Goal: Task Accomplishment & Management: Use online tool/utility

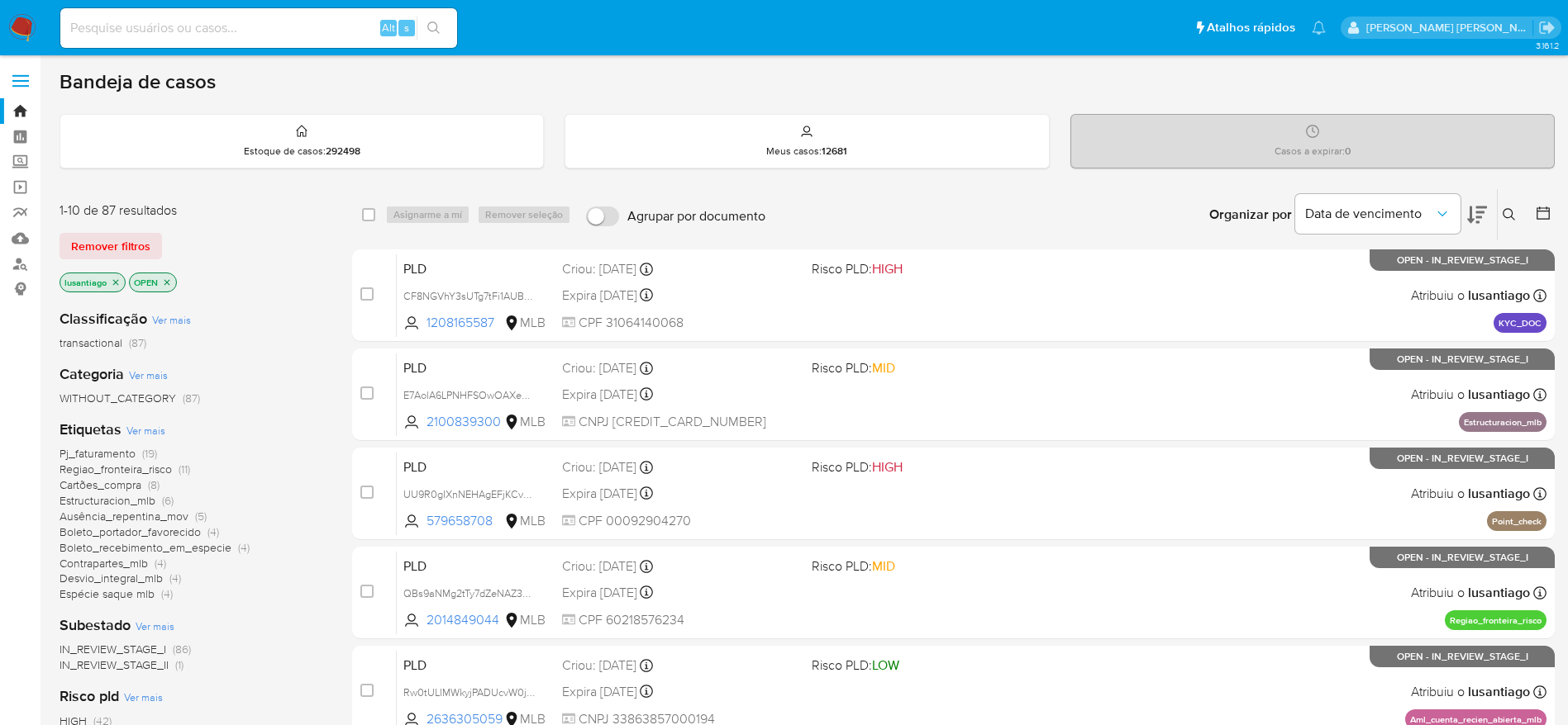
click at [244, 28] on input at bounding box center [258, 28] width 397 height 21
paste input "1886987101"
type input "1886987101"
click at [429, 24] on icon "search-icon" at bounding box center [433, 27] width 12 height 12
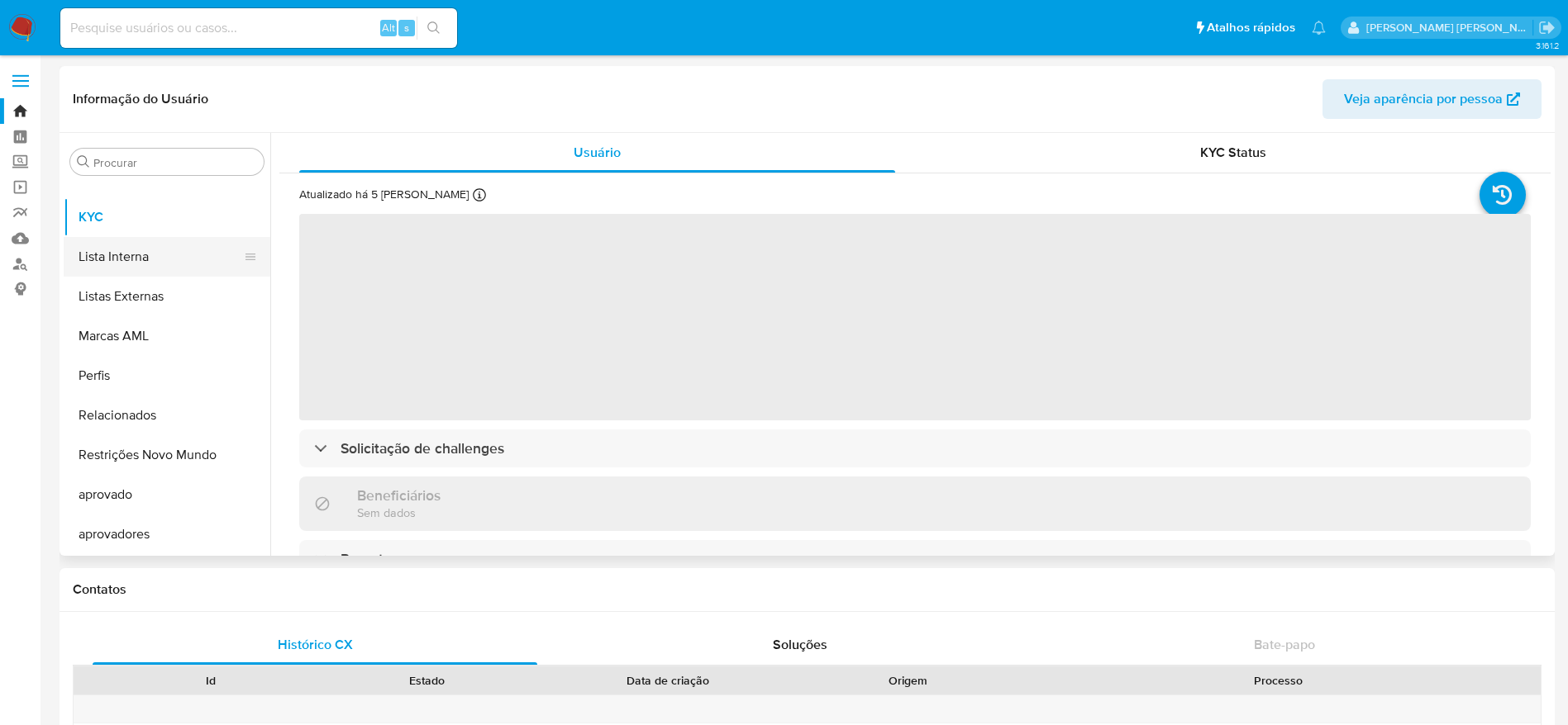
select select "10"
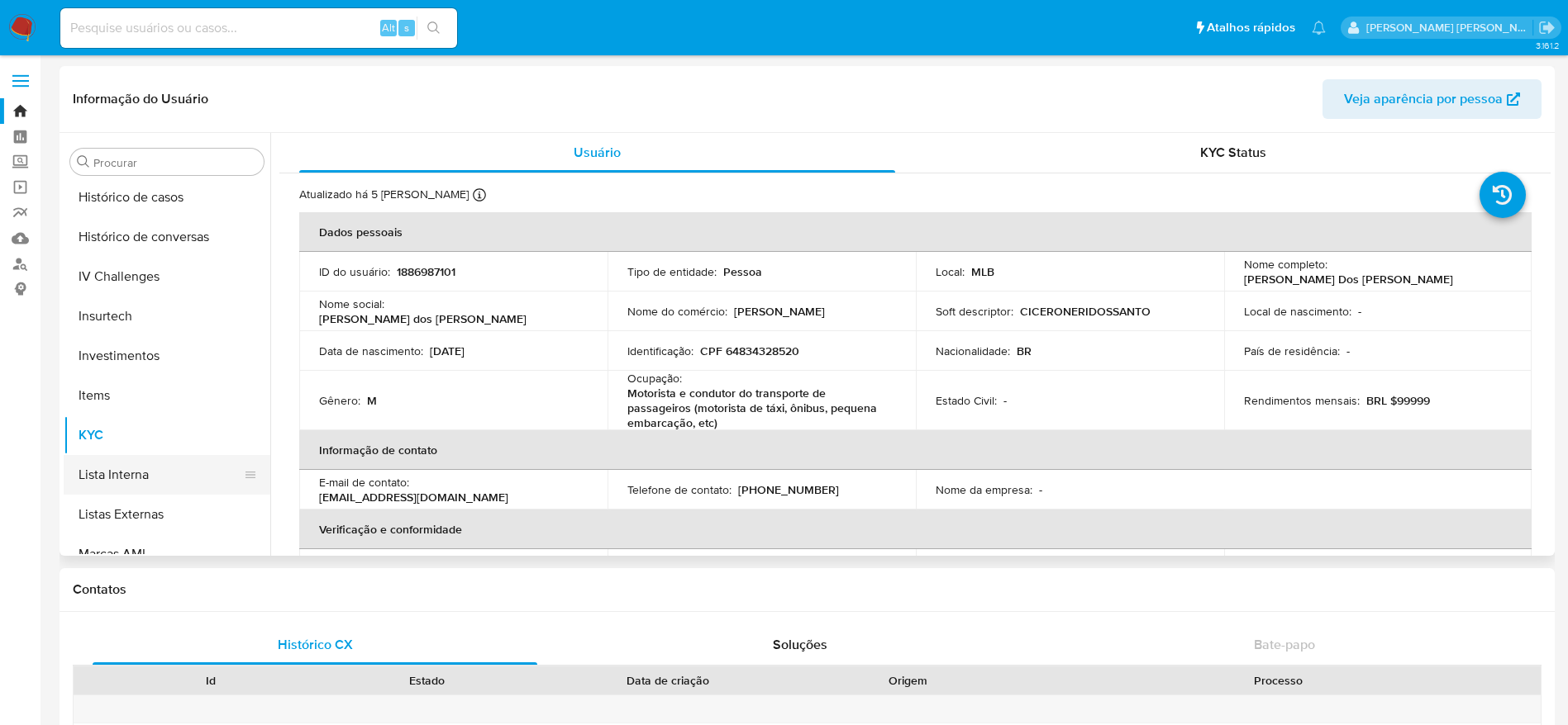
scroll to position [609, 0]
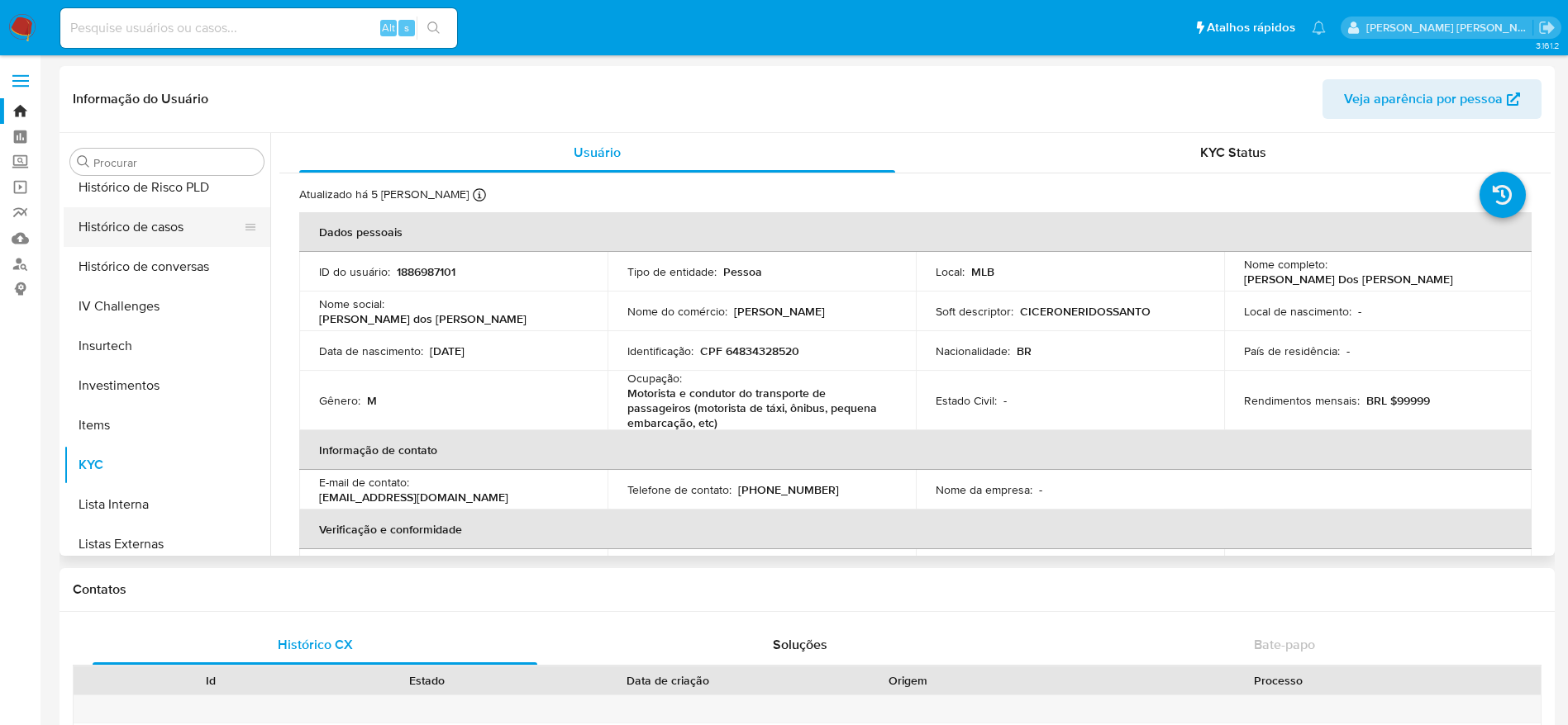
click at [133, 221] on button "Histórico de casos" at bounding box center [159, 227] width 193 height 39
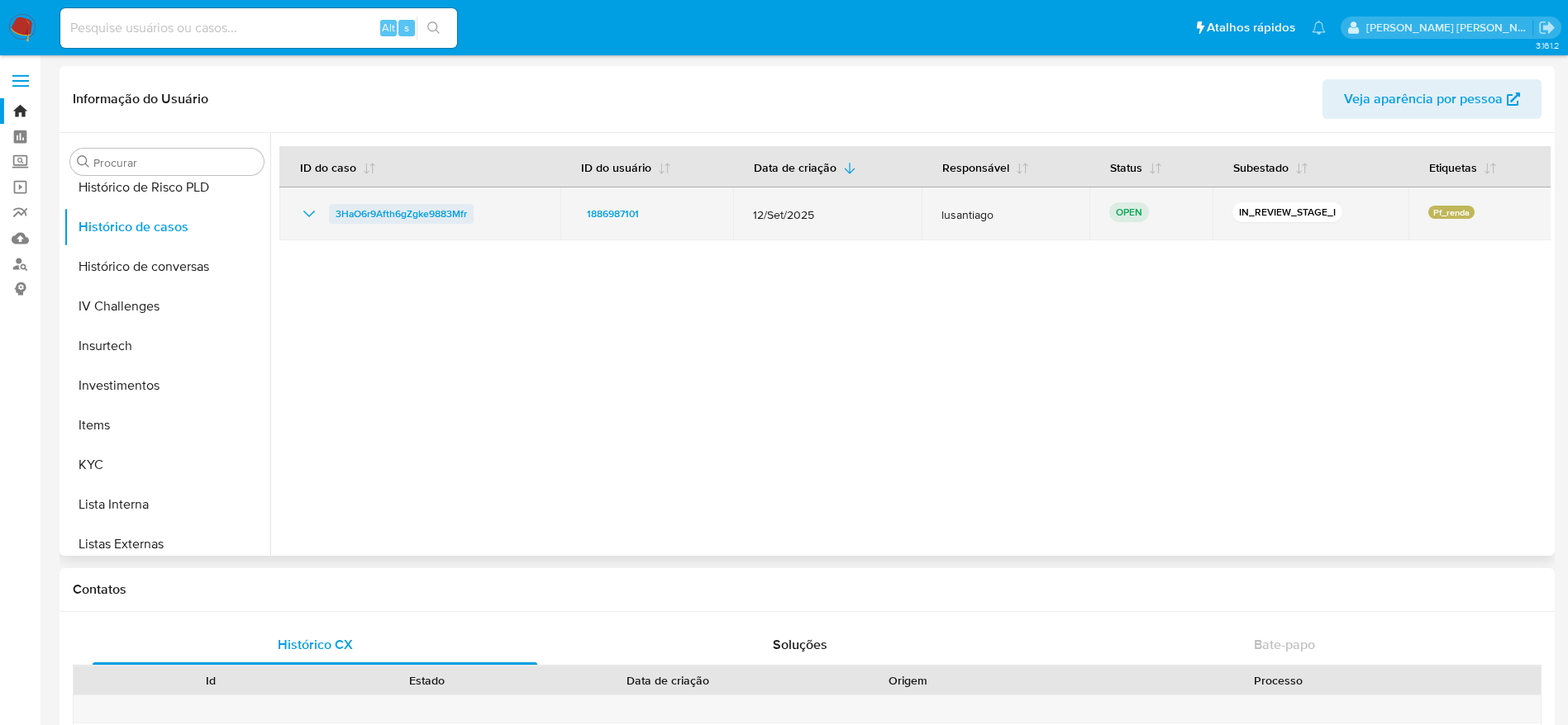
click at [455, 210] on span "3HaO6r9Afth6gZgke9883Mfr" at bounding box center [401, 213] width 132 height 20
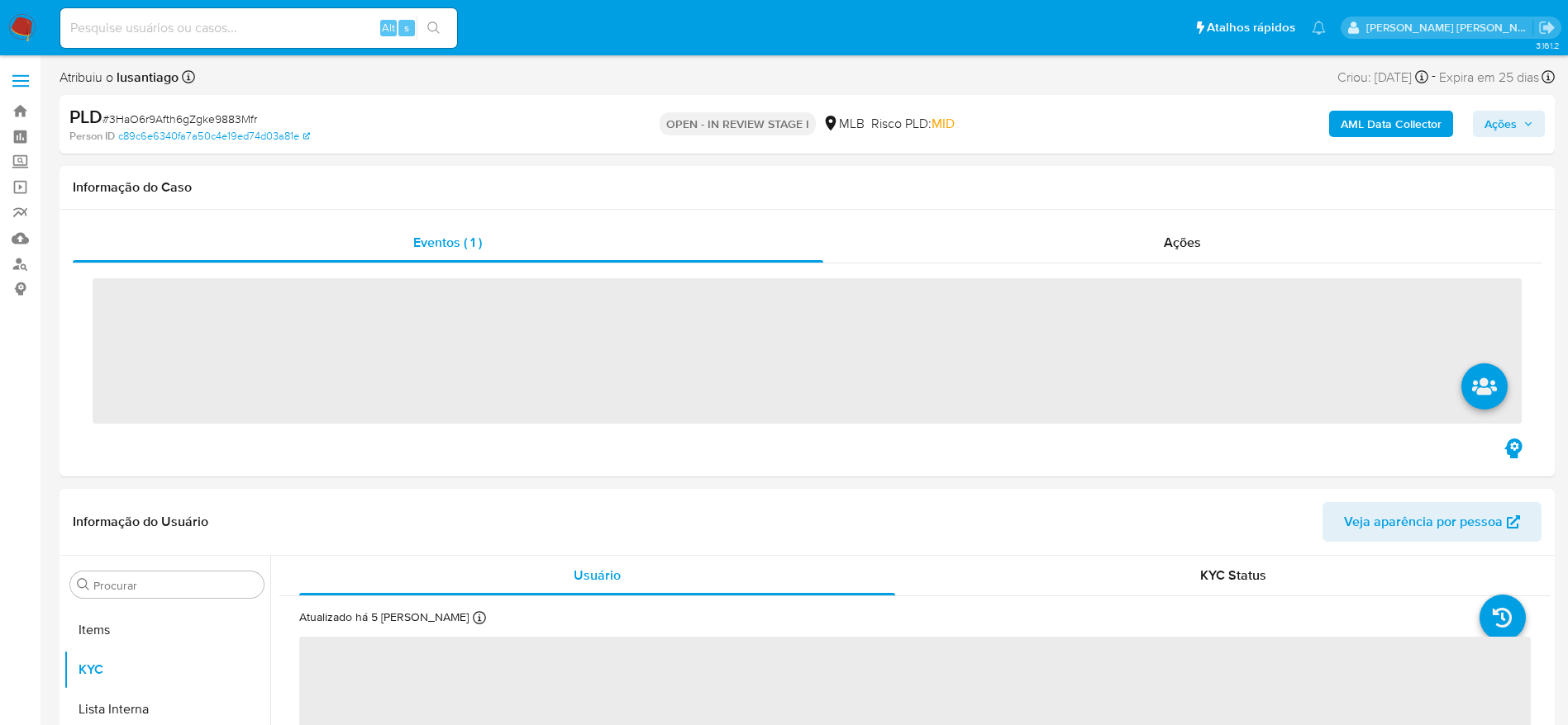
scroll to position [857, 0]
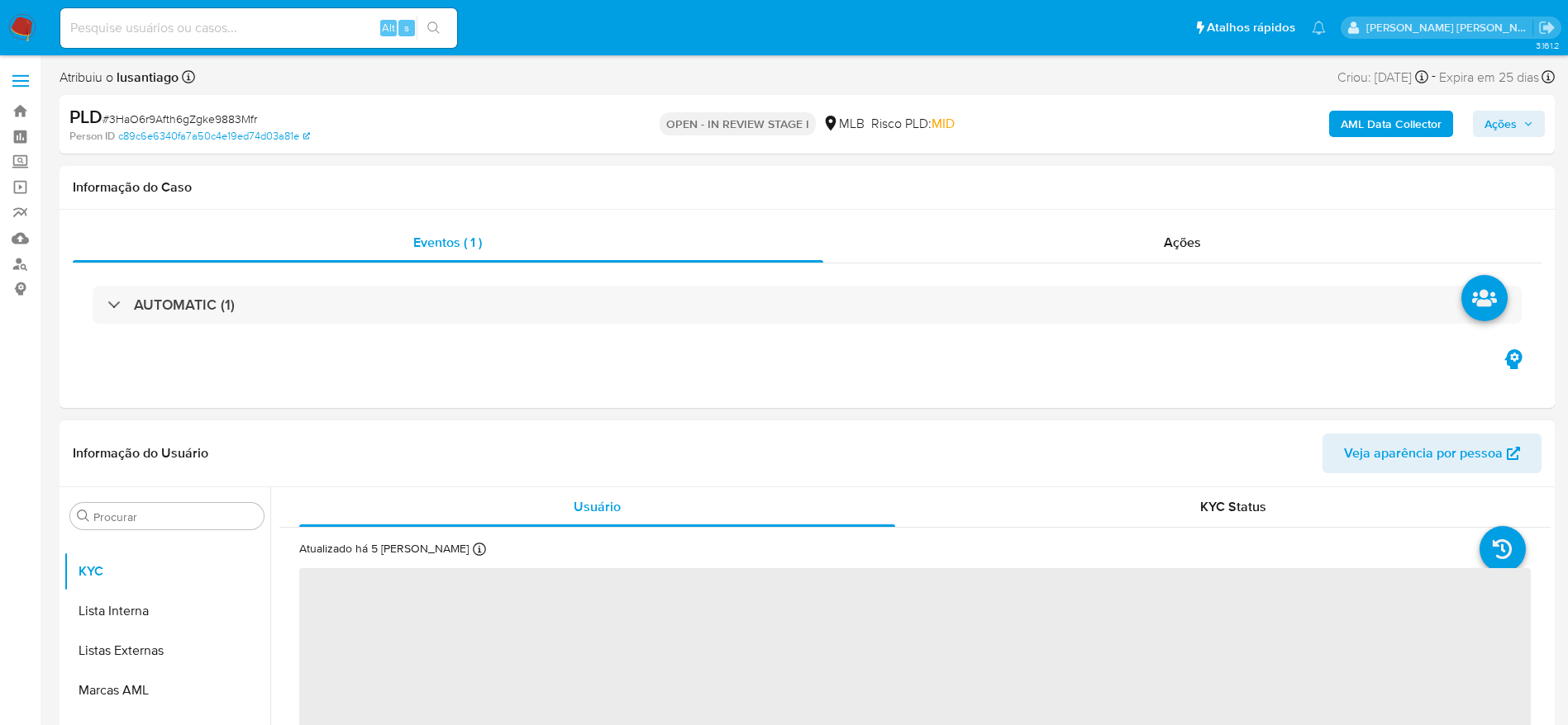
select select "10"
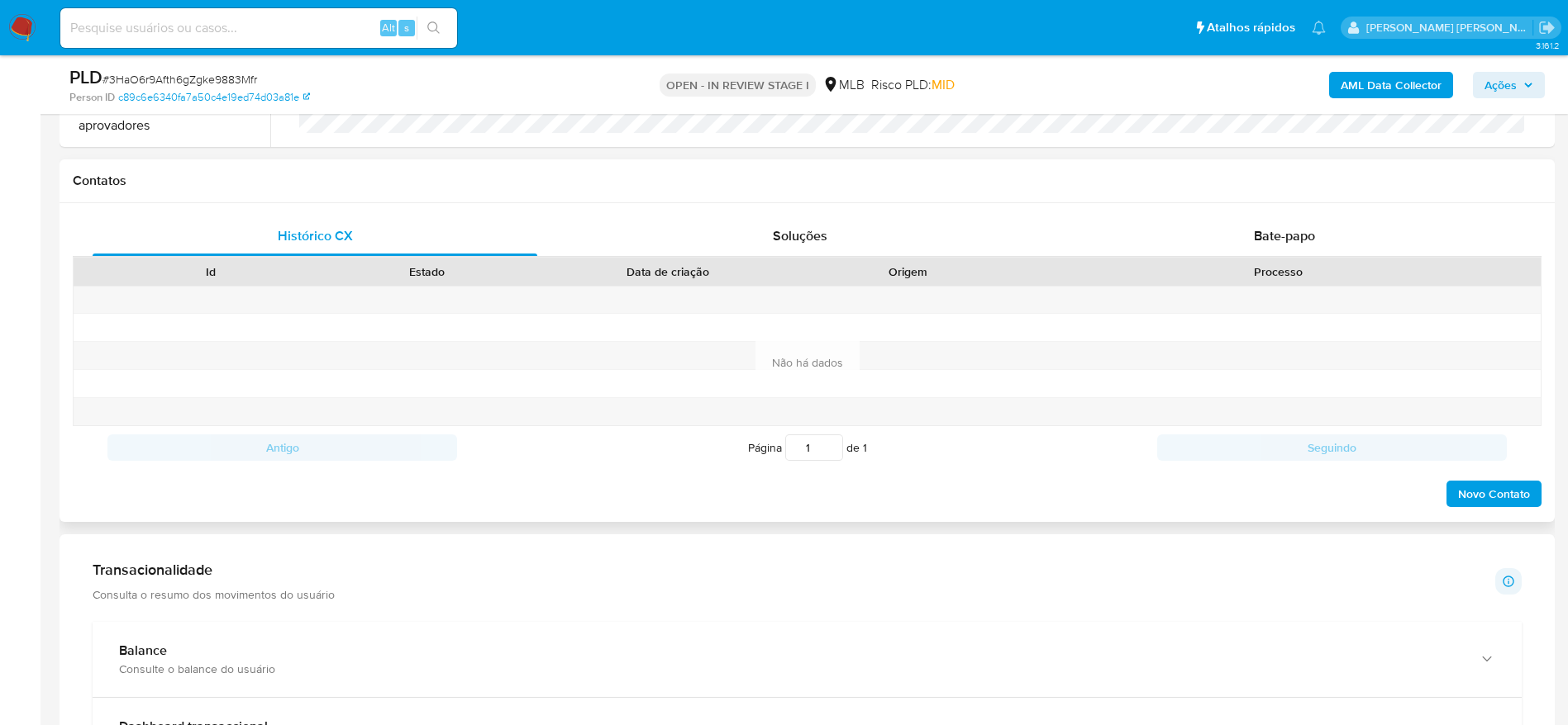
scroll to position [743, 0]
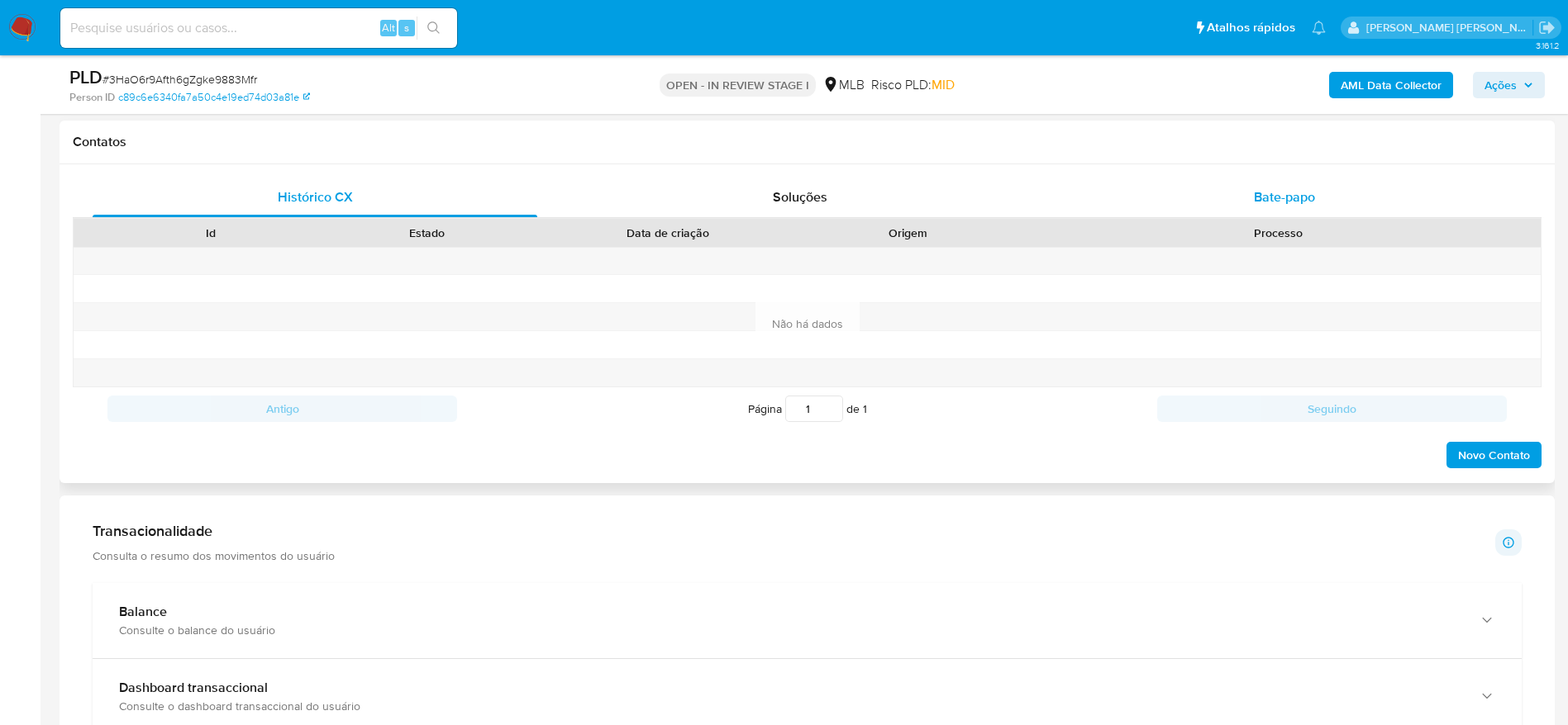
click at [1316, 195] on div "Bate-papo" at bounding box center [1284, 197] width 445 height 39
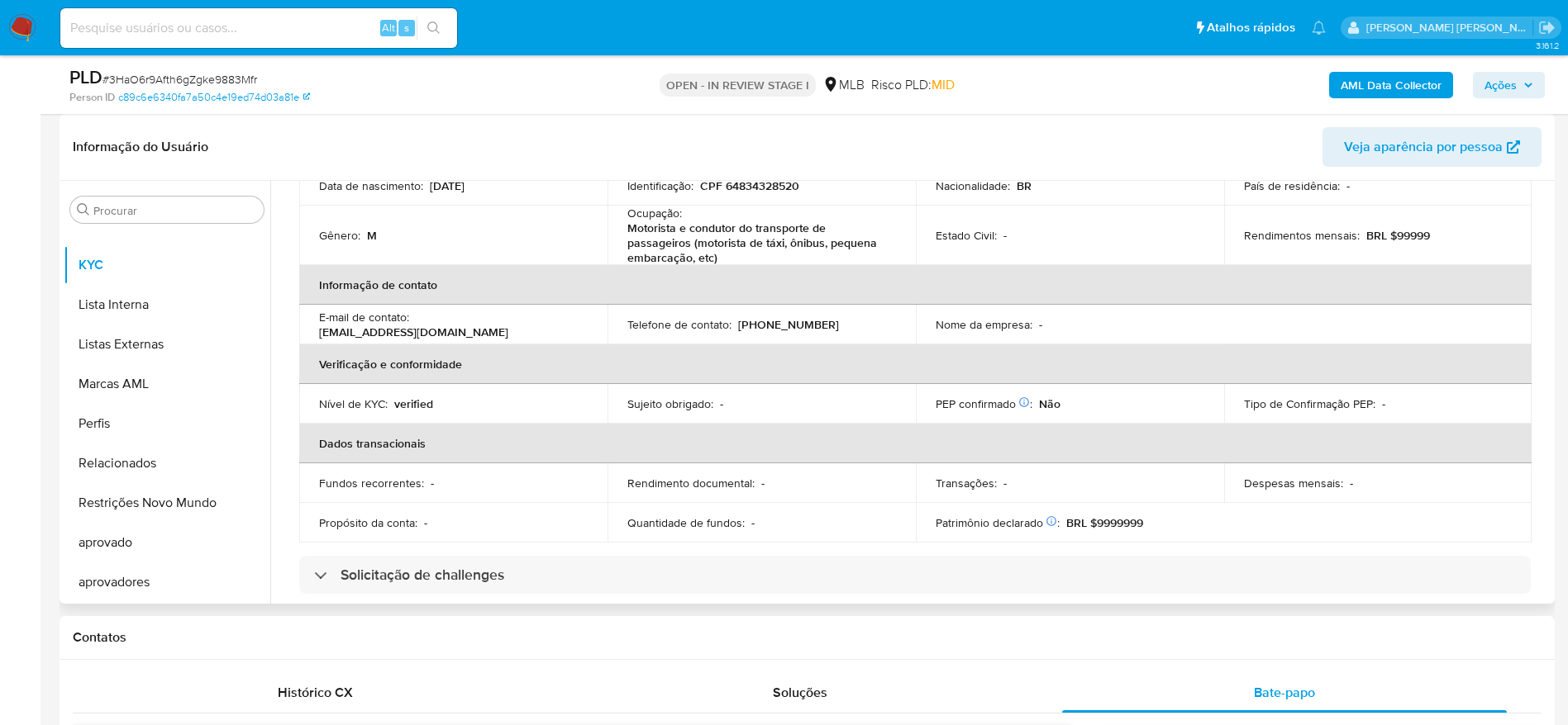
scroll to position [88, 0]
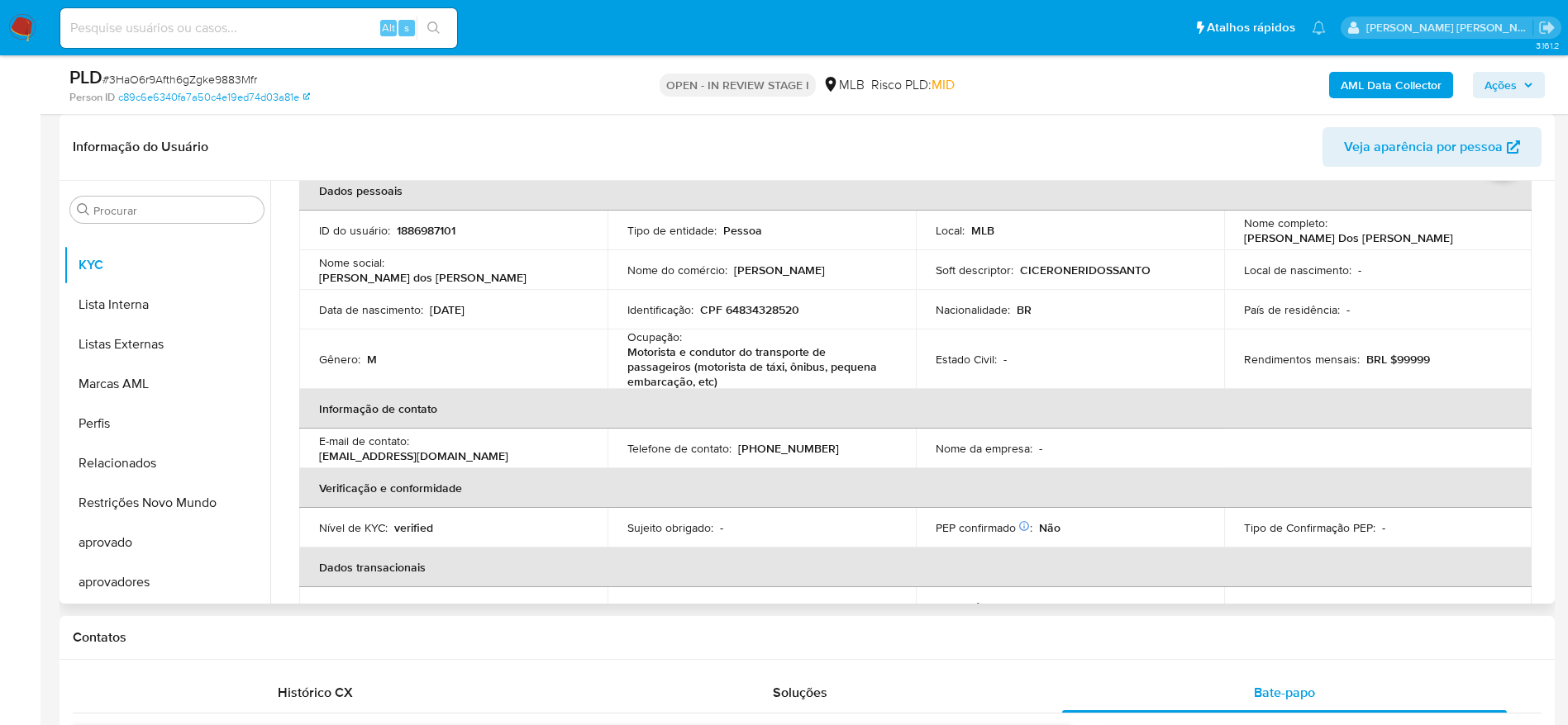
click at [771, 310] on p "CPF 64834328520" at bounding box center [749, 309] width 99 height 14
copy p "64834328520"
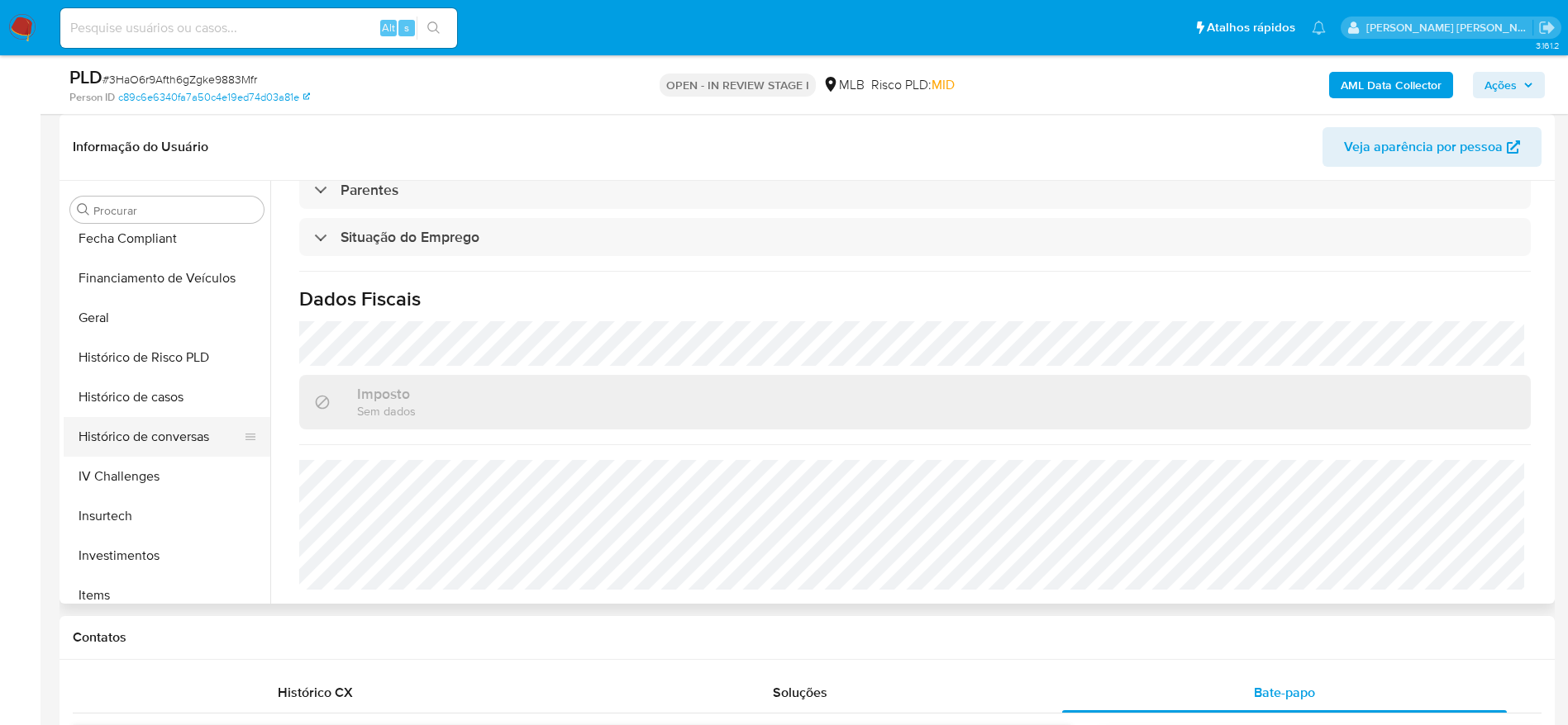
scroll to position [485, 0]
click at [115, 326] on button "Geral" at bounding box center [159, 319] width 193 height 39
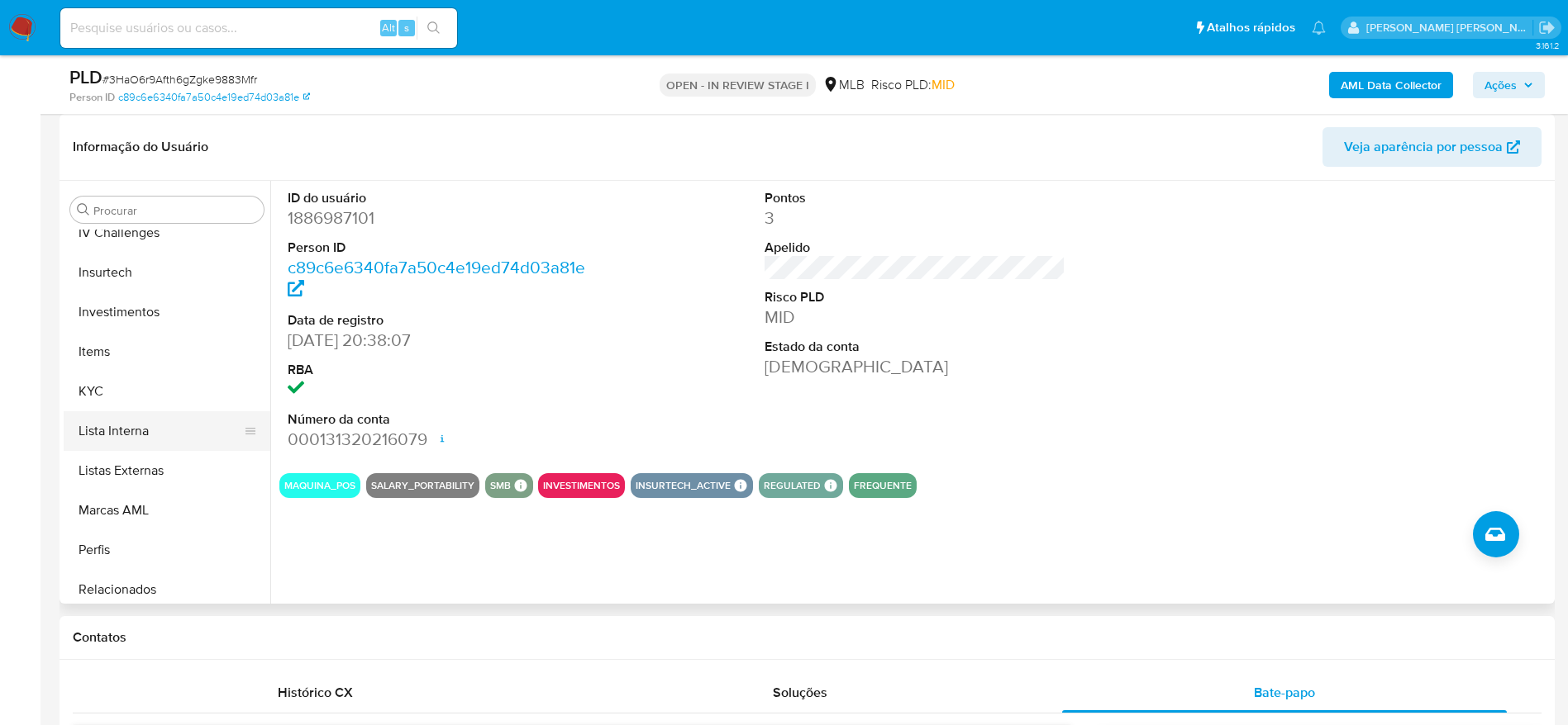
scroll to position [733, 0]
click at [129, 376] on button "KYC" at bounding box center [159, 388] width 193 height 39
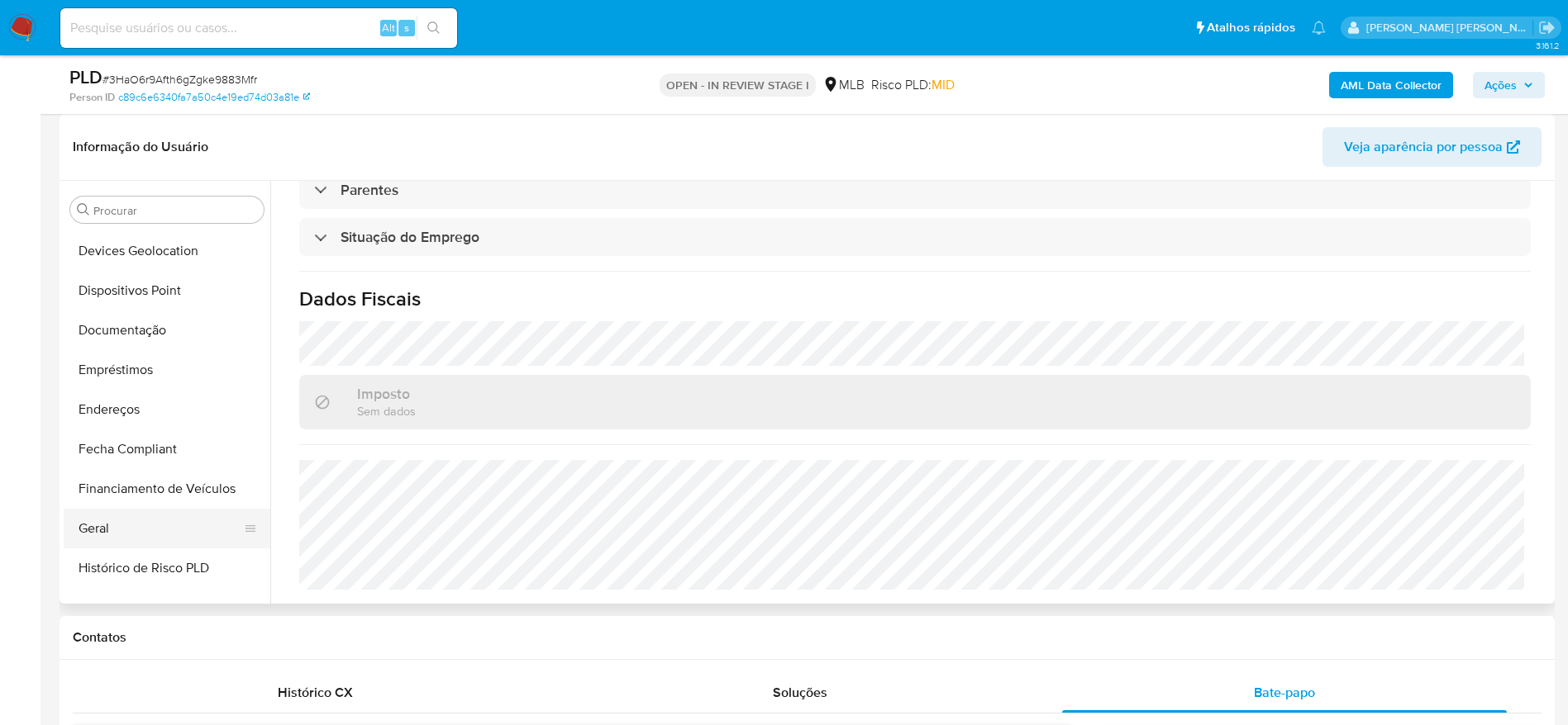
scroll to position [237, 0]
click at [129, 442] on button "Endereços" at bounding box center [159, 447] width 193 height 39
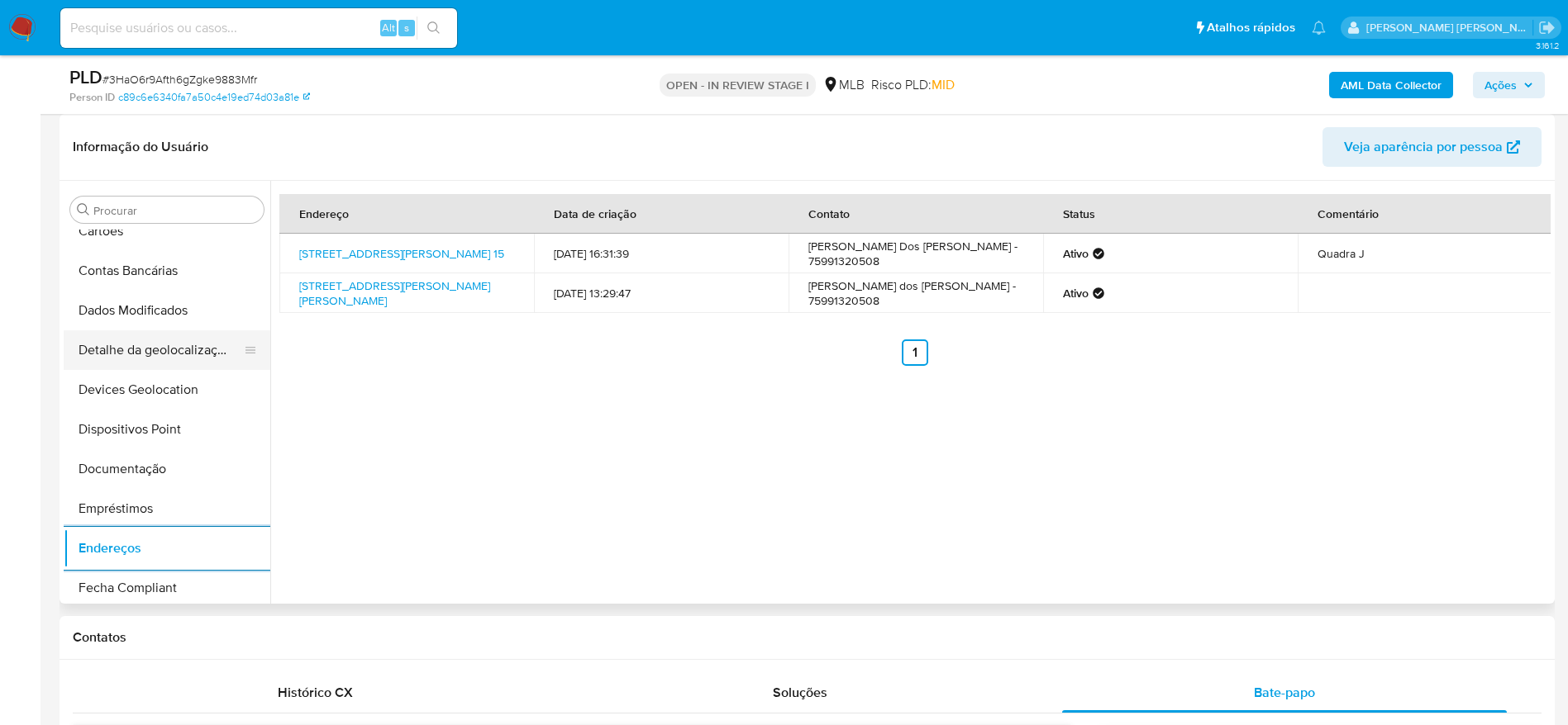
scroll to position [113, 0]
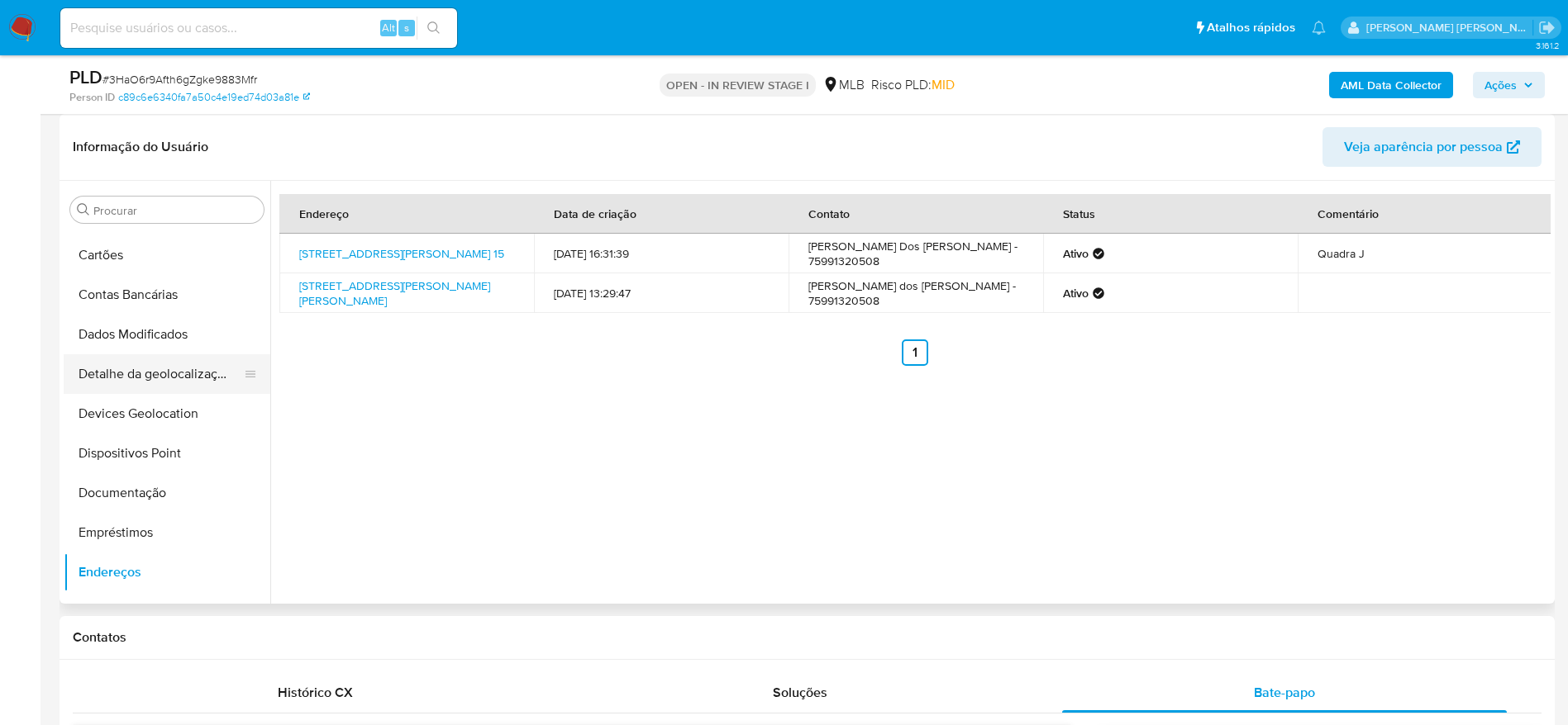
click at [161, 375] on button "Detalhe da geolocalização" at bounding box center [159, 374] width 193 height 39
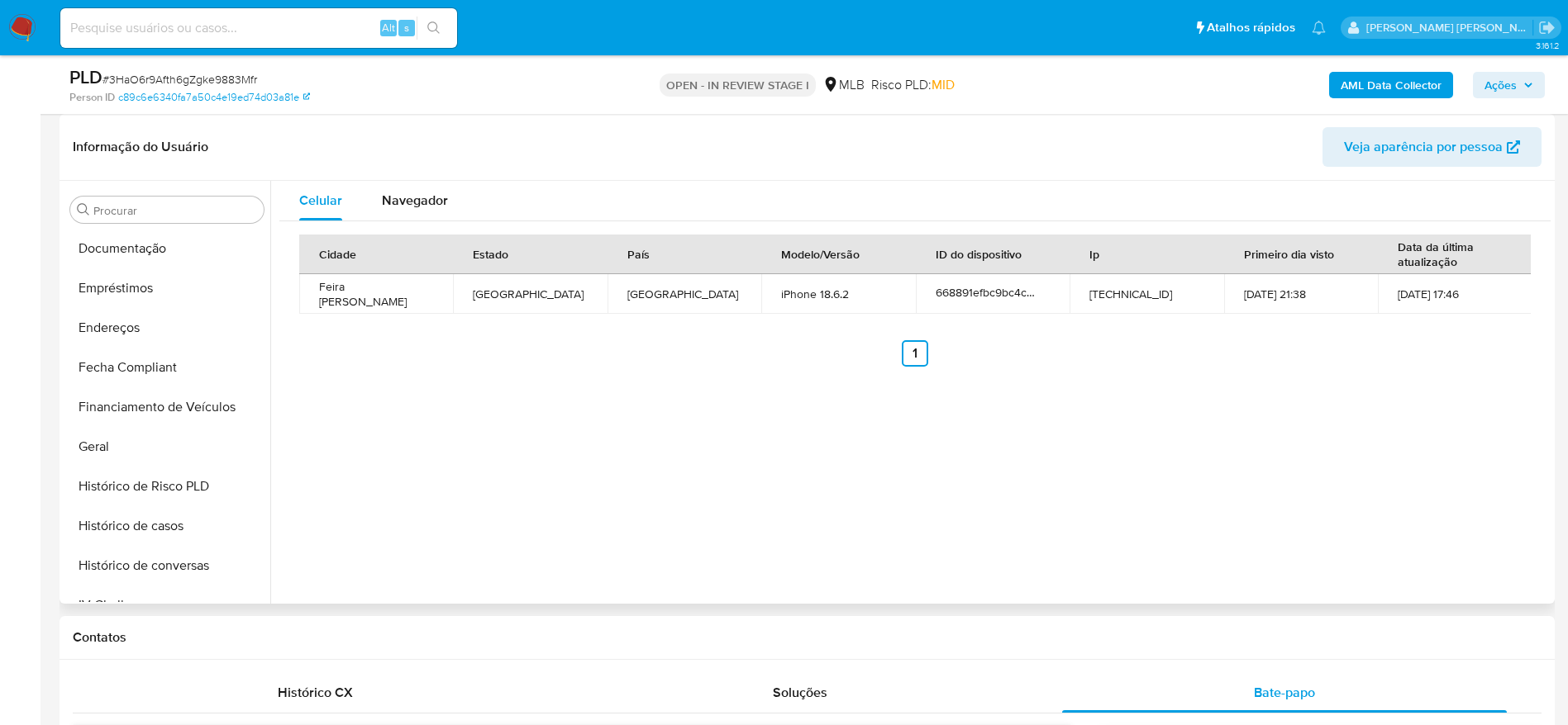
scroll to position [857, 0]
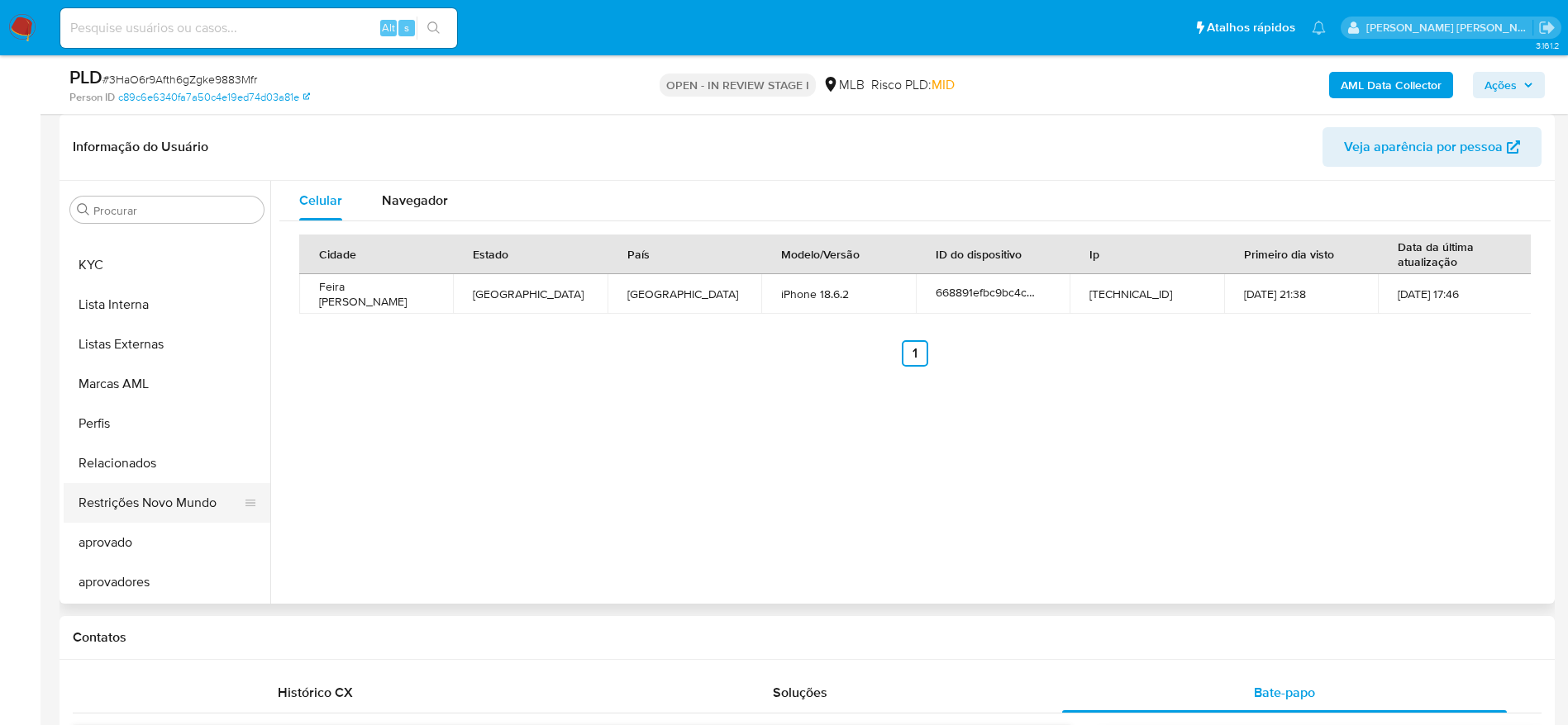
click at [136, 505] on button "Restrições Novo Mundo" at bounding box center [159, 502] width 193 height 39
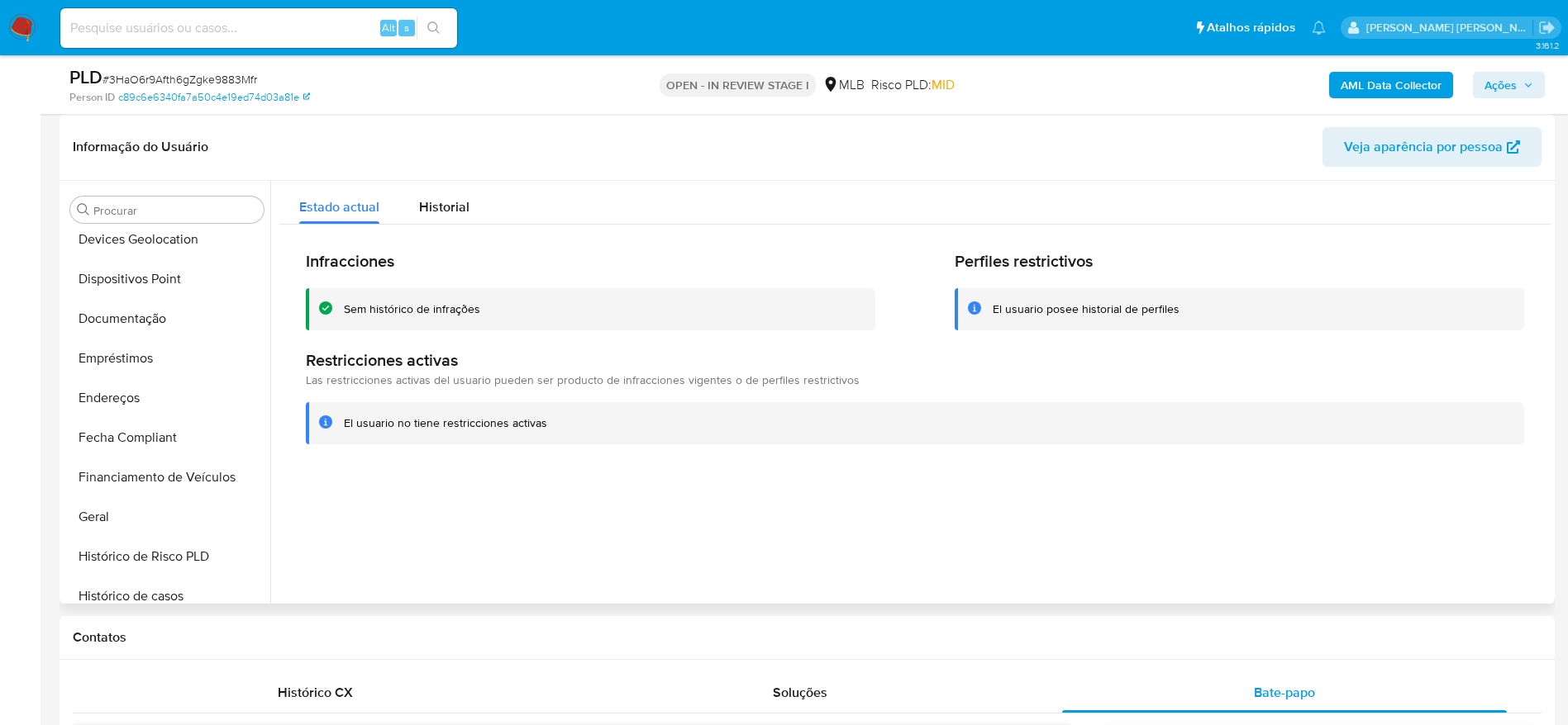
scroll to position [237, 0]
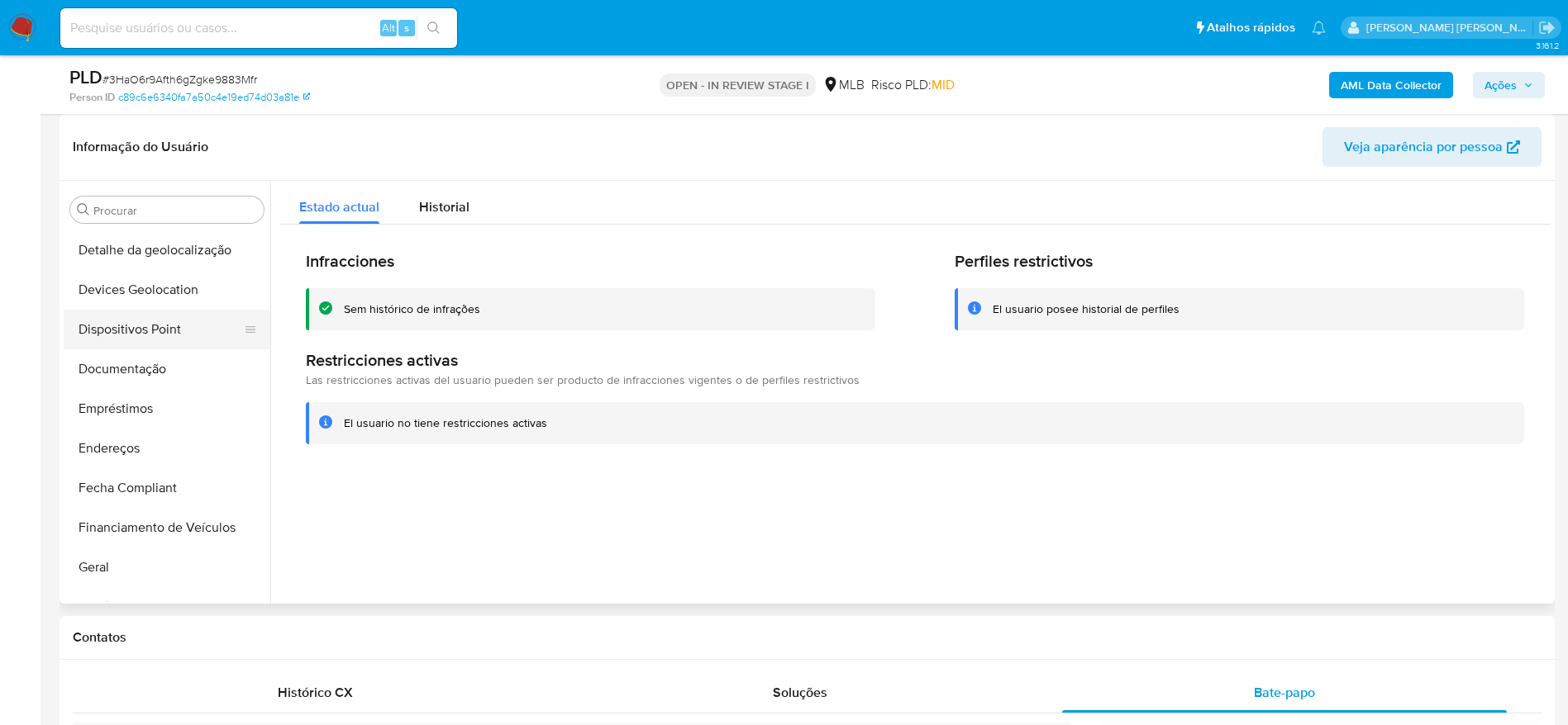
click at [128, 342] on button "Dispositivos Point" at bounding box center [159, 329] width 193 height 39
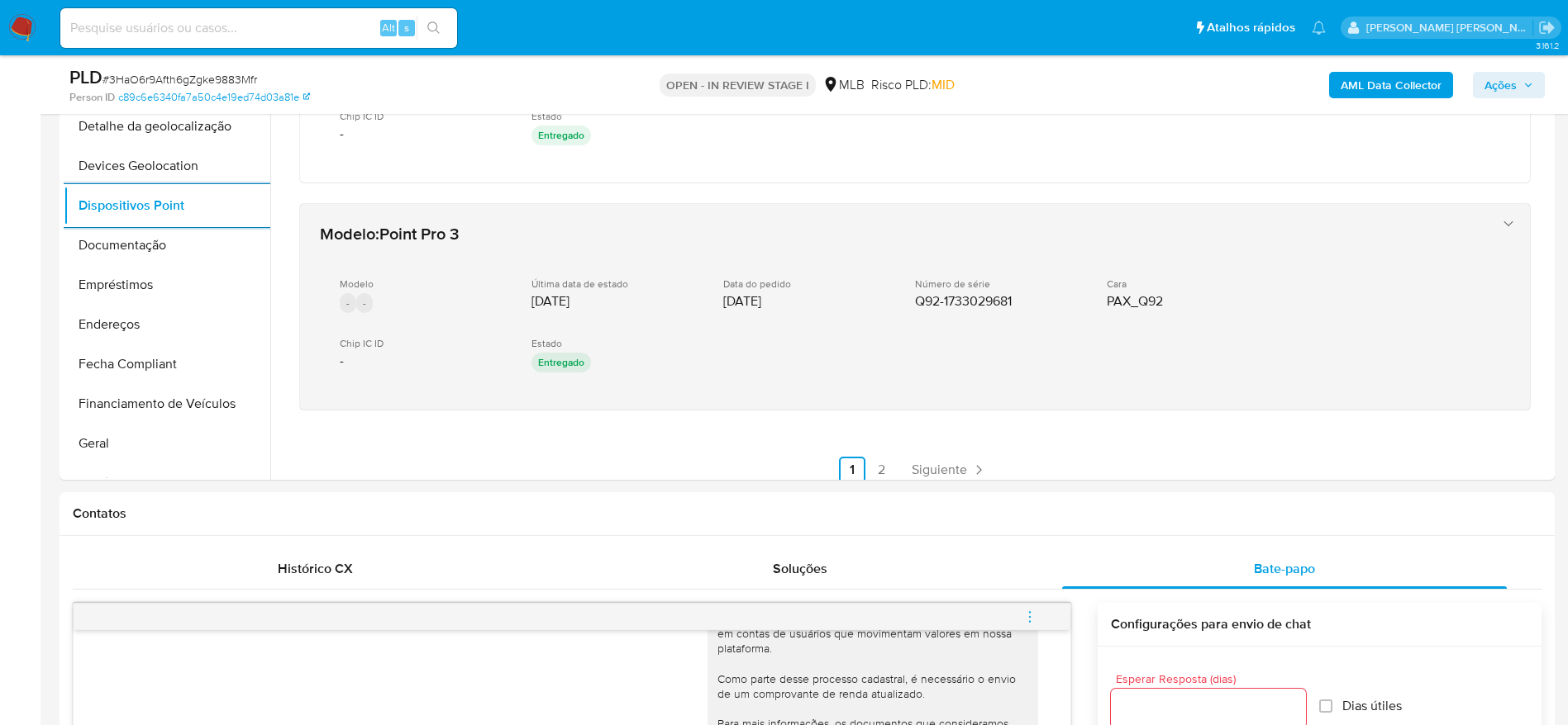
scroll to position [813, 0]
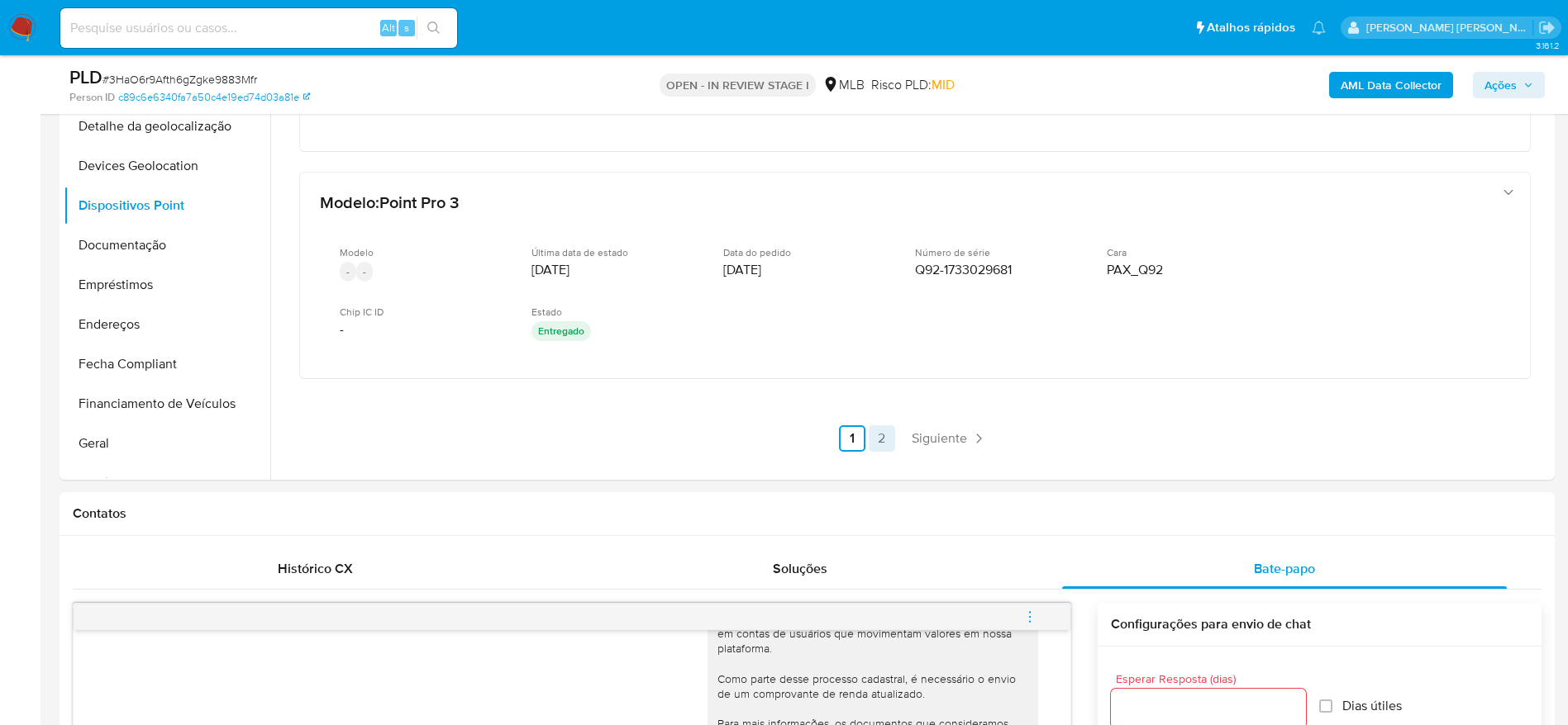
click at [883, 436] on link "2" at bounding box center [882, 439] width 27 height 27
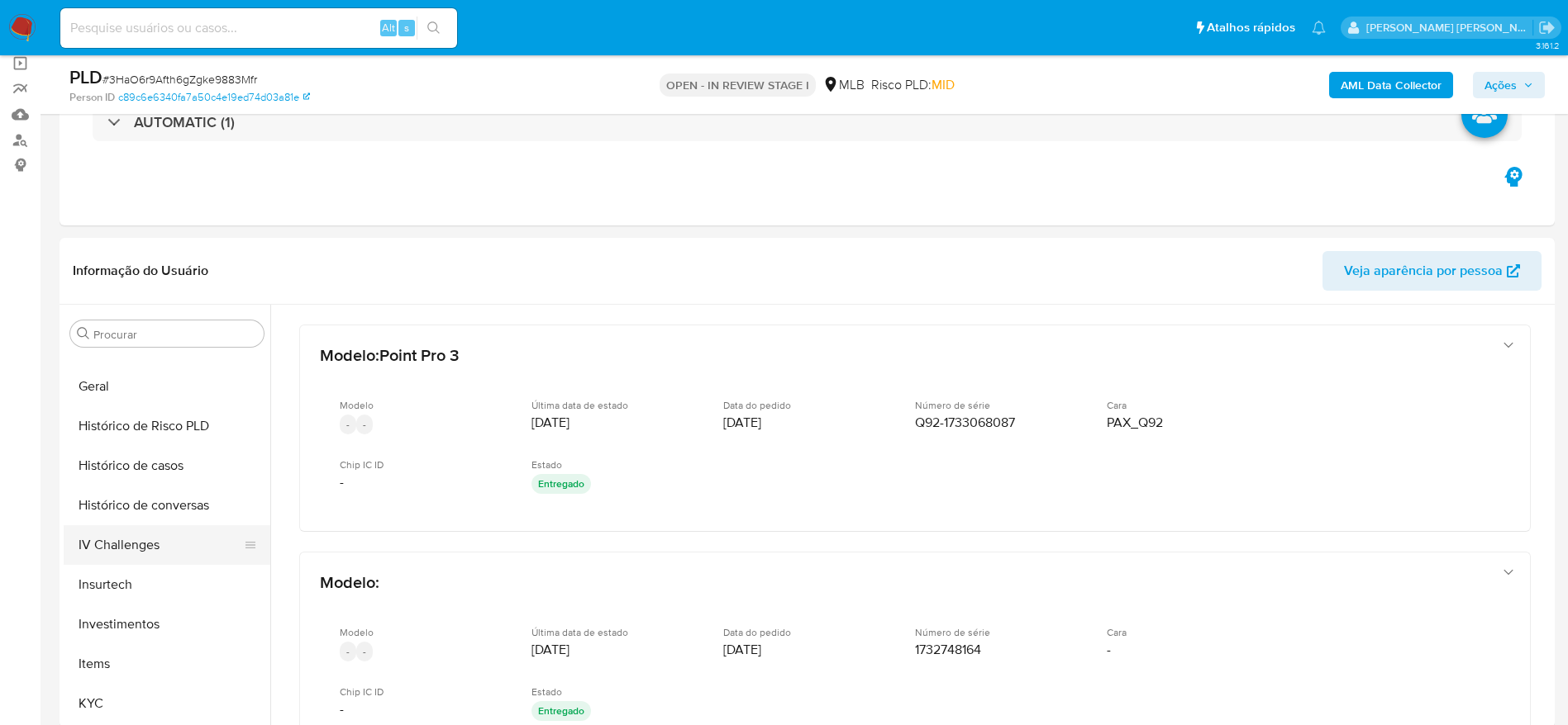
scroll to position [609, 0]
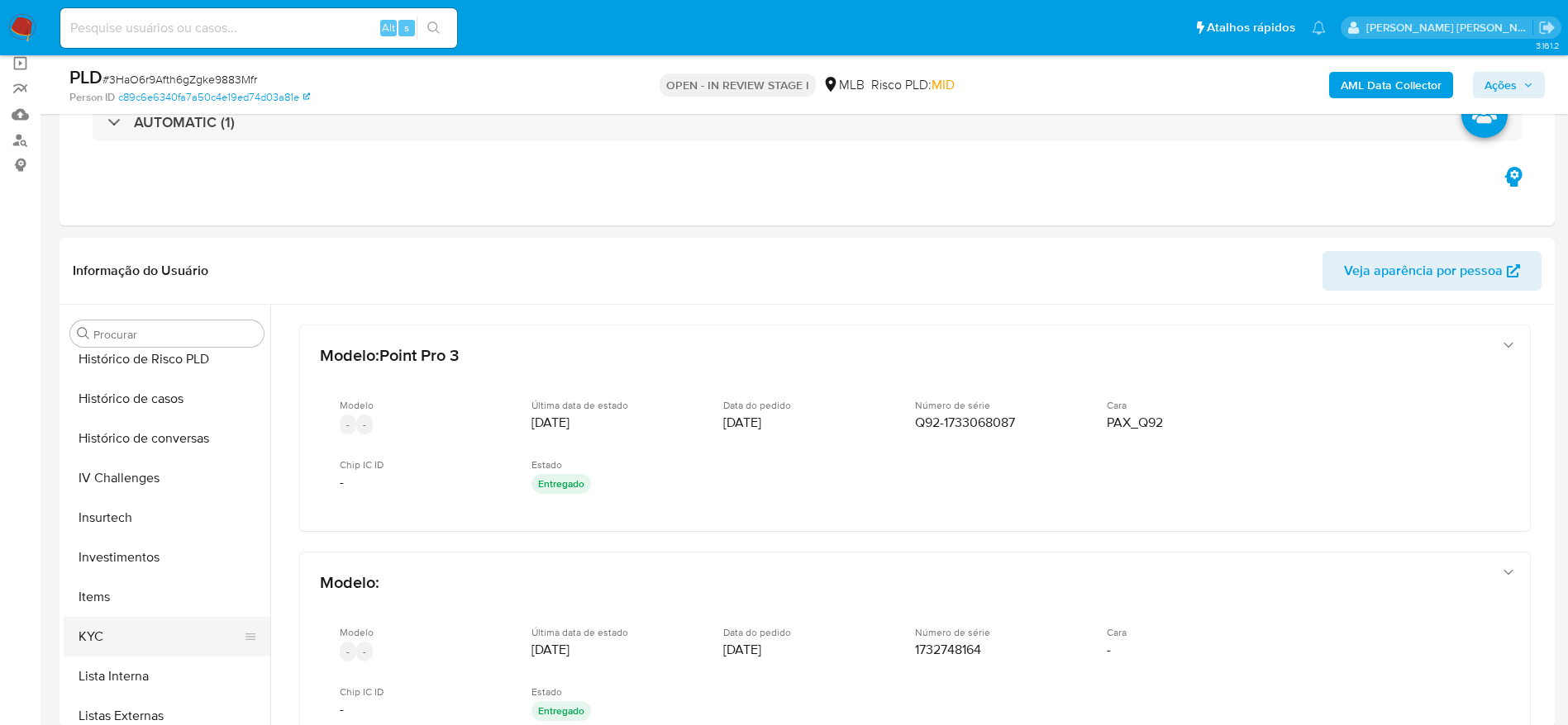
click at [120, 636] on button "KYC" at bounding box center [159, 637] width 193 height 39
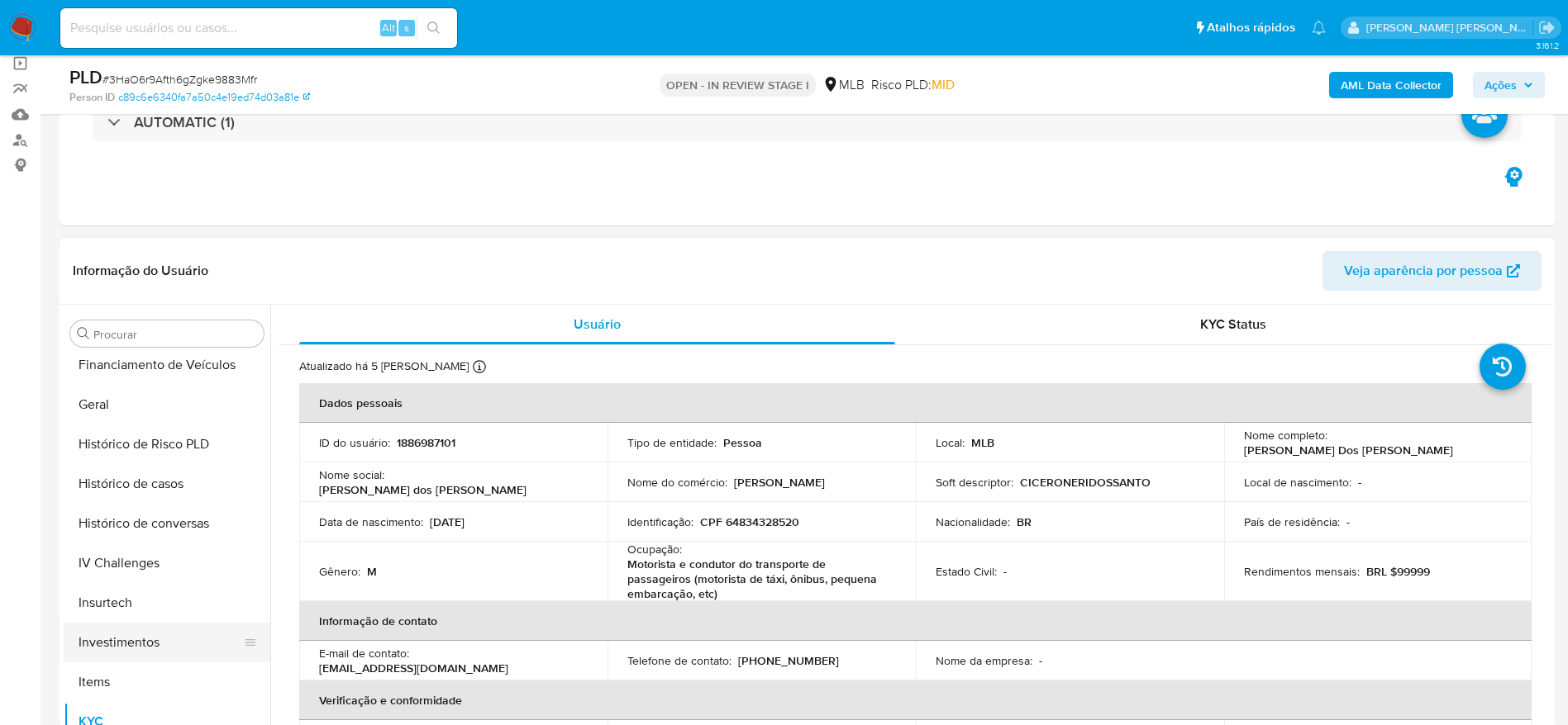
scroll to position [485, 0]
click at [120, 445] on button "Geral" at bounding box center [159, 443] width 193 height 39
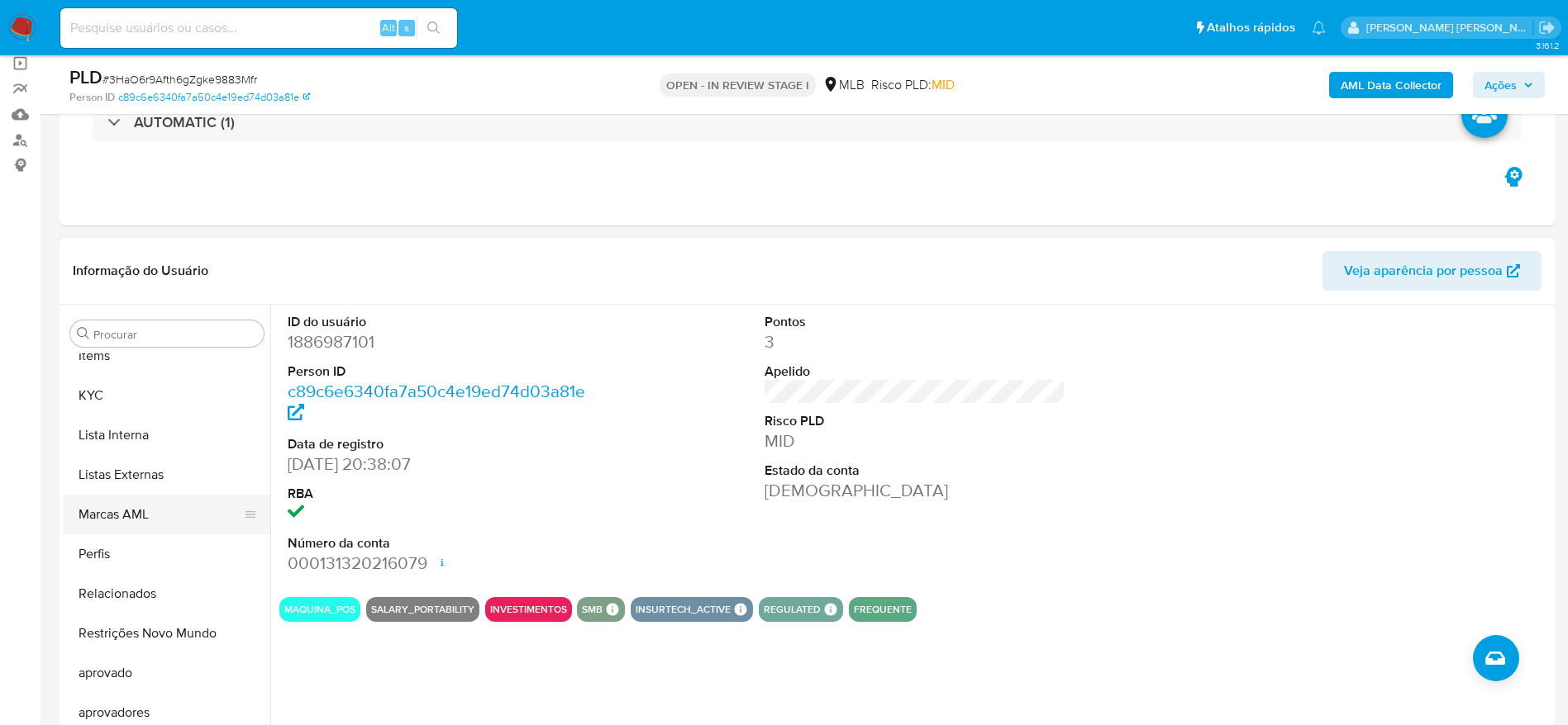
scroll to position [857, 0]
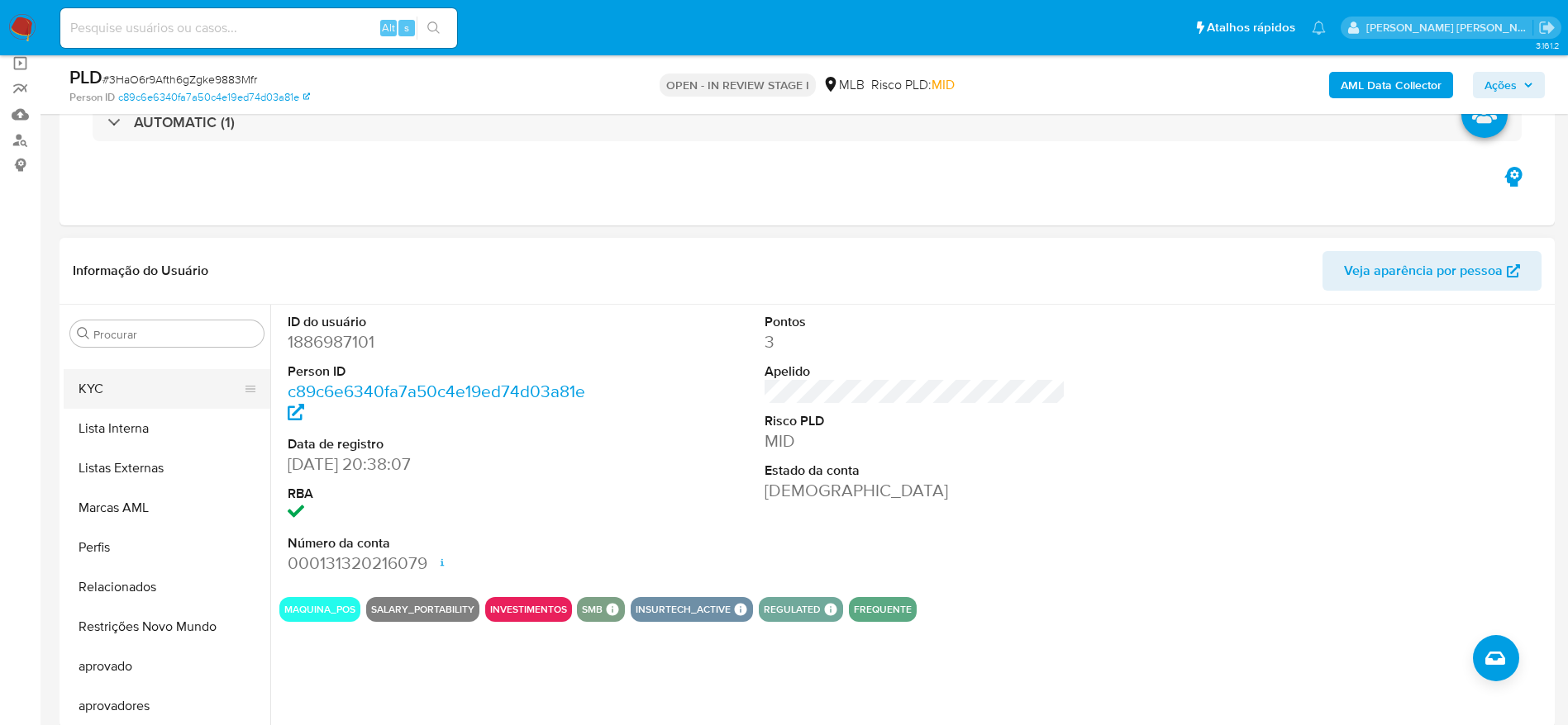
click at [126, 380] on button "KYC" at bounding box center [159, 388] width 193 height 39
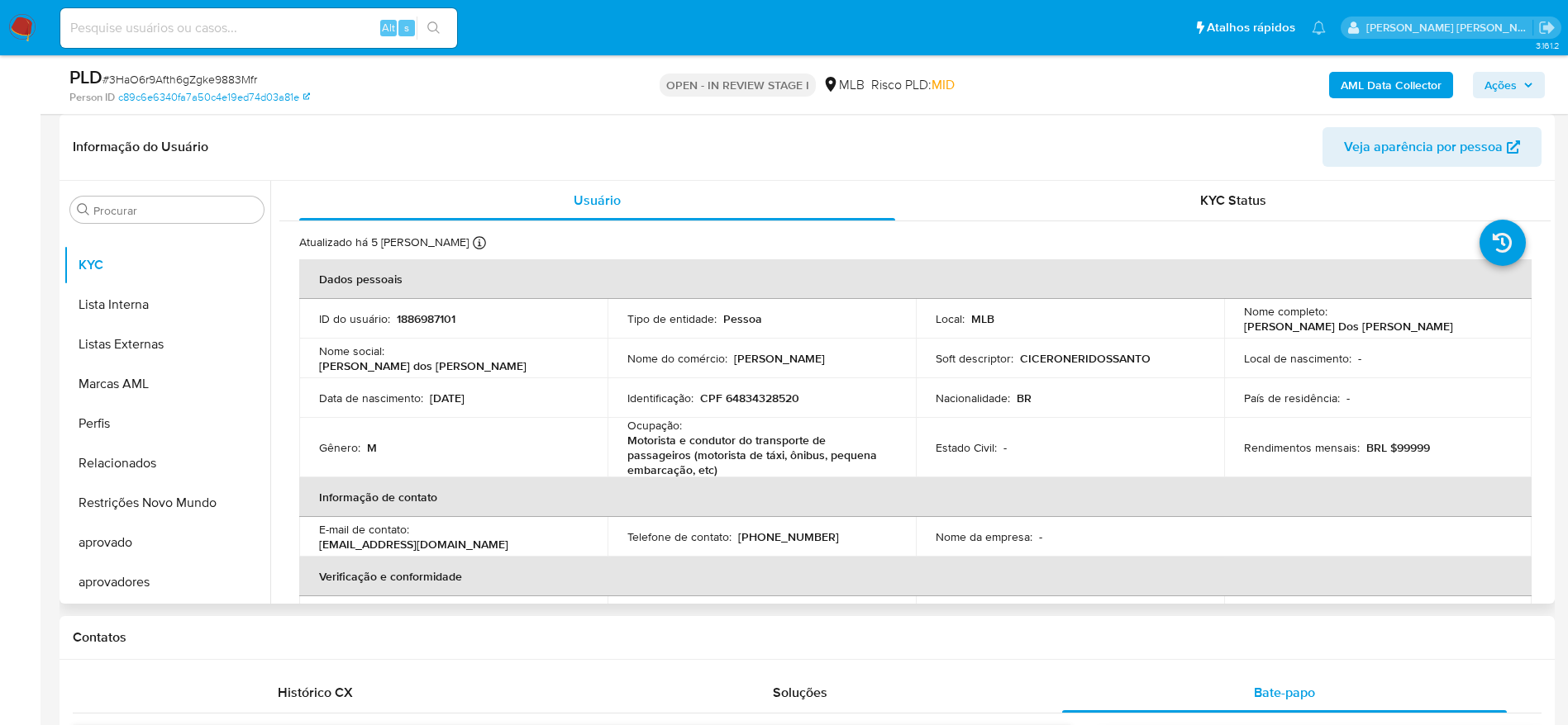
scroll to position [124, 0]
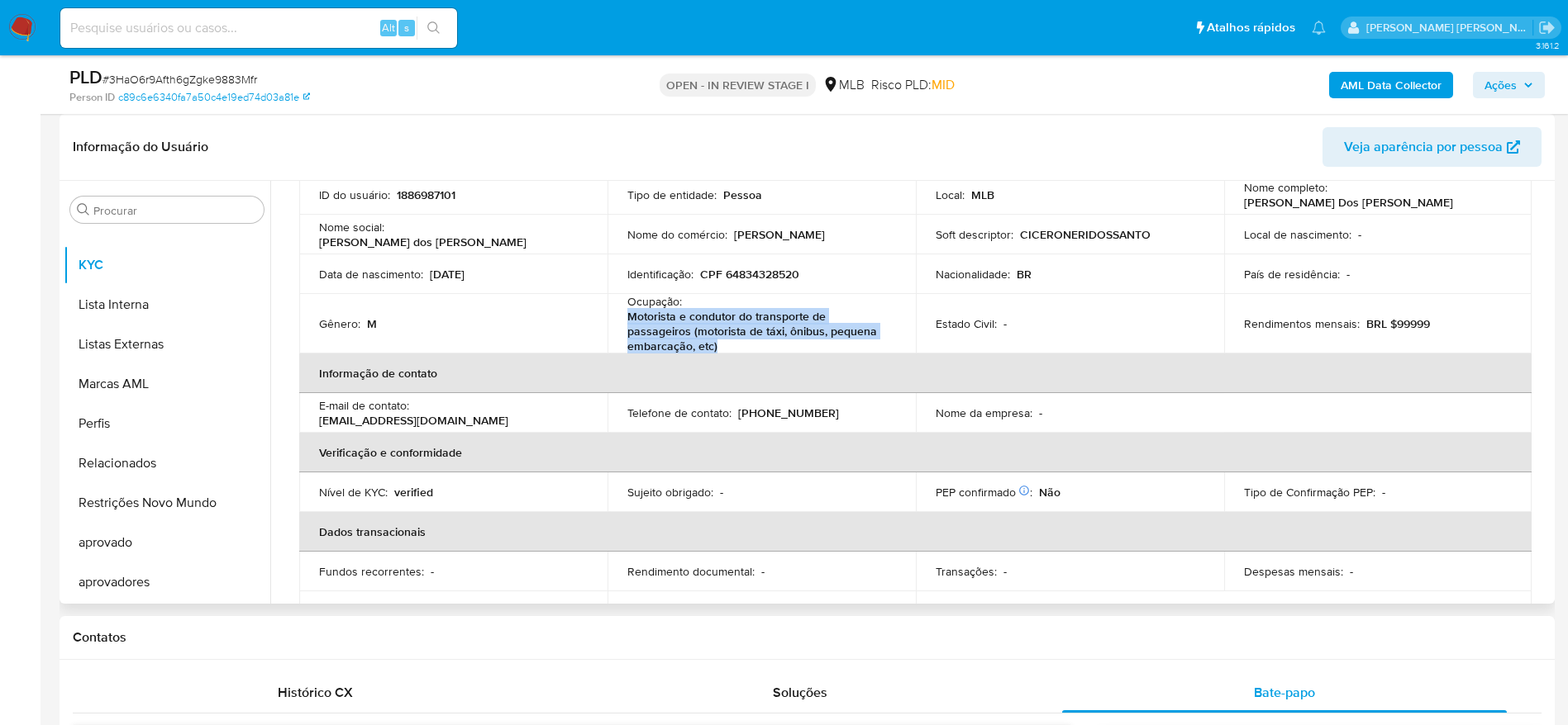
drag, startPoint x: 719, startPoint y: 346, endPoint x: 623, endPoint y: 322, distance: 99.0
click at [623, 322] on td "Ocupação : Motorista e condutor do transporte de passageiros (motorista de táxi…" at bounding box center [761, 324] width 308 height 60
copy p "Motorista e condutor do transporte de passageiros (motorista de táxi, ônibus, p…"
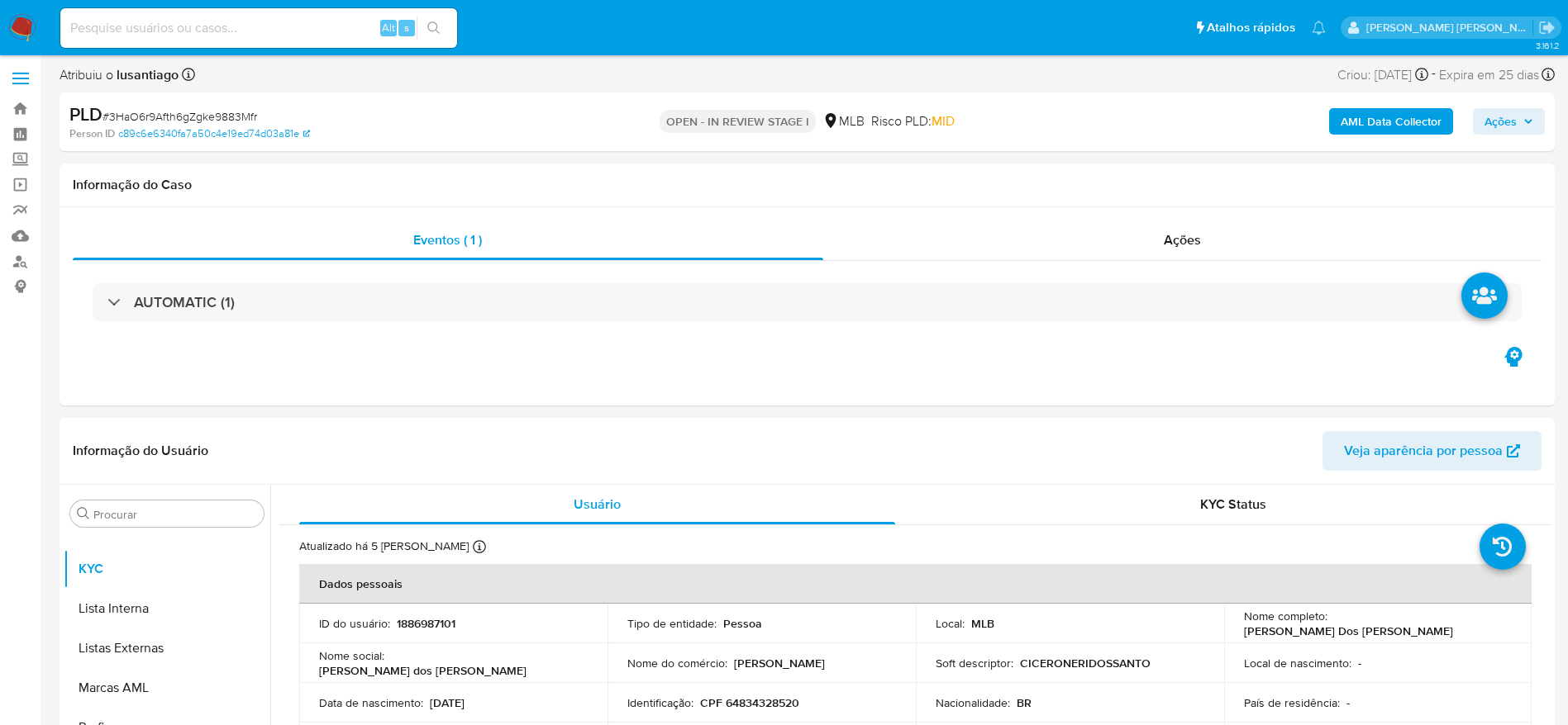
scroll to position [0, 0]
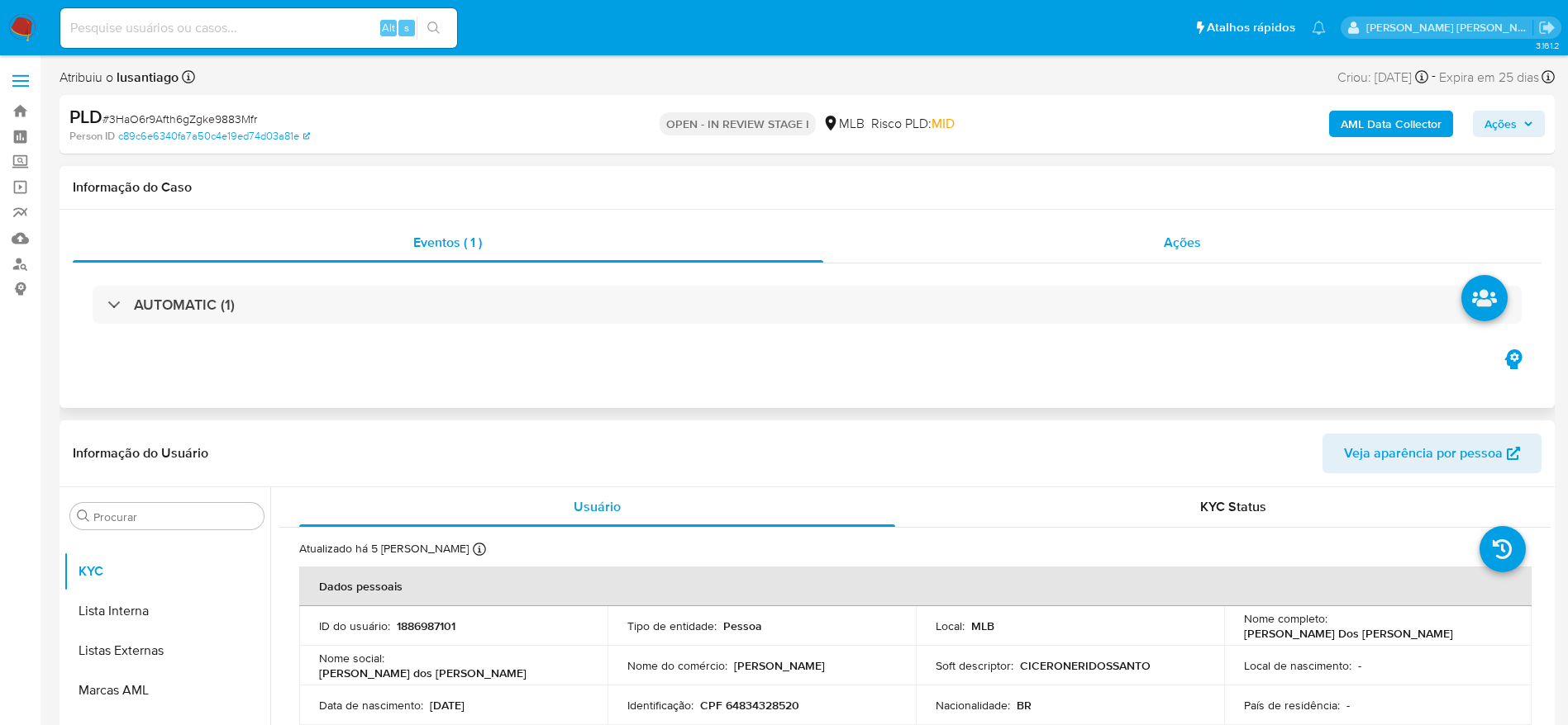
click at [1254, 254] on div "Ações" at bounding box center [1183, 242] width 719 height 39
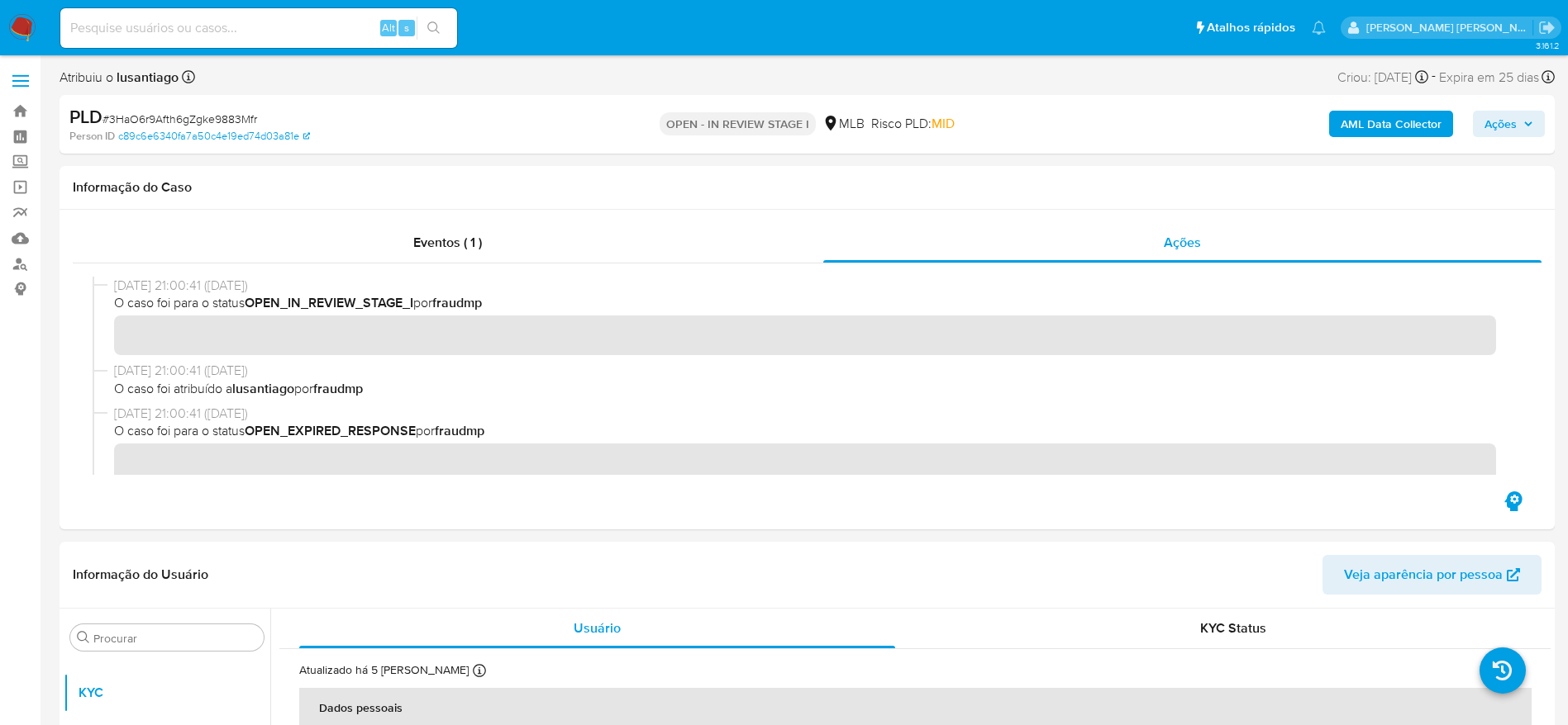
click at [1499, 127] on span "Ações" at bounding box center [1501, 124] width 33 height 27
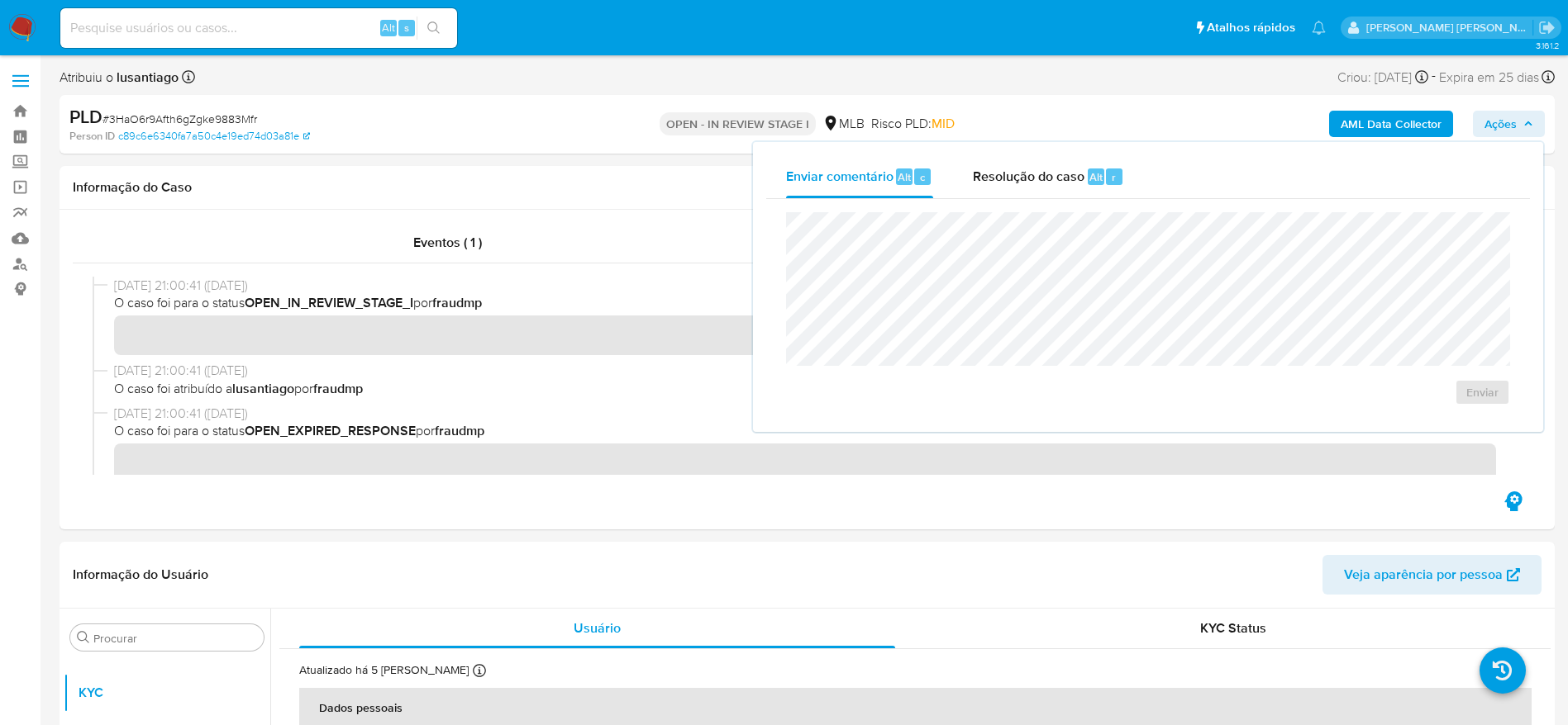
drag, startPoint x: 1027, startPoint y: 170, endPoint x: 1022, endPoint y: 201, distance: 31.4
click at [1026, 175] on span "Resolução do caso" at bounding box center [1028, 177] width 111 height 19
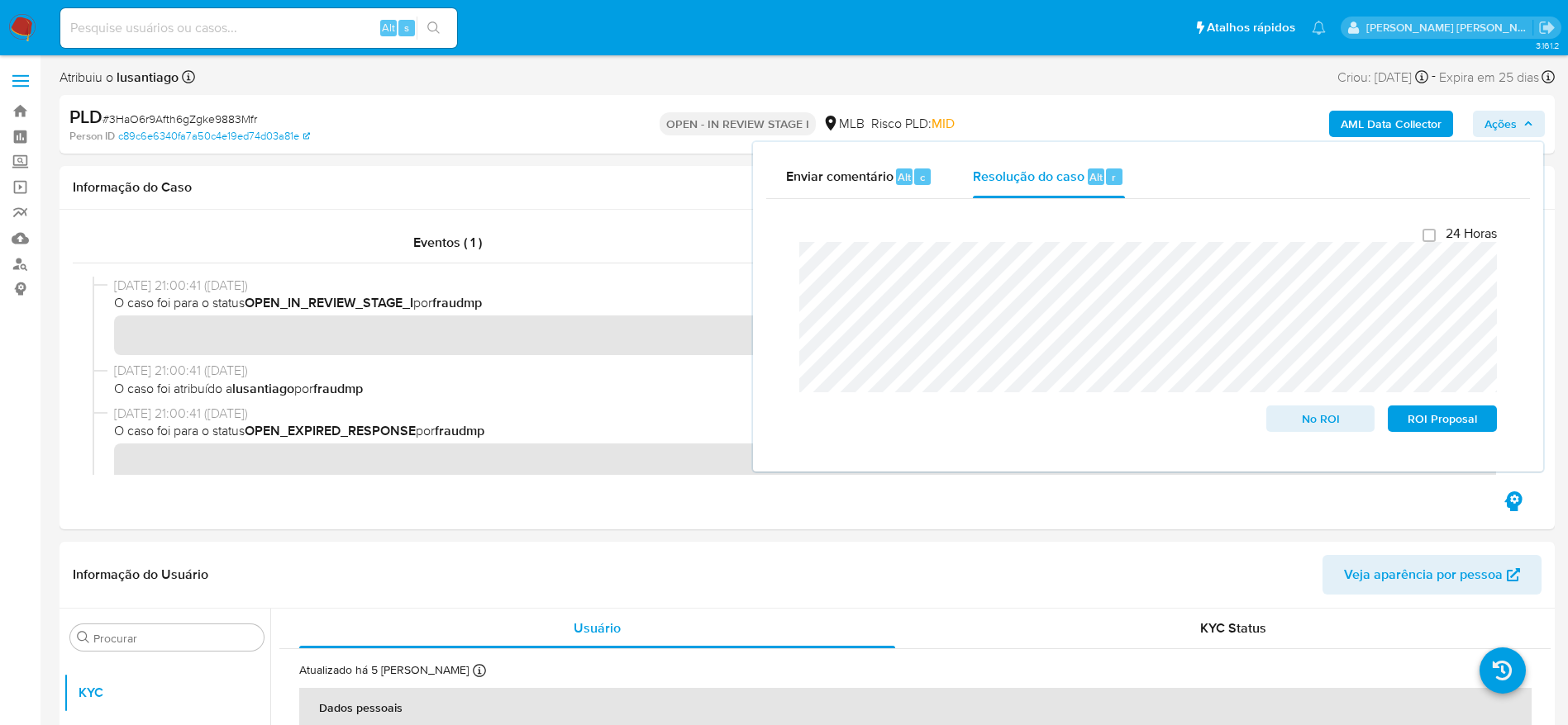
click at [1360, 118] on b "AML Data Collector" at bounding box center [1390, 124] width 101 height 27
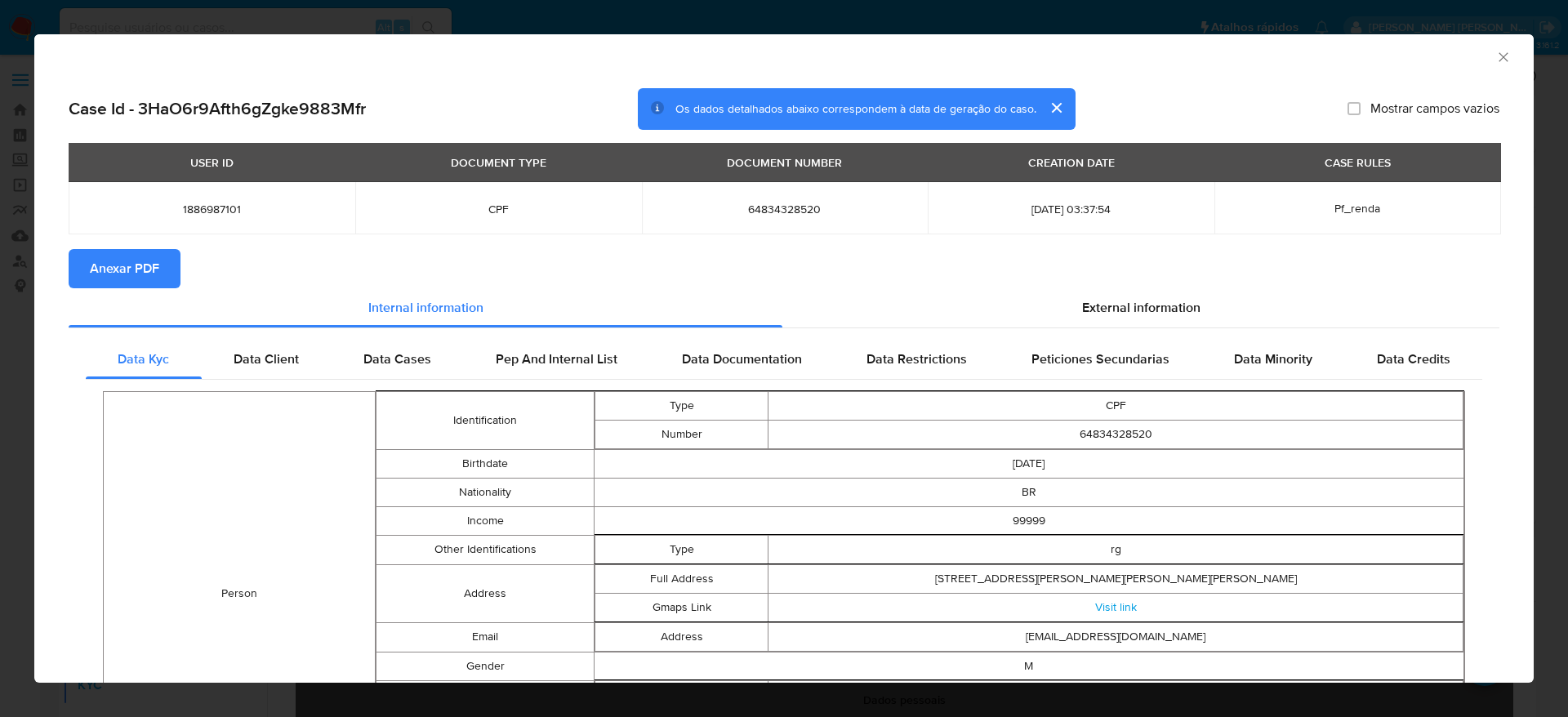
click at [133, 264] on span "Anexar PDF" at bounding box center [124, 269] width 69 height 36
click at [1499, 56] on icon "Fechar a janela" at bounding box center [1502, 56] width 9 height 9
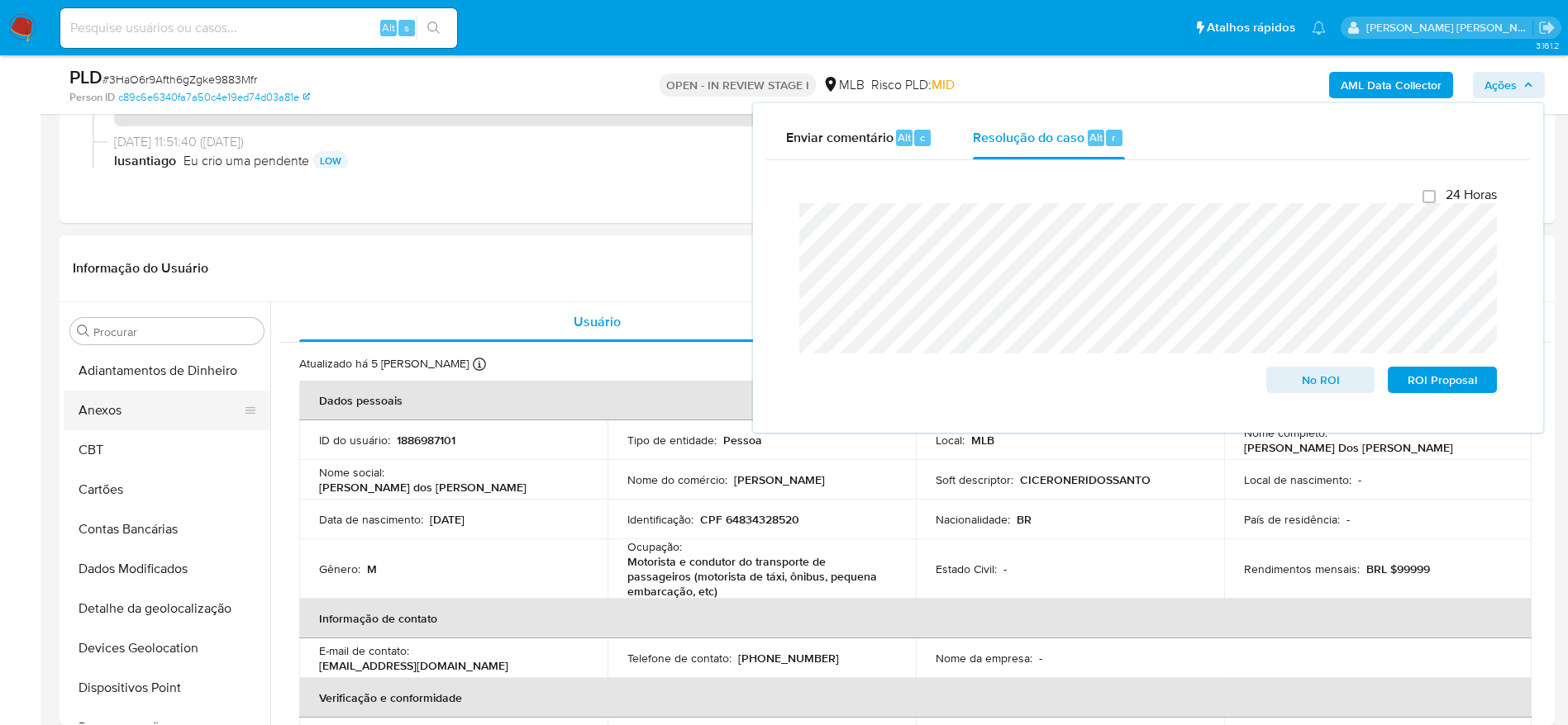
click at [133, 424] on button "Anexos" at bounding box center [159, 410] width 193 height 39
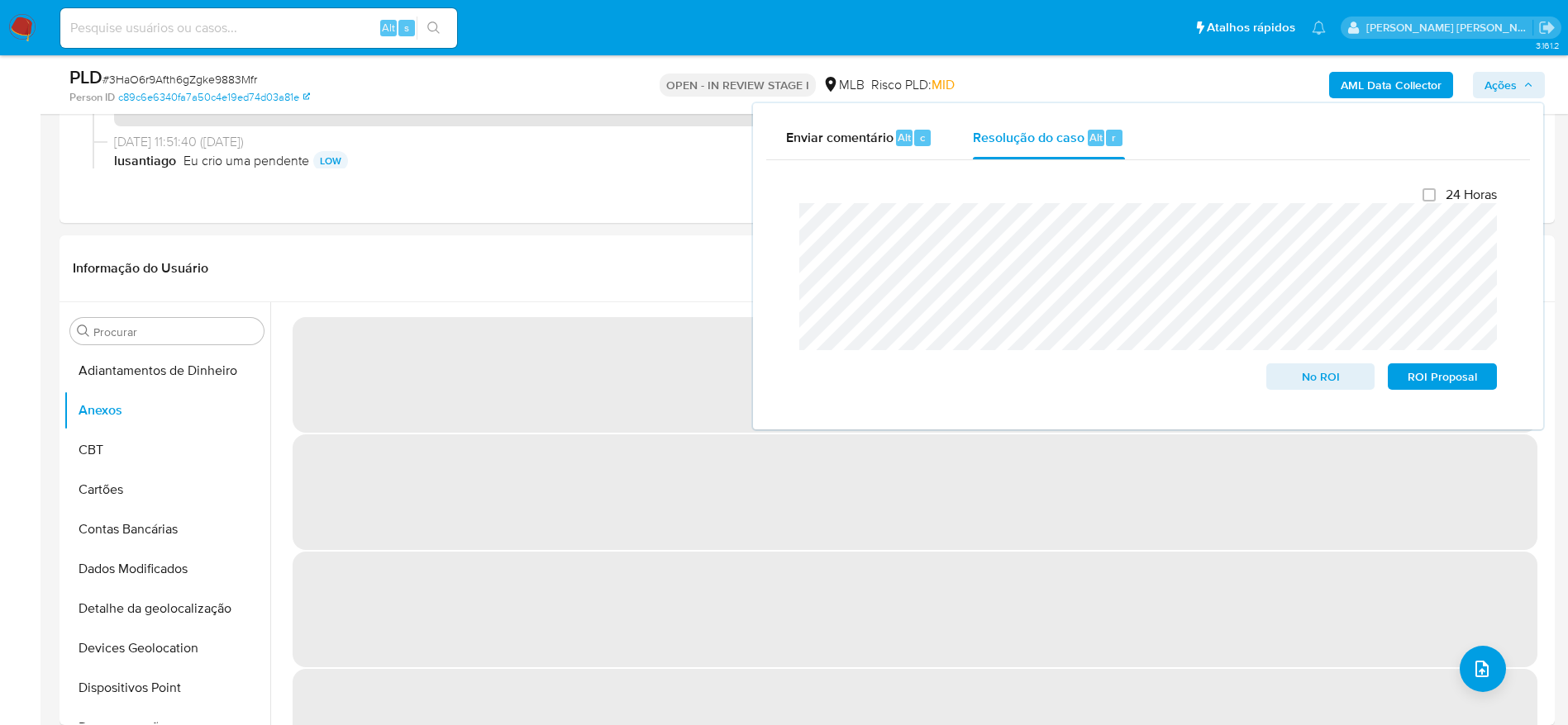
click at [1507, 84] on span "Ações" at bounding box center [1501, 85] width 33 height 27
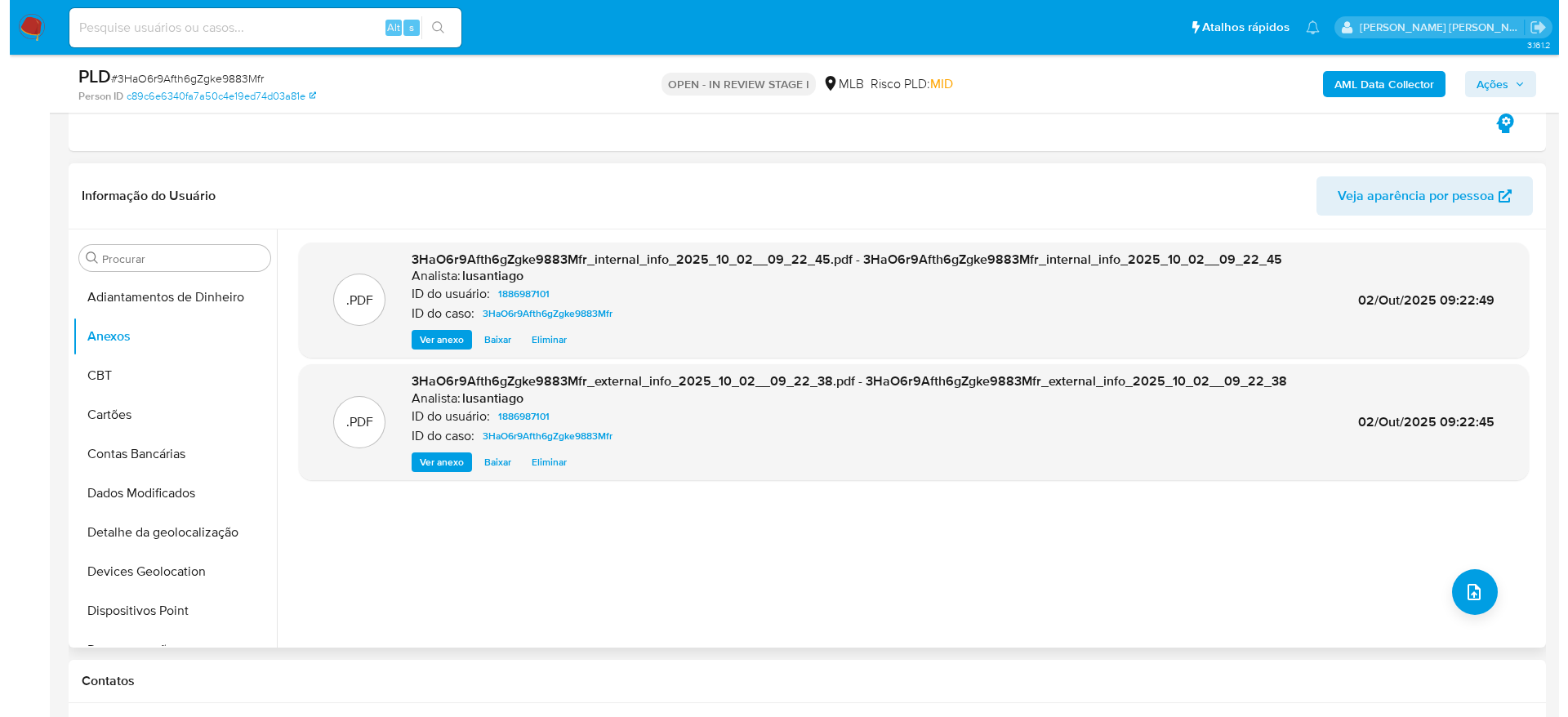
scroll to position [368, 0]
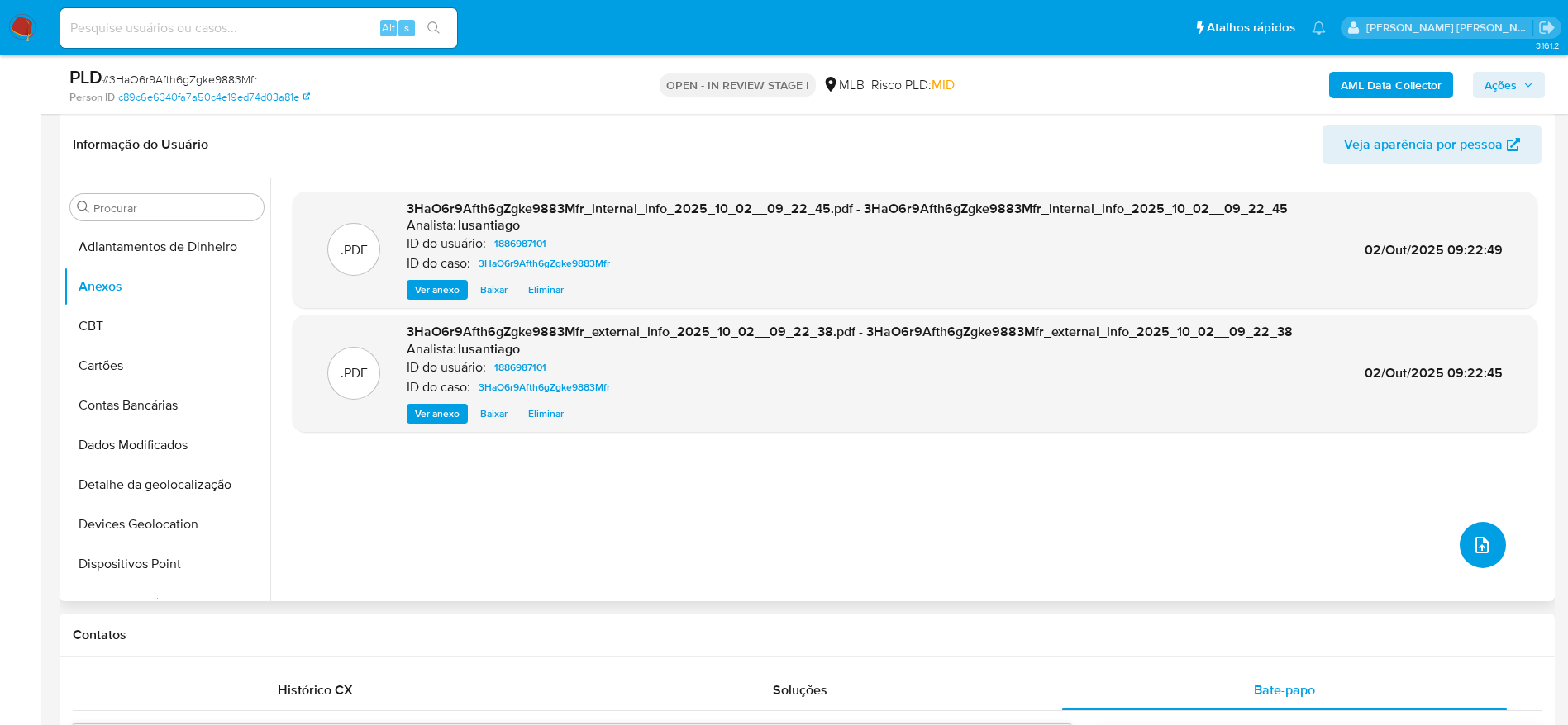
click at [1472, 541] on icon "upload-file" at bounding box center [1482, 544] width 20 height 20
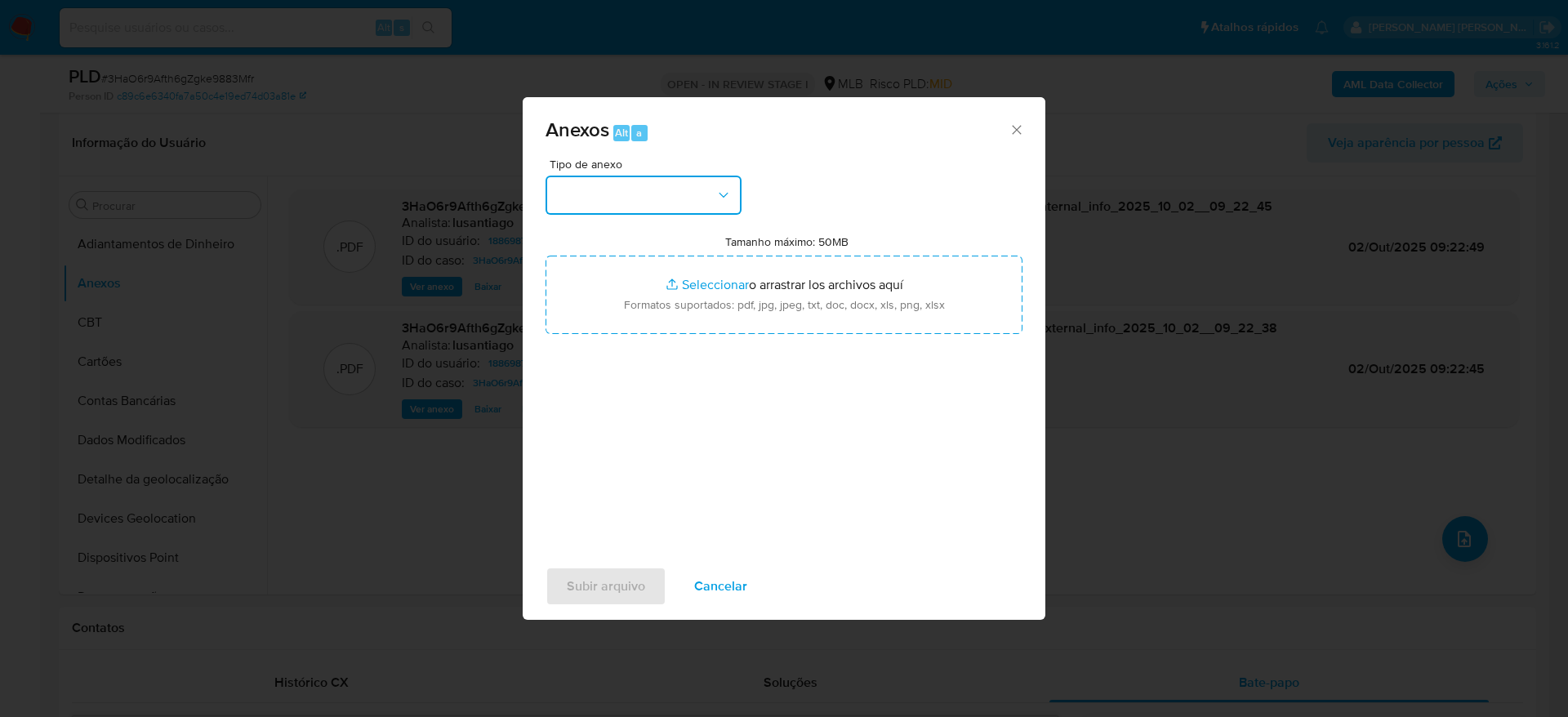
click at [691, 200] on button "button" at bounding box center [644, 195] width 196 height 39
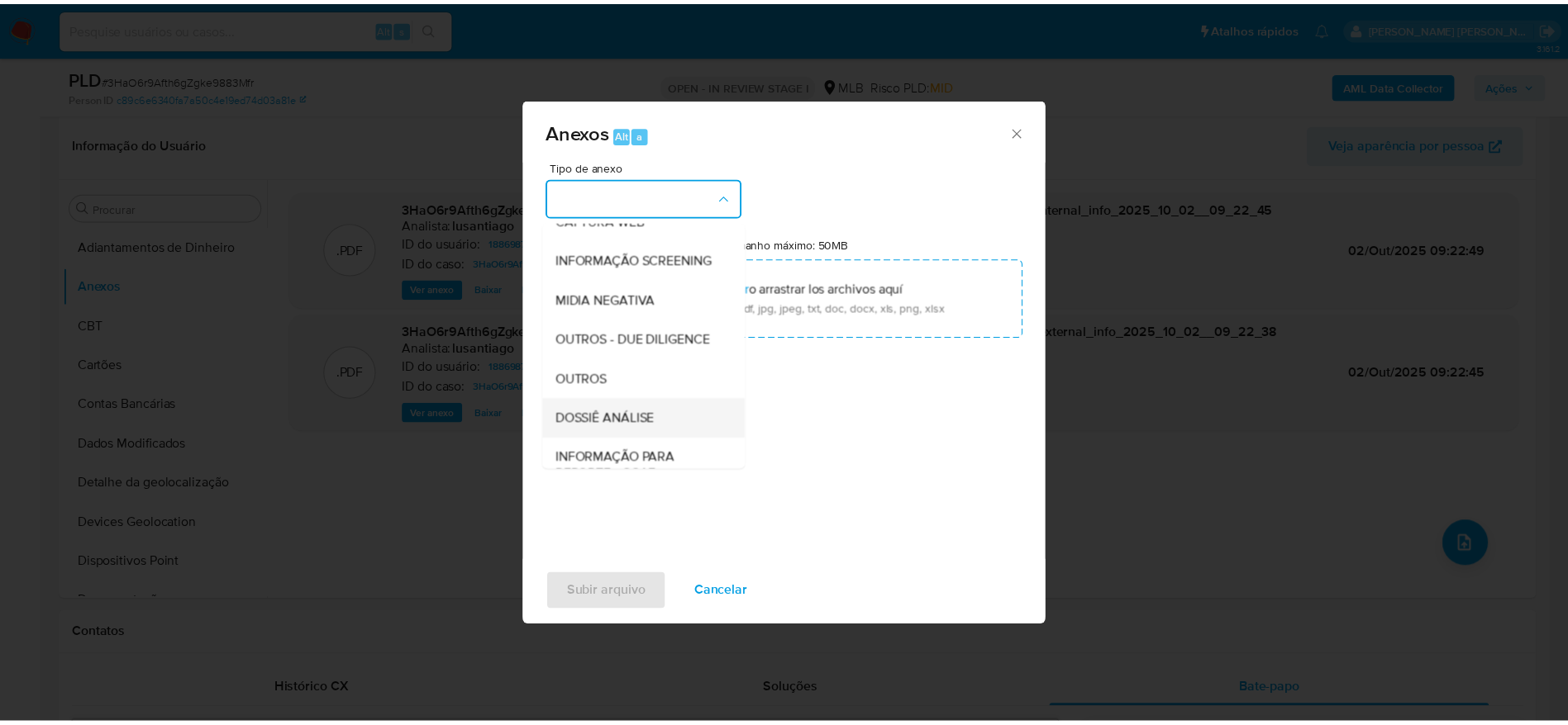
scroll to position [254, 0]
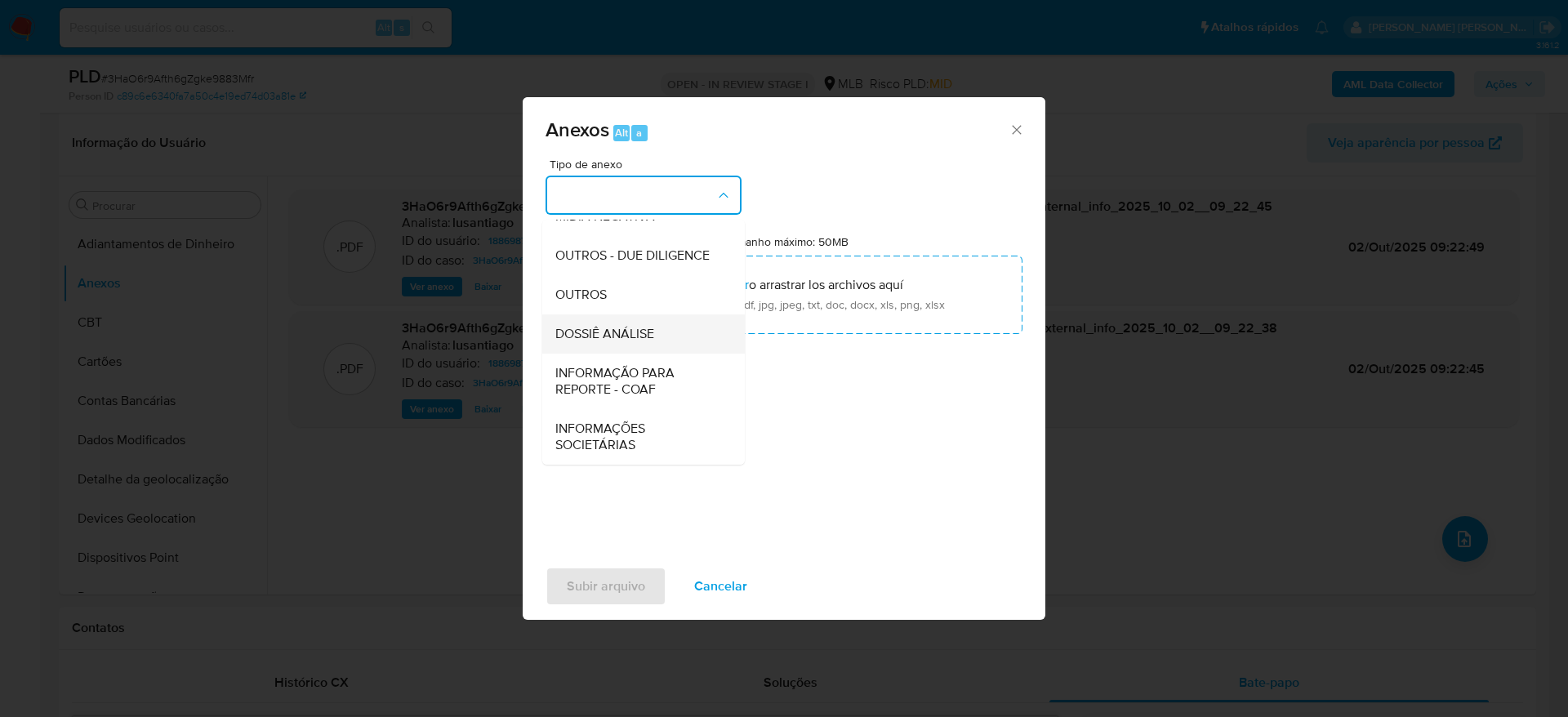
click at [633, 335] on span "DOSSIÊ ANÁLISE" at bounding box center [605, 333] width 99 height 16
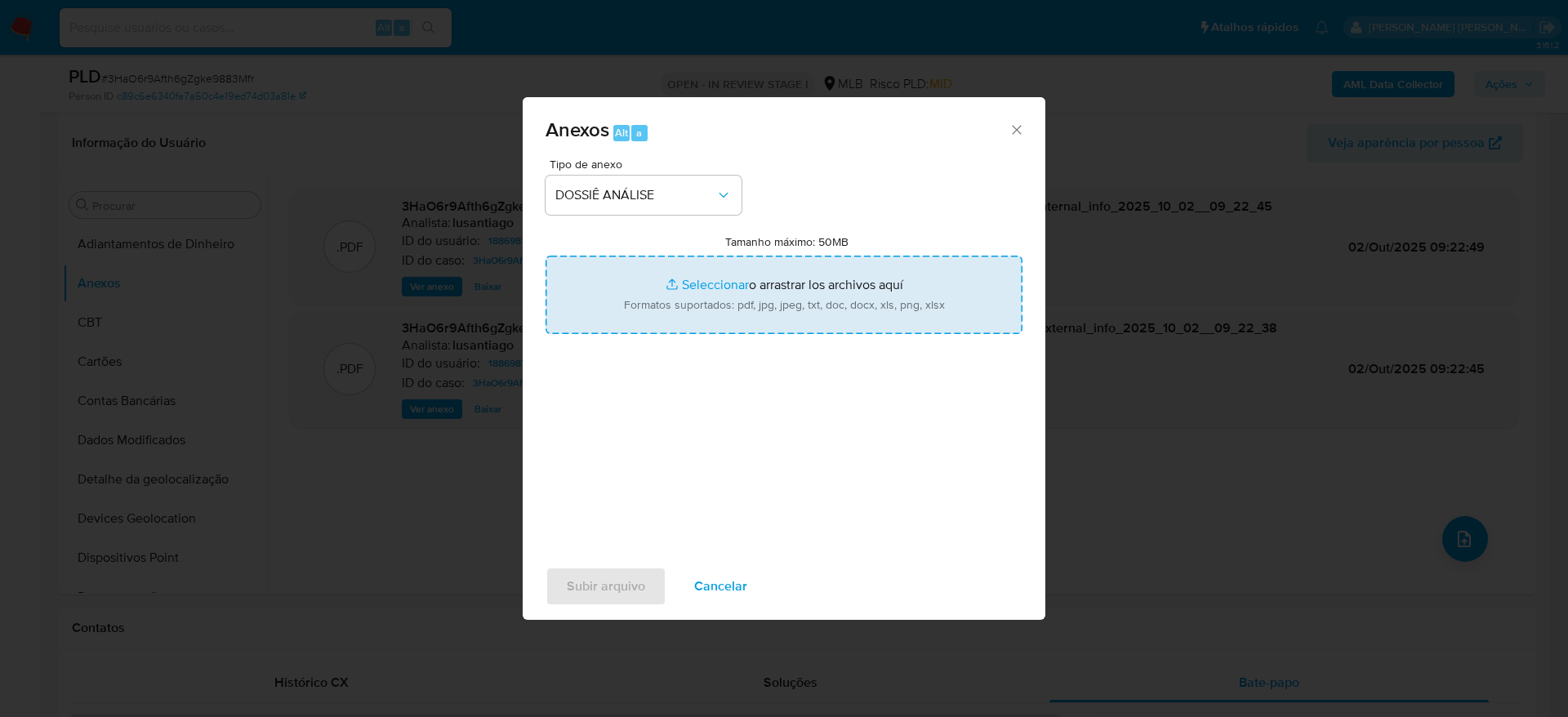
click at [639, 456] on div "Tipo de anexo DOSSIÊ ANÁLISE Tamanho máximo: 50MB Seleccionar archivos Seleccio…" at bounding box center [784, 351] width 477 height 386
click at [782, 462] on div "Tipo de anexo DOSSIÊ ANÁLISE Tamanho máximo: 50MB Seleccionar archivos Seleccio…" at bounding box center [784, 351] width 477 height 386
click at [701, 598] on span "Cancelar" at bounding box center [721, 587] width 53 height 36
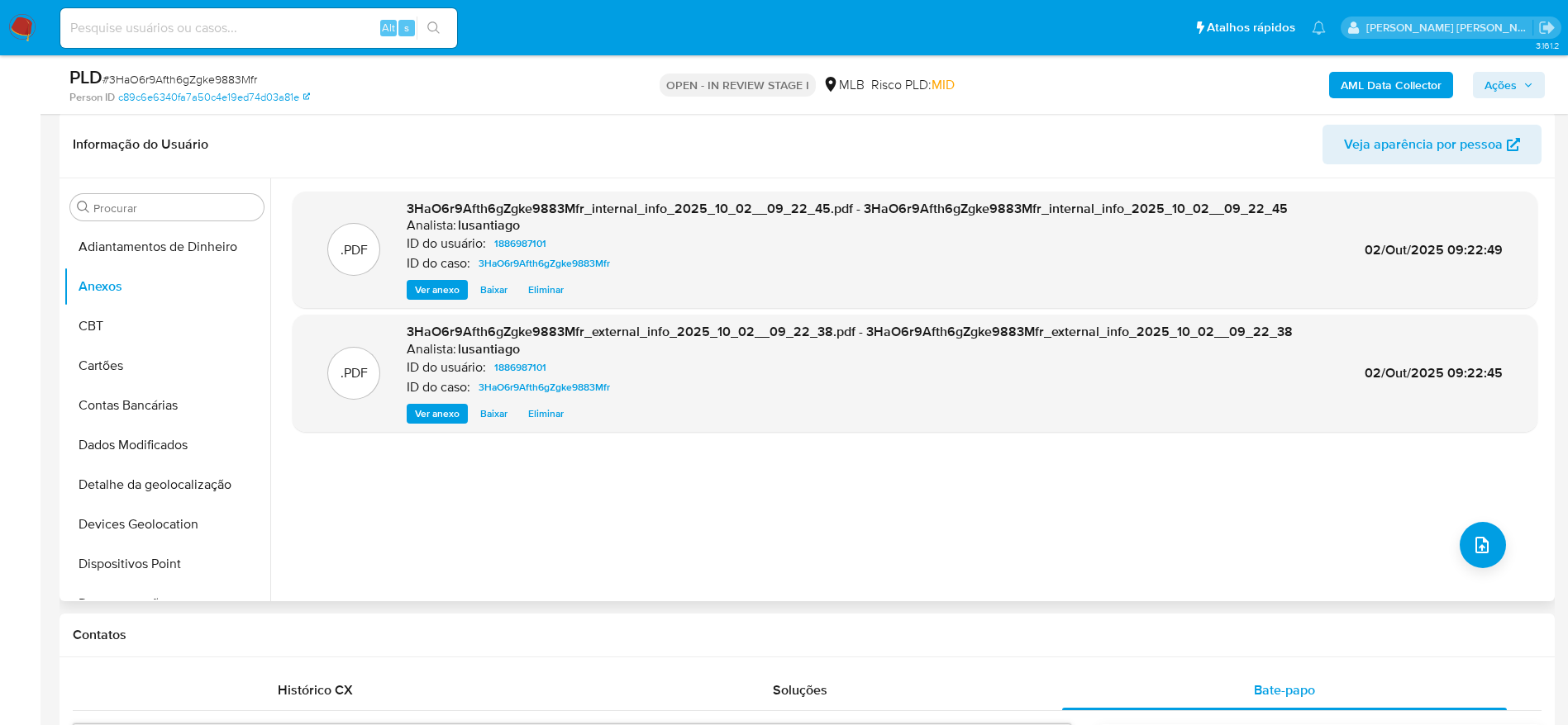
click at [708, 522] on div ".PDF 3HaO6r9Afth6gZgke9883Mfr_internal_info_2025_10_02__09_22_45.pdf - 3HaO6r9A…" at bounding box center [914, 390] width 1244 height 397
click at [118, 324] on button "CBT" at bounding box center [159, 326] width 193 height 39
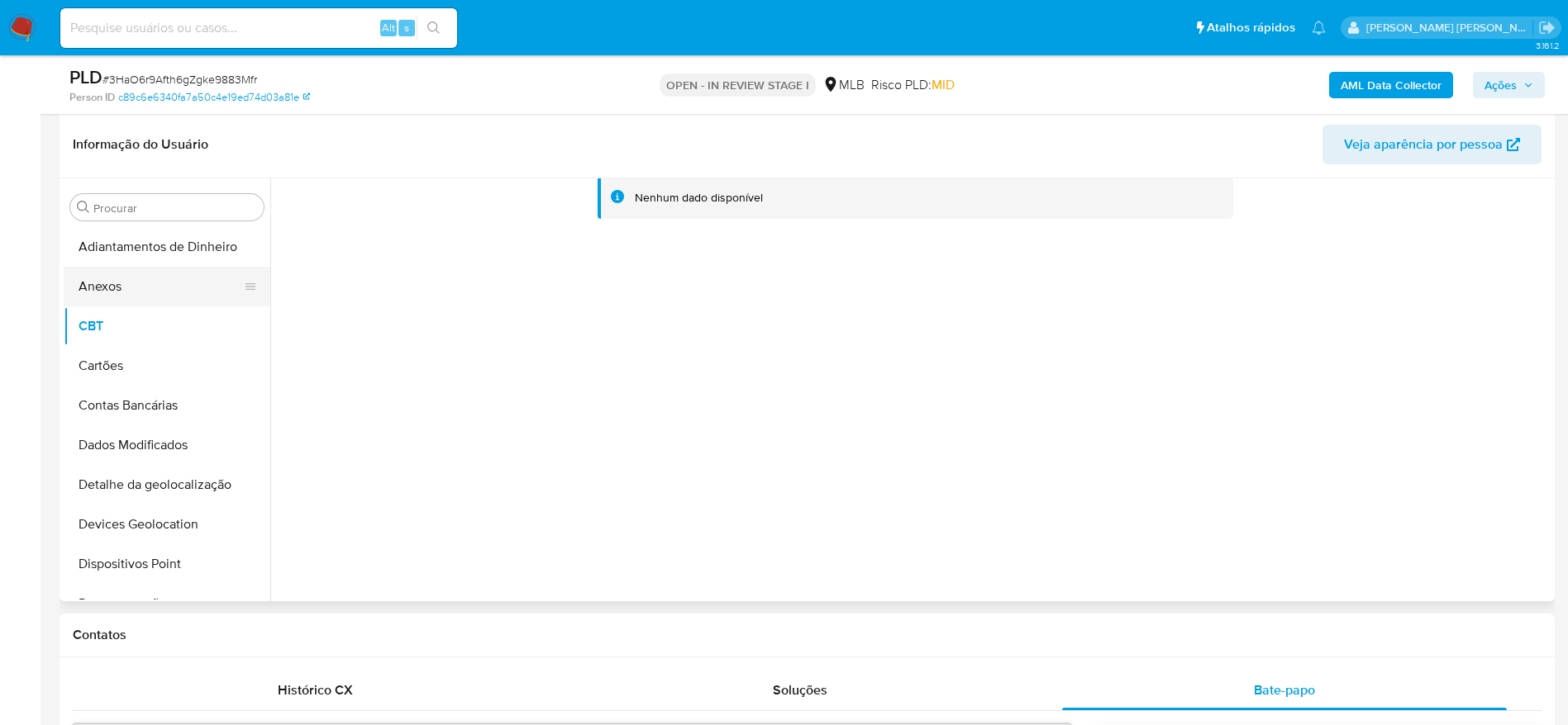
click at [128, 297] on button "Anexos" at bounding box center [159, 286] width 193 height 39
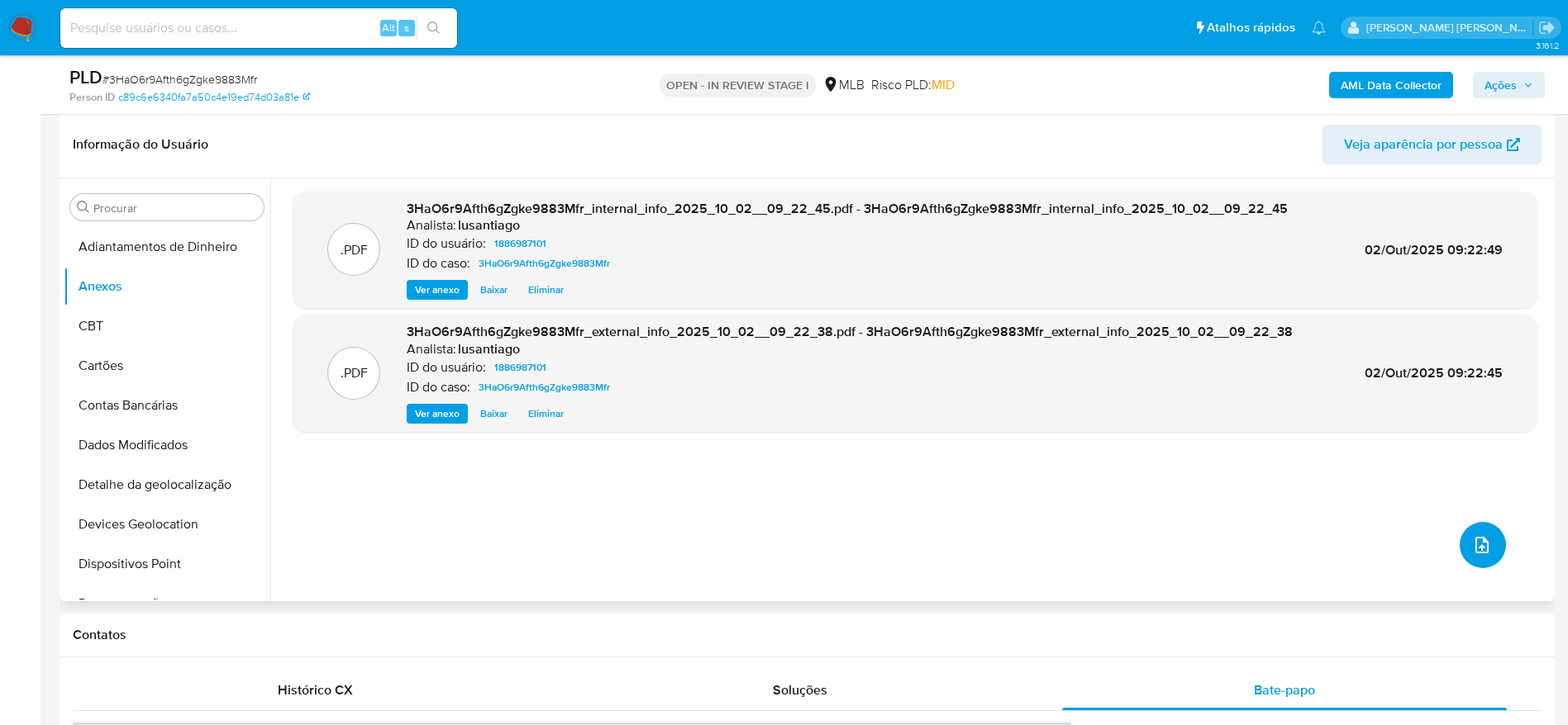
click at [1473, 546] on icon "upload-file" at bounding box center [1482, 544] width 20 height 20
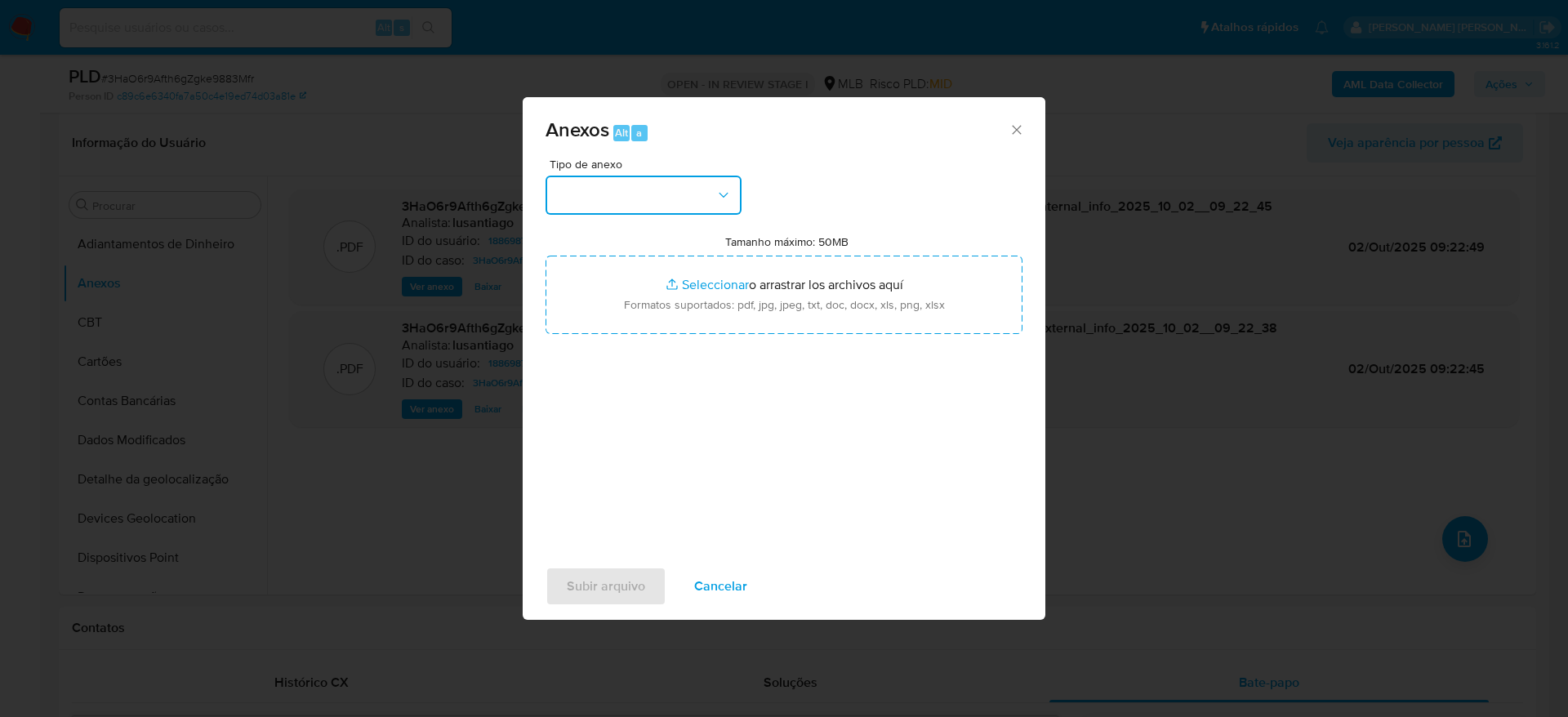
click at [641, 189] on button "button" at bounding box center [644, 195] width 196 height 39
click at [728, 590] on span "Cancelar" at bounding box center [721, 587] width 53 height 36
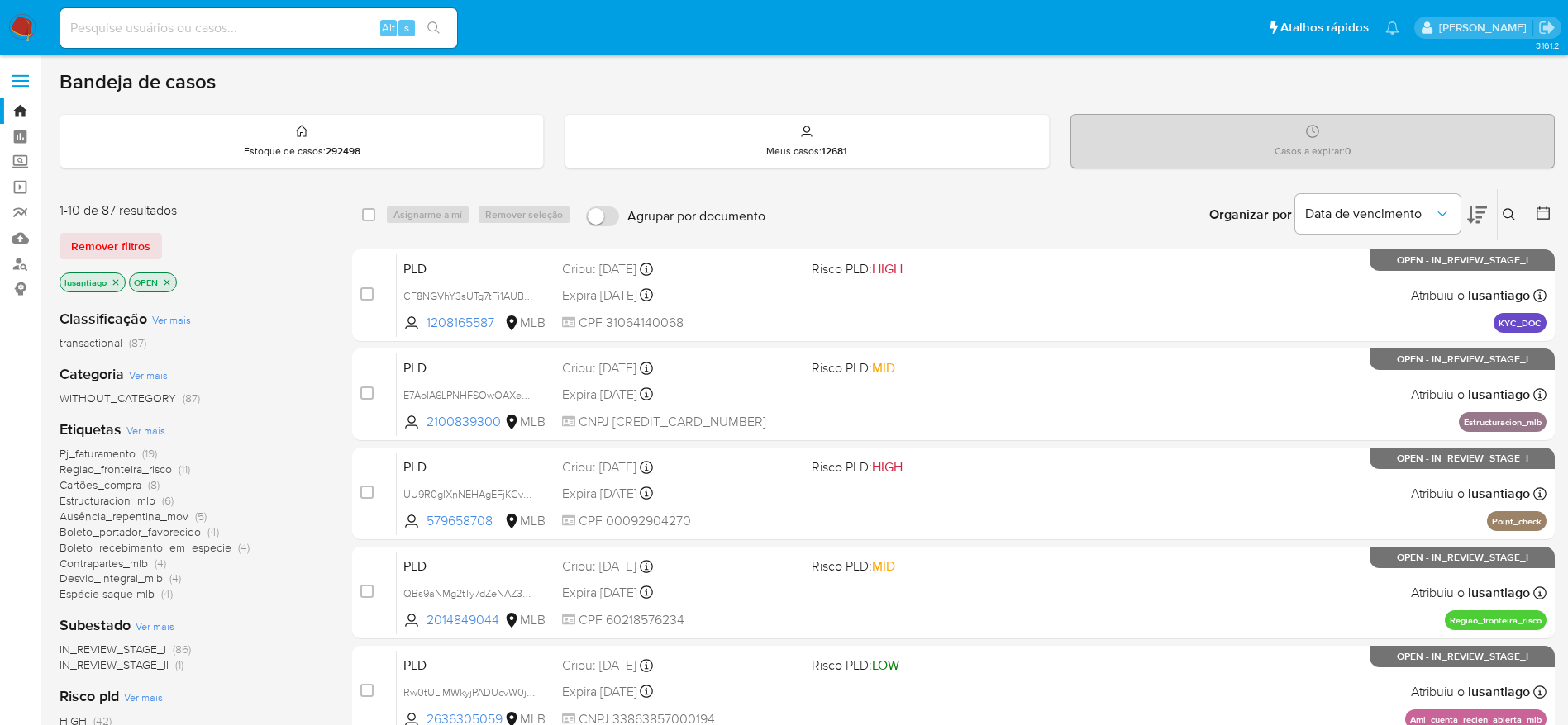
click at [86, 581] on span "Desvio_integral_mlb" at bounding box center [111, 577] width 104 height 16
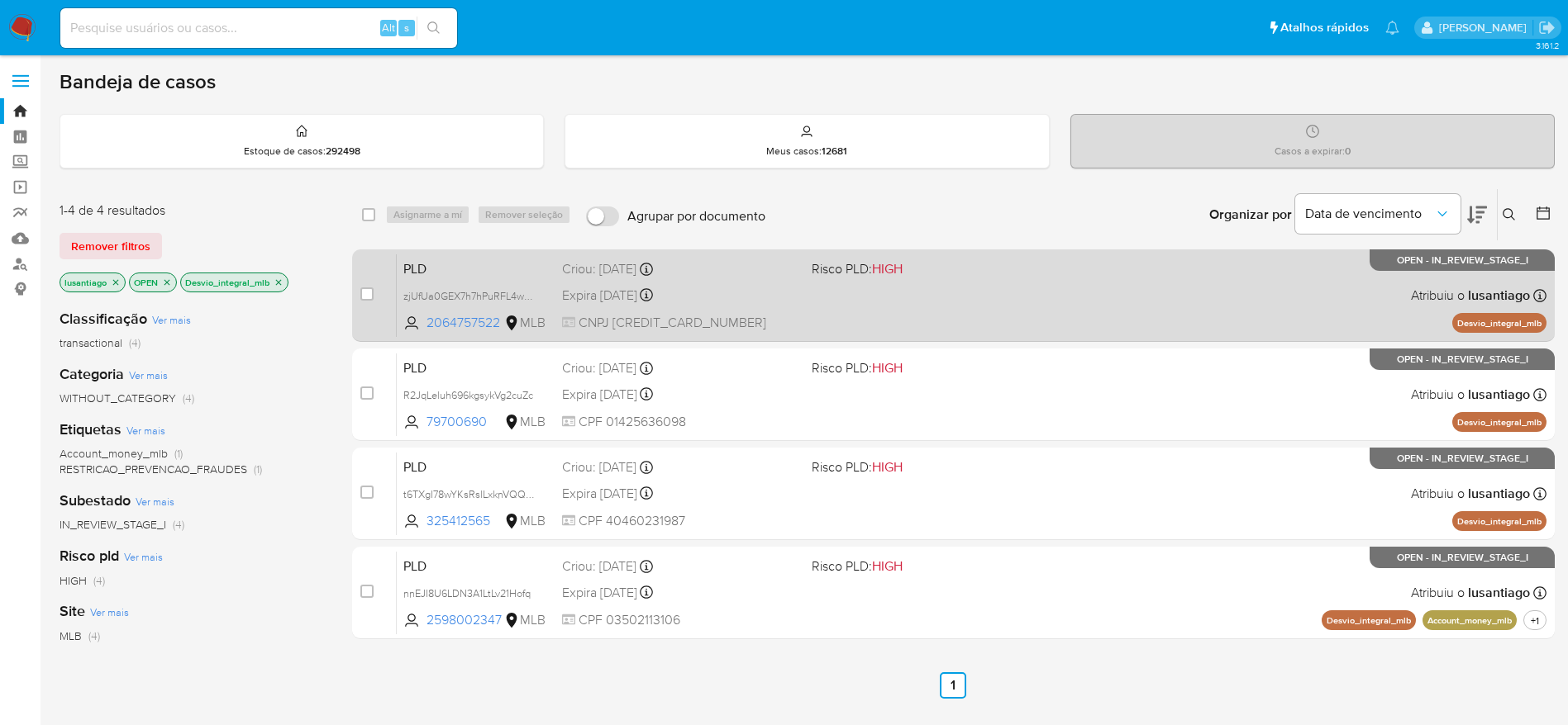
click at [746, 291] on div "Expira in 25 days Expira em 27/10/2025 00:38:50" at bounding box center [680, 295] width 236 height 22
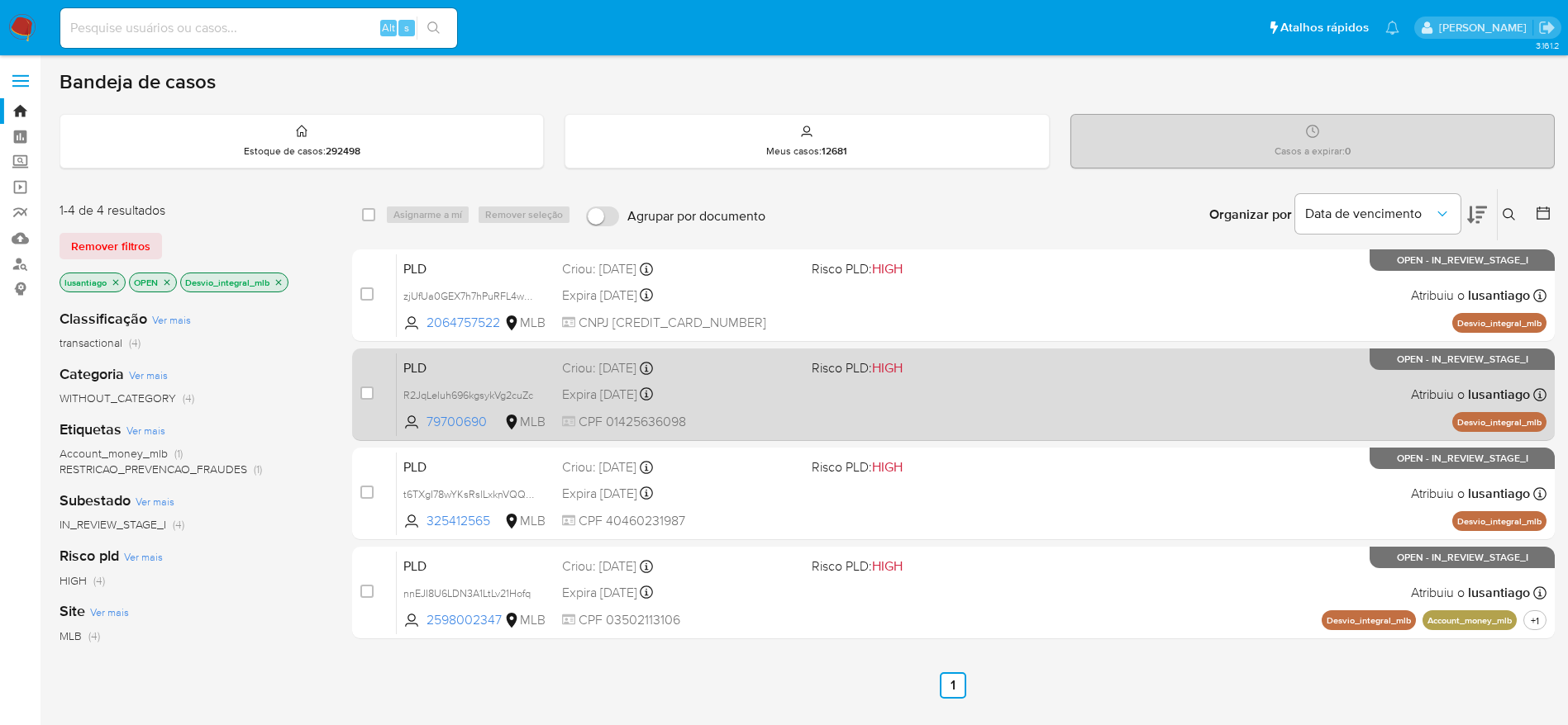
click at [736, 399] on div "Expira in 25 days Expira em 27/10/2025 00:38:06" at bounding box center [680, 394] width 236 height 22
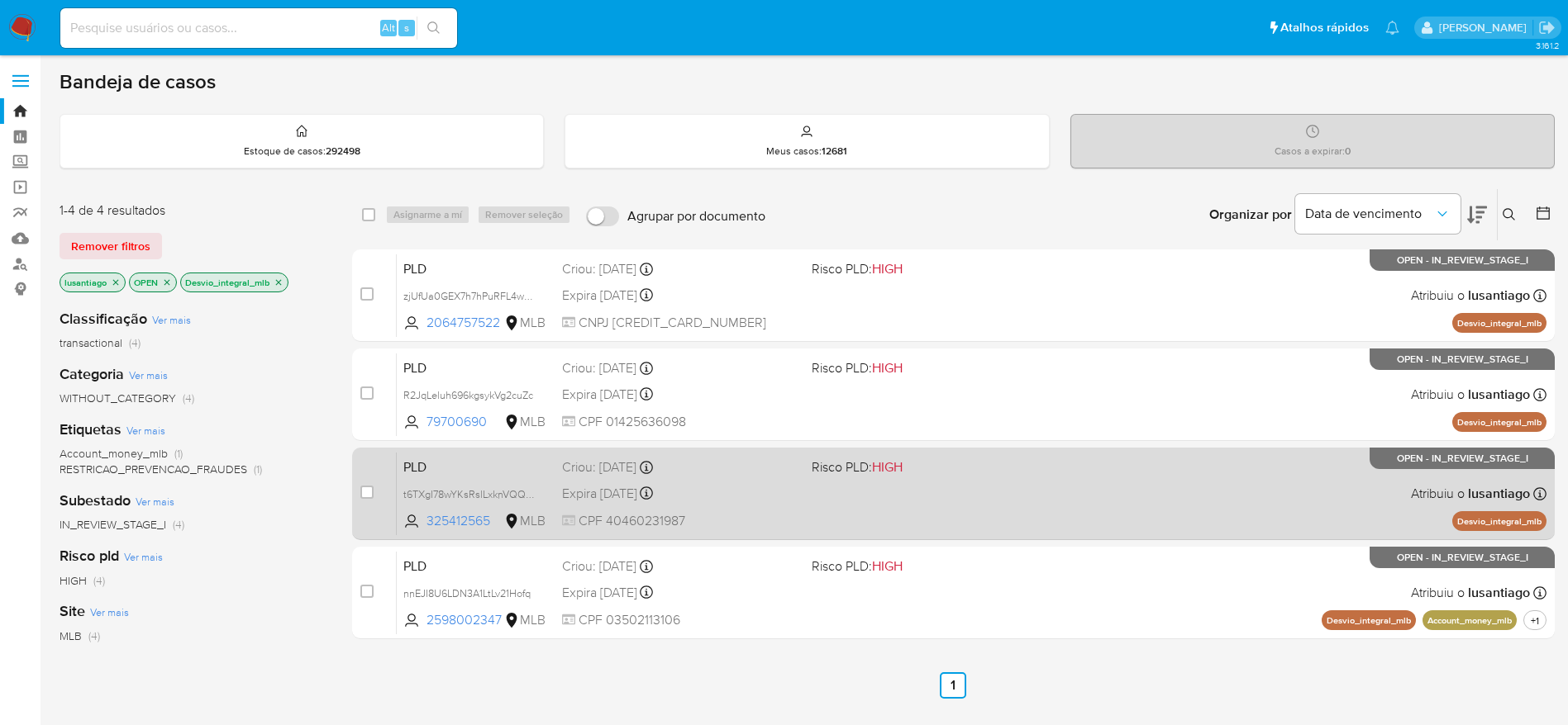
click at [723, 498] on div "Expira in 25 days Expira em 27/10/2025 00:37:59" at bounding box center [680, 493] width 236 height 22
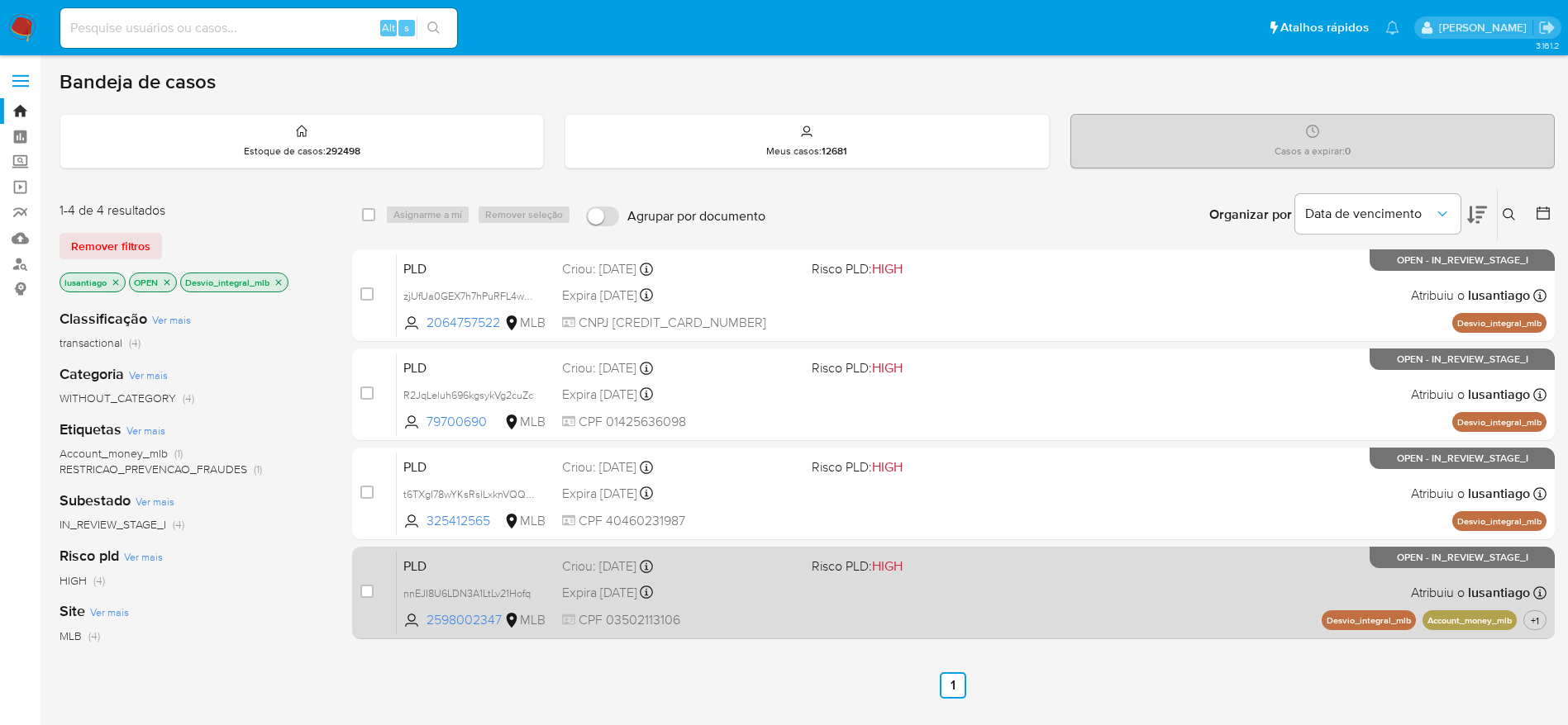
click at [754, 593] on div "Expira in 25 days Expira em 27/10/2025 00:23:17" at bounding box center [680, 592] width 236 height 22
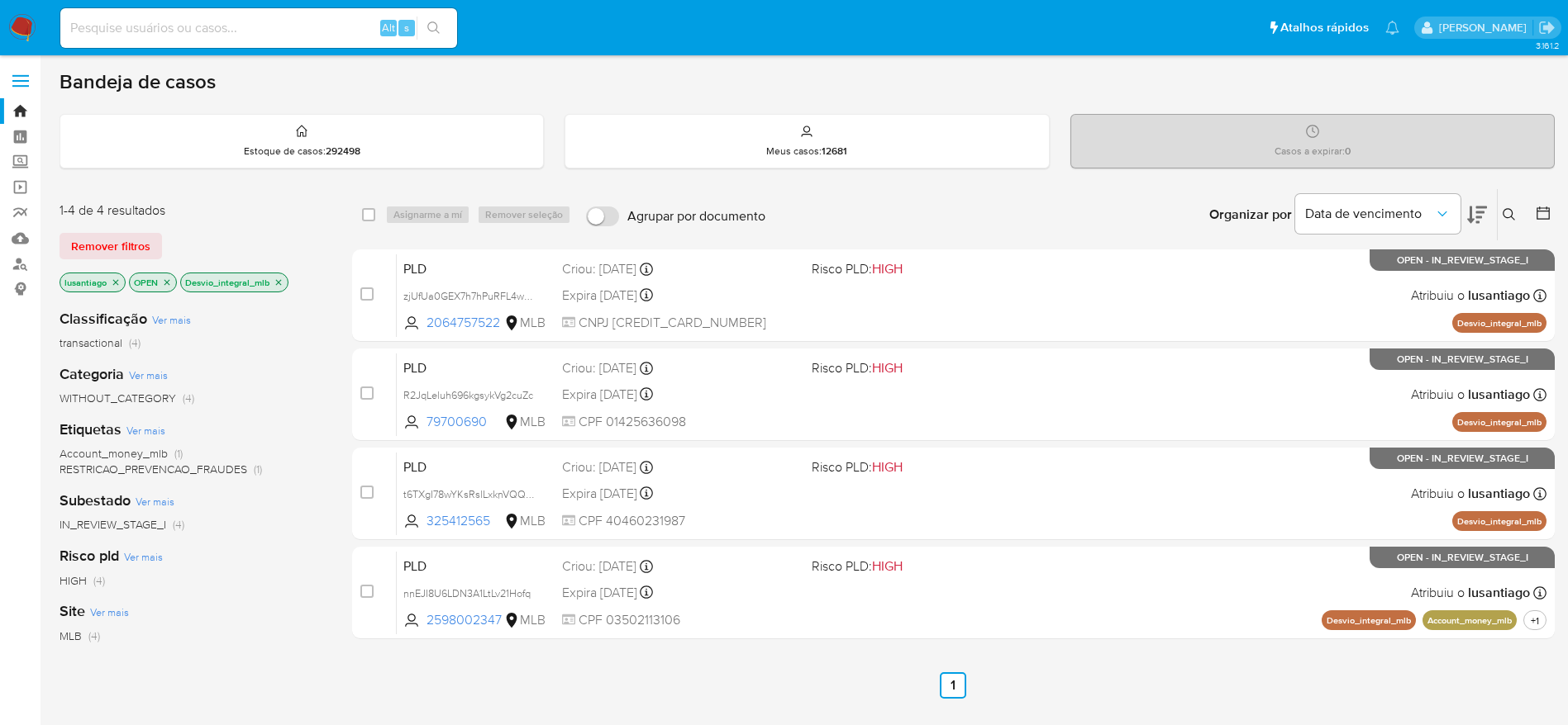
click at [280, 283] on icon "close-filter" at bounding box center [279, 282] width 10 height 10
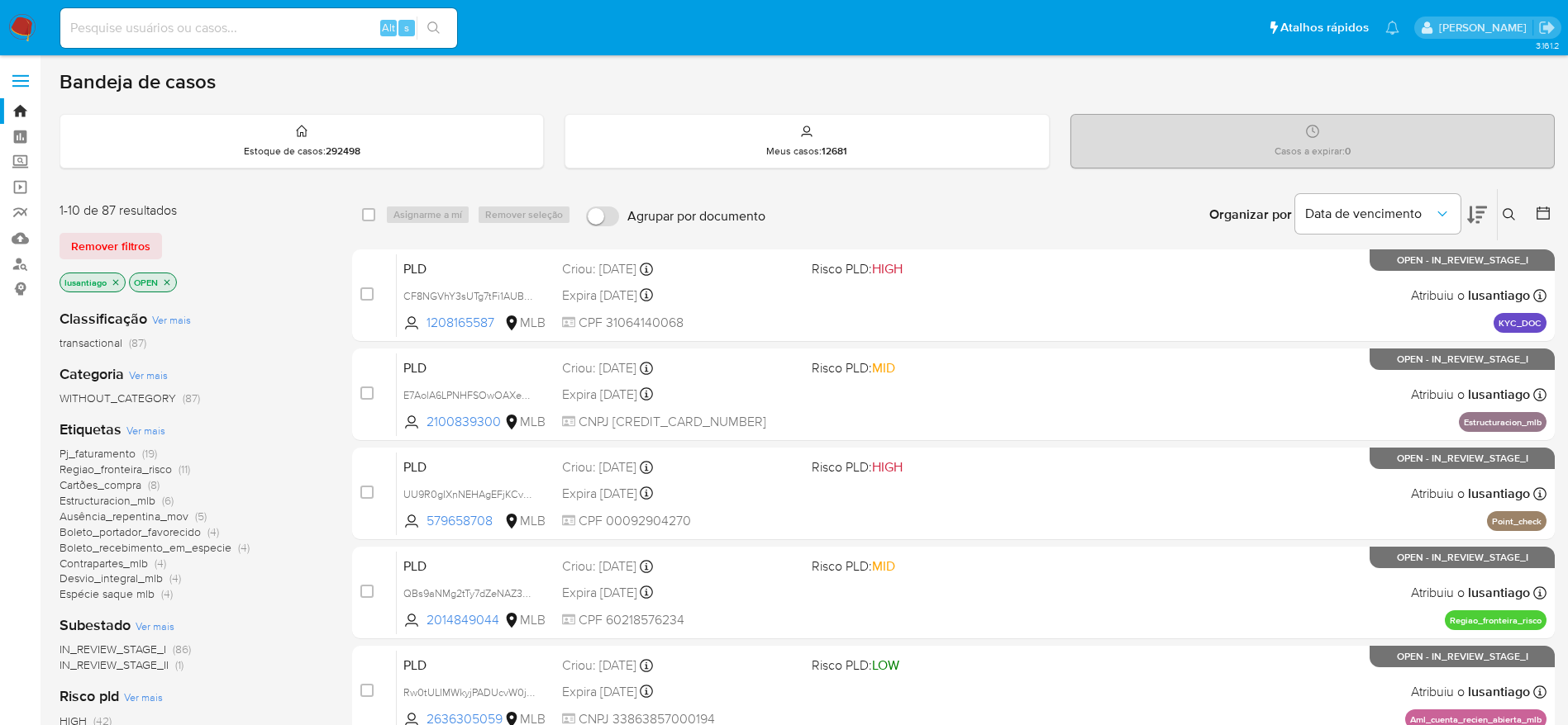
click at [119, 592] on span "Espécie saque mlb" at bounding box center [107, 593] width 95 height 16
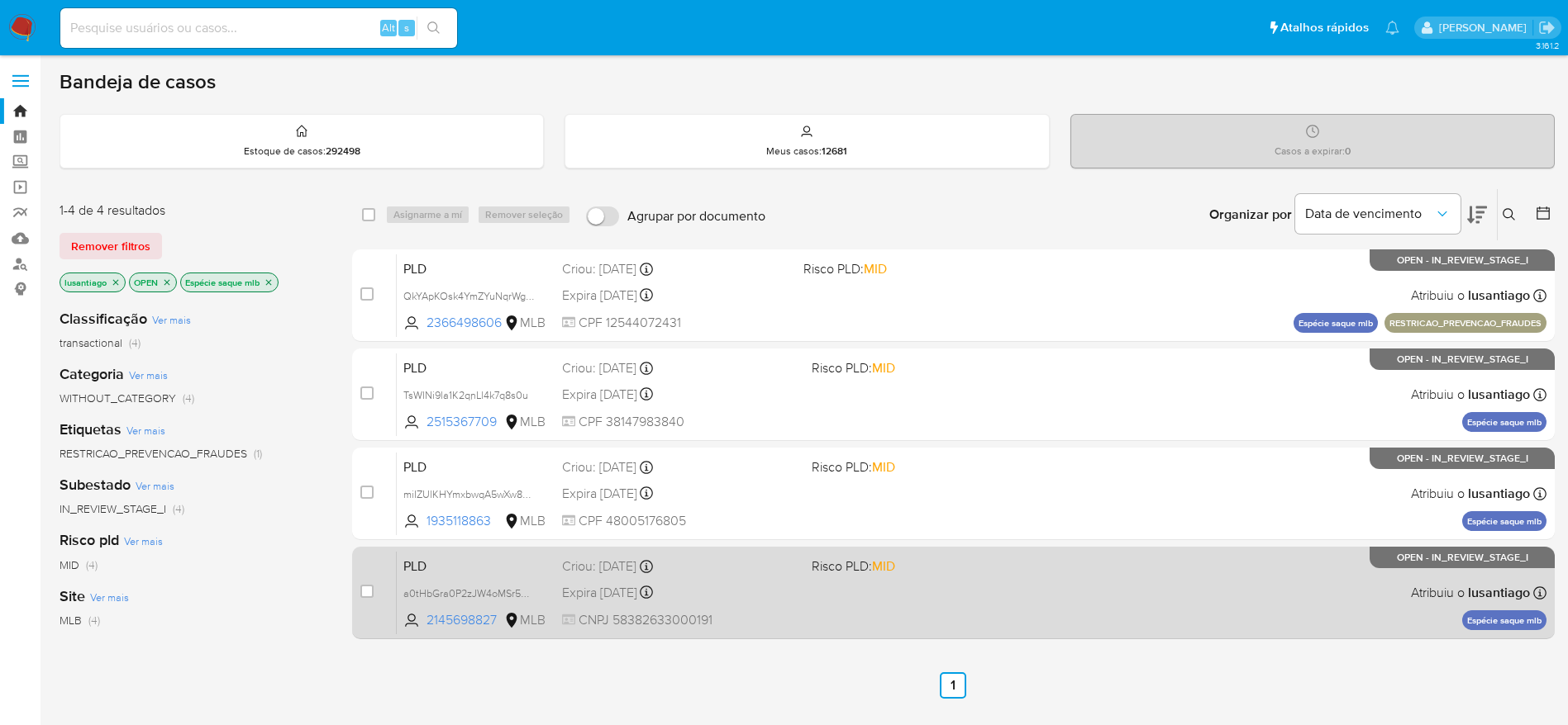
click at [742, 586] on div "Expira in 25 days Expira em 27/10/2025 00:09:40" at bounding box center [680, 592] width 236 height 22
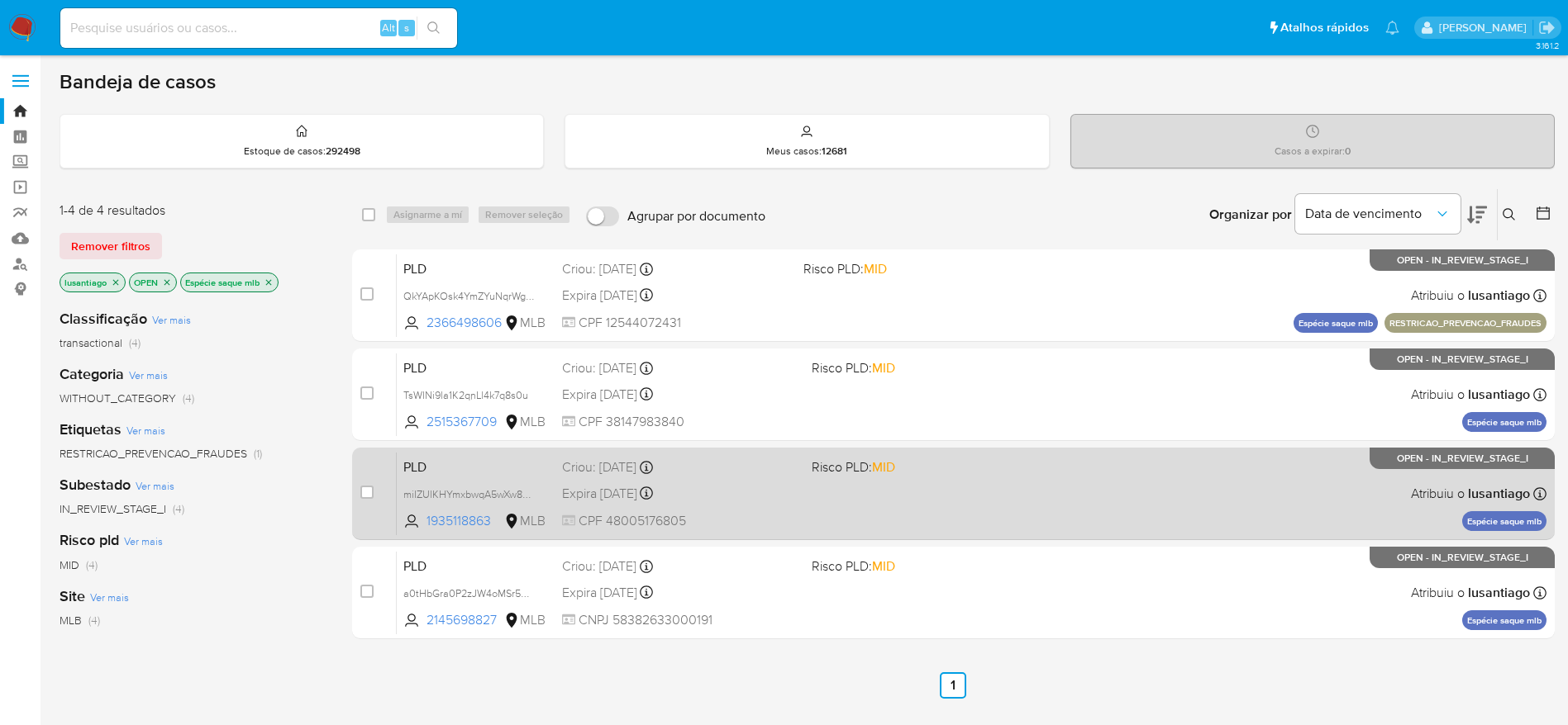
click at [727, 495] on div "Expira in 25 days Expira em 27/10/2025 00:09:44" at bounding box center [680, 493] width 236 height 22
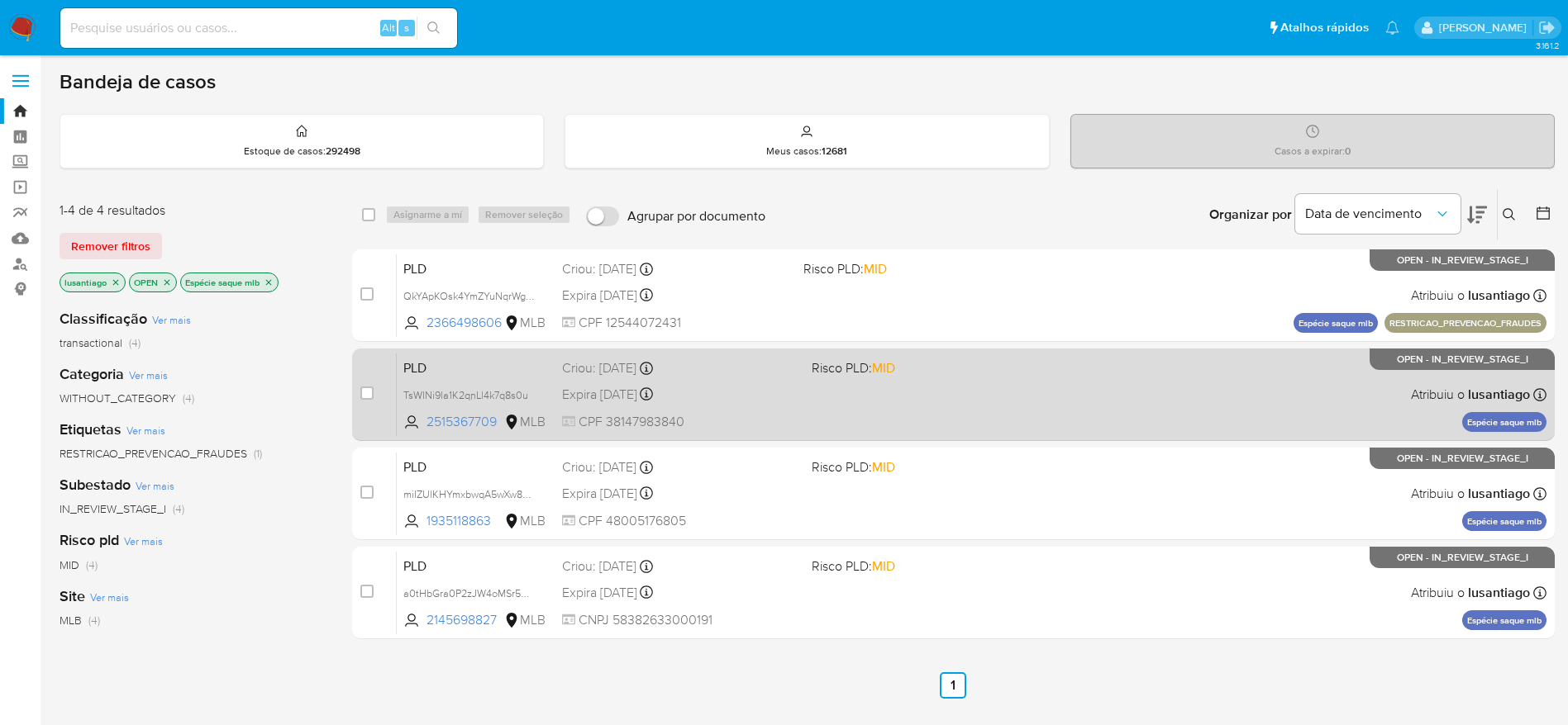
click at [736, 375] on div "Criou: 12/09/2025 Criou: 12/09/2025 00:11:57" at bounding box center [680, 368] width 236 height 18
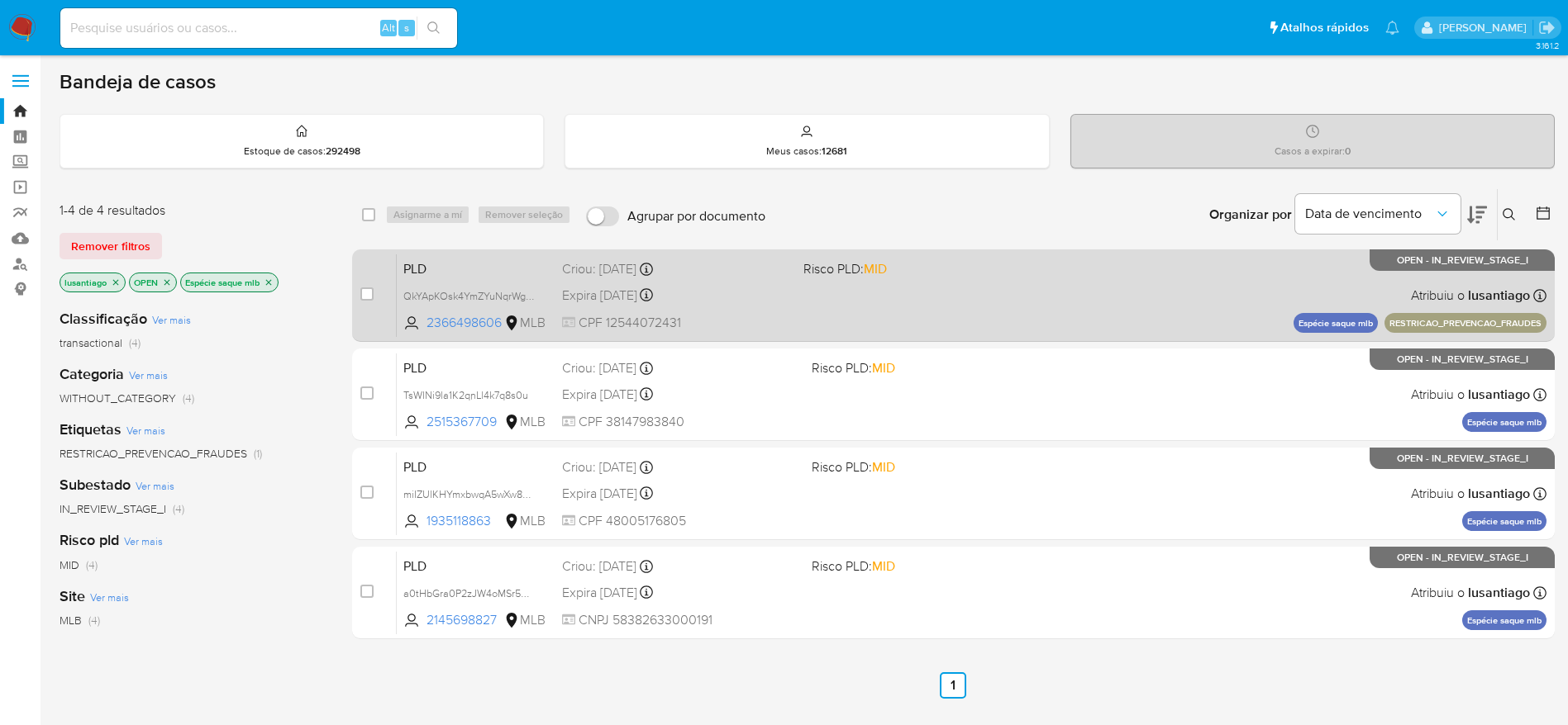
click at [734, 278] on div "Criou: 12/09/2025 Criou: 12/09/2025 00:23:21" at bounding box center [675, 269] width 228 height 18
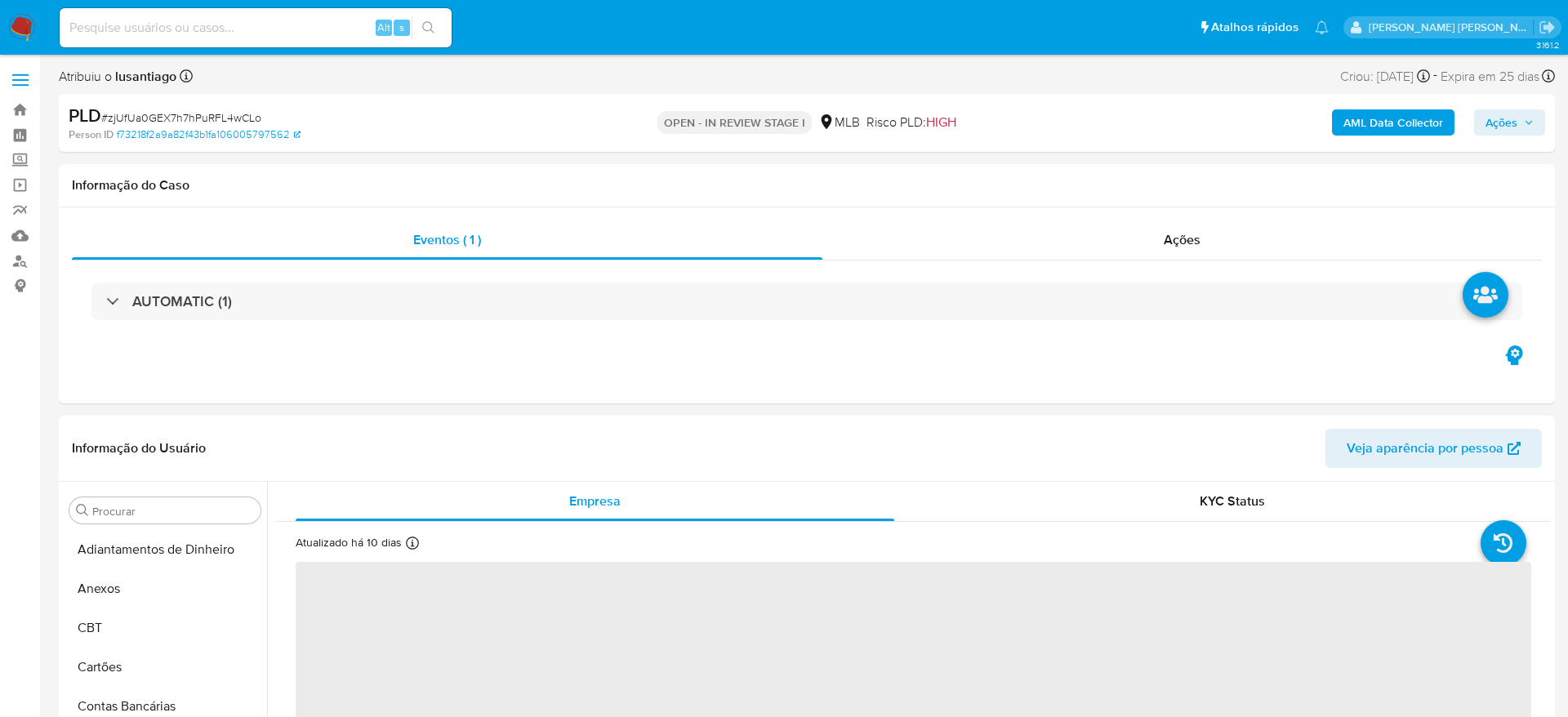
select select "10"
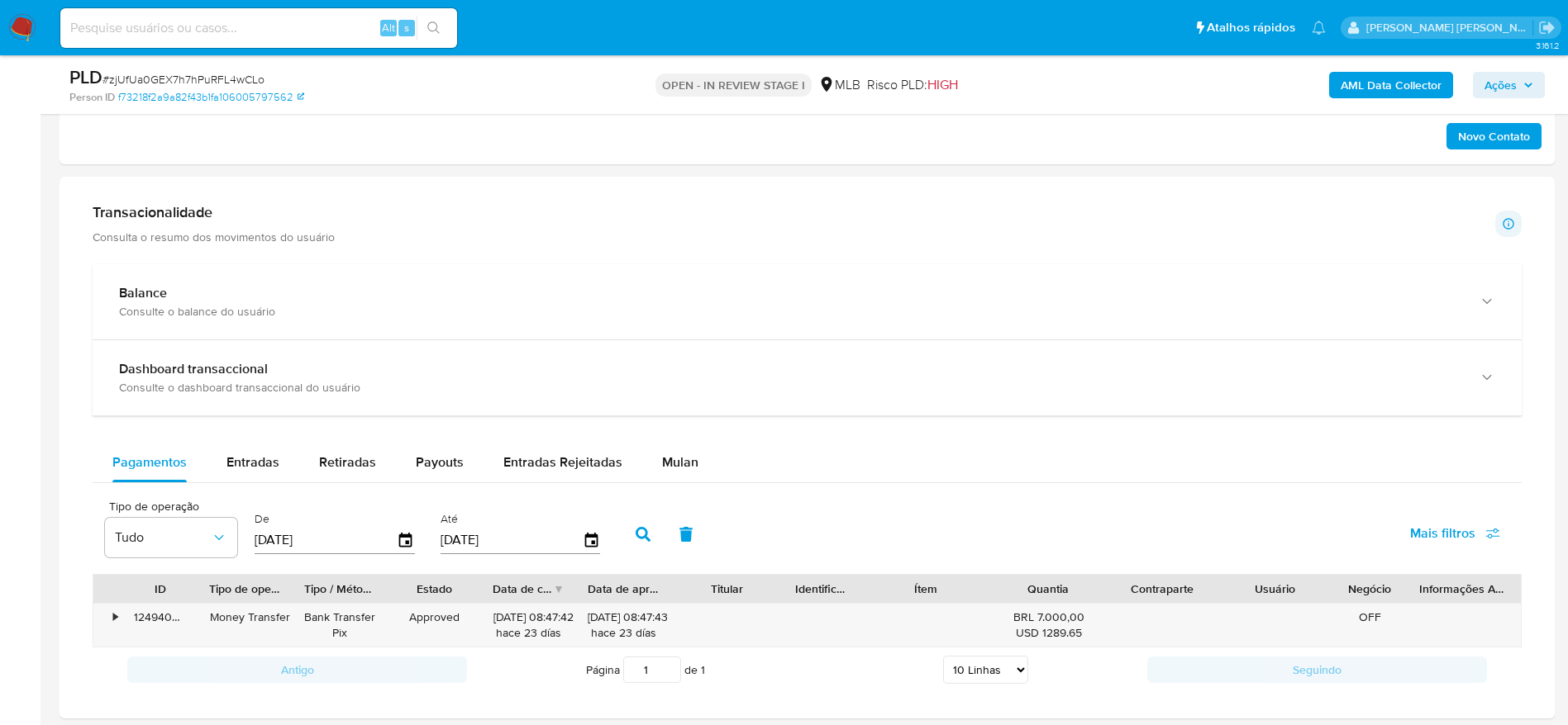
scroll to position [1239, 0]
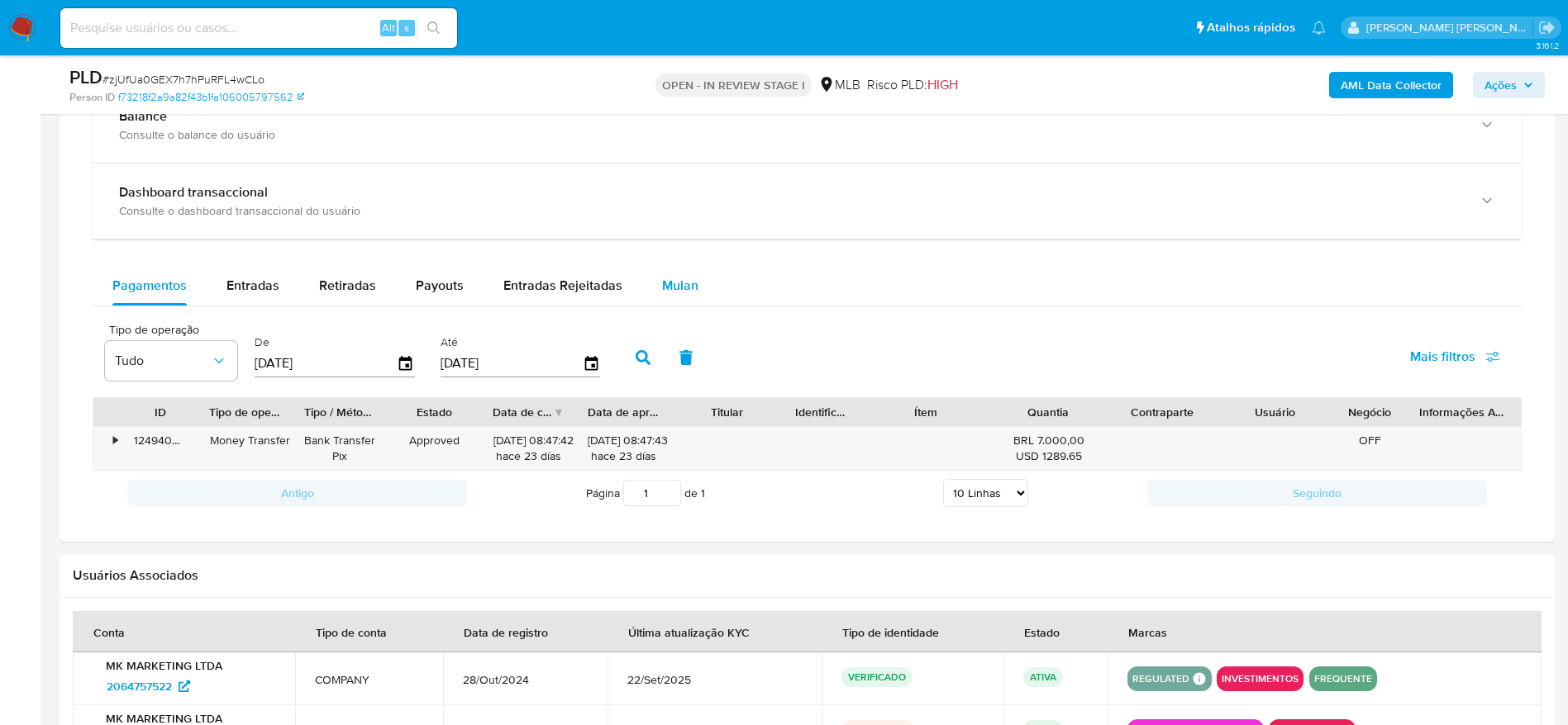
drag, startPoint x: 674, startPoint y: 287, endPoint x: 592, endPoint y: 312, distance: 85.7
click at [671, 286] on span "Mulan" at bounding box center [680, 285] width 37 height 19
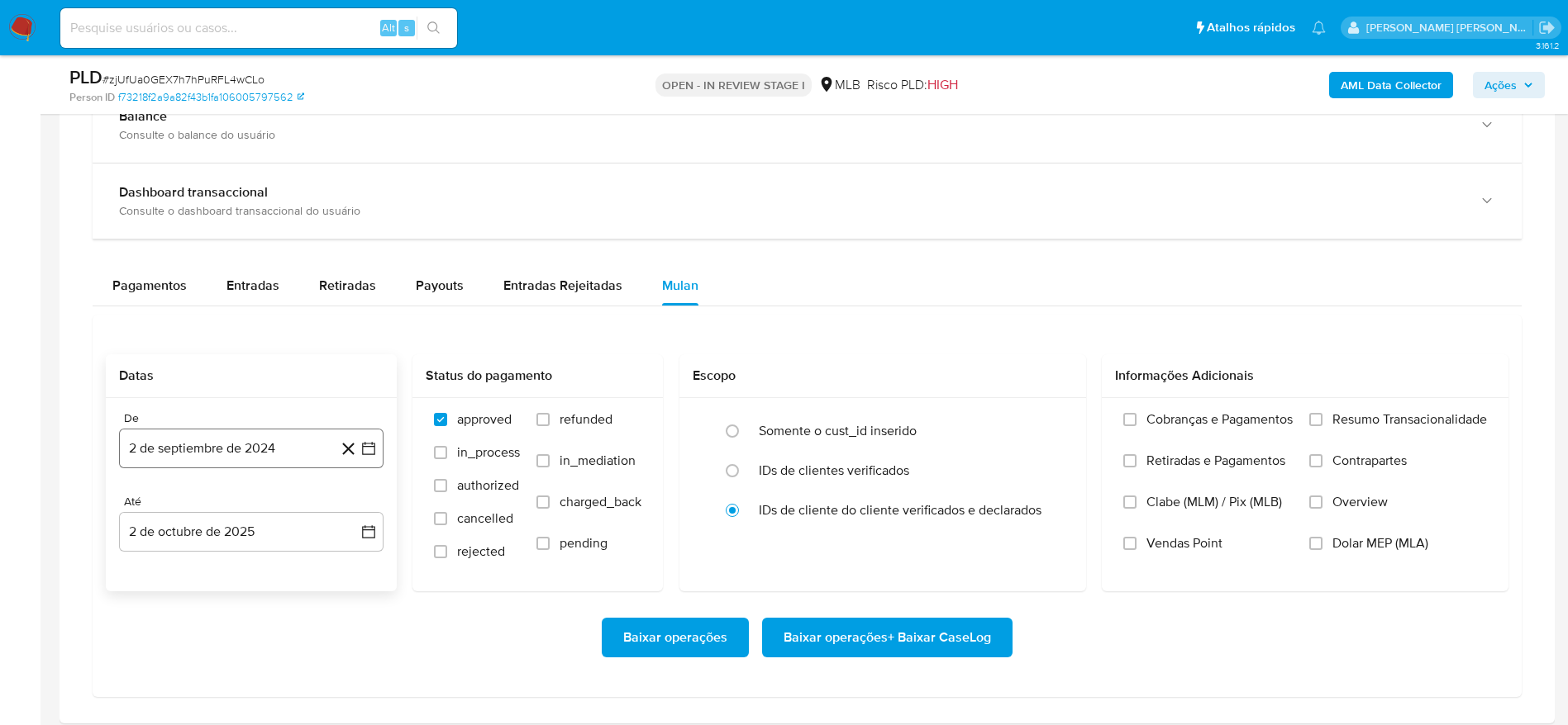
click at [222, 457] on button "2 de septiembre de 2024" at bounding box center [251, 447] width 264 height 39
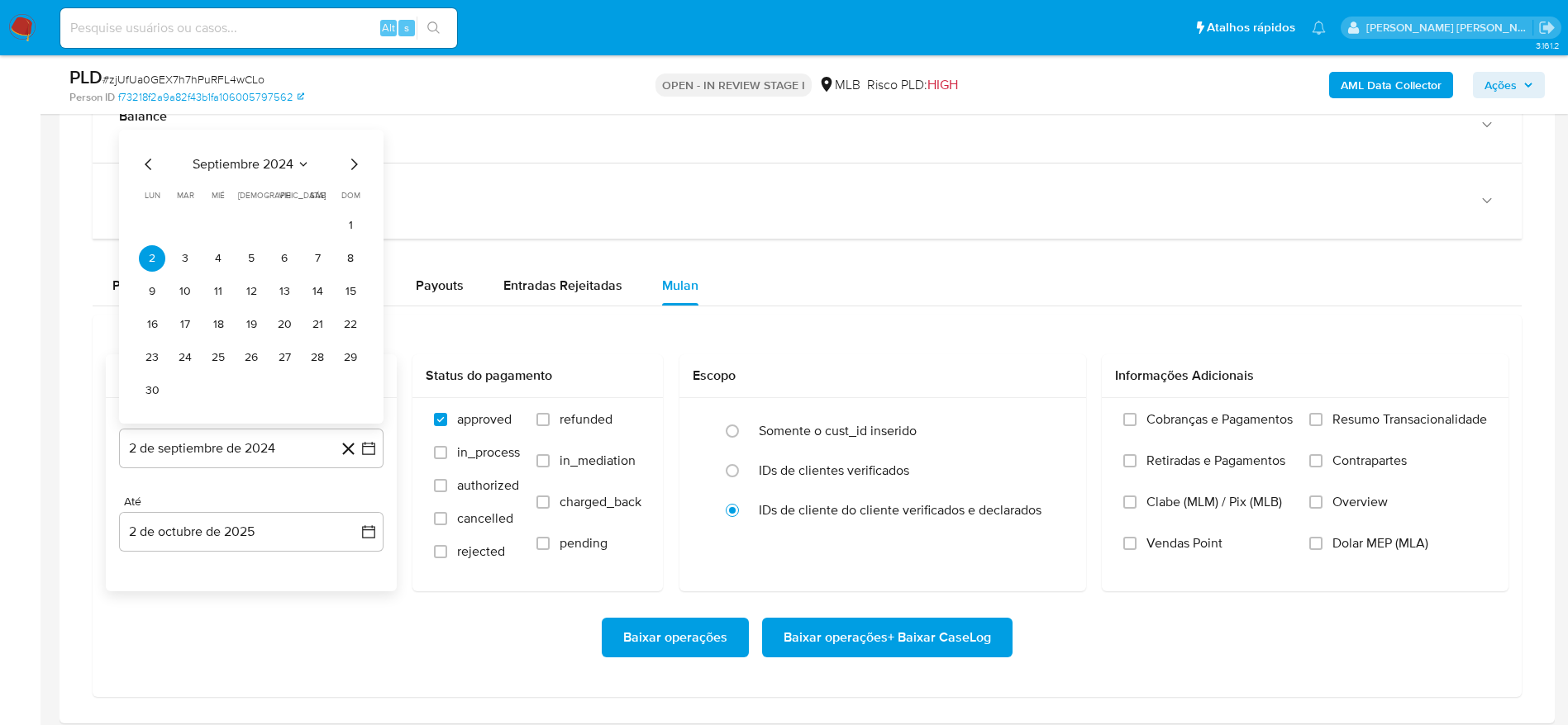
click at [270, 165] on span "septiembre 2024" at bounding box center [242, 164] width 101 height 16
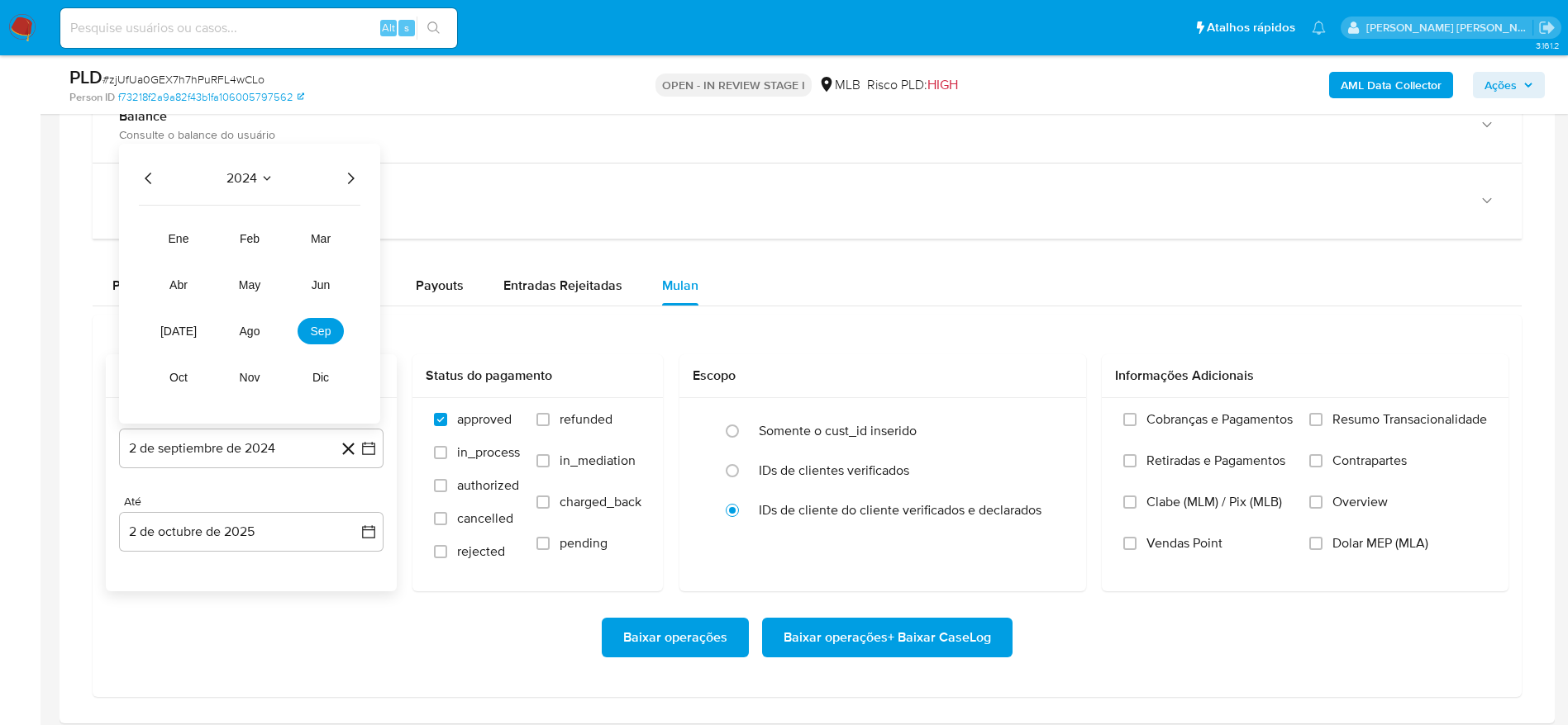
click at [352, 181] on icon "Año siguiente" at bounding box center [350, 178] width 20 height 20
click at [244, 332] on span "ago" at bounding box center [250, 331] width 21 height 13
click at [280, 264] on button "1" at bounding box center [284, 258] width 27 height 27
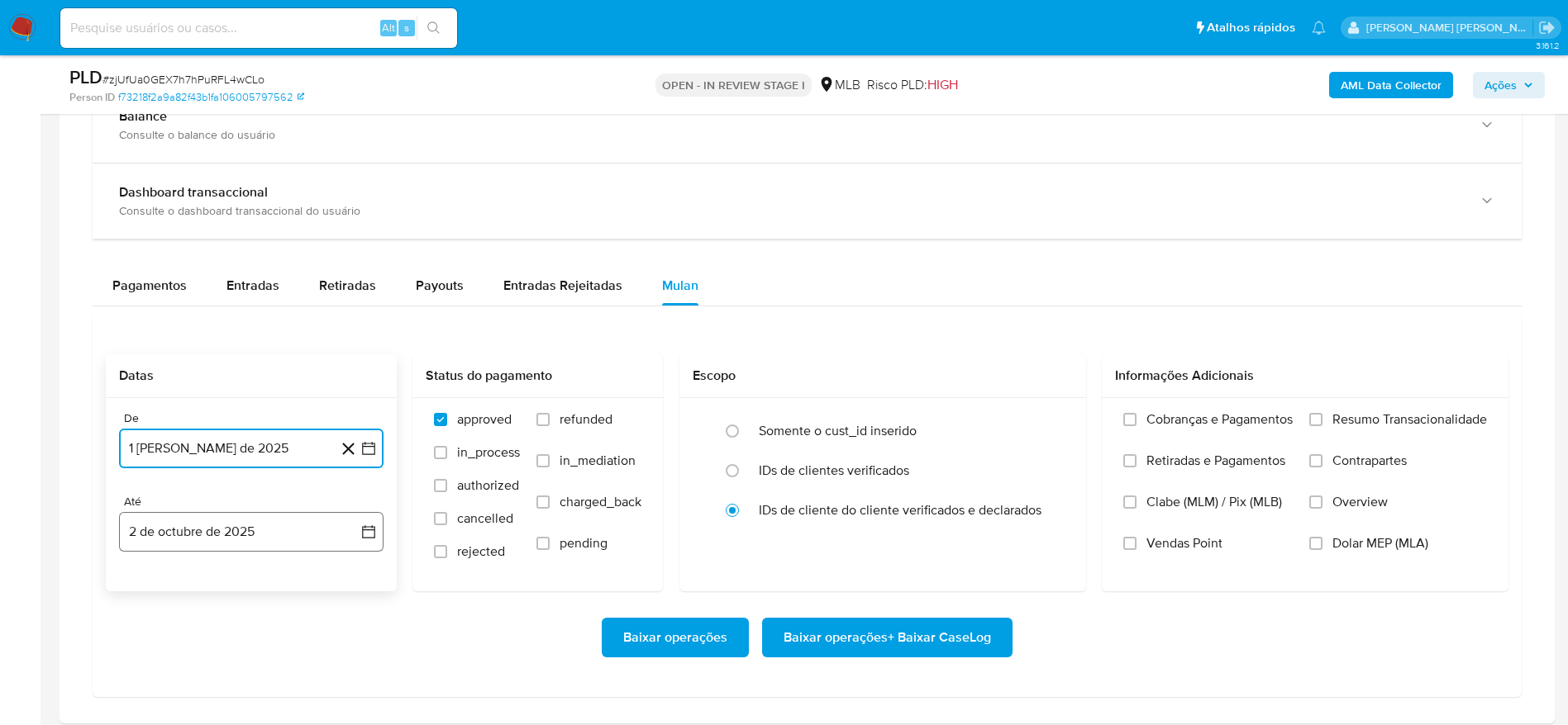
click at [218, 535] on button "2 de octubre de 2025" at bounding box center [251, 531] width 264 height 39
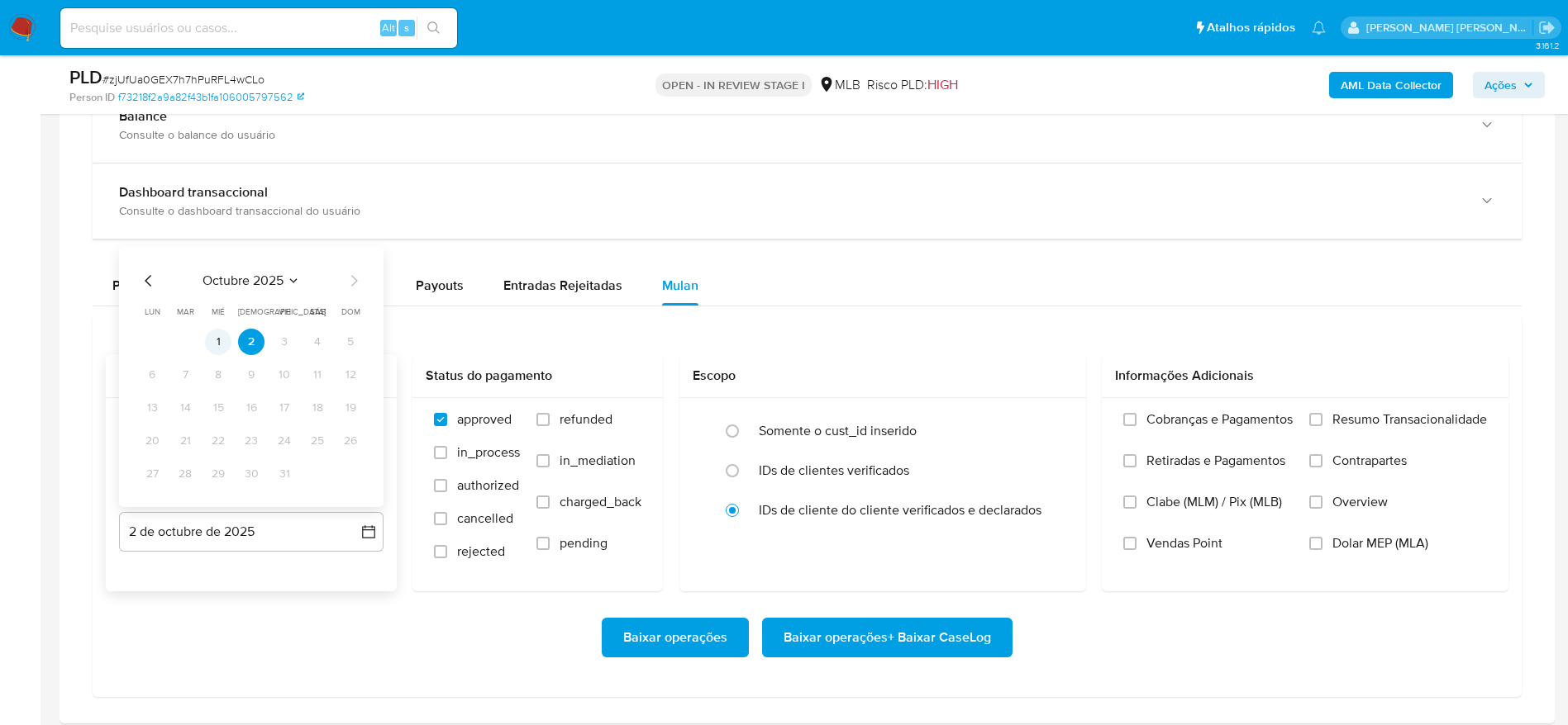
click at [220, 340] on button "1" at bounding box center [218, 342] width 27 height 27
click at [1360, 417] on span "Resumo Transacionalidade" at bounding box center [1409, 419] width 155 height 16
click at [1322, 417] on input "Resumo Transacionalidade" at bounding box center [1315, 420] width 13 height 13
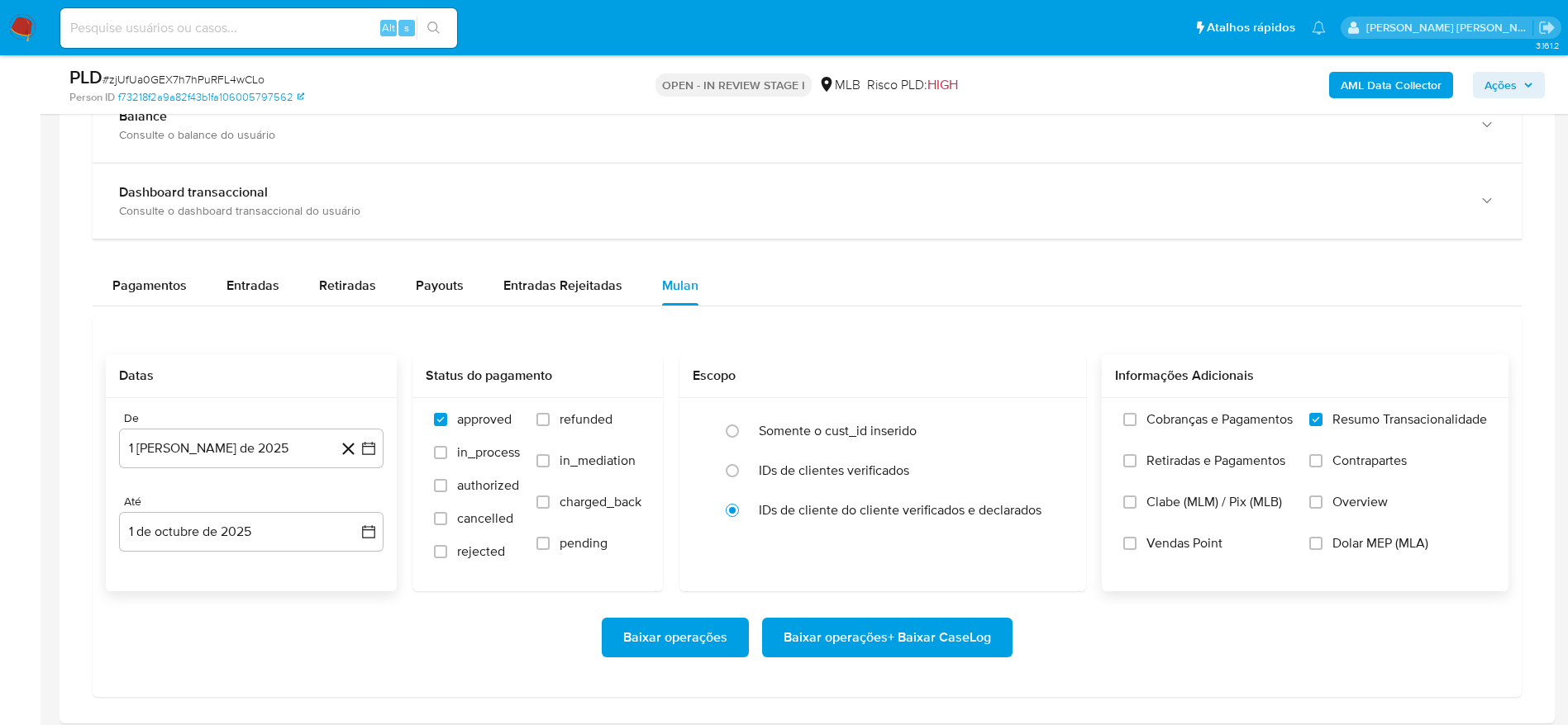
click at [894, 648] on span "Baixar operações + Baixar CaseLog" at bounding box center [887, 638] width 208 height 36
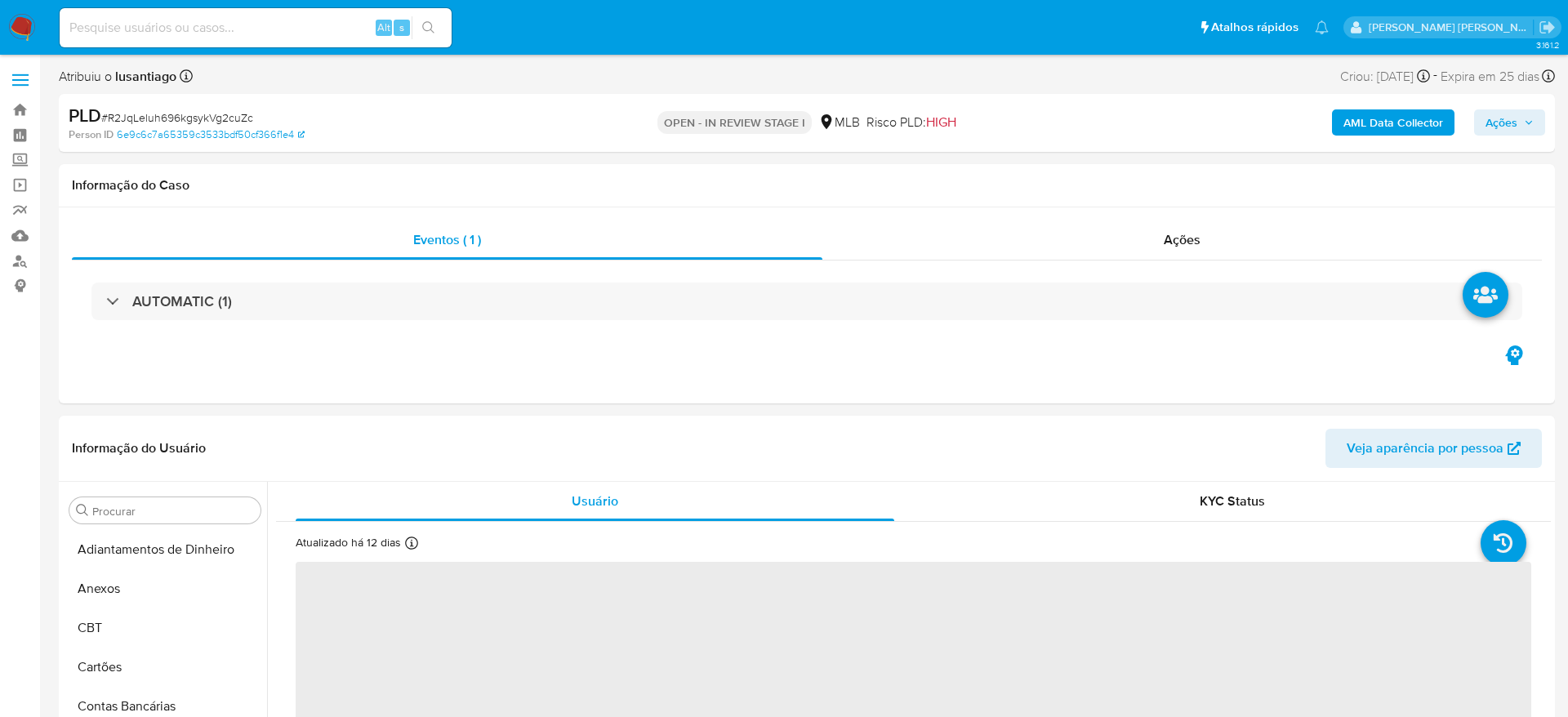
select select "10"
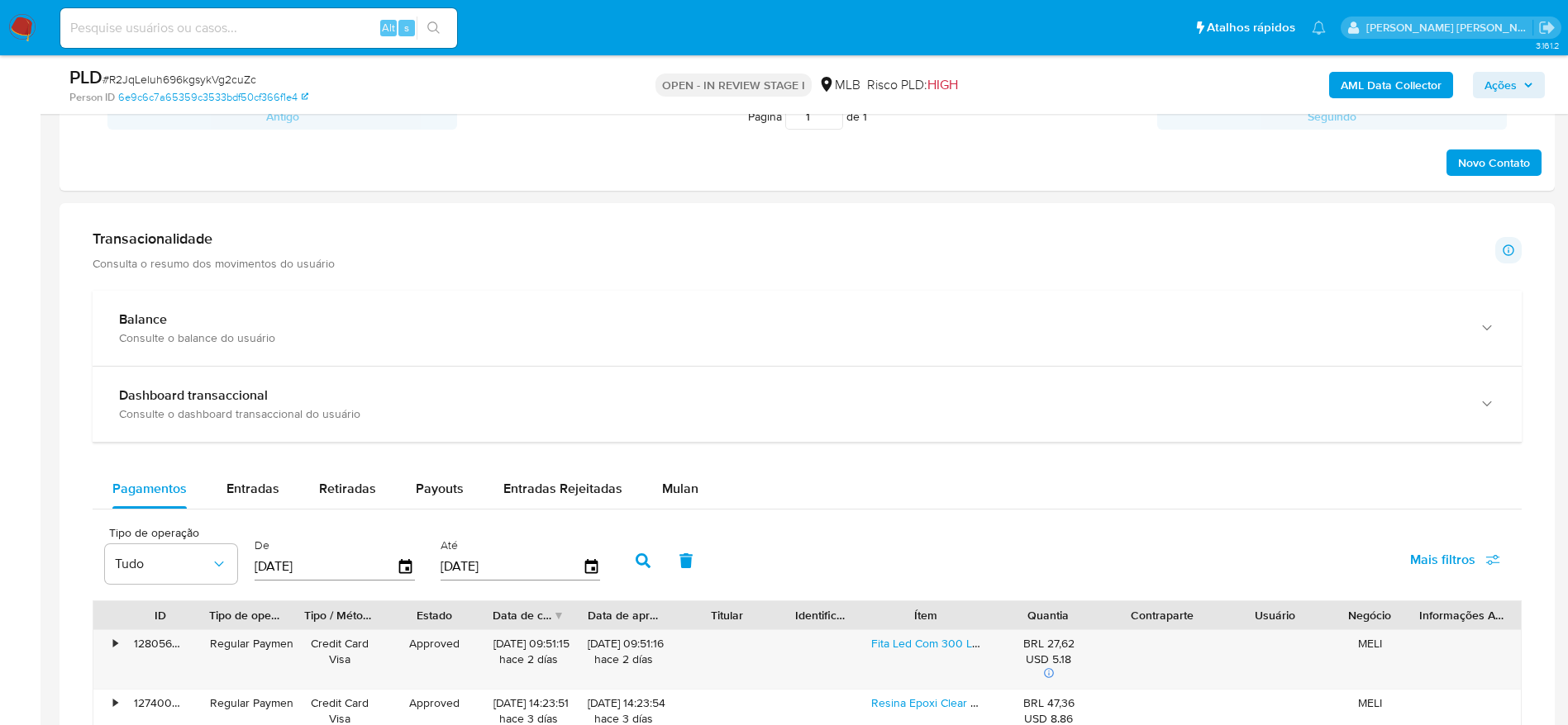
scroll to position [1239, 0]
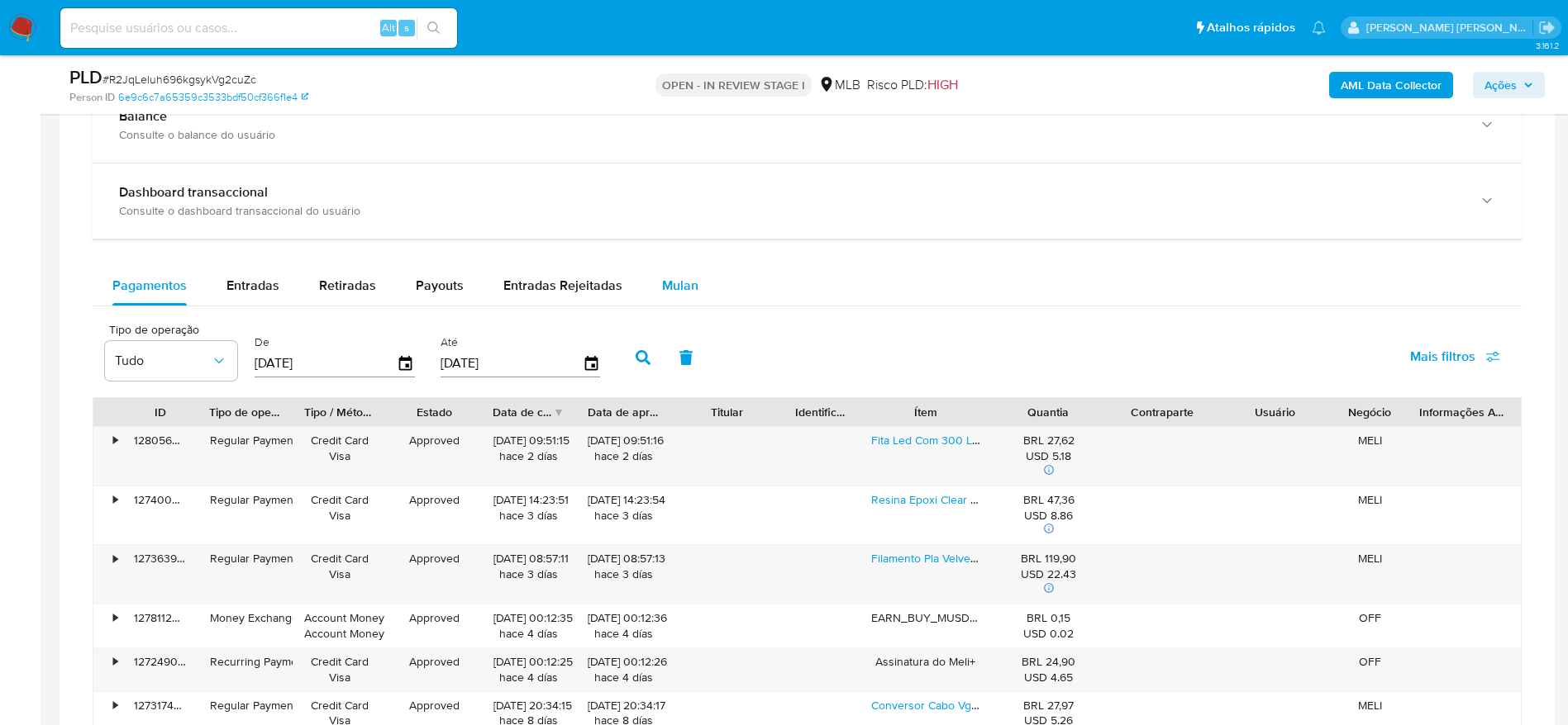
click at [677, 292] on span "Mulan" at bounding box center [680, 285] width 37 height 19
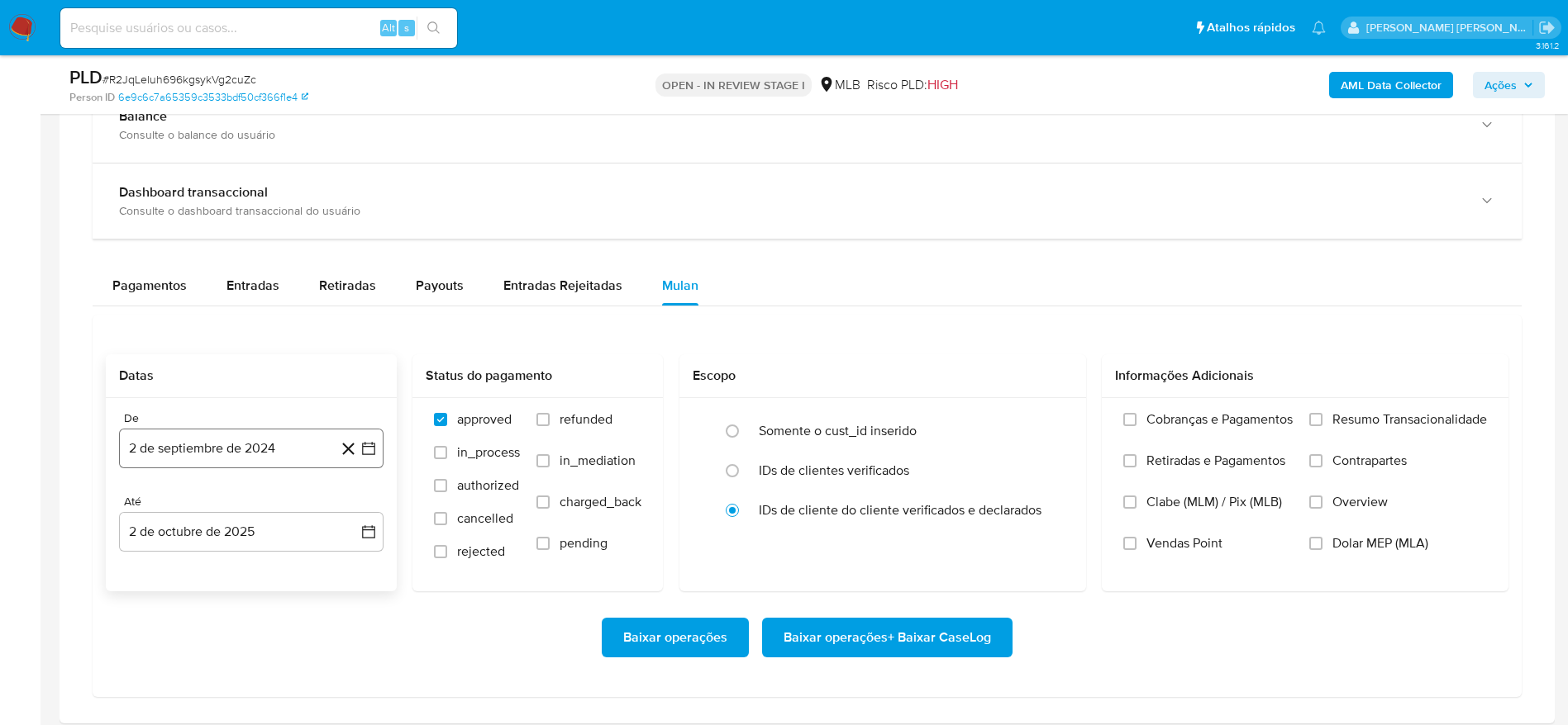
click at [264, 454] on button "2 de septiembre de 2024" at bounding box center [251, 447] width 264 height 39
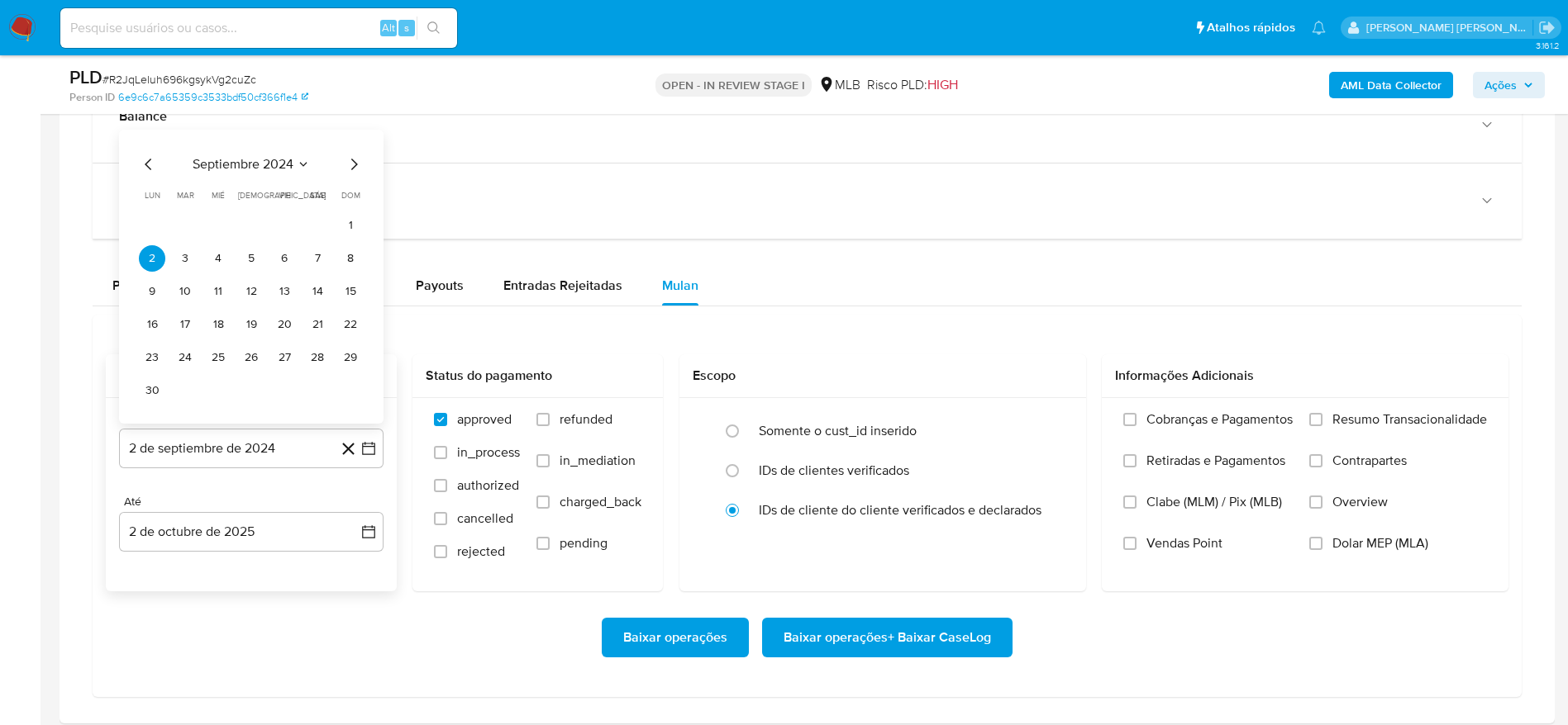
click at [267, 162] on span "septiembre 2024" at bounding box center [242, 164] width 101 height 16
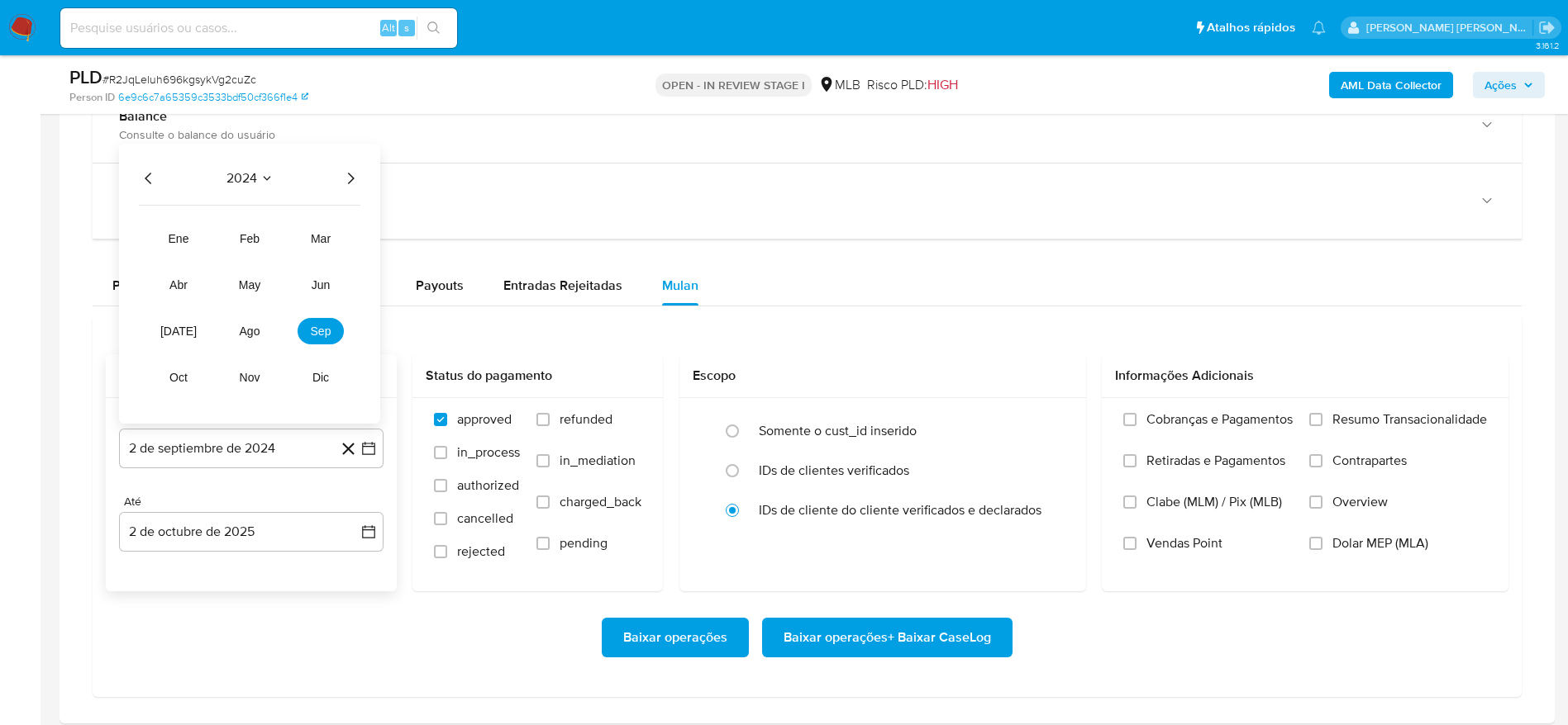
click at [353, 174] on icon "Año siguiente" at bounding box center [350, 178] width 20 height 20
click at [244, 333] on span "ago" at bounding box center [250, 331] width 21 height 13
click at [280, 262] on button "1" at bounding box center [284, 258] width 27 height 27
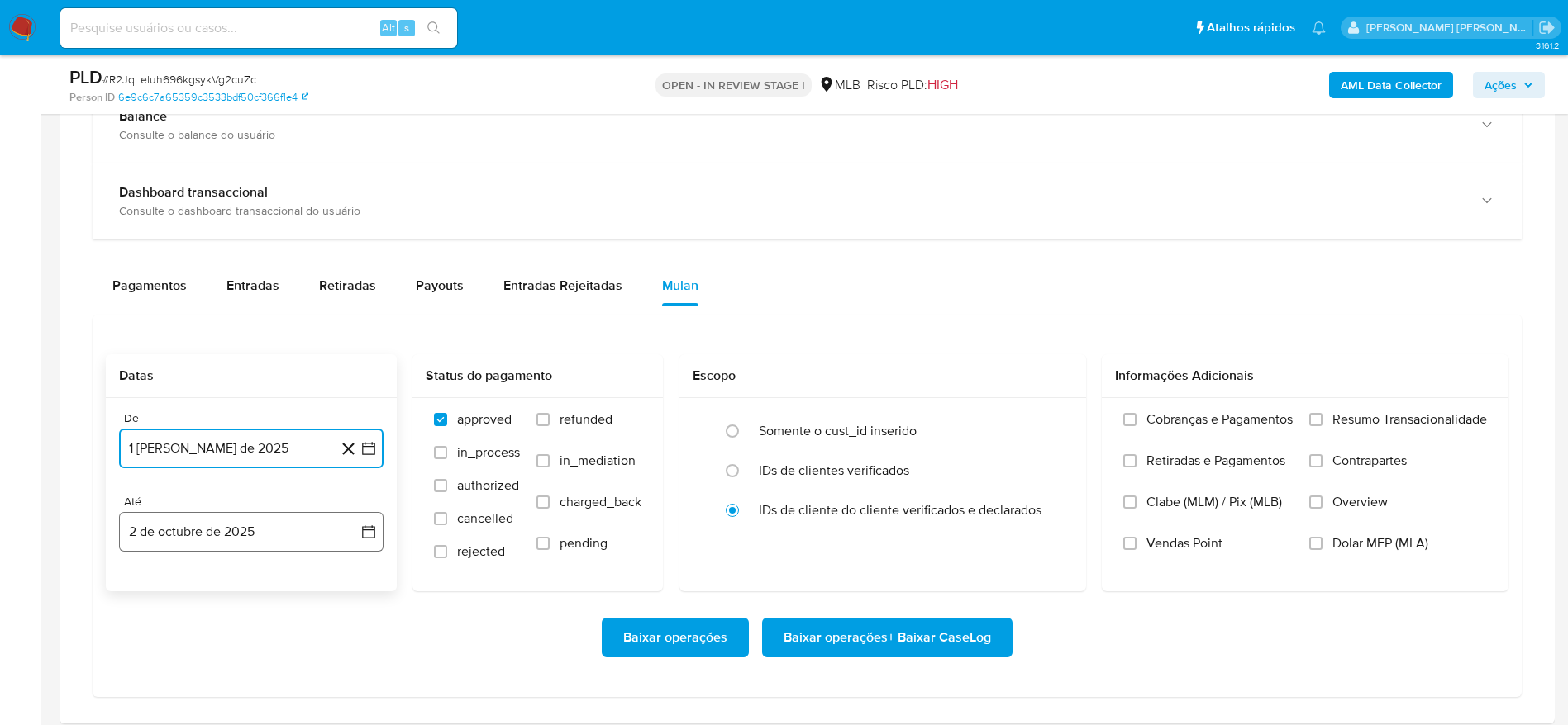
click at [187, 534] on button "2 de octubre de 2025" at bounding box center [251, 531] width 264 height 39
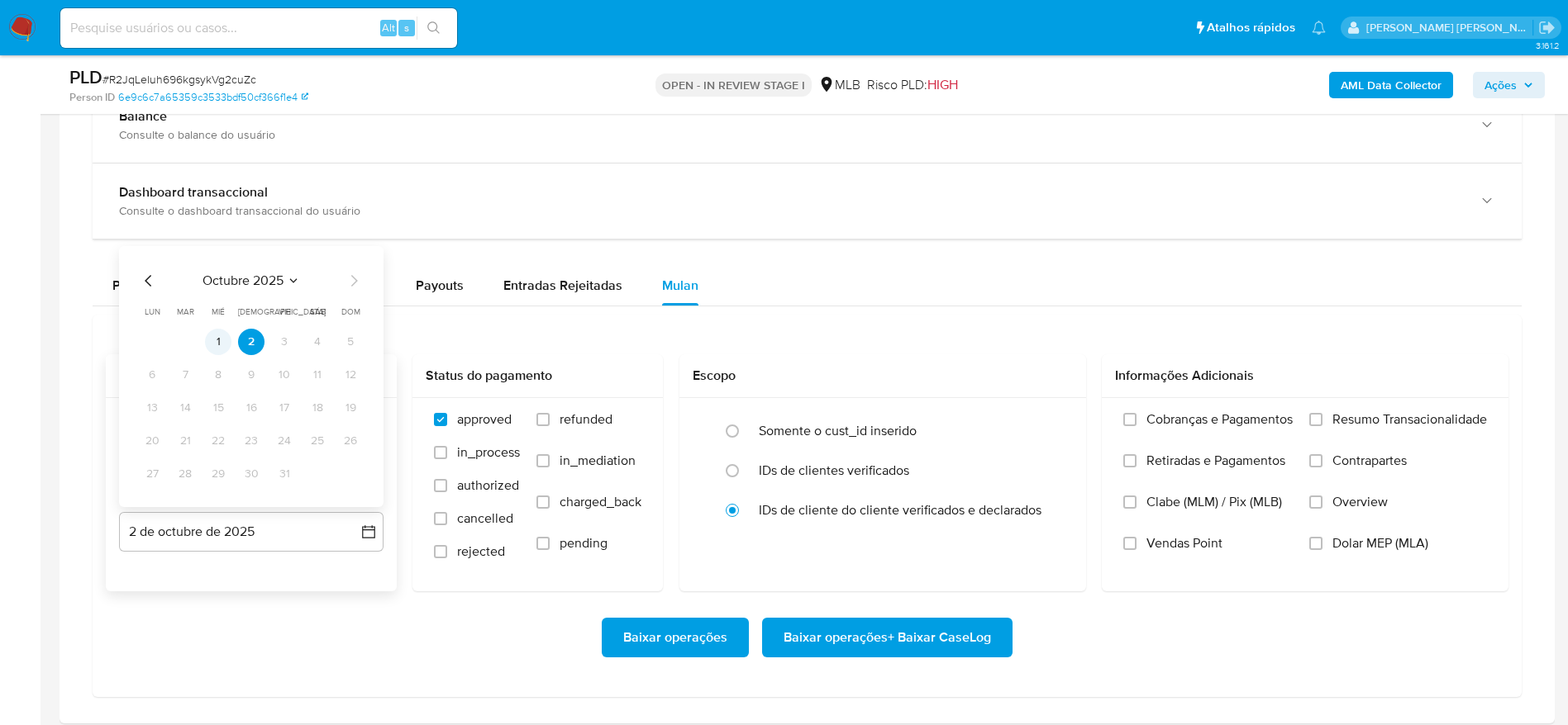
click at [224, 346] on button "1" at bounding box center [218, 342] width 27 height 27
click at [1423, 419] on span "Resumo Transacionalidade" at bounding box center [1409, 419] width 155 height 16
click at [1322, 419] on input "Resumo Transacionalidade" at bounding box center [1315, 420] width 13 height 13
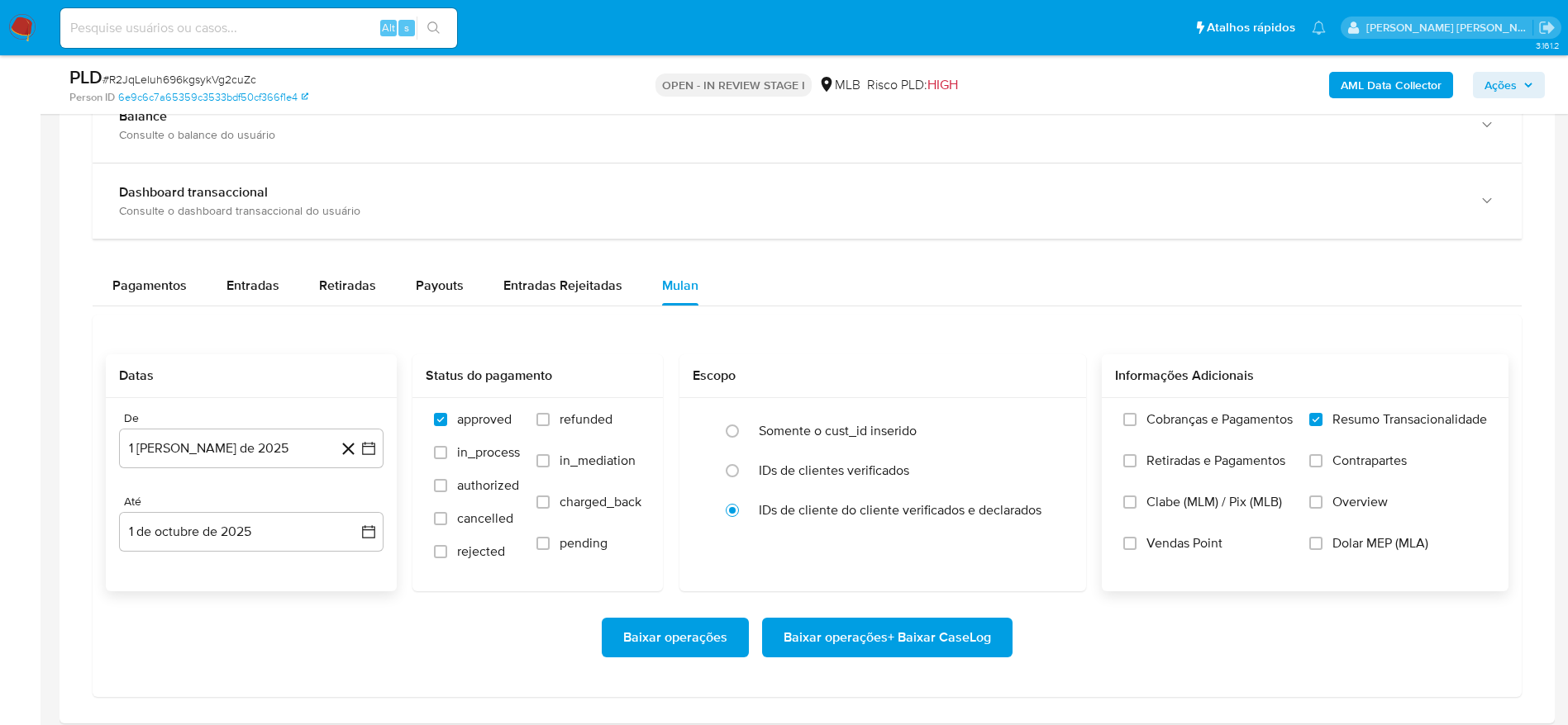
click at [946, 642] on span "Baixar operações + Baixar CaseLog" at bounding box center [887, 638] width 208 height 36
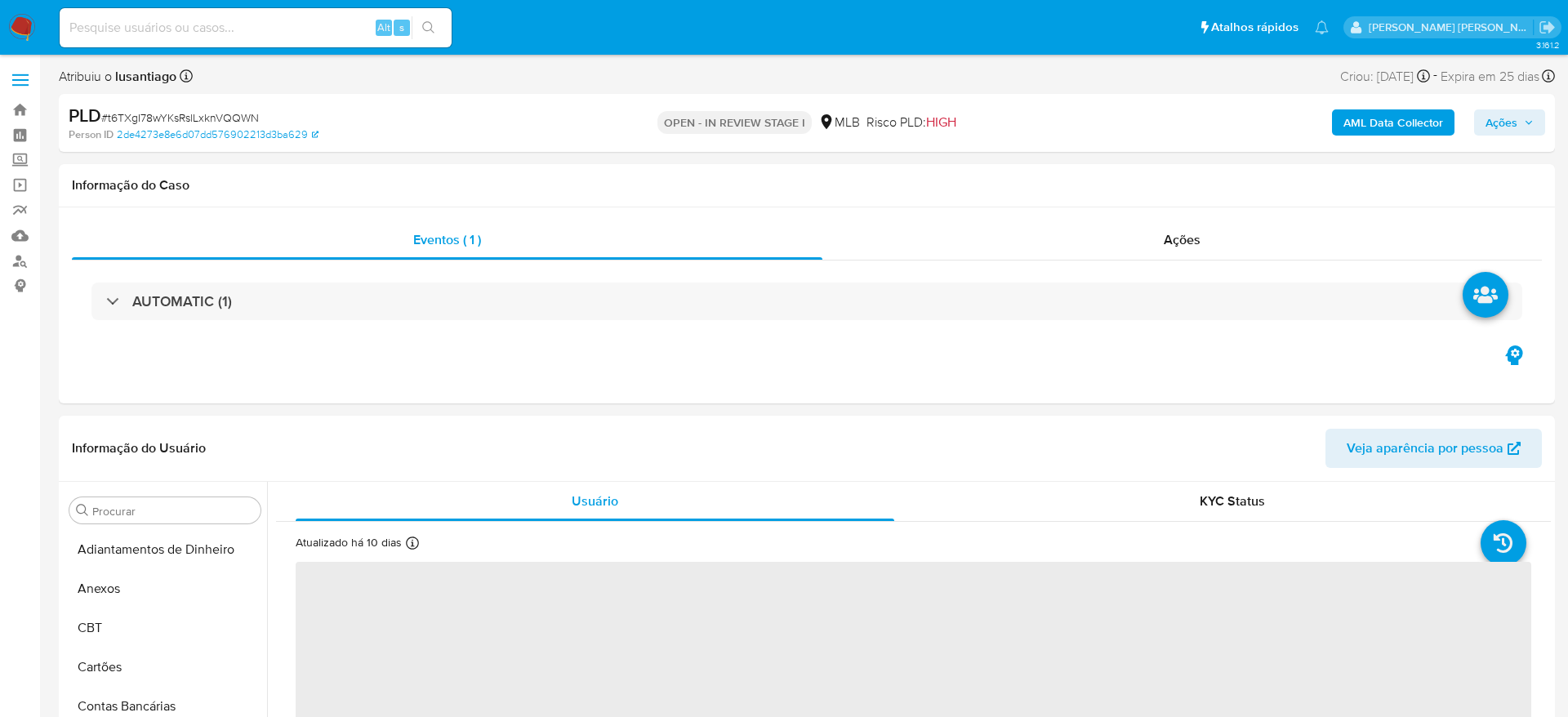
select select "10"
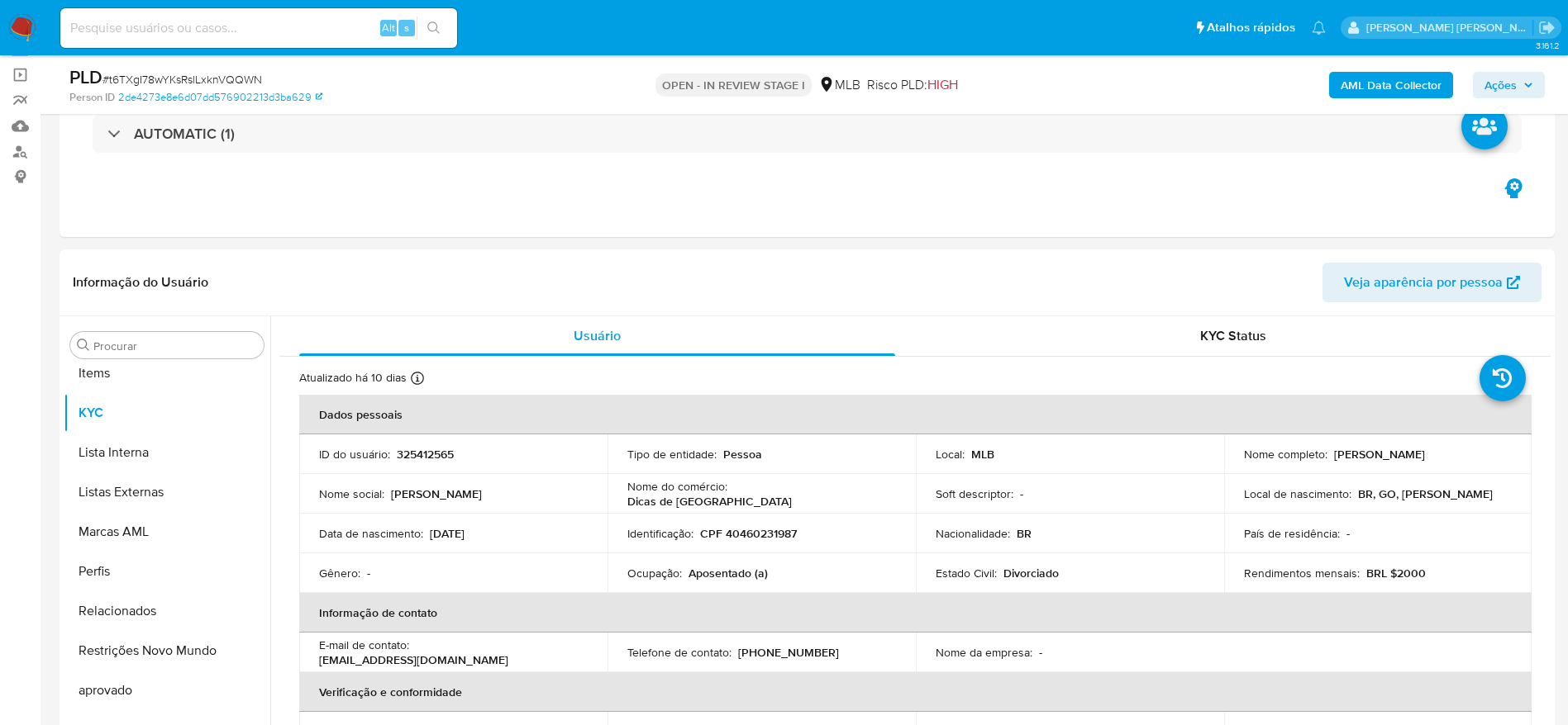
scroll to position [857, 0]
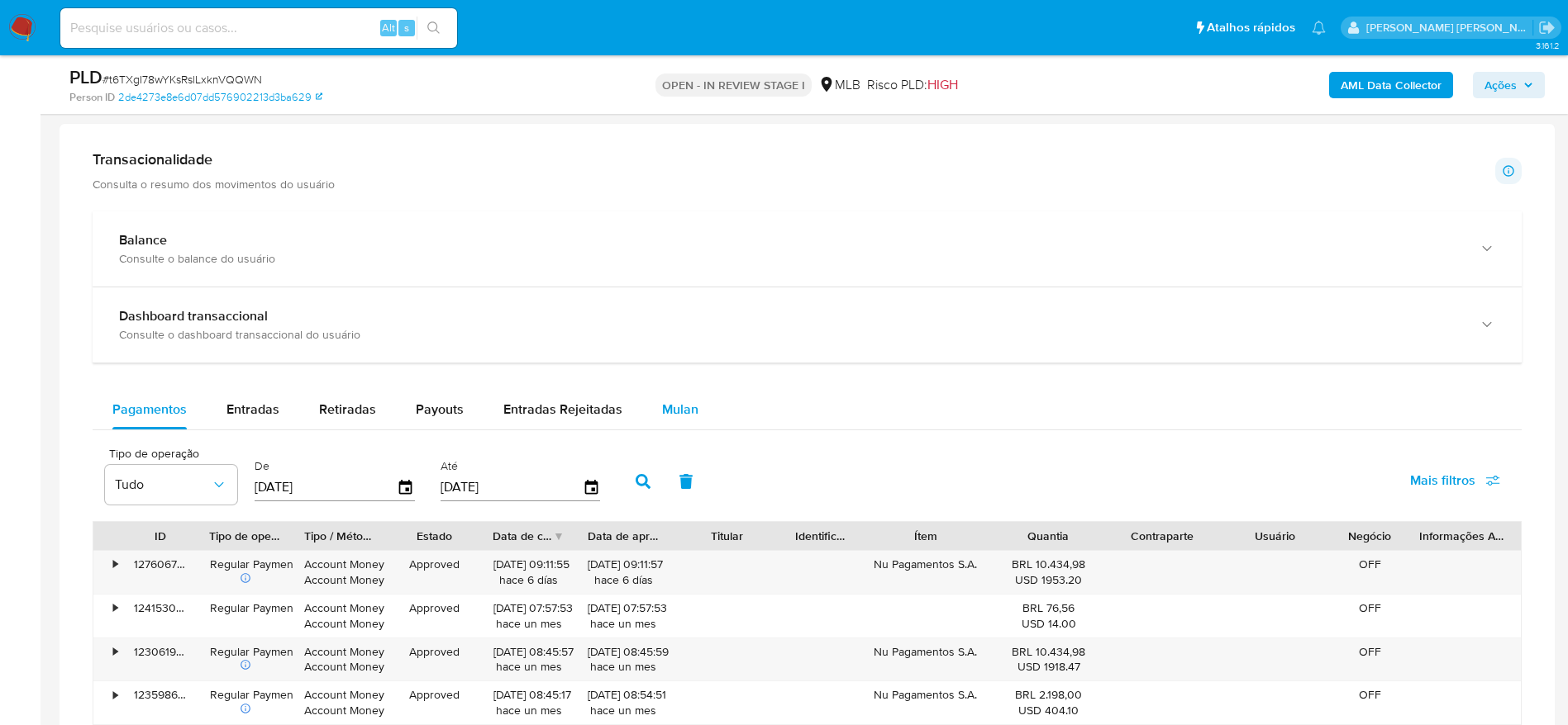
click at [693, 400] on button "Mulan" at bounding box center [679, 409] width 76 height 39
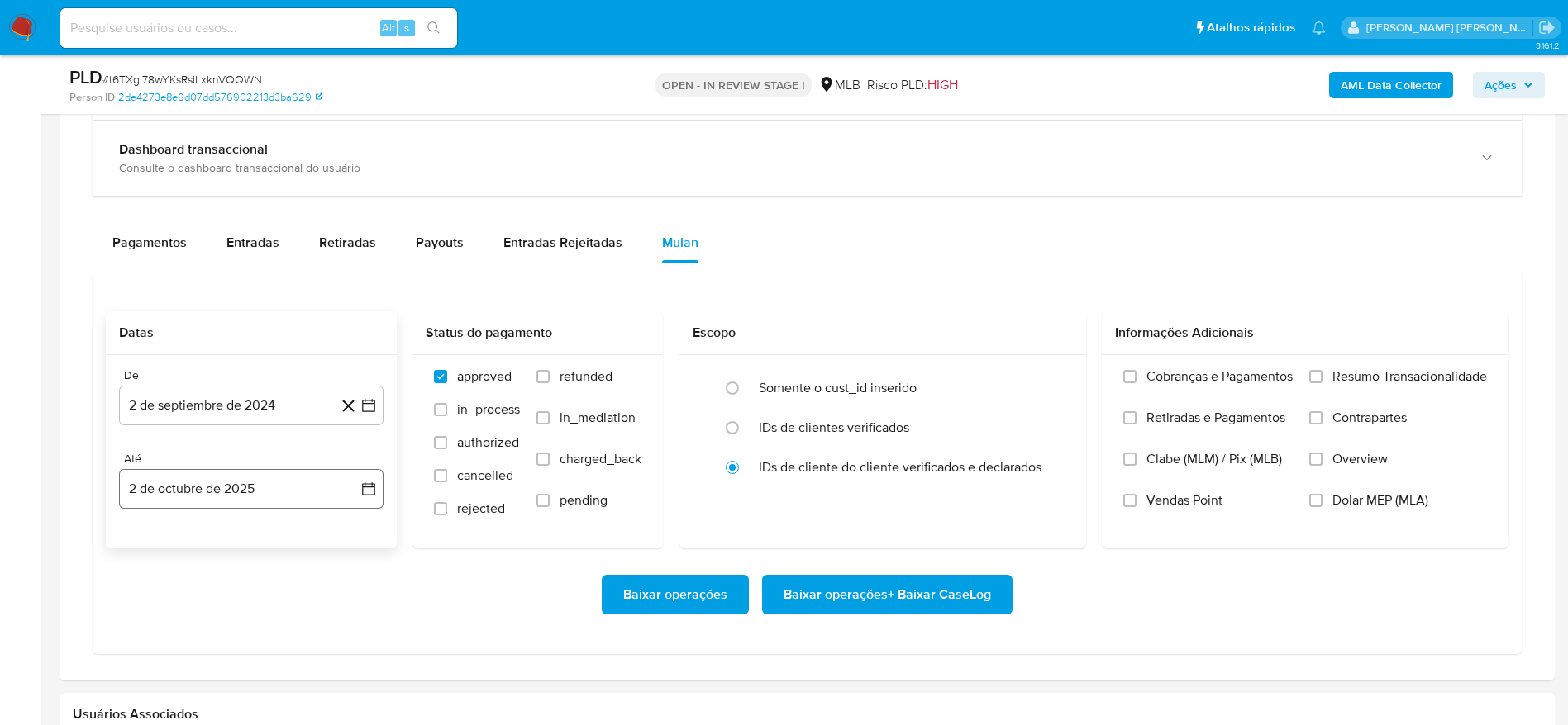
scroll to position [1486, 0]
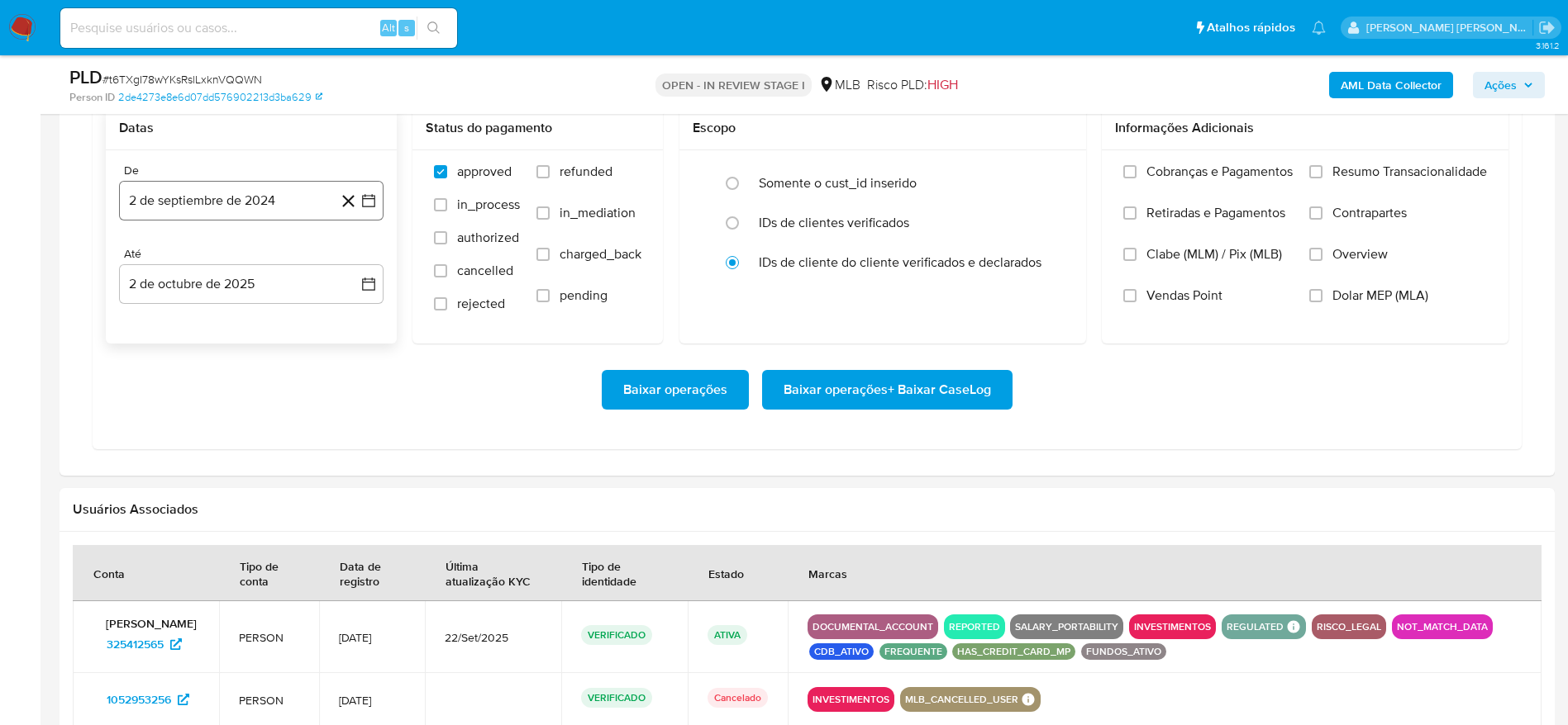
click at [206, 203] on button "2 de septiembre de 2024" at bounding box center [251, 200] width 264 height 39
click at [259, 260] on span "septiembre 2024" at bounding box center [242, 259] width 101 height 16
click at [356, 263] on icon "Año siguiente" at bounding box center [350, 260] width 20 height 20
click at [248, 406] on span "ago" at bounding box center [250, 413] width 21 height 13
click at [287, 319] on button "1" at bounding box center [284, 322] width 27 height 27
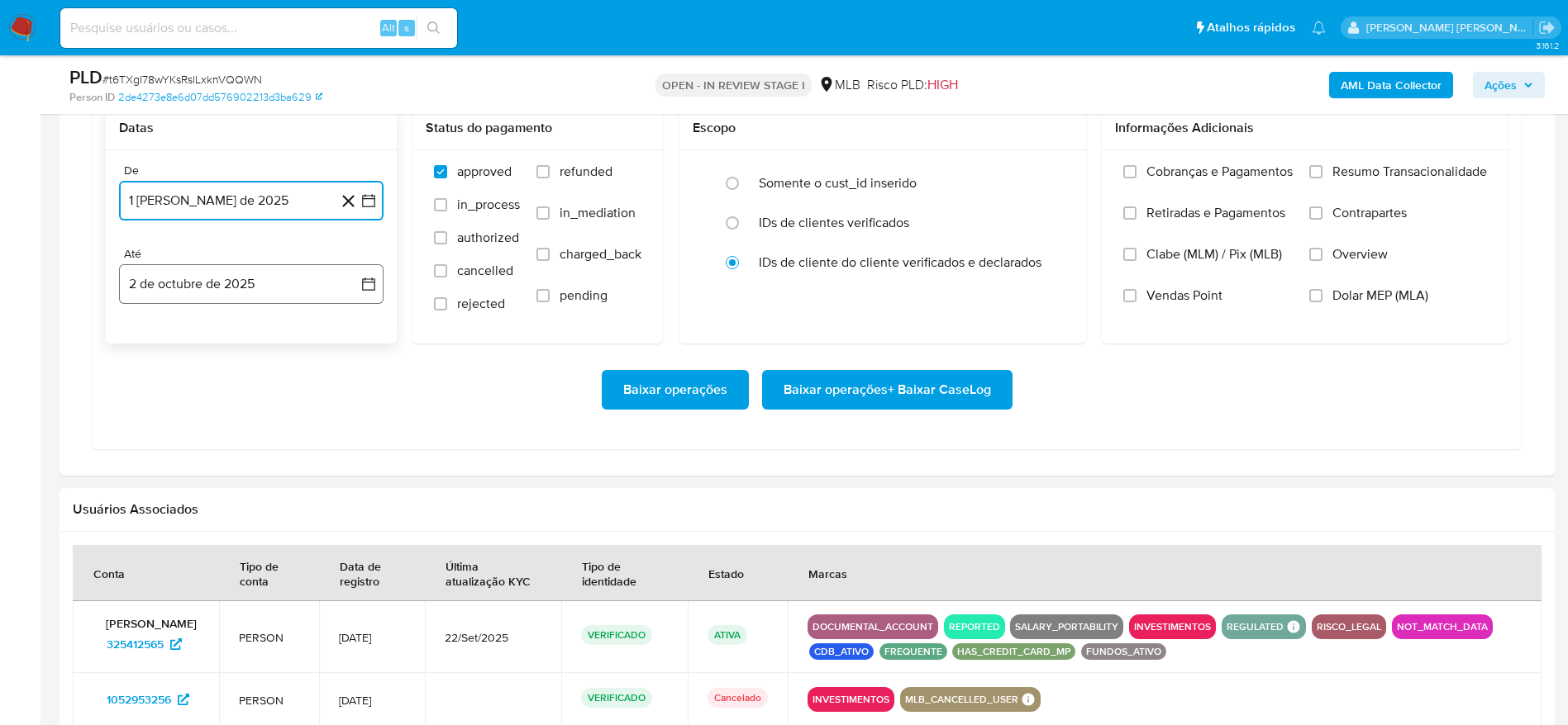
click at [170, 286] on button "2 de octubre de 2025" at bounding box center [251, 283] width 264 height 39
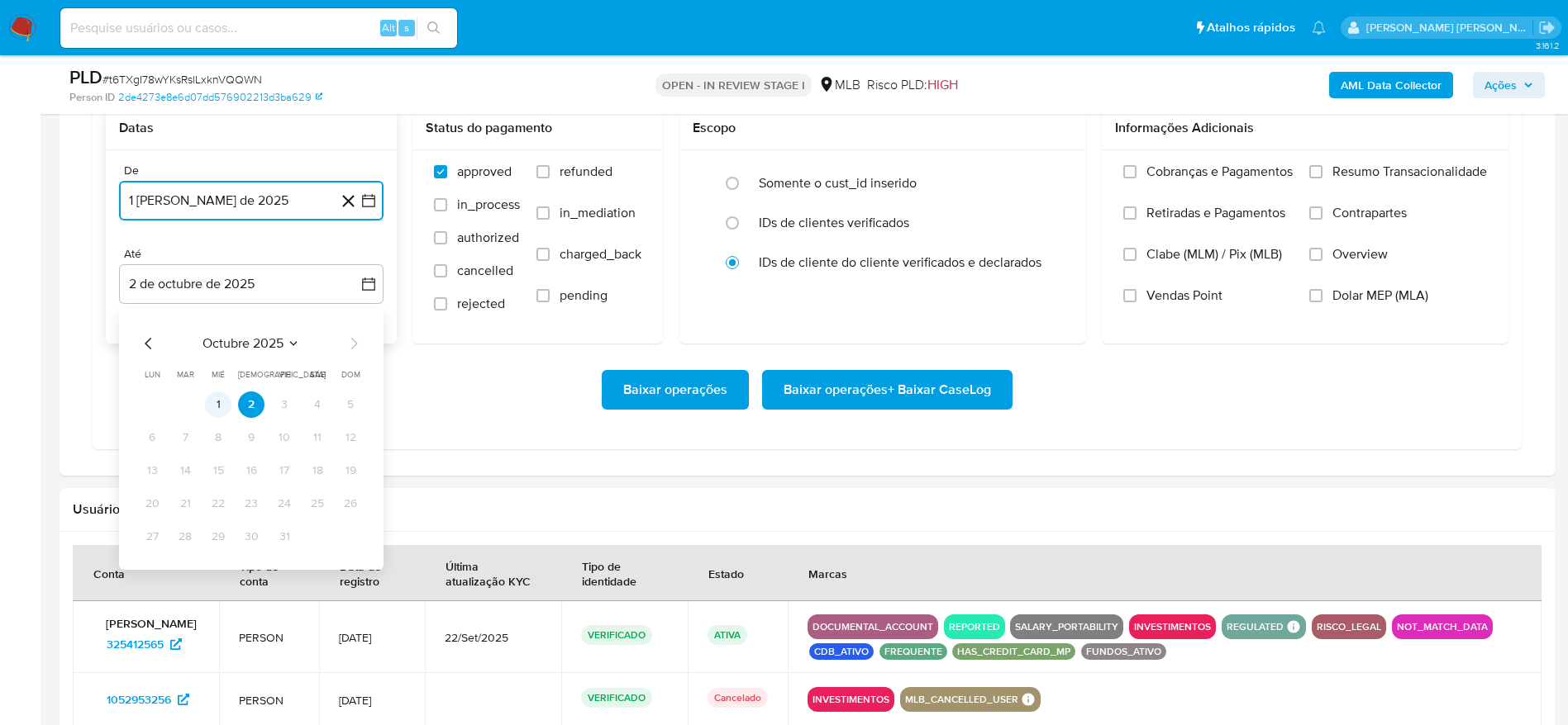
click at [220, 405] on button "1" at bounding box center [218, 405] width 27 height 27
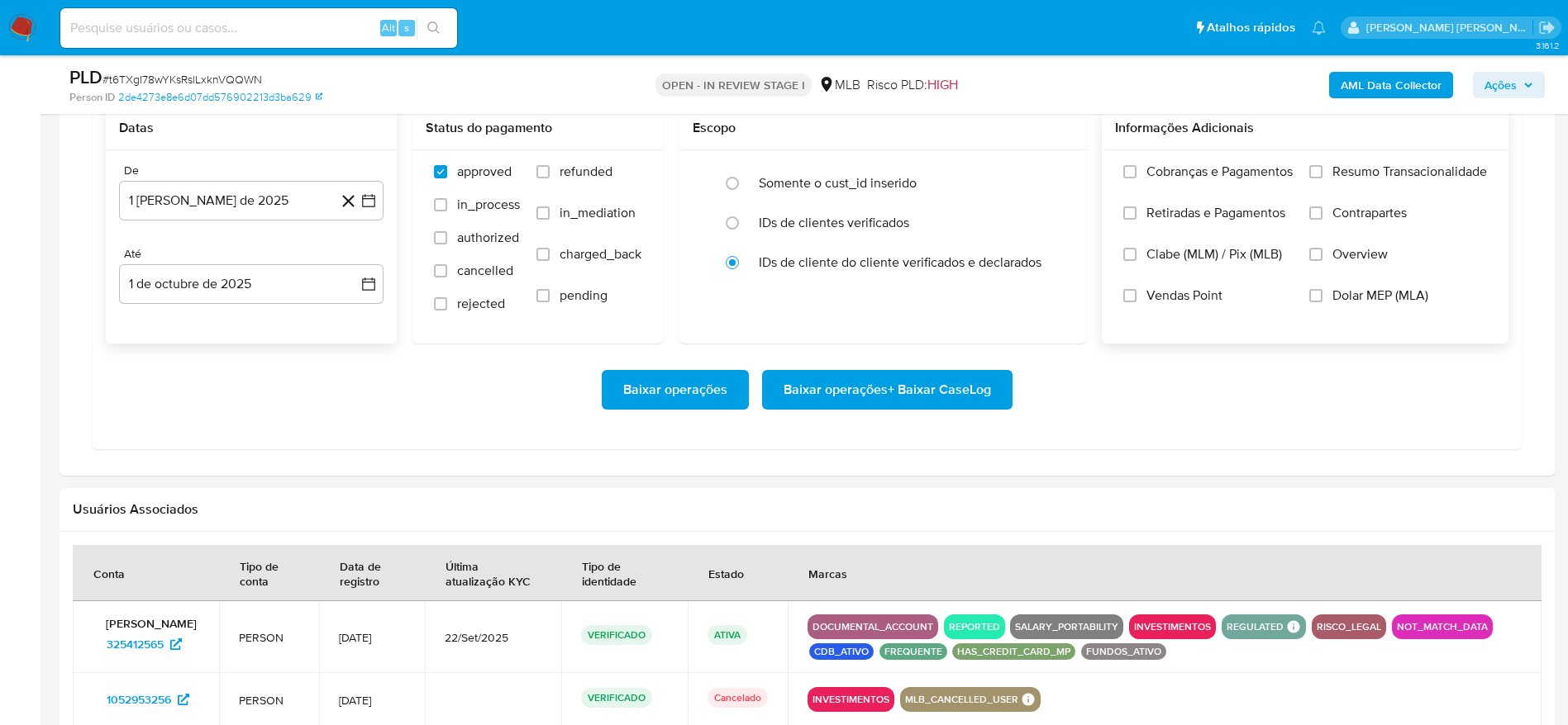
click at [1337, 169] on span "Resumo Transacionalidade" at bounding box center [1409, 171] width 155 height 16
click at [1322, 169] on input "Resumo Transacionalidade" at bounding box center [1315, 172] width 13 height 13
click at [907, 395] on span "Baixar operações + Baixar CaseLog" at bounding box center [887, 390] width 208 height 36
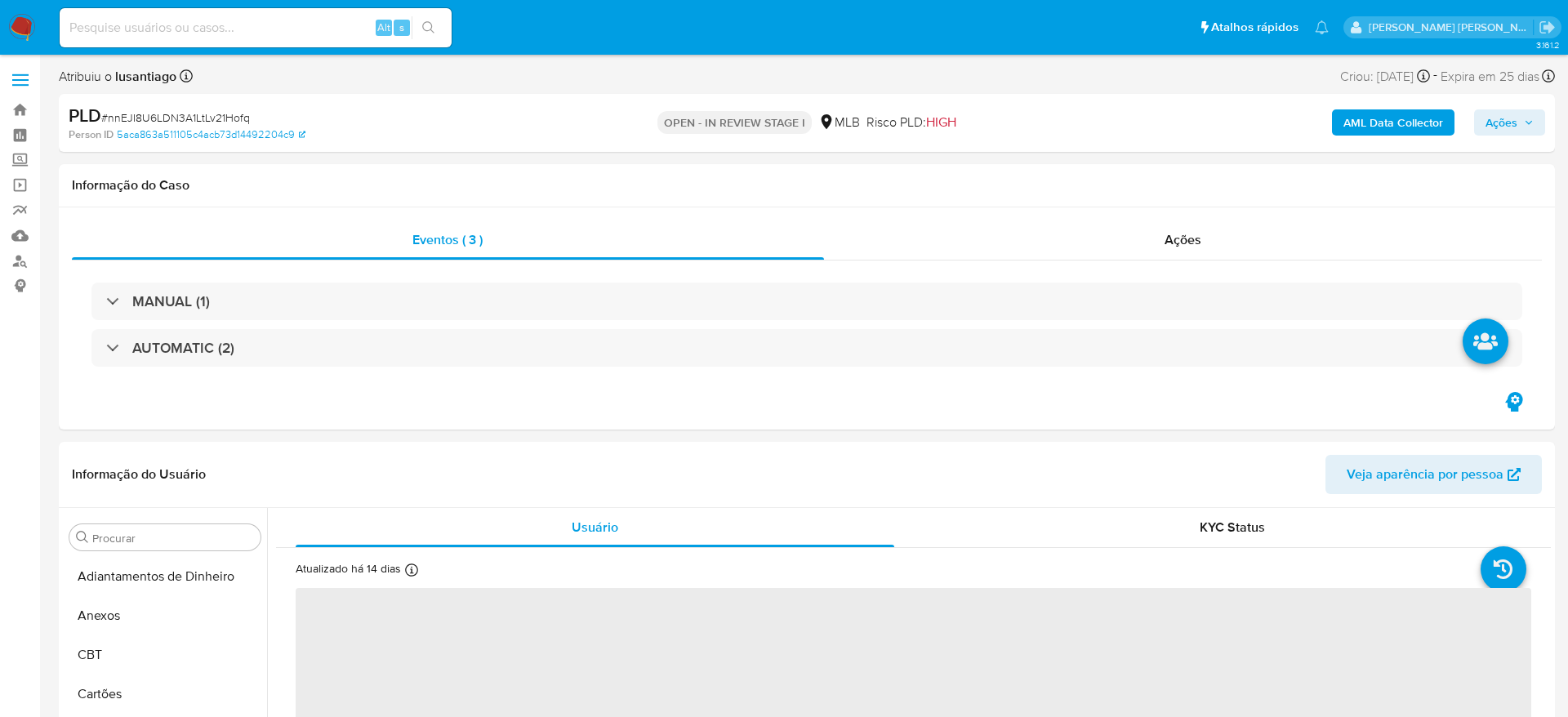
select select "10"
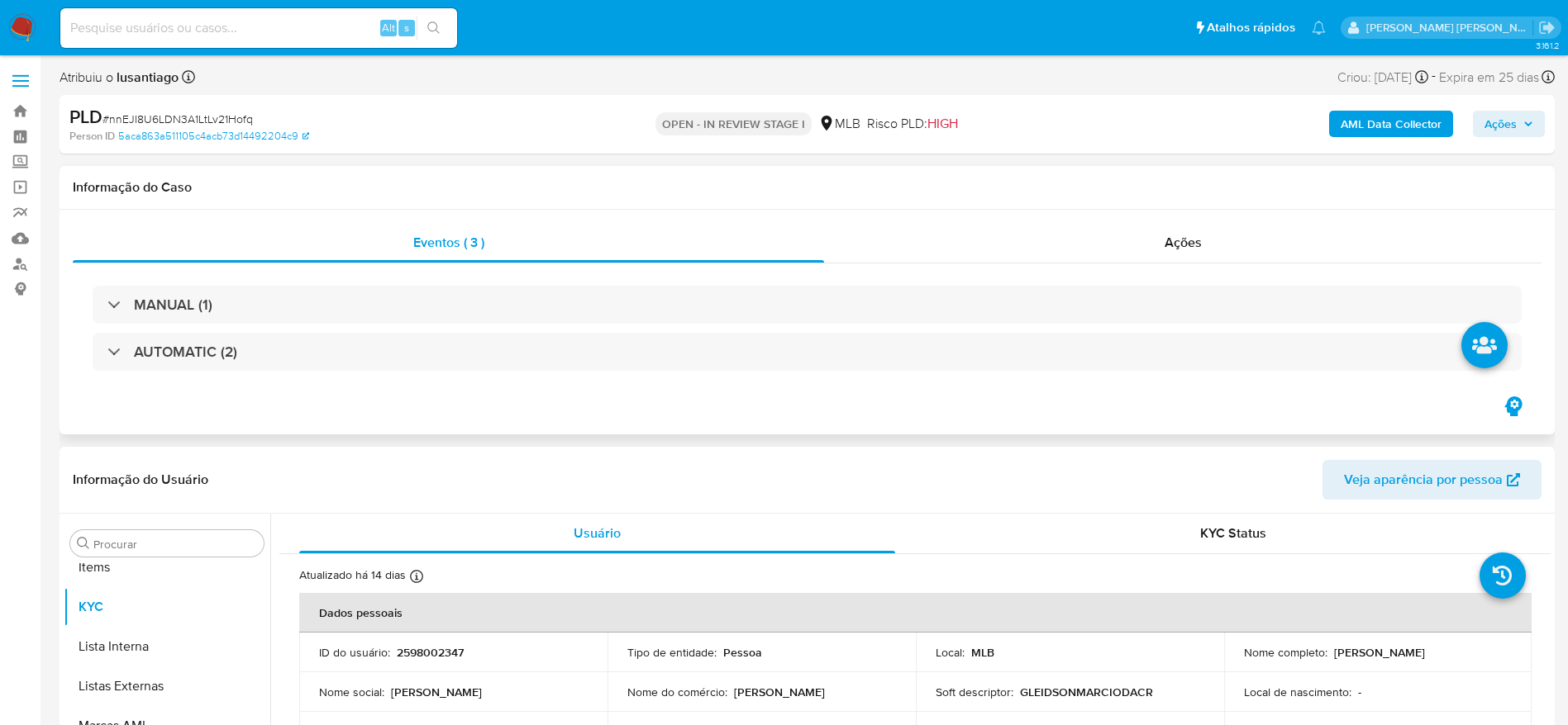
scroll to position [857, 0]
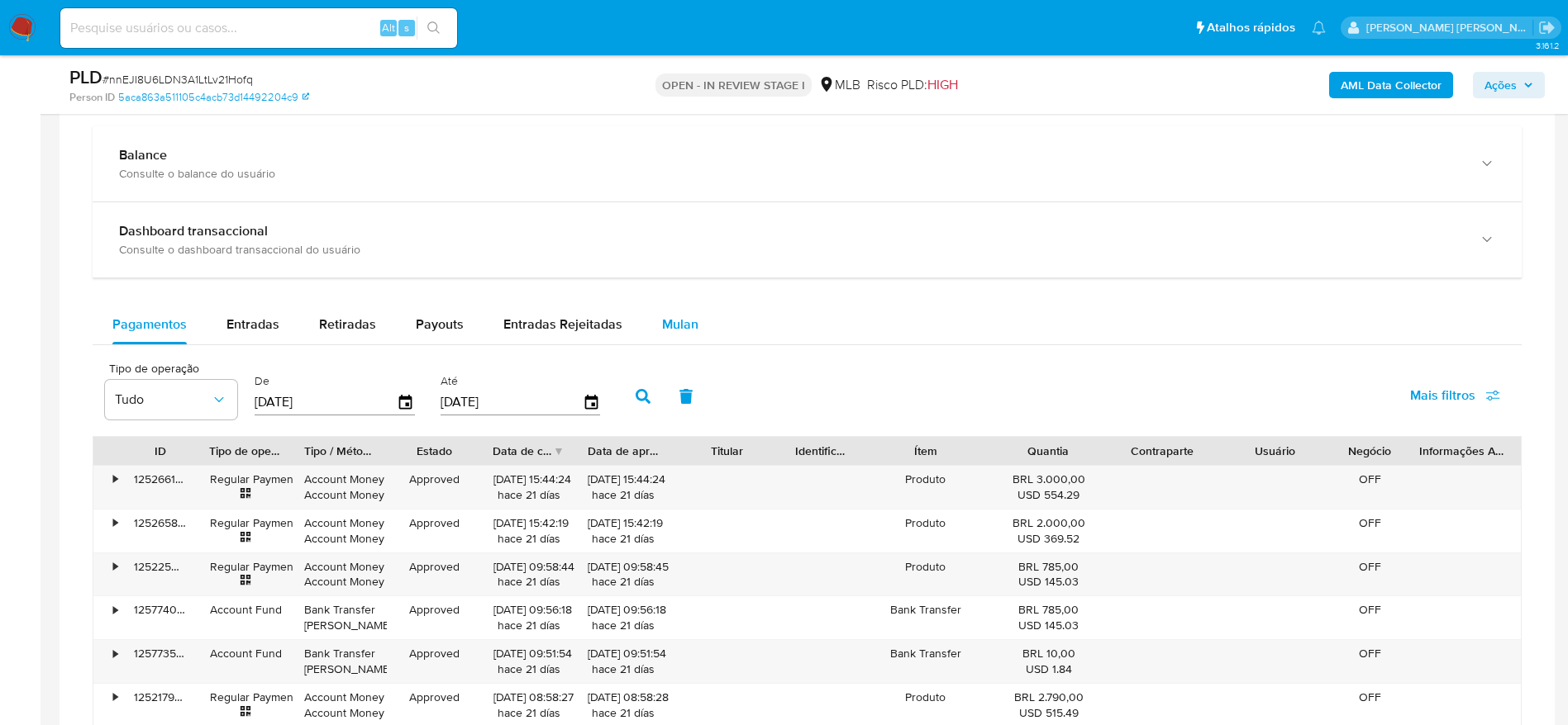
click at [669, 330] on span "Mulan" at bounding box center [680, 325] width 37 height 19
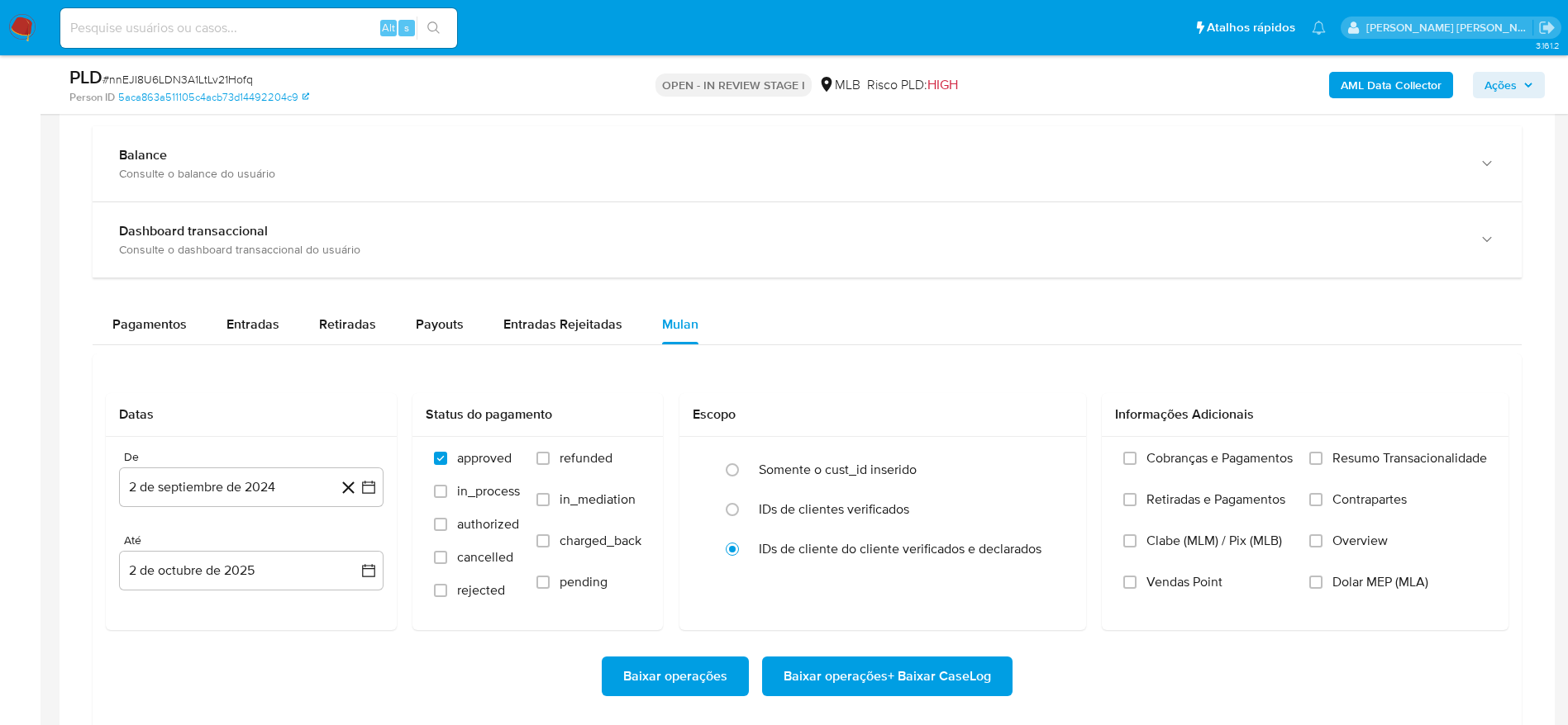
scroll to position [1239, 0]
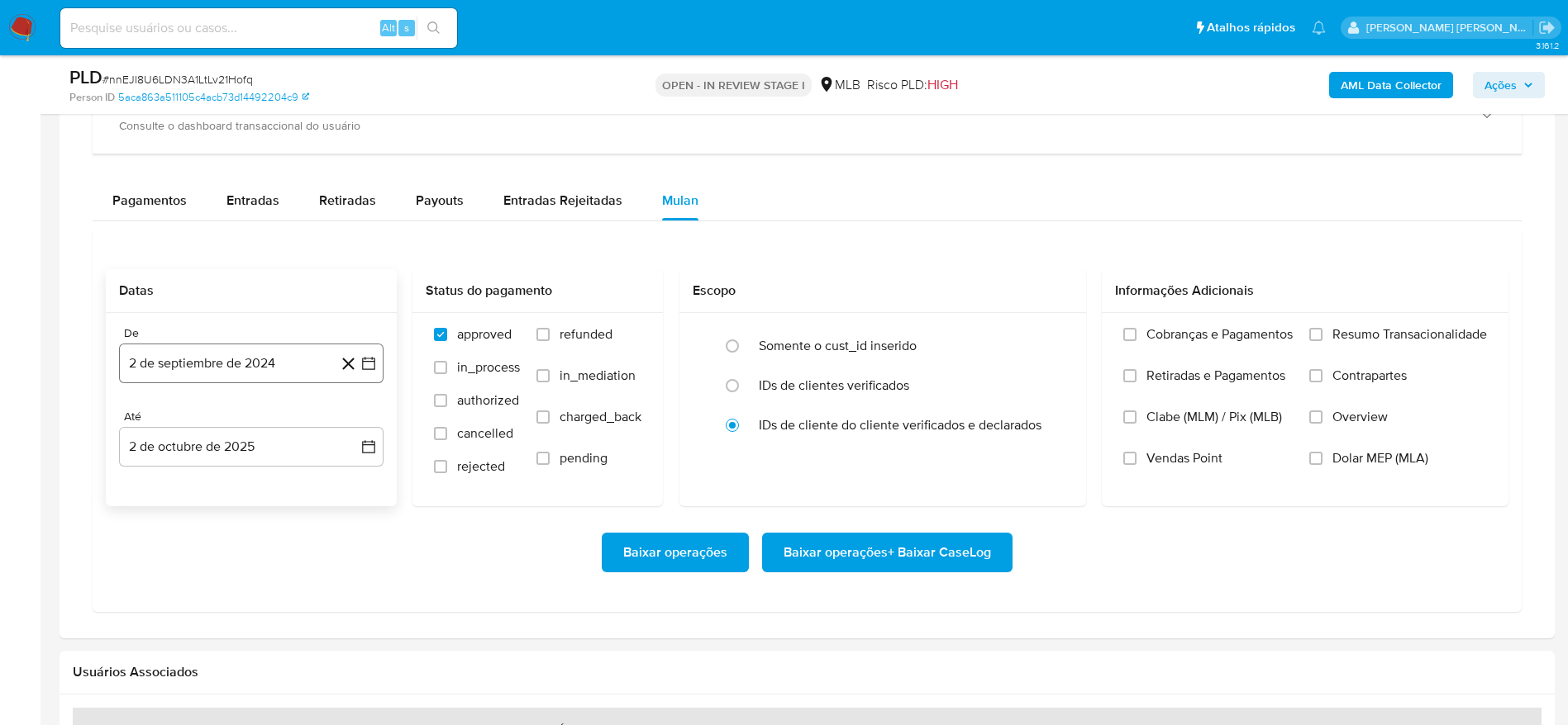
click at [192, 357] on button "2 de septiembre de 2024" at bounding box center [251, 363] width 264 height 39
click at [242, 420] on span "septiembre 2024" at bounding box center [242, 423] width 101 height 16
click at [349, 425] on icon "Año siguiente" at bounding box center [350, 423] width 20 height 20
click at [245, 585] on button "ago" at bounding box center [250, 576] width 46 height 27
click at [286, 481] on button "1" at bounding box center [284, 484] width 27 height 27
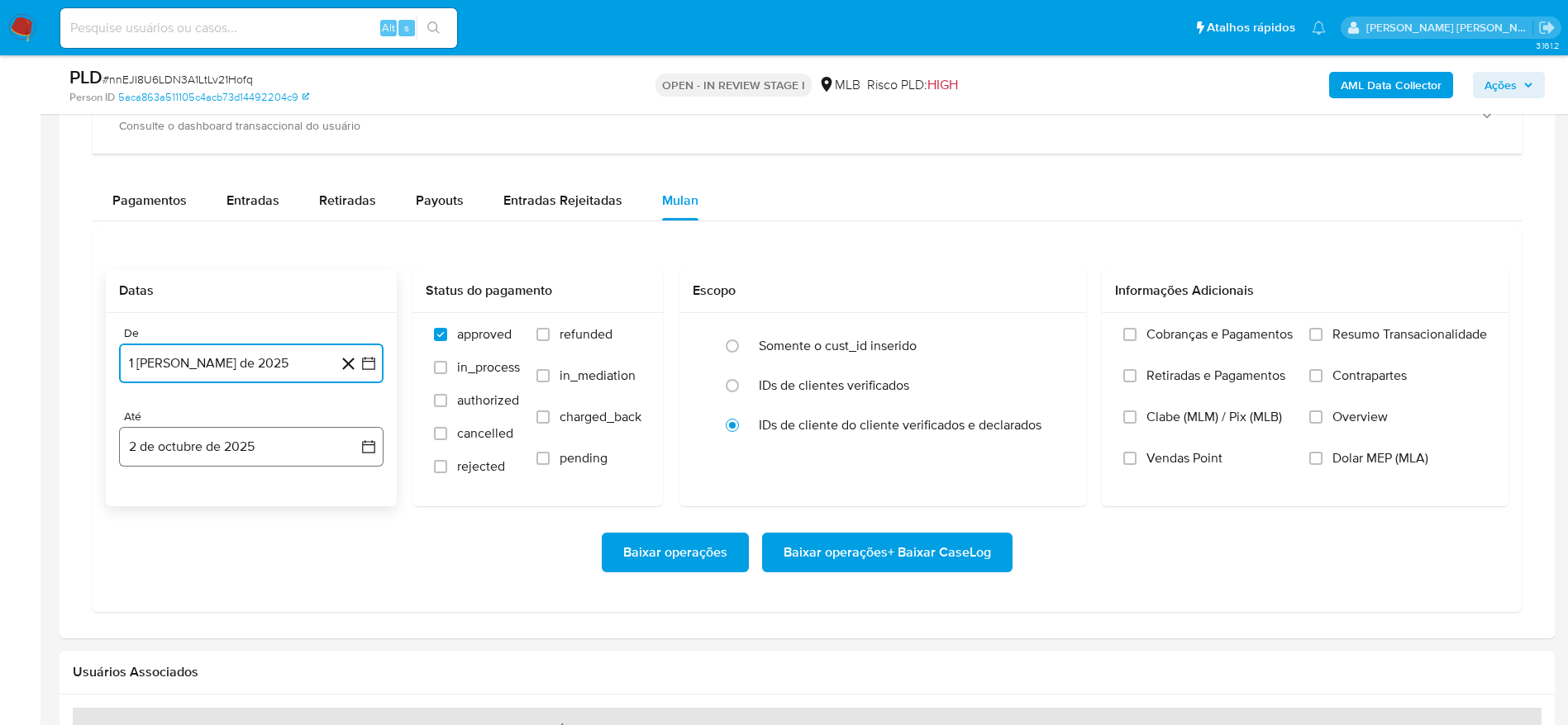
click at [212, 452] on button "2 de octubre de 2025" at bounding box center [251, 447] width 264 height 39
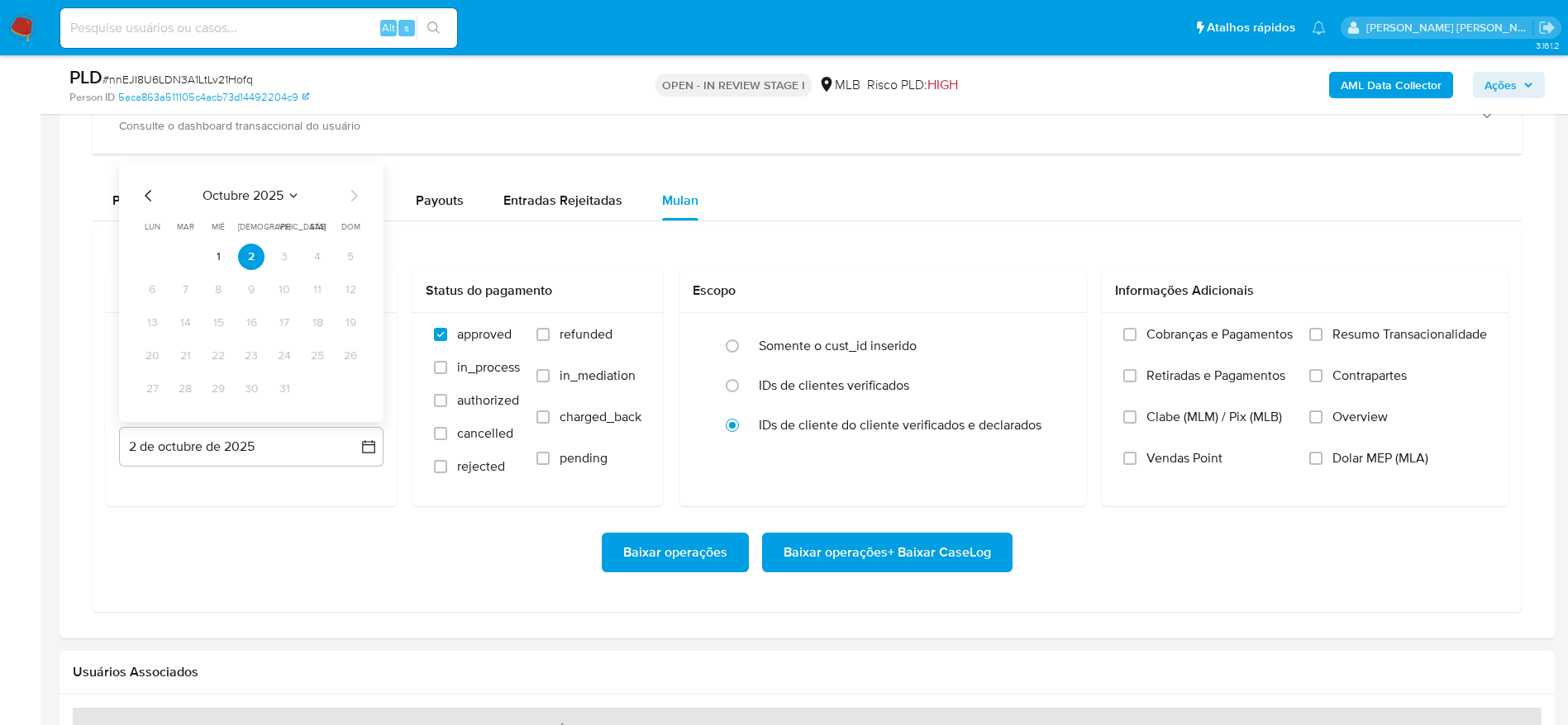
drag, startPoint x: 214, startPoint y: 256, endPoint x: 729, endPoint y: 256, distance: 515.0
click at [217, 256] on button "1" at bounding box center [218, 257] width 27 height 27
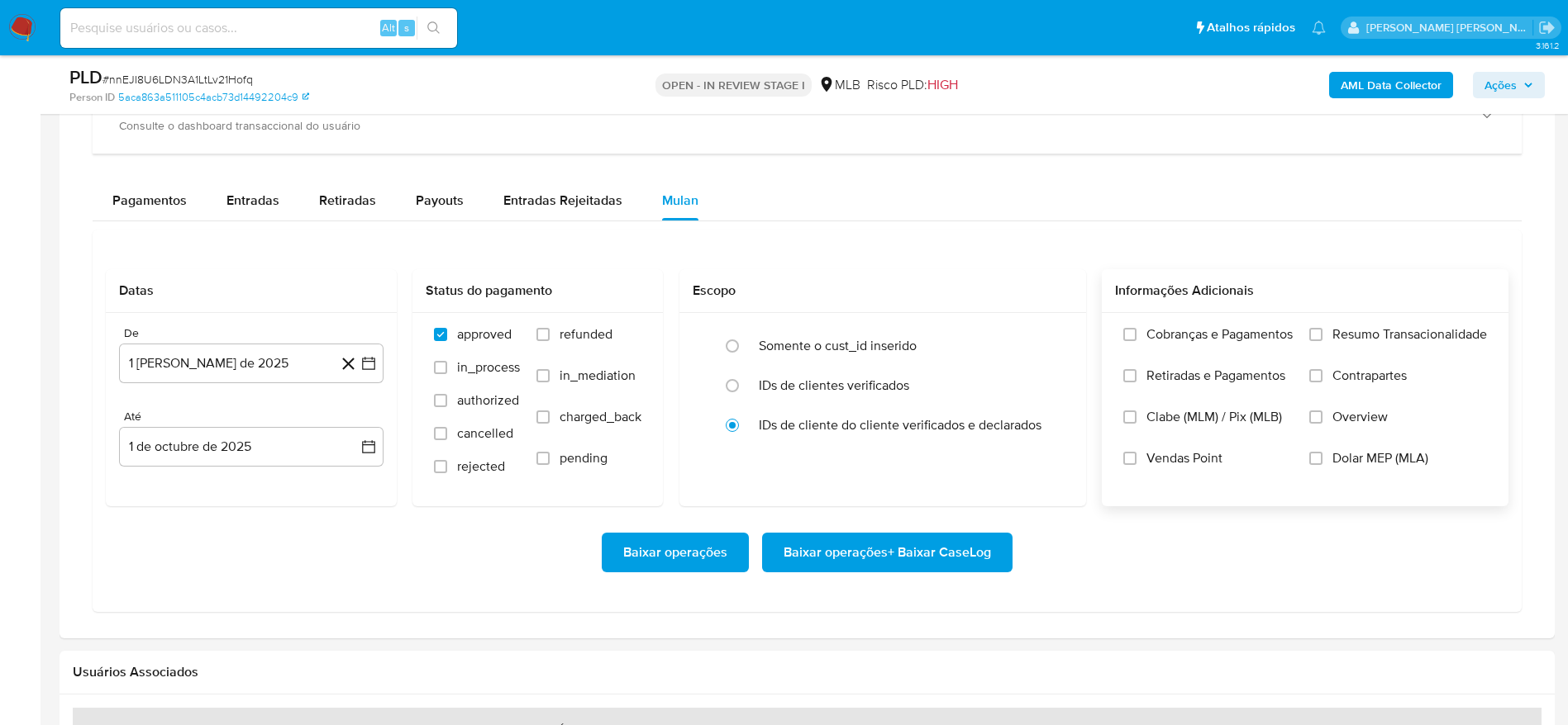
click at [1457, 333] on span "Resumo Transacionalidade" at bounding box center [1409, 334] width 155 height 16
click at [1322, 333] on input "Resumo Transacionalidade" at bounding box center [1315, 334] width 13 height 13
click at [944, 552] on span "Baixar operações + Baixar CaseLog" at bounding box center [887, 553] width 208 height 36
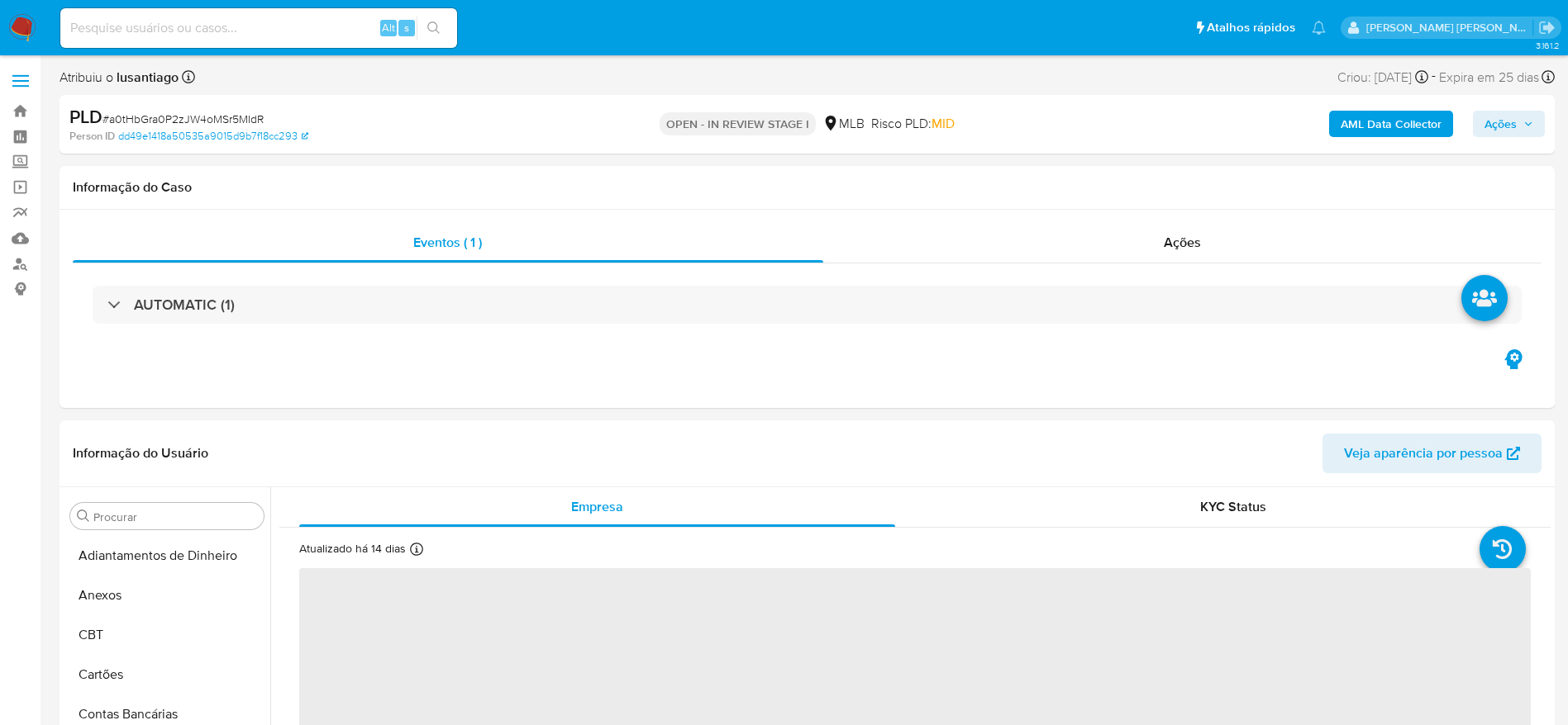
select select "10"
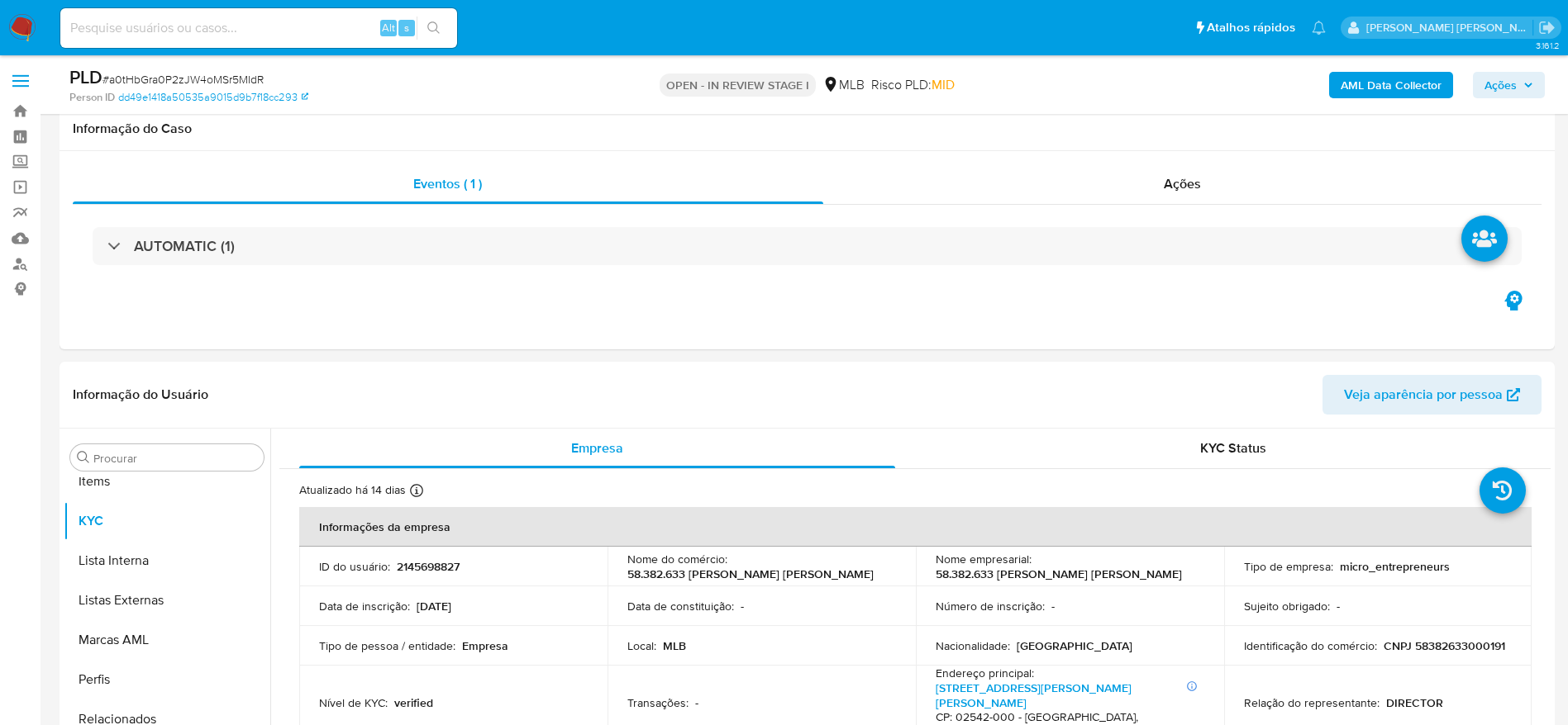
scroll to position [857, 0]
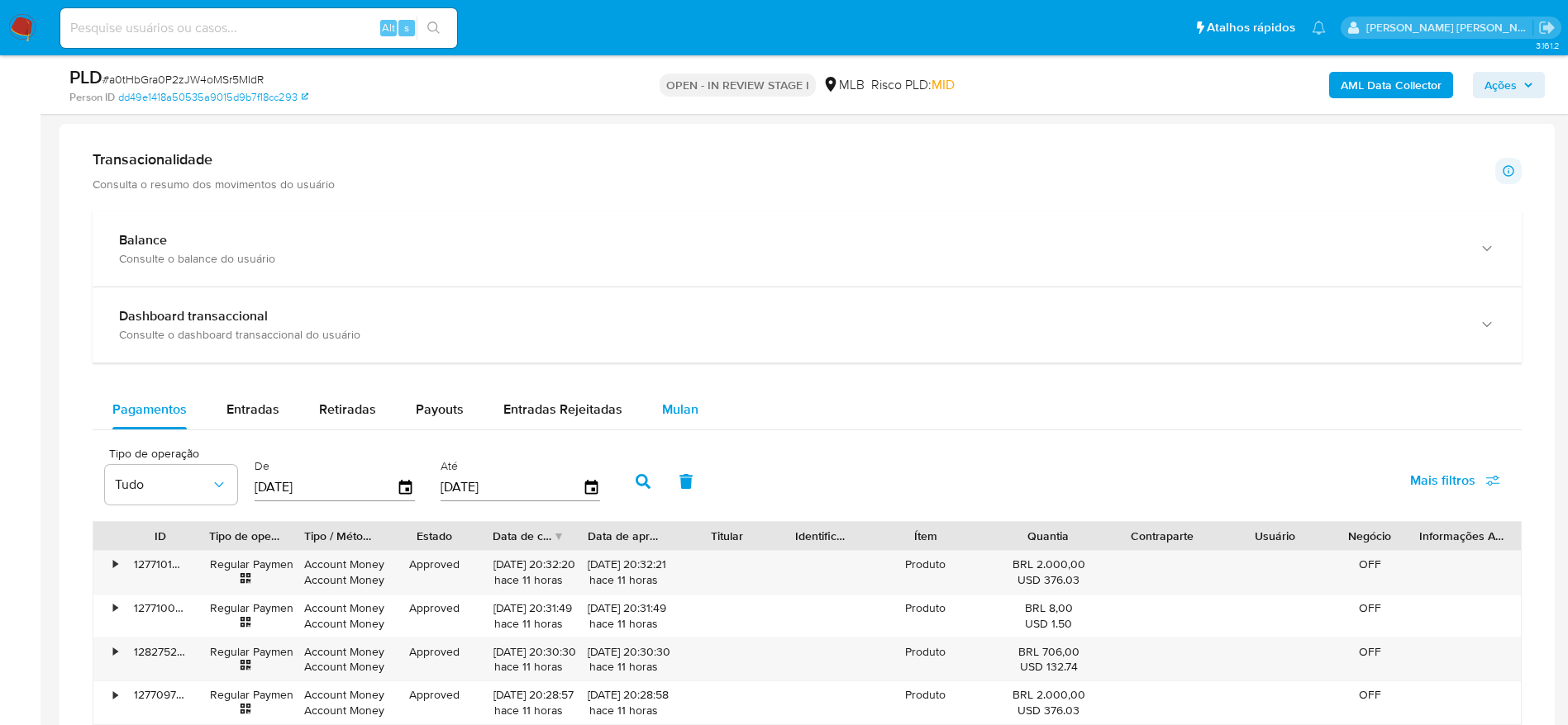
click at [674, 410] on span "Mulan" at bounding box center [680, 409] width 37 height 19
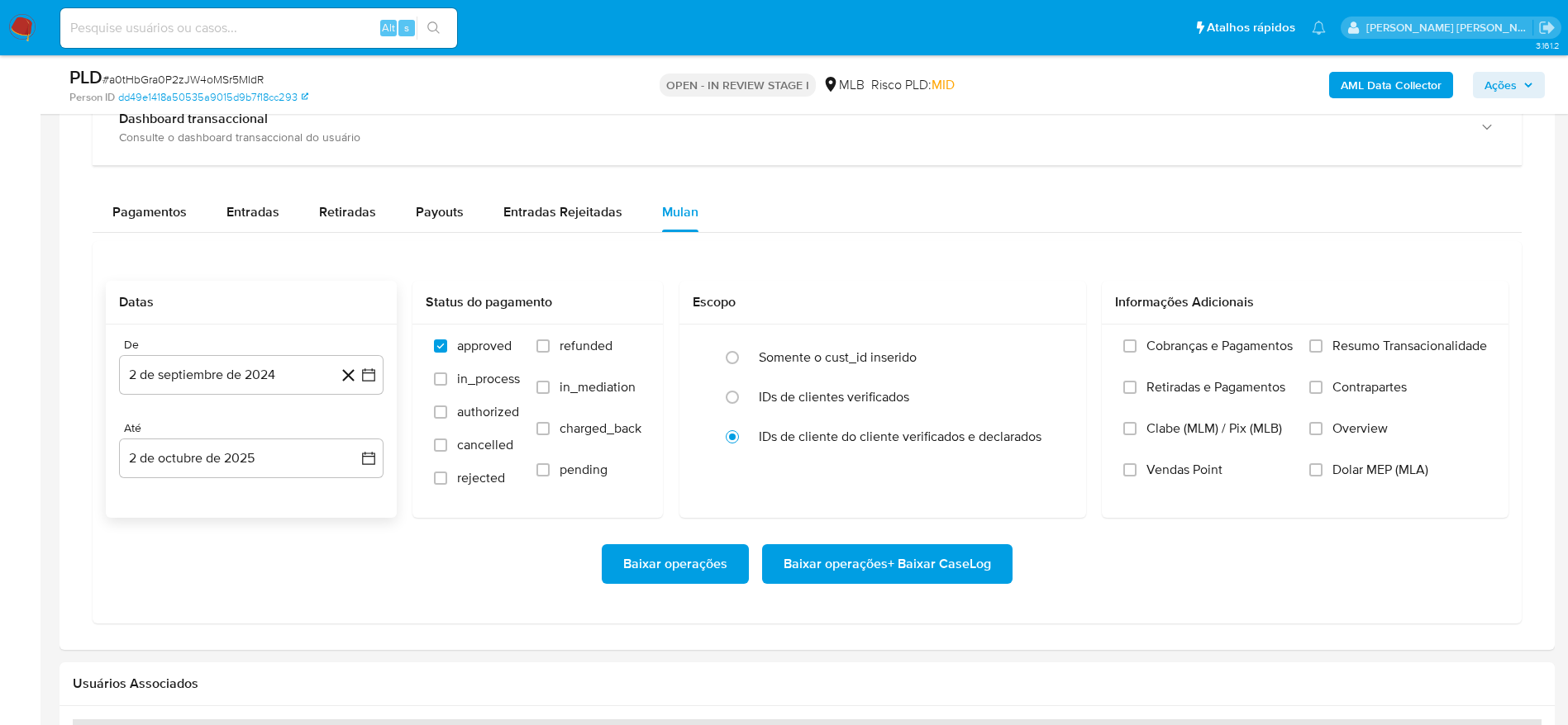
scroll to position [1363, 0]
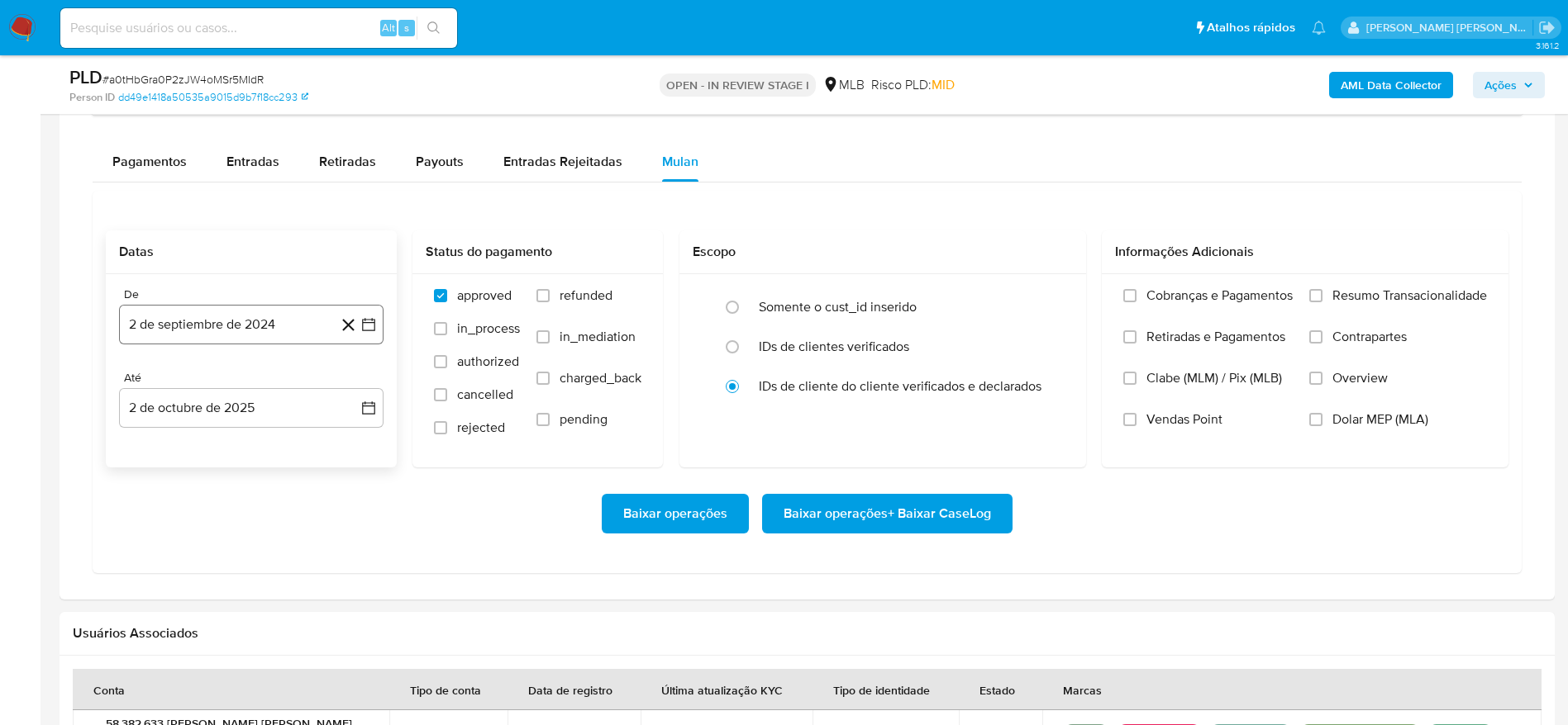
click at [259, 318] on button "2 de septiembre de 2024" at bounding box center [251, 324] width 264 height 39
click at [267, 390] on span "septiembre 2024" at bounding box center [242, 383] width 101 height 16
click at [348, 381] on icon "Año siguiente" at bounding box center [350, 384] width 20 height 20
click at [252, 541] on span "ago" at bounding box center [250, 537] width 21 height 13
click at [288, 450] on button "1" at bounding box center [284, 446] width 27 height 27
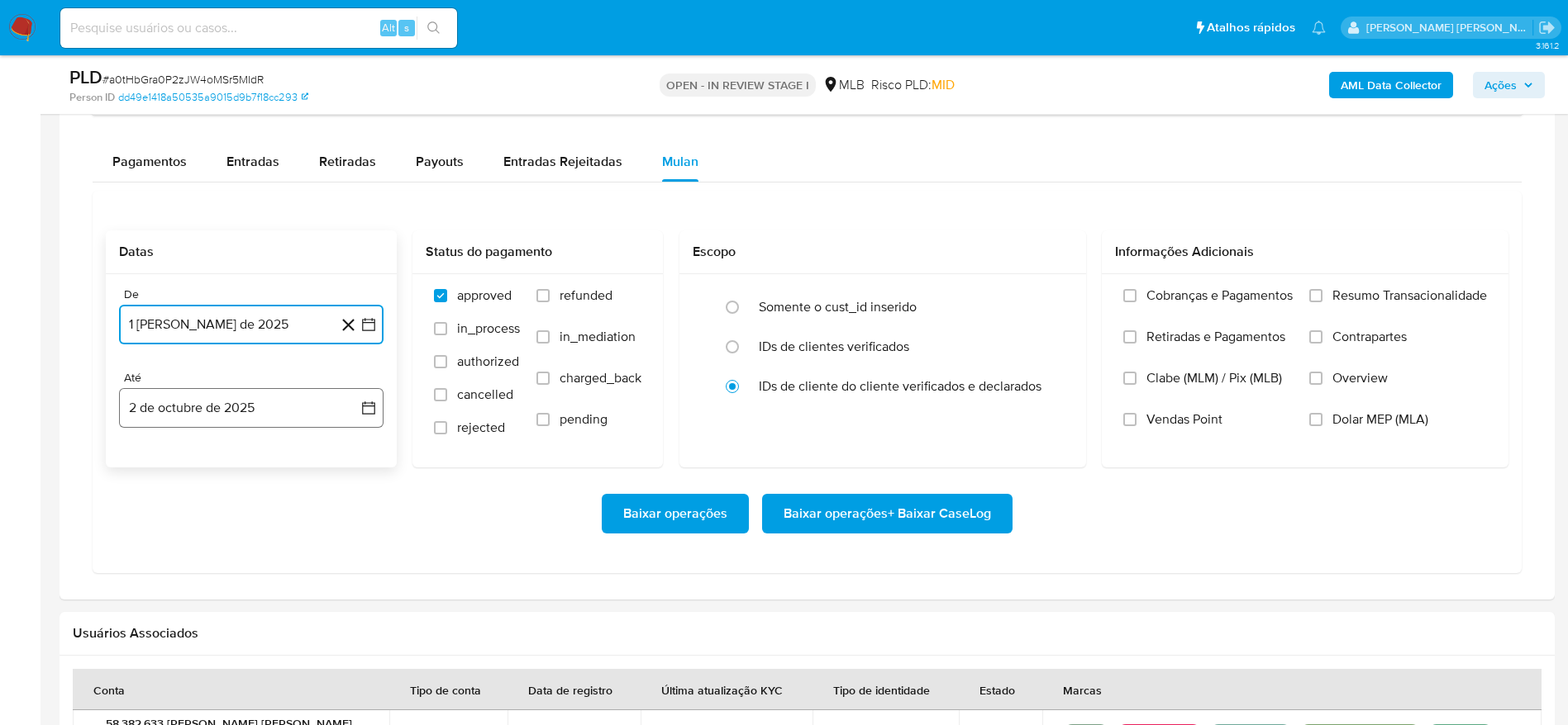
click at [257, 403] on button "2 de octubre de 2025" at bounding box center [251, 407] width 264 height 39
click at [210, 528] on button "1" at bounding box center [218, 529] width 27 height 27
click at [1282, 444] on label "Vendas Point" at bounding box center [1208, 431] width 169 height 41
click at [1137, 426] on input "Vendas Point" at bounding box center [1130, 420] width 13 height 13
click at [1154, 420] on span "Vendas Point" at bounding box center [1184, 419] width 76 height 16
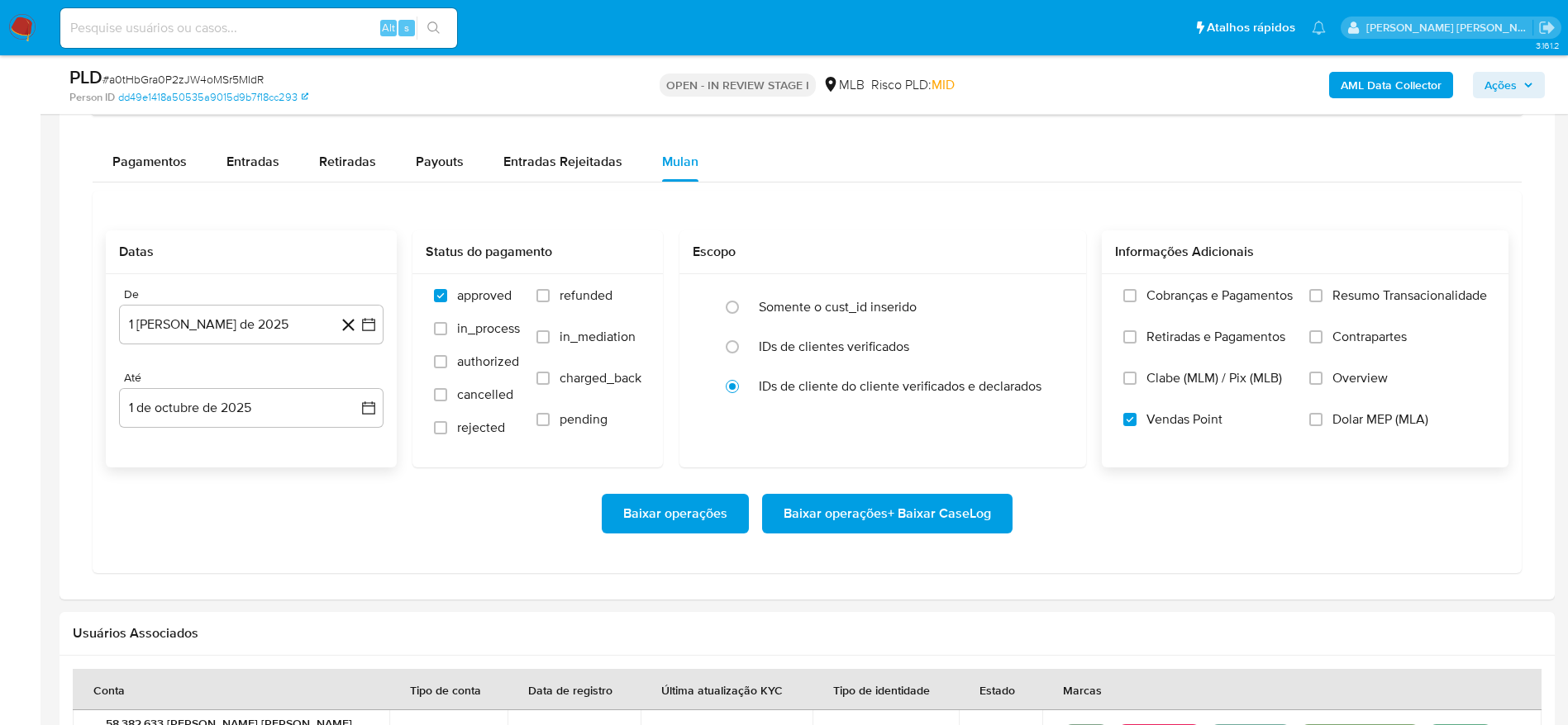
click at [1137, 420] on input "Vendas Point" at bounding box center [1130, 420] width 13 height 13
click at [1347, 287] on span "Resumo Transacionalidade" at bounding box center [1409, 295] width 155 height 16
click at [1322, 289] on input "Resumo Transacionalidade" at bounding box center [1315, 296] width 13 height 13
click at [943, 512] on span "Baixar operações + Baixar CaseLog" at bounding box center [887, 514] width 208 height 36
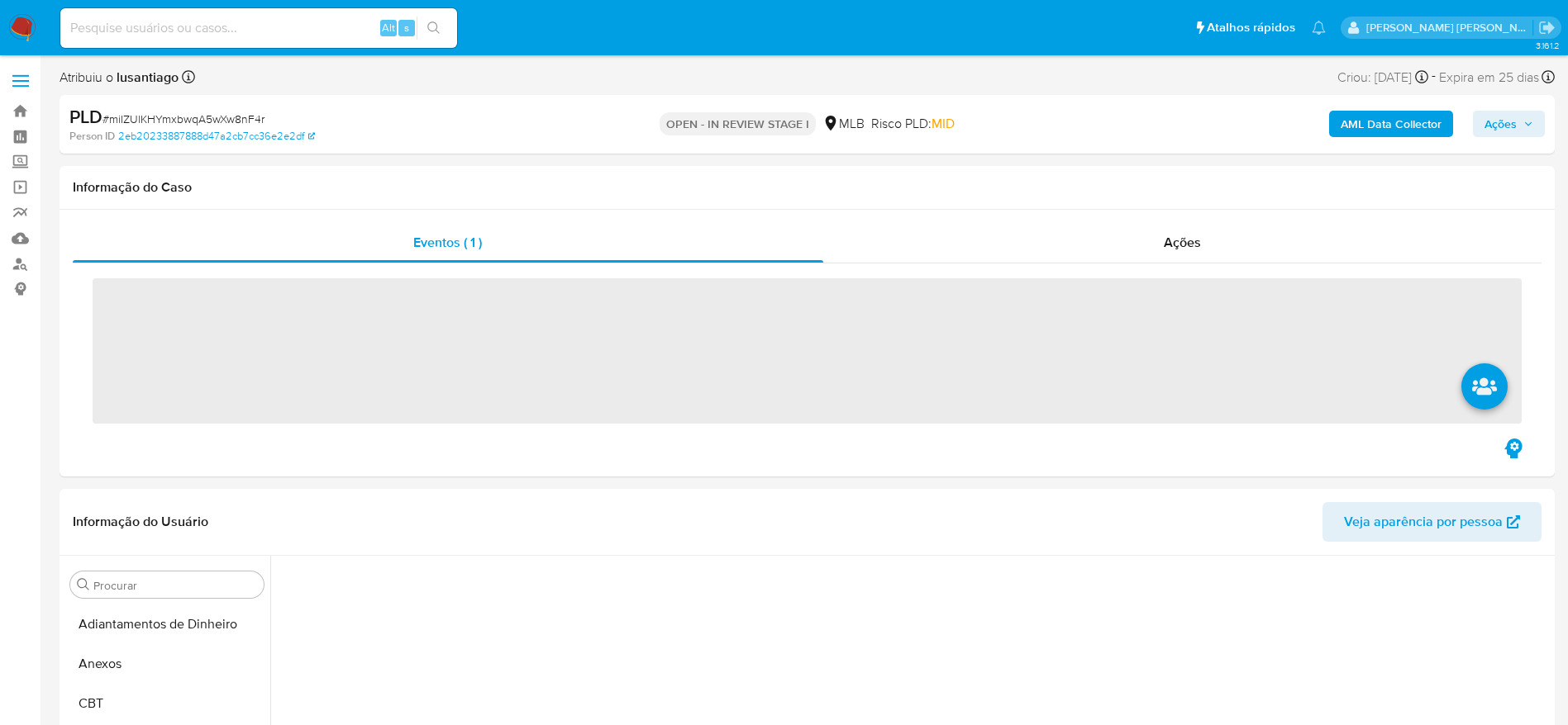
scroll to position [572, 0]
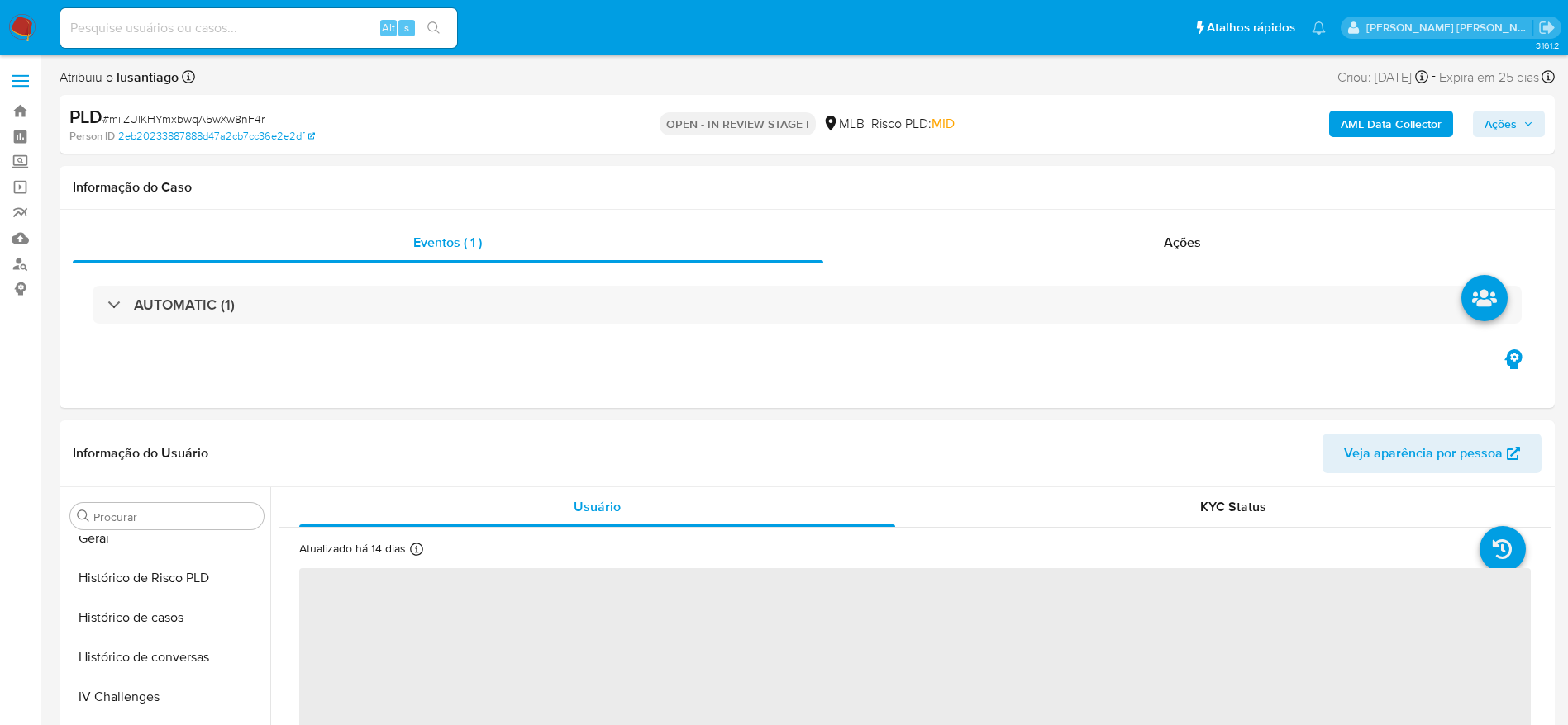
select select "10"
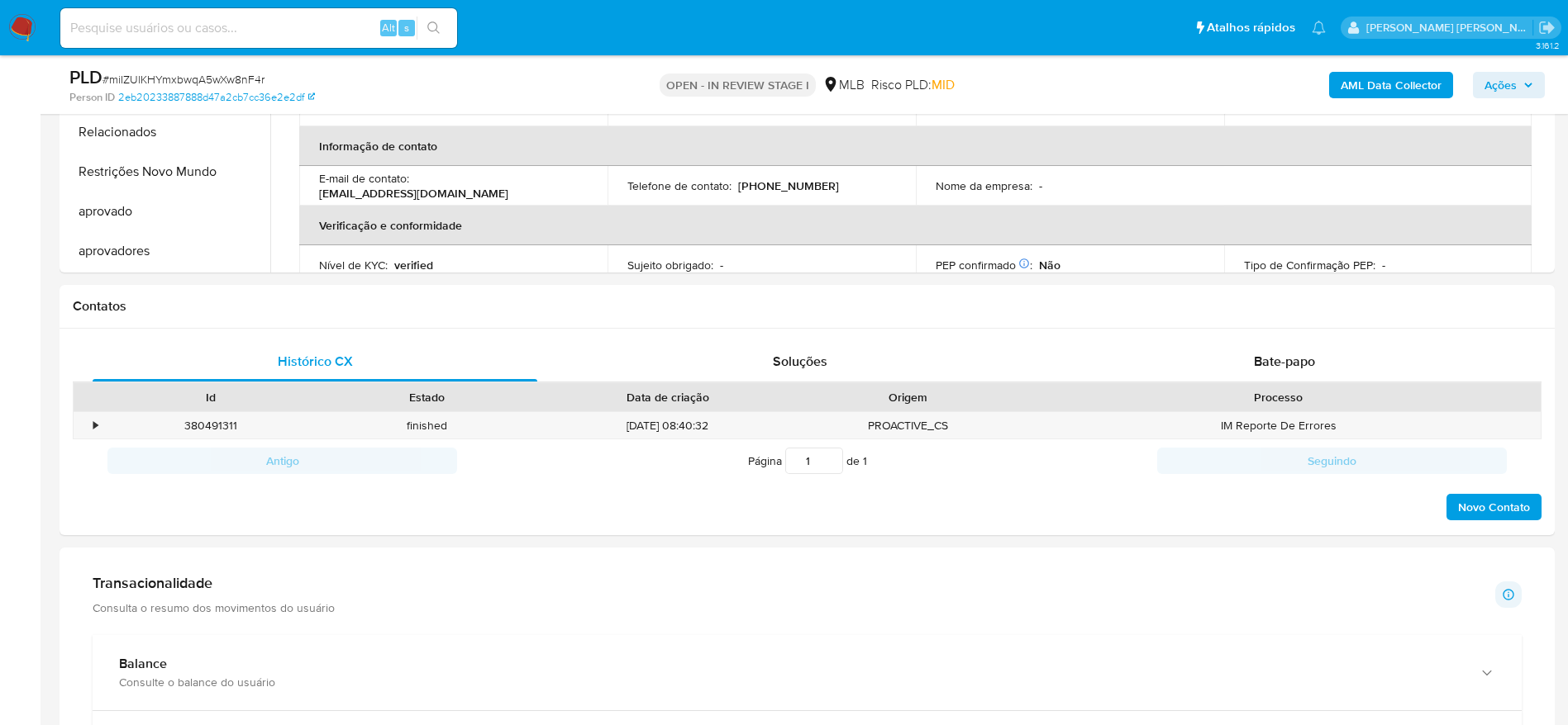
scroll to position [1115, 0]
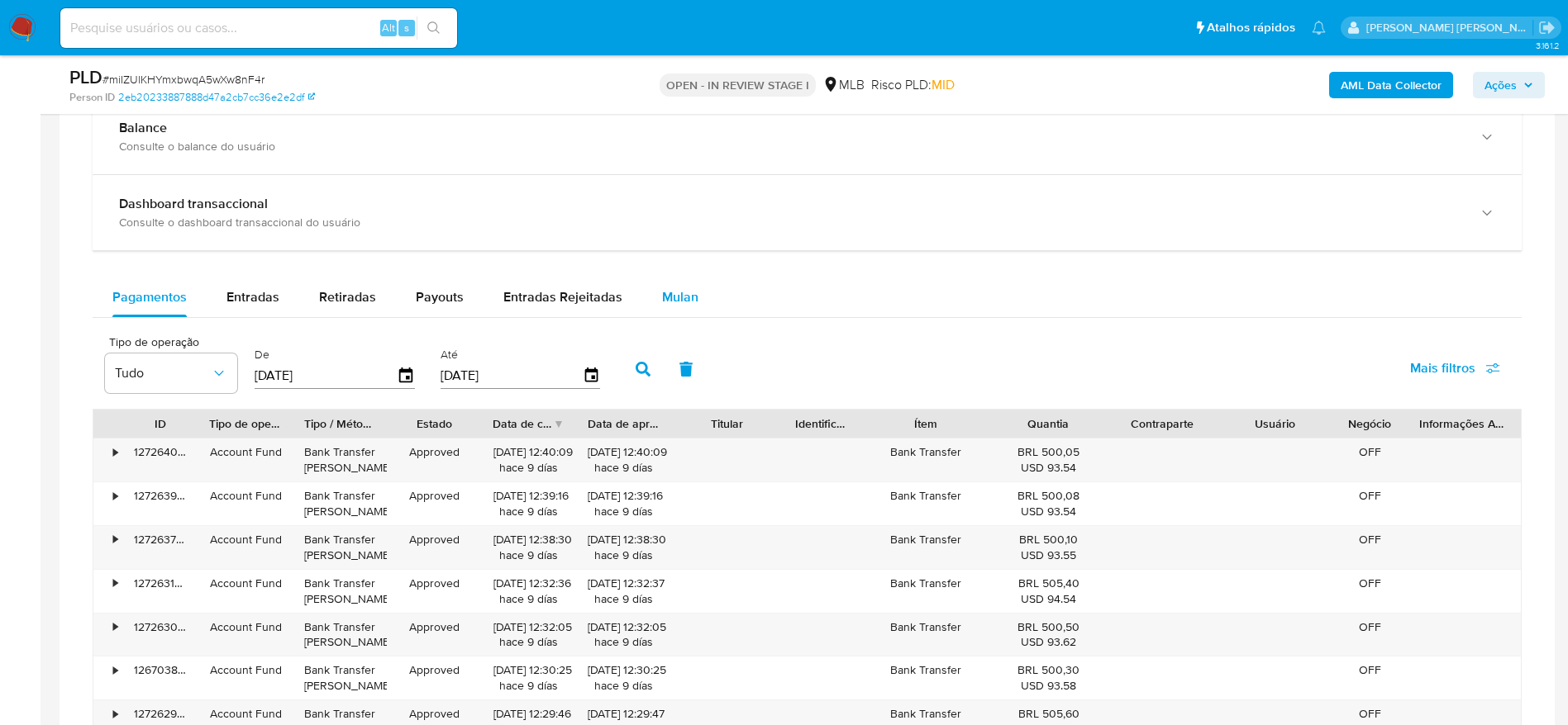
click at [668, 285] on div "Mulan" at bounding box center [680, 297] width 37 height 39
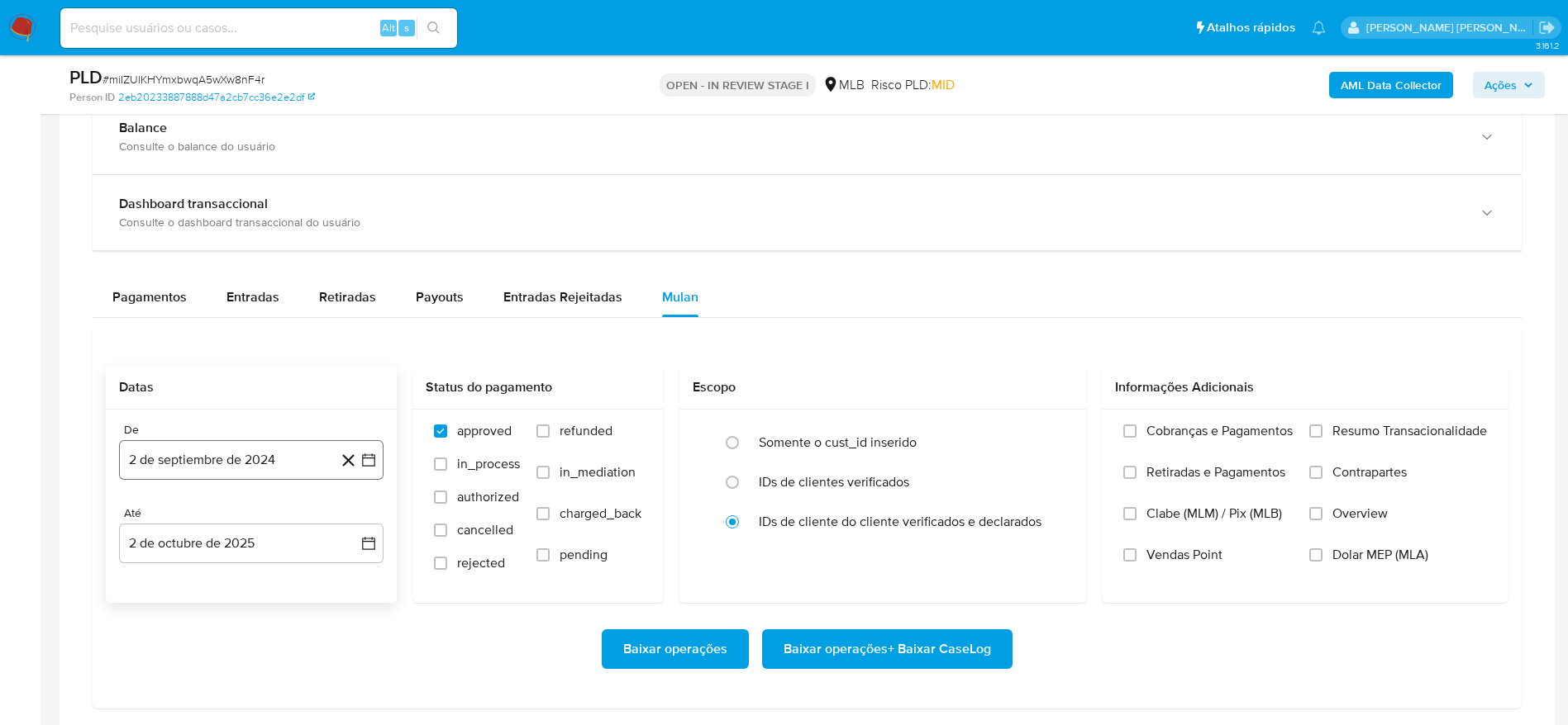
click at [209, 471] on button "2 de septiembre de 2024" at bounding box center [251, 459] width 264 height 39
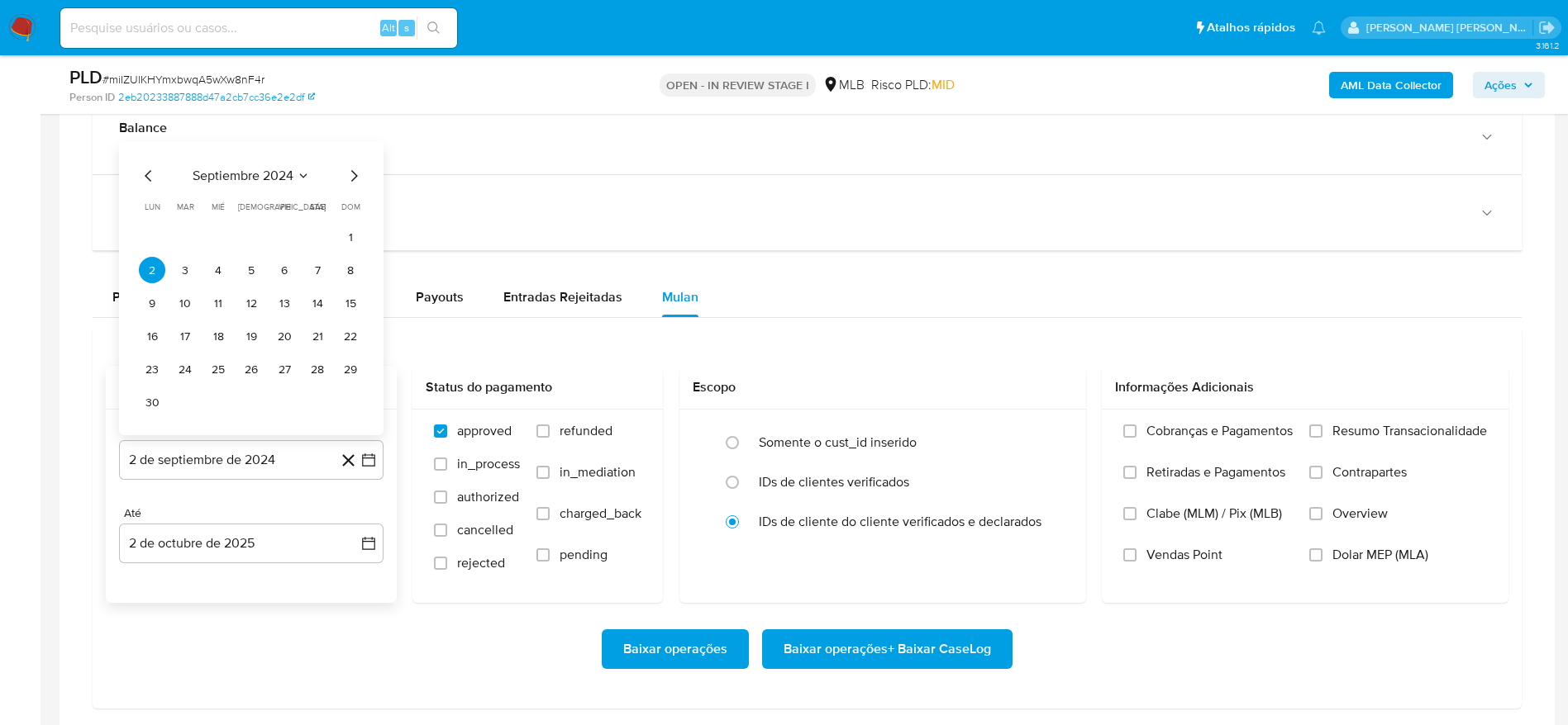
click at [250, 176] on span "septiembre 2024" at bounding box center [242, 176] width 101 height 16
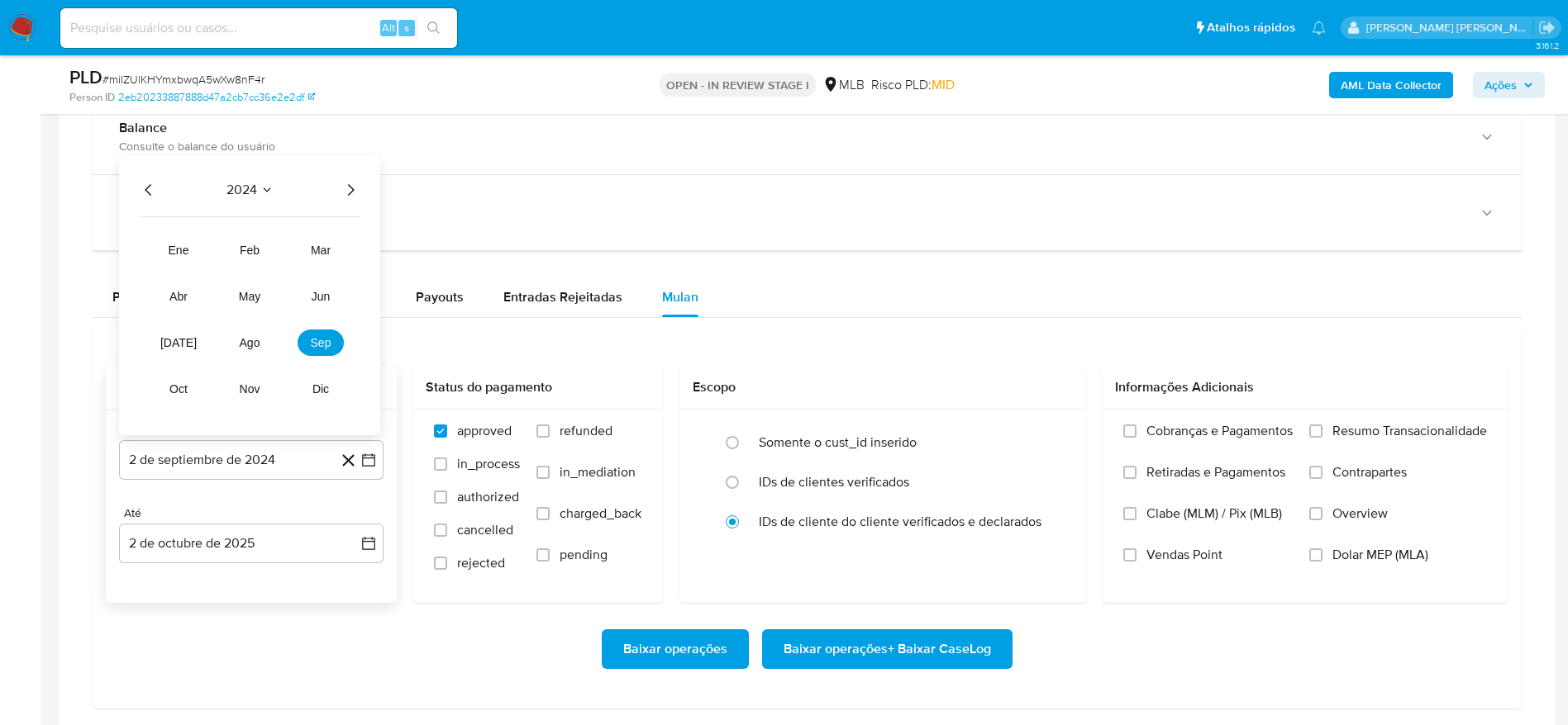
click at [351, 185] on icon "Año siguiente" at bounding box center [350, 190] width 20 height 20
click at [242, 347] on span "ago" at bounding box center [250, 343] width 21 height 13
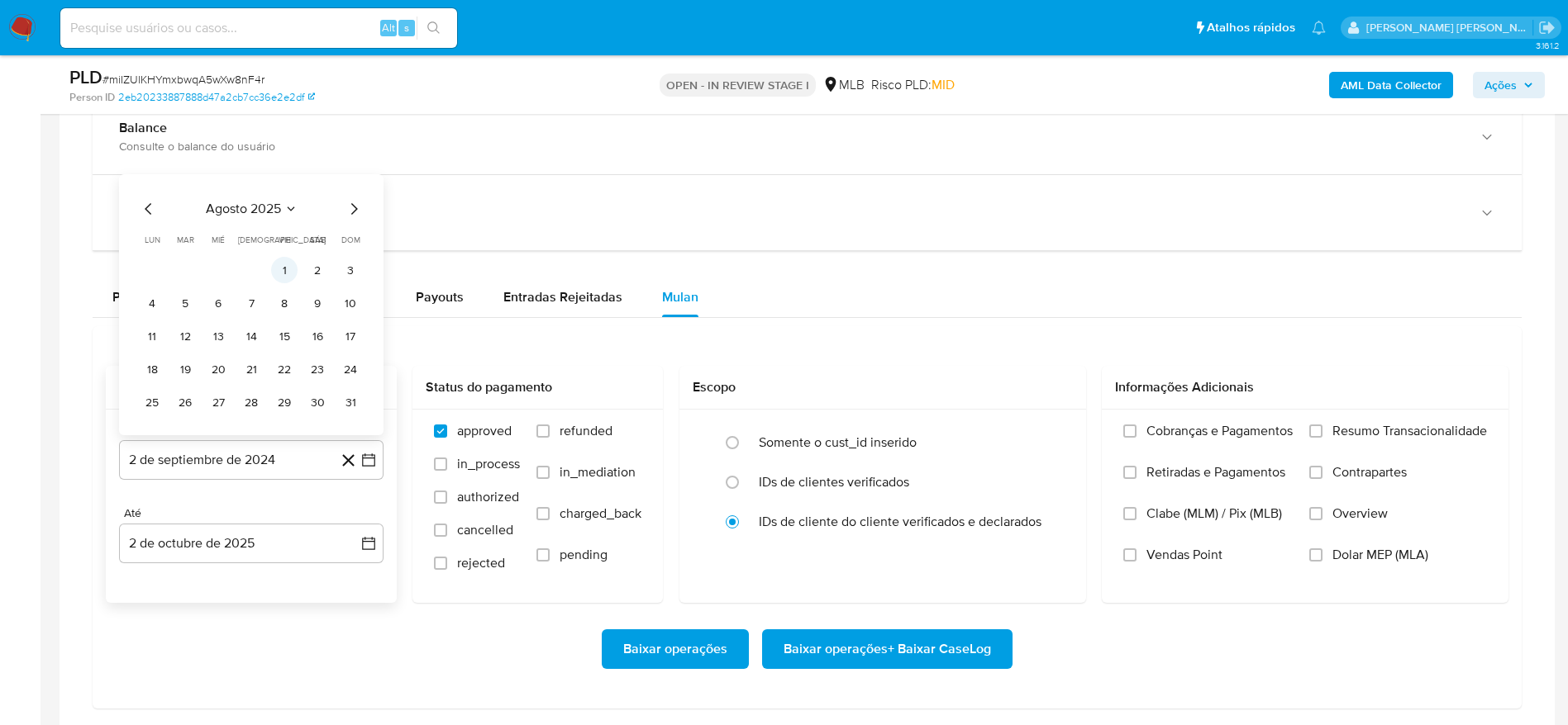
click at [284, 270] on button "1" at bounding box center [284, 271] width 27 height 27
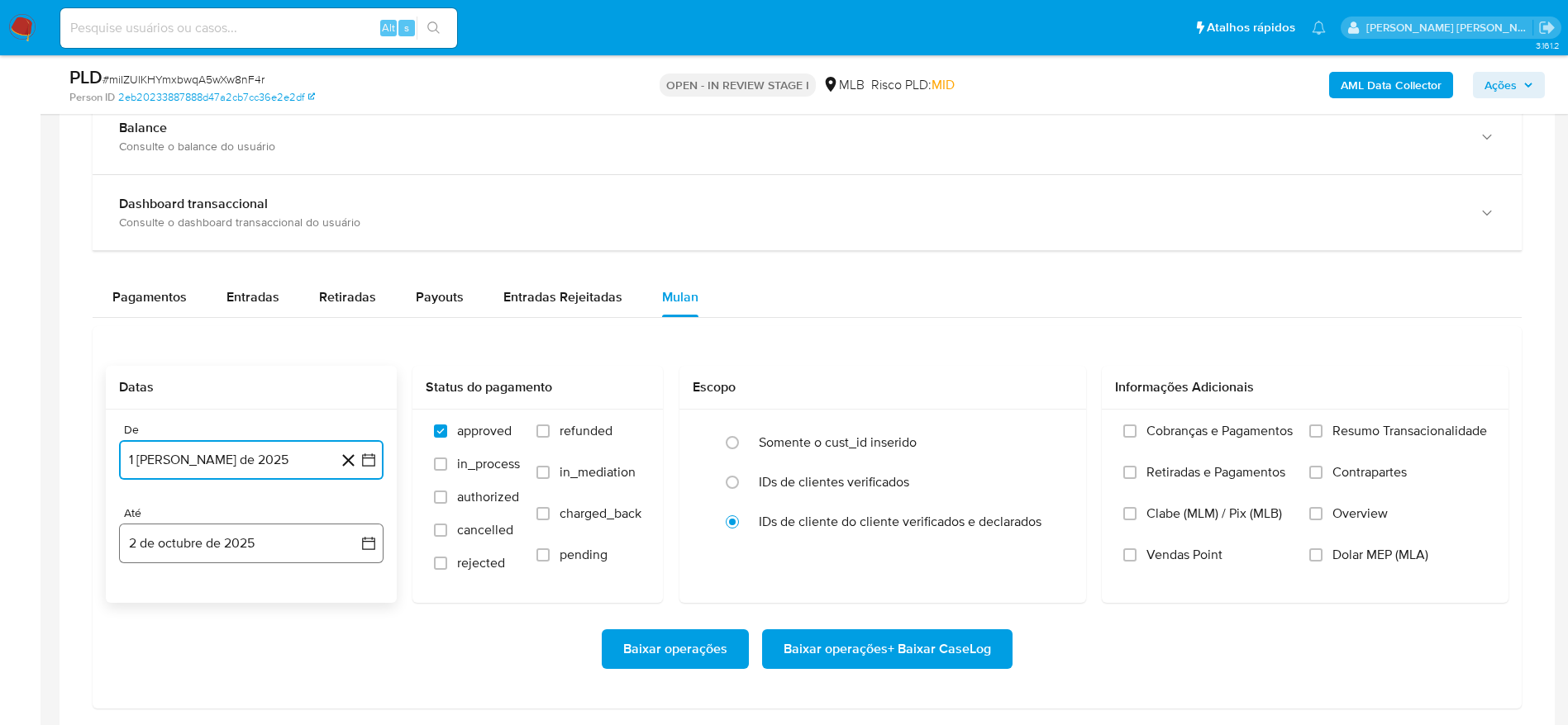
click at [255, 542] on button "2 de octubre de 2025" at bounding box center [251, 543] width 264 height 39
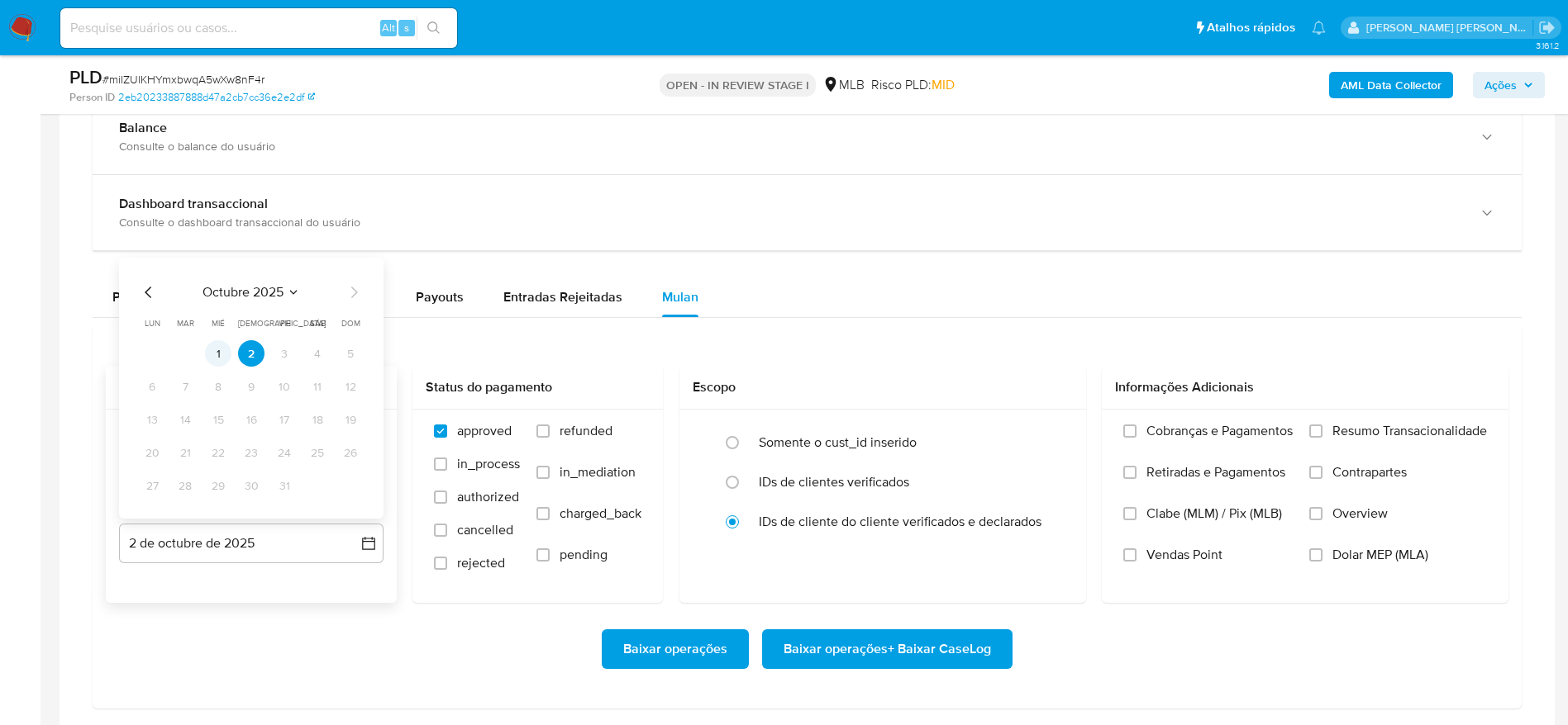
click at [229, 359] on button "1" at bounding box center [218, 353] width 27 height 27
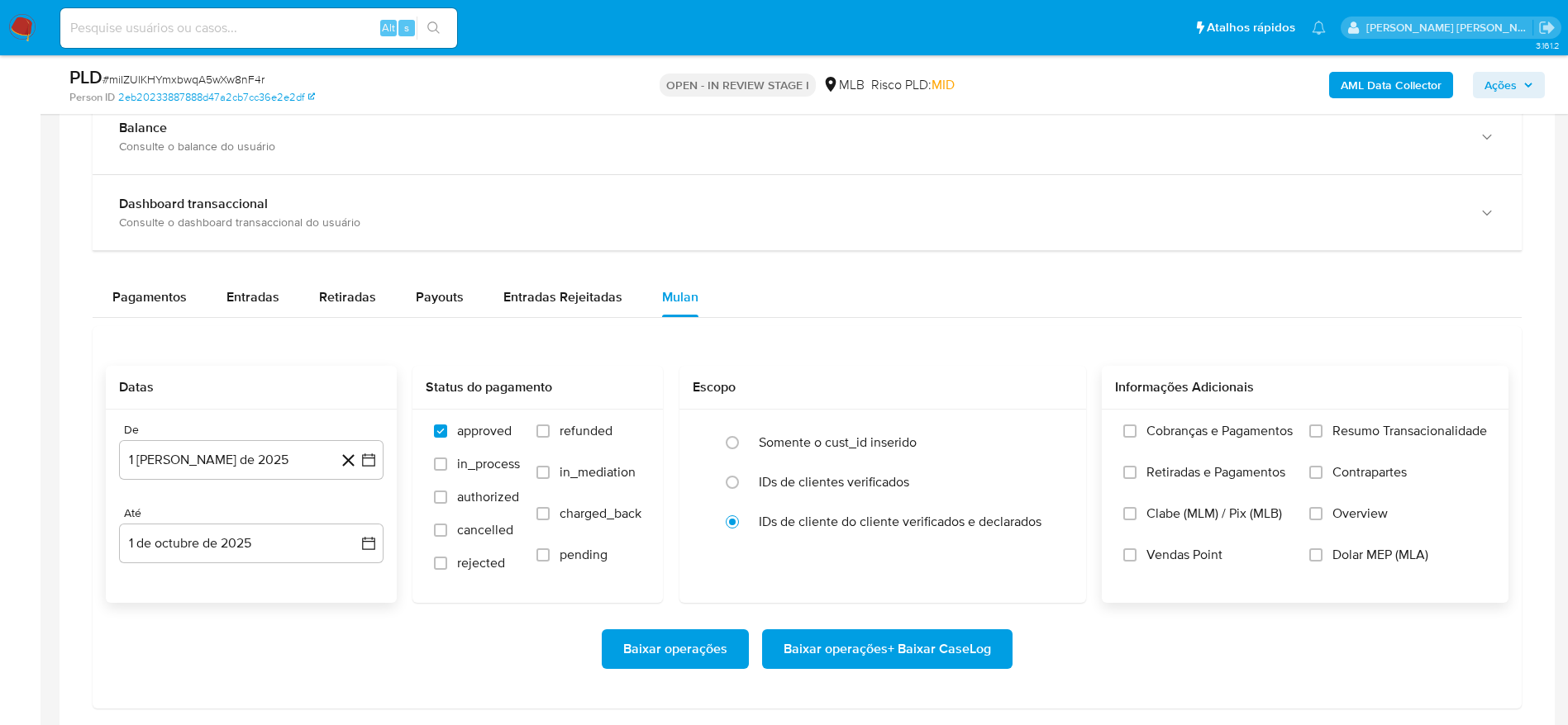
click at [1347, 427] on span "Resumo Transacionalidade" at bounding box center [1409, 430] width 155 height 16
click at [1322, 427] on input "Resumo Transacionalidade" at bounding box center [1315, 431] width 13 height 13
click at [919, 656] on span "Baixar operações + Baixar CaseLog" at bounding box center [887, 649] width 208 height 36
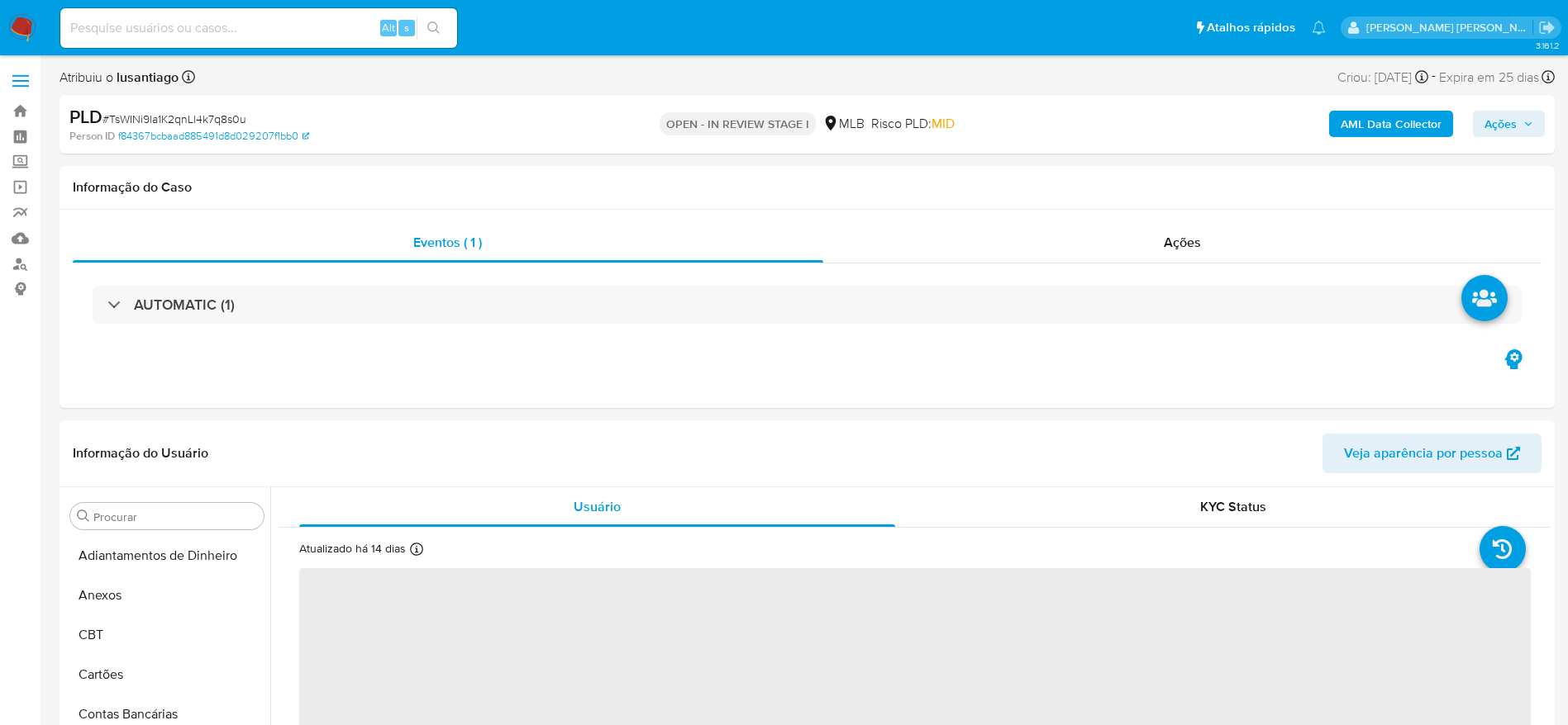
select select "10"
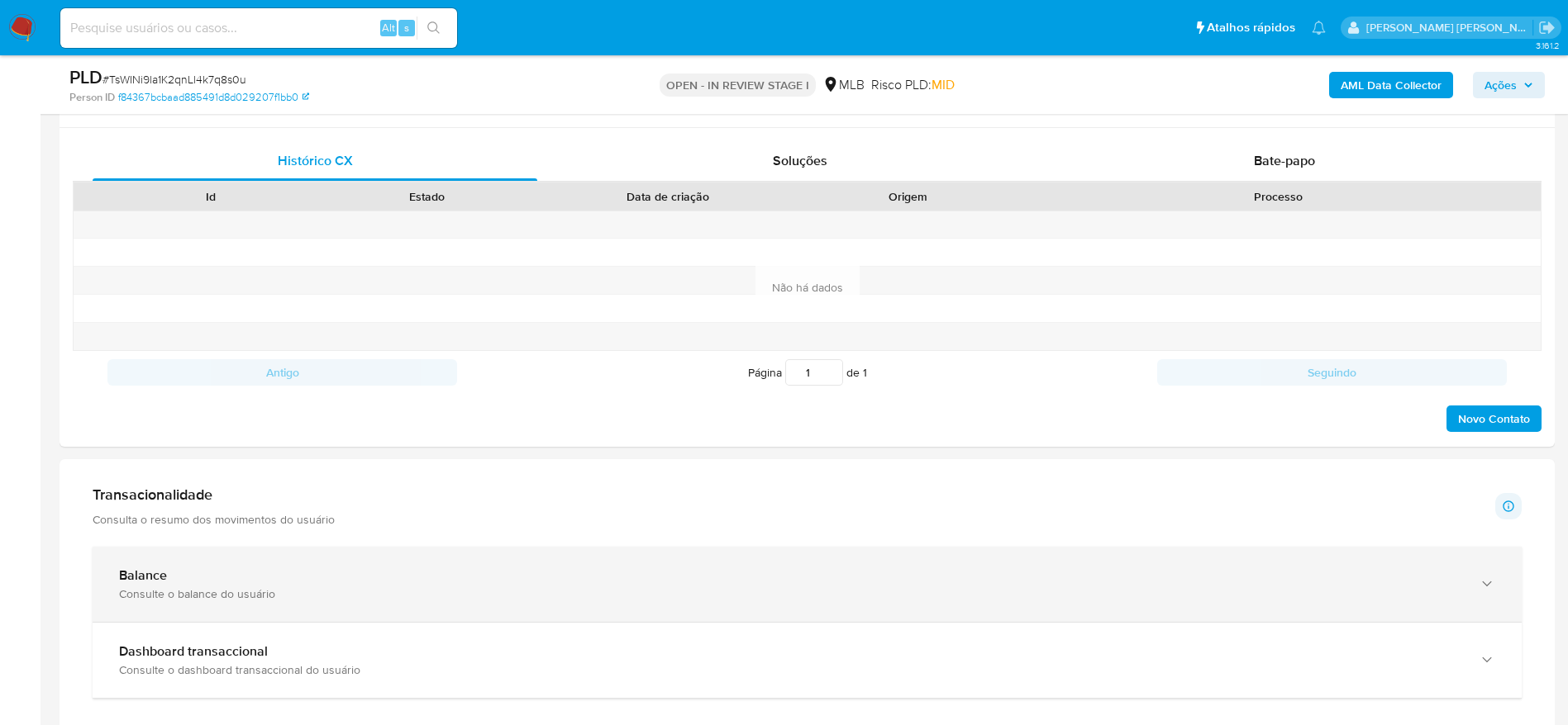
scroll to position [867, 0]
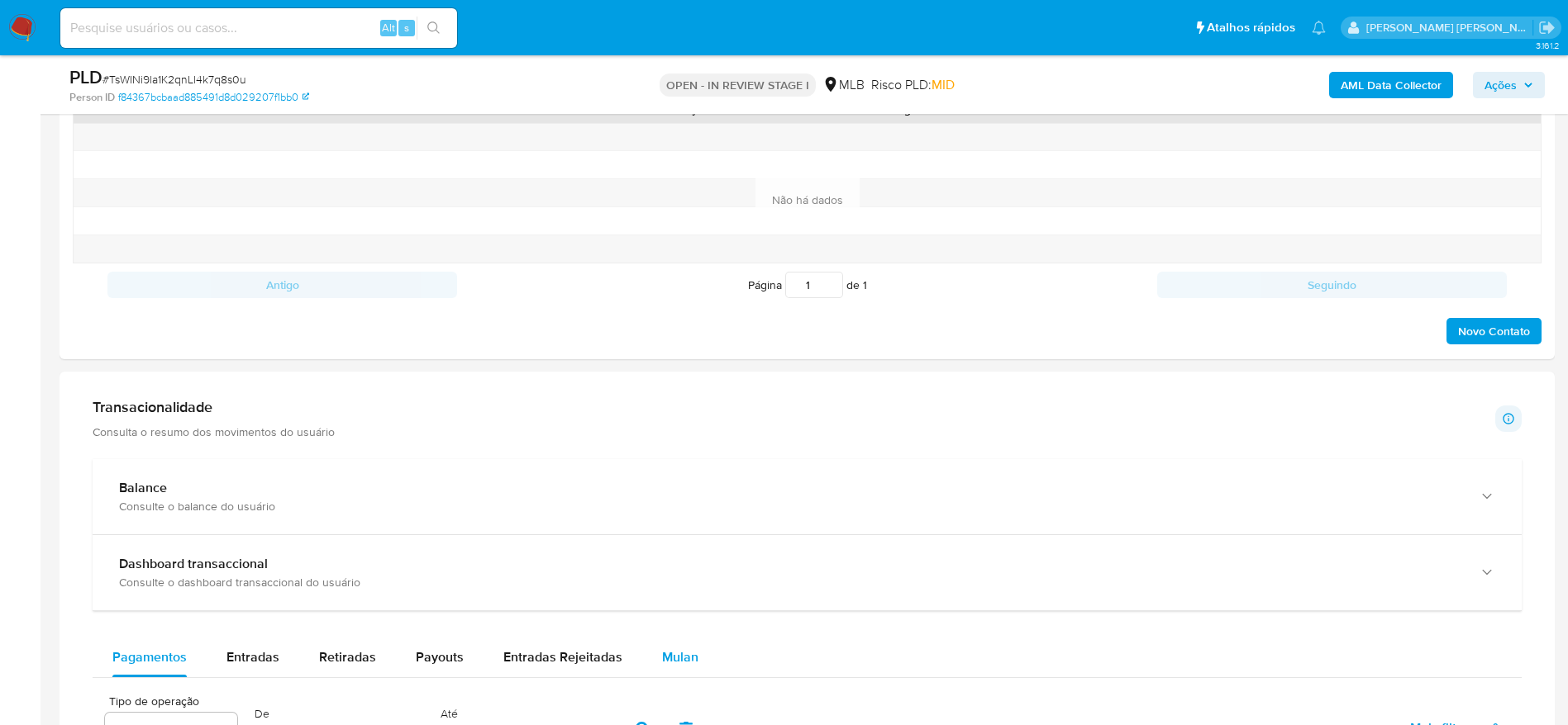
drag, startPoint x: 686, startPoint y: 649, endPoint x: 589, endPoint y: 582, distance: 117.9
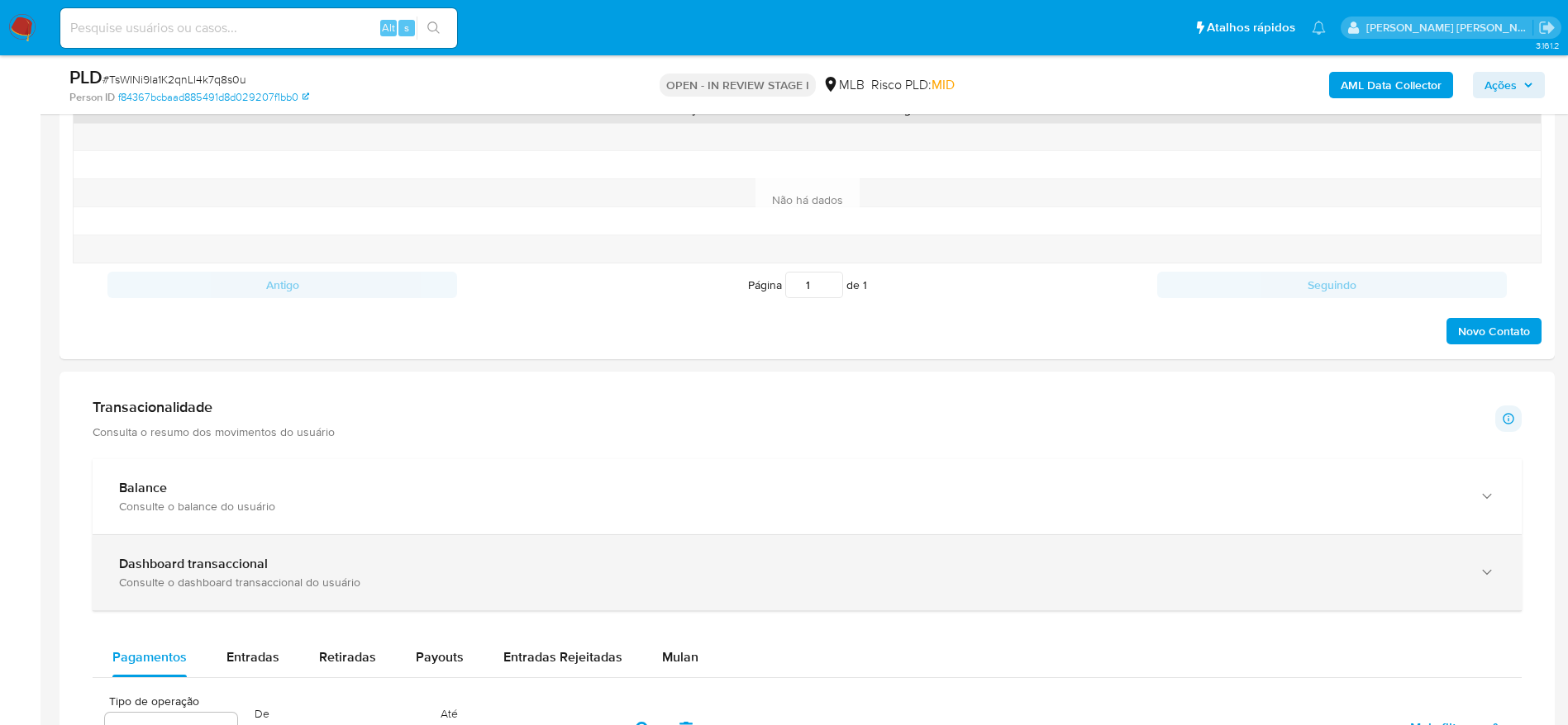
click at [684, 649] on span "Mulan" at bounding box center [680, 657] width 37 height 19
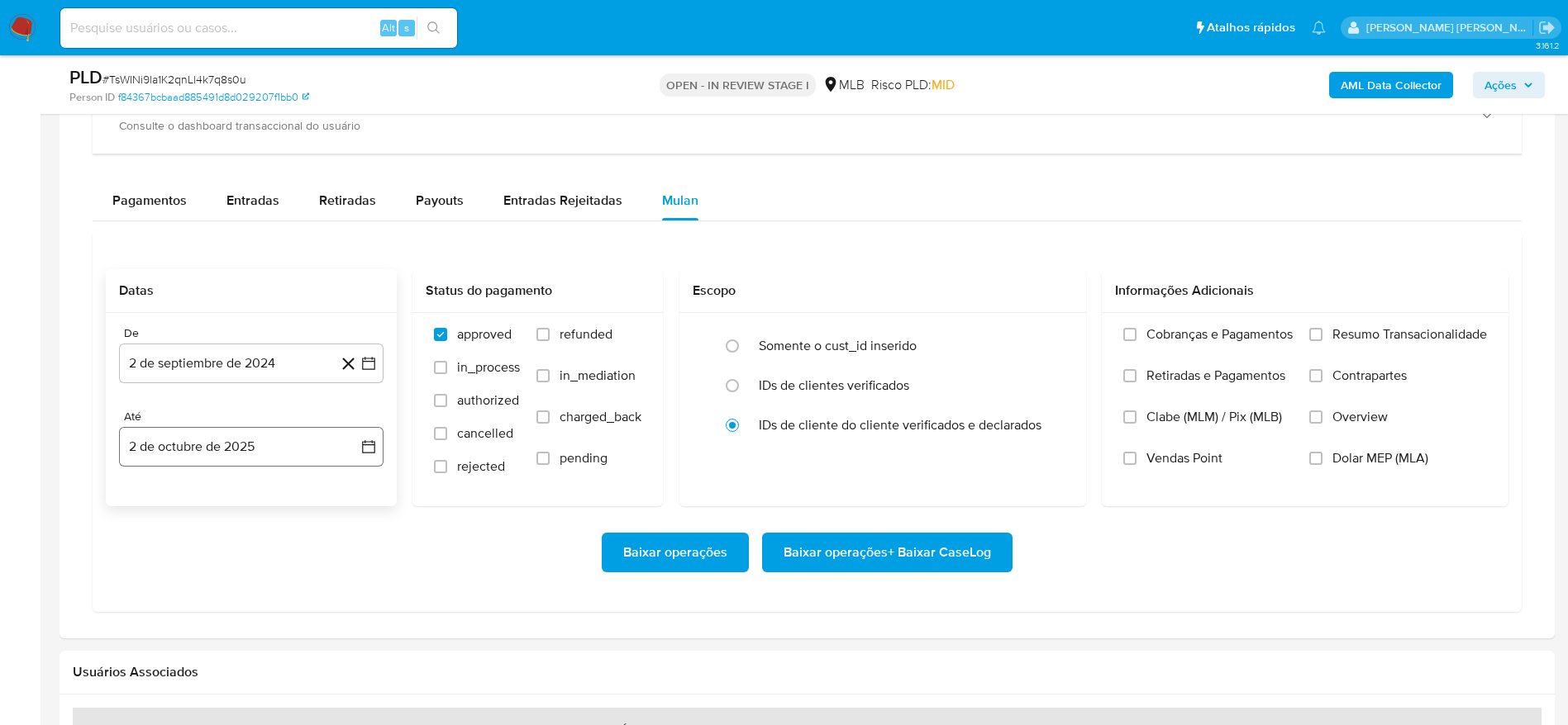
scroll to position [1363, 0]
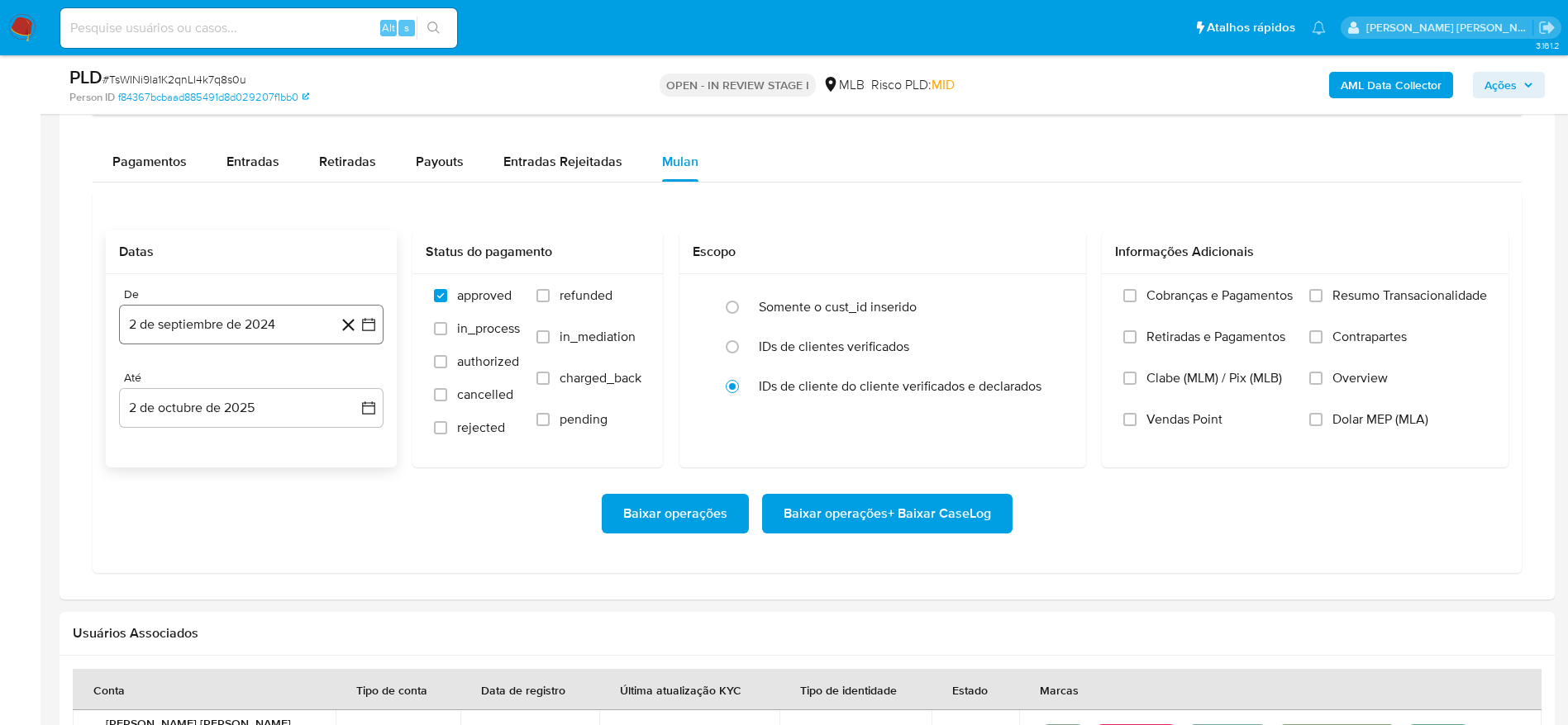
click at [228, 318] on button "2 de septiembre de 2024" at bounding box center [251, 324] width 264 height 39
click at [266, 387] on span "septiembre 2024" at bounding box center [242, 383] width 101 height 16
click at [351, 385] on icon "Año siguiente" at bounding box center [350, 384] width 20 height 20
click at [258, 531] on span "ago" at bounding box center [250, 537] width 21 height 13
click at [282, 451] on button "1" at bounding box center [284, 446] width 27 height 27
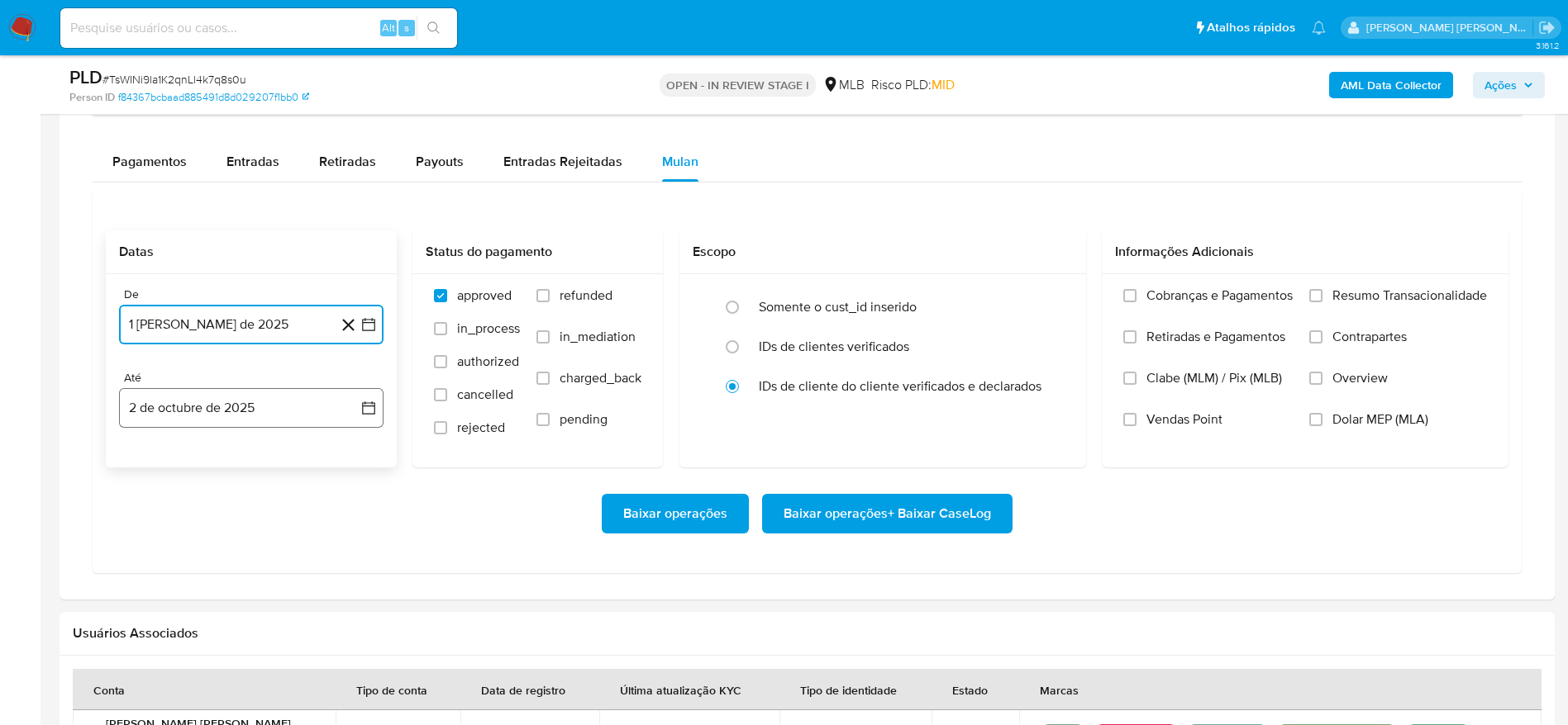
click at [204, 408] on button "2 de octubre de 2025" at bounding box center [251, 407] width 264 height 39
click at [218, 522] on button "1" at bounding box center [218, 529] width 27 height 27
click at [1338, 291] on span "Resumo Transacionalidade" at bounding box center [1409, 295] width 155 height 16
click at [1322, 291] on input "Resumo Transacionalidade" at bounding box center [1315, 296] width 13 height 13
click at [855, 506] on span "Baixar operações + Baixar CaseLog" at bounding box center [887, 514] width 208 height 36
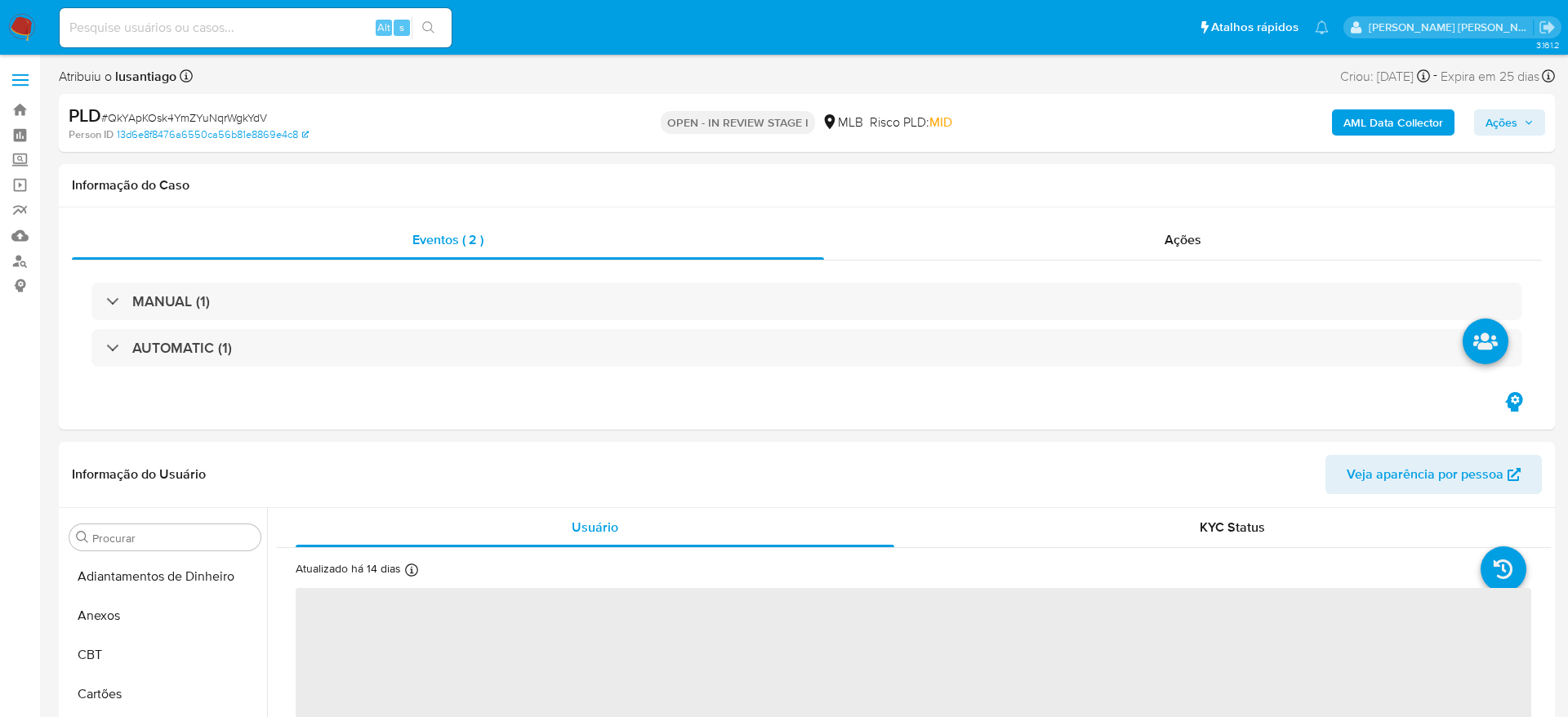
select select "10"
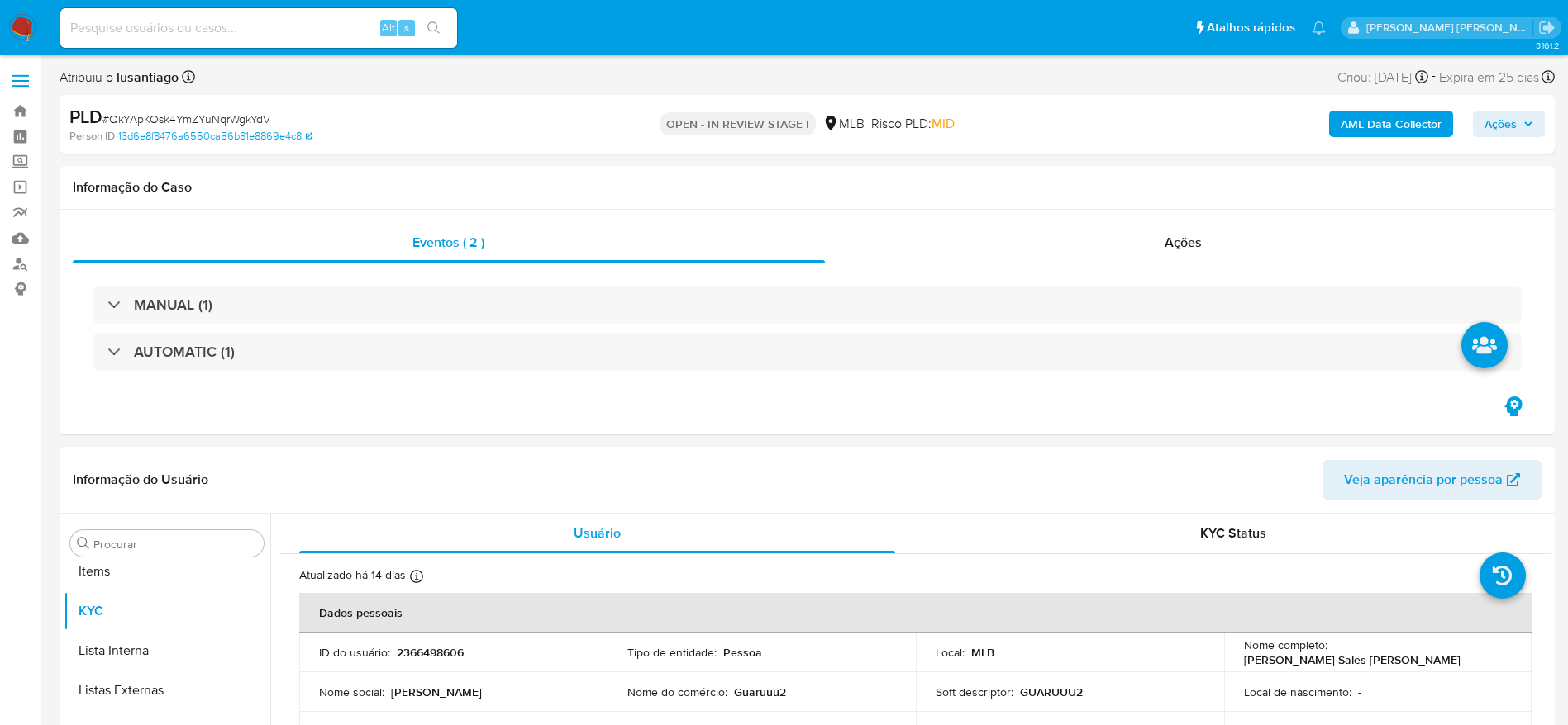
scroll to position [857, 0]
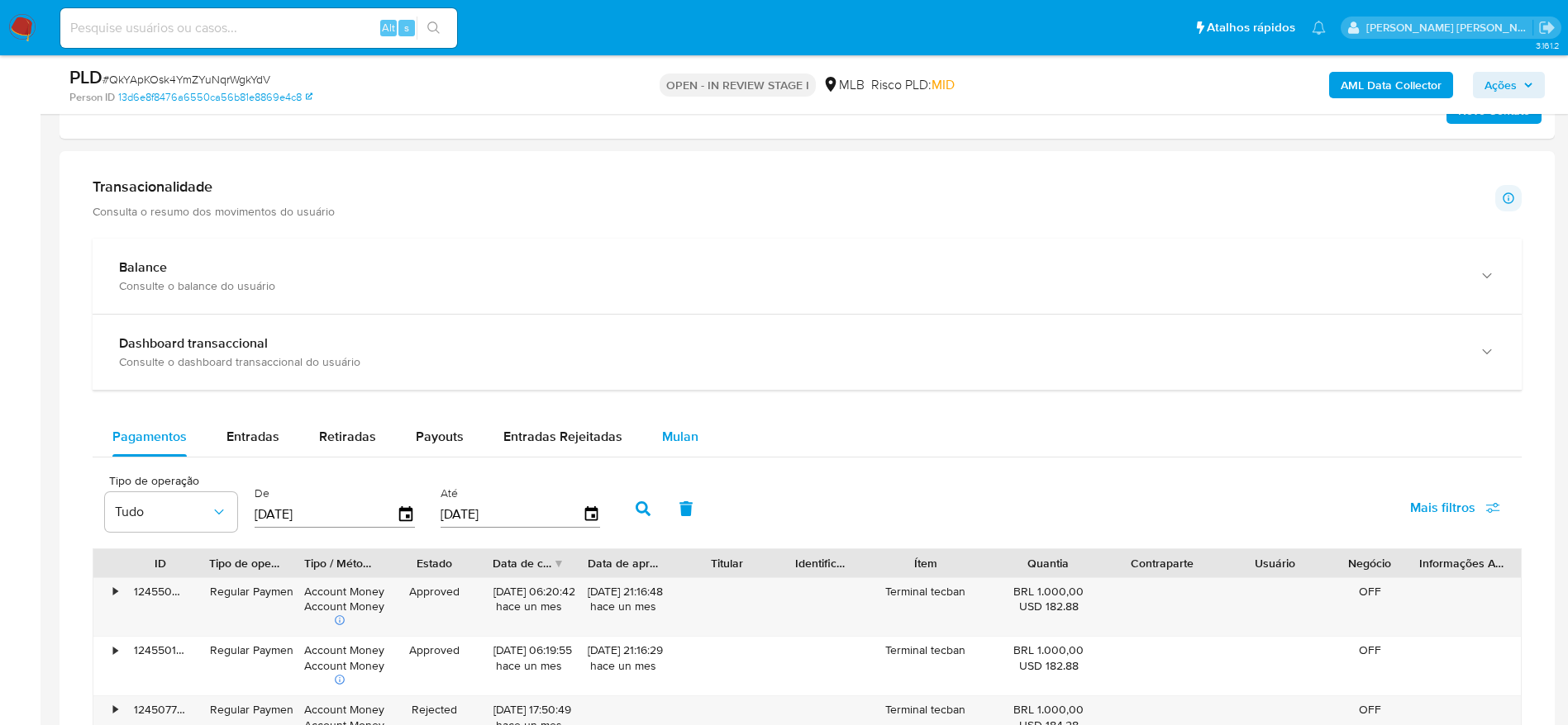
click at [667, 434] on span "Mulan" at bounding box center [680, 437] width 37 height 19
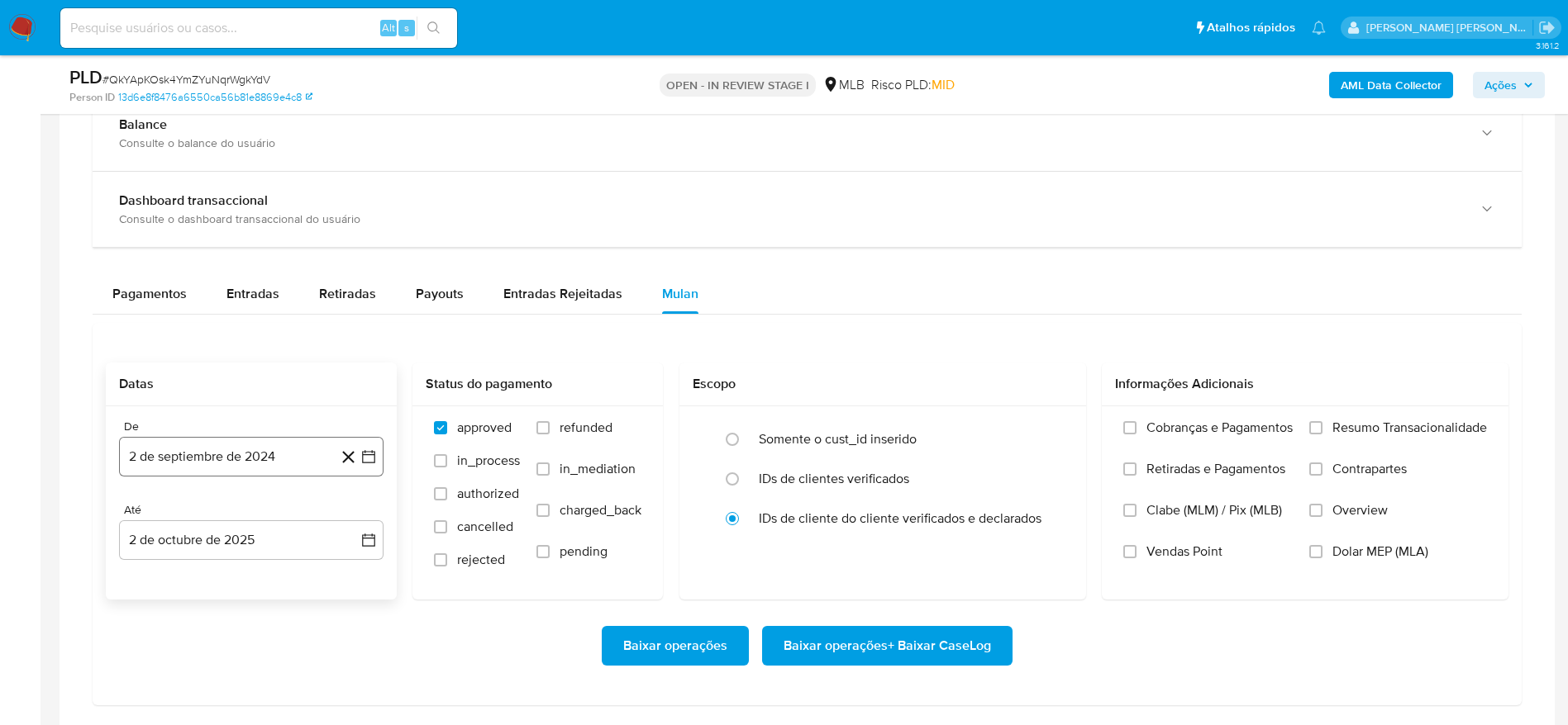
scroll to position [1363, 0]
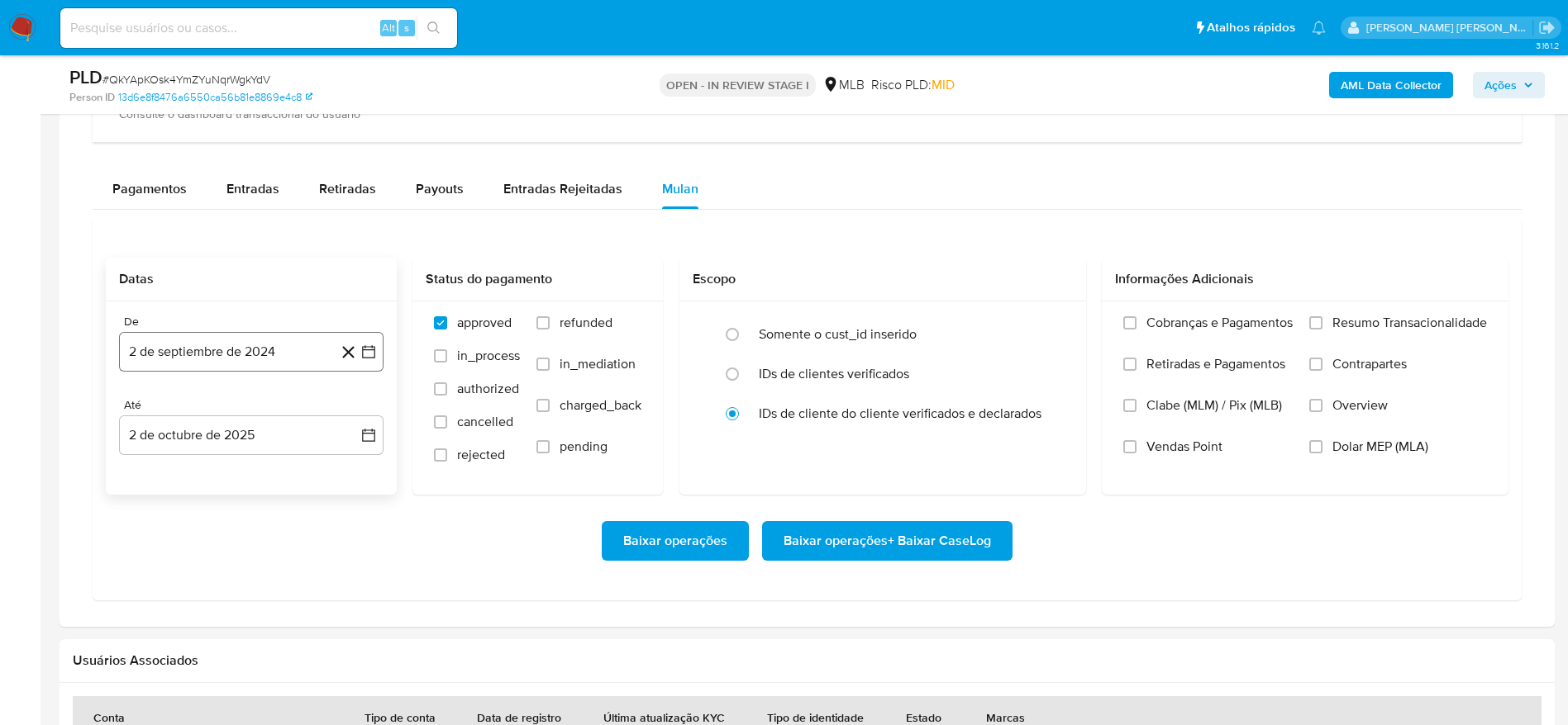
click at [281, 340] on button "2 de septiembre de 2024" at bounding box center [251, 351] width 264 height 39
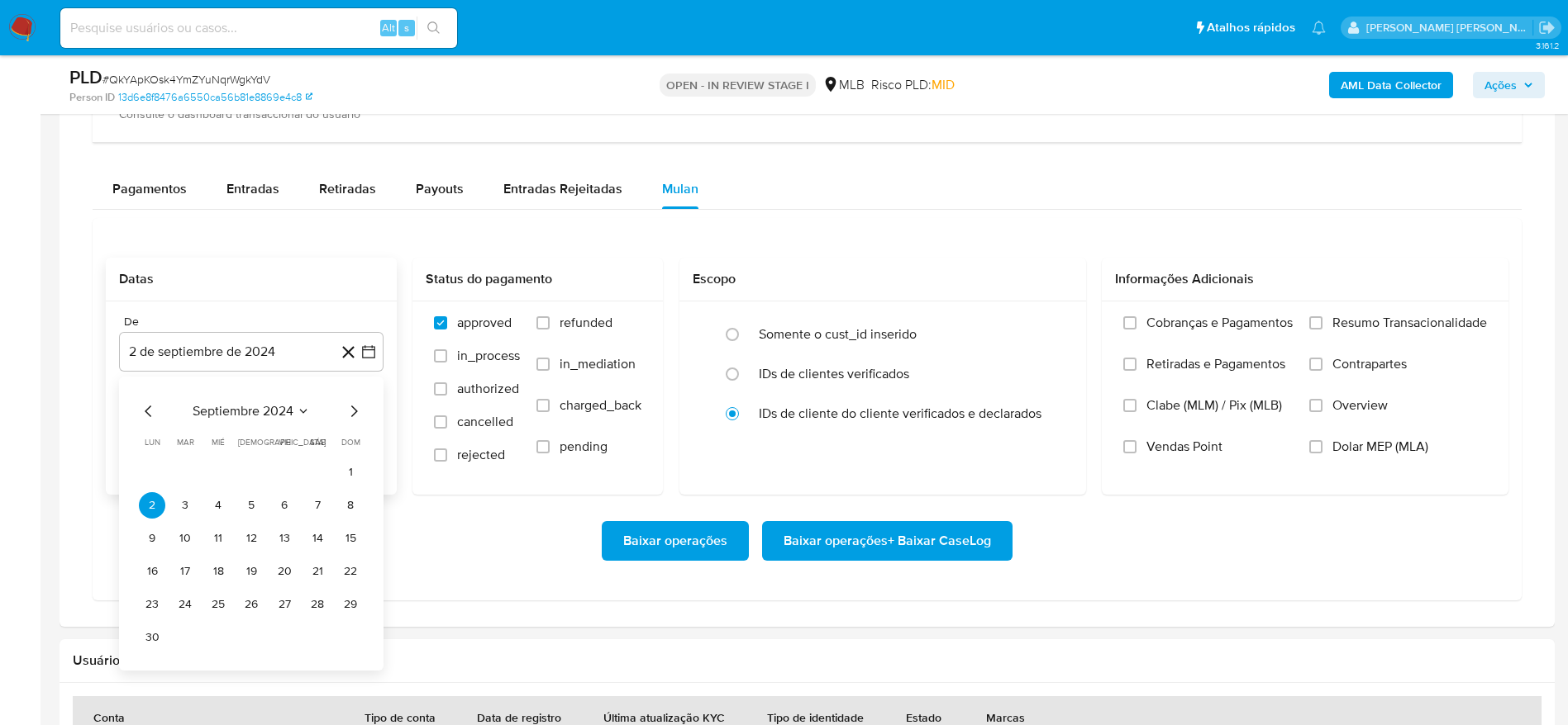
click at [266, 410] on span "septiembre 2024" at bounding box center [242, 411] width 101 height 16
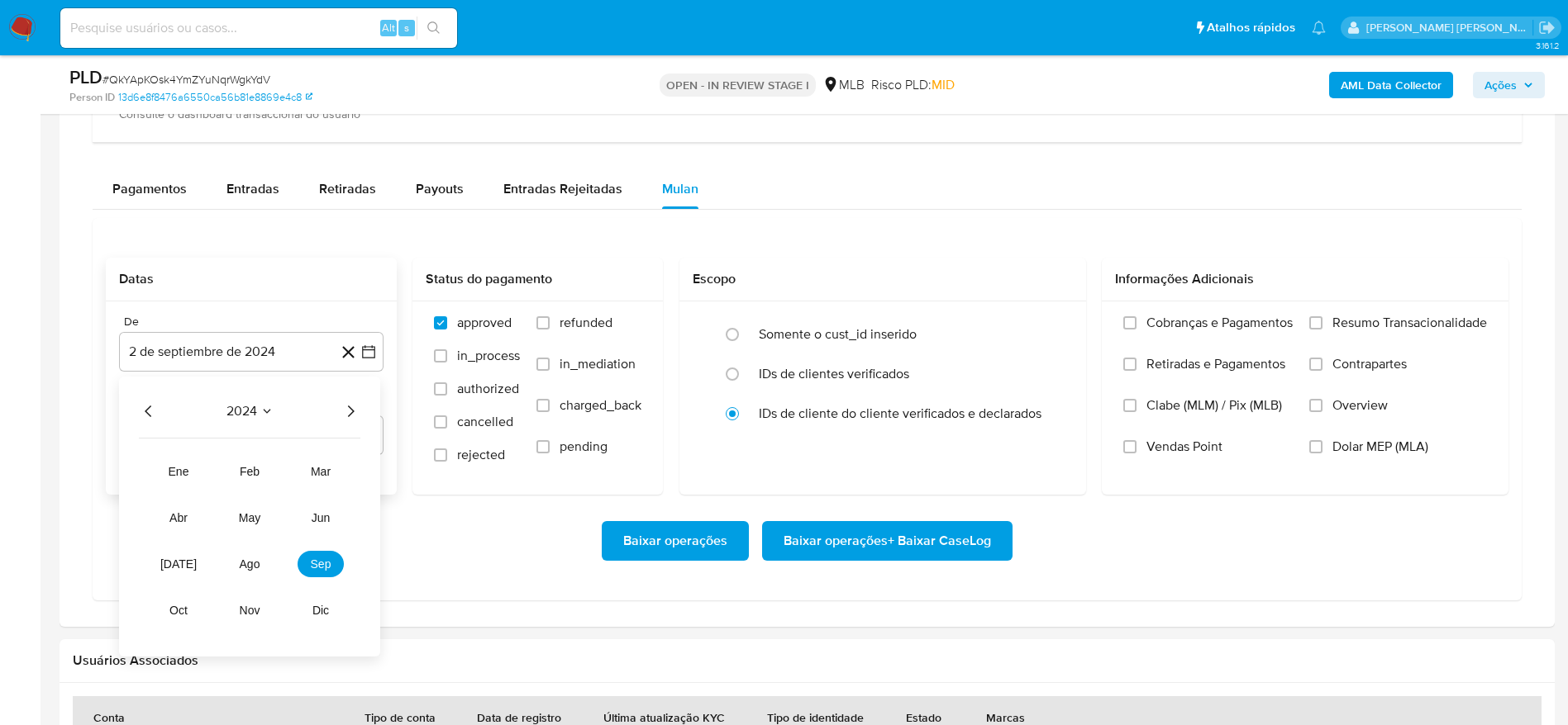
click at [348, 412] on icon "Año siguiente" at bounding box center [350, 411] width 20 height 20
click at [250, 563] on span "ago" at bounding box center [250, 565] width 21 height 13
click at [286, 472] on button "1" at bounding box center [284, 472] width 27 height 27
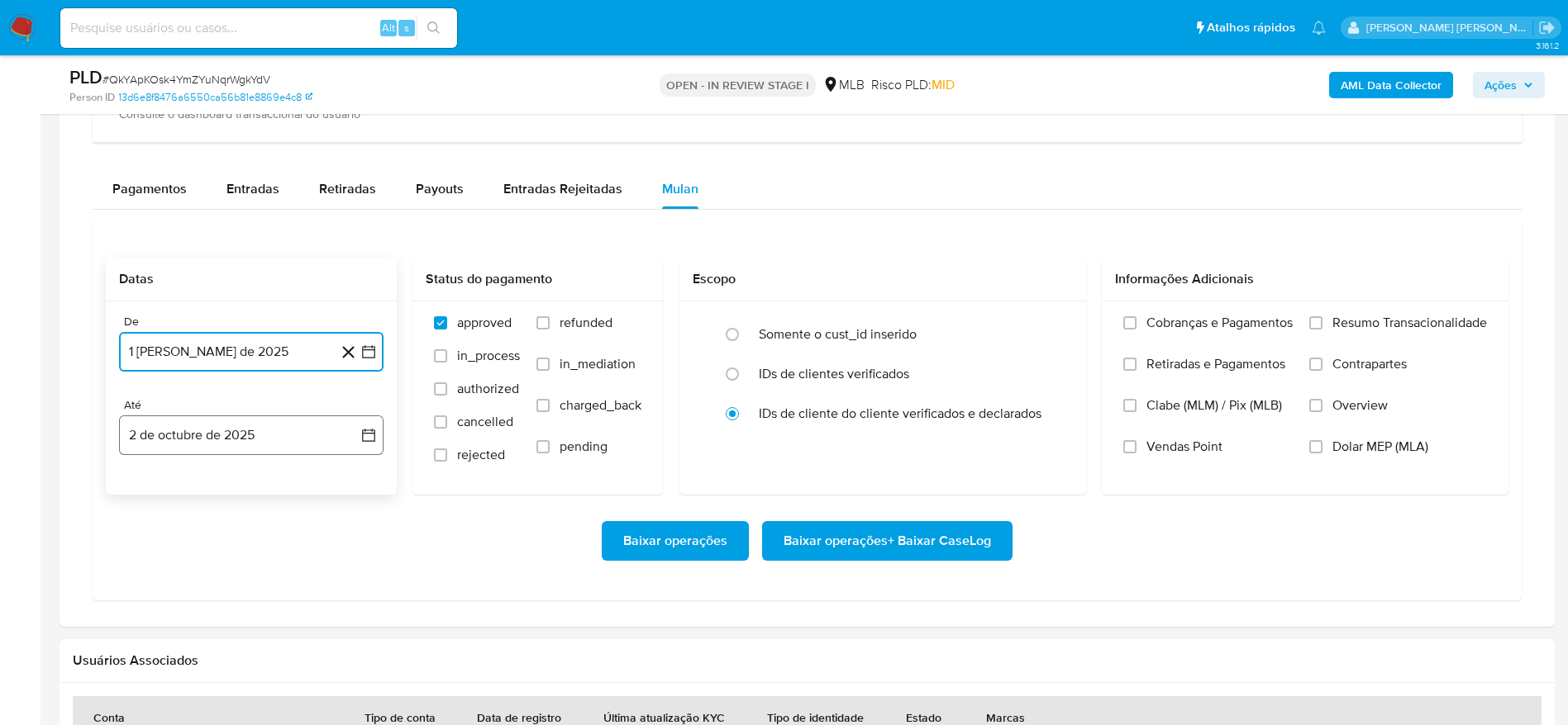
click at [203, 441] on button "2 de octubre de 2025" at bounding box center [251, 435] width 264 height 39
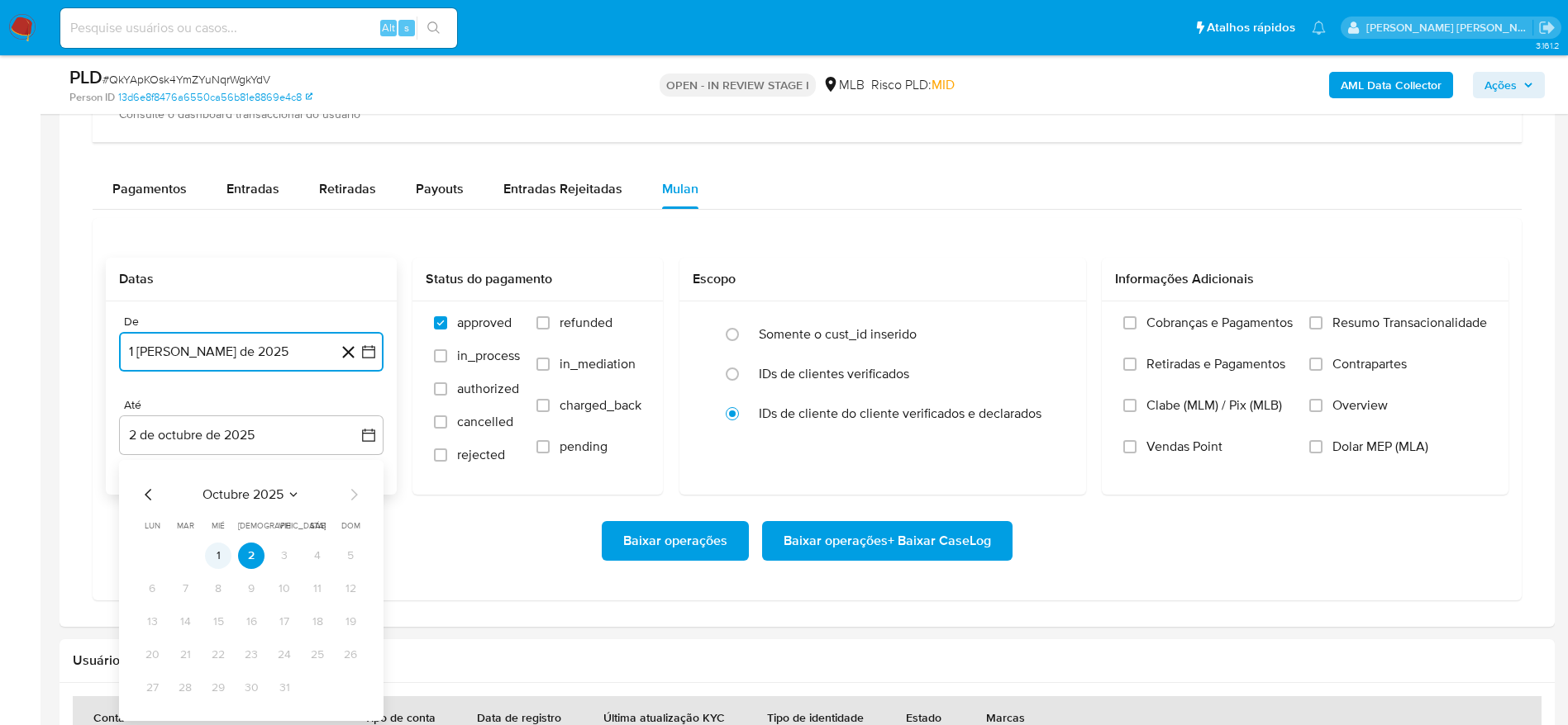
click at [221, 560] on button "1" at bounding box center [218, 556] width 27 height 27
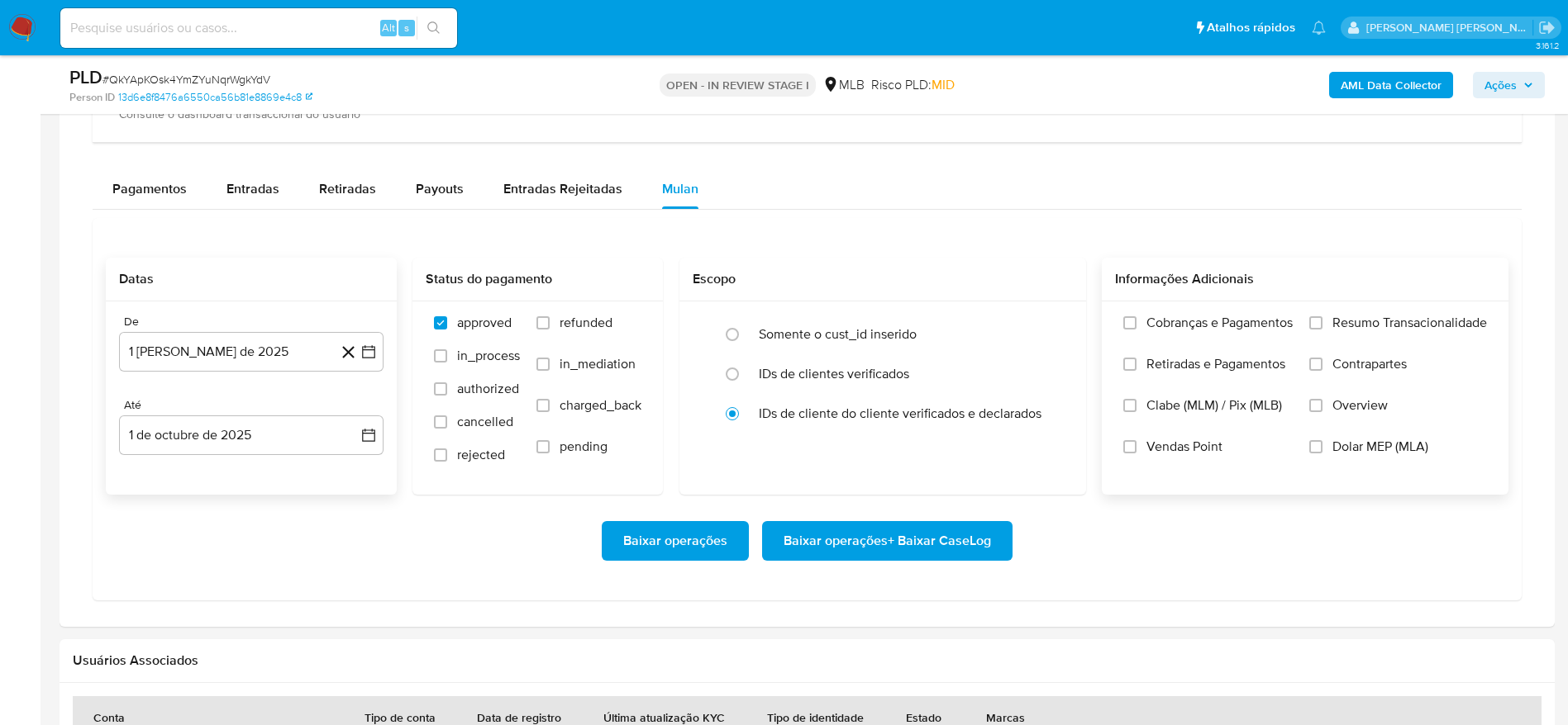
click at [1407, 315] on span "Resumo Transacionalidade" at bounding box center [1409, 323] width 155 height 16
click at [1322, 316] on input "Resumo Transacionalidade" at bounding box center [1315, 323] width 13 height 13
click at [899, 542] on span "Baixar operações + Baixar CaseLog" at bounding box center [887, 541] width 208 height 36
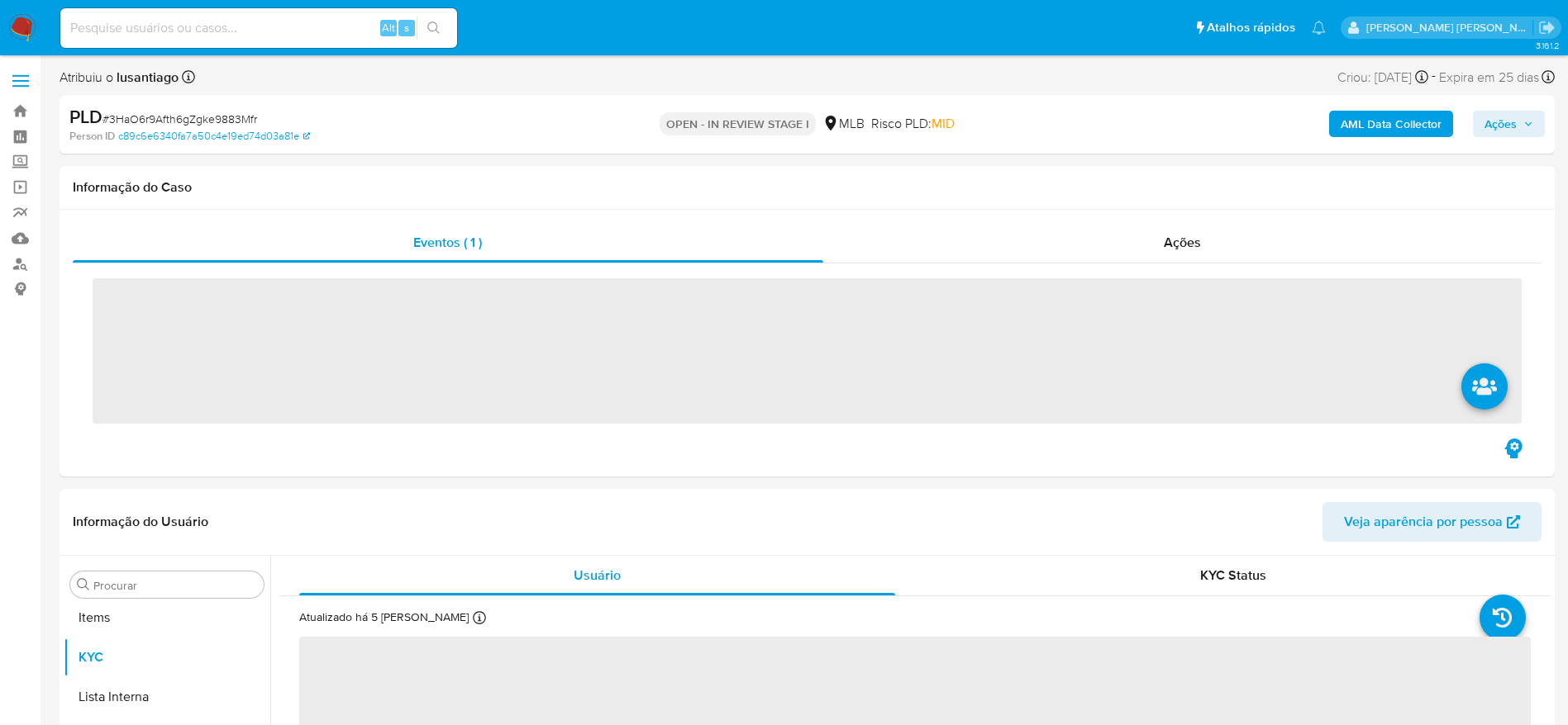
scroll to position [857, 0]
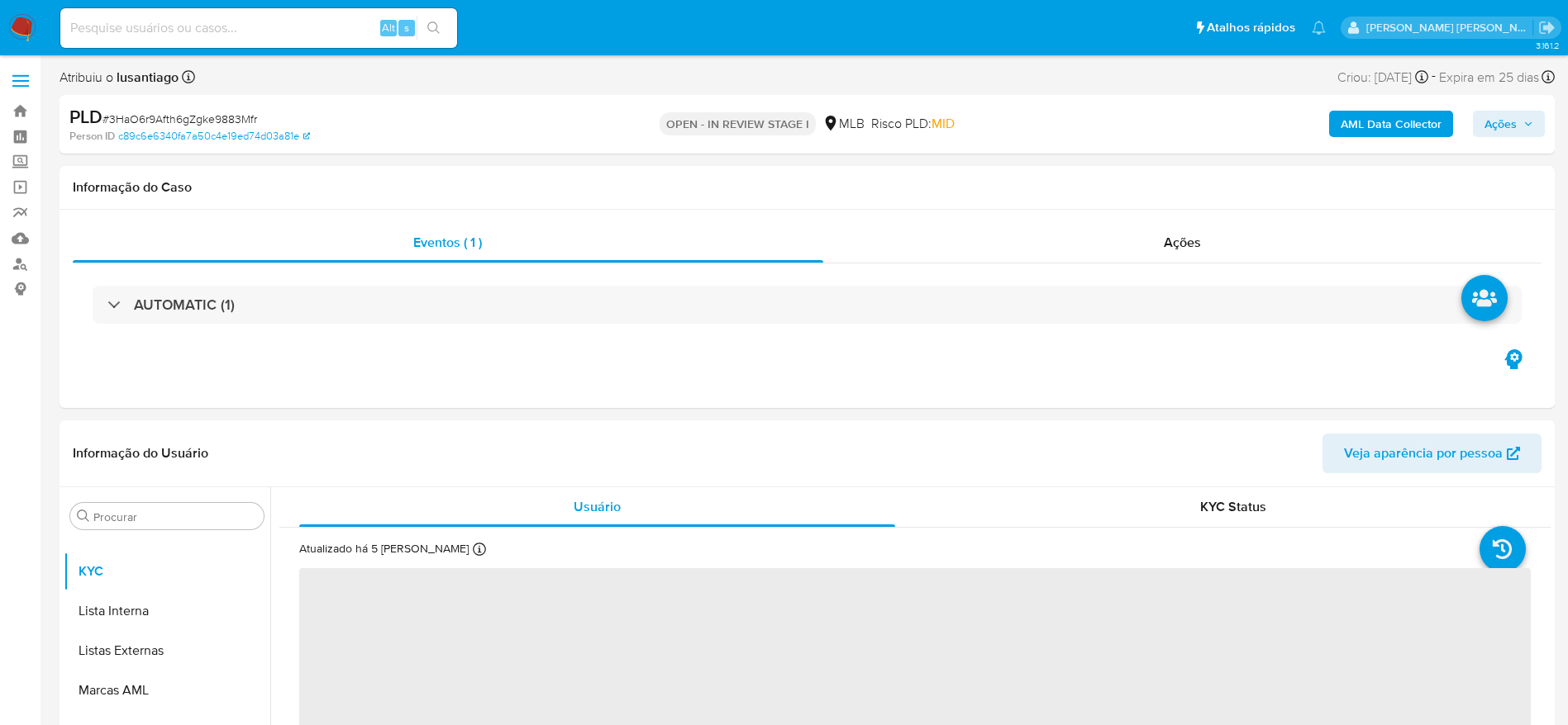
select select "10"
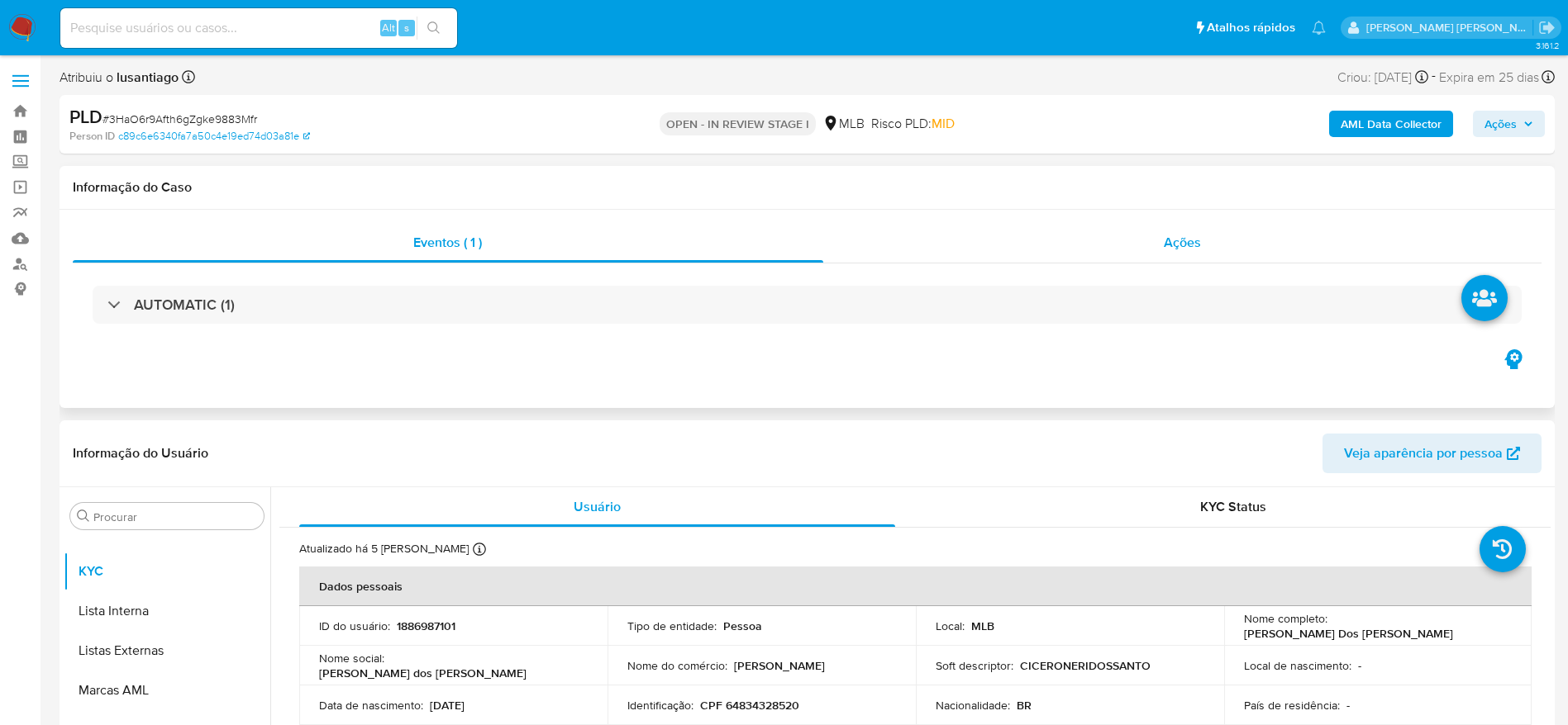
click at [1215, 237] on div "Ações" at bounding box center [1183, 242] width 719 height 39
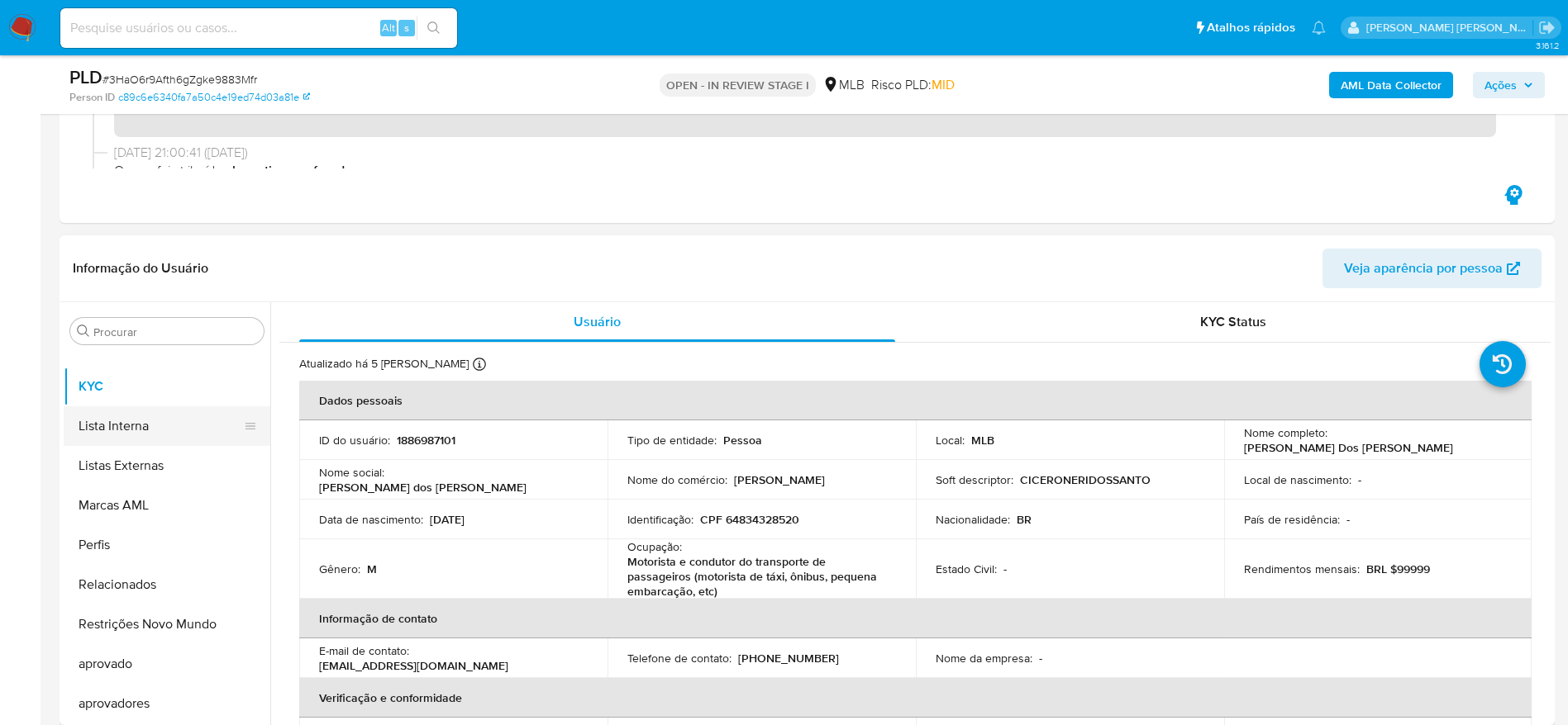
scroll to position [0, 0]
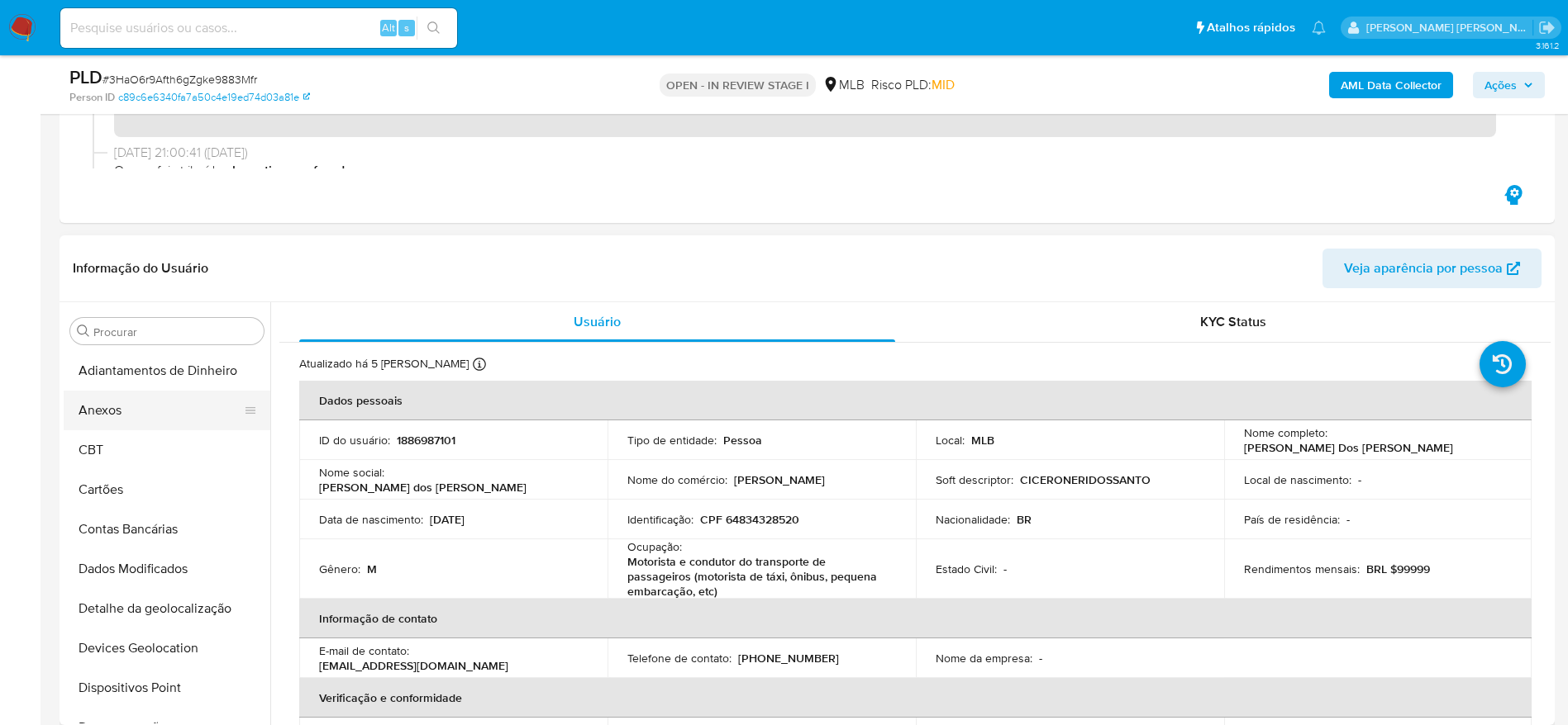
click at [139, 415] on button "Anexos" at bounding box center [159, 410] width 193 height 39
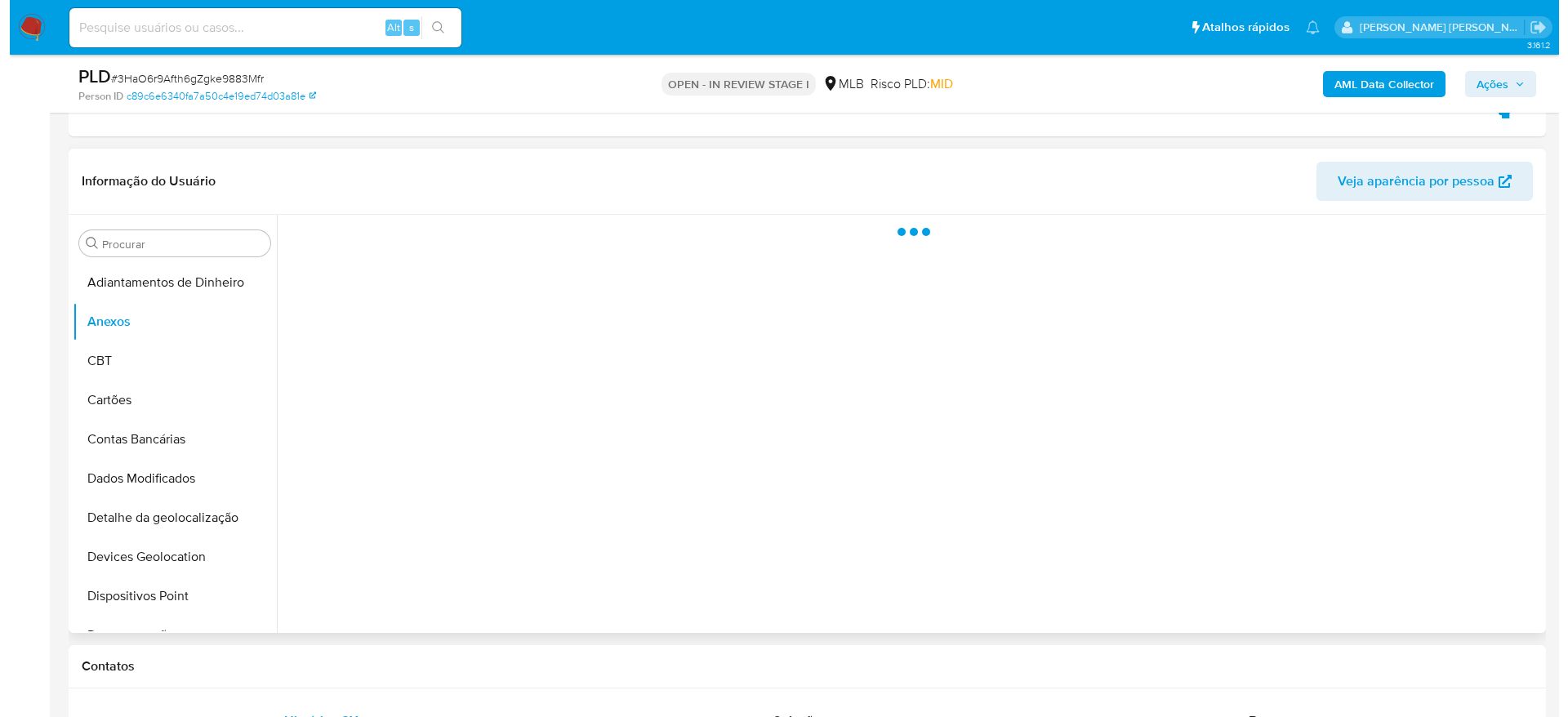
scroll to position [368, 0]
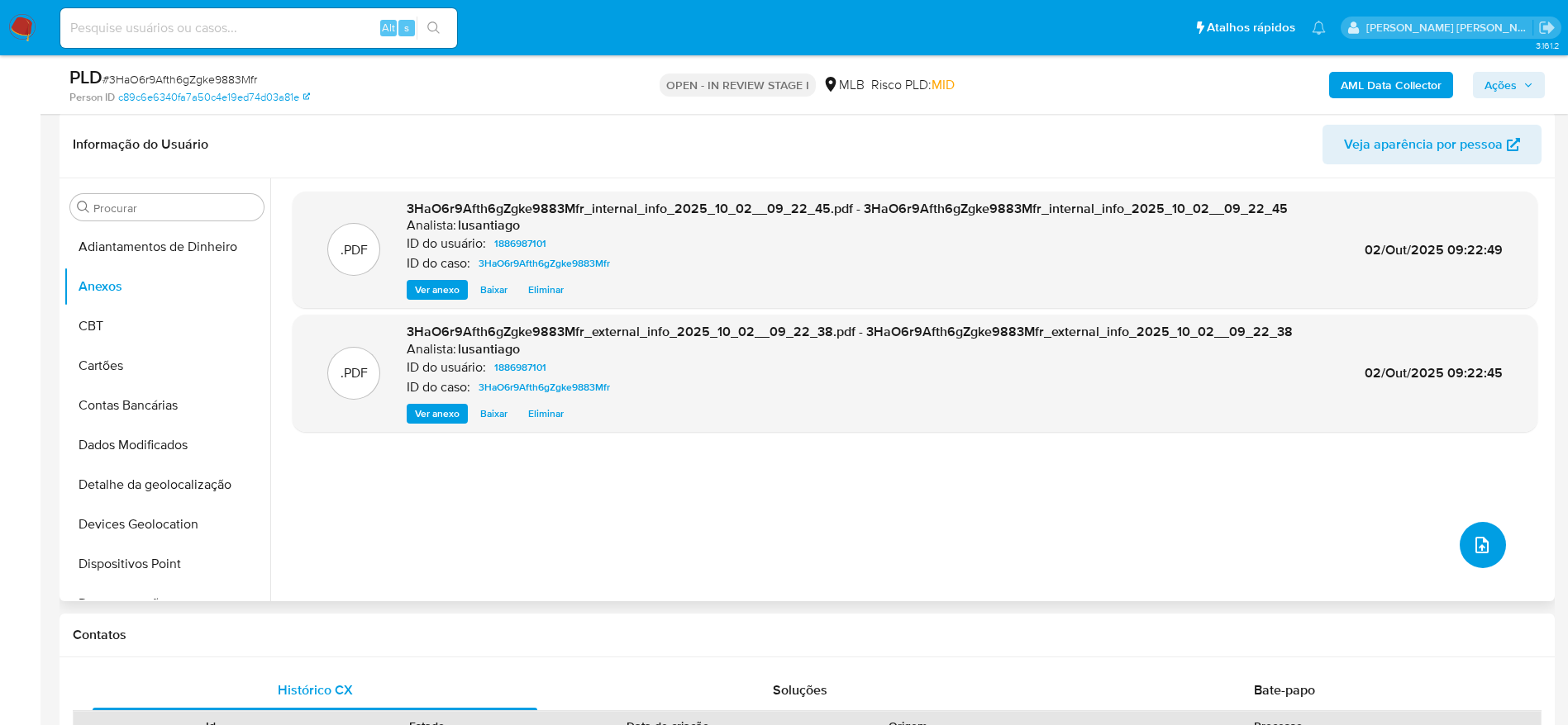
click at [1472, 544] on icon "upload-file" at bounding box center [1482, 544] width 20 height 20
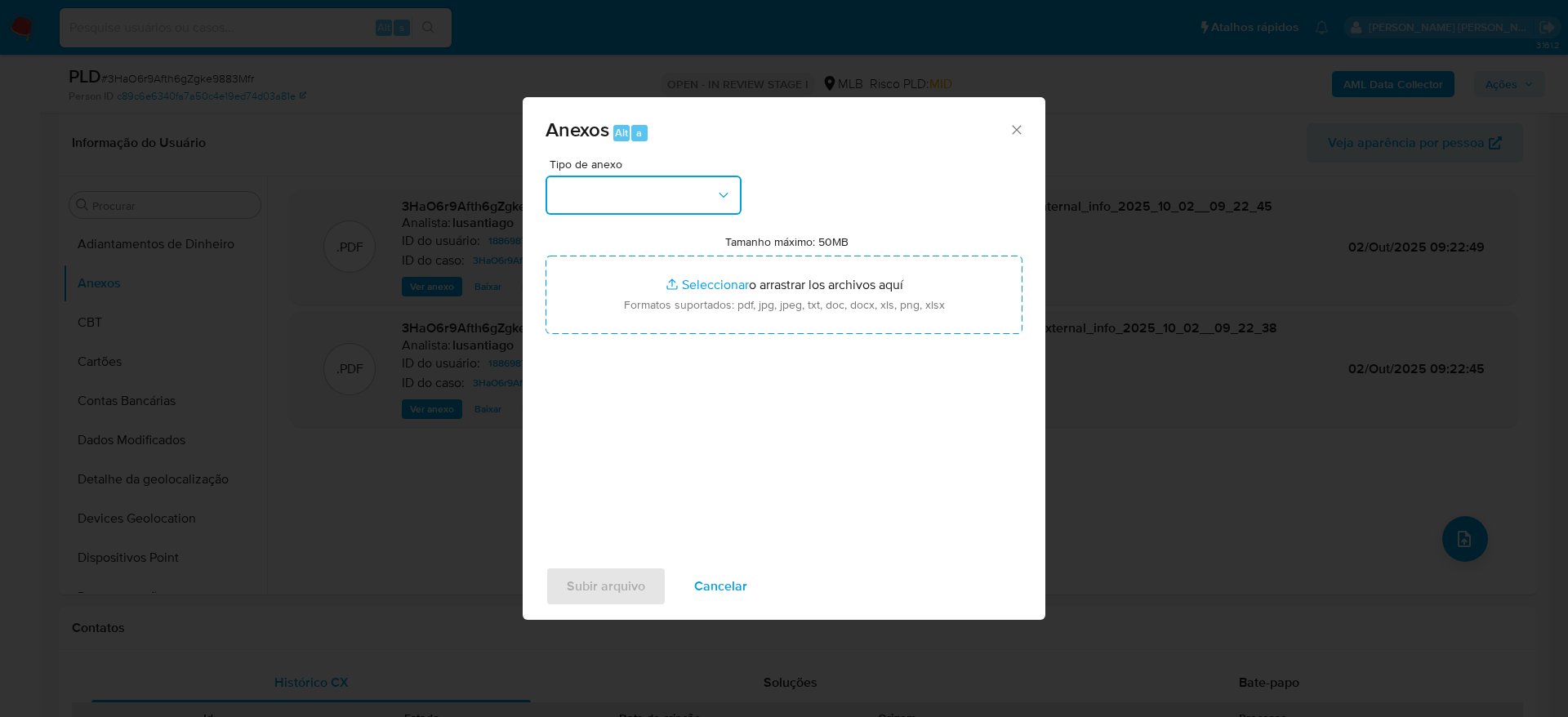
click at [704, 190] on button "button" at bounding box center [644, 195] width 196 height 39
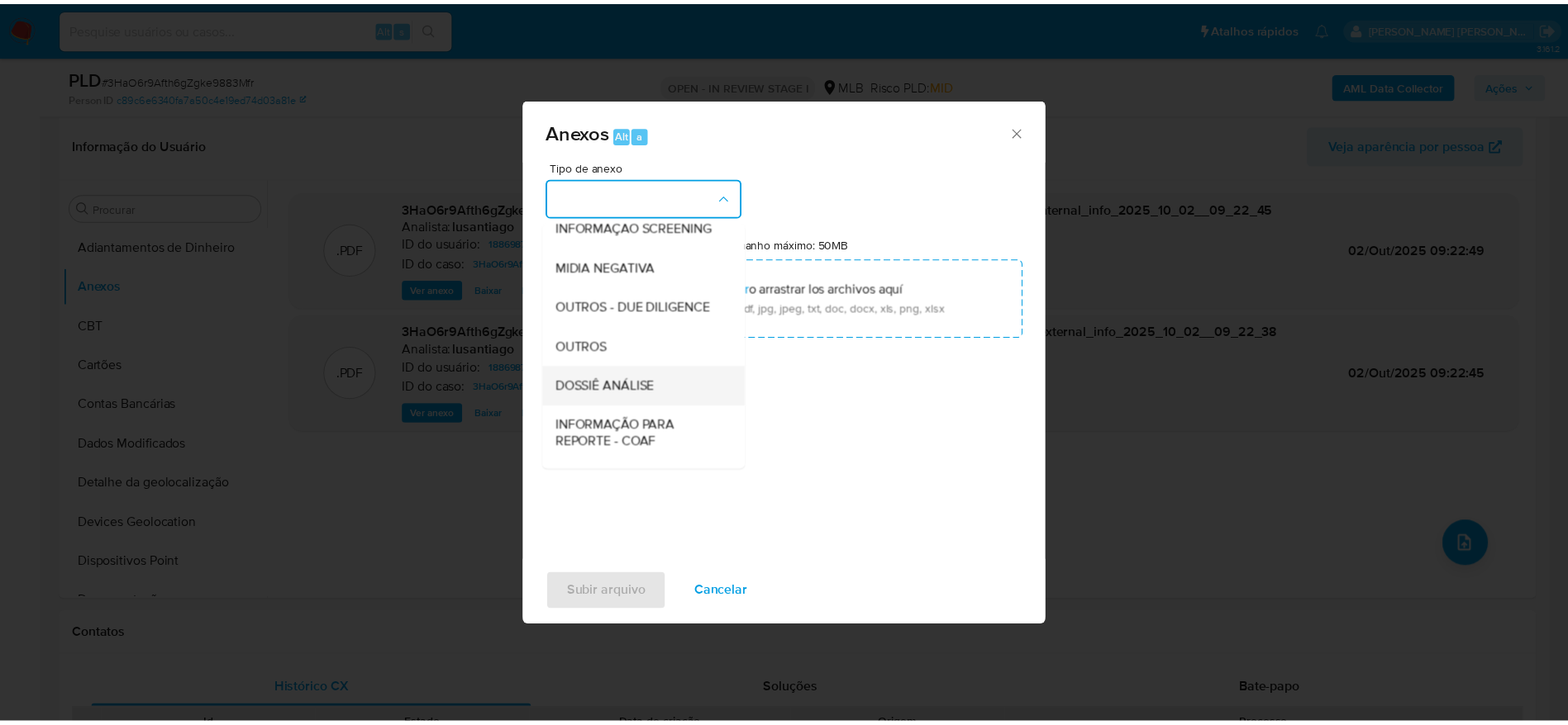
scroll to position [254, 0]
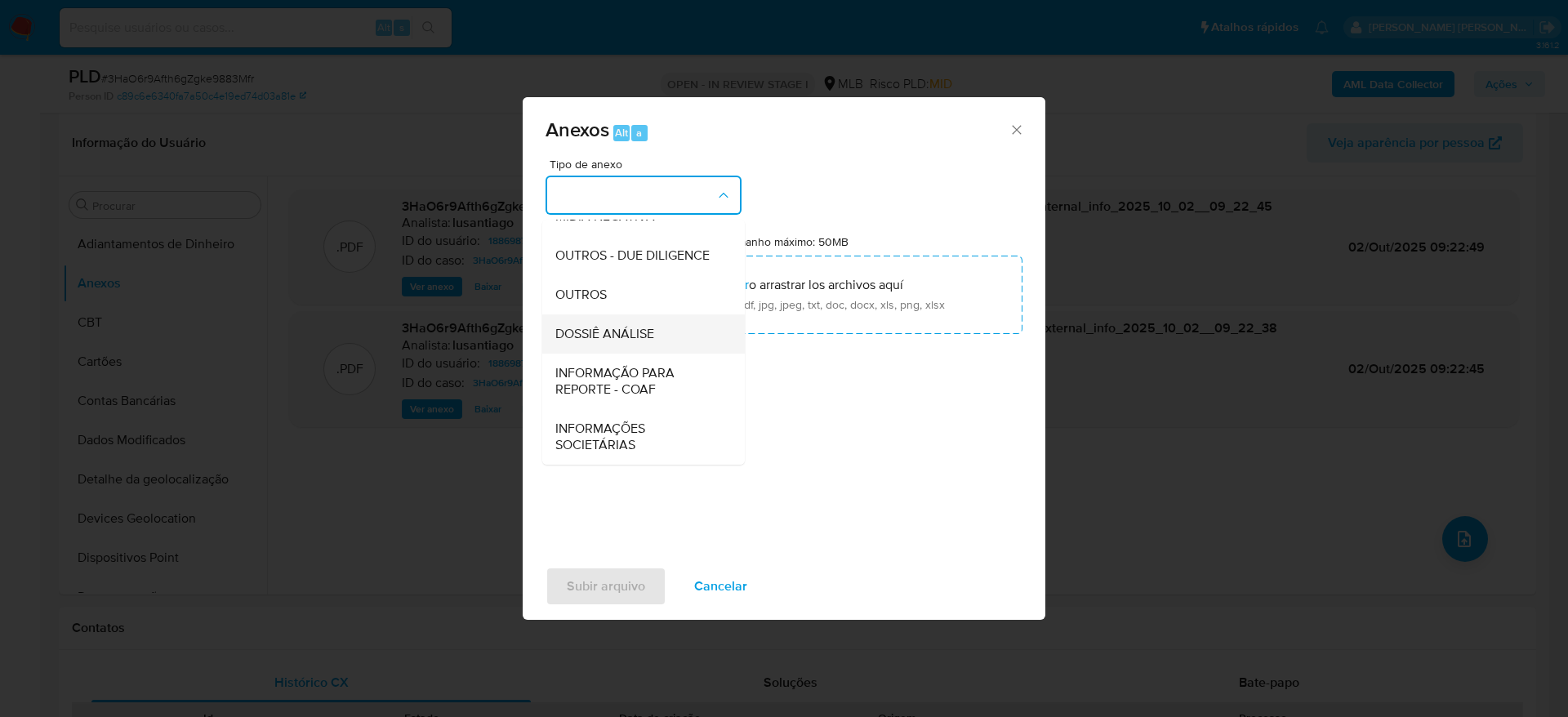
click at [635, 329] on span "DOSSIÊ ANÁLISE" at bounding box center [605, 333] width 99 height 16
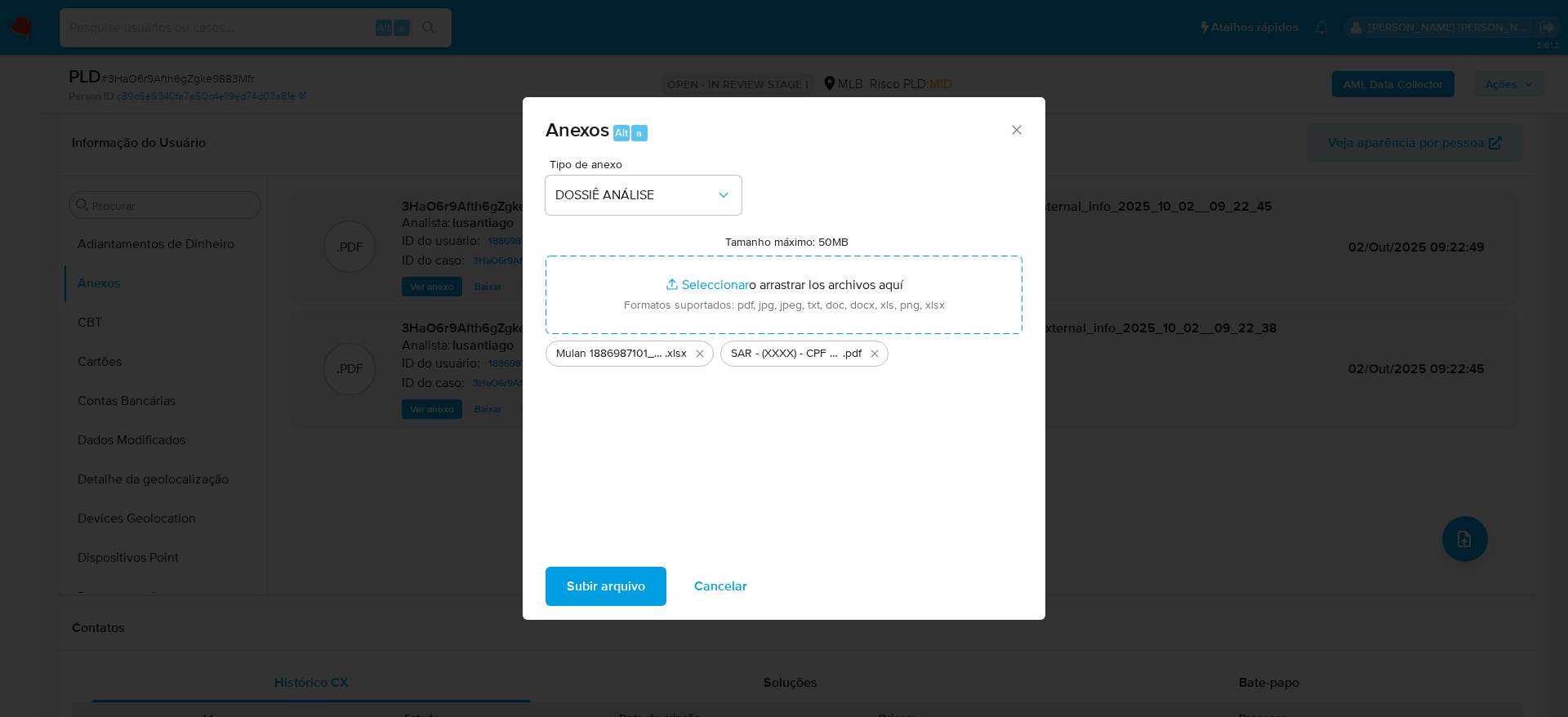
click at [625, 585] on span "Subir arquivo" at bounding box center [606, 587] width 79 height 36
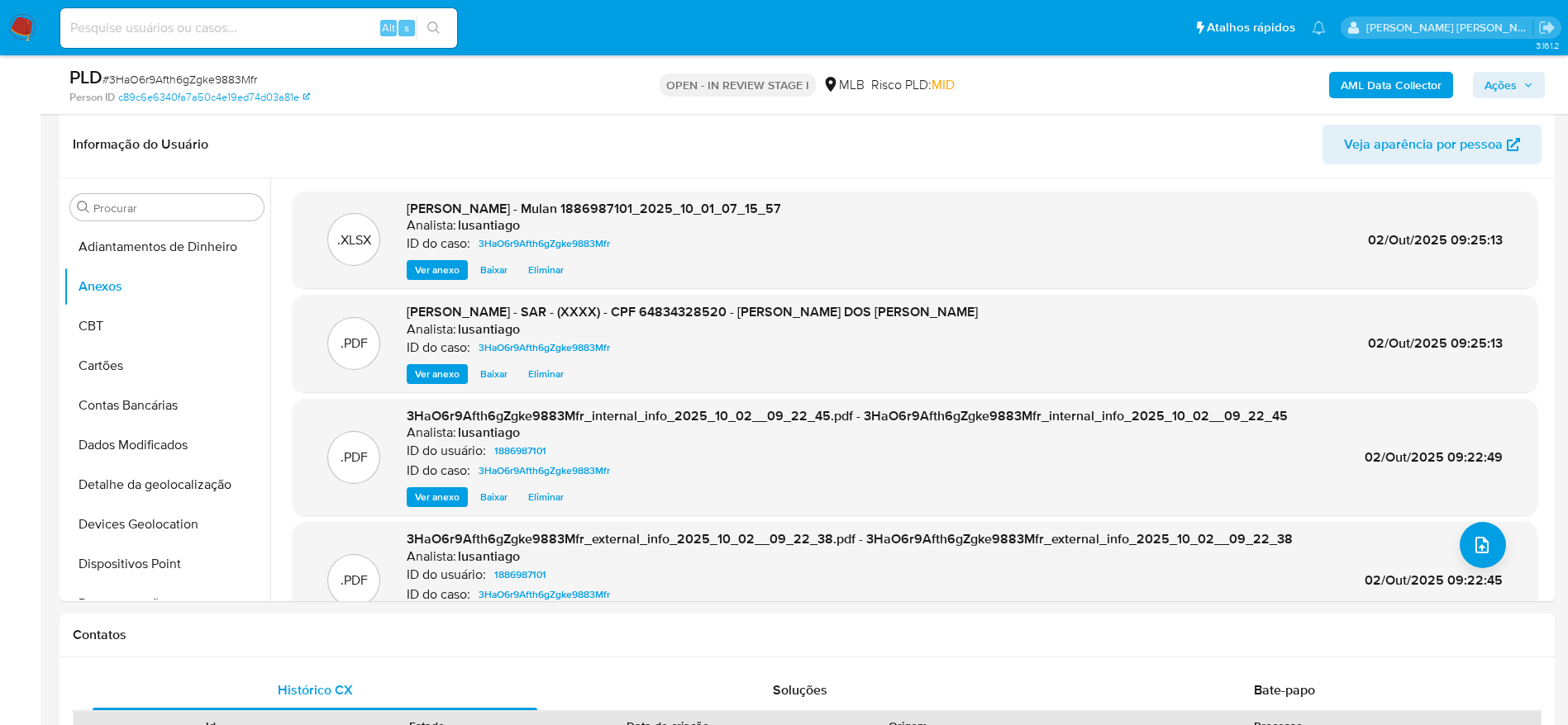
click at [1518, 85] on span "Ações" at bounding box center [1508, 85] width 49 height 23
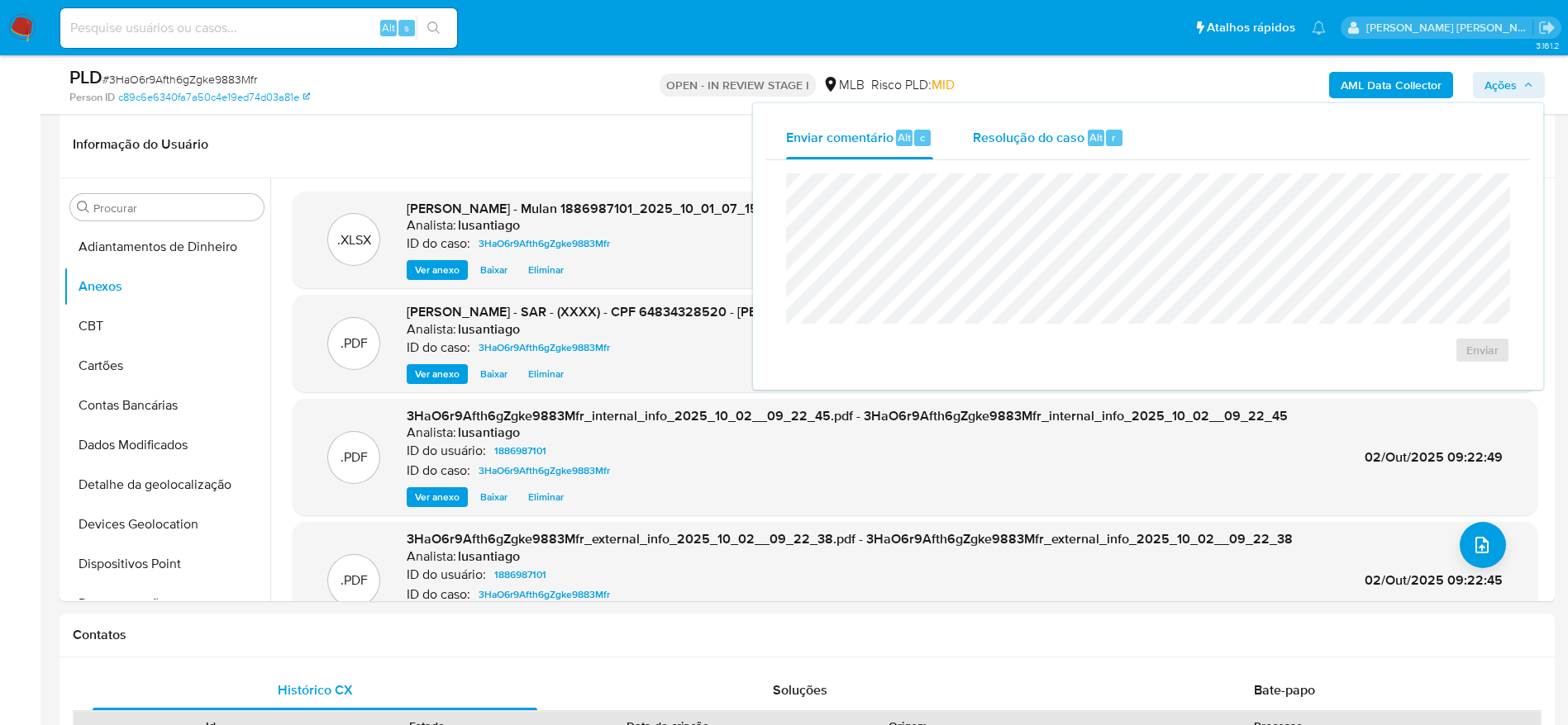
click at [1042, 144] on span "Resolução do caso" at bounding box center [1028, 136] width 111 height 19
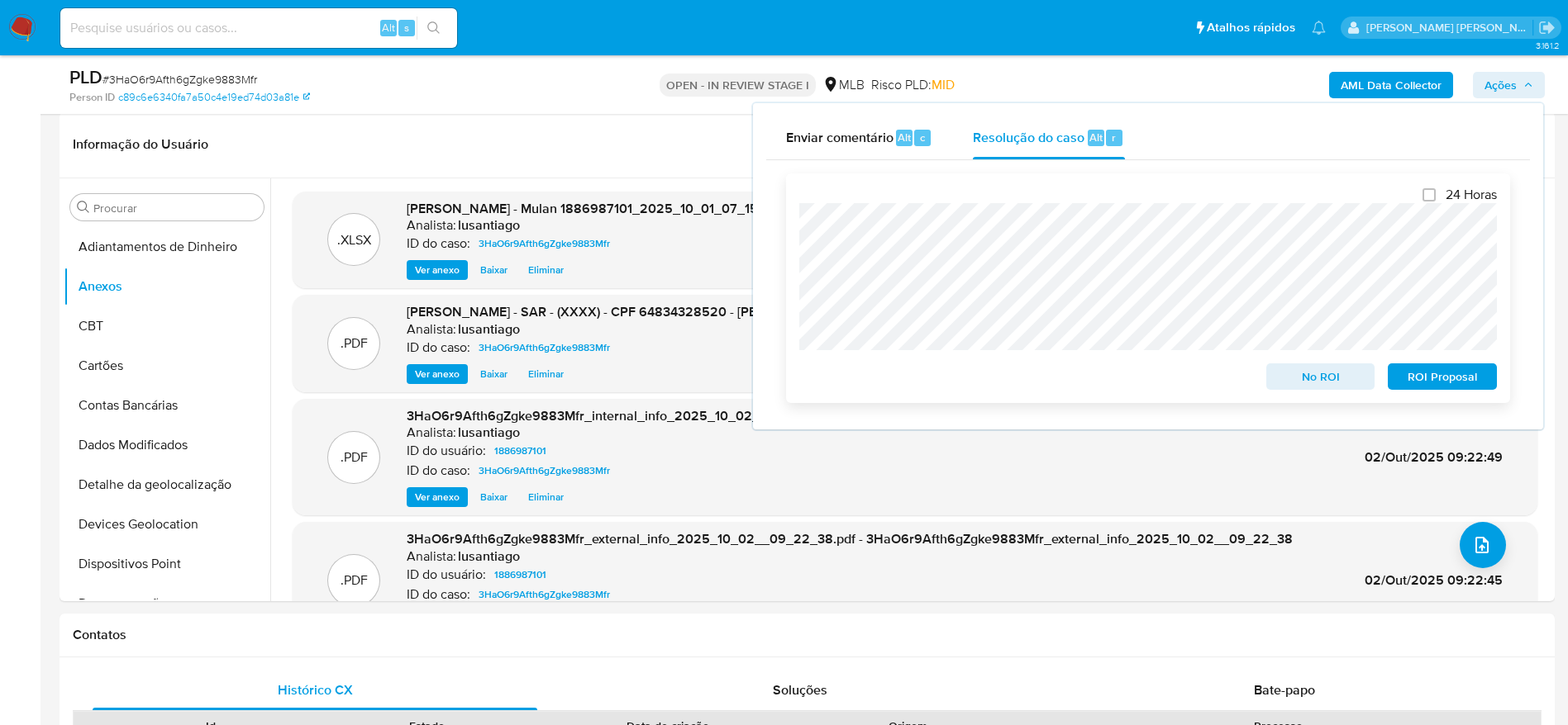
click at [1418, 383] on span "ROI Proposal" at bounding box center [1441, 376] width 86 height 23
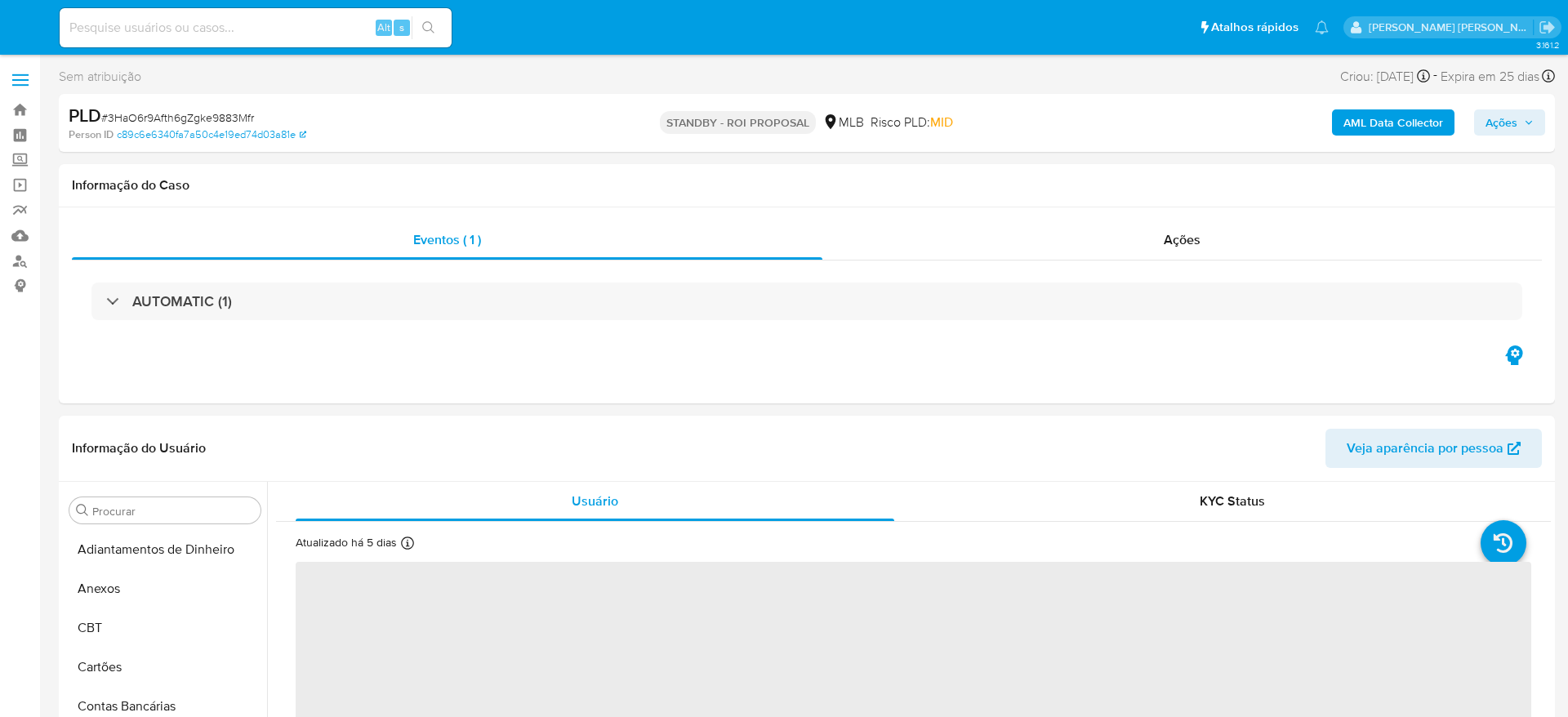
select select "10"
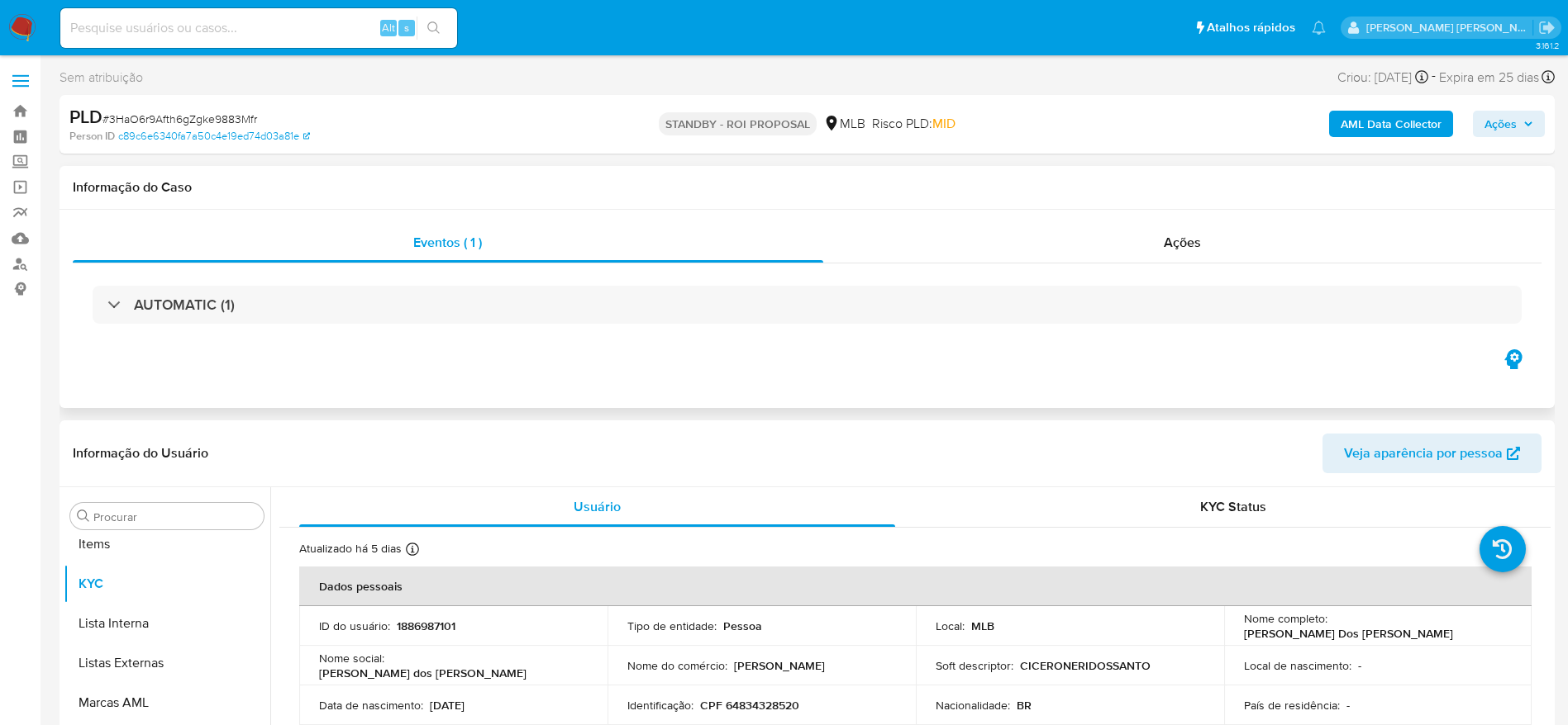
scroll to position [857, 0]
click at [24, 109] on link "Bandeja" at bounding box center [98, 110] width 197 height 26
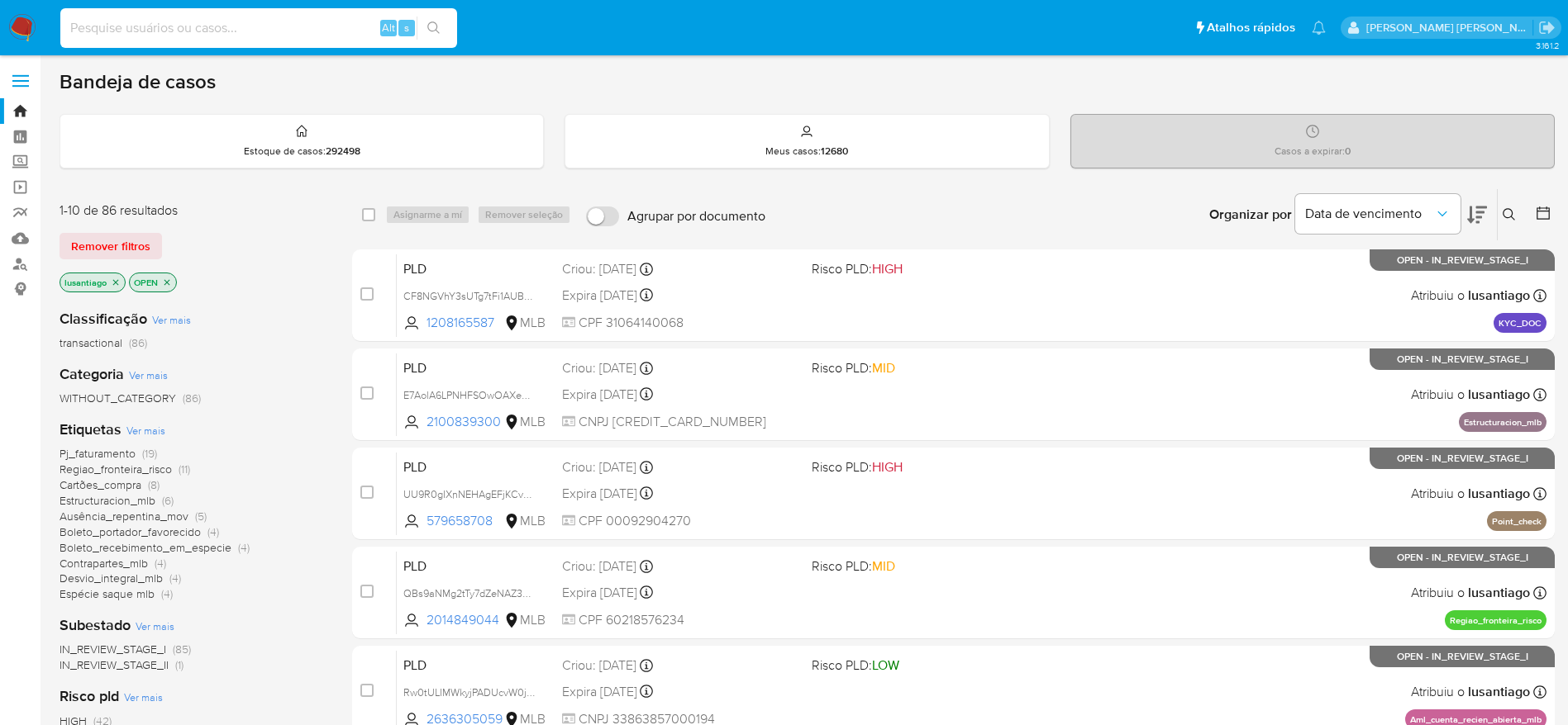
click at [260, 32] on input at bounding box center [258, 28] width 397 height 21
paste input "2366498606"
type input "2366498606"
click at [429, 29] on icon "search-icon" at bounding box center [433, 27] width 12 height 12
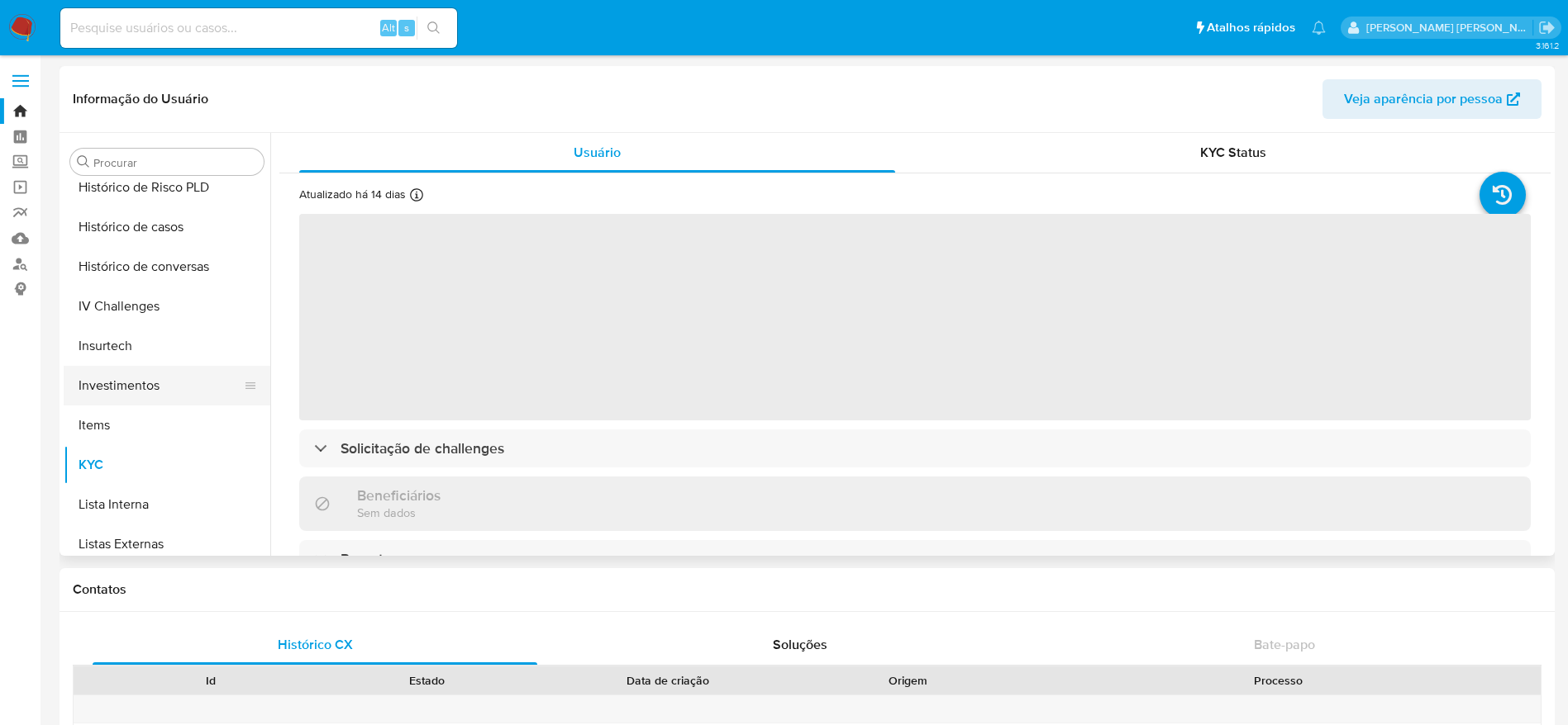
scroll to position [485, 0]
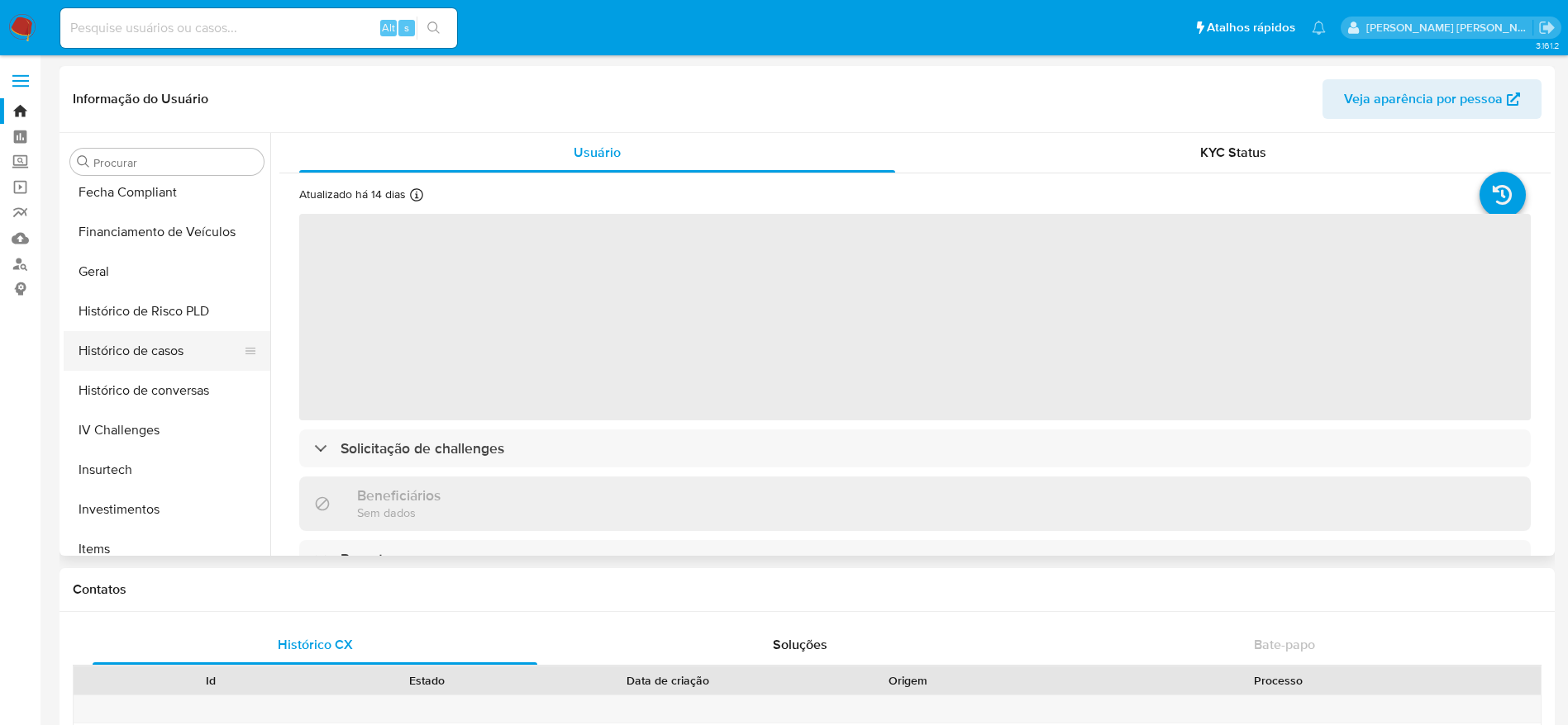
click at [147, 356] on button "Histórico de casos" at bounding box center [159, 350] width 193 height 39
select select "10"
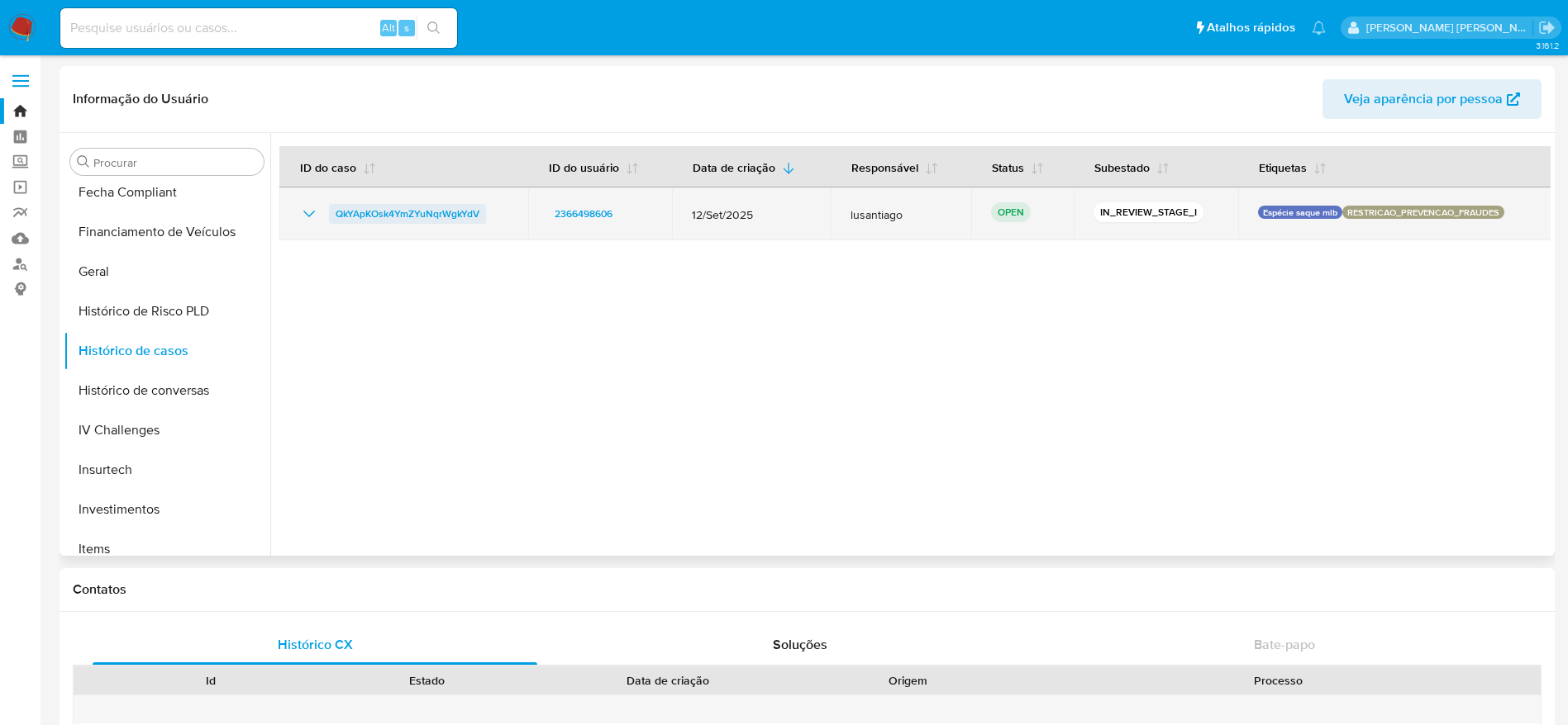
click at [444, 212] on span "QkYApKOsk4YmZYuNqrWgkYdV" at bounding box center [407, 213] width 144 height 20
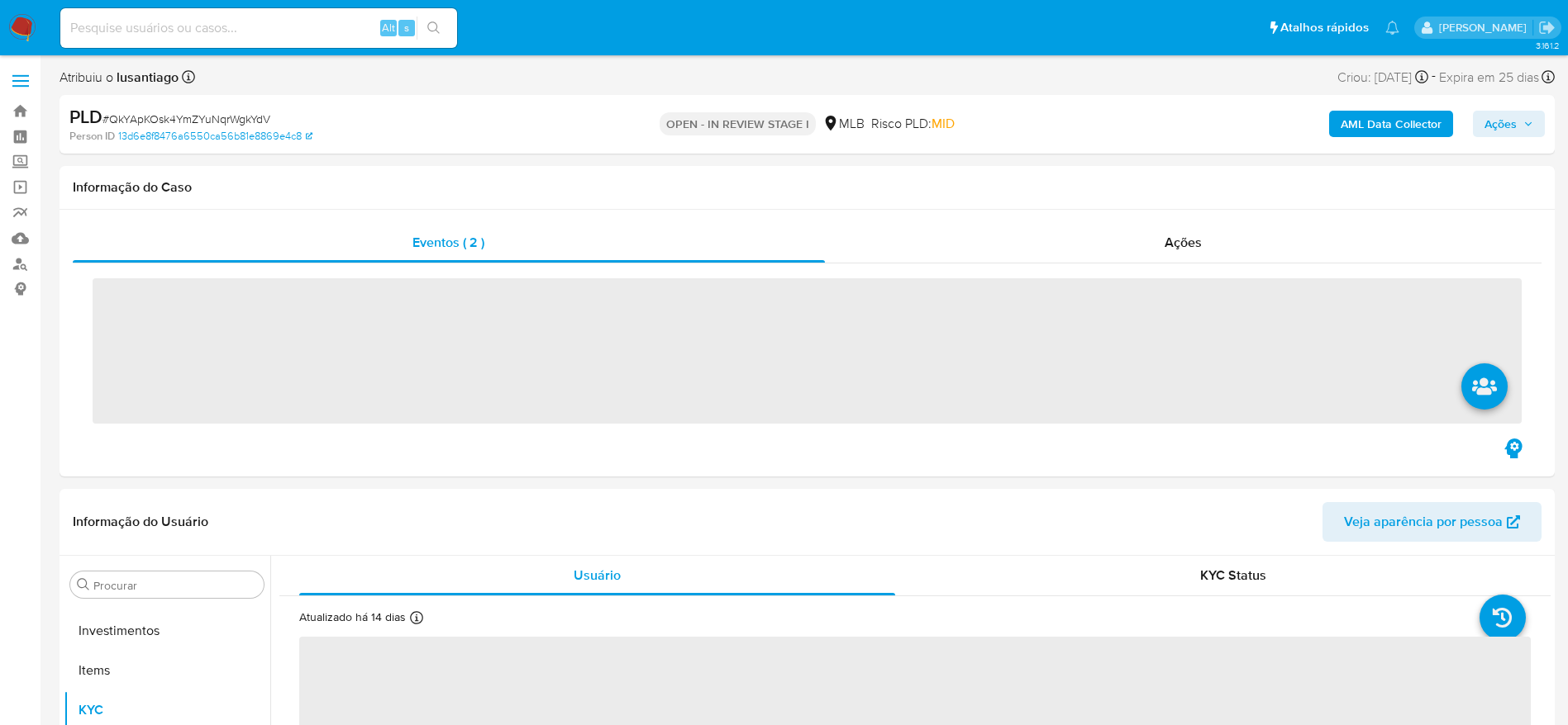
scroll to position [857, 0]
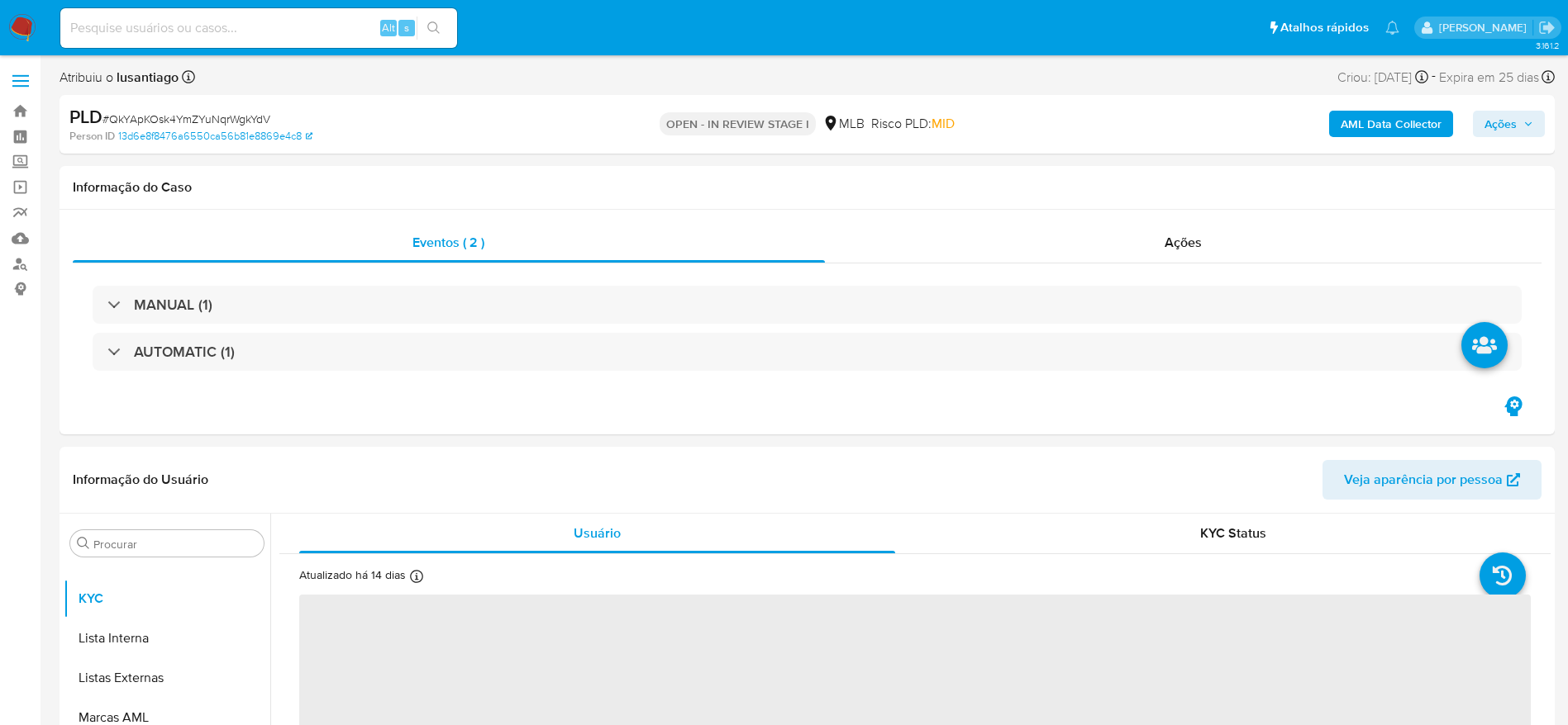
select select "10"
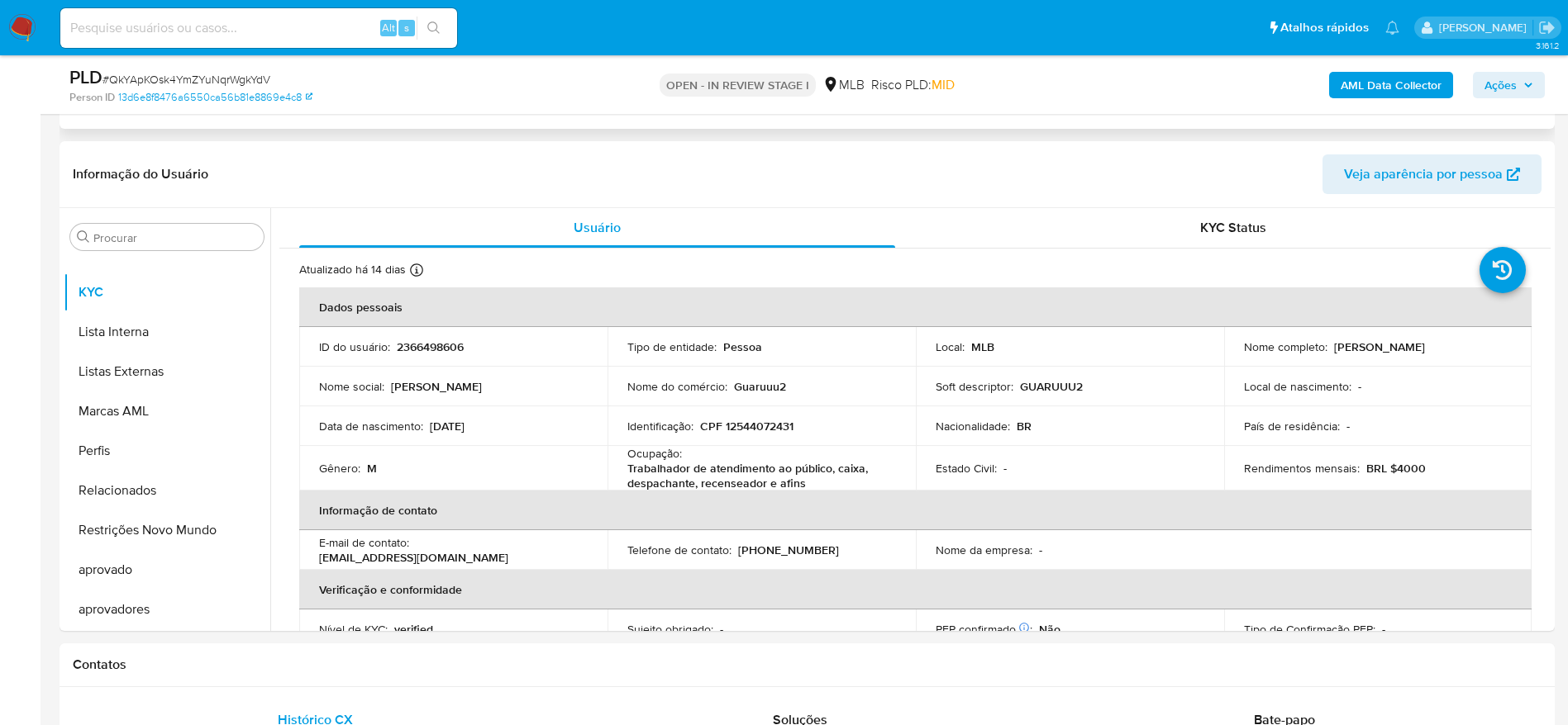
scroll to position [248, 0]
click at [768, 421] on p "CPF 12544072431" at bounding box center [747, 424] width 93 height 14
copy p "12544072431"
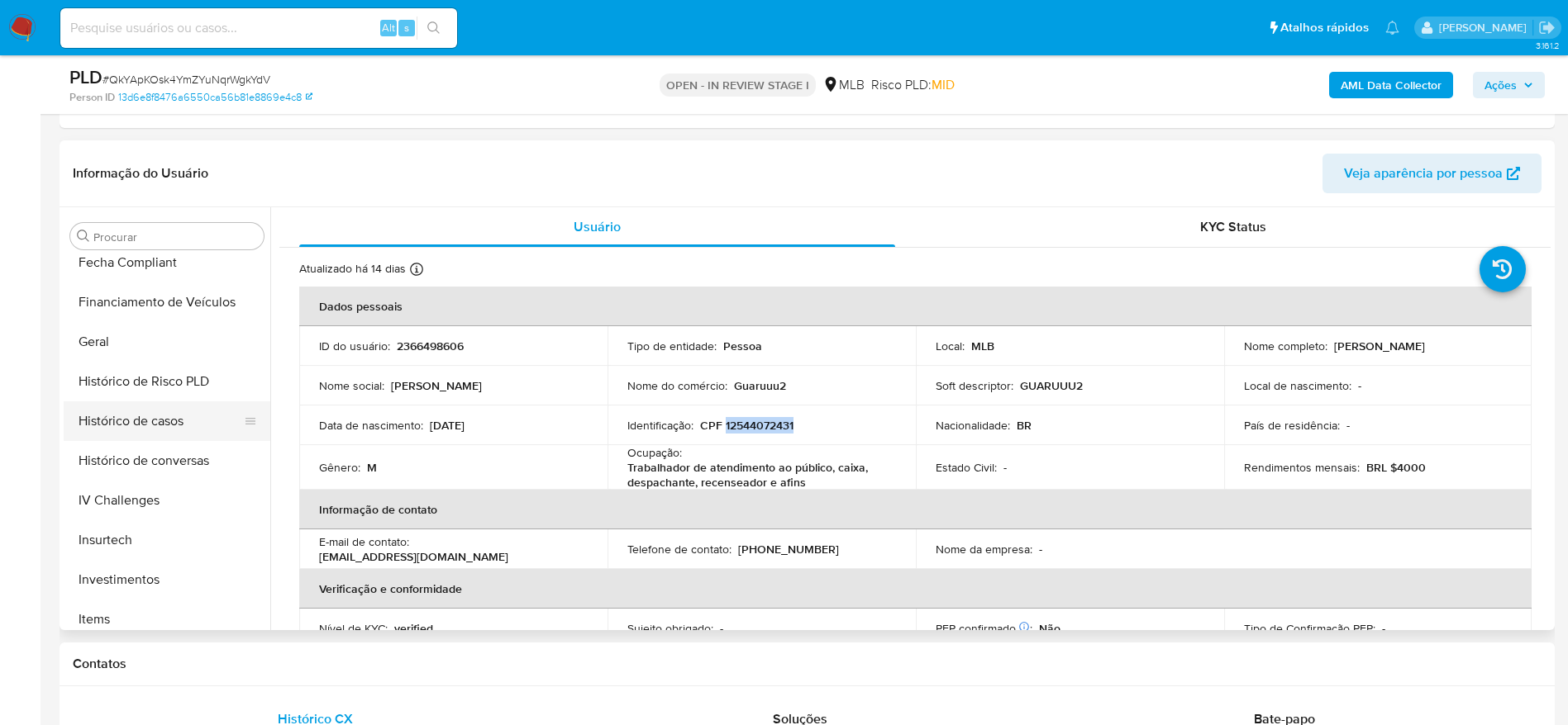
scroll to position [485, 0]
click at [127, 357] on button "Geral" at bounding box center [159, 346] width 193 height 39
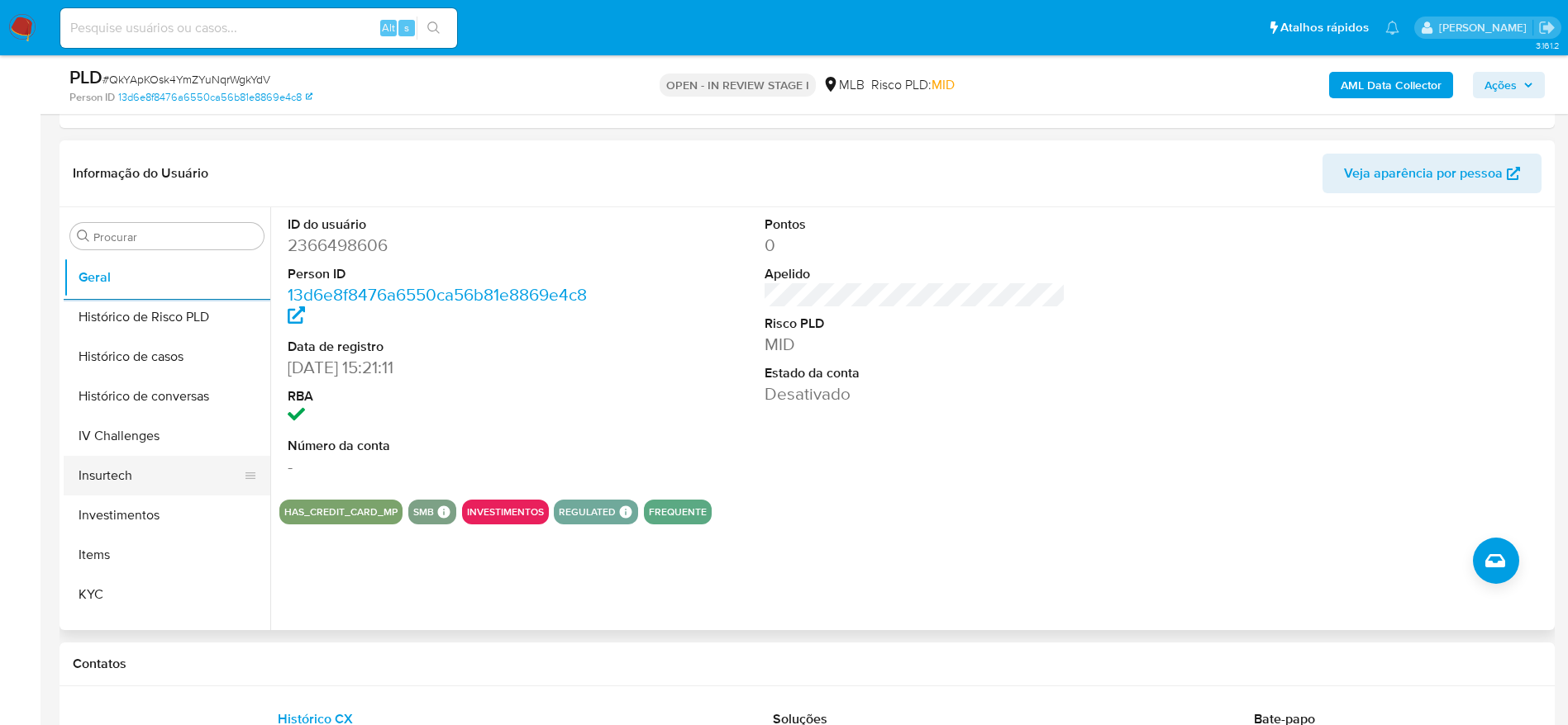
scroll to position [609, 0]
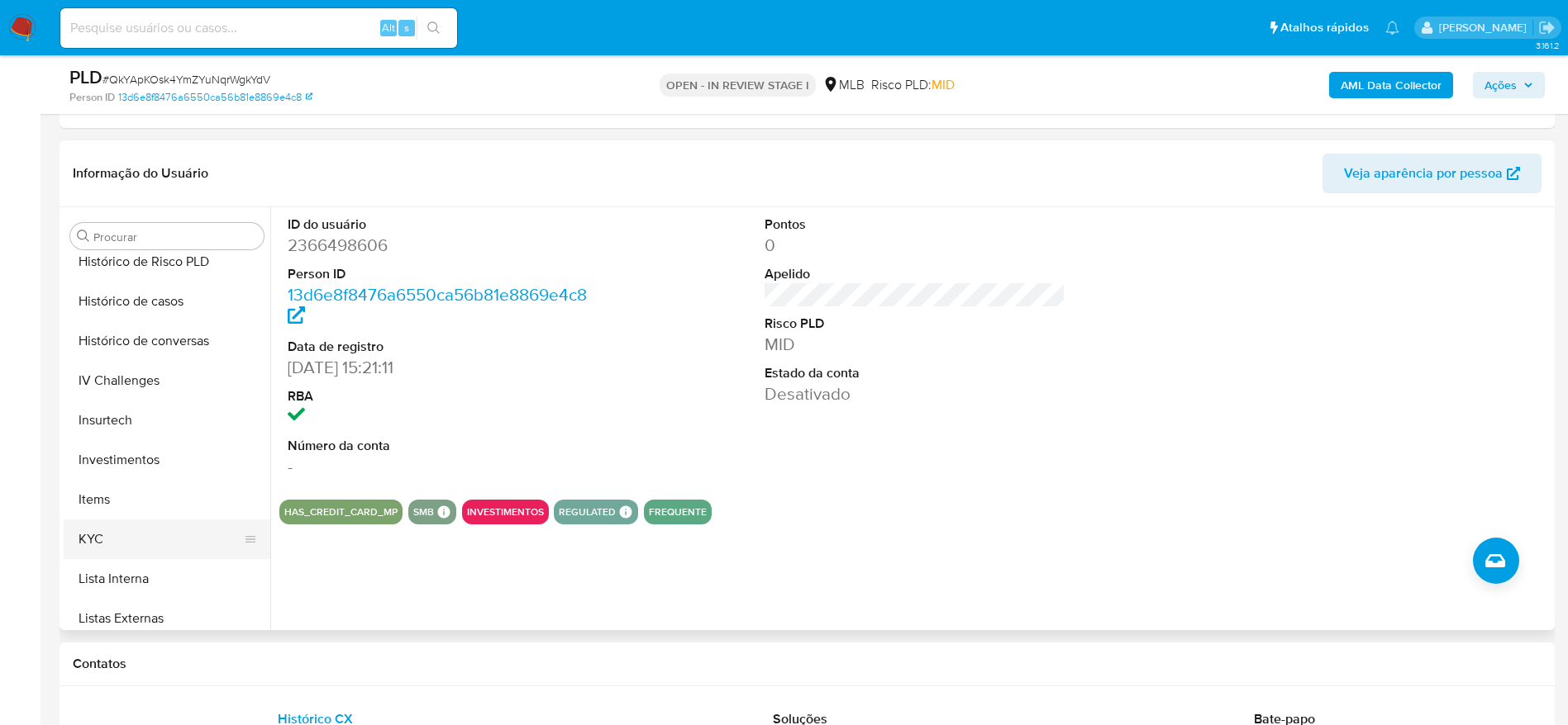
click at [153, 528] on button "KYC" at bounding box center [159, 539] width 193 height 39
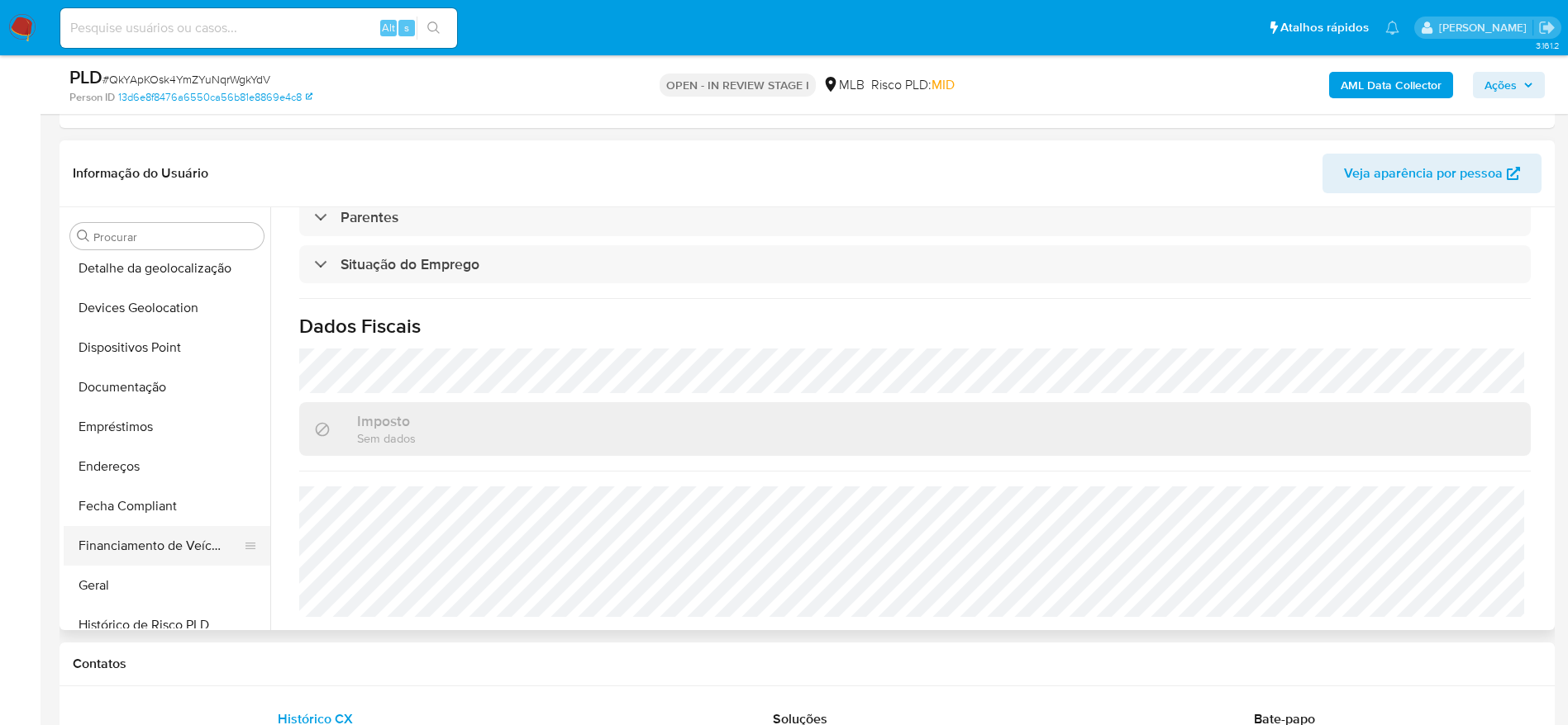
scroll to position [237, 0]
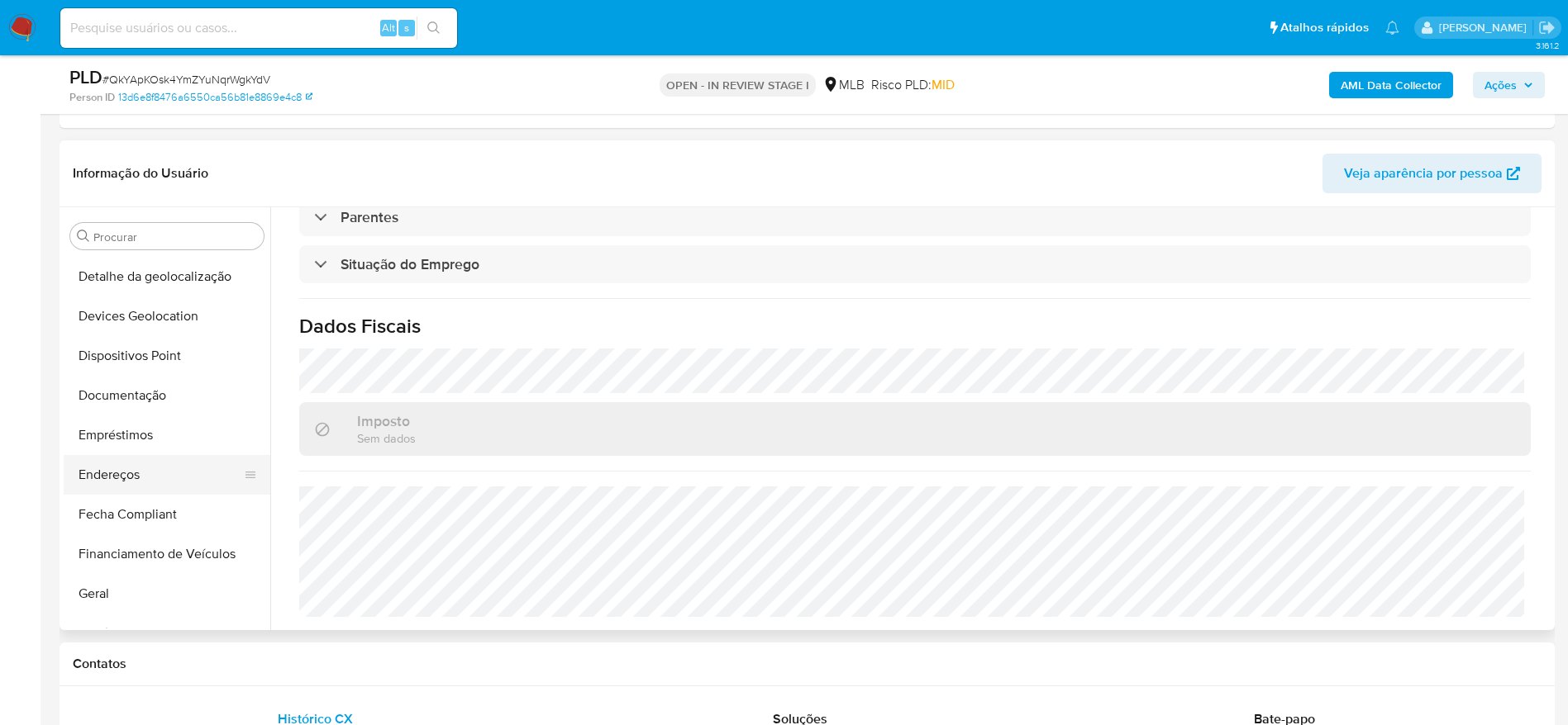
click at [132, 477] on button "Endereços" at bounding box center [159, 474] width 193 height 39
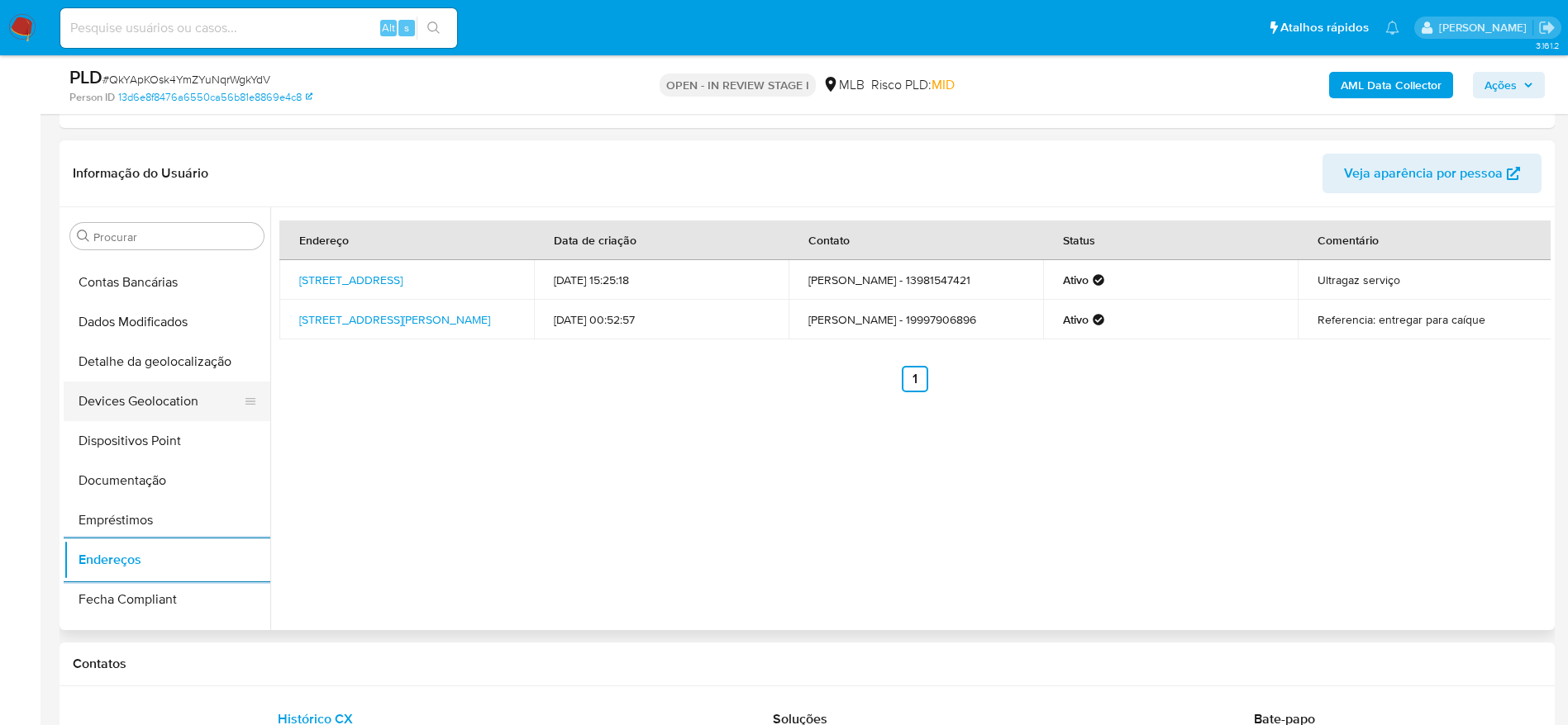
scroll to position [113, 0]
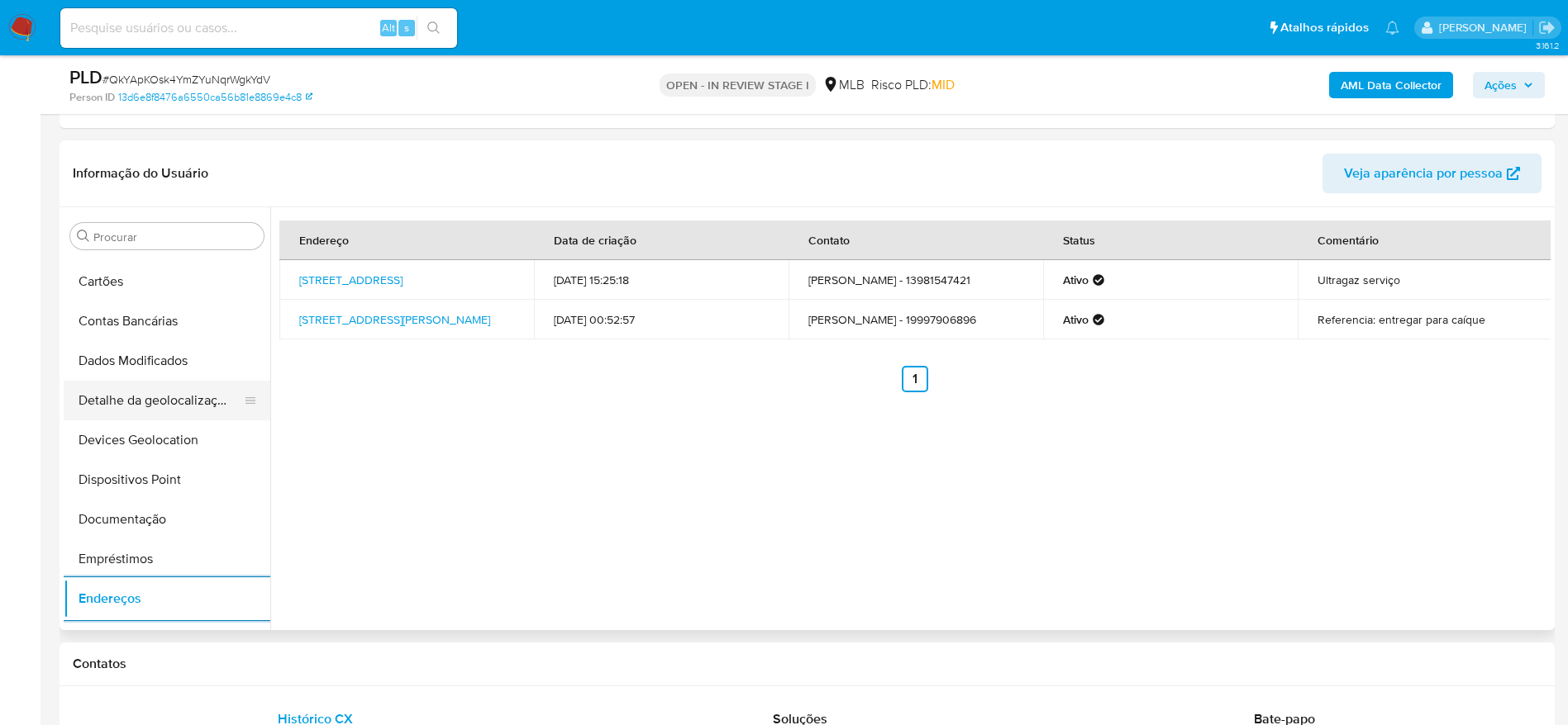
click at [168, 396] on button "Detalhe da geolocalização" at bounding box center [159, 400] width 193 height 39
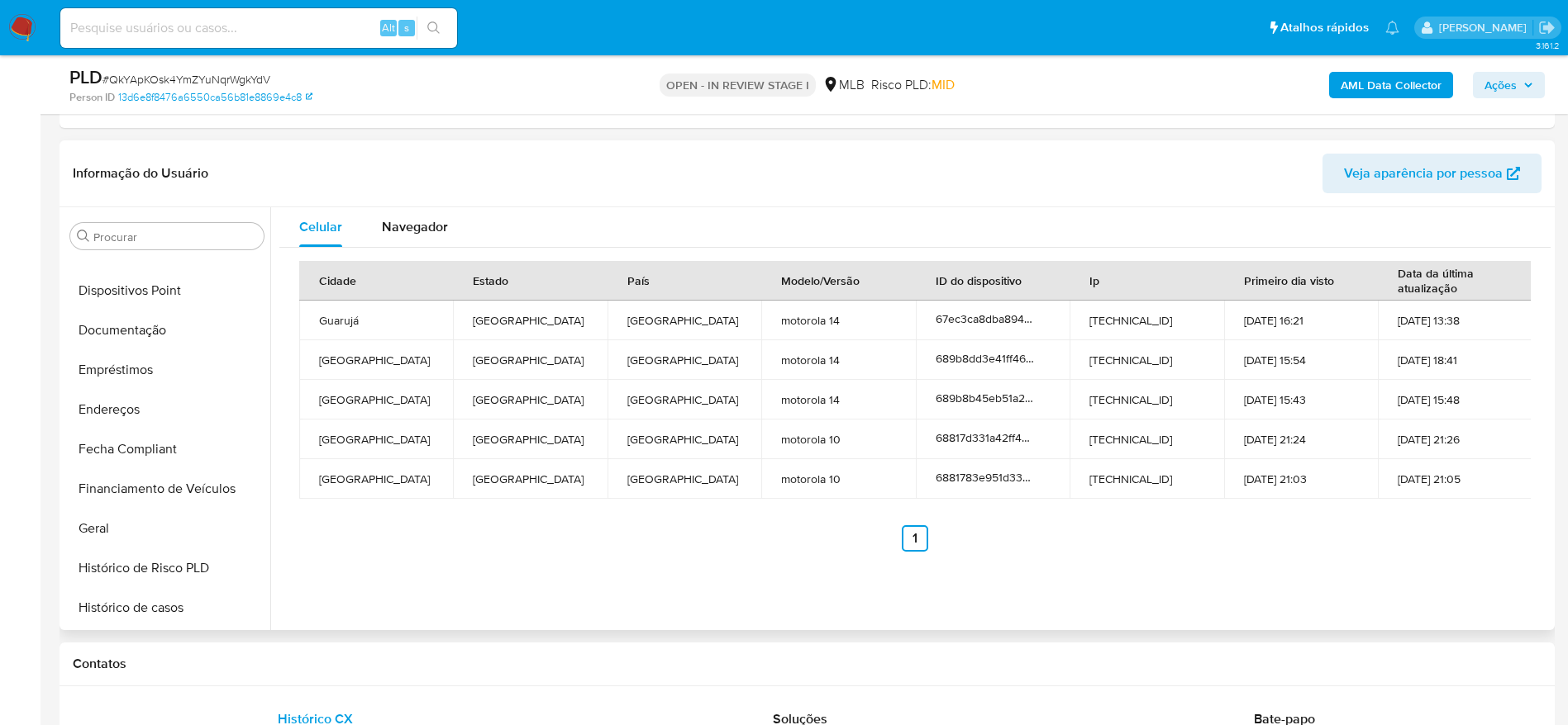
scroll to position [857, 0]
click at [153, 546] on button "Restrições Novo Mundo" at bounding box center [159, 529] width 193 height 39
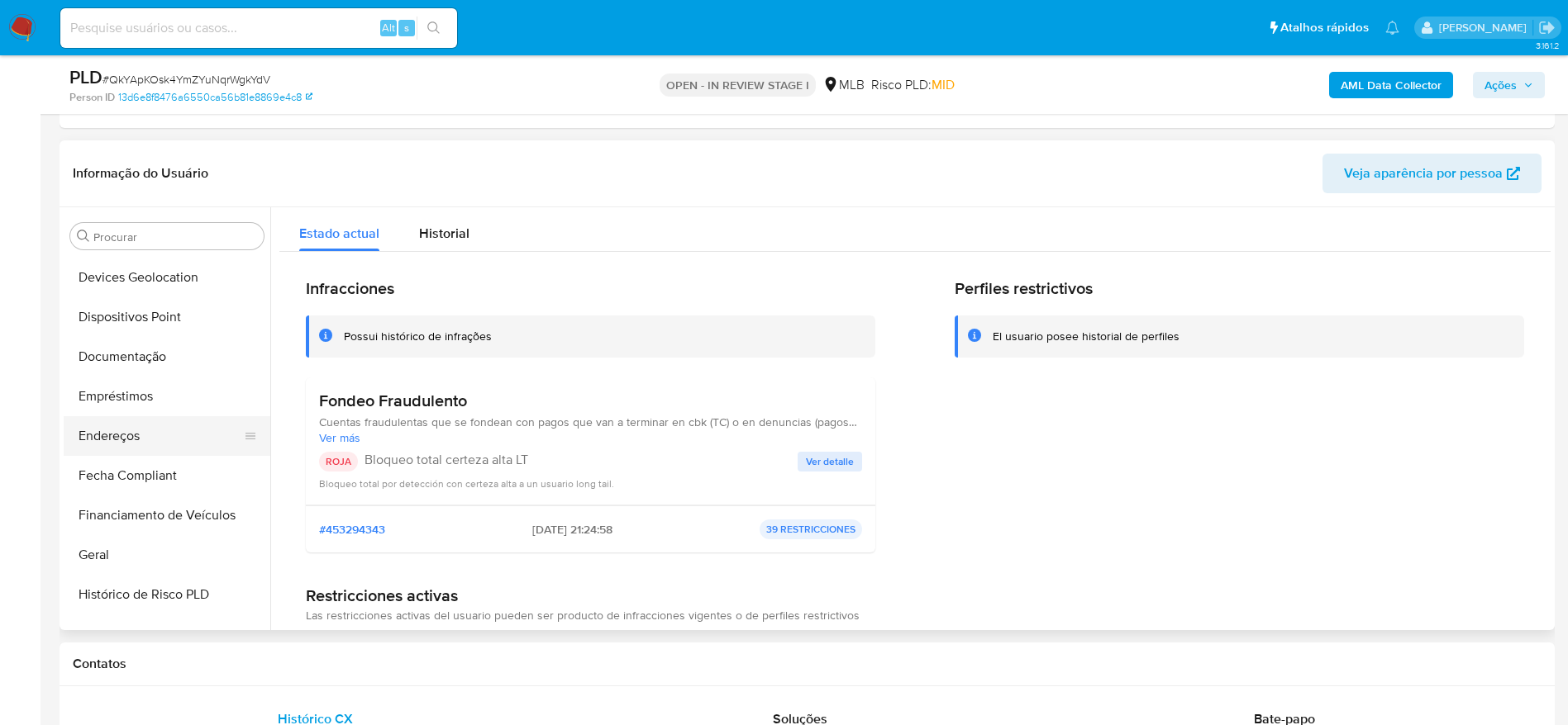
scroll to position [237, 0]
click at [135, 352] on button "Dispositivos Point" at bounding box center [159, 355] width 193 height 39
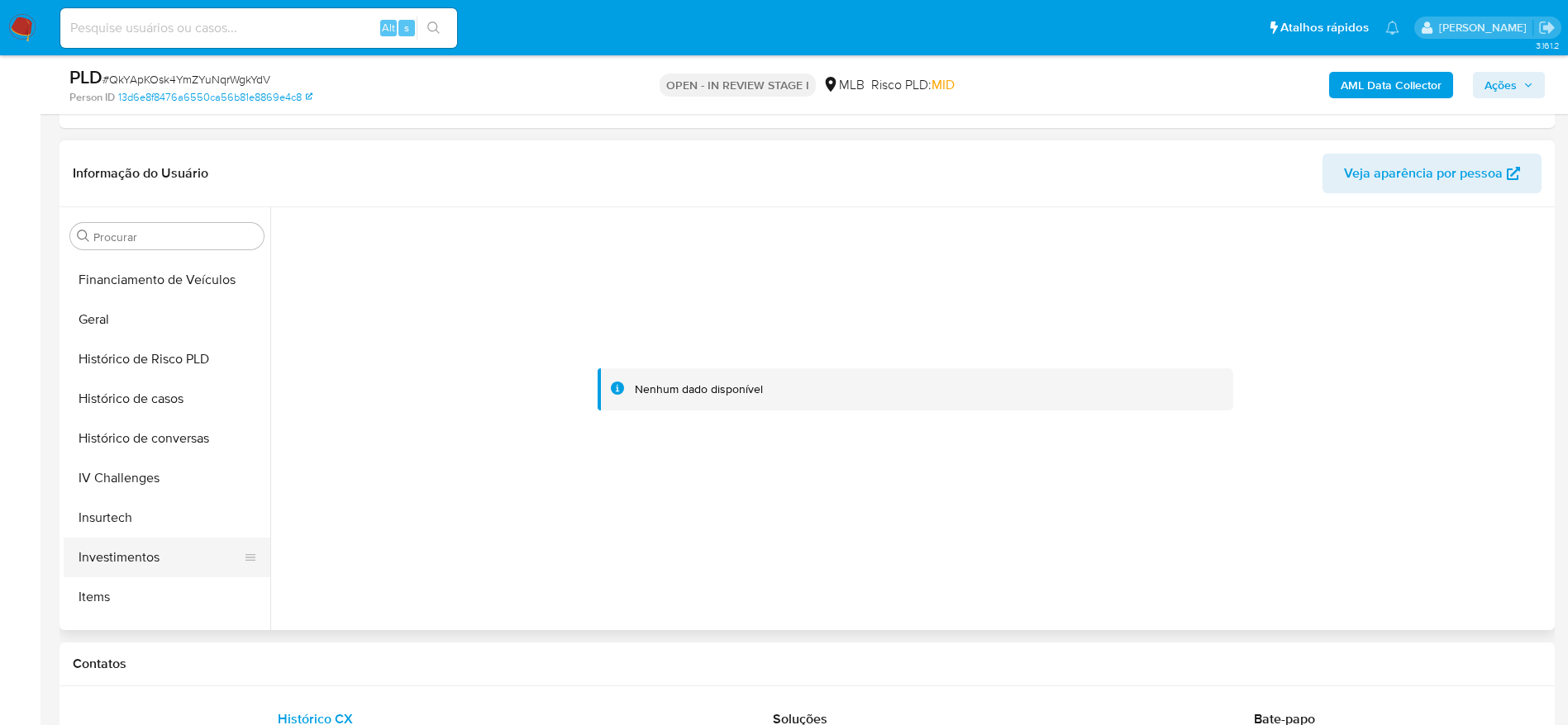
scroll to position [609, 0]
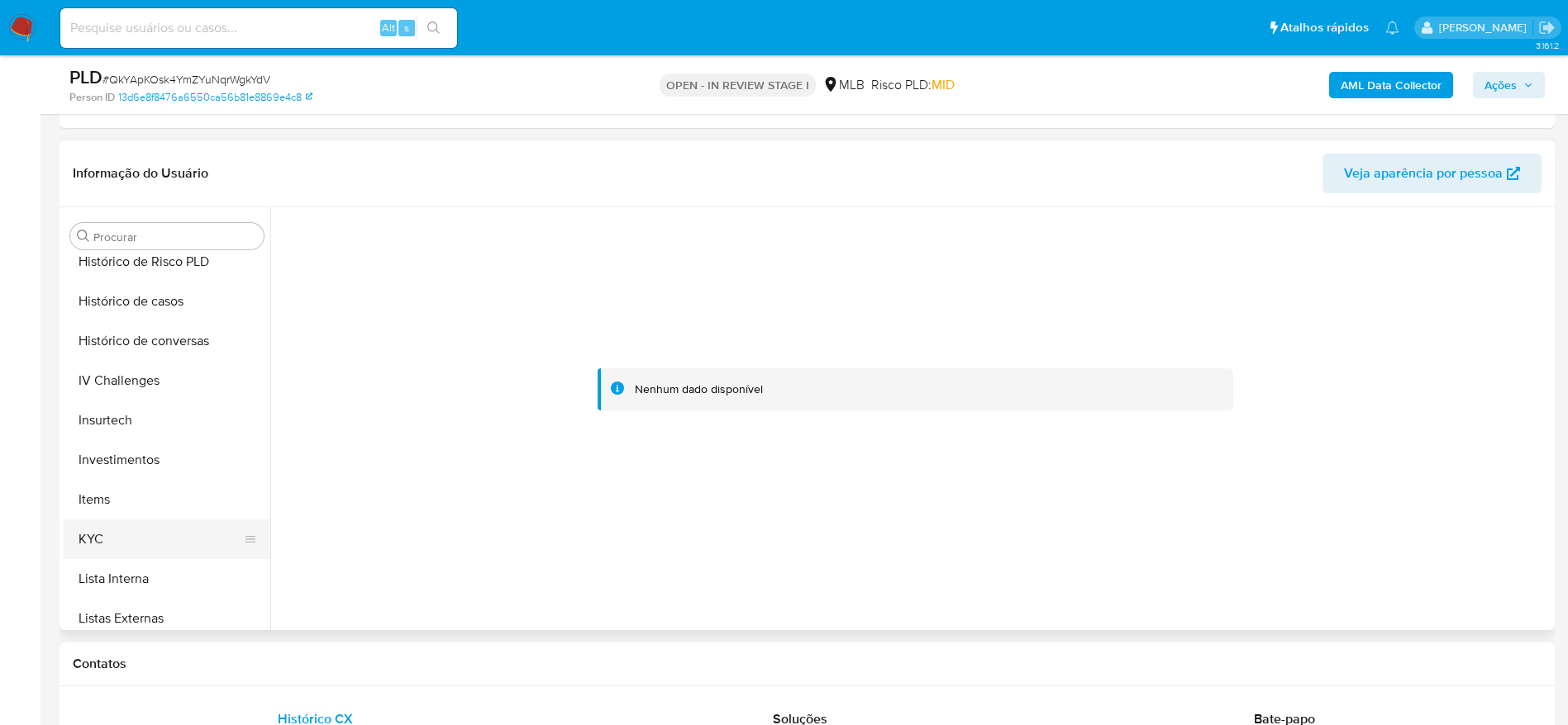
click at [103, 547] on button "KYC" at bounding box center [159, 539] width 193 height 39
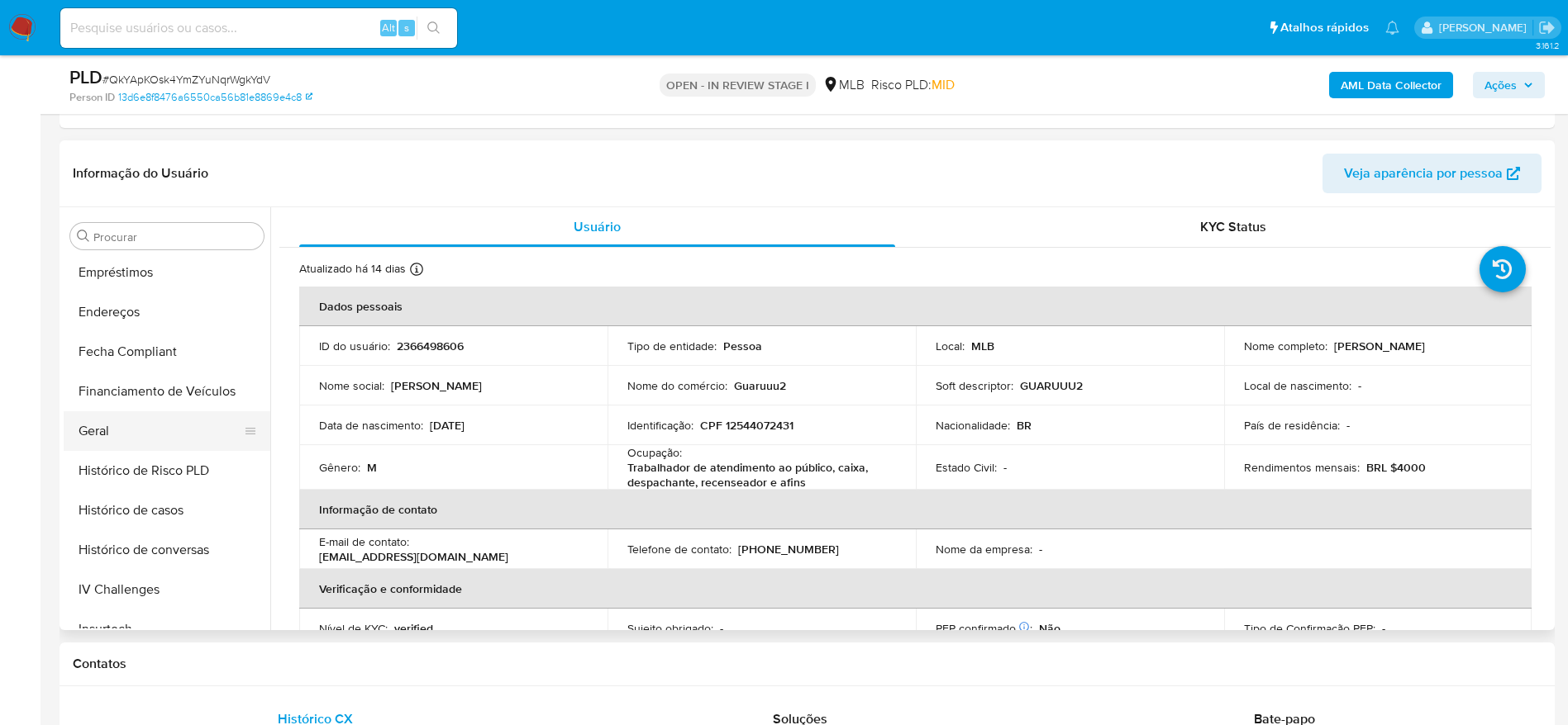
scroll to position [361, 0]
click at [133, 467] on button "Geral" at bounding box center [159, 470] width 193 height 39
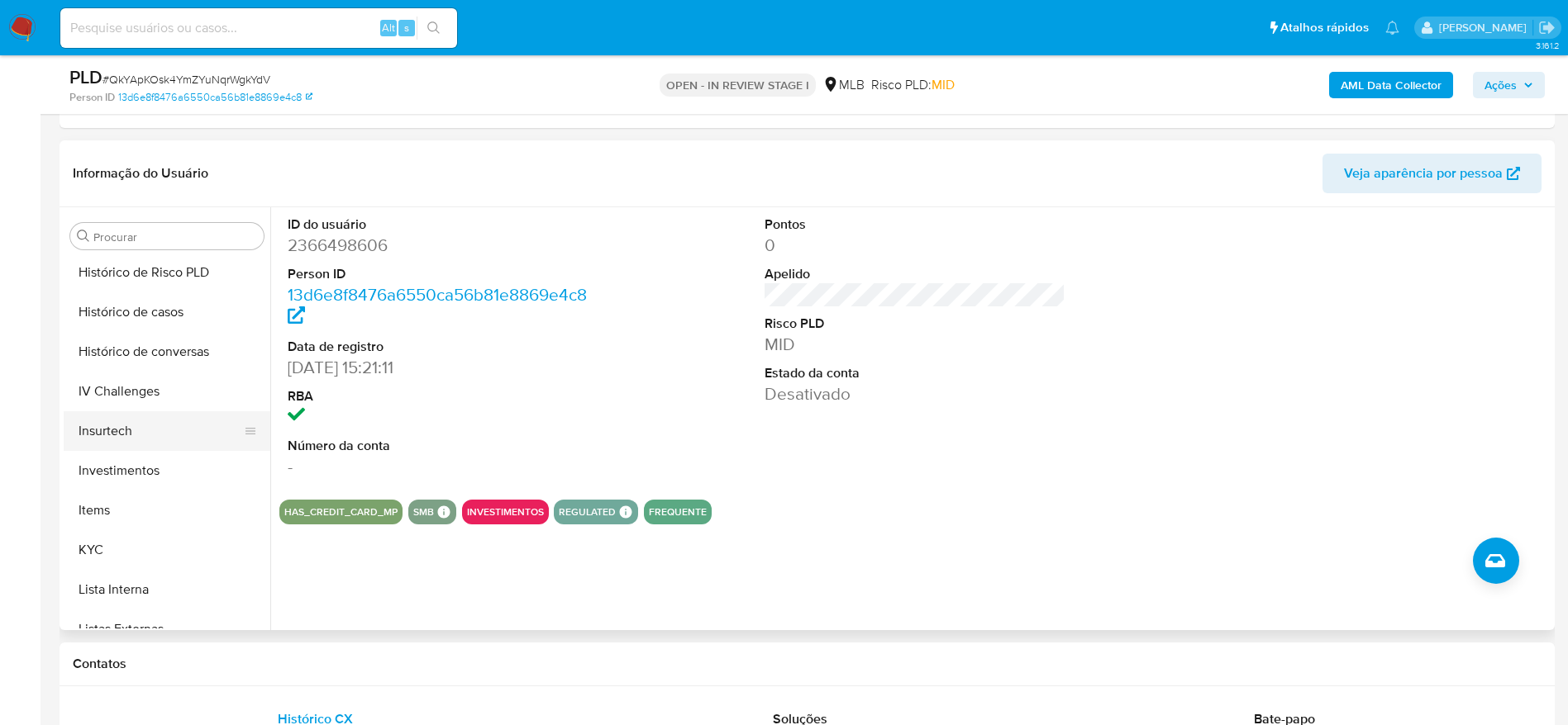
scroll to position [609, 0]
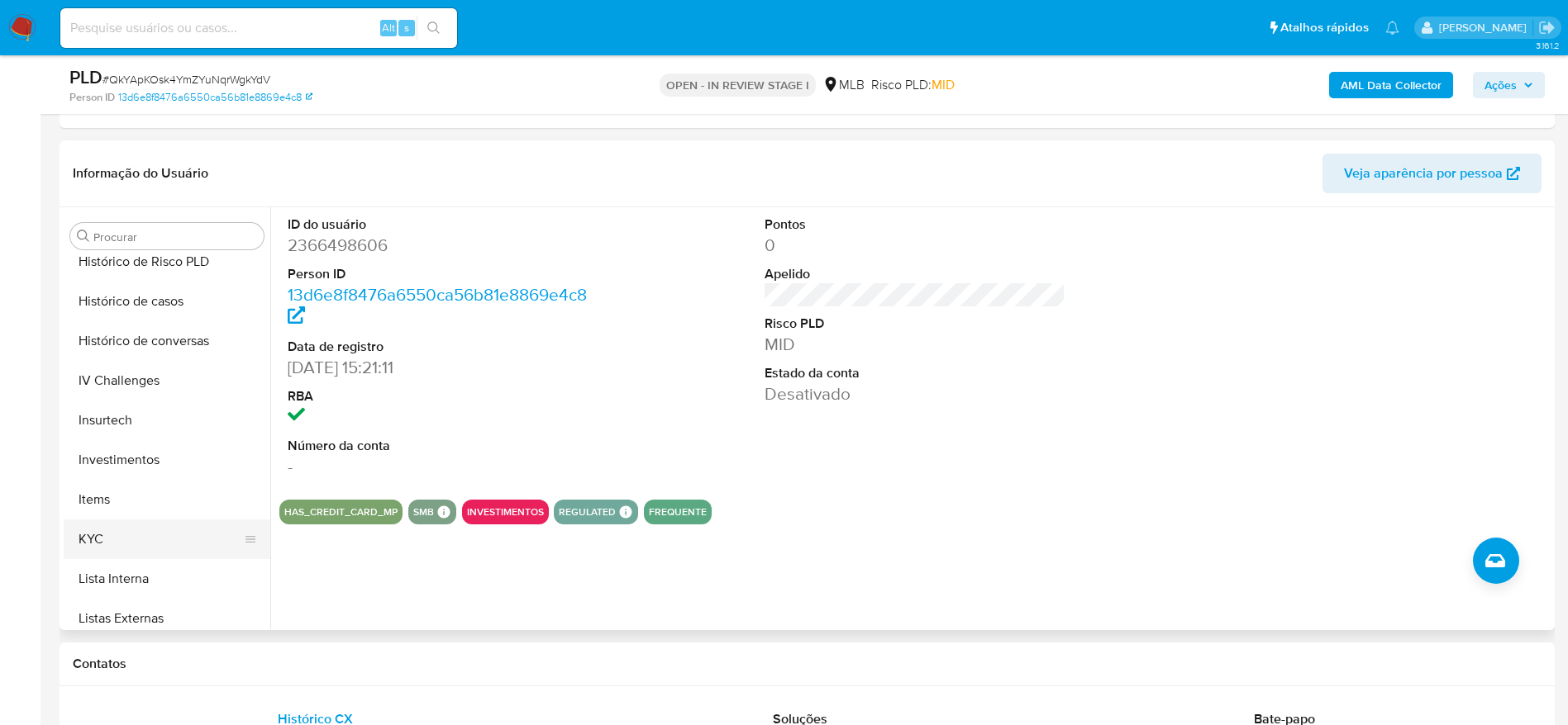
click at [133, 520] on button "KYC" at bounding box center [159, 539] width 193 height 39
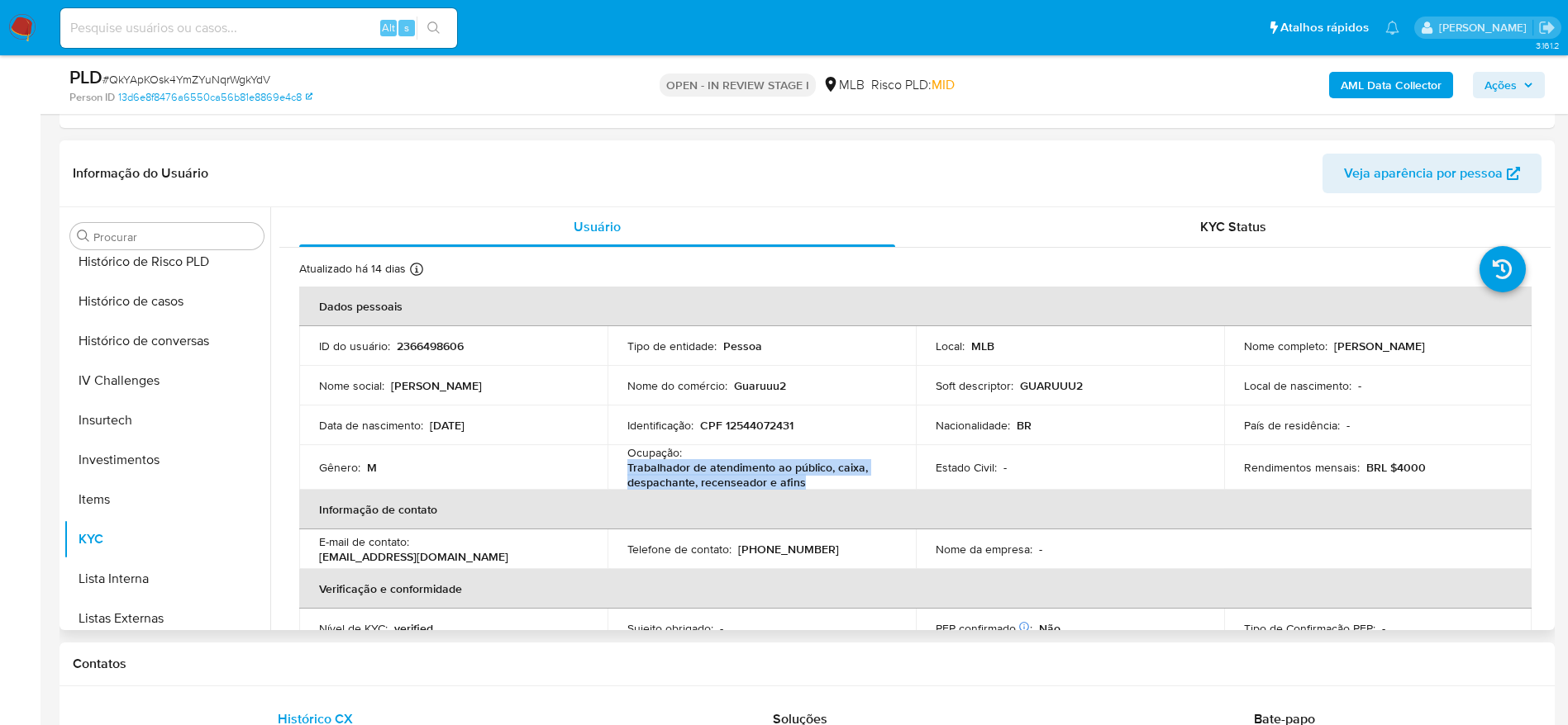
drag, startPoint x: 811, startPoint y: 484, endPoint x: 618, endPoint y: 475, distance: 193.2
click at [618, 475] on td "Ocupação : Trabalhador de atendimento ao público, caixa, despachante, recensead…" at bounding box center [761, 468] width 308 height 44
copy p "Trabalhador de atendimento ao público, caixa, despachante, recenseador e afins"
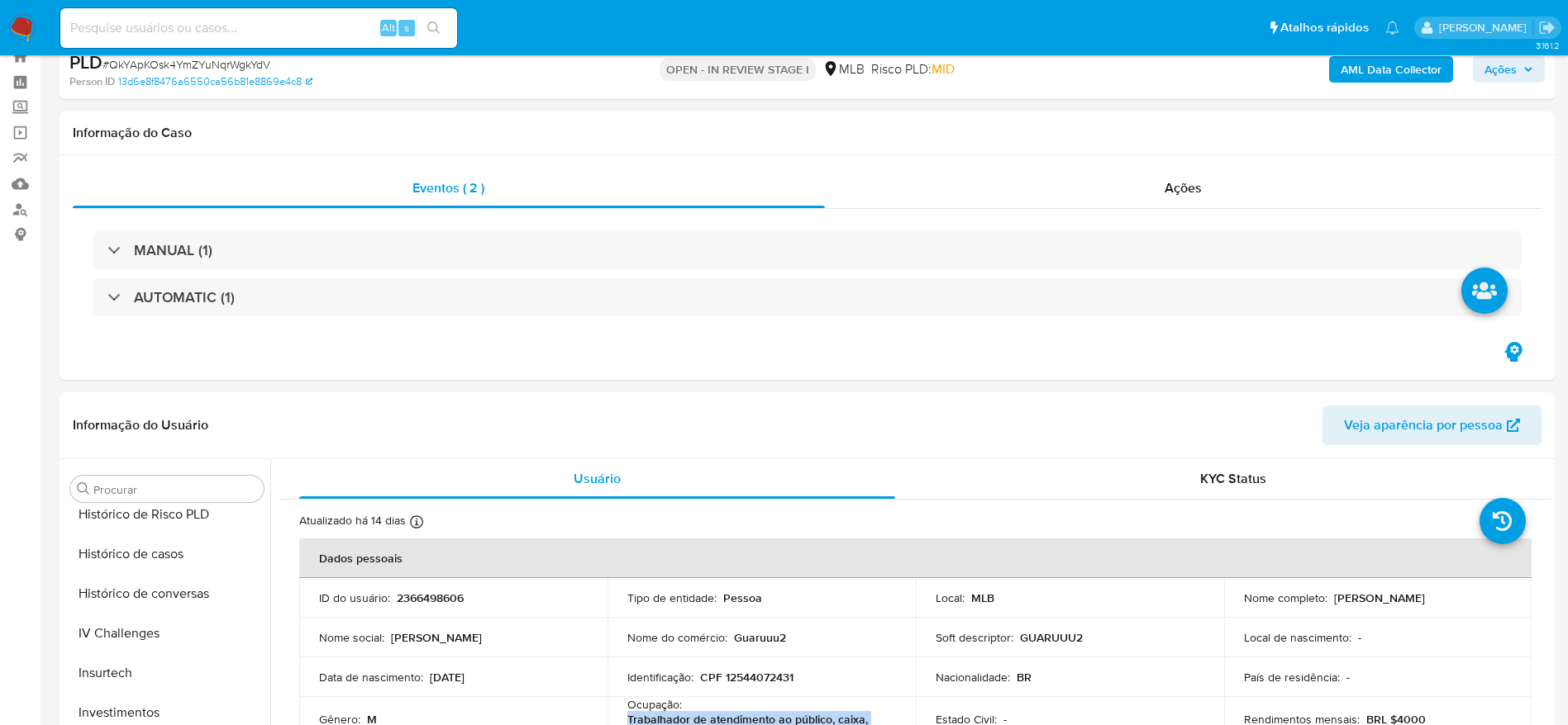
scroll to position [0, 0]
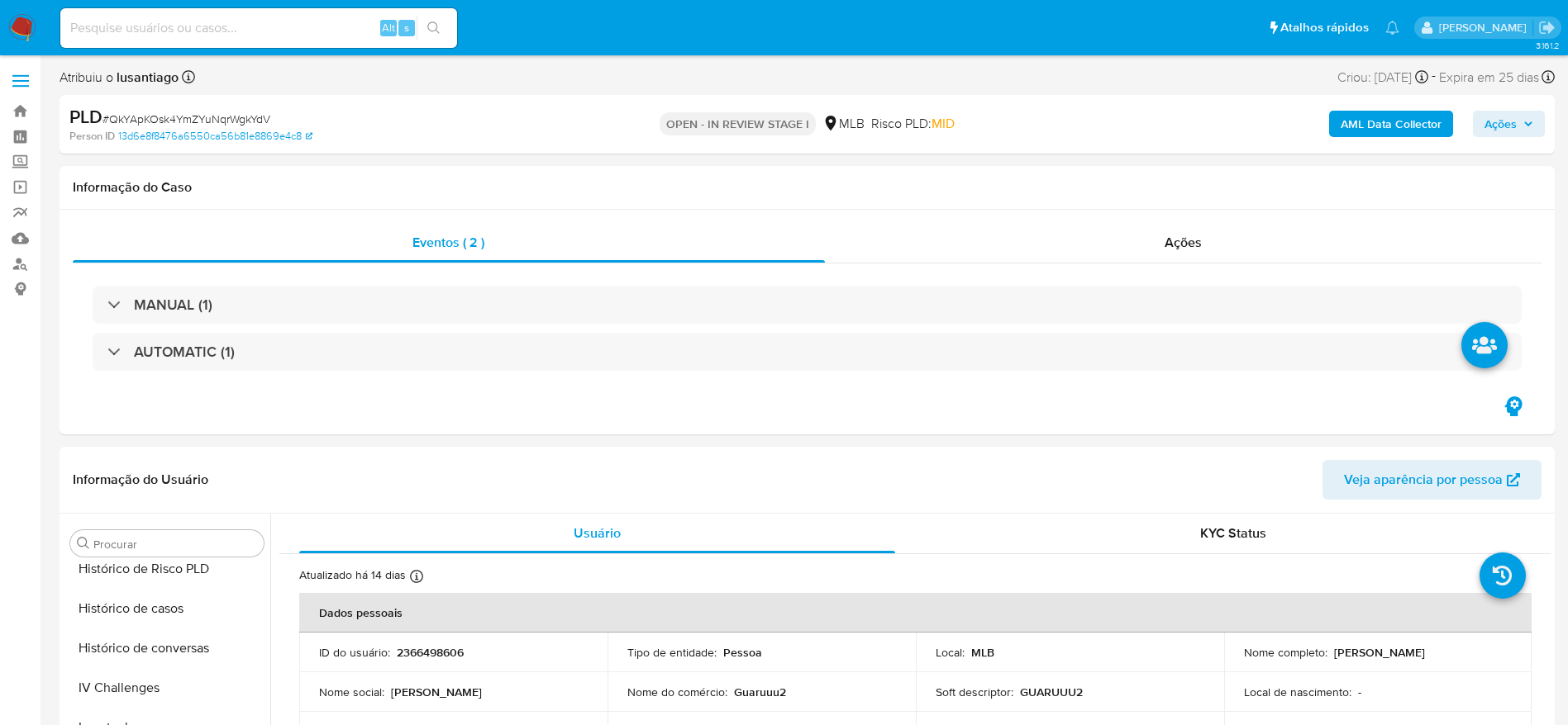
click at [1400, 139] on div "AML Data Collector Ações" at bounding box center [1300, 124] width 487 height 38
click at [1526, 119] on icon "button" at bounding box center [1528, 124] width 10 height 10
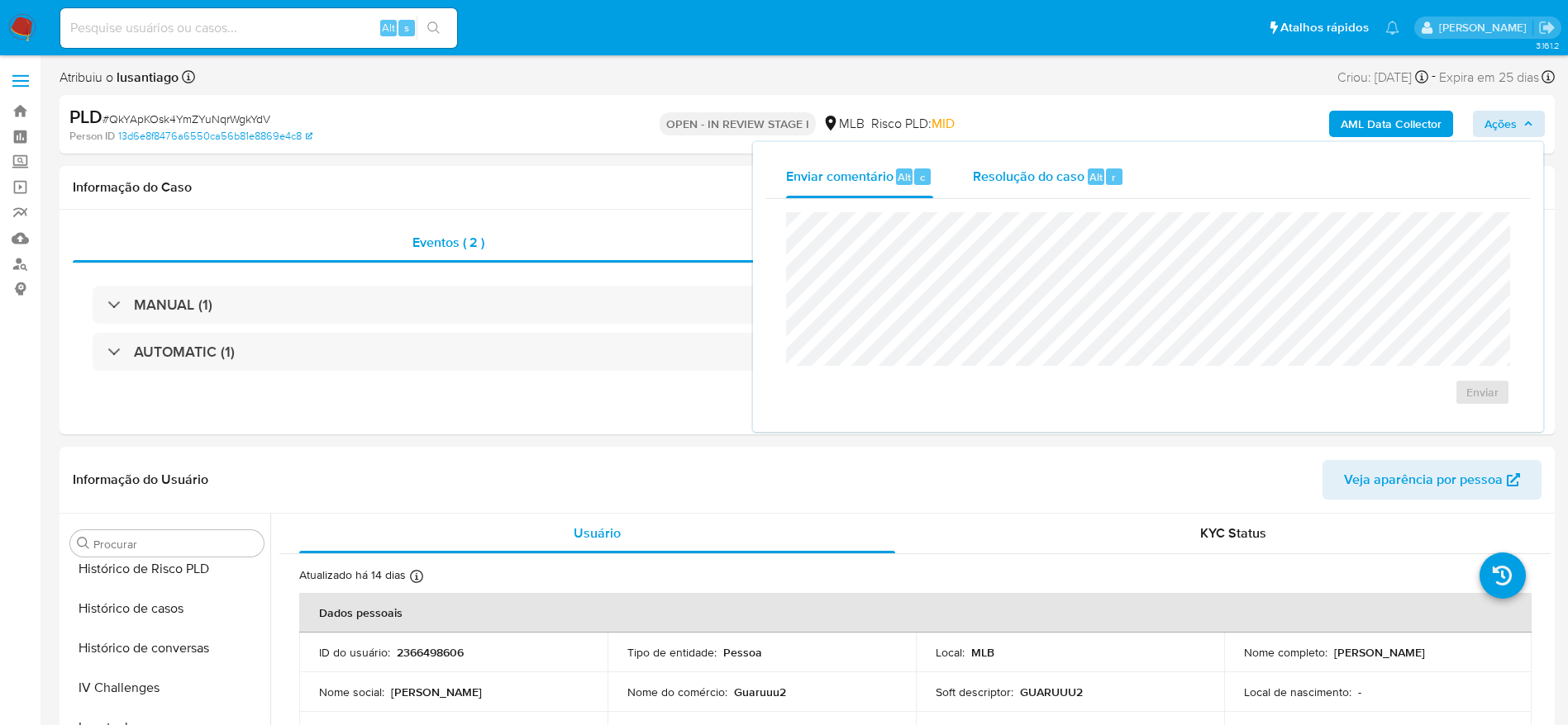
click at [1037, 184] on span "Resolução do caso" at bounding box center [1028, 177] width 111 height 19
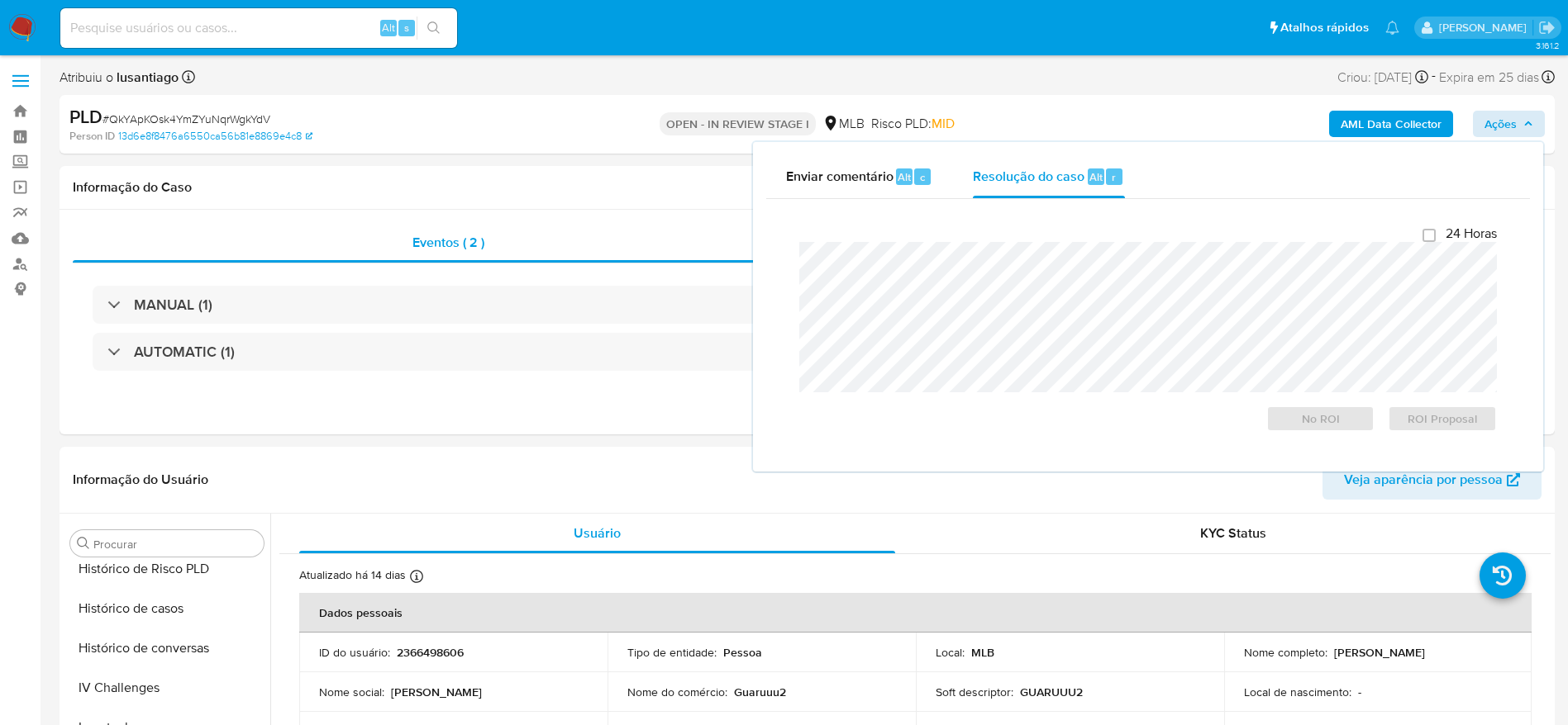
click at [1355, 115] on b "AML Data Collector" at bounding box center [1390, 124] width 101 height 27
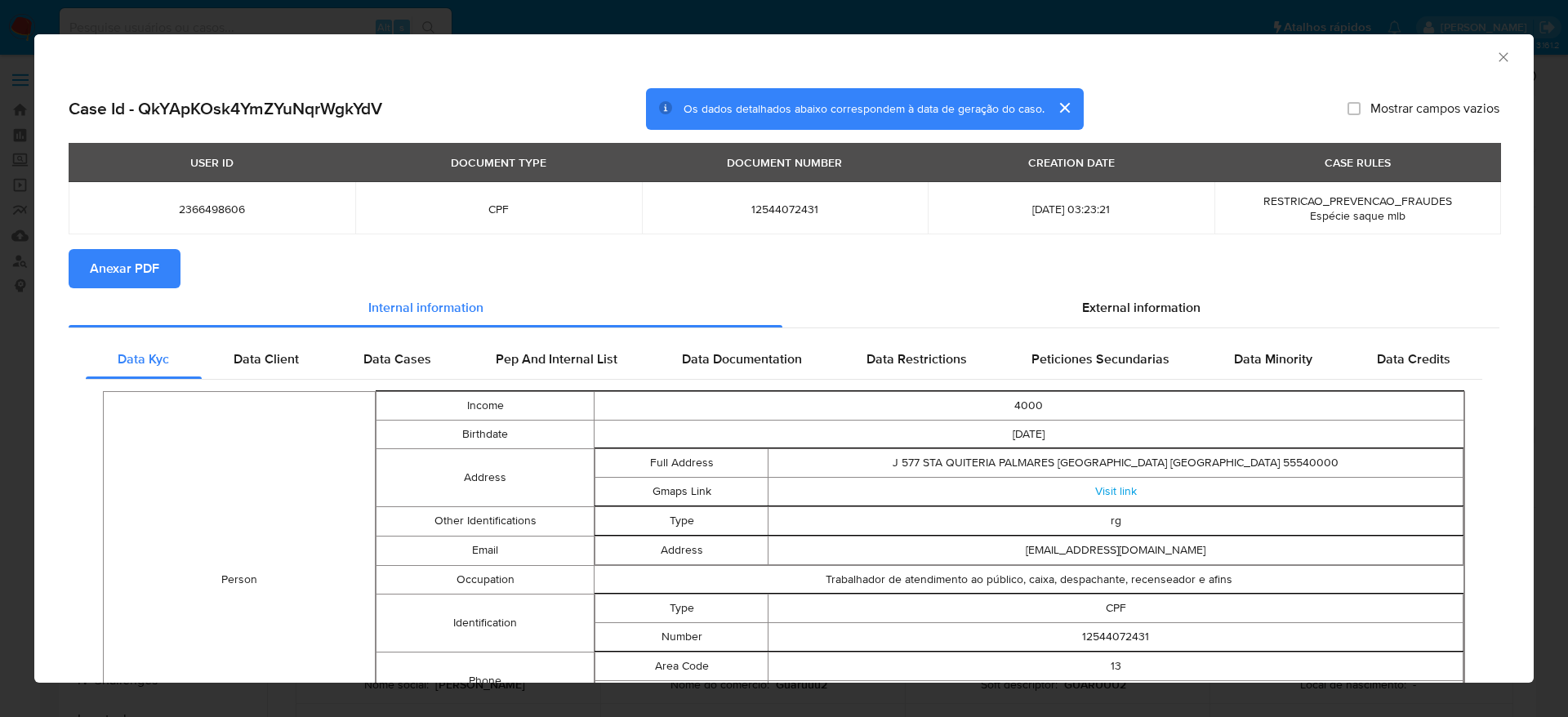
click at [136, 257] on span "Anexar PDF" at bounding box center [124, 269] width 69 height 36
click at [1496, 55] on icon "Fechar a janela" at bounding box center [1503, 57] width 16 height 16
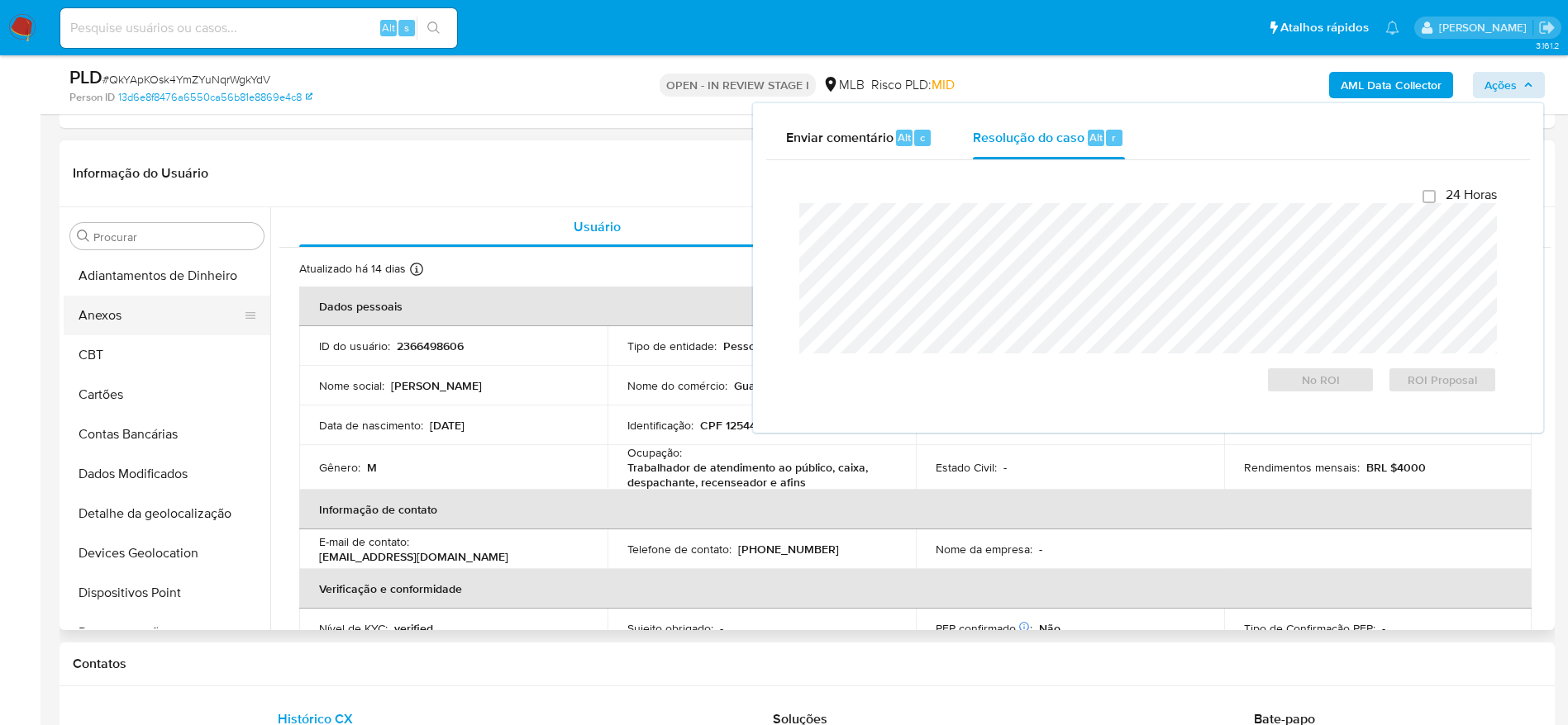
click at [123, 323] on button "Anexos" at bounding box center [159, 315] width 193 height 39
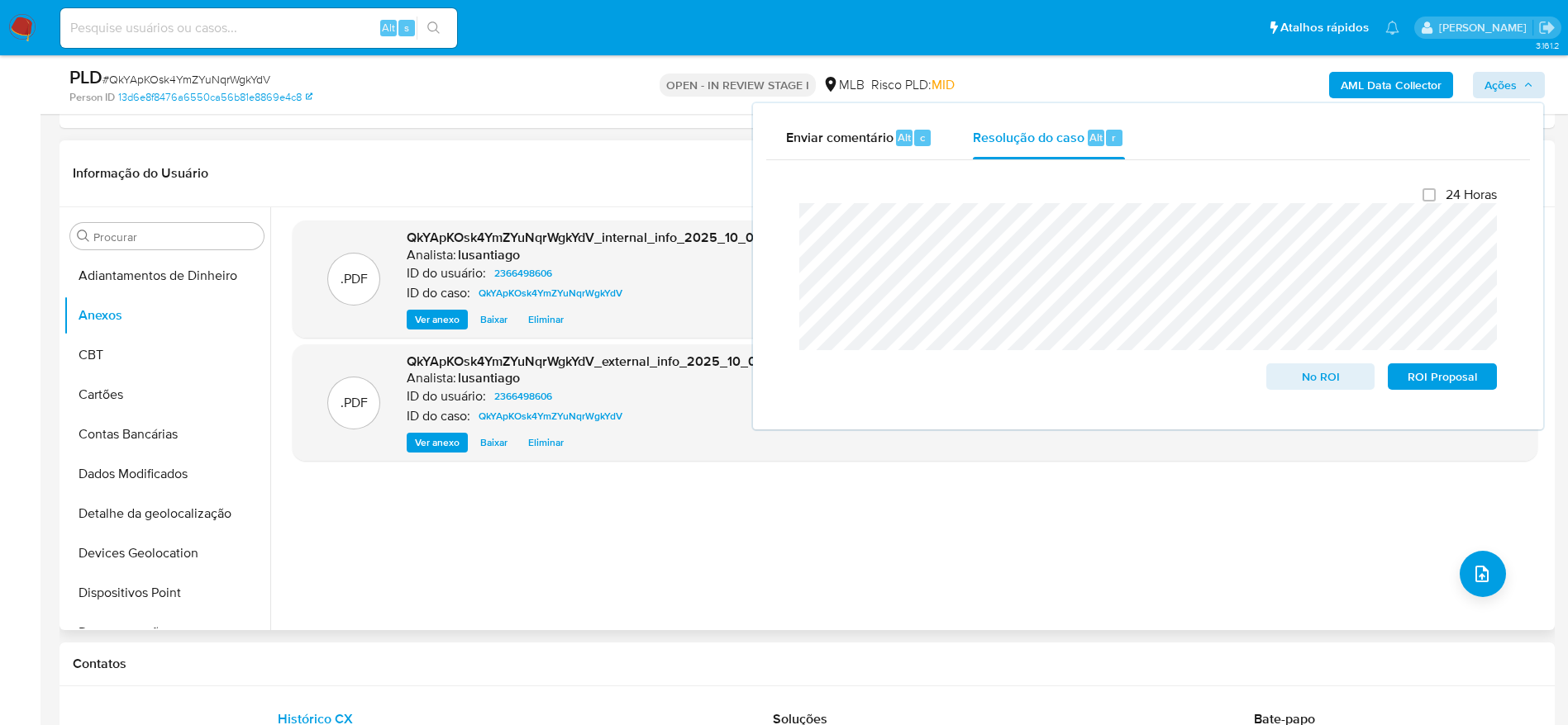
click at [749, 552] on div ".PDF QkYApKOsk4YmZYuNqrWgkYdV_internal_info_2025_10_02__09_42_16.pdf - QkYApKOs…" at bounding box center [914, 419] width 1244 height 397
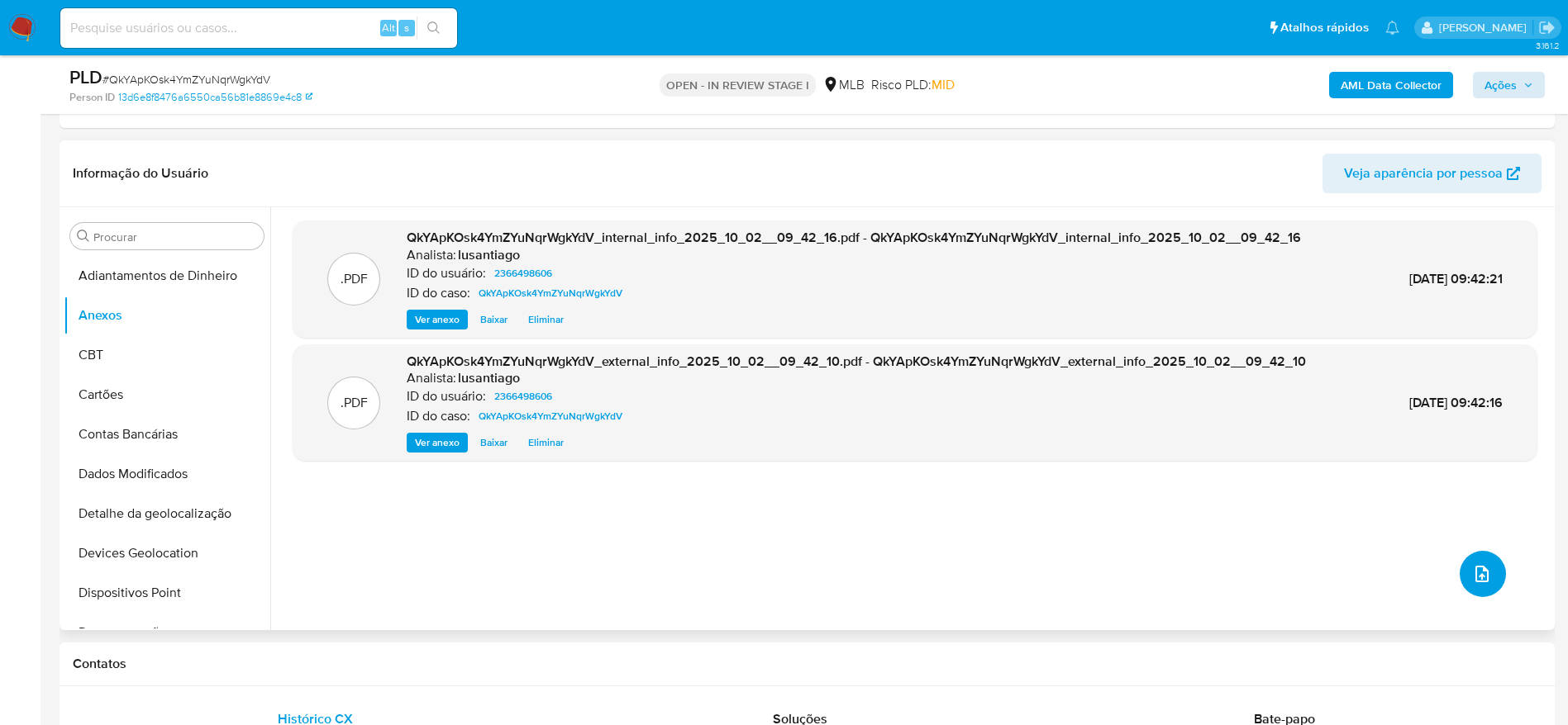
click at [1473, 586] on button "upload-file" at bounding box center [1482, 574] width 46 height 46
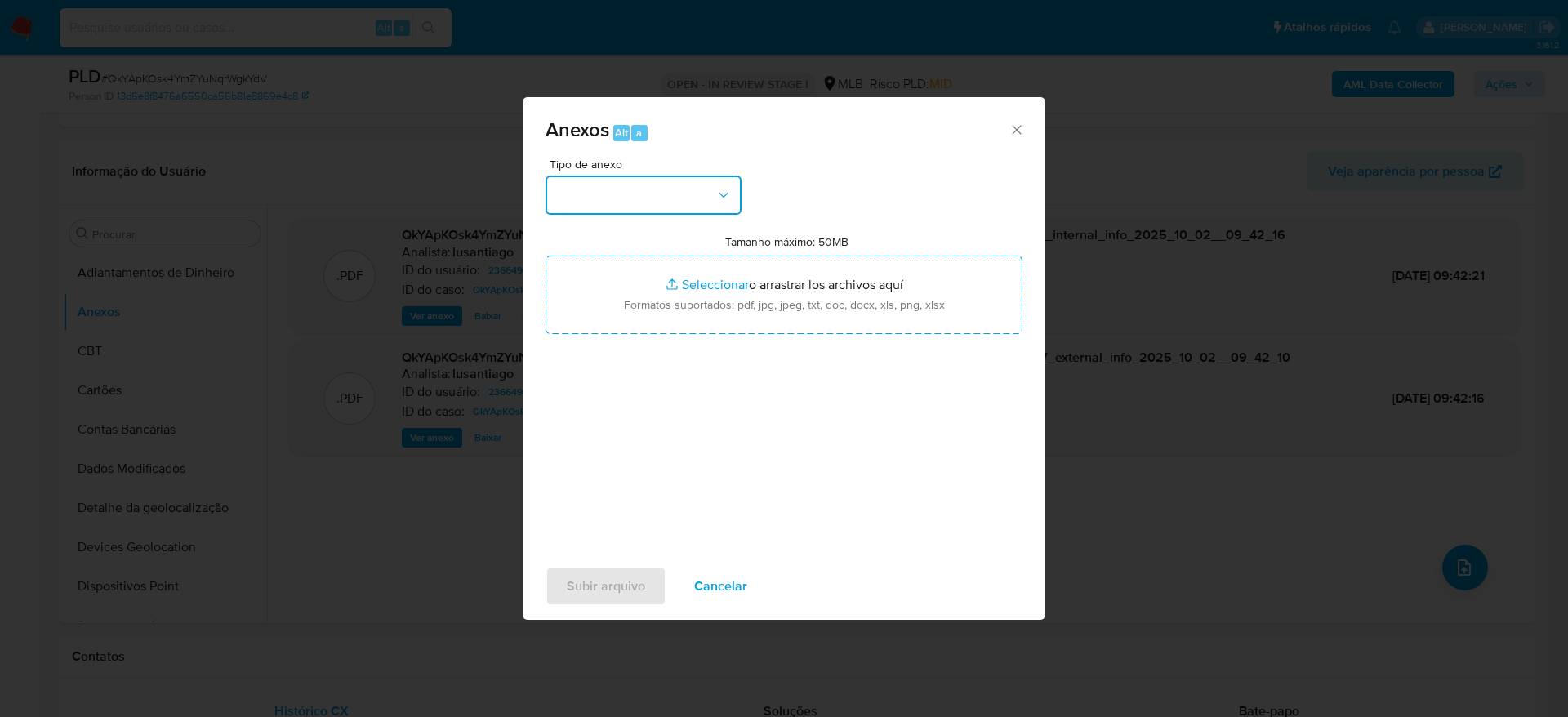
click at [601, 205] on button "button" at bounding box center [644, 195] width 196 height 39
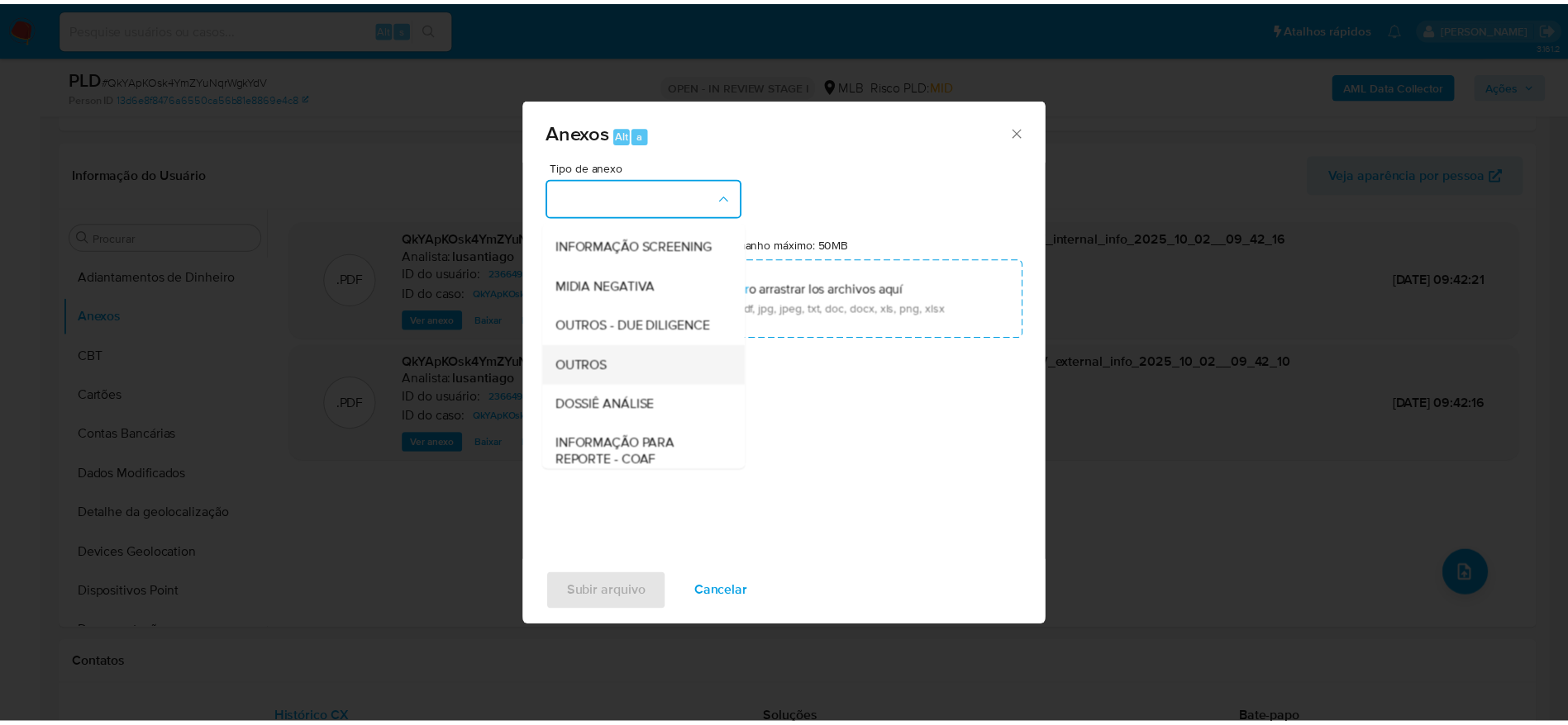
scroll to position [254, 0]
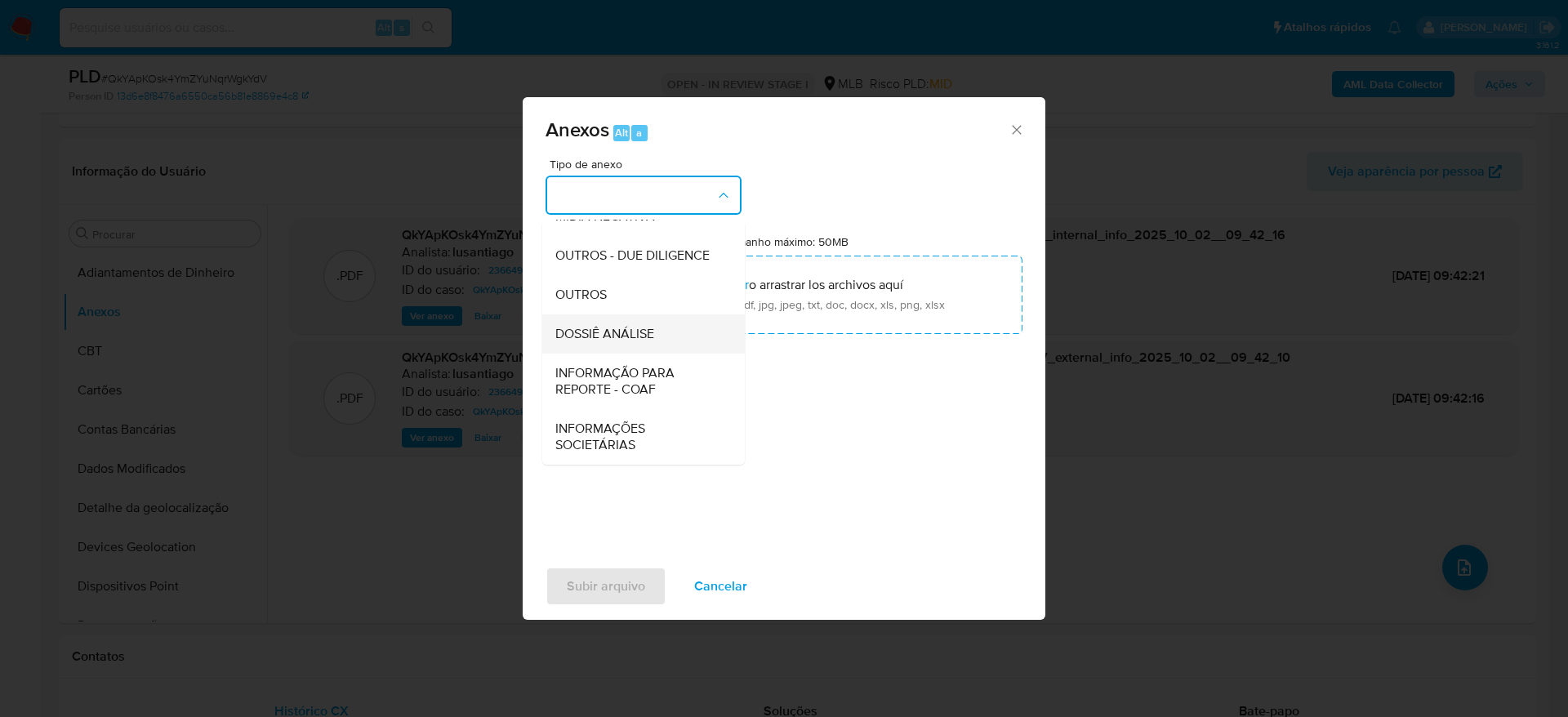
click at [616, 335] on span "DOSSIÊ ANÁLISE" at bounding box center [605, 333] width 99 height 16
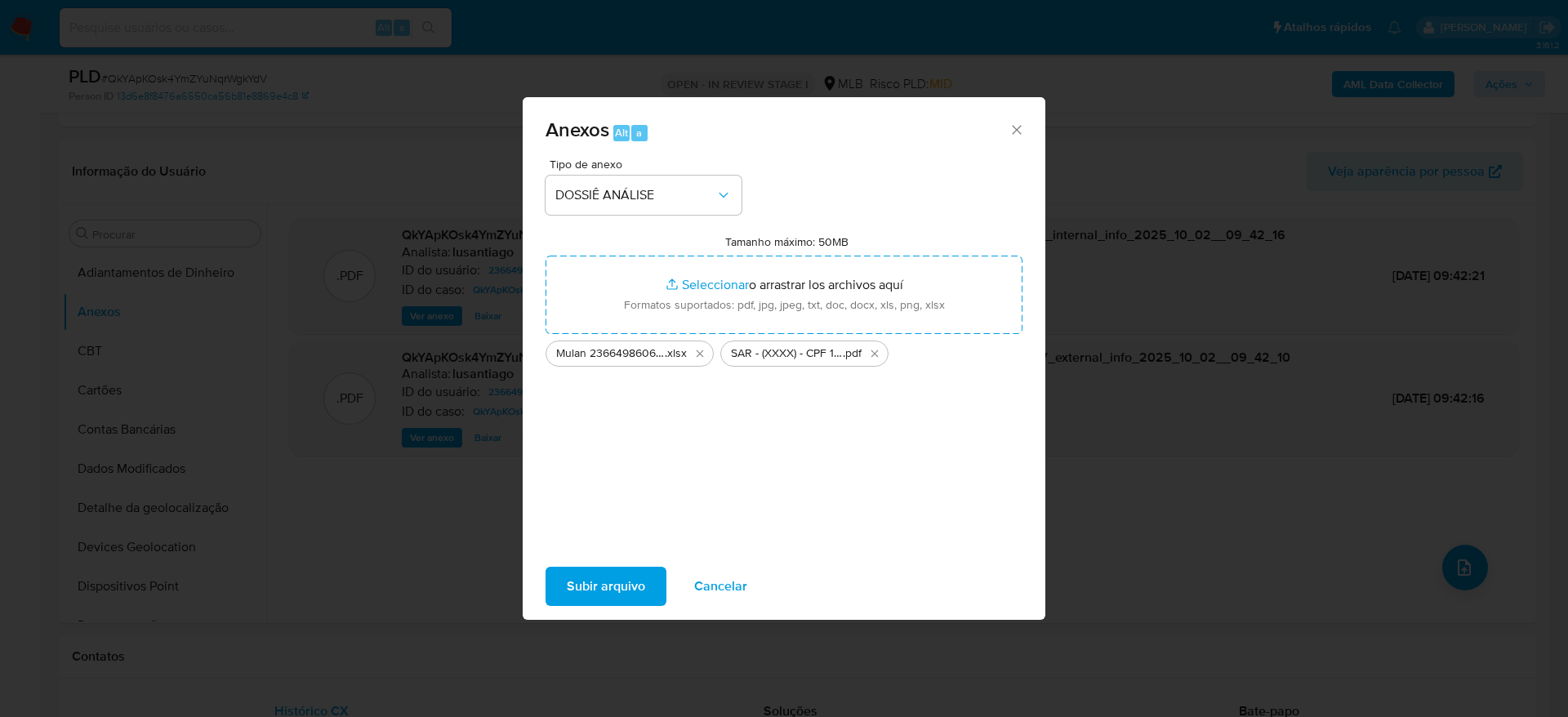
click at [595, 587] on span "Subir arquivo" at bounding box center [606, 587] width 79 height 36
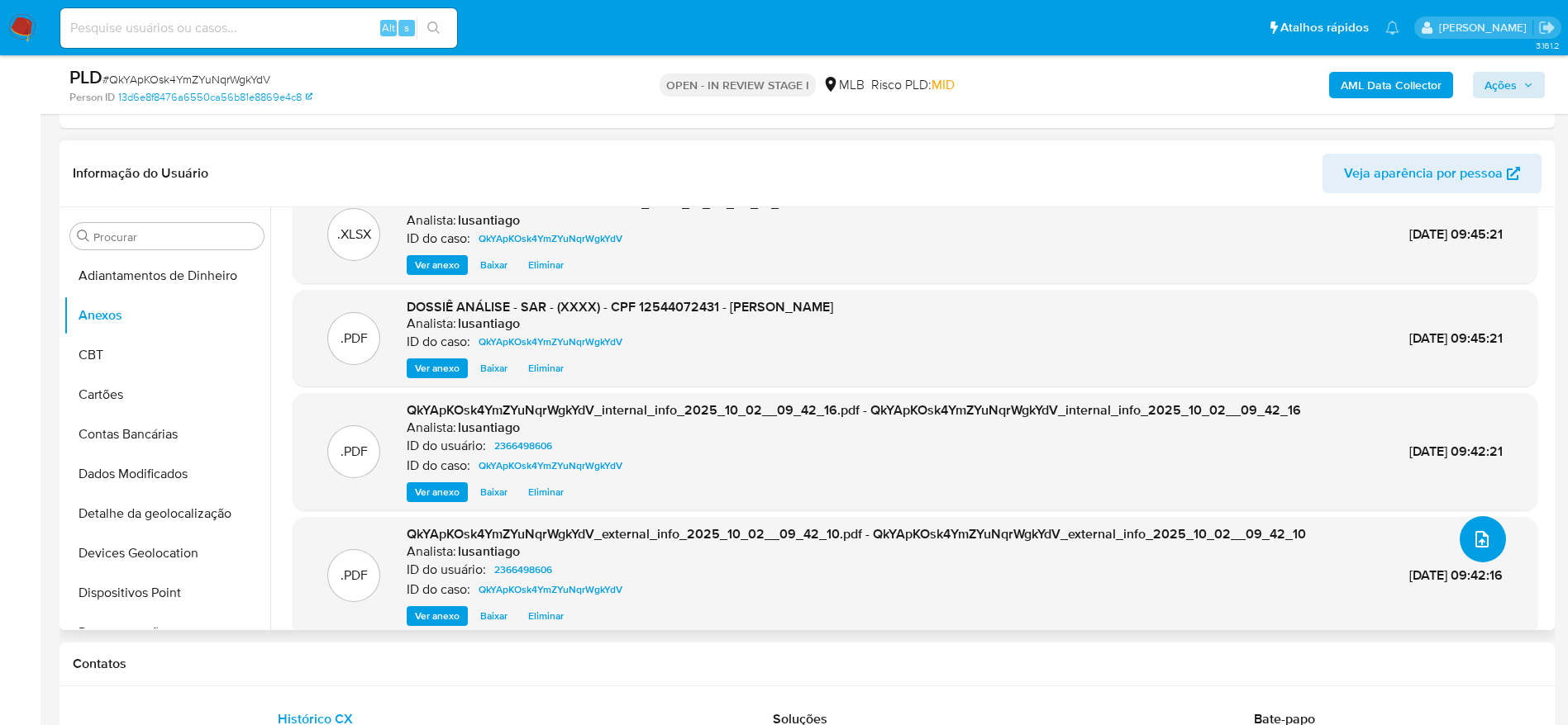
scroll to position [53, 0]
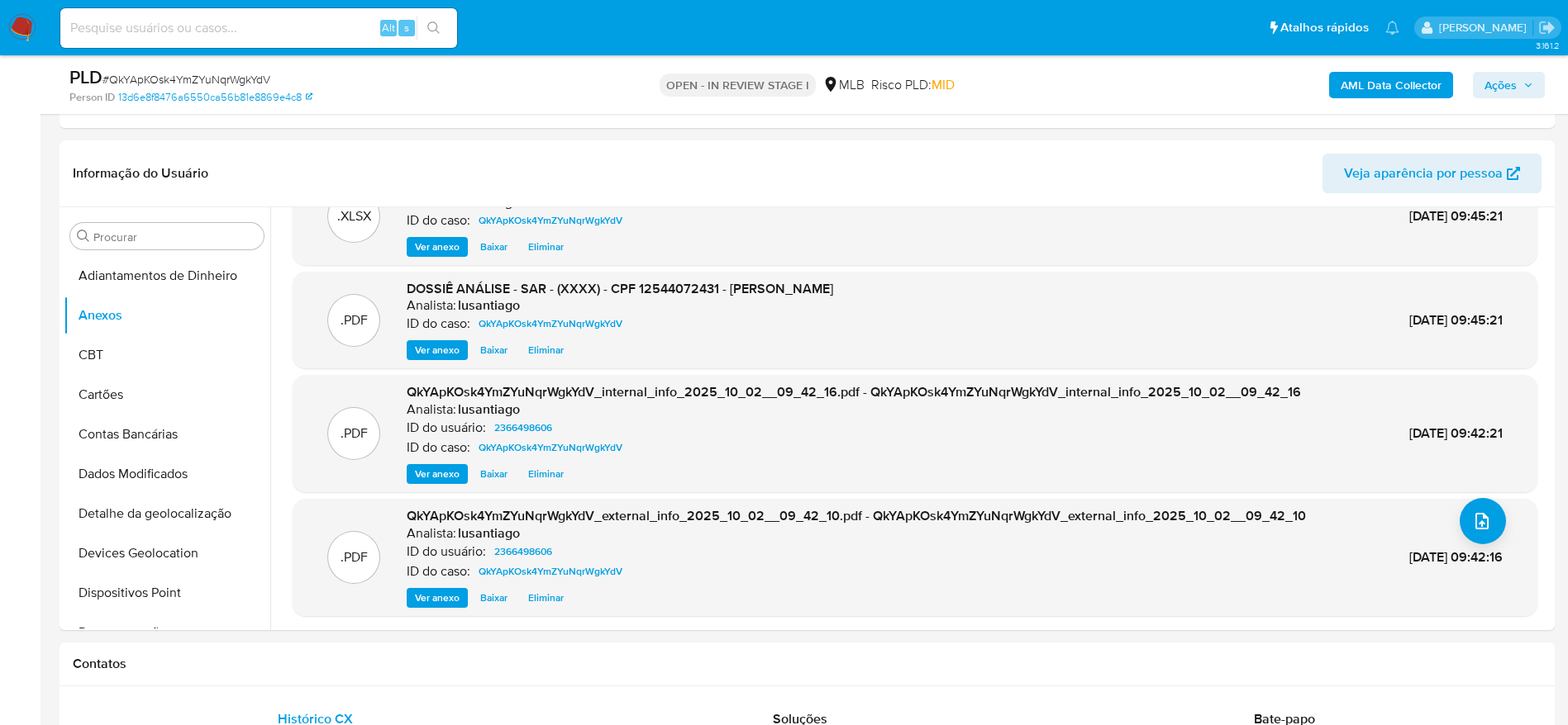
click at [1504, 89] on span "Ações" at bounding box center [1501, 85] width 33 height 27
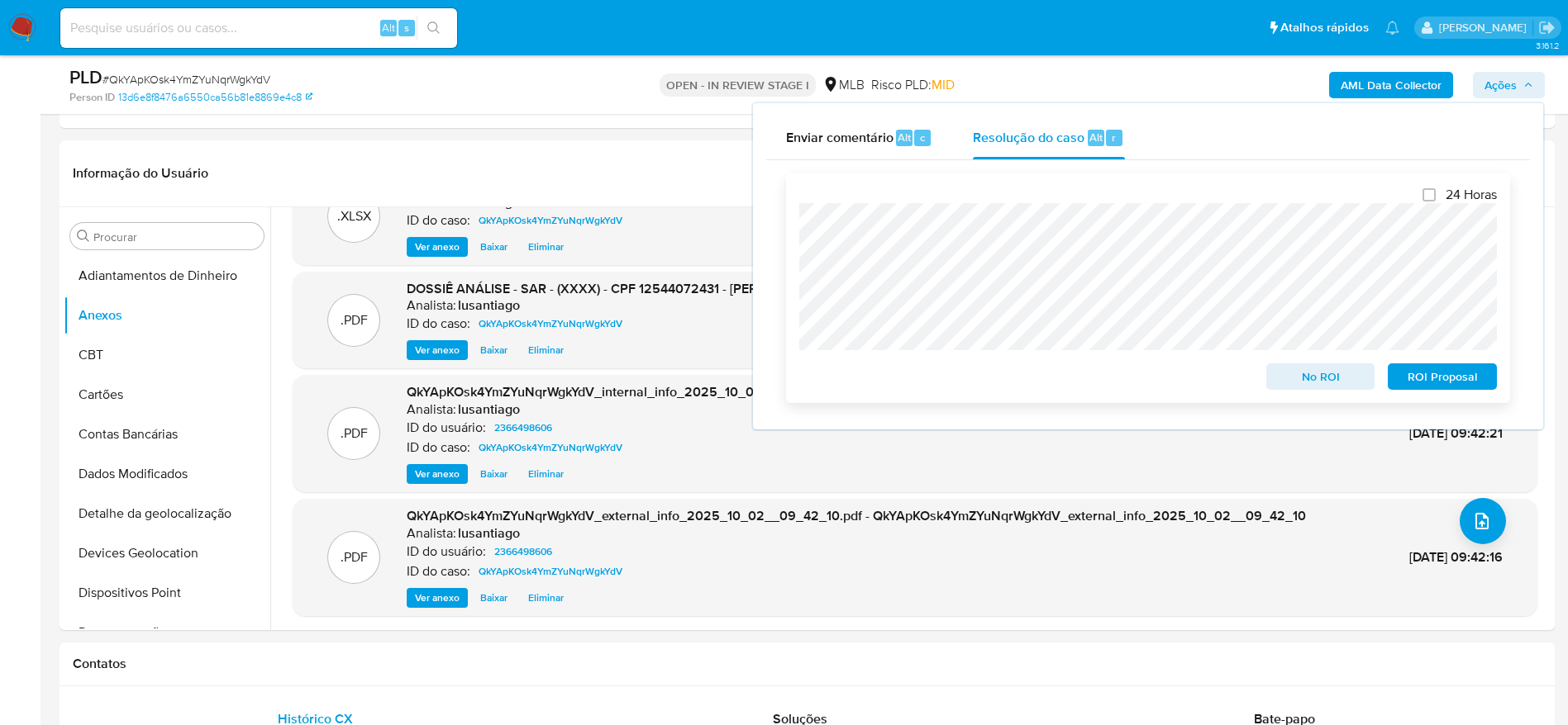
click at [1421, 379] on span "ROI Proposal" at bounding box center [1441, 376] width 86 height 23
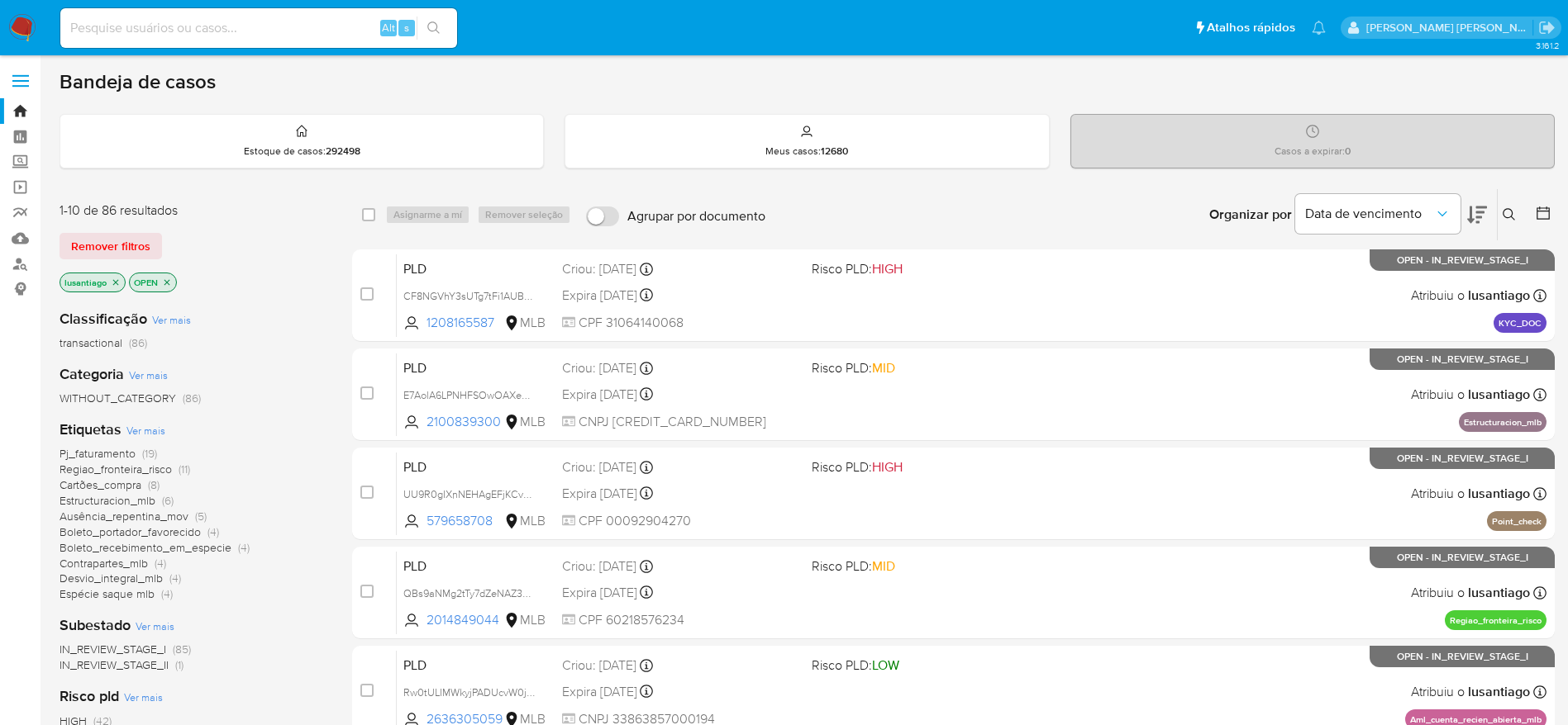
click at [171, 33] on input at bounding box center [258, 28] width 397 height 21
paste input "2498223831"
type input "2498223831"
click at [442, 22] on button "search-icon" at bounding box center [433, 28] width 34 height 23
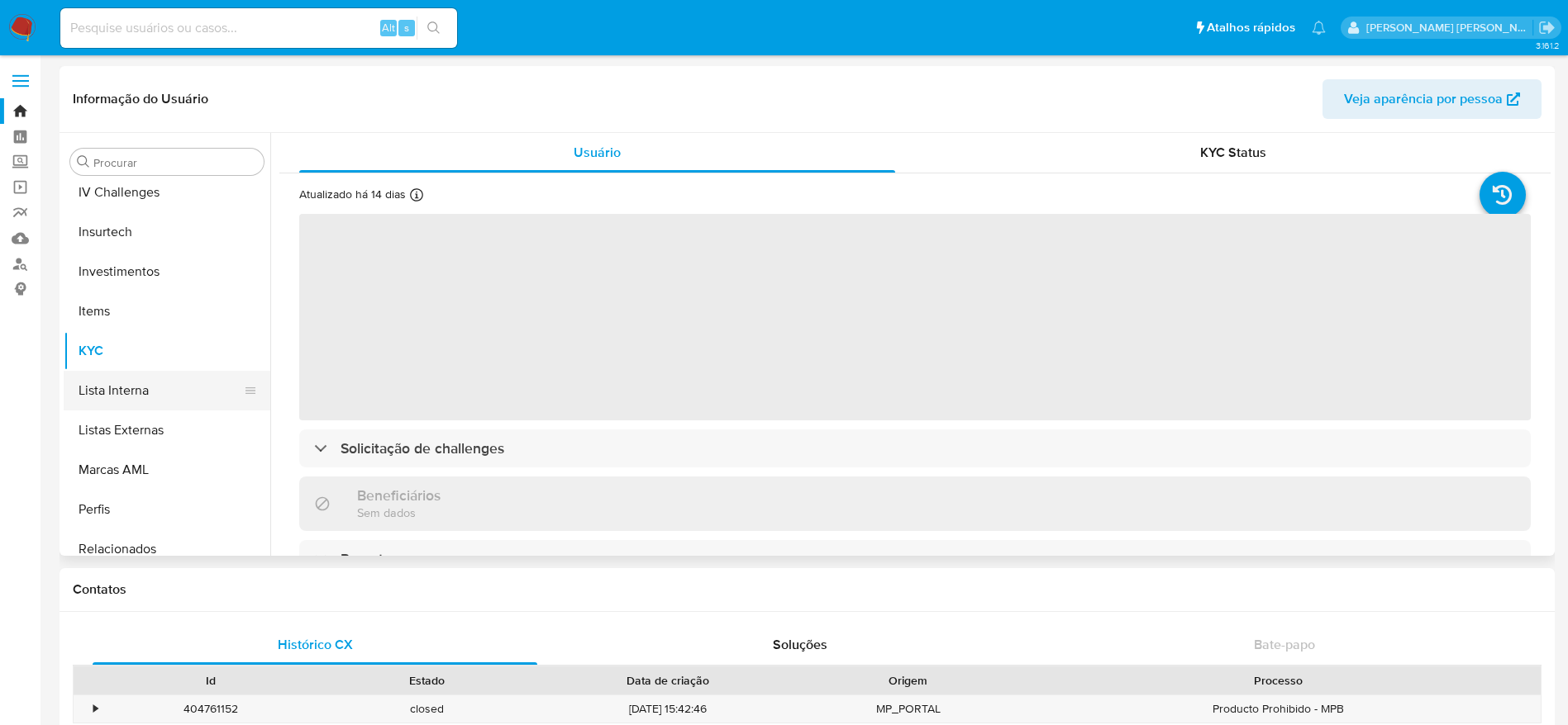
scroll to position [609, 0]
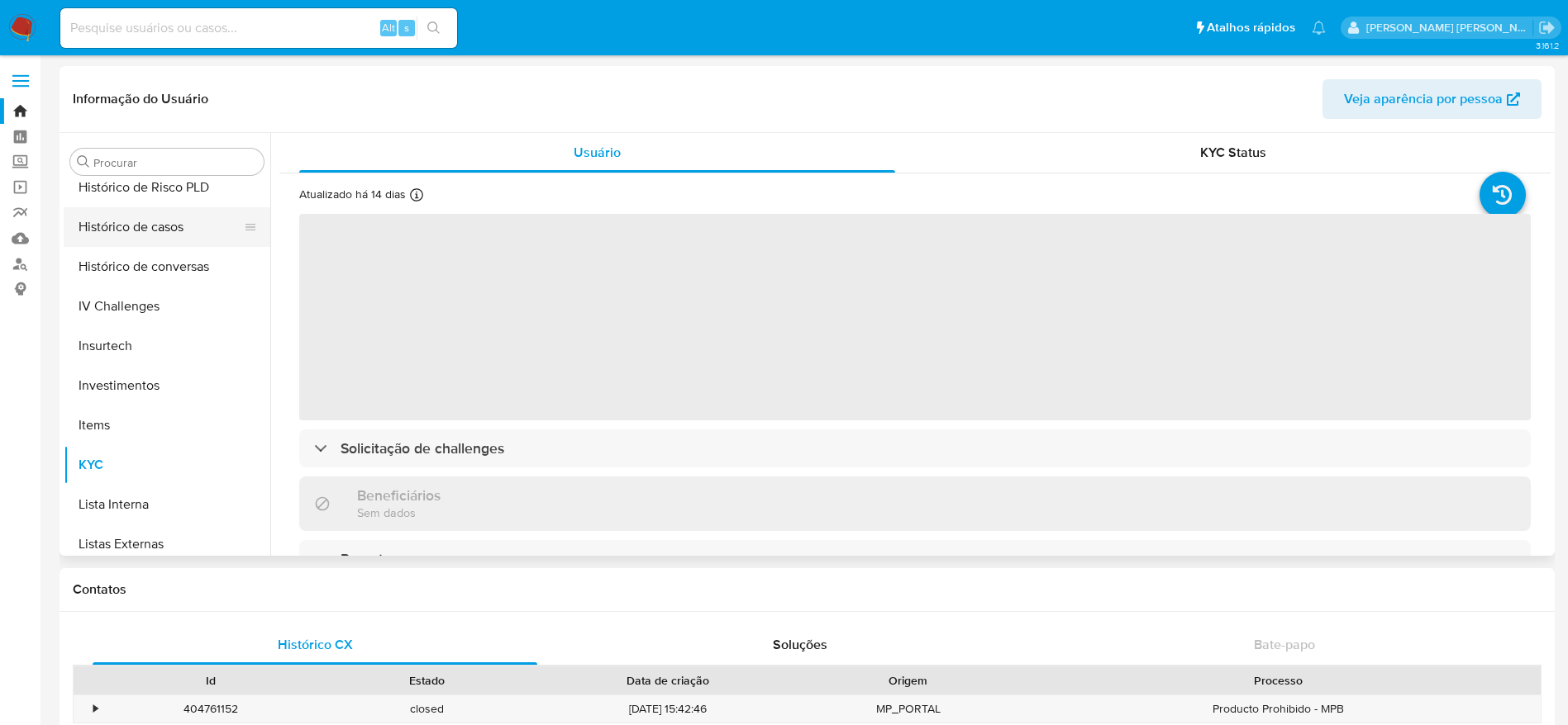
select select "10"
click at [141, 245] on button "Histórico de casos" at bounding box center [159, 227] width 193 height 39
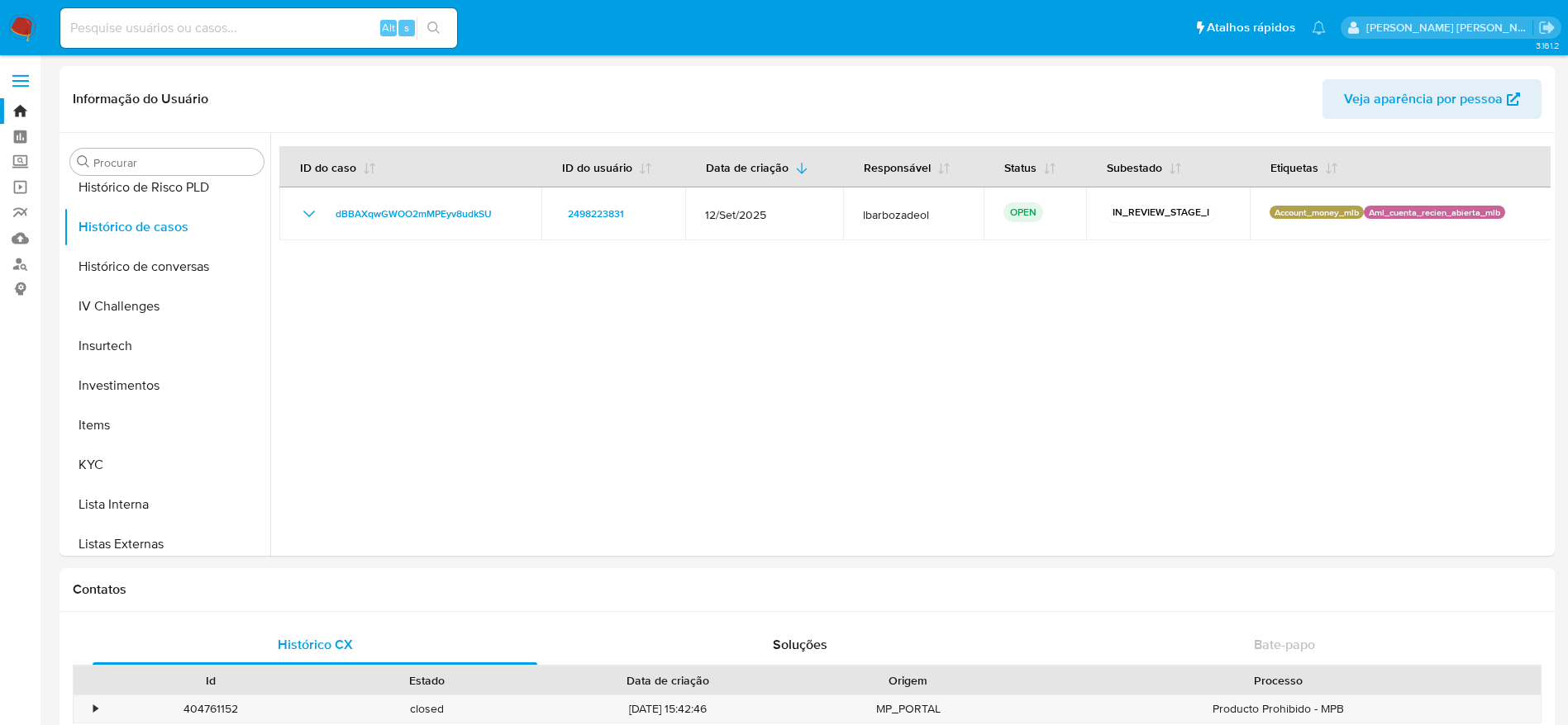
click at [275, 25] on input at bounding box center [258, 28] width 397 height 21
paste input "517441688"
type input "517441688"
click at [432, 27] on icon "search-icon" at bounding box center [434, 28] width 13 height 13
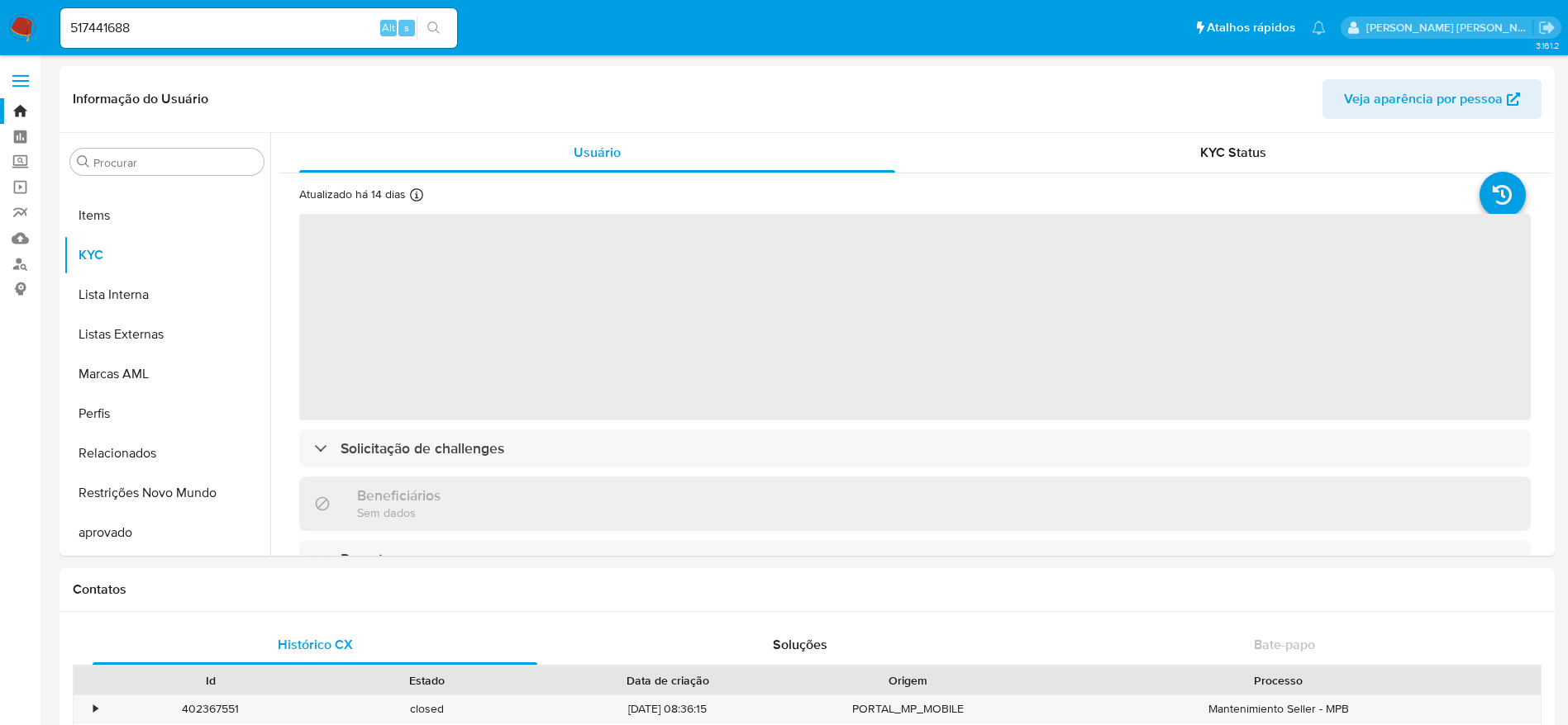
scroll to position [857, 0]
select select "10"
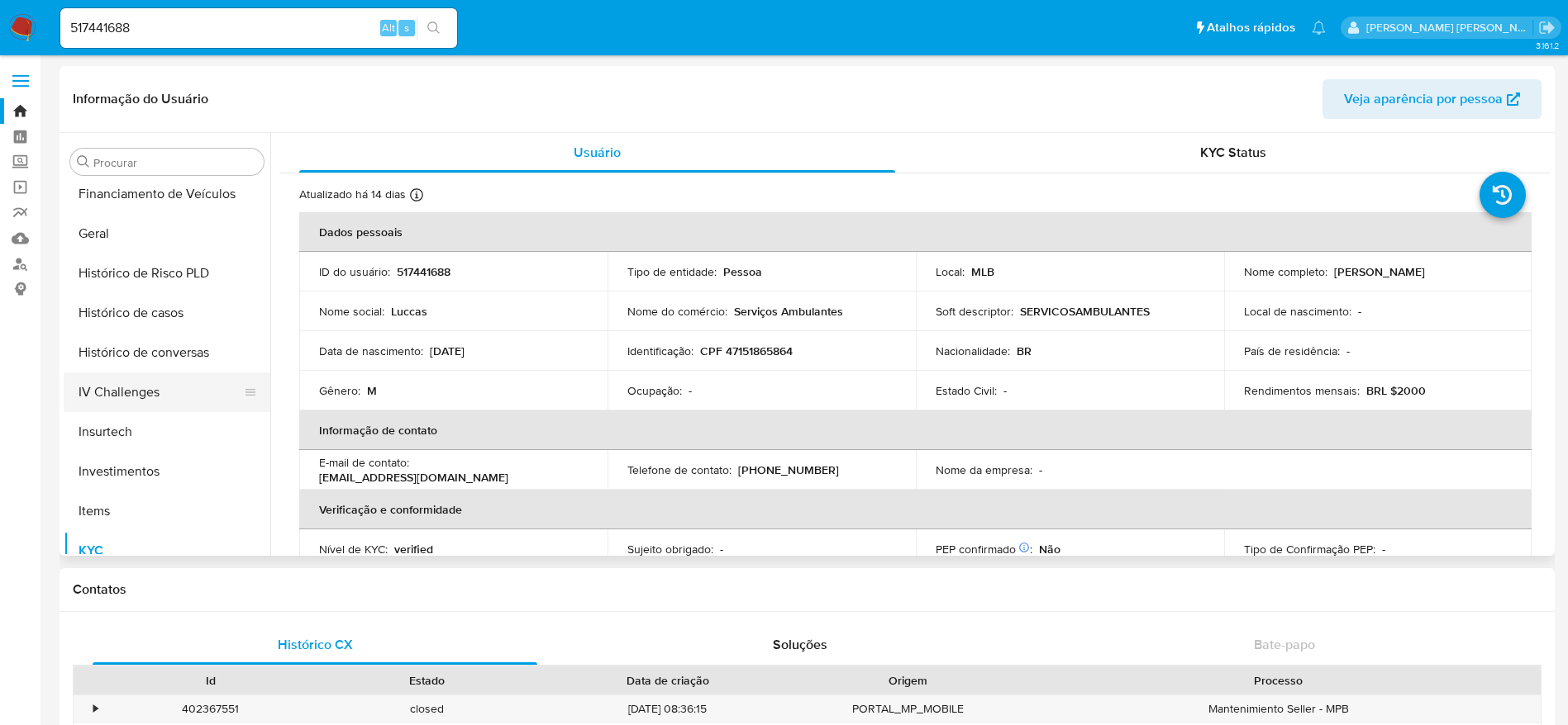
scroll to position [485, 0]
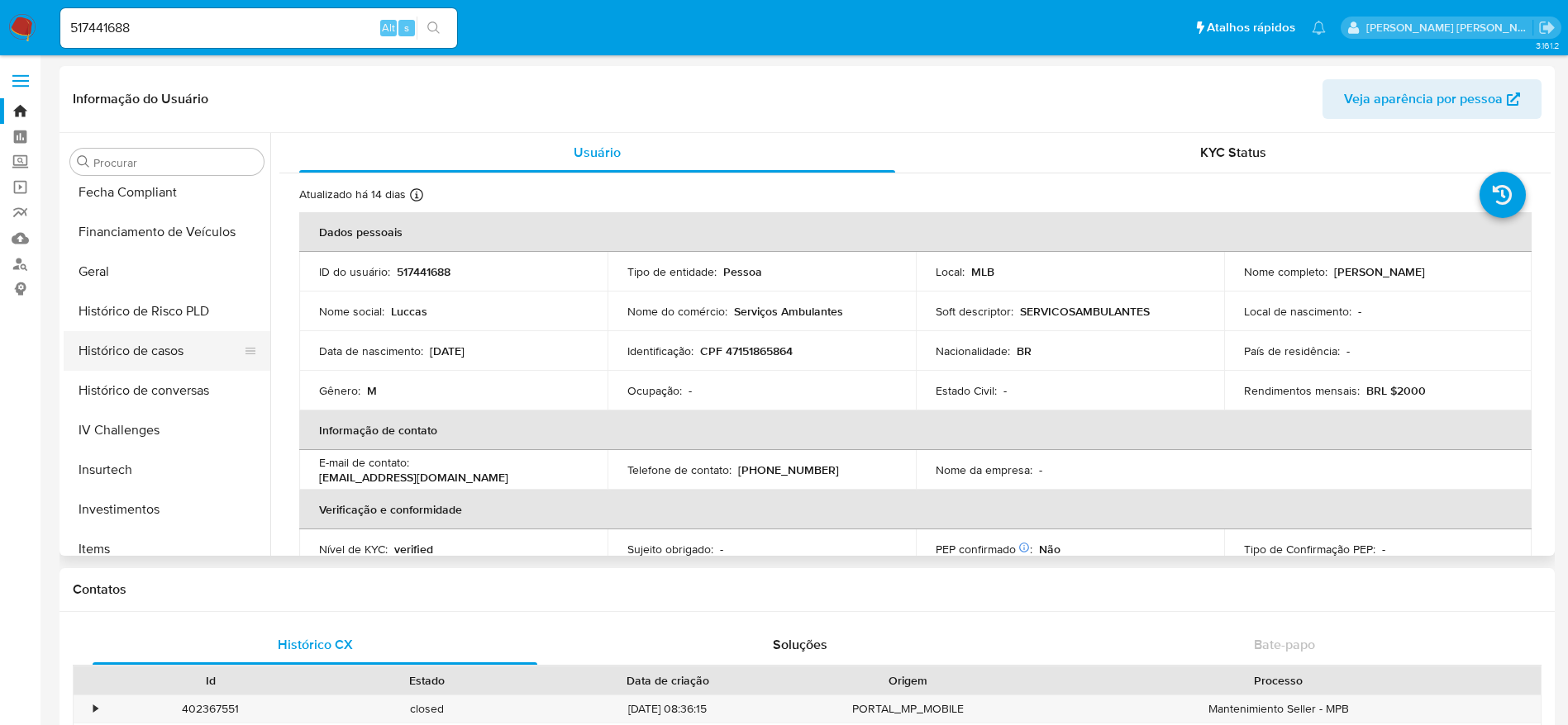
click at [121, 351] on button "Histórico de casos" at bounding box center [159, 350] width 193 height 39
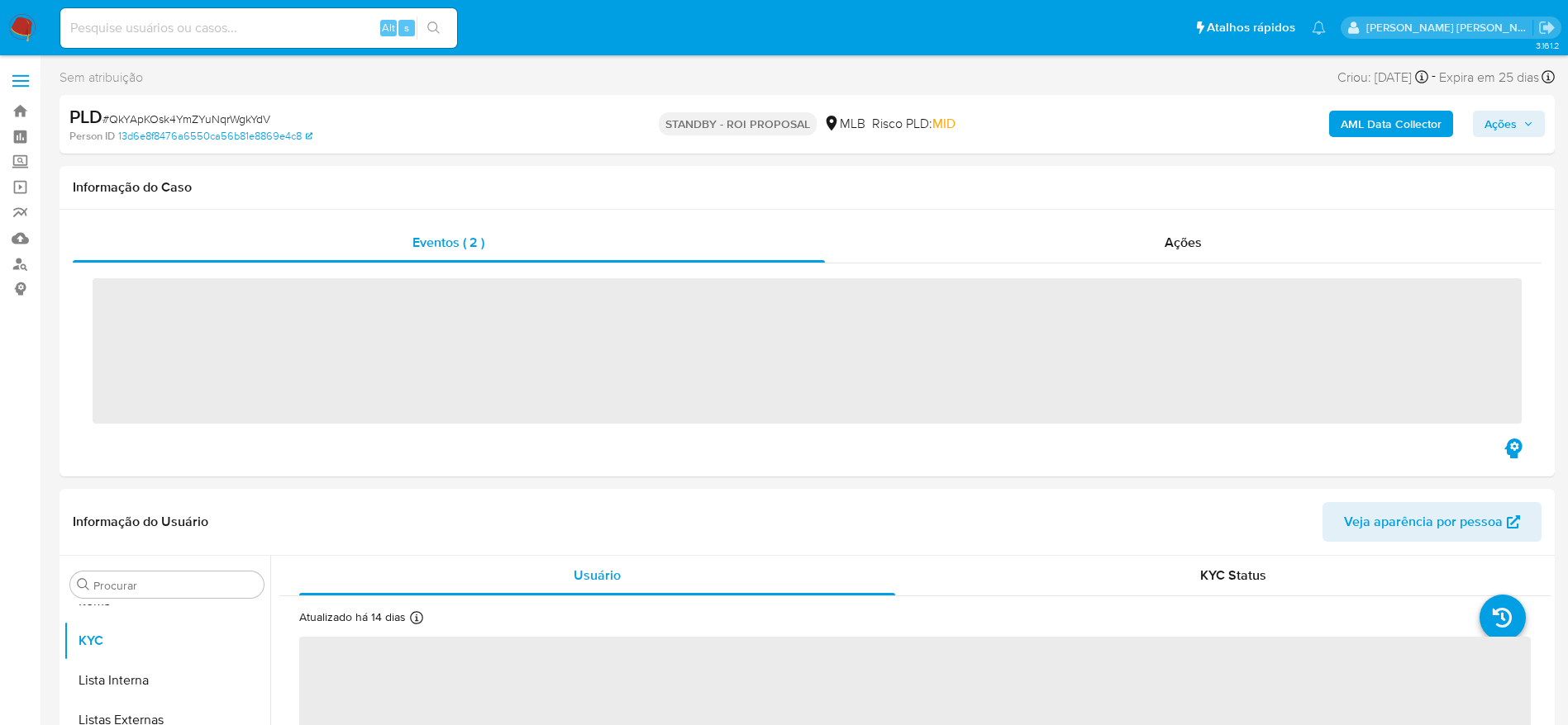
scroll to position [857, 0]
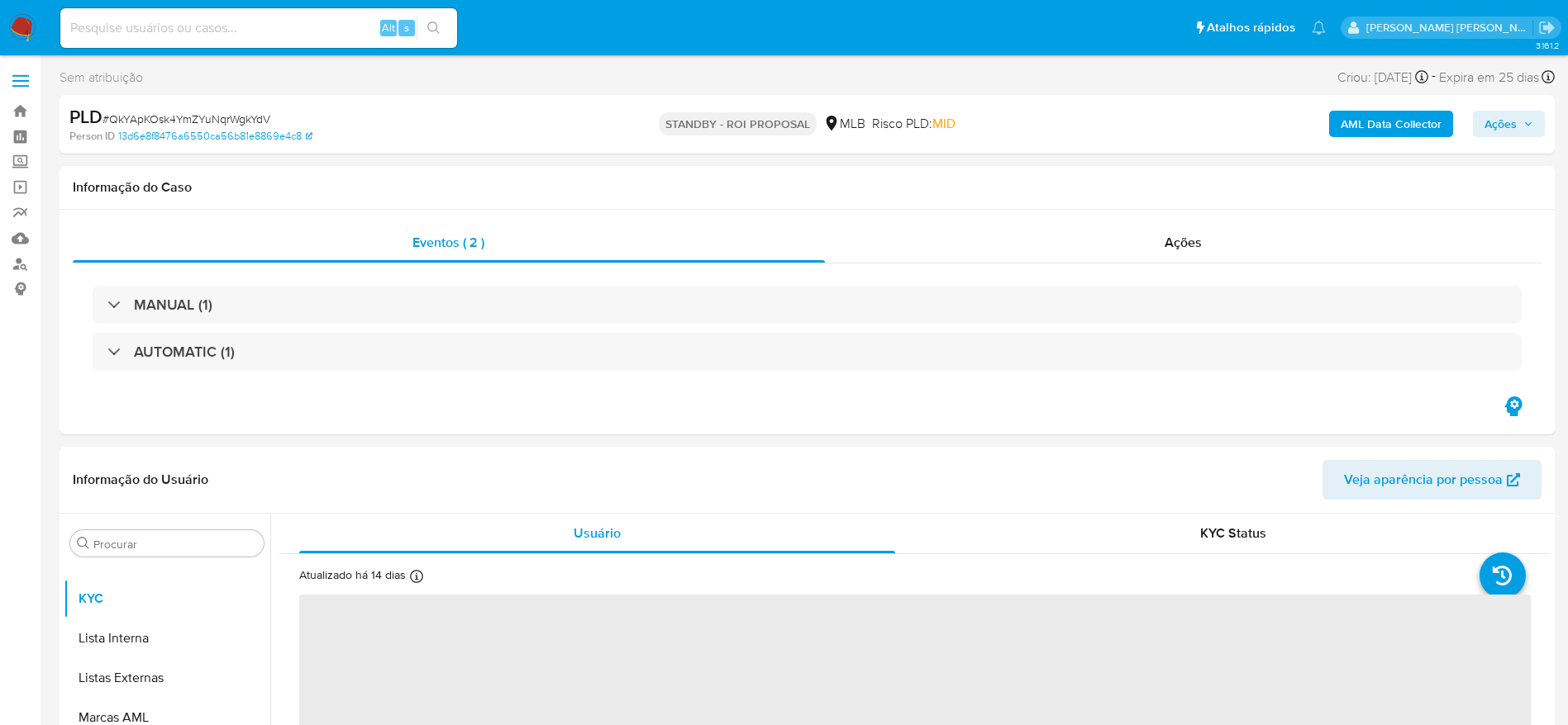
select select "10"
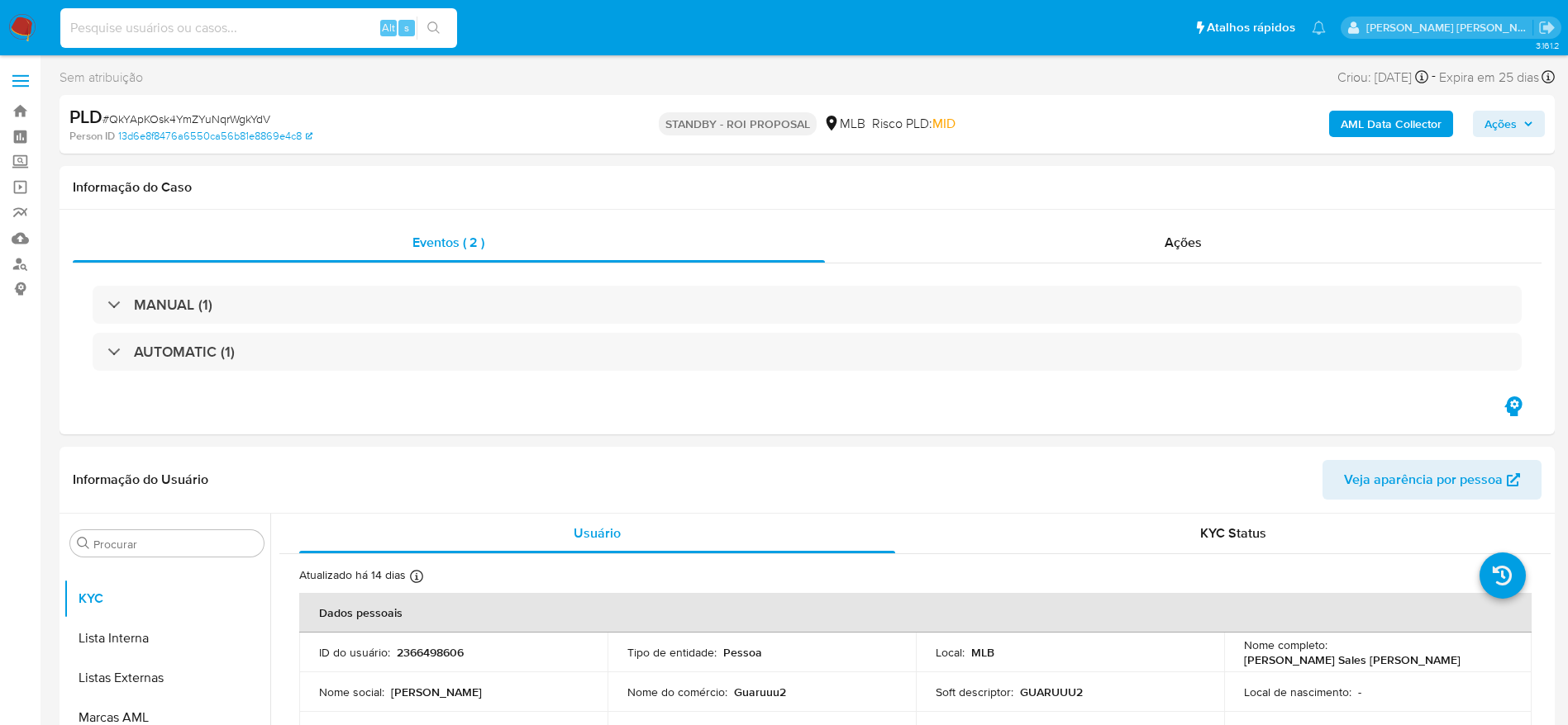
click at [275, 35] on input at bounding box center [258, 28] width 397 height 21
paste input "2515367709"
type input "2515367709"
click at [440, 22] on icon "search-icon" at bounding box center [434, 28] width 13 height 13
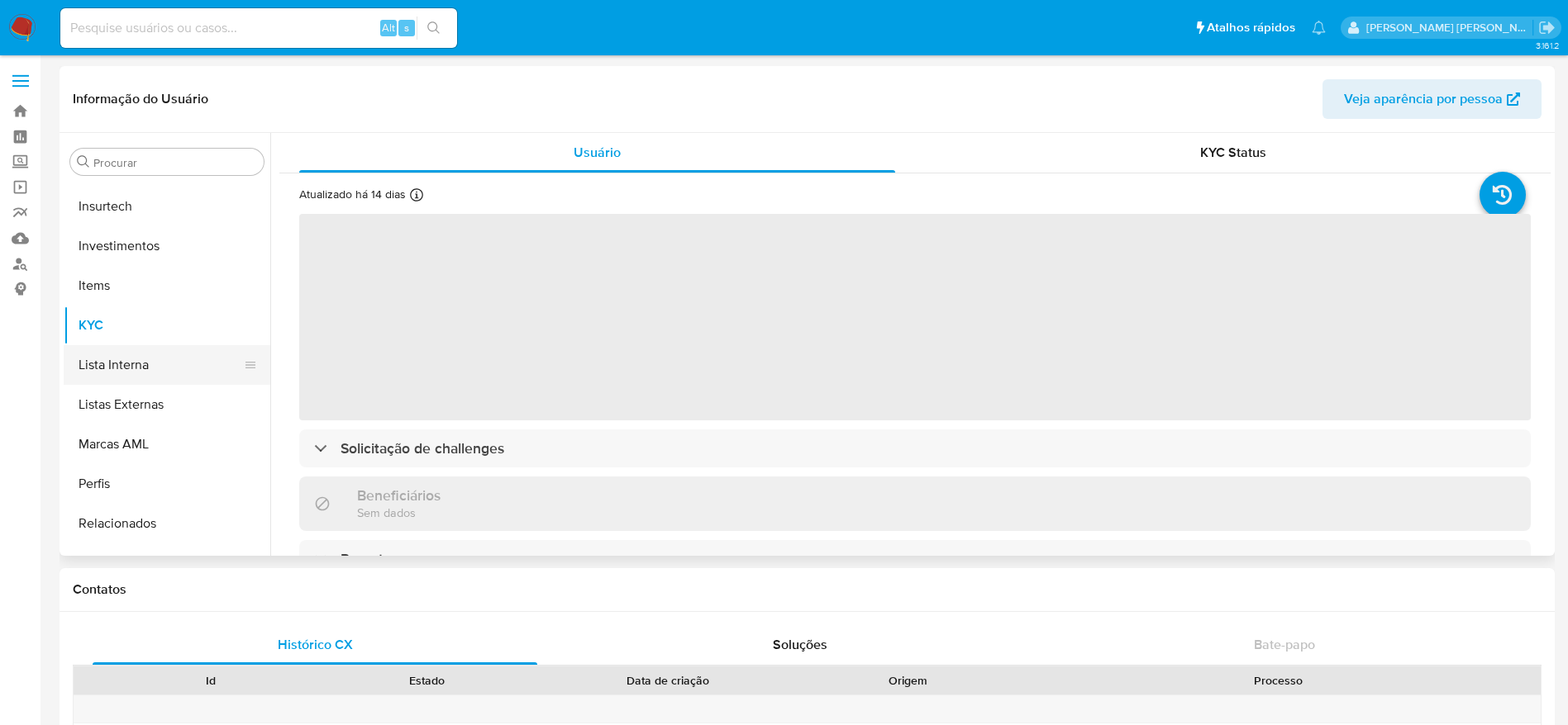
scroll to position [609, 0]
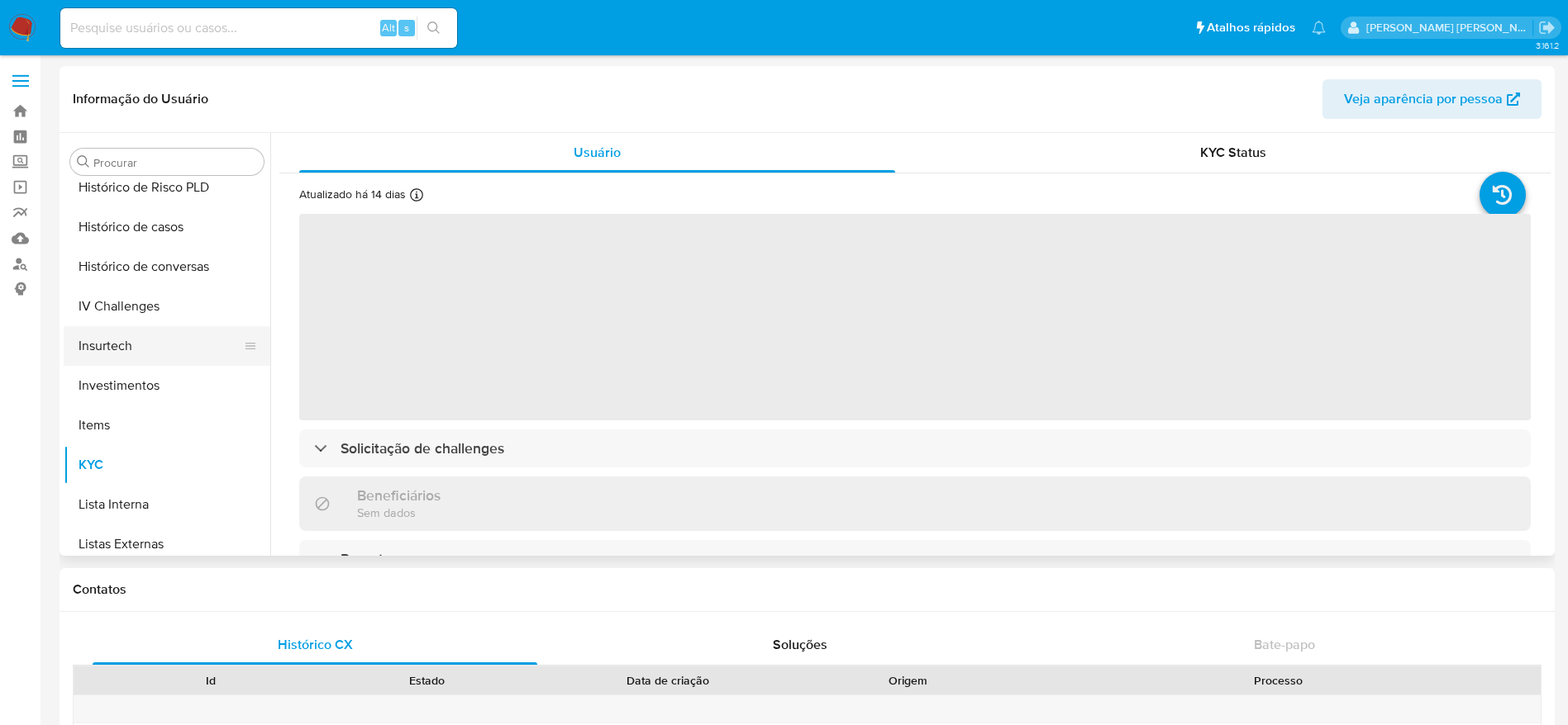
select select "10"
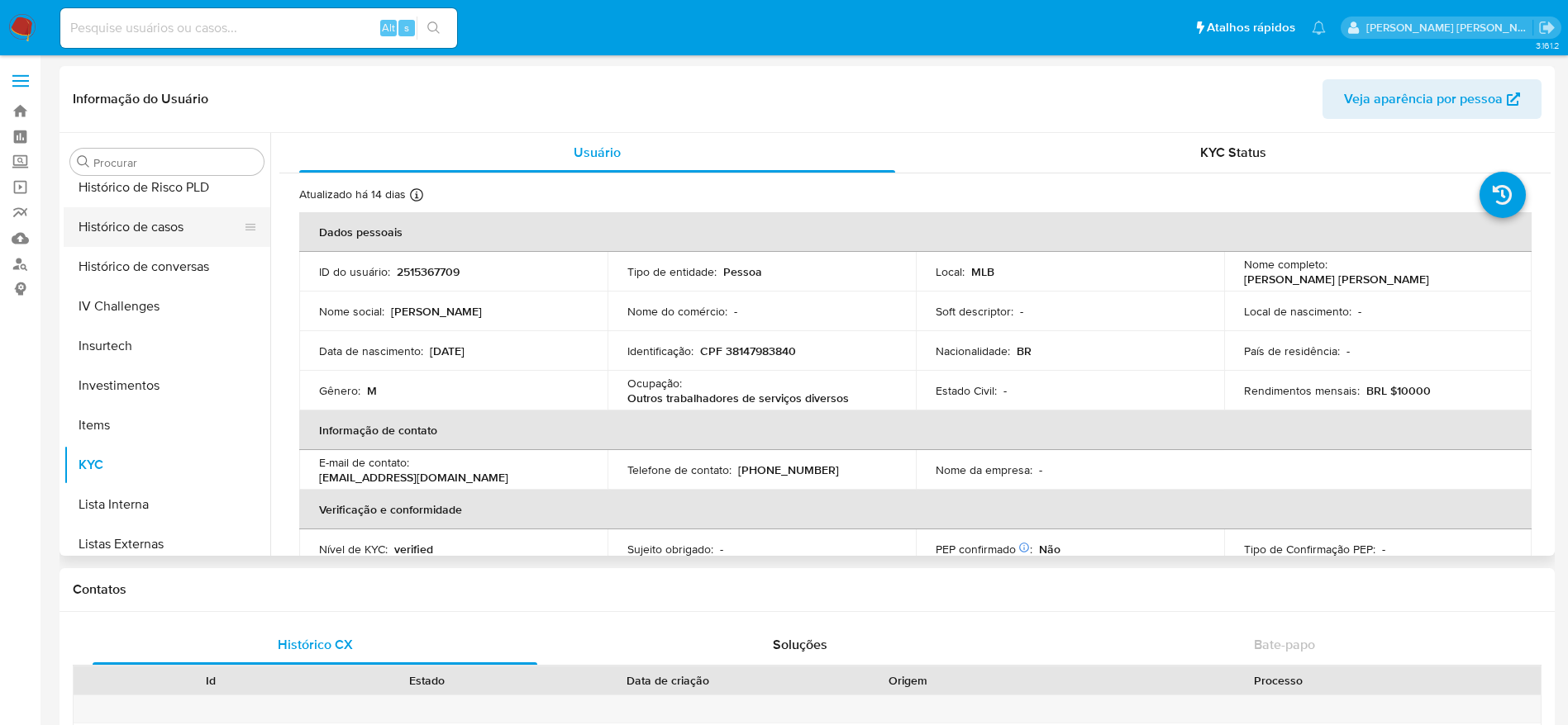
click at [144, 230] on button "Histórico de casos" at bounding box center [159, 227] width 193 height 39
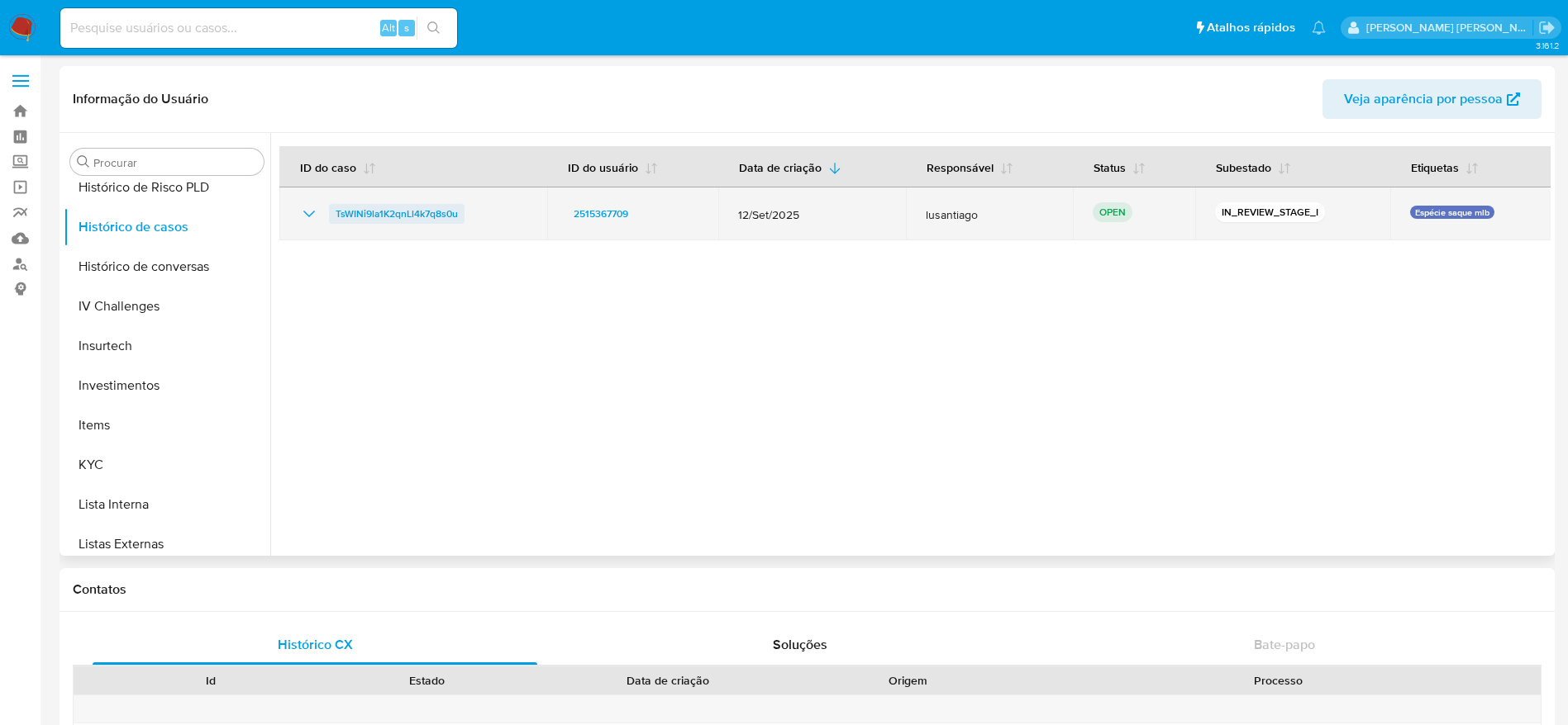
click at [401, 214] on span "TsWINi9la1K2qnLl4k7q8s0u" at bounding box center [396, 213] width 122 height 20
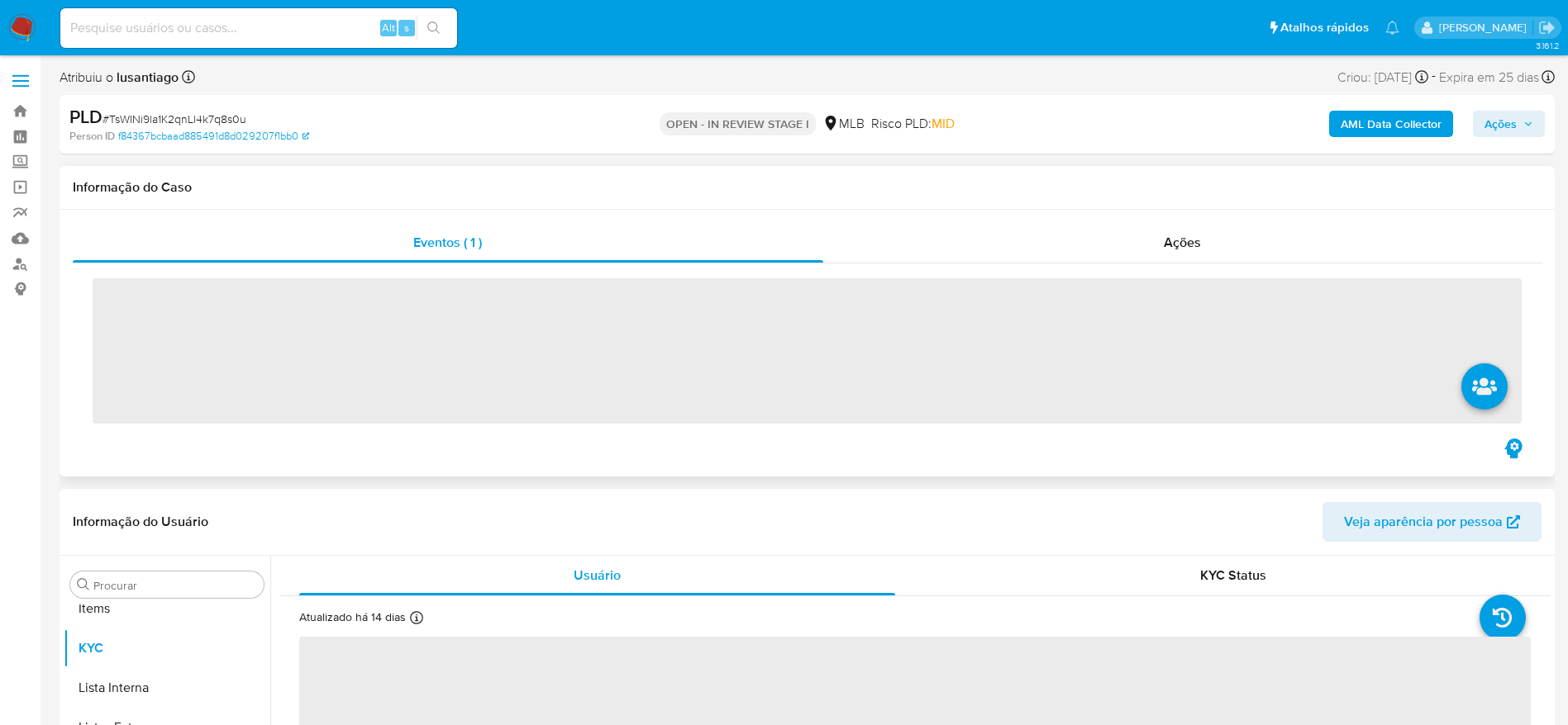
scroll to position [857, 0]
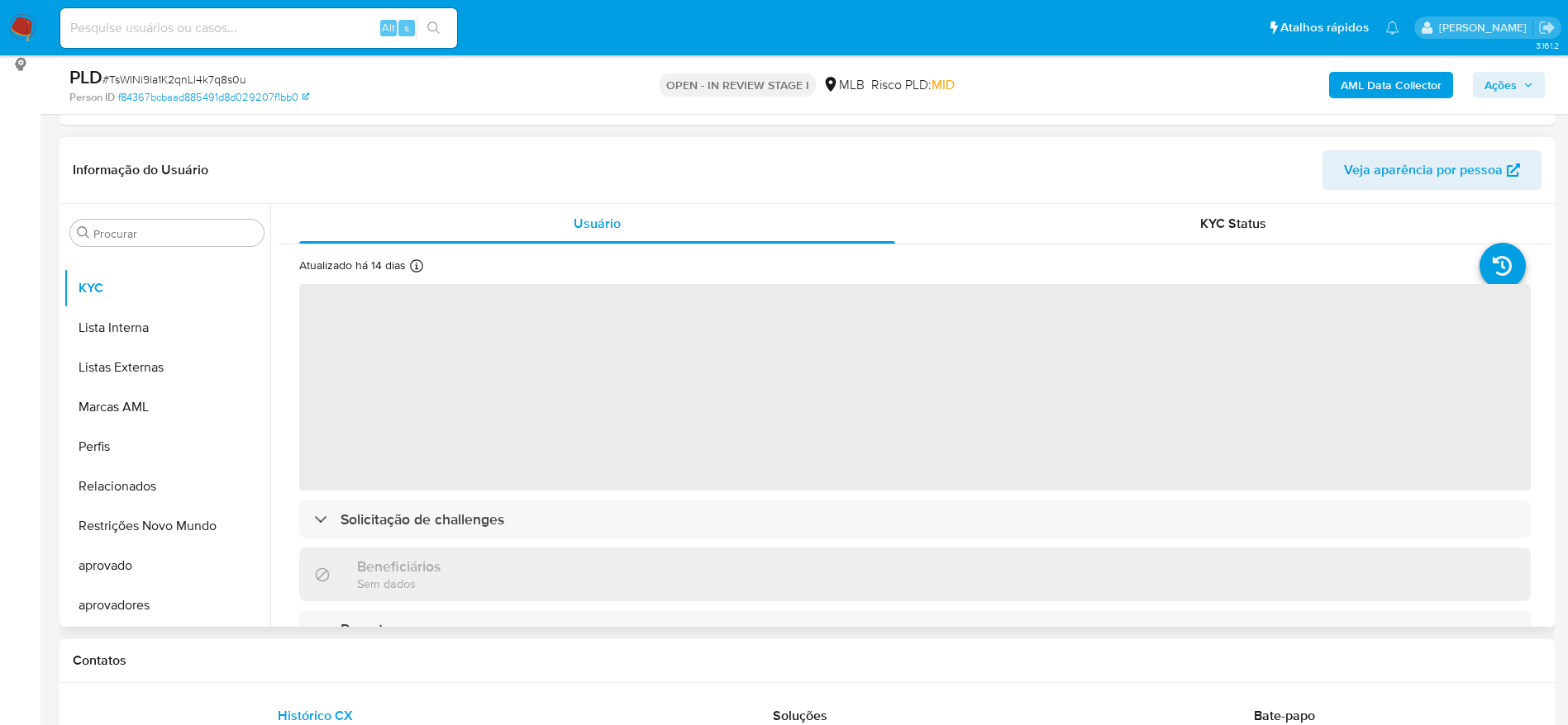
select select "10"
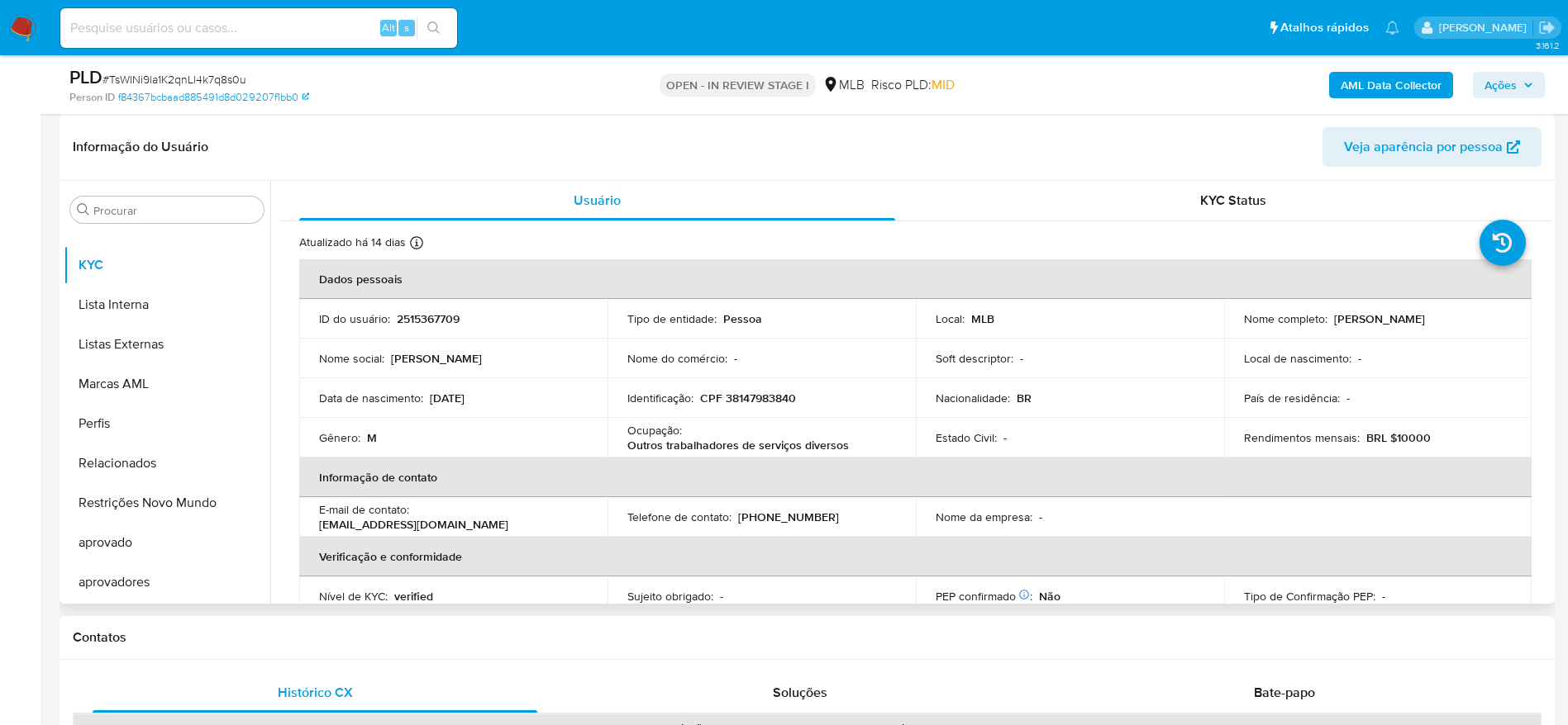
click at [749, 402] on p "CPF 38147983840" at bounding box center [748, 398] width 96 height 14
copy p "38147983840"
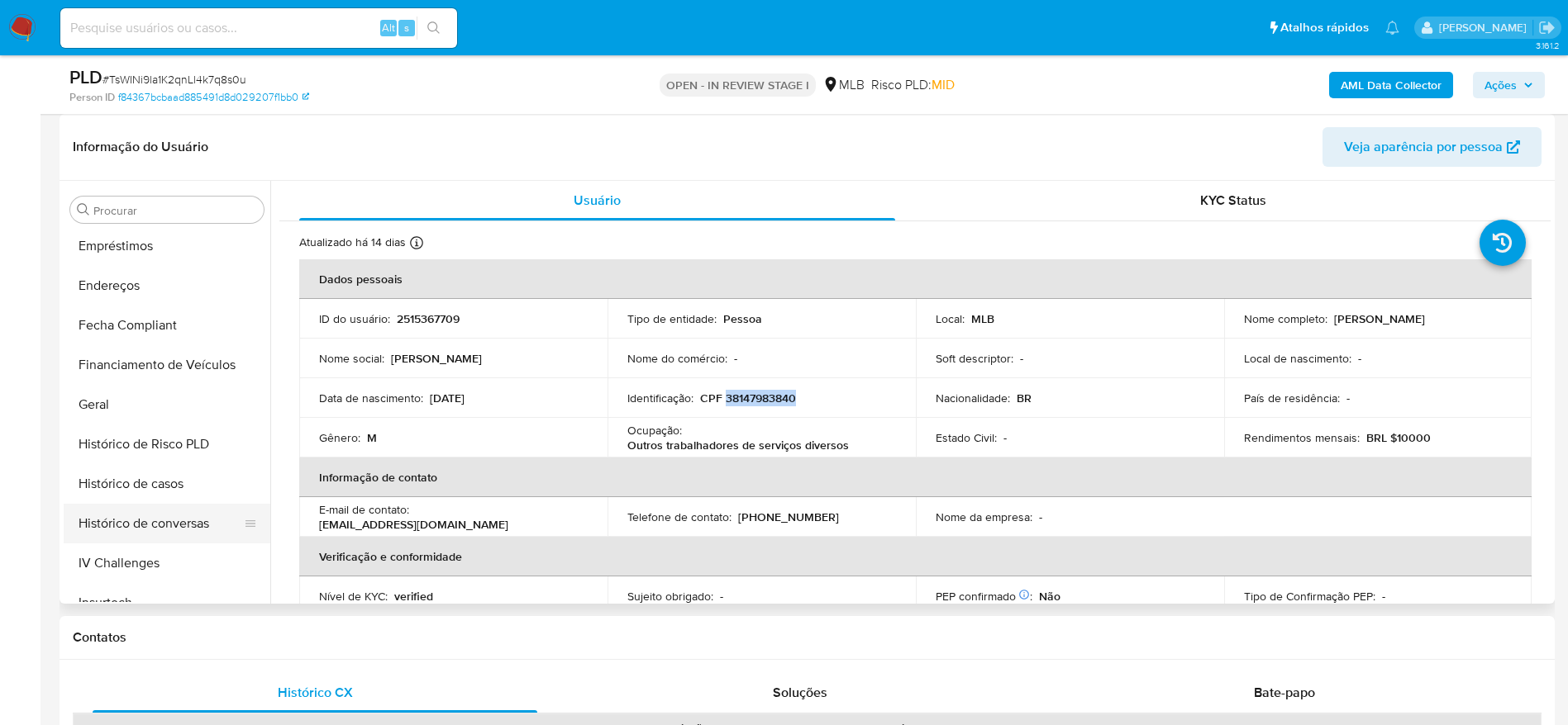
scroll to position [361, 0]
click at [122, 440] on button "Geral" at bounding box center [159, 443] width 193 height 39
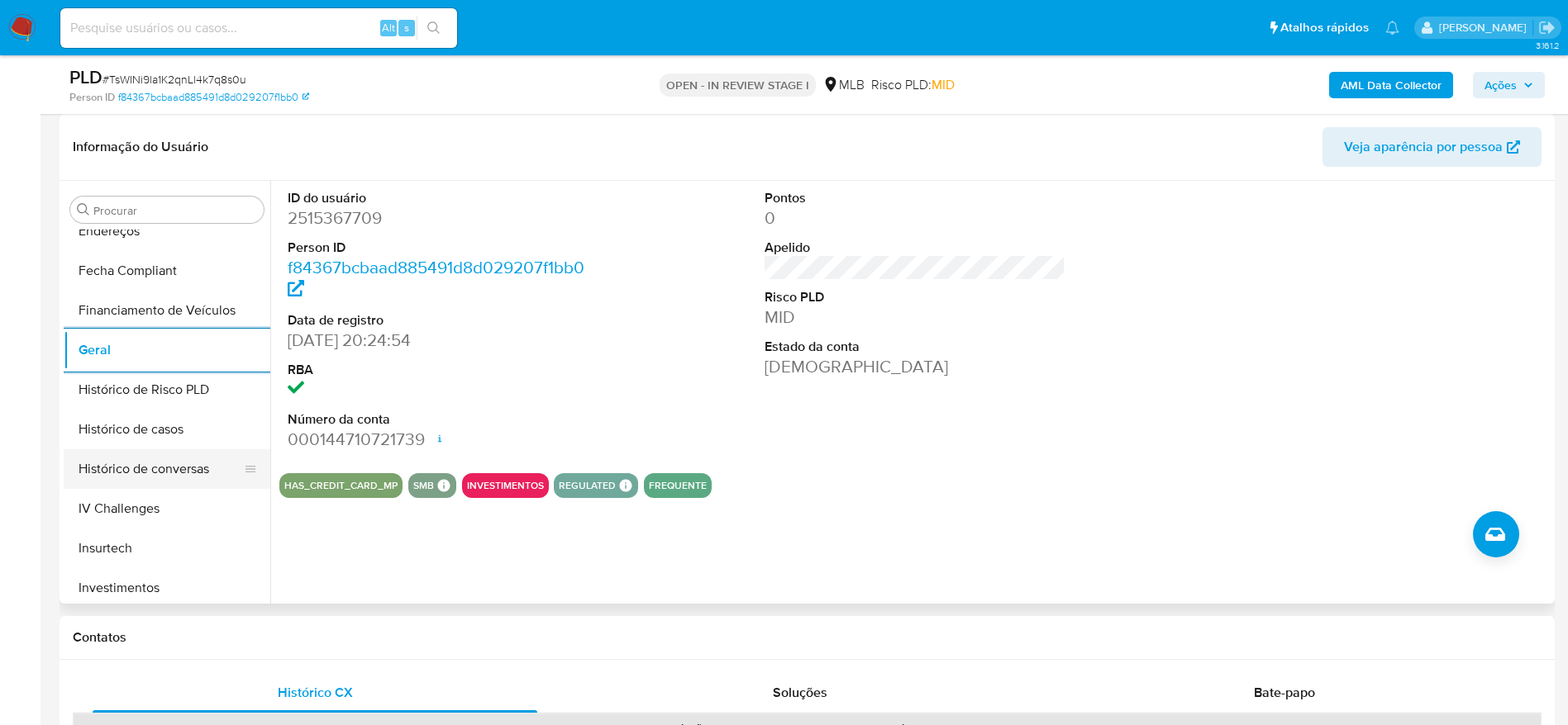
scroll to position [733, 0]
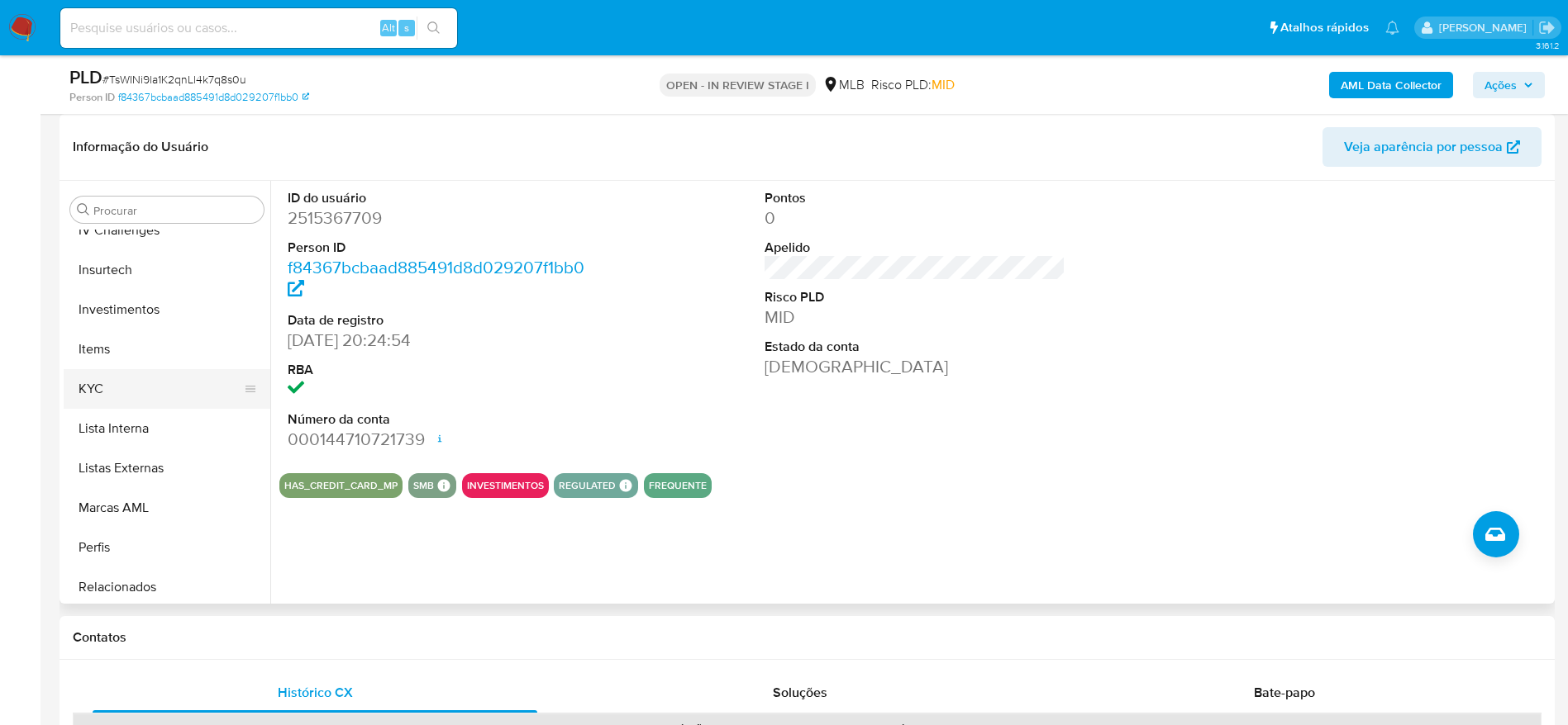
click at [104, 393] on button "KYC" at bounding box center [159, 388] width 193 height 39
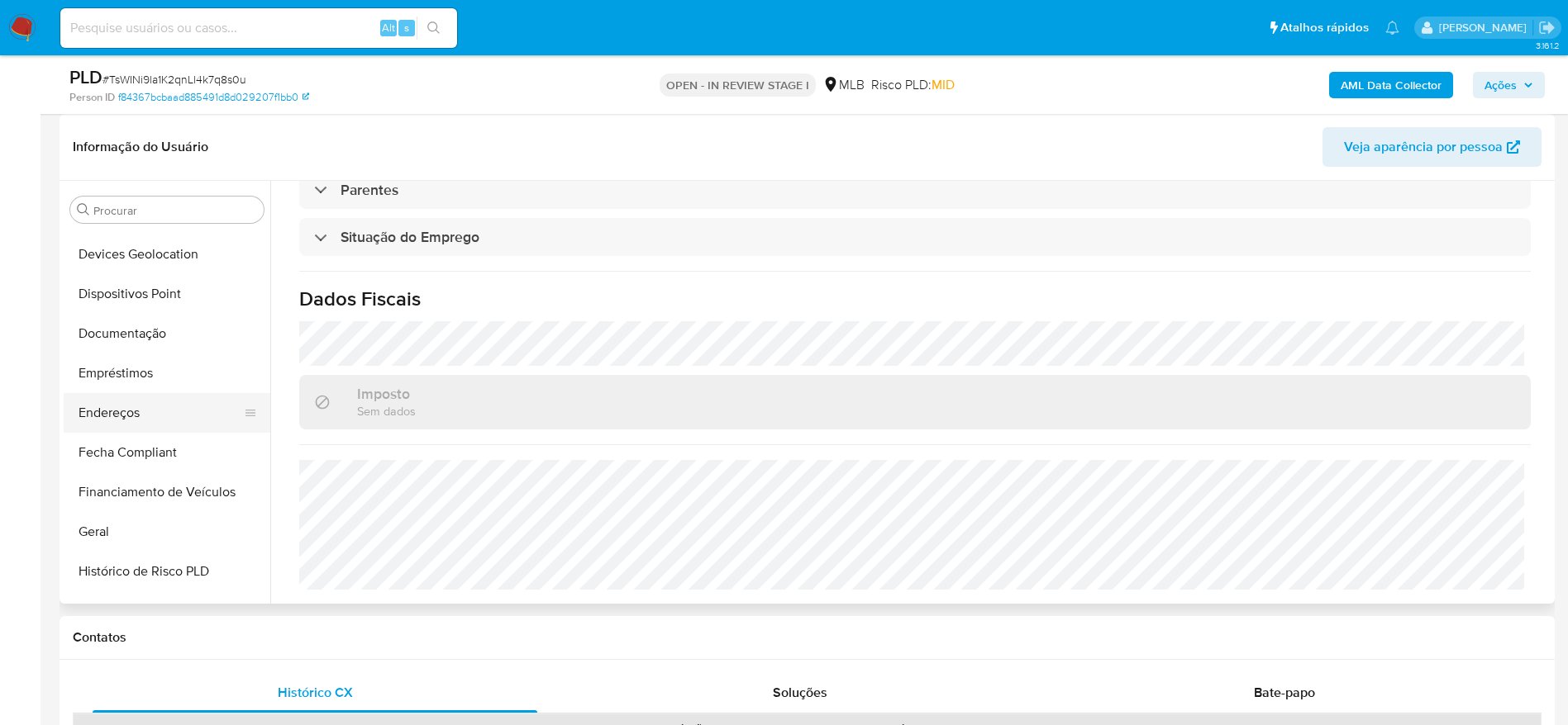
scroll to position [237, 0]
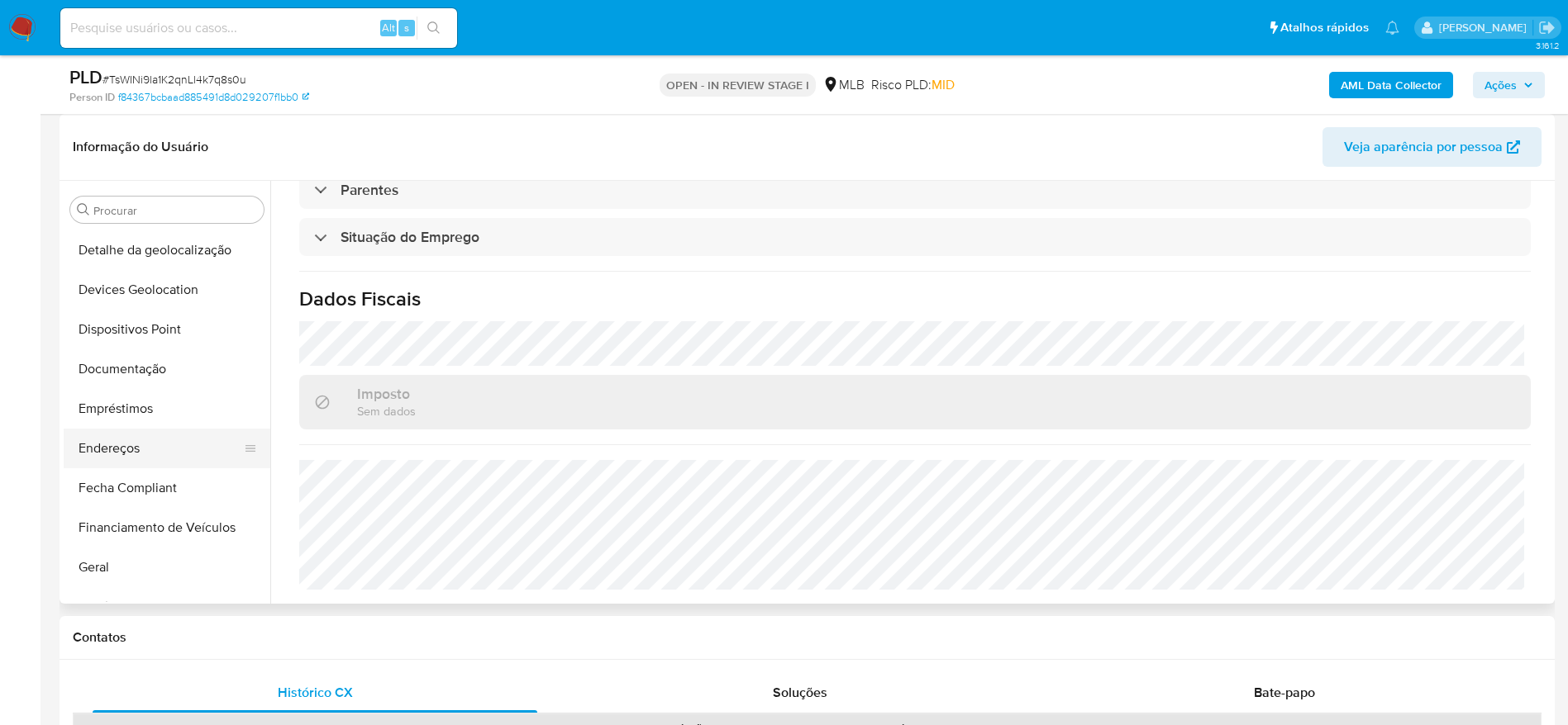
drag, startPoint x: 141, startPoint y: 458, endPoint x: 208, endPoint y: 464, distance: 67.3
click at [141, 458] on button "Endereços" at bounding box center [159, 447] width 193 height 39
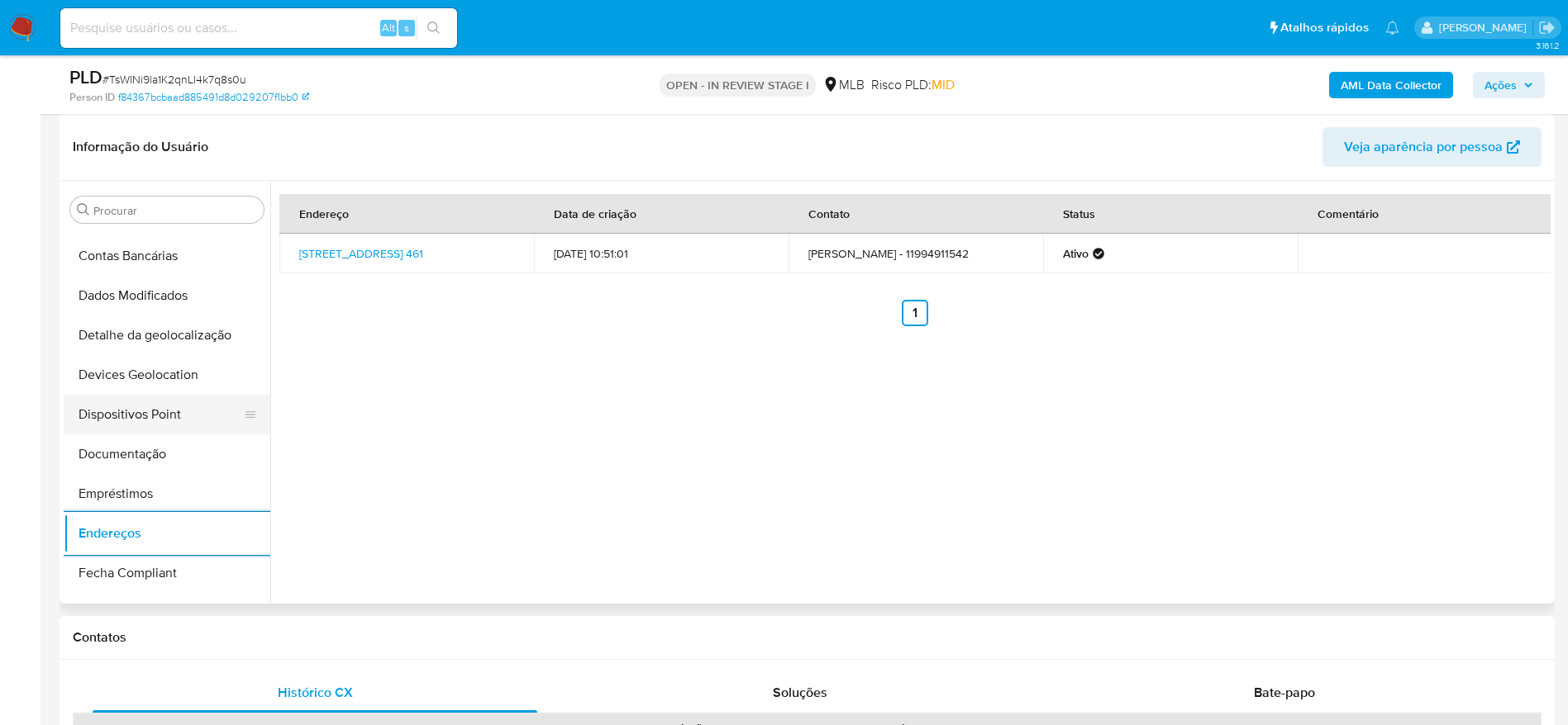
scroll to position [113, 0]
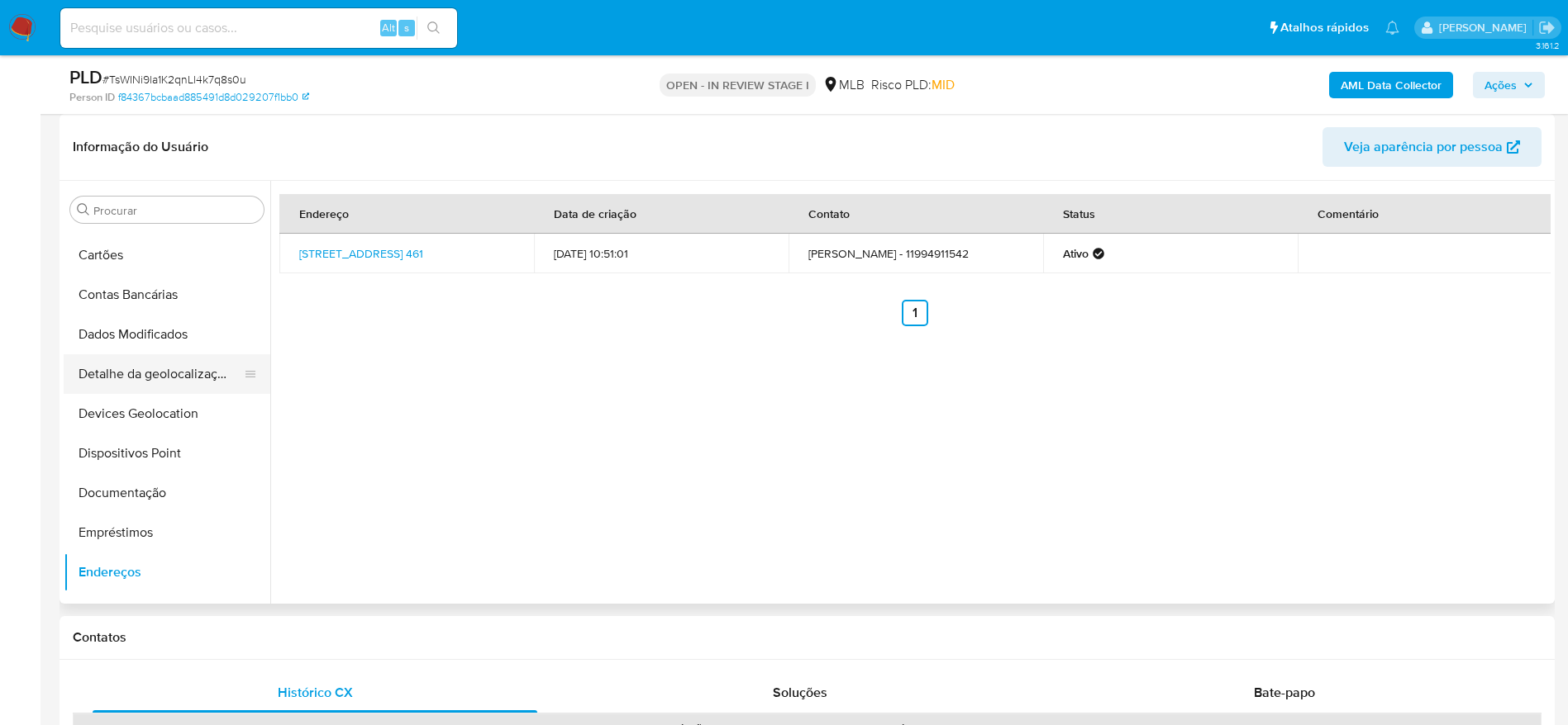
click at [152, 381] on button "Detalhe da geolocalização" at bounding box center [159, 374] width 193 height 39
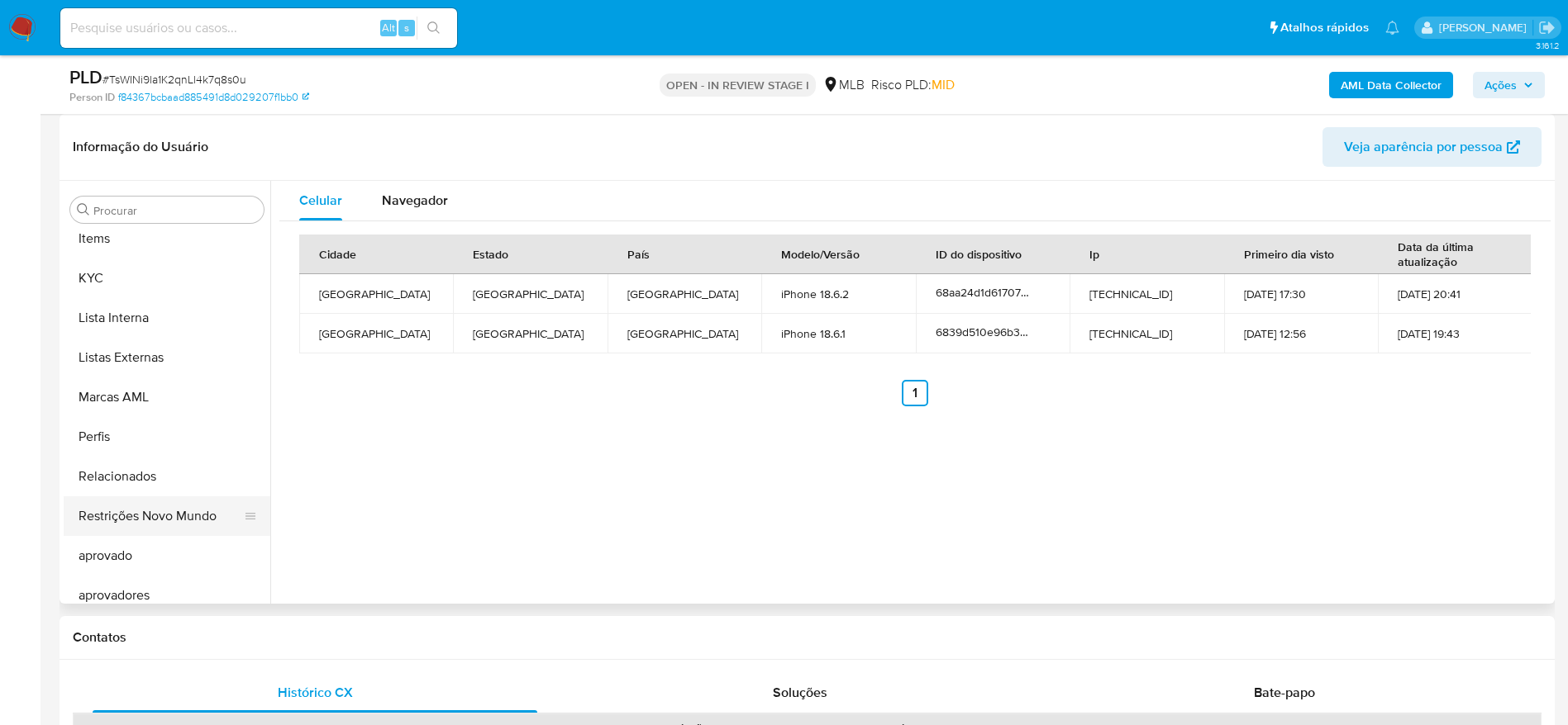
scroll to position [857, 0]
click at [153, 504] on button "Restrições Novo Mundo" at bounding box center [159, 502] width 193 height 39
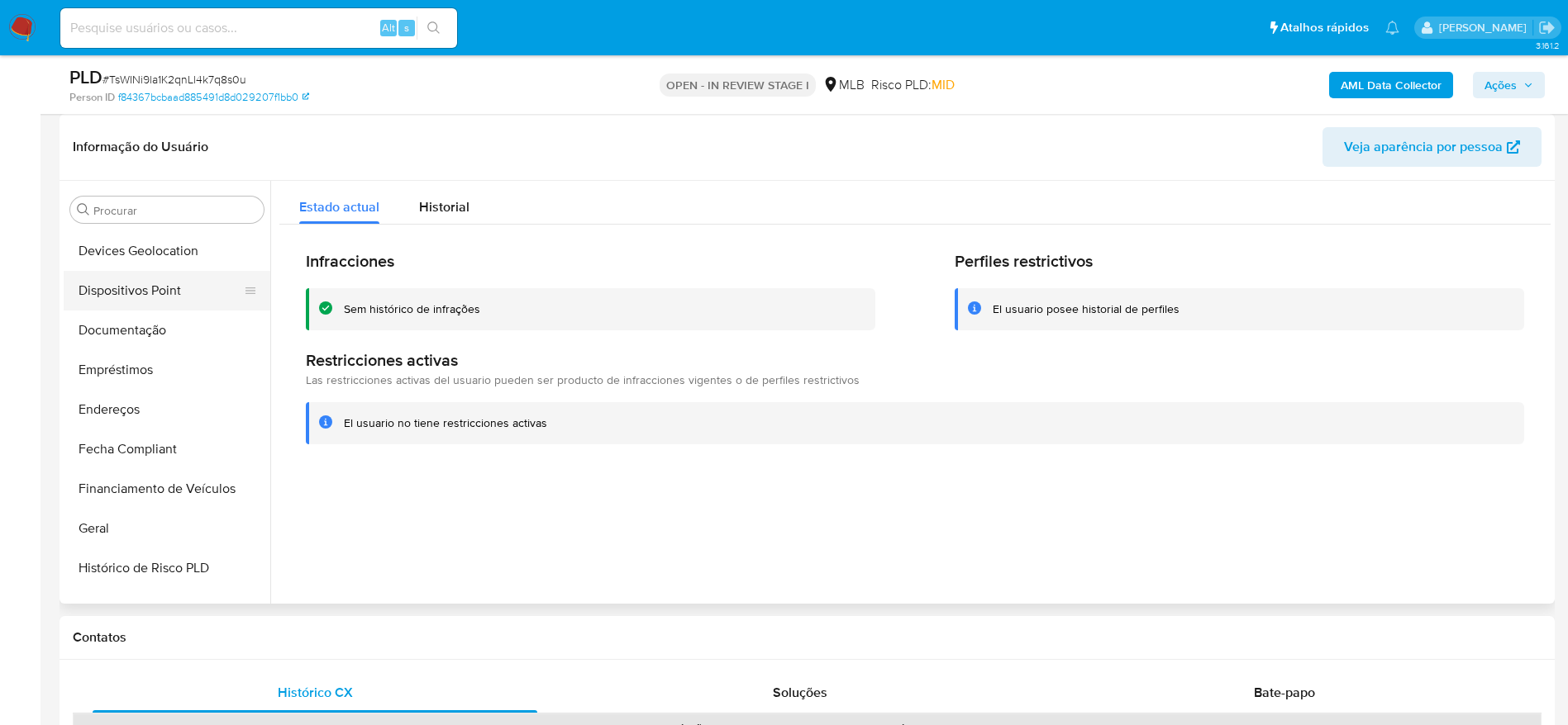
scroll to position [237, 0]
click at [137, 329] on button "Dispositivos Point" at bounding box center [159, 329] width 193 height 39
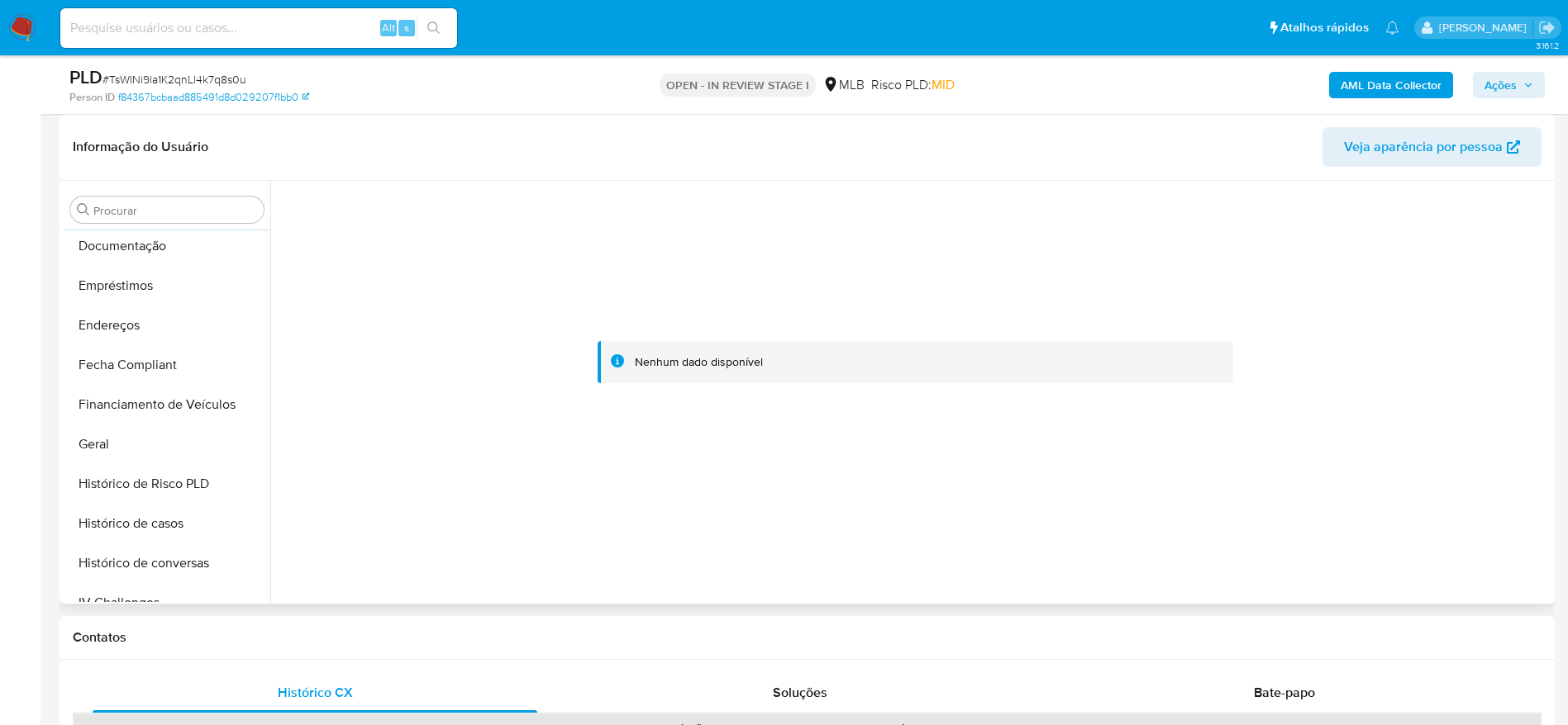
scroll to position [857, 0]
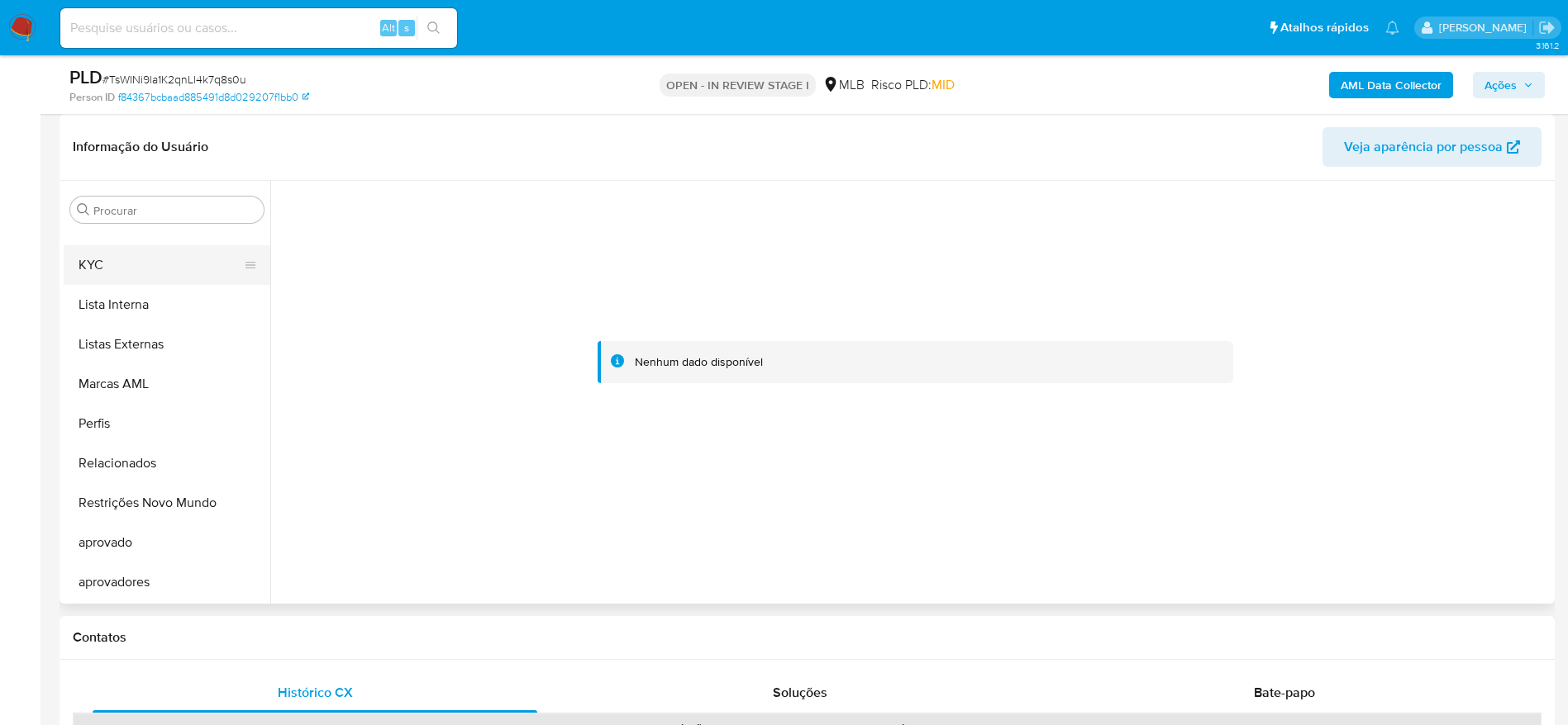
click at [113, 258] on button "KYC" at bounding box center [159, 264] width 193 height 39
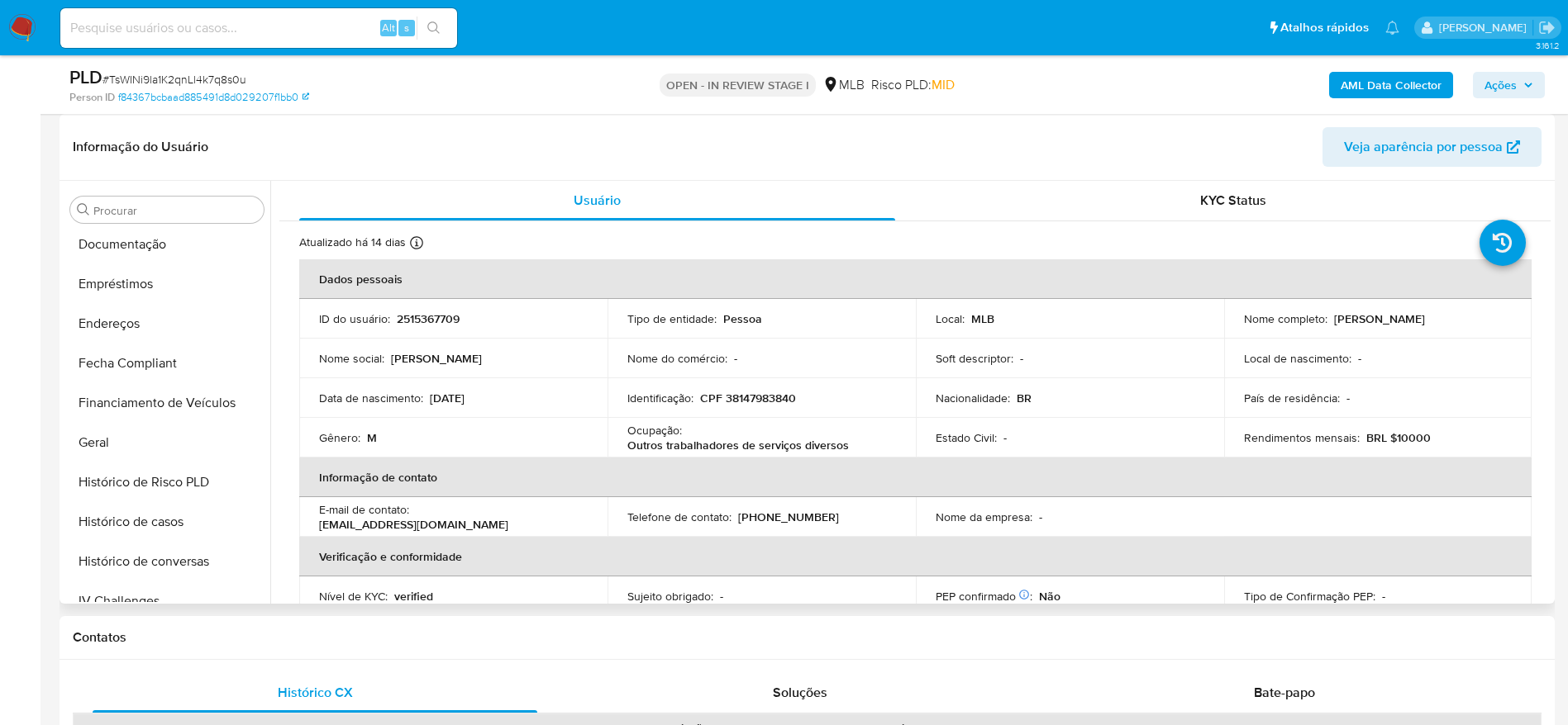
scroll to position [361, 0]
click at [110, 446] on button "Geral" at bounding box center [159, 443] width 193 height 39
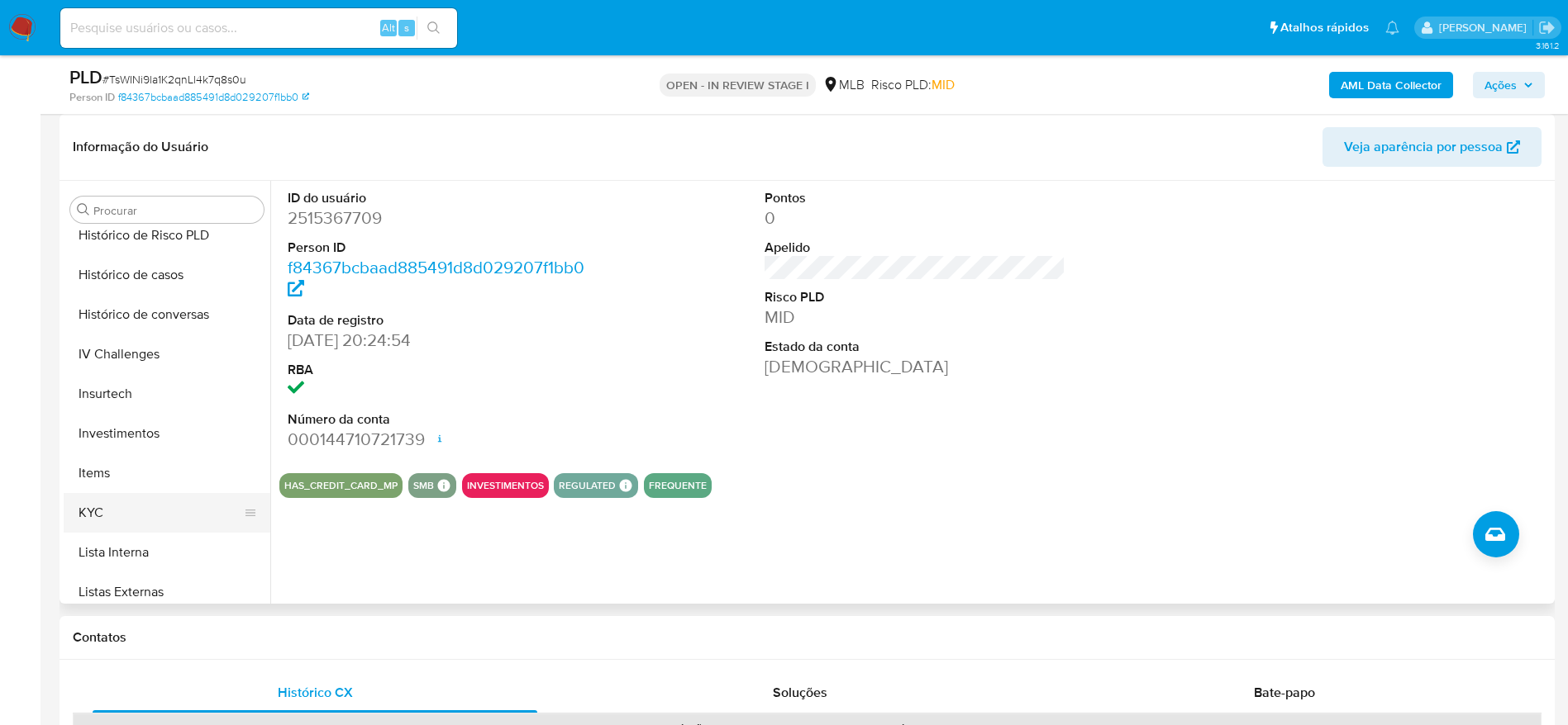
scroll to position [733, 0]
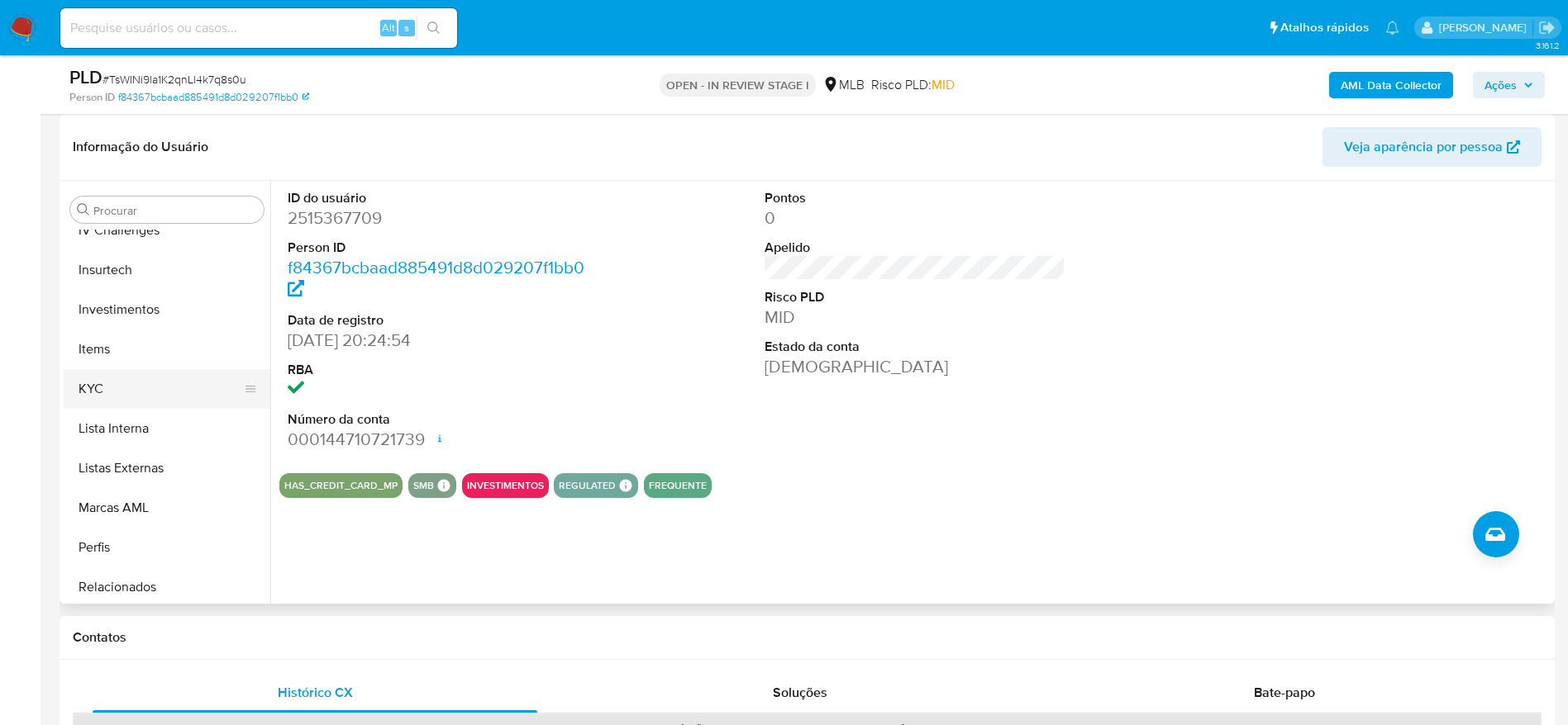
click at [127, 372] on button "KYC" at bounding box center [159, 388] width 193 height 39
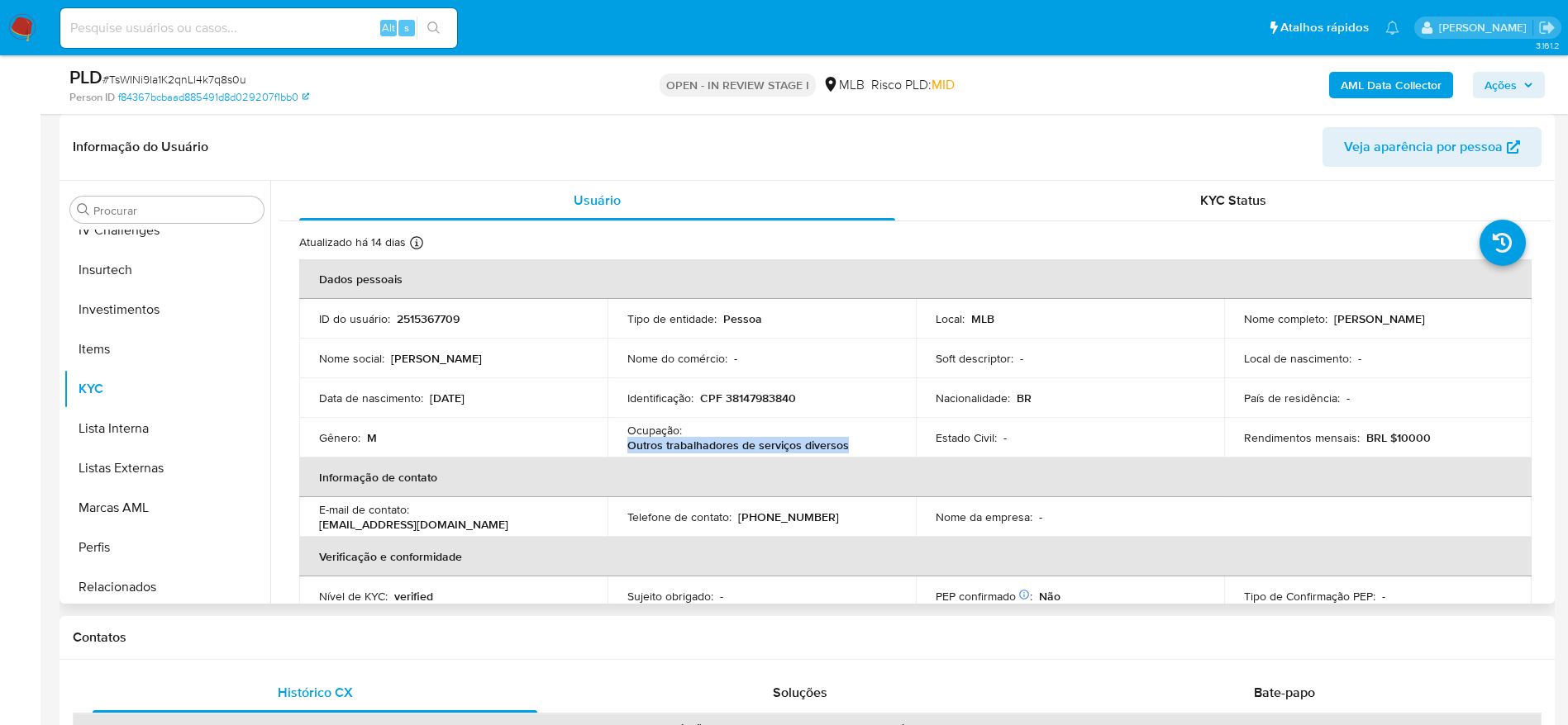
drag, startPoint x: 849, startPoint y: 447, endPoint x: 622, endPoint y: 451, distance: 227.0
click at [622, 451] on td "Ocupação : Outros trabalhadores de serviços diversos" at bounding box center [761, 437] width 308 height 39
copy p "Outros trabalhadores de serviços diversos"
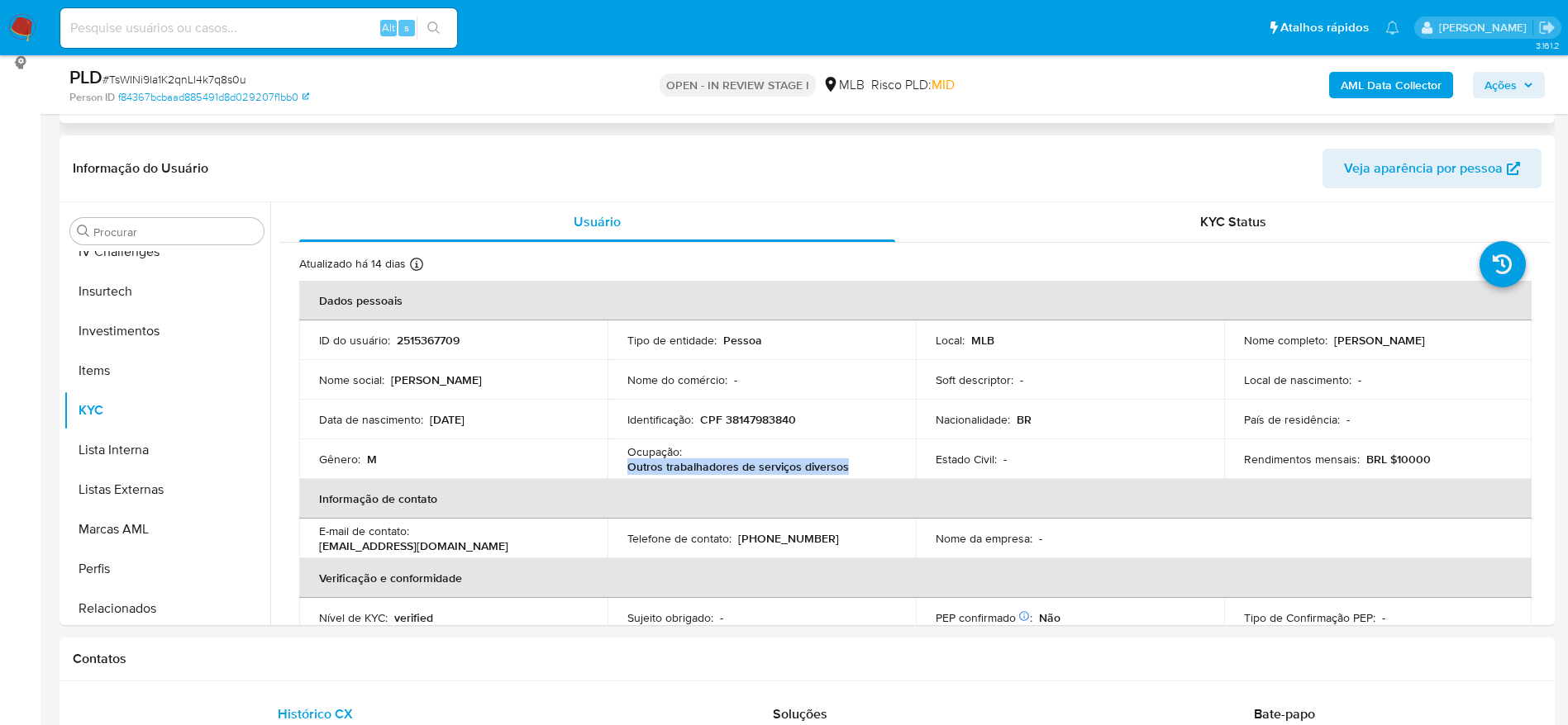
scroll to position [0, 0]
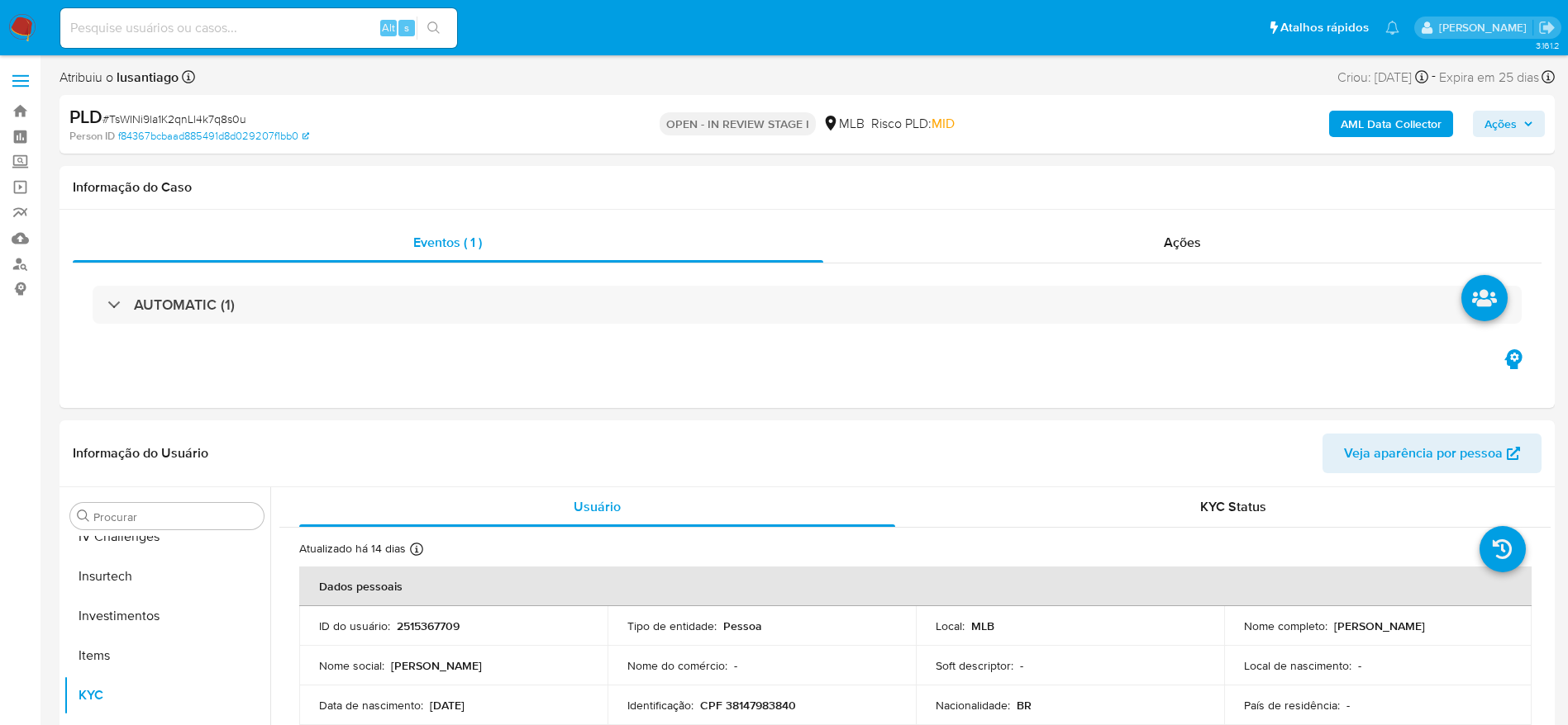
click at [1518, 131] on span "Ações" at bounding box center [1508, 124] width 49 height 23
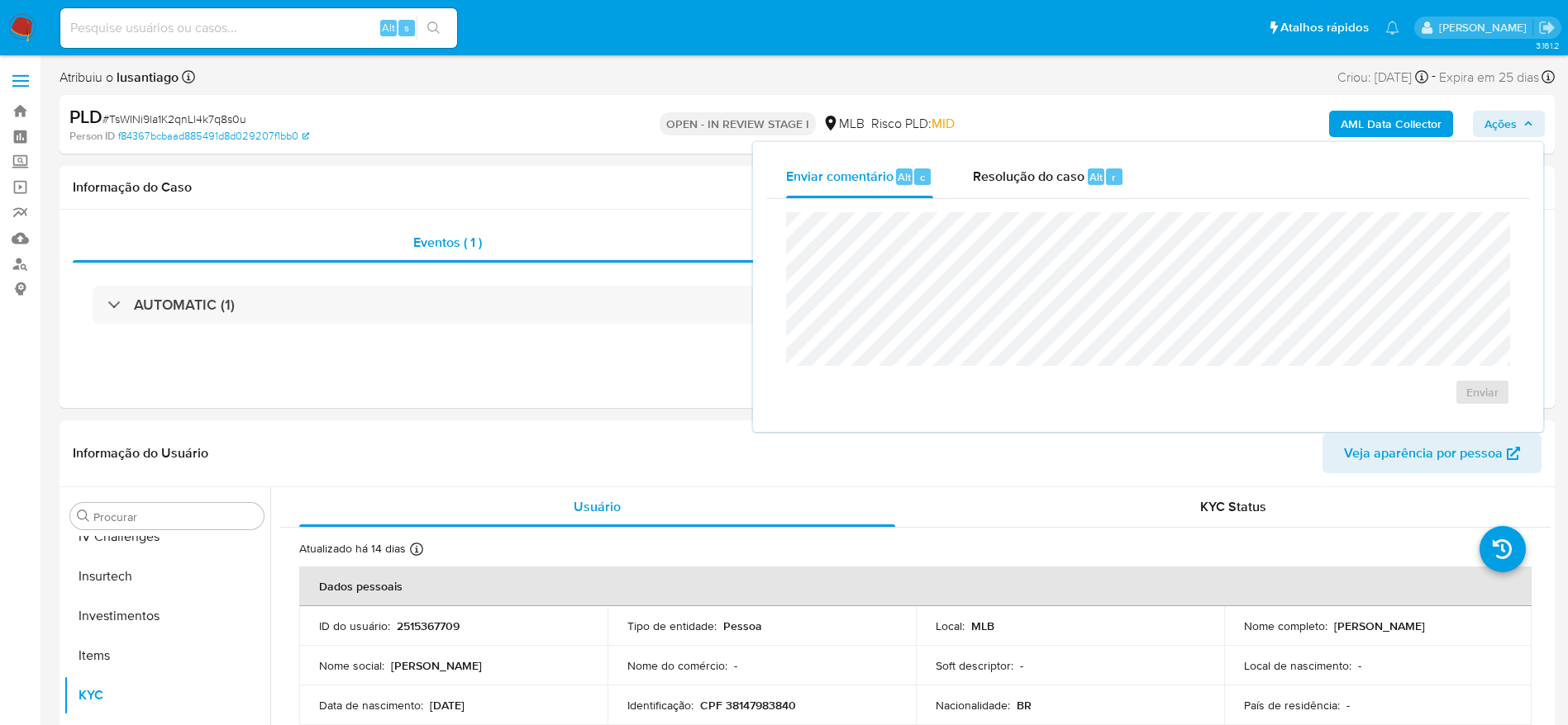
drag, startPoint x: 1042, startPoint y: 180, endPoint x: 1031, endPoint y: 201, distance: 23.7
click at [1042, 183] on span "Resolução do caso" at bounding box center [1028, 177] width 111 height 19
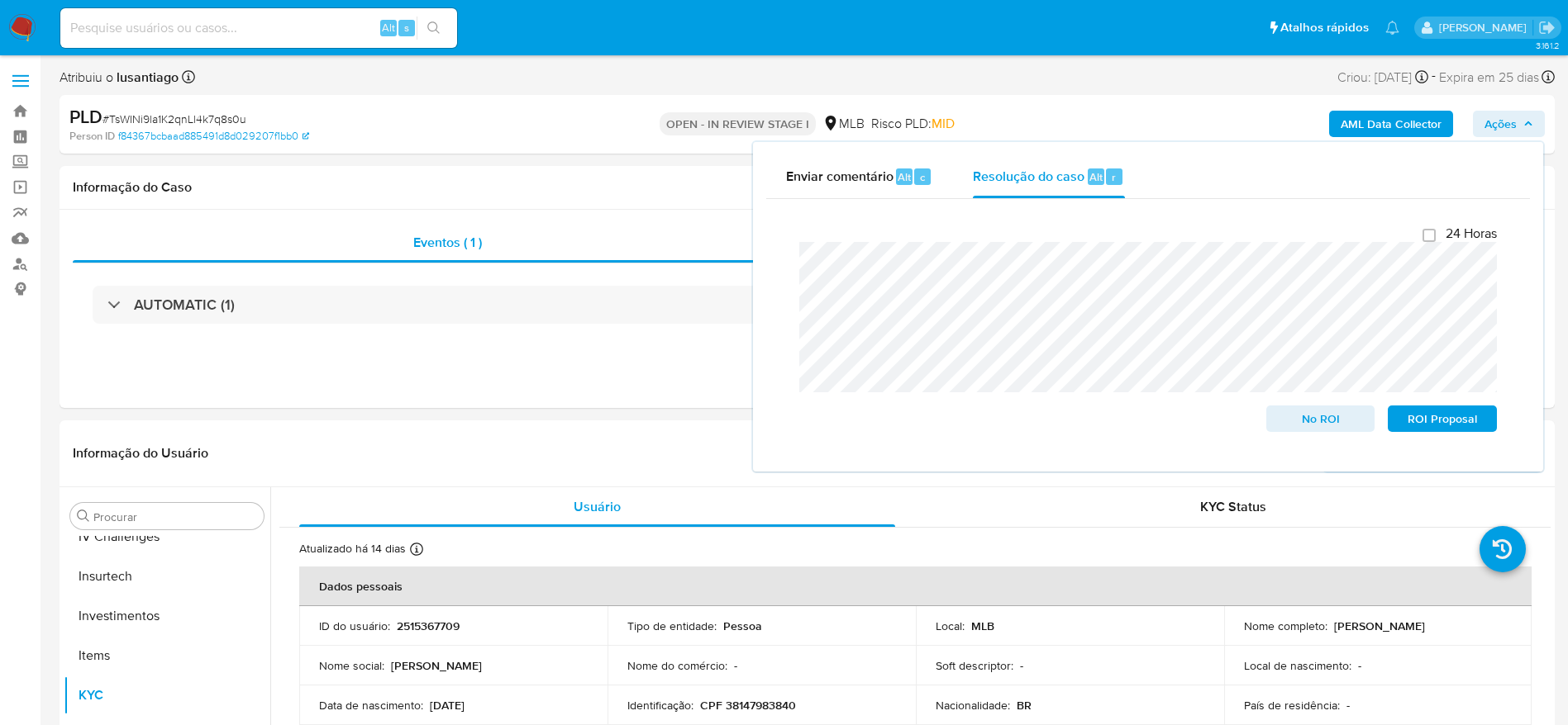
click at [1374, 122] on b "AML Data Collector" at bounding box center [1390, 124] width 101 height 27
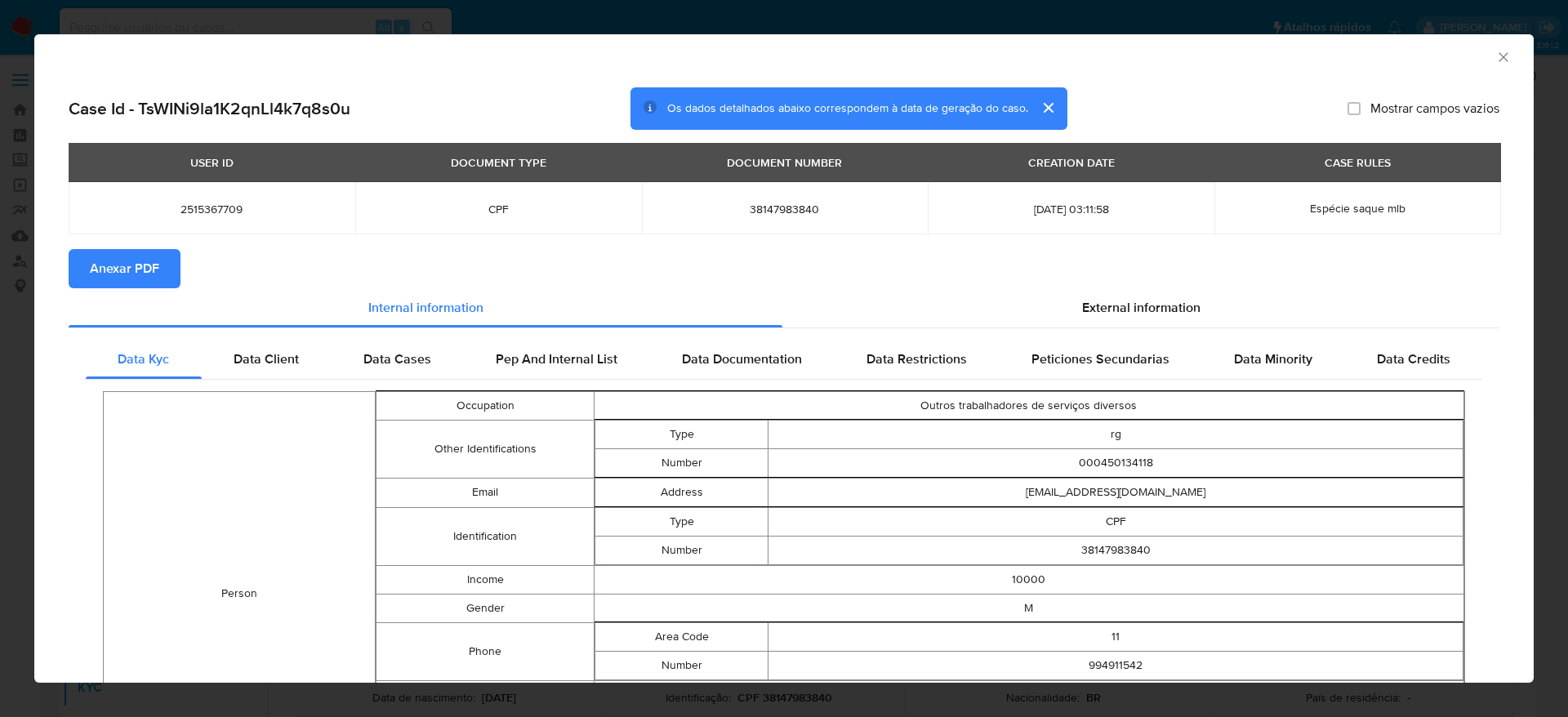
click at [104, 259] on span "Anexar PDF" at bounding box center [124, 269] width 69 height 36
click at [1499, 55] on icon "Fechar a janela" at bounding box center [1502, 56] width 9 height 9
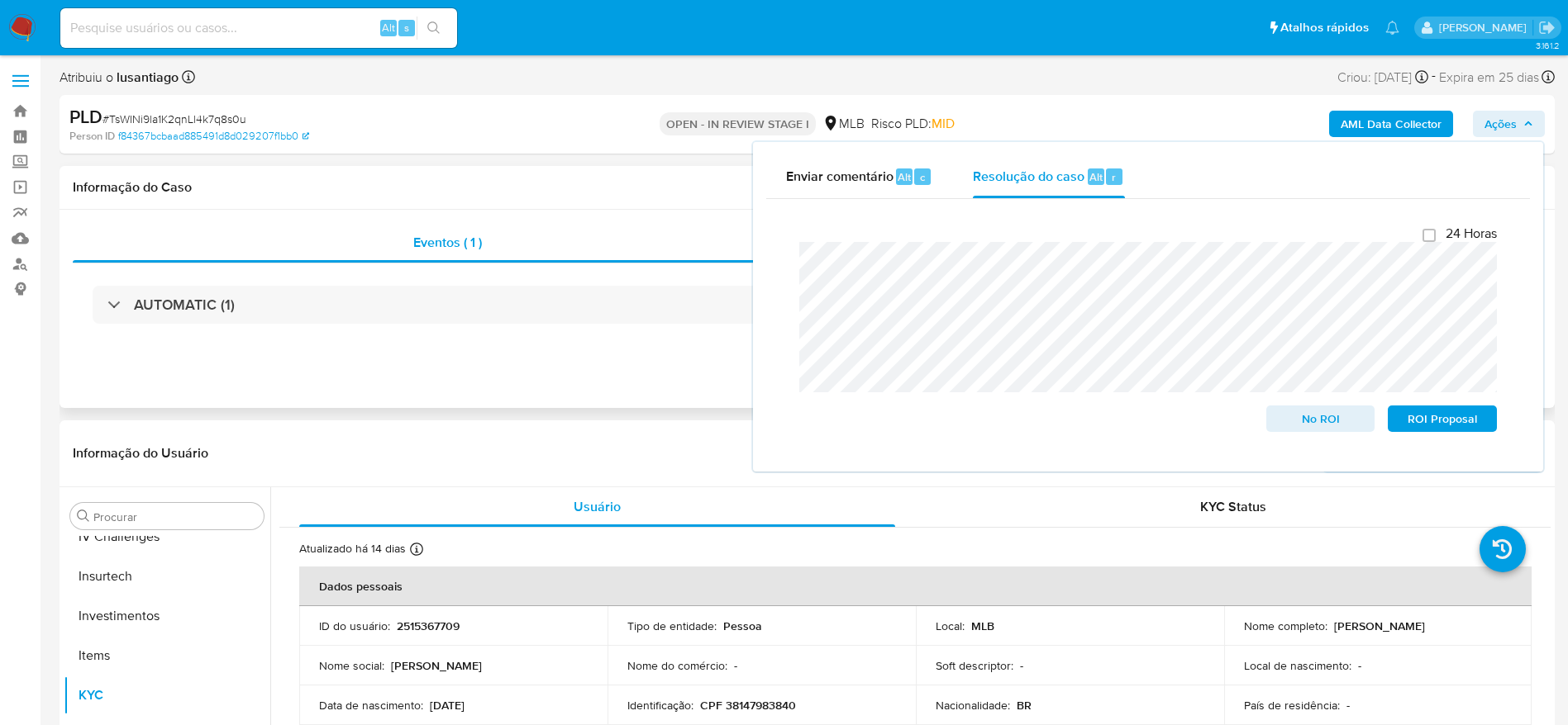
click at [545, 186] on h1 "Informação do Caso" at bounding box center [807, 187] width 1468 height 16
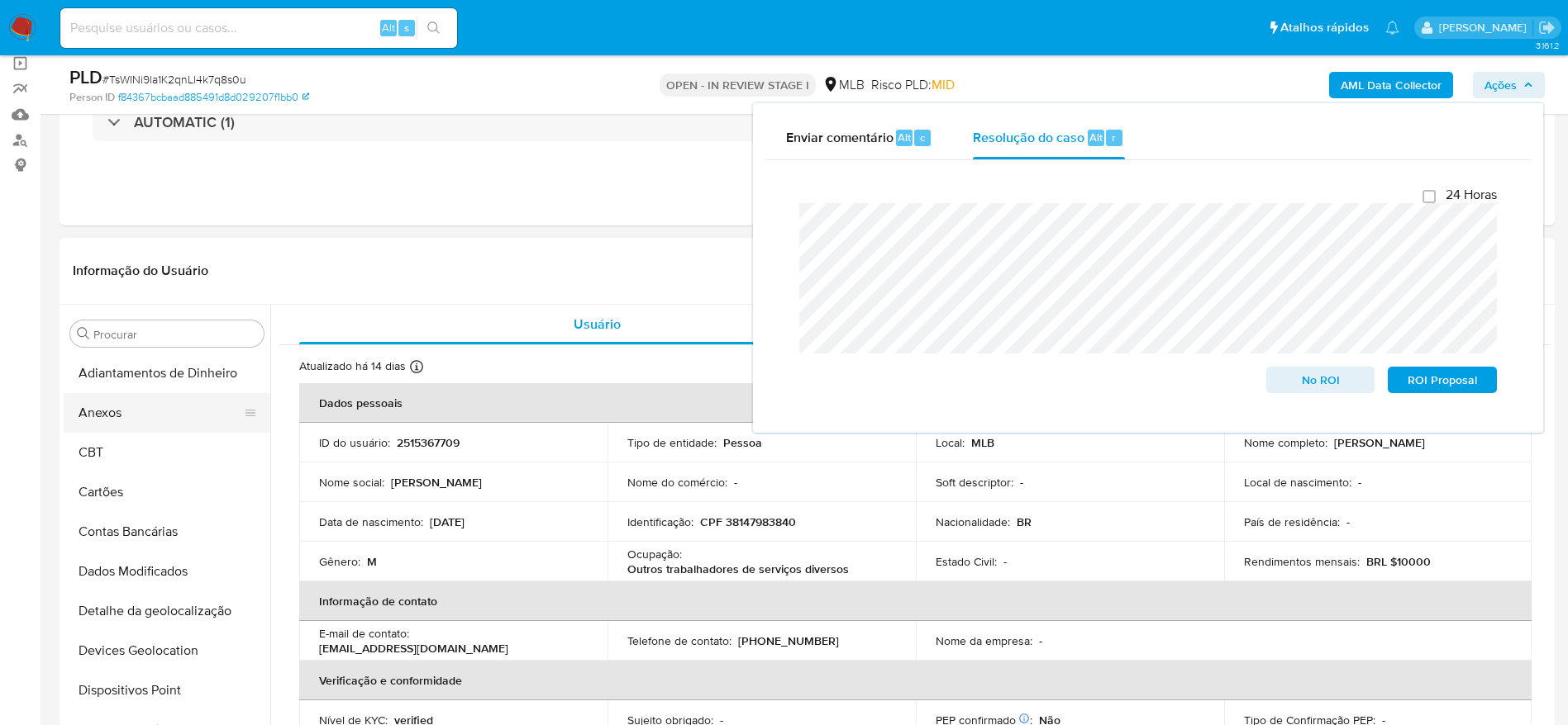
click at [130, 423] on button "Anexos" at bounding box center [159, 412] width 193 height 39
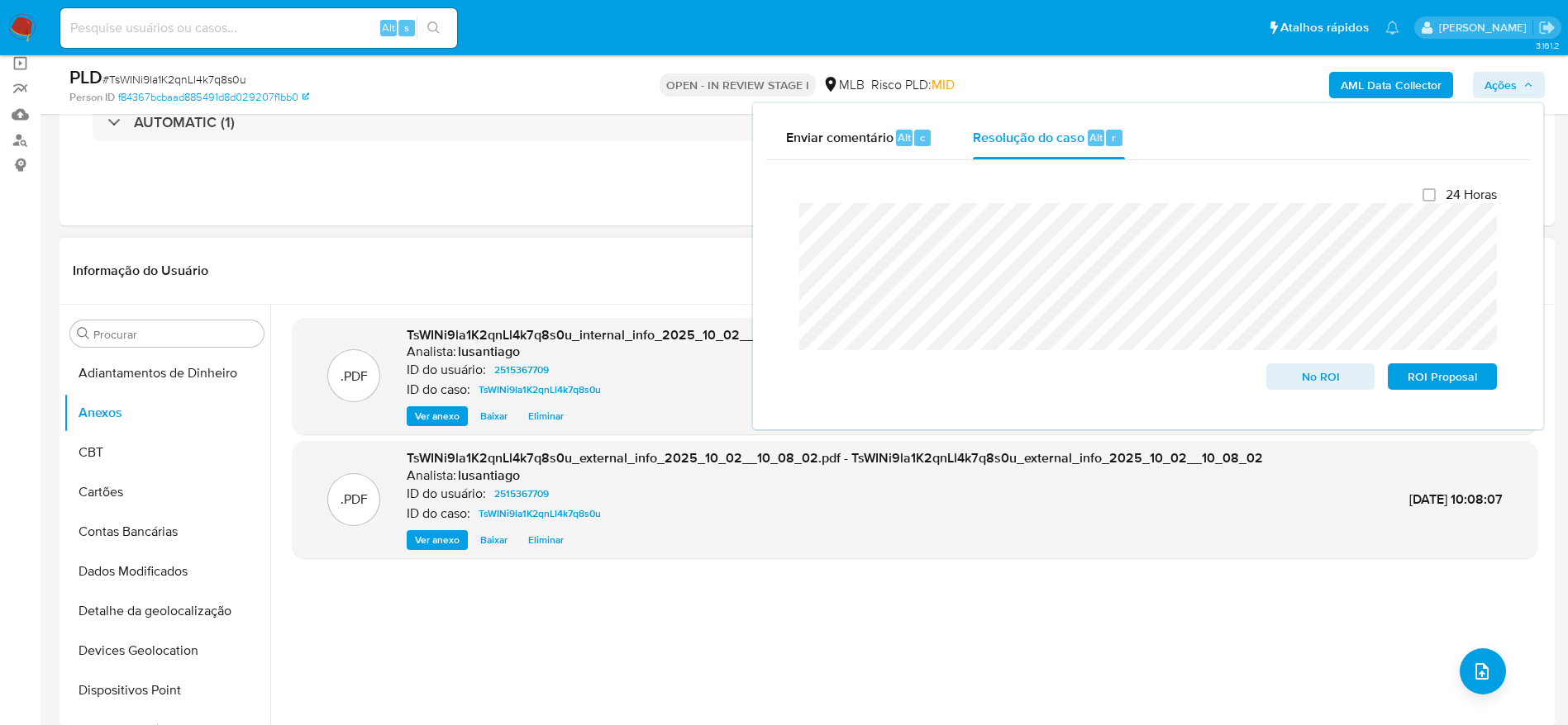
click at [471, 275] on header "Informação do Usuário Veja aparência por pessoa" at bounding box center [807, 270] width 1468 height 39
click at [1482, 665] on icon "upload-file" at bounding box center [1482, 671] width 20 height 20
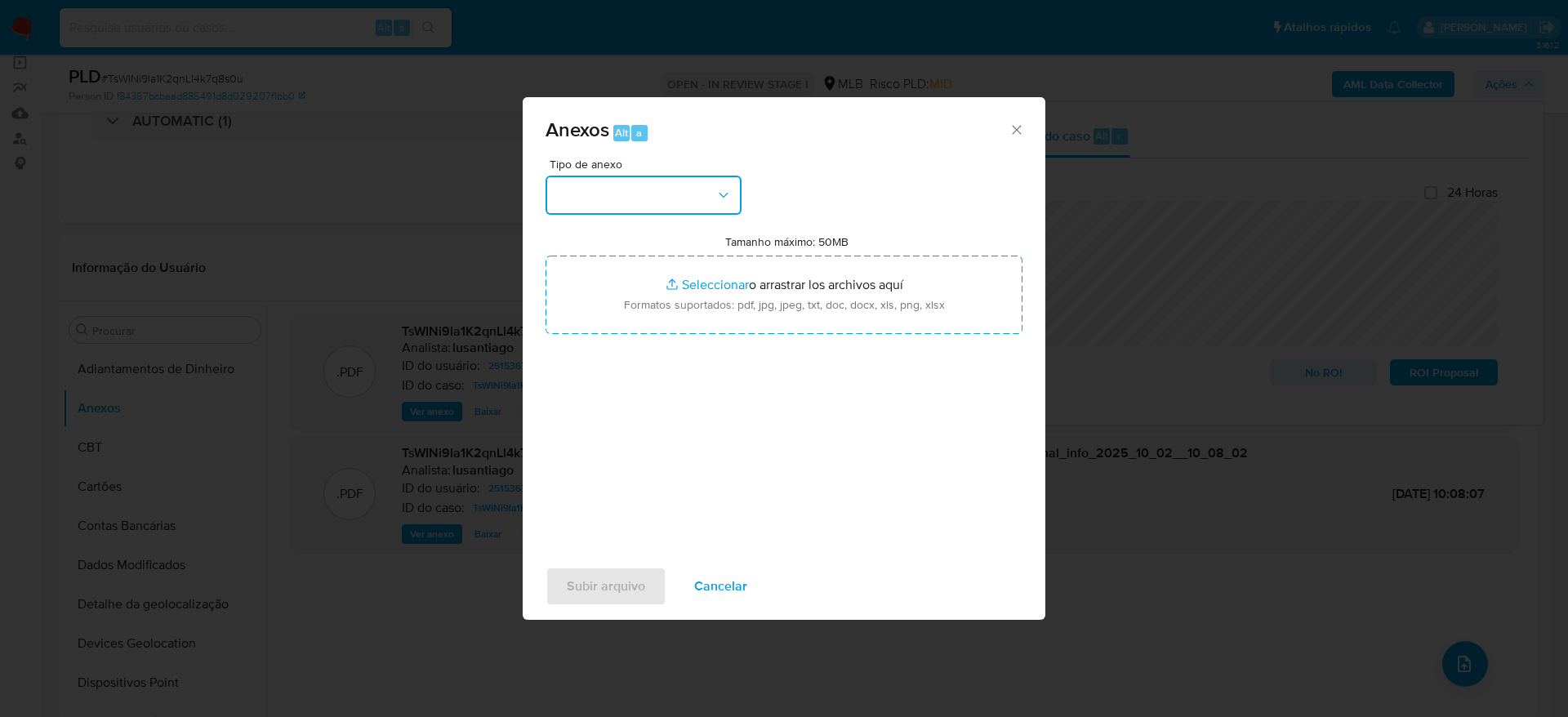
click at [601, 196] on button "button" at bounding box center [644, 195] width 196 height 39
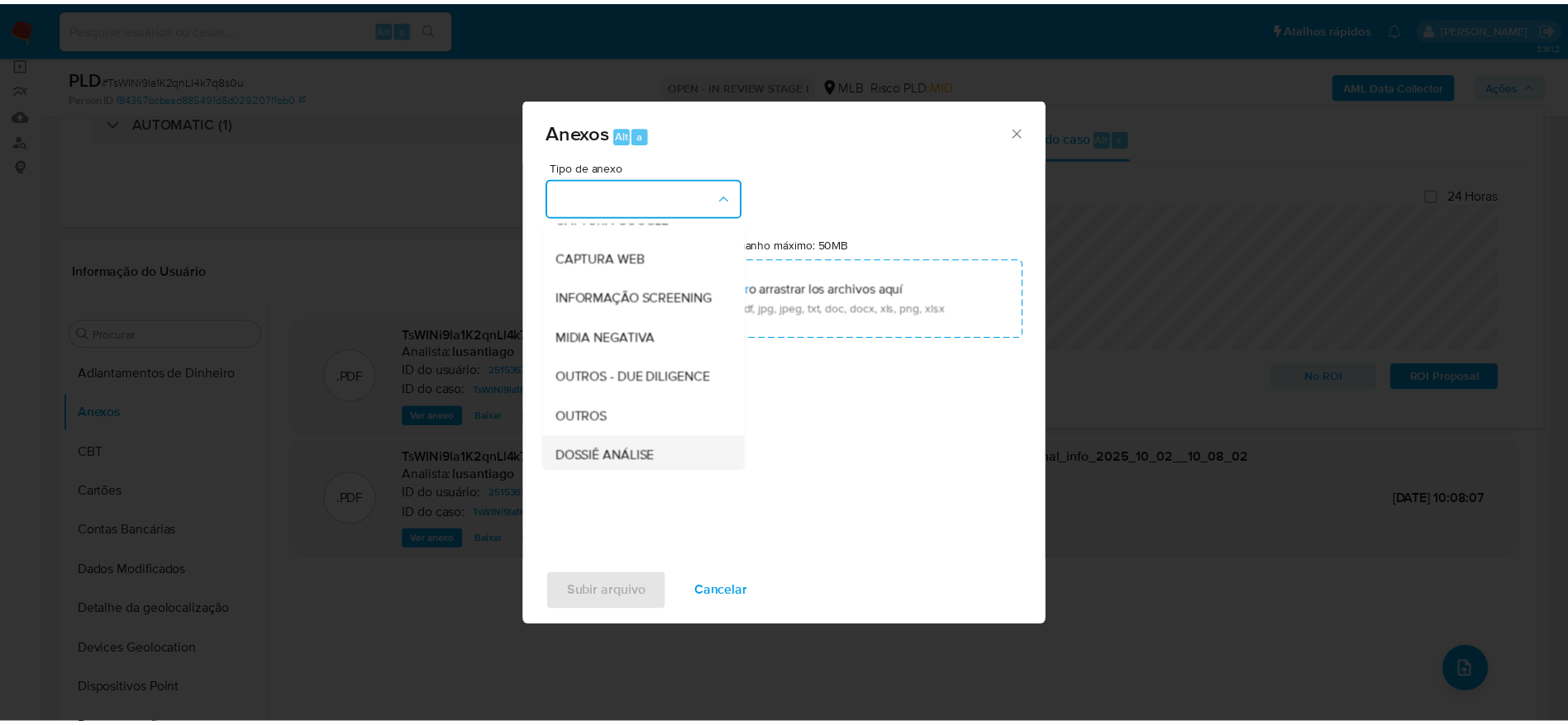
scroll to position [254, 0]
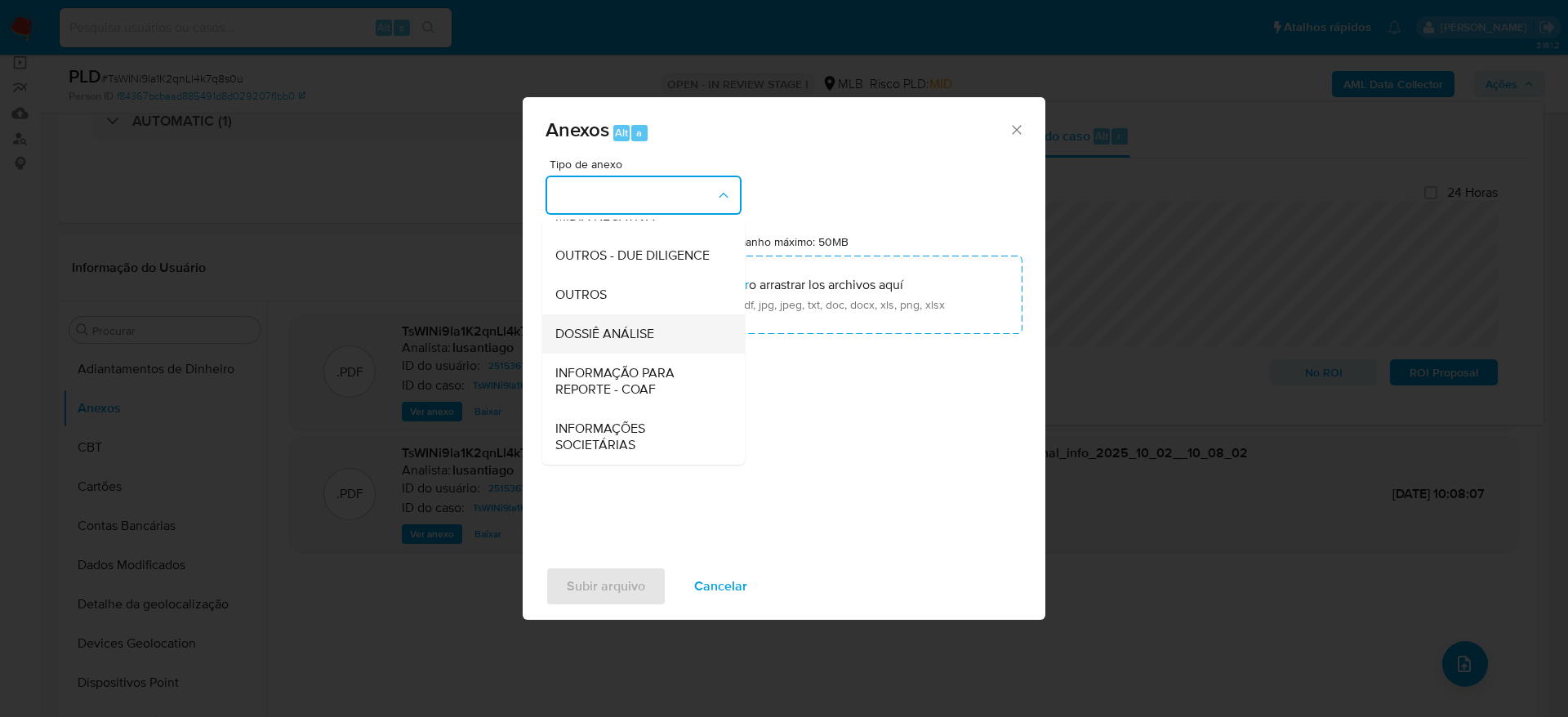
click at [605, 332] on span "DOSSIÊ ANÁLISE" at bounding box center [605, 333] width 99 height 16
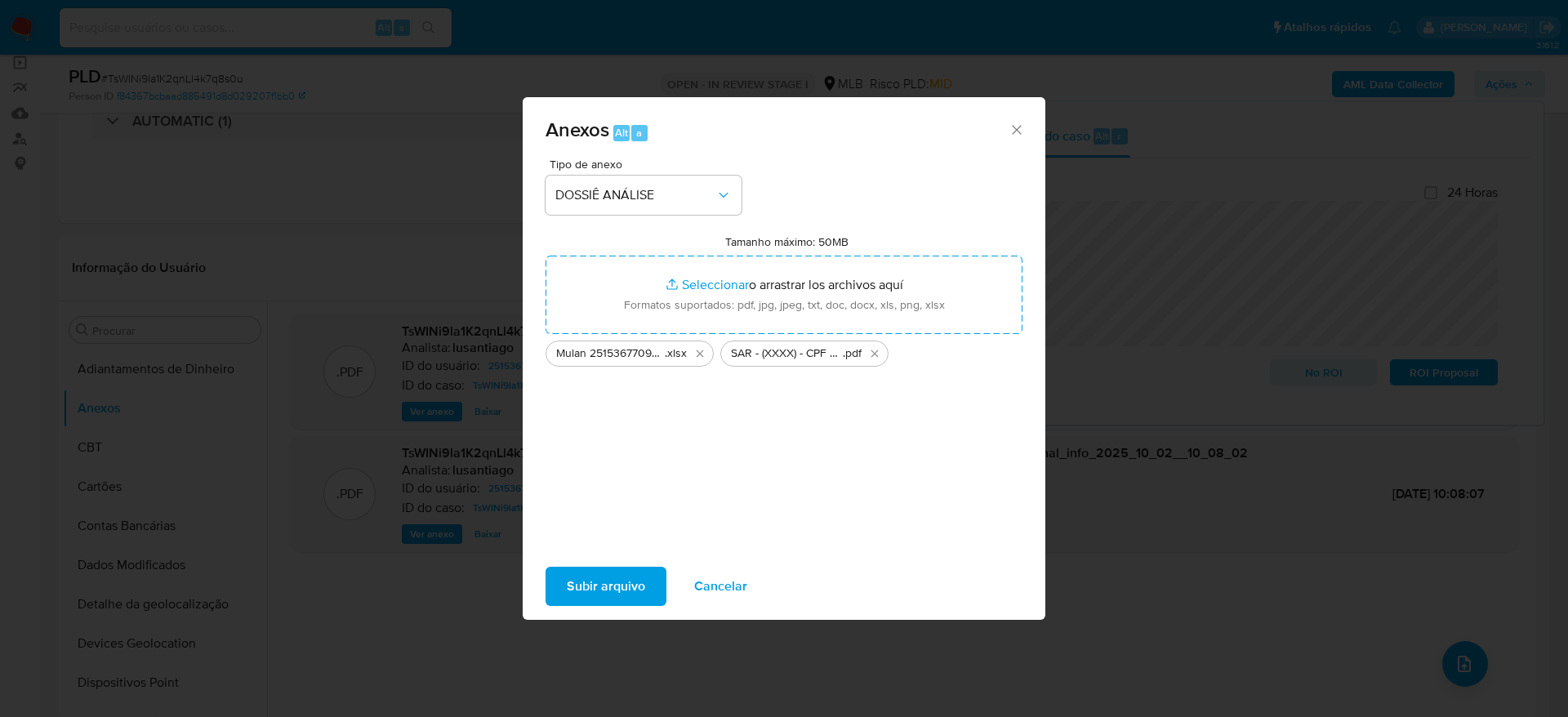
click at [614, 584] on span "Subir arquivo" at bounding box center [606, 587] width 79 height 36
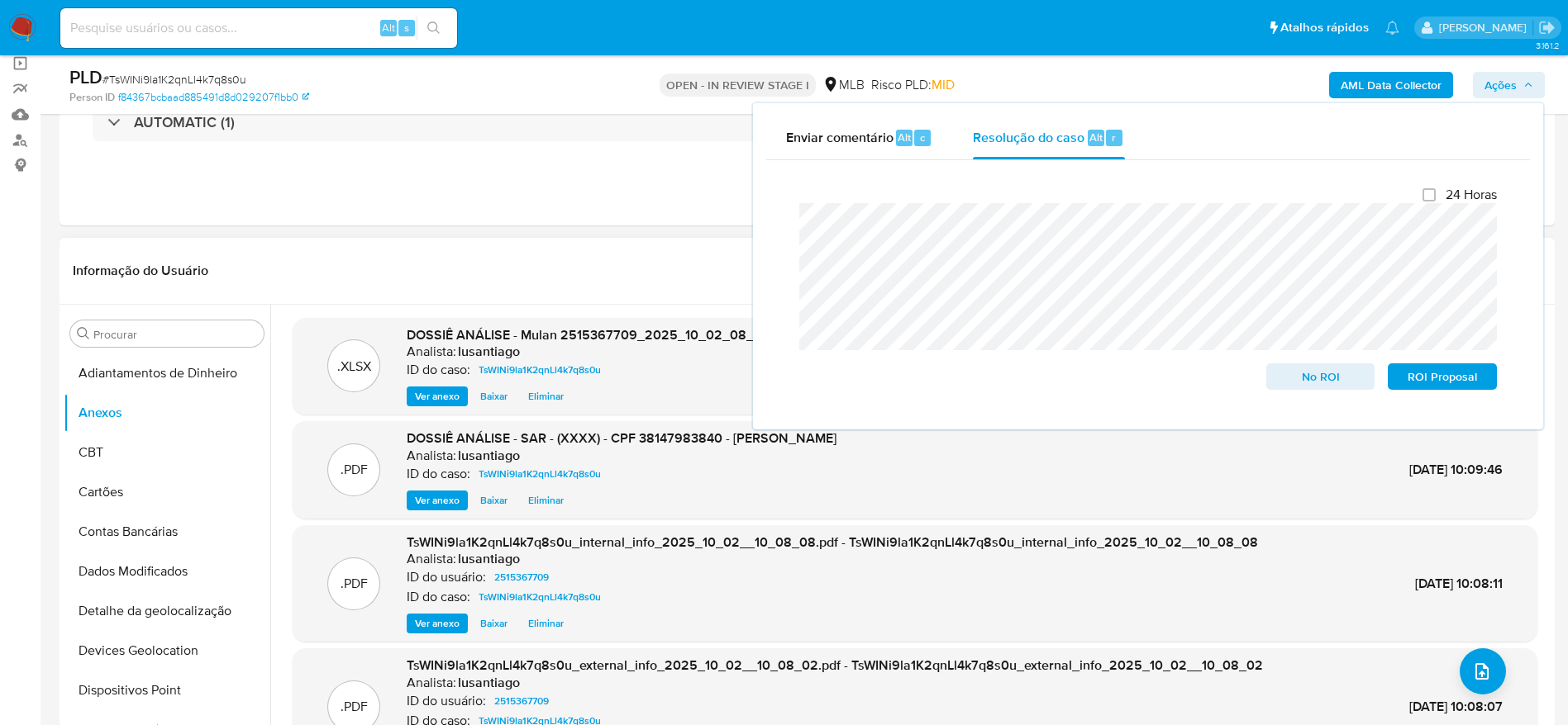
click at [589, 251] on header "Informação do Usuário Veja aparência por pessoa" at bounding box center [807, 270] width 1468 height 39
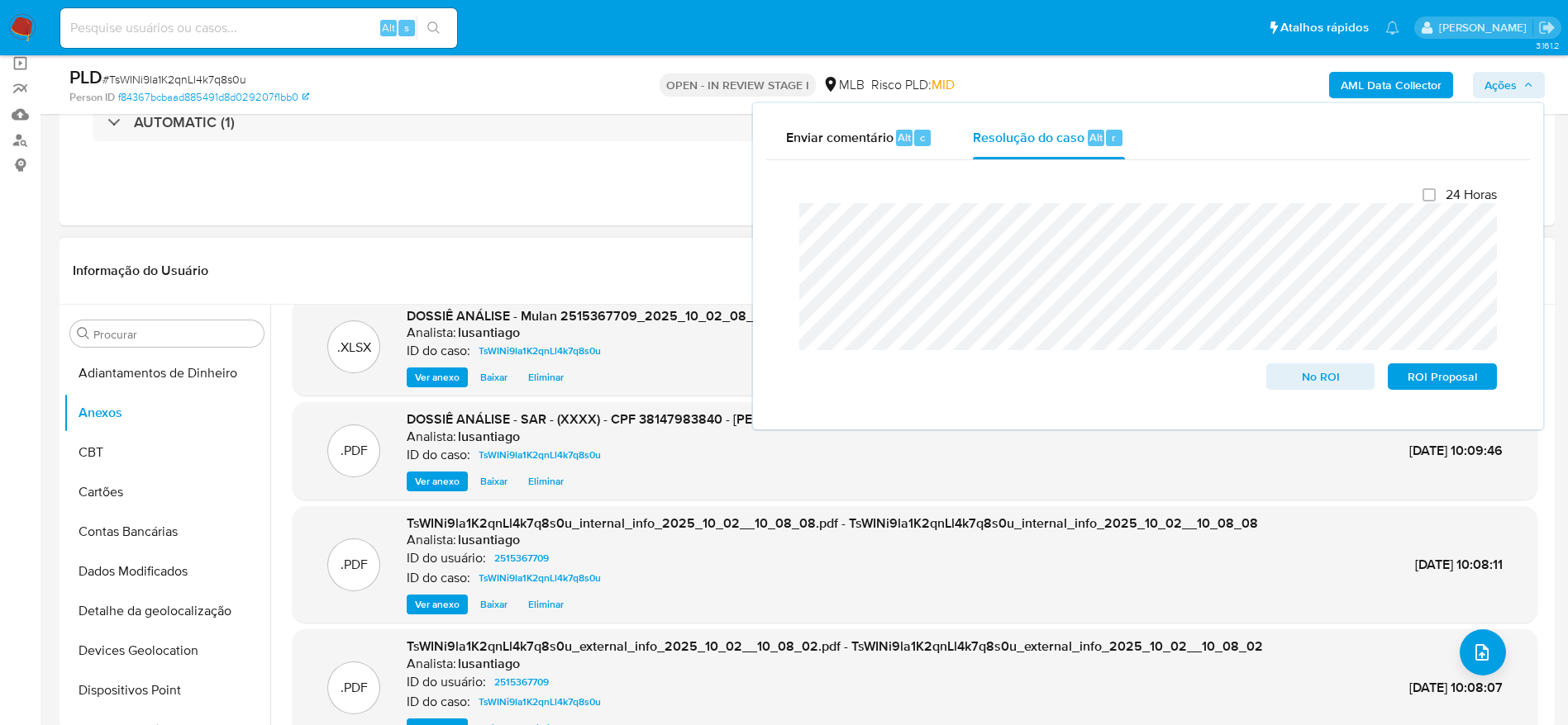
scroll to position [0, 0]
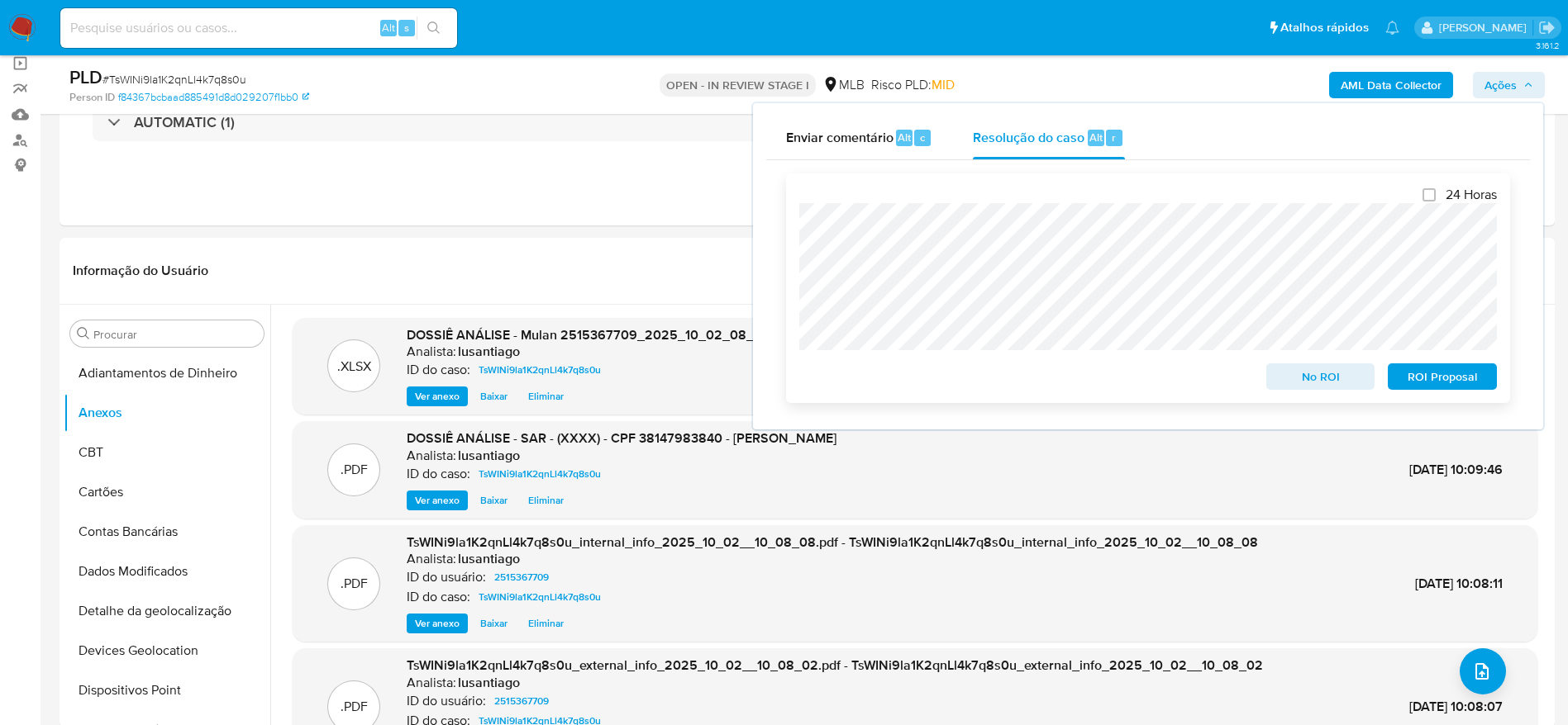
click at [1427, 381] on span "ROI Proposal" at bounding box center [1441, 376] width 86 height 23
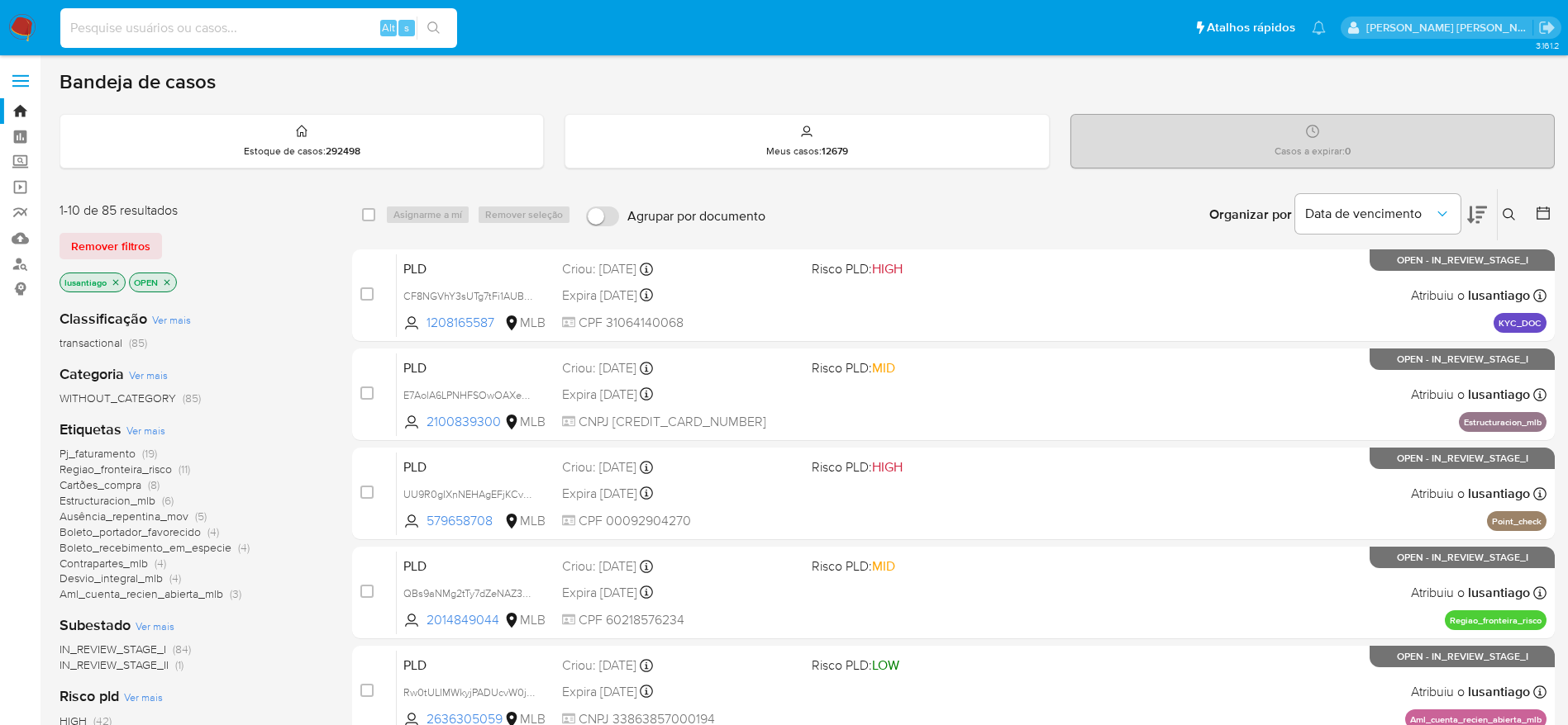
click at [204, 33] on input at bounding box center [258, 28] width 397 height 21
paste input "2270338035"
type input "2270338035"
click at [432, 23] on icon "search-icon" at bounding box center [434, 28] width 13 height 13
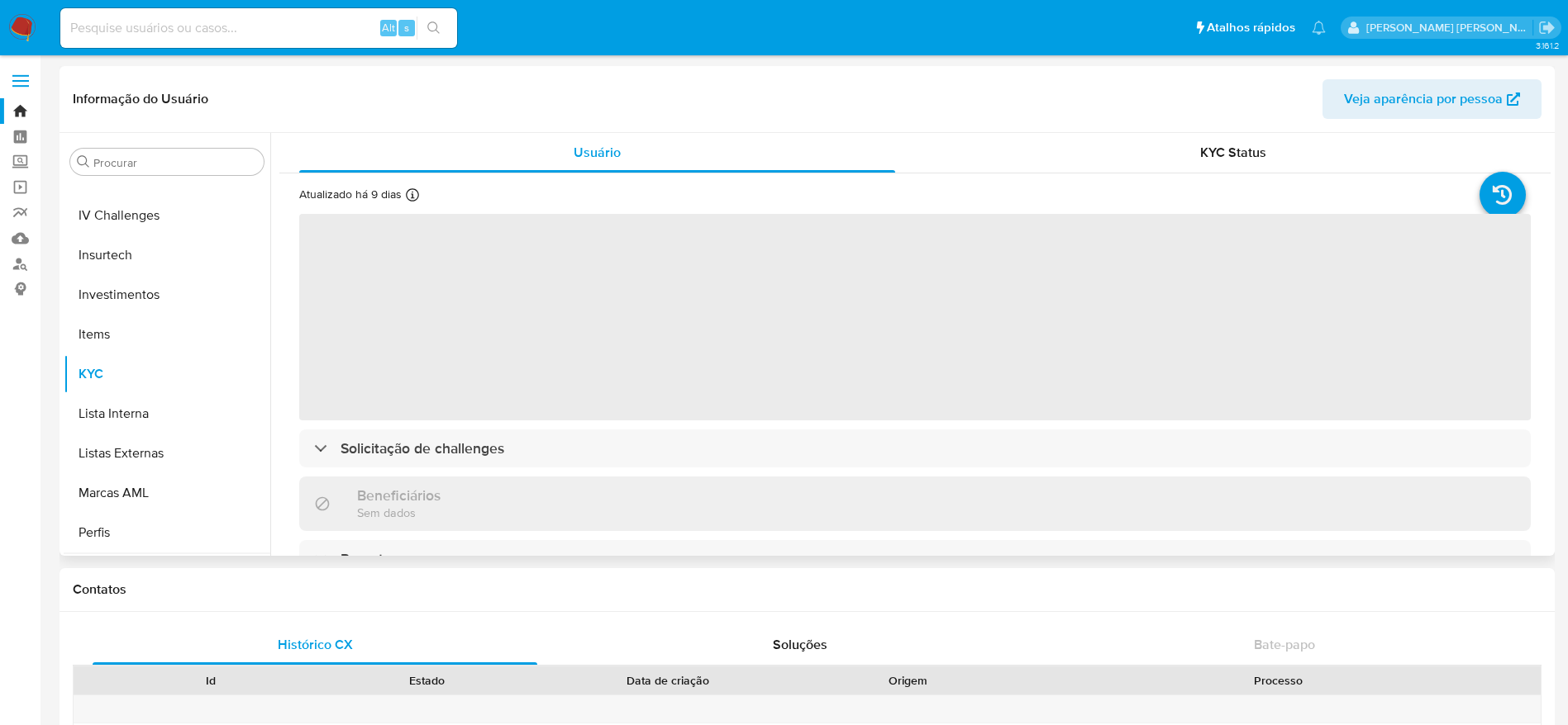
scroll to position [609, 0]
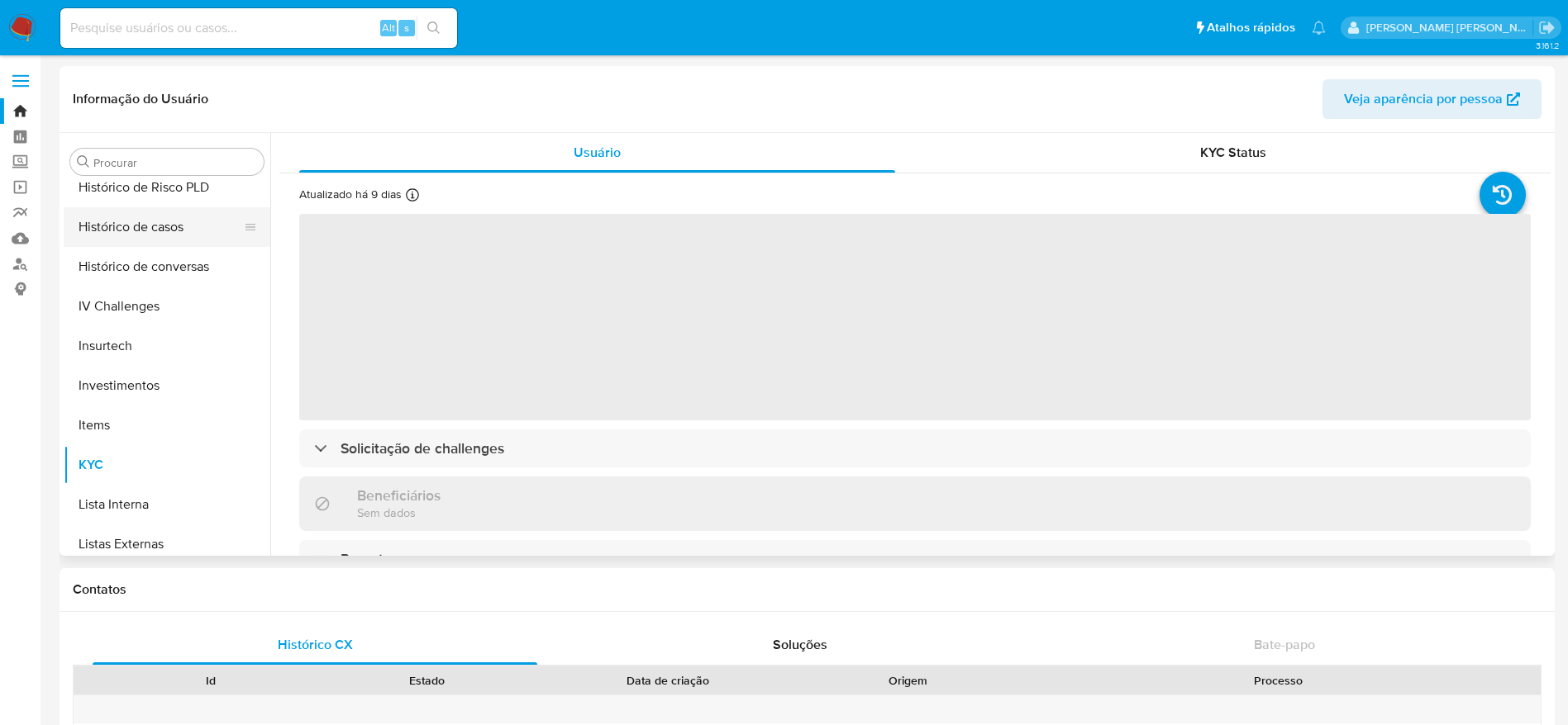
select select "10"
click at [140, 233] on button "Histórico de casos" at bounding box center [159, 227] width 193 height 39
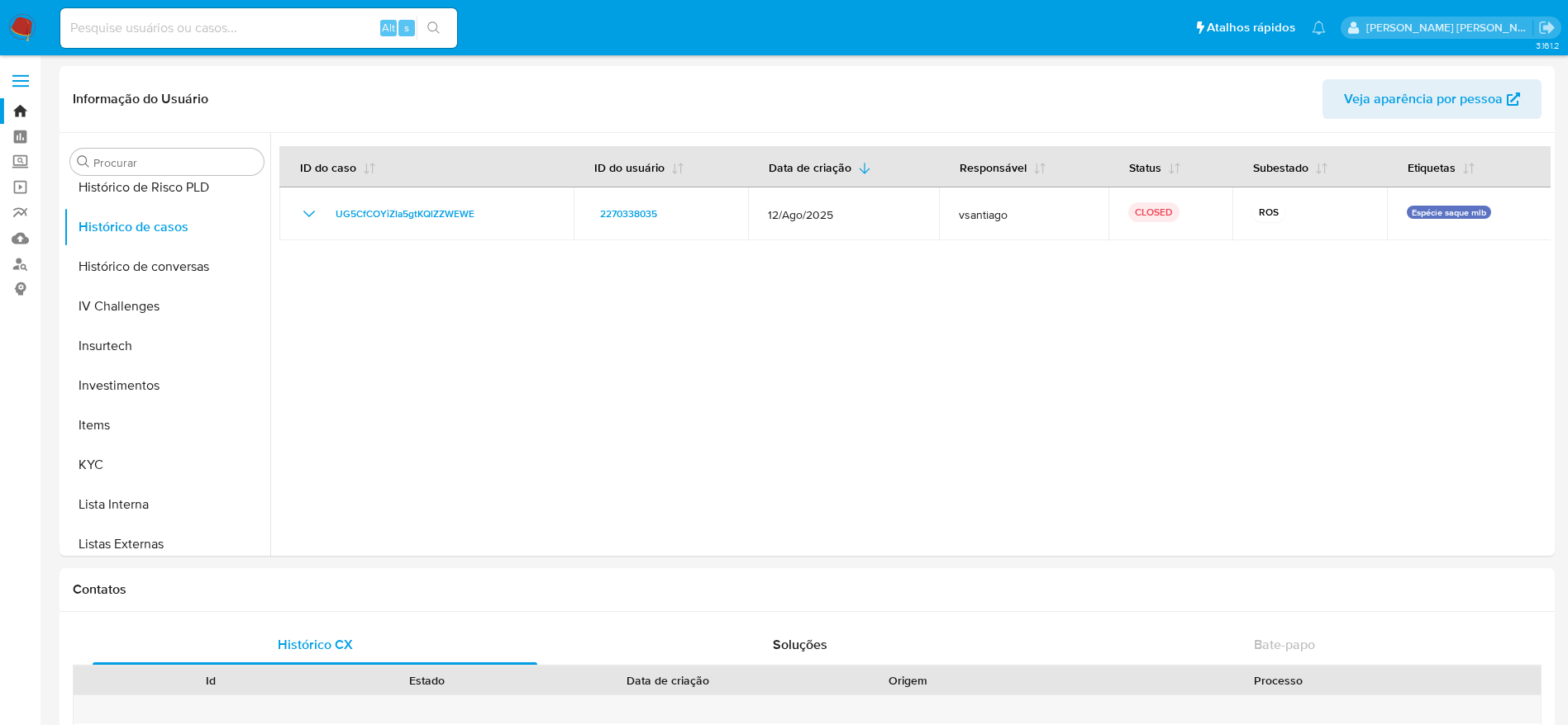
click at [252, 15] on div "Alt s" at bounding box center [258, 28] width 397 height 39
click at [236, 29] on input at bounding box center [258, 28] width 397 height 21
paste input "1756119151"
type input "1756119151"
click at [429, 30] on icon "search-icon" at bounding box center [433, 27] width 12 height 12
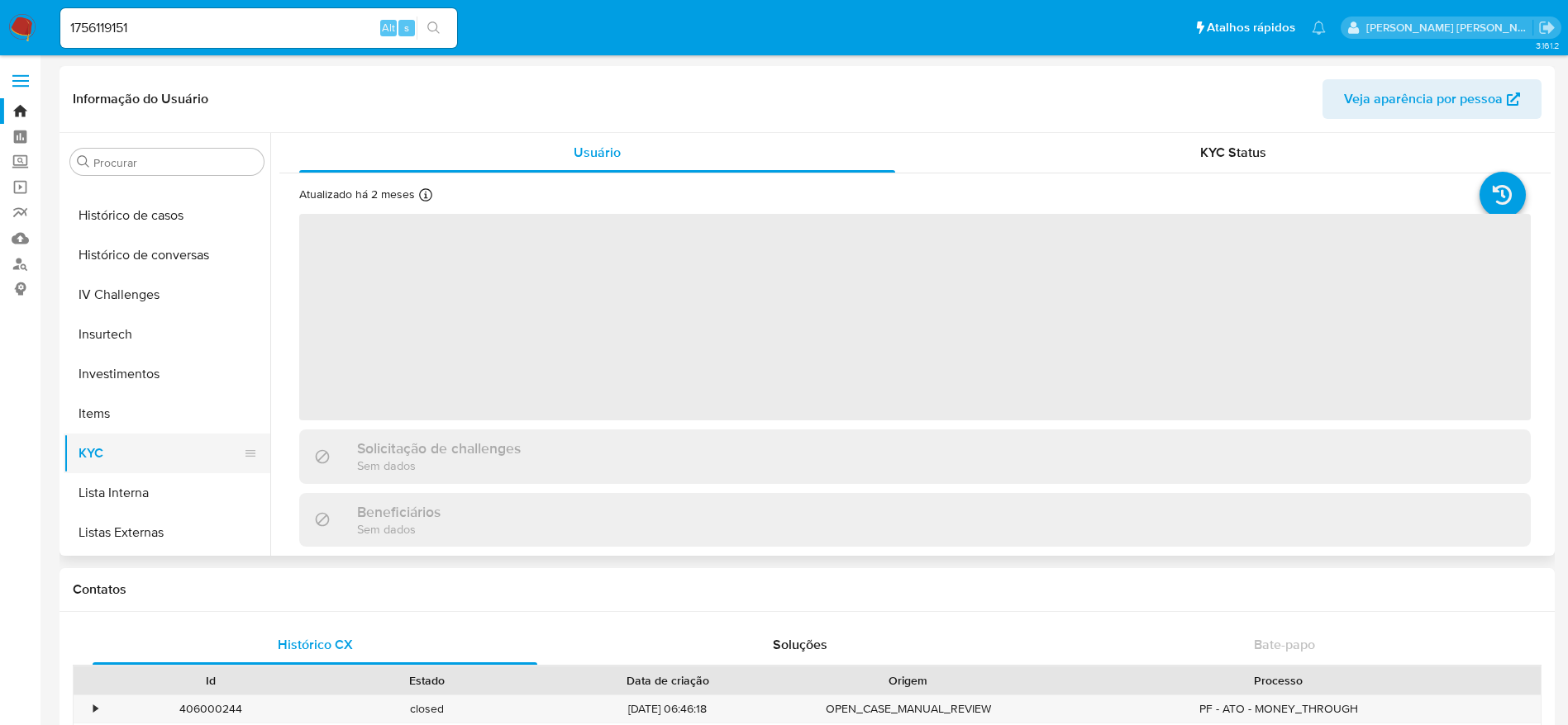
select select "10"
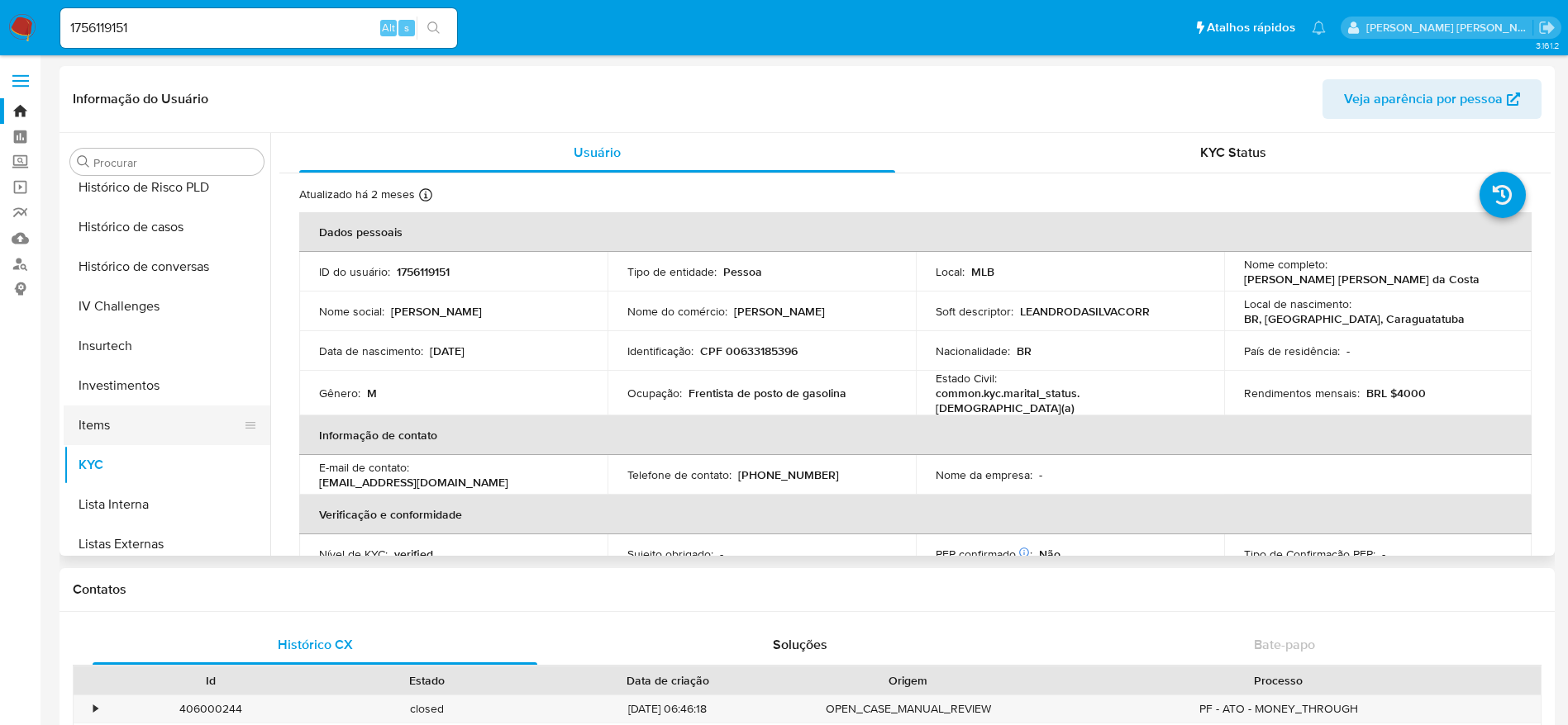
scroll to position [485, 0]
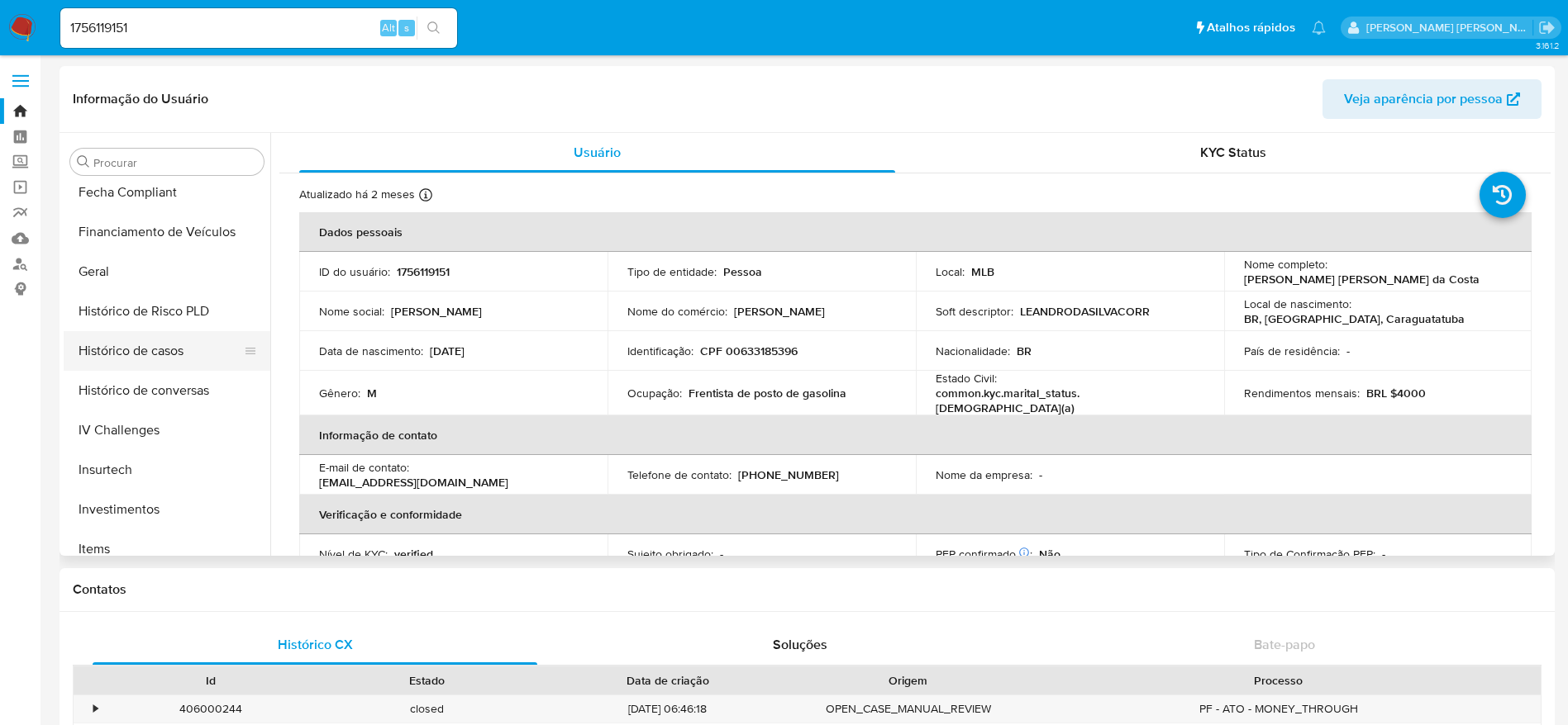
click at [145, 346] on button "Histórico de casos" at bounding box center [159, 350] width 193 height 39
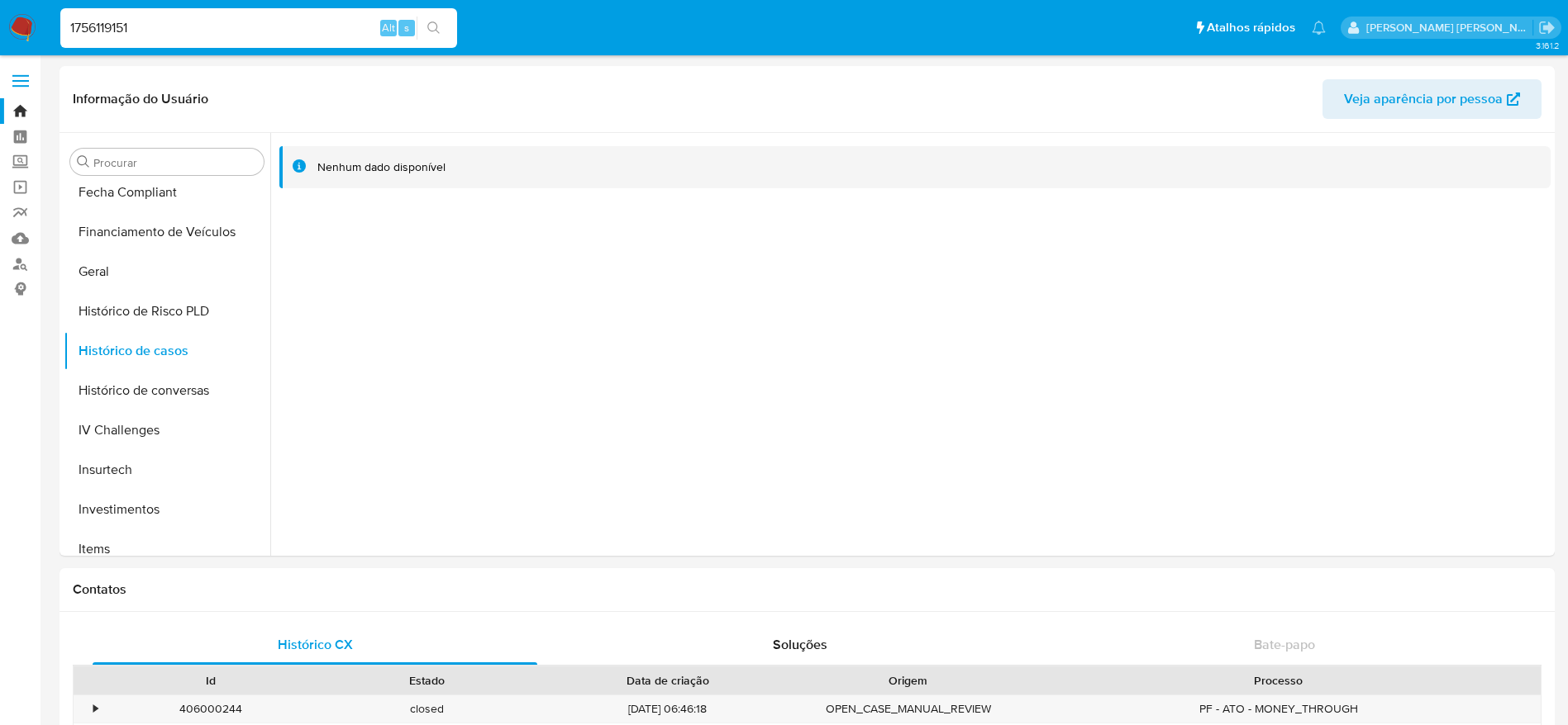
click at [288, 24] on input "1756119151" at bounding box center [258, 28] width 397 height 21
paste input "2647781590"
type input "2647781590"
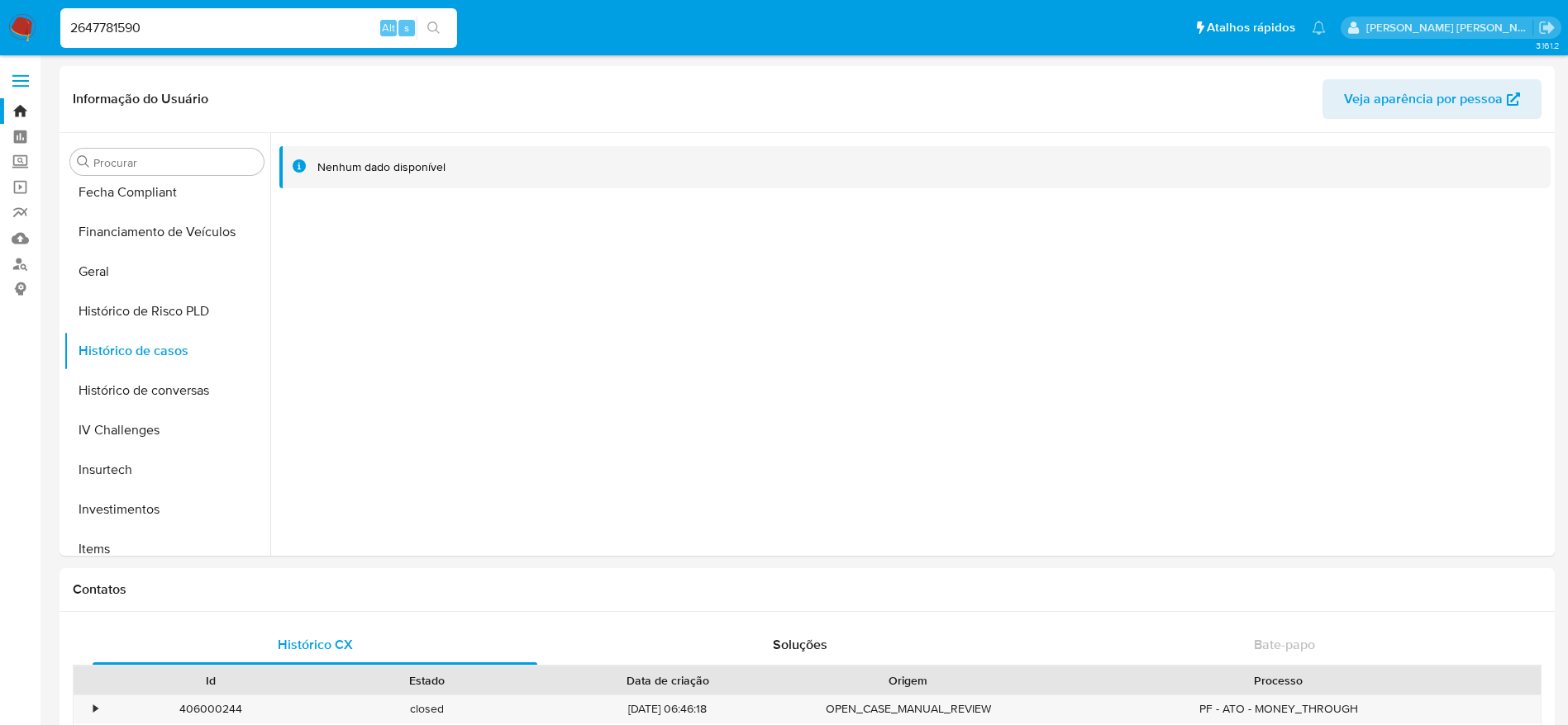
click at [440, 23] on icon "search-icon" at bounding box center [434, 28] width 13 height 13
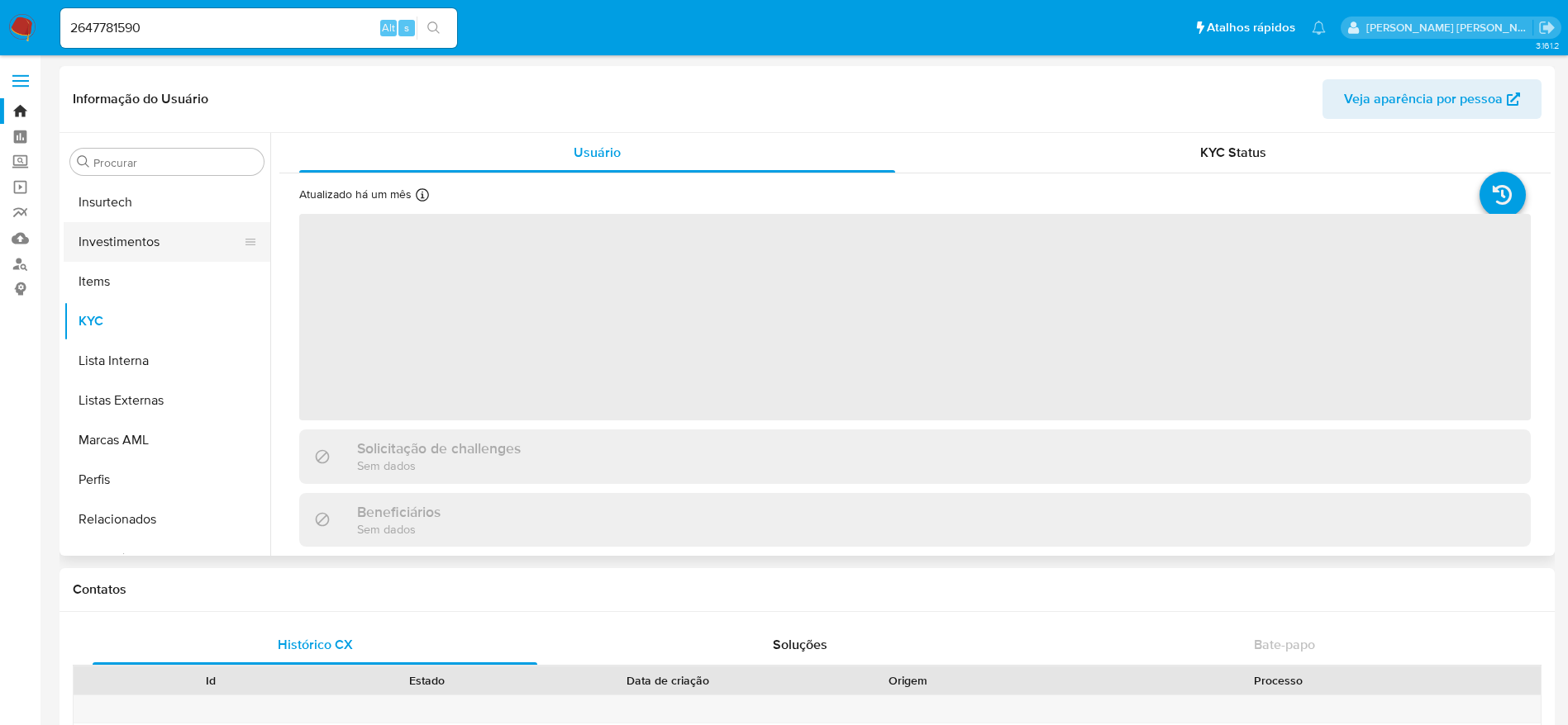
scroll to position [609, 0]
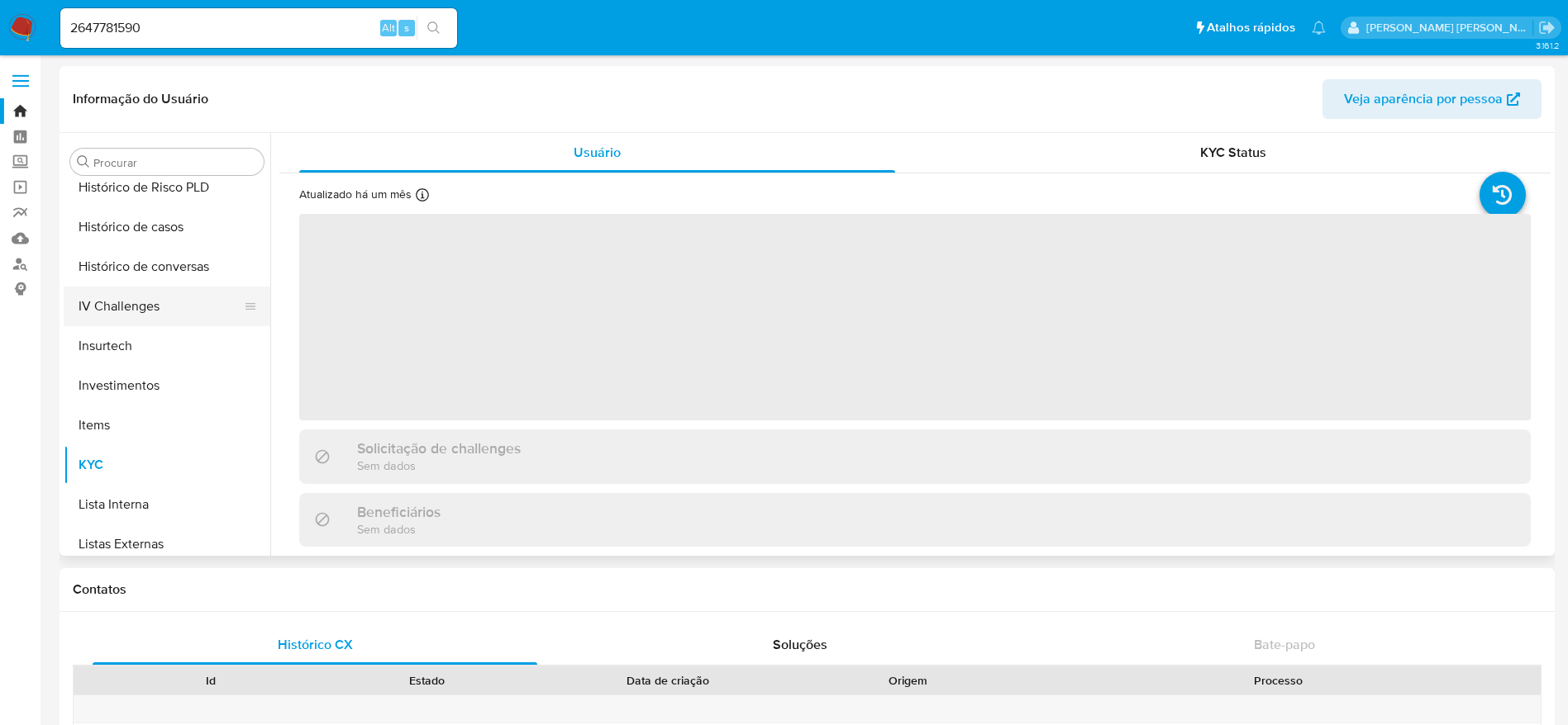
select select "10"
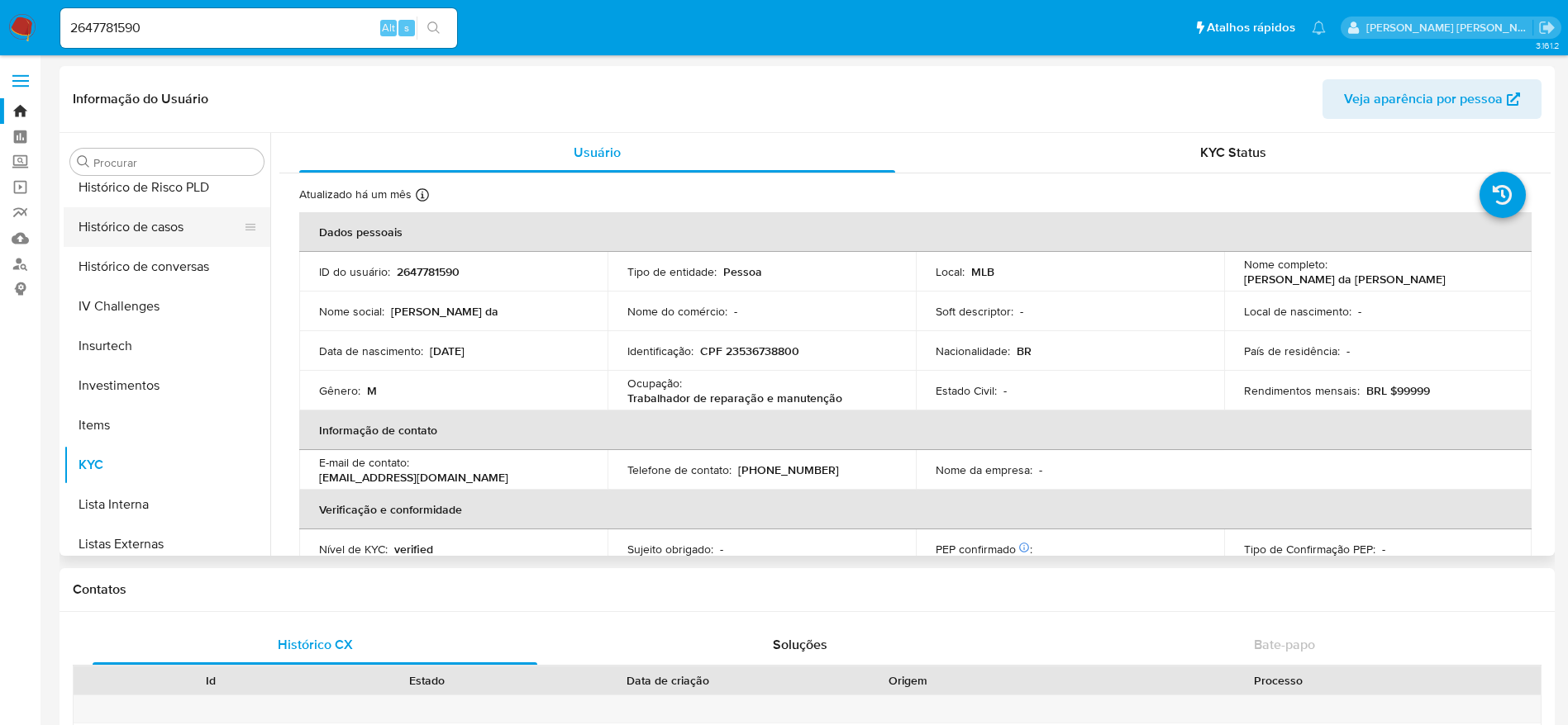
click at [130, 240] on button "Histórico de casos" at bounding box center [159, 227] width 193 height 39
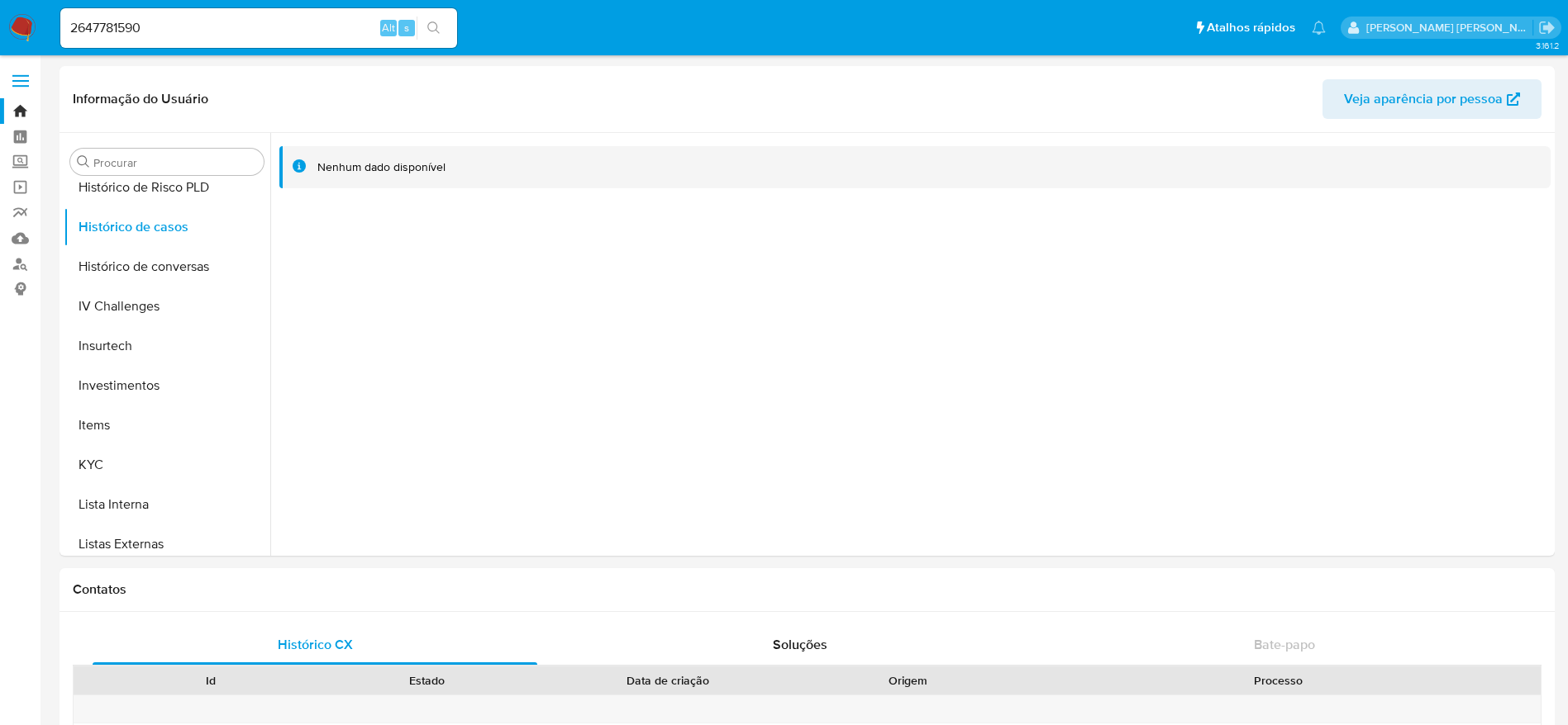
click at [288, 14] on div "2647781590 Alt s" at bounding box center [258, 28] width 397 height 39
click at [286, 15] on div "2647781590 Alt s" at bounding box center [258, 28] width 397 height 39
click at [276, 26] on input "2647781590" at bounding box center [258, 28] width 397 height 21
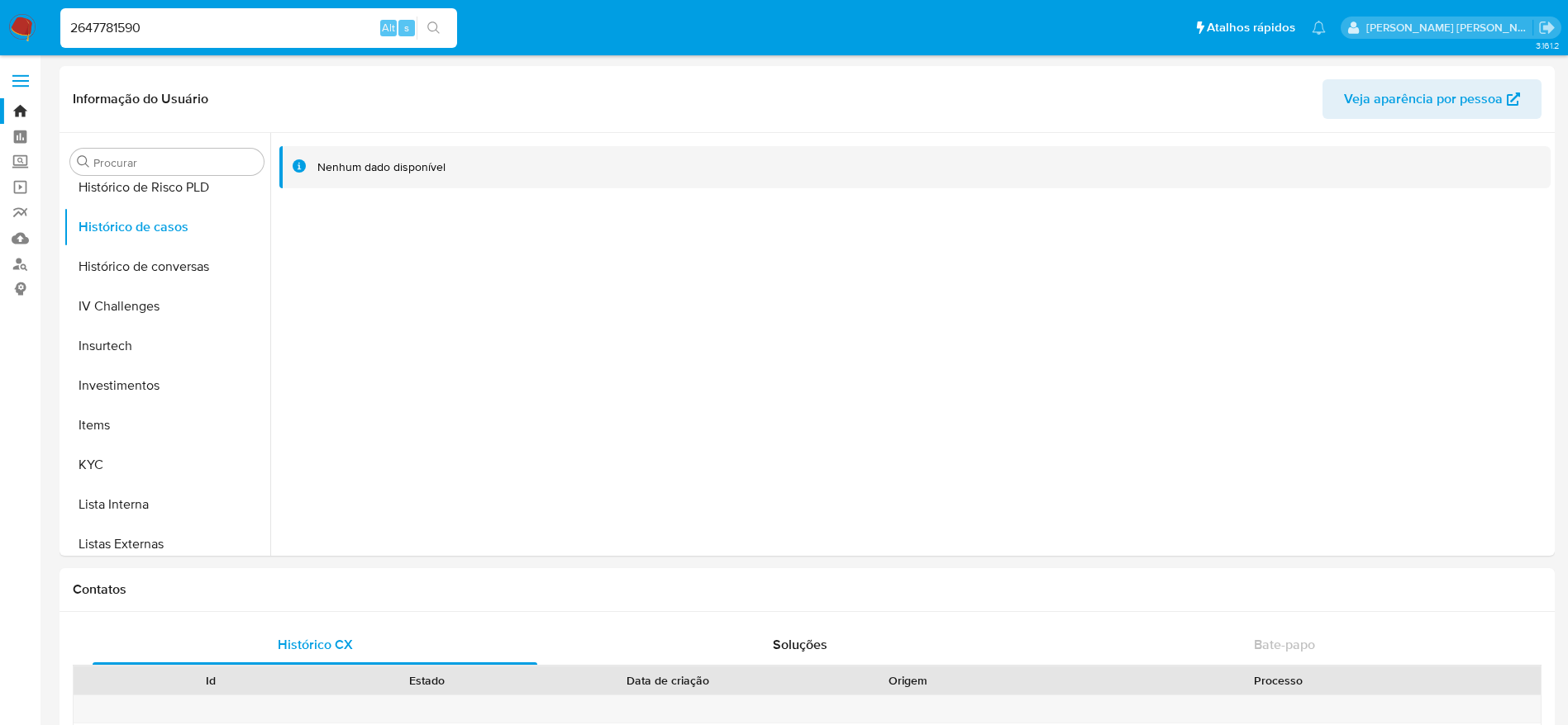
paste input "1825069602"
type input "1825069602"
click at [441, 28] on button "search-icon" at bounding box center [433, 28] width 34 height 23
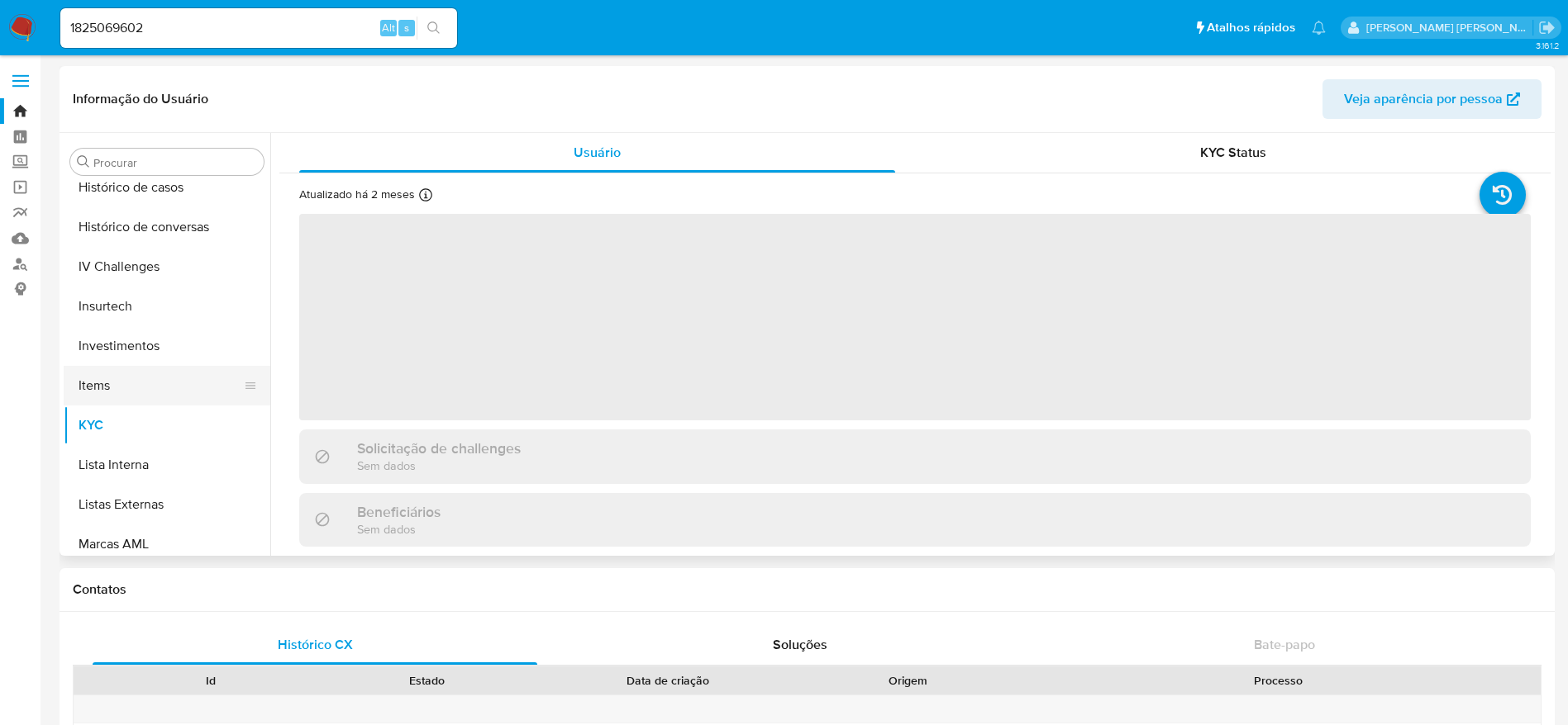
select select "10"
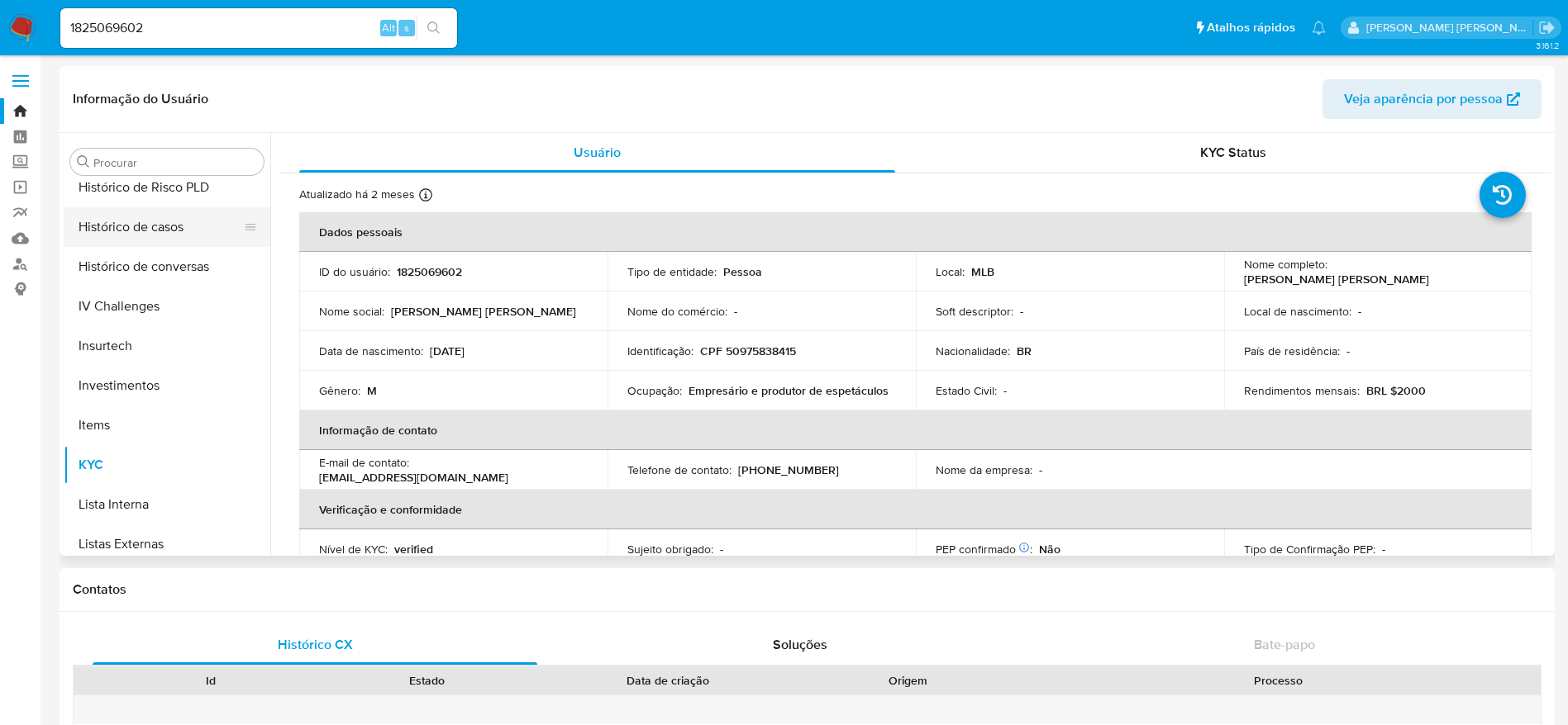
click at [125, 234] on button "Histórico de casos" at bounding box center [159, 227] width 193 height 39
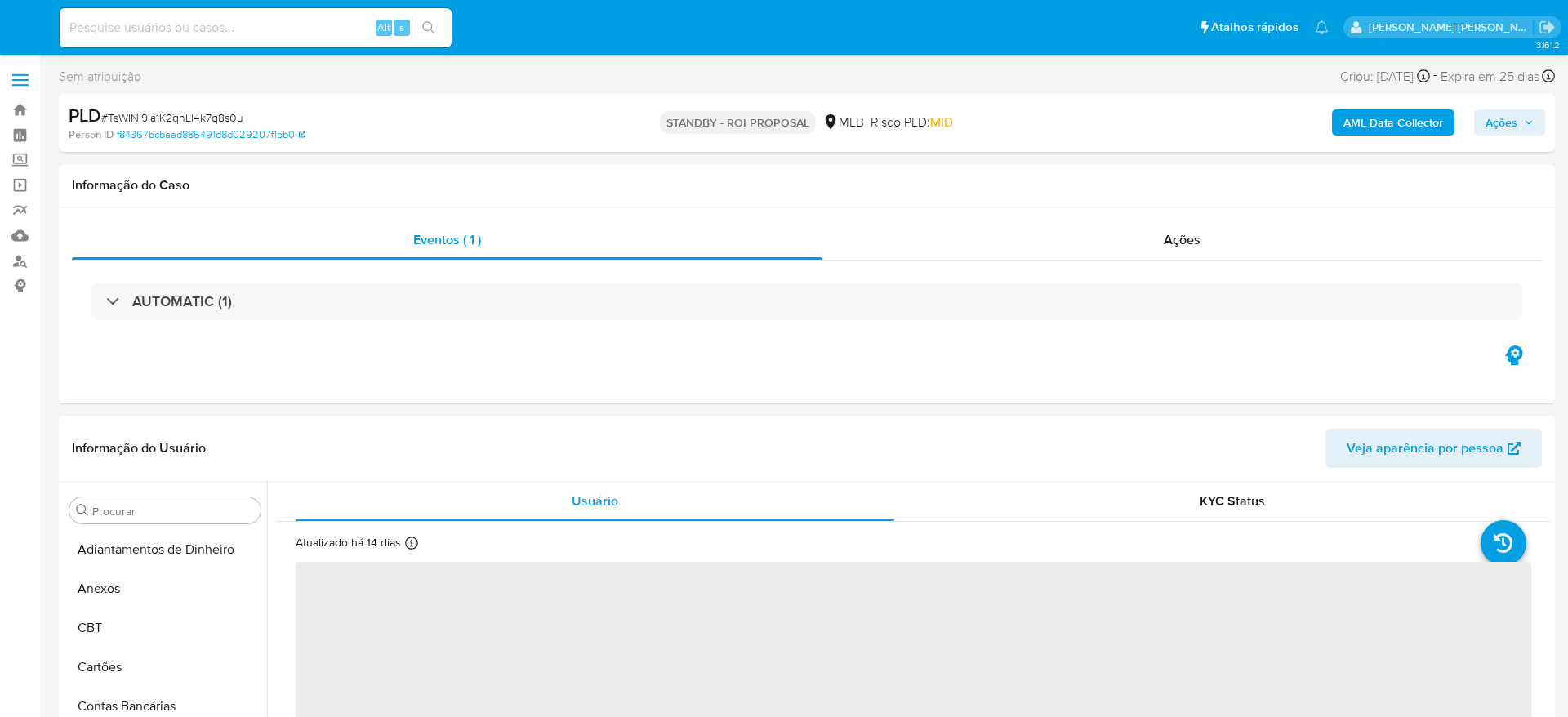
select select "10"
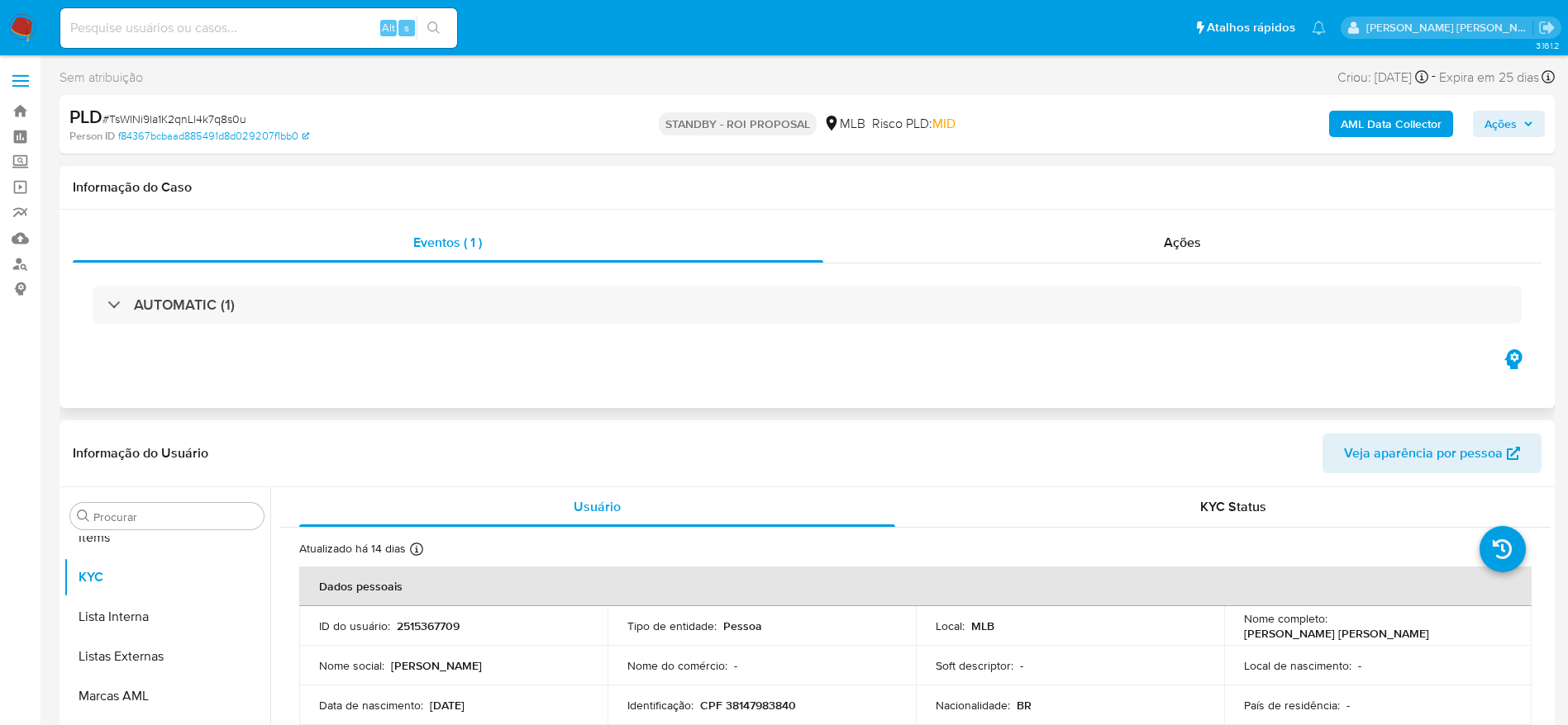
scroll to position [857, 0]
click at [19, 133] on link "Painel" at bounding box center [98, 136] width 197 height 26
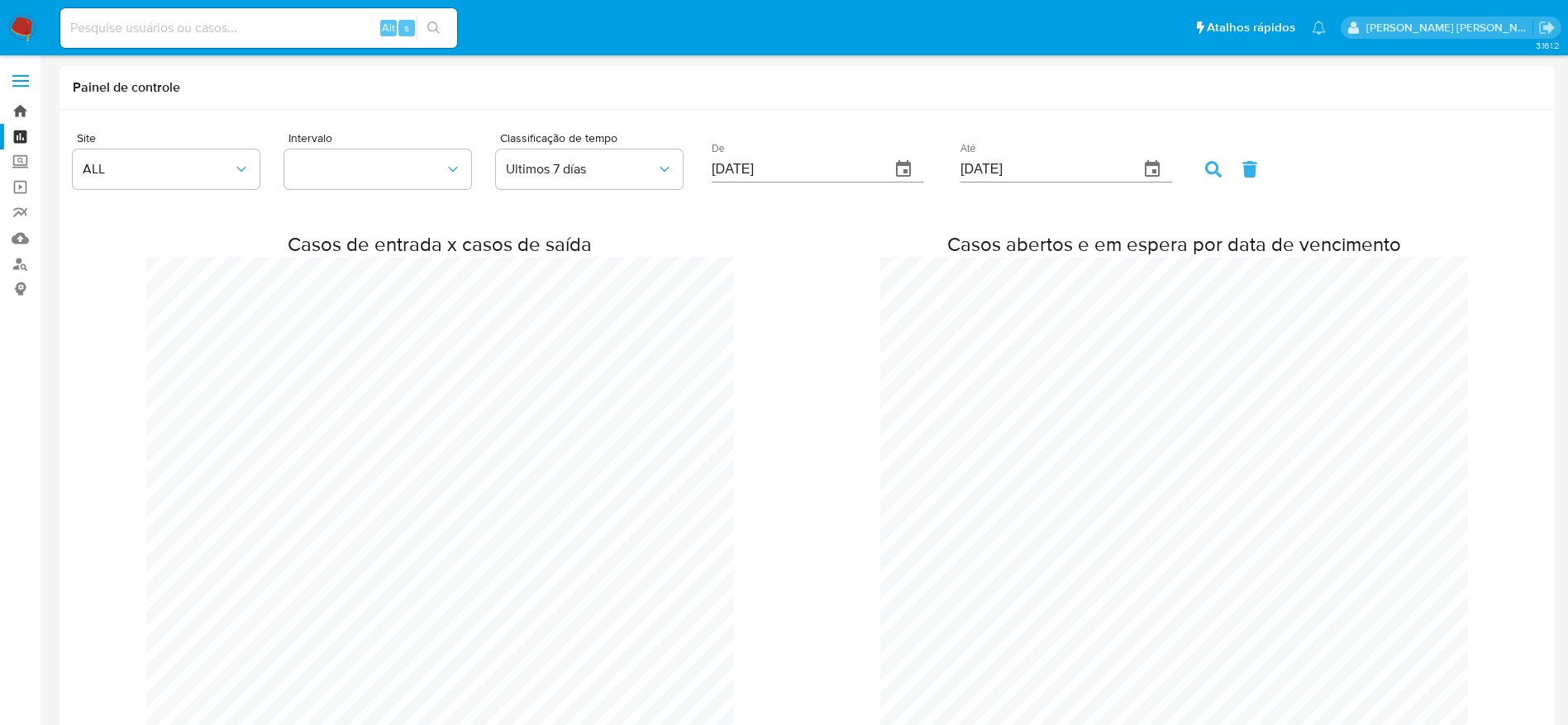
click at [20, 107] on link "Bandeja" at bounding box center [98, 110] width 197 height 26
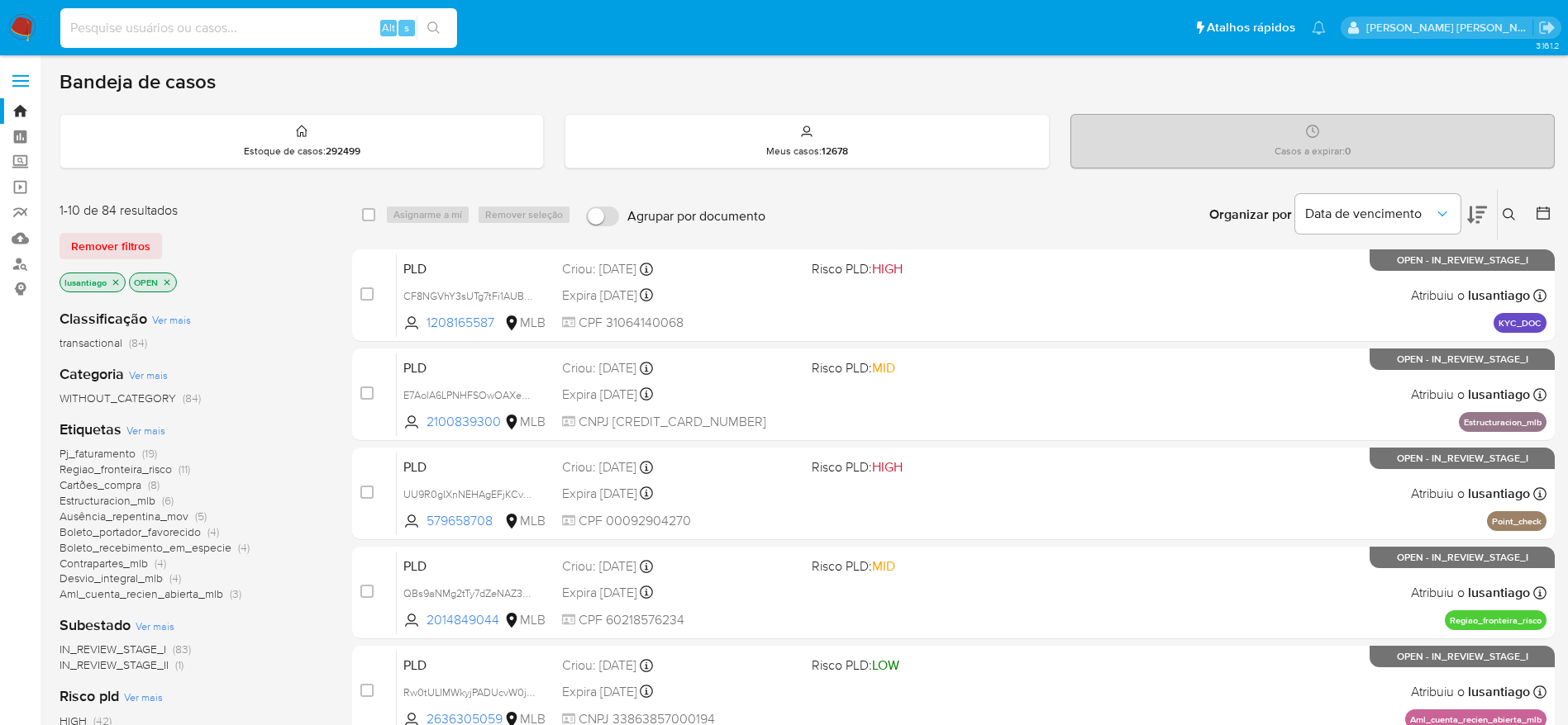
click at [238, 29] on input at bounding box center [258, 28] width 397 height 21
paste input "1935118863"
type input "1935118863"
click at [429, 27] on icon "search-icon" at bounding box center [433, 27] width 12 height 12
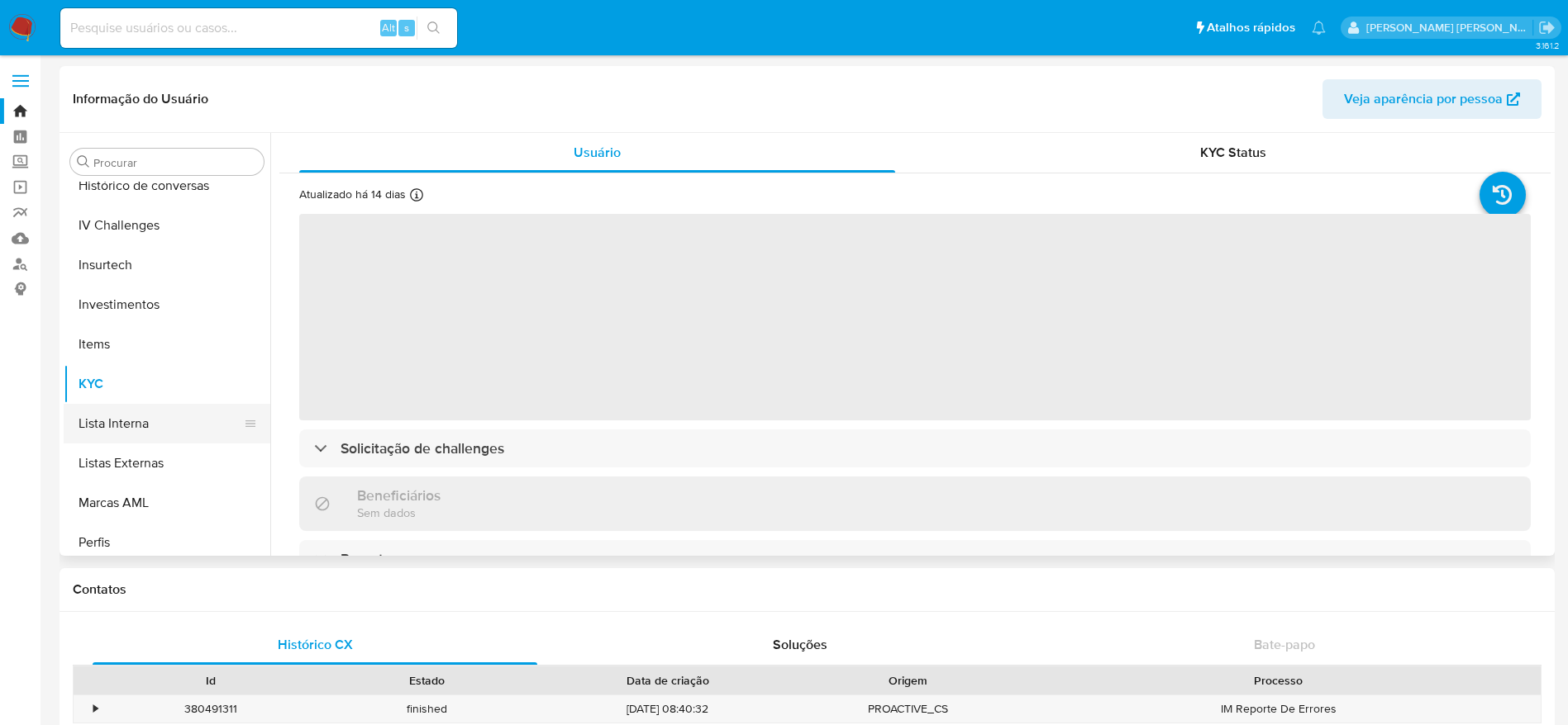
scroll to position [609, 0]
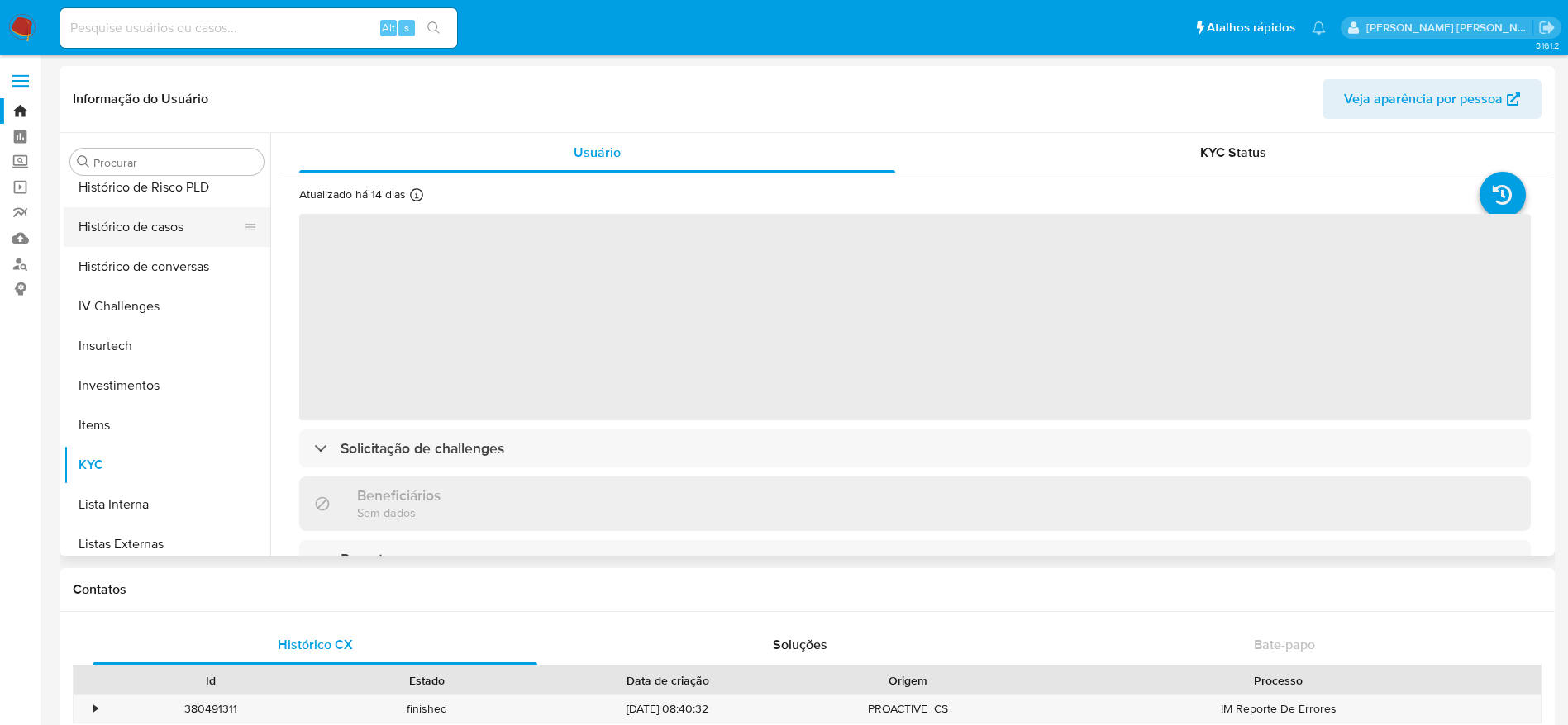
select select "10"
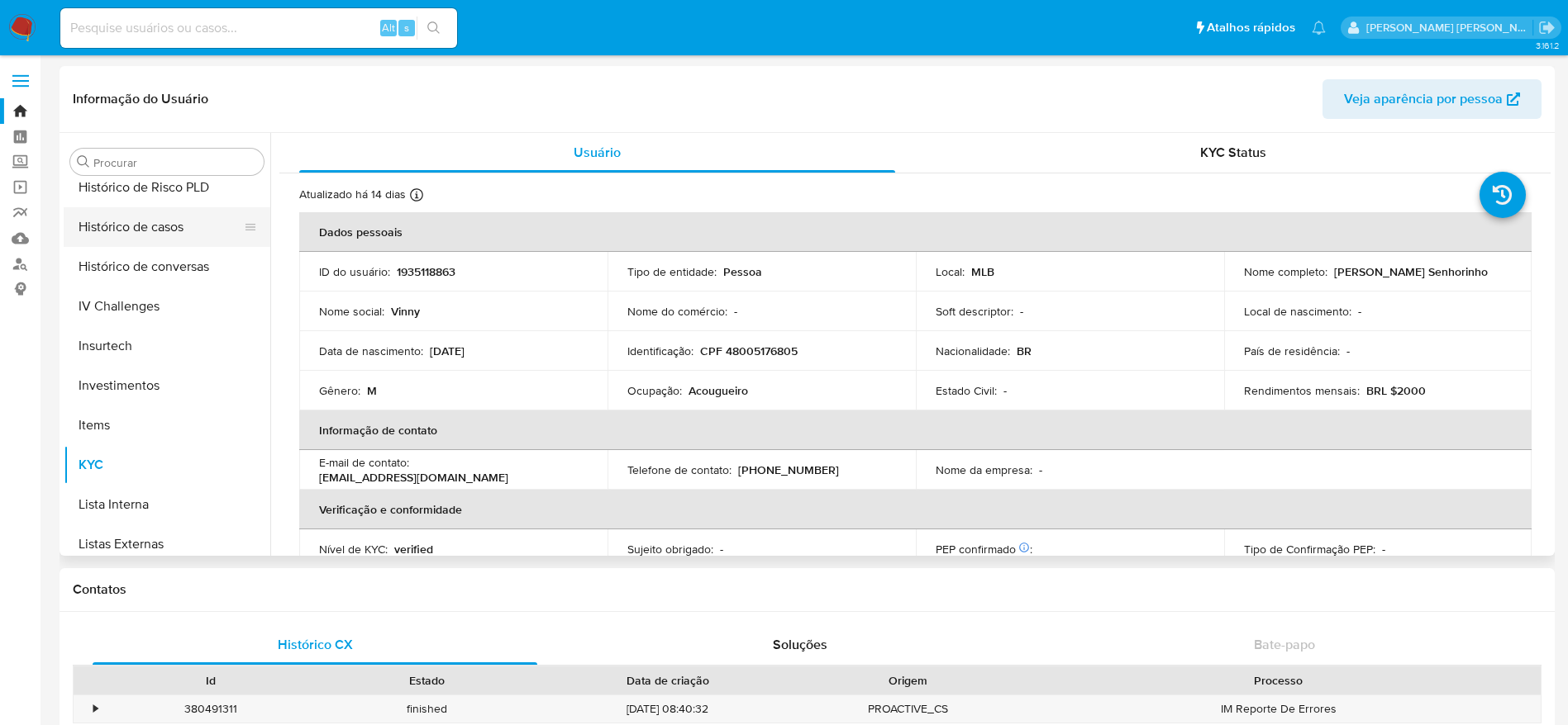
click at [152, 233] on button "Histórico de casos" at bounding box center [159, 227] width 193 height 39
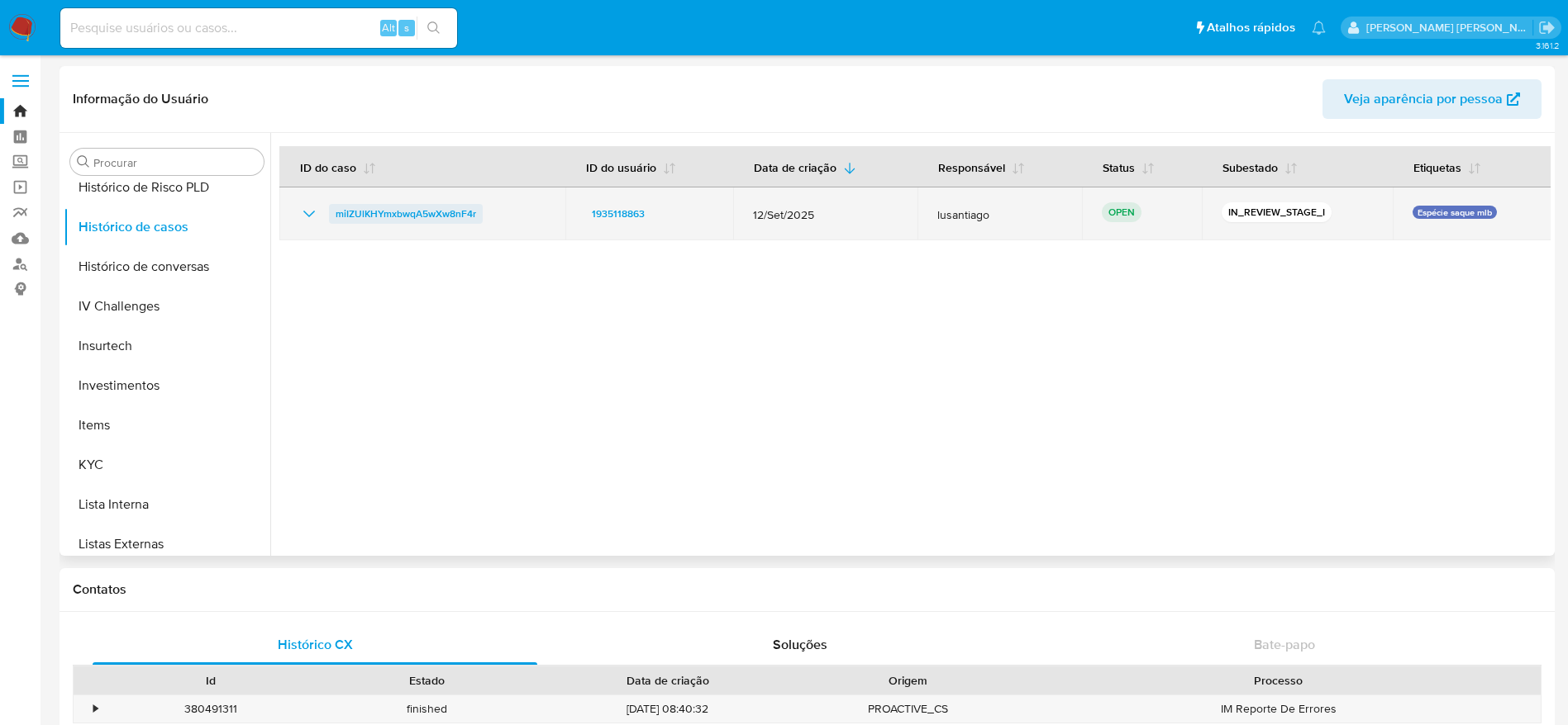
click at [396, 209] on span "miIZUlKHYmxbwqA5wXw8nF4r" at bounding box center [405, 213] width 140 height 20
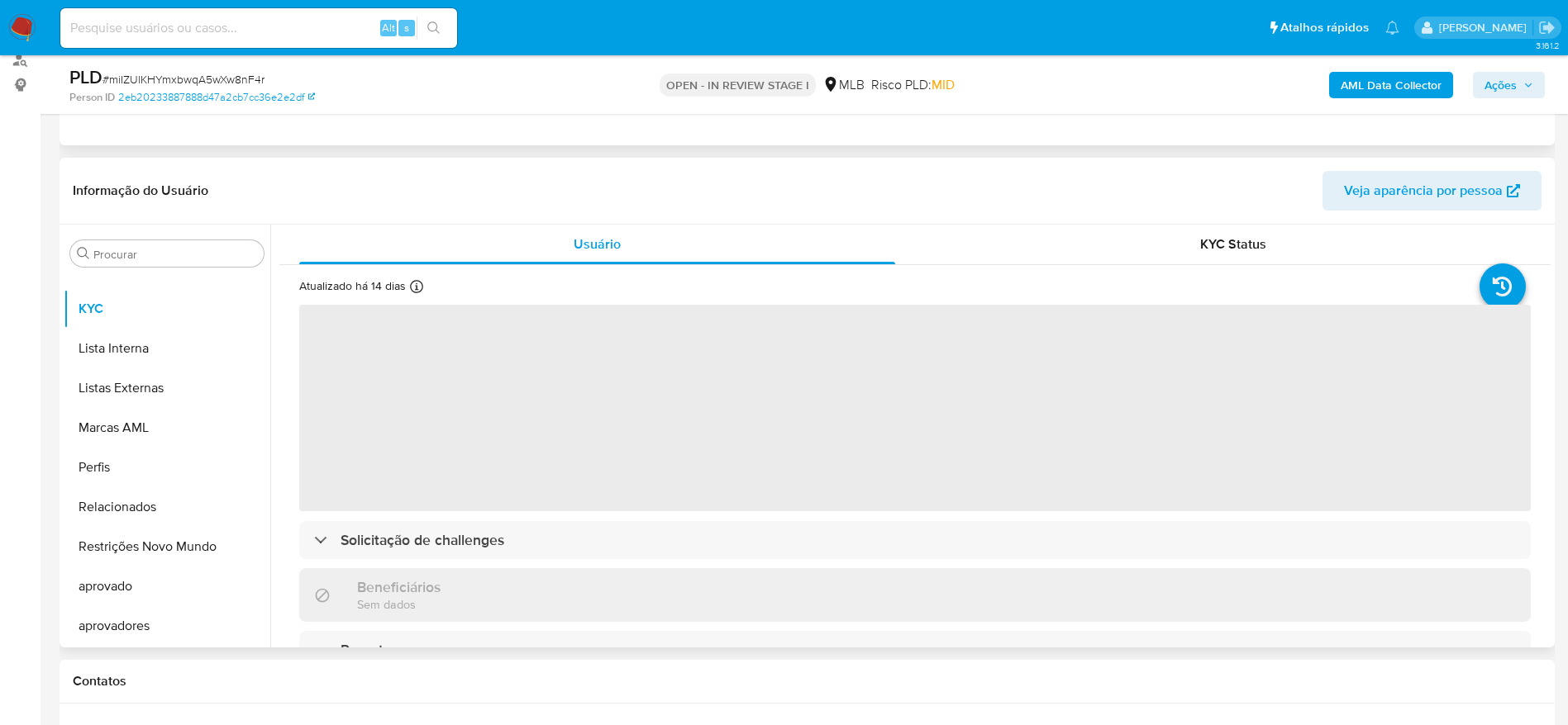
scroll to position [248, 0]
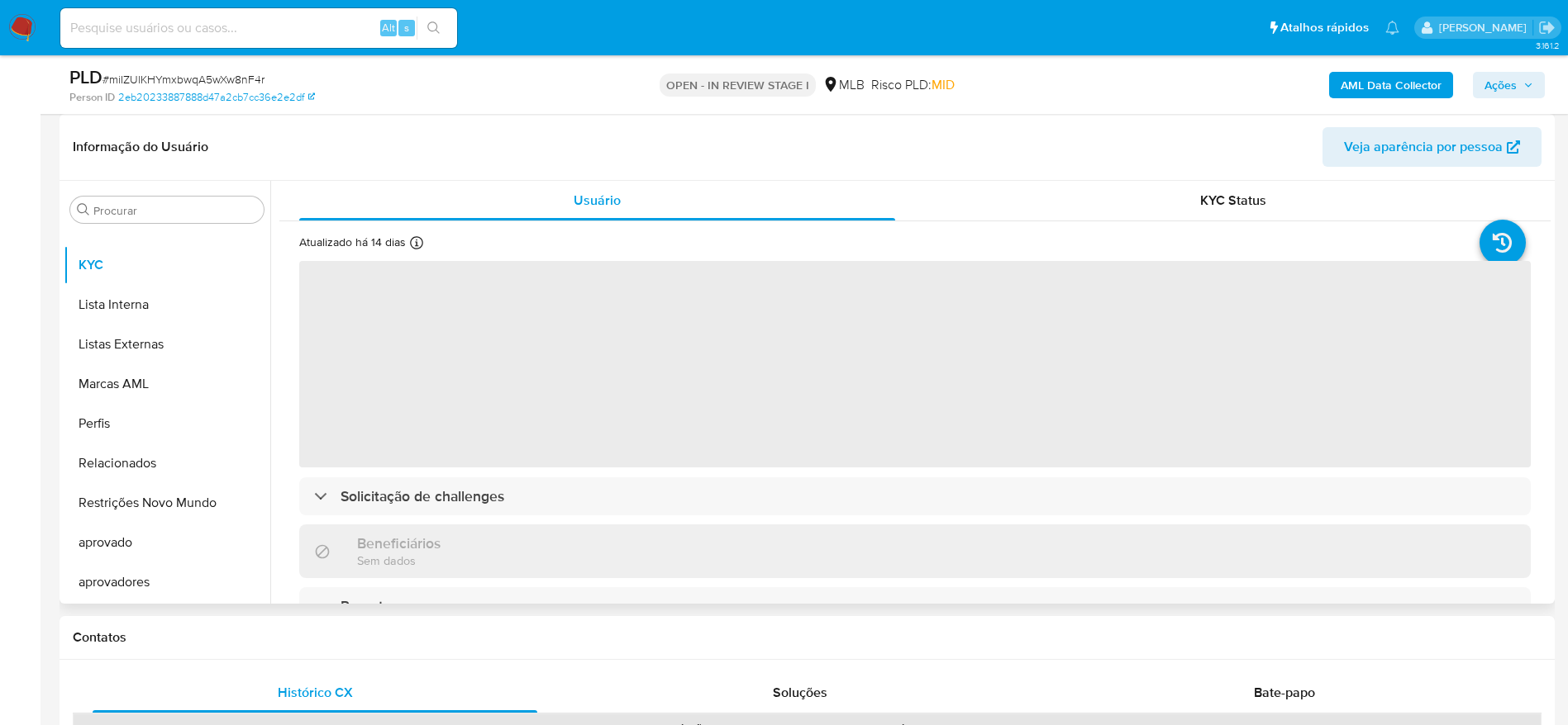
select select "10"
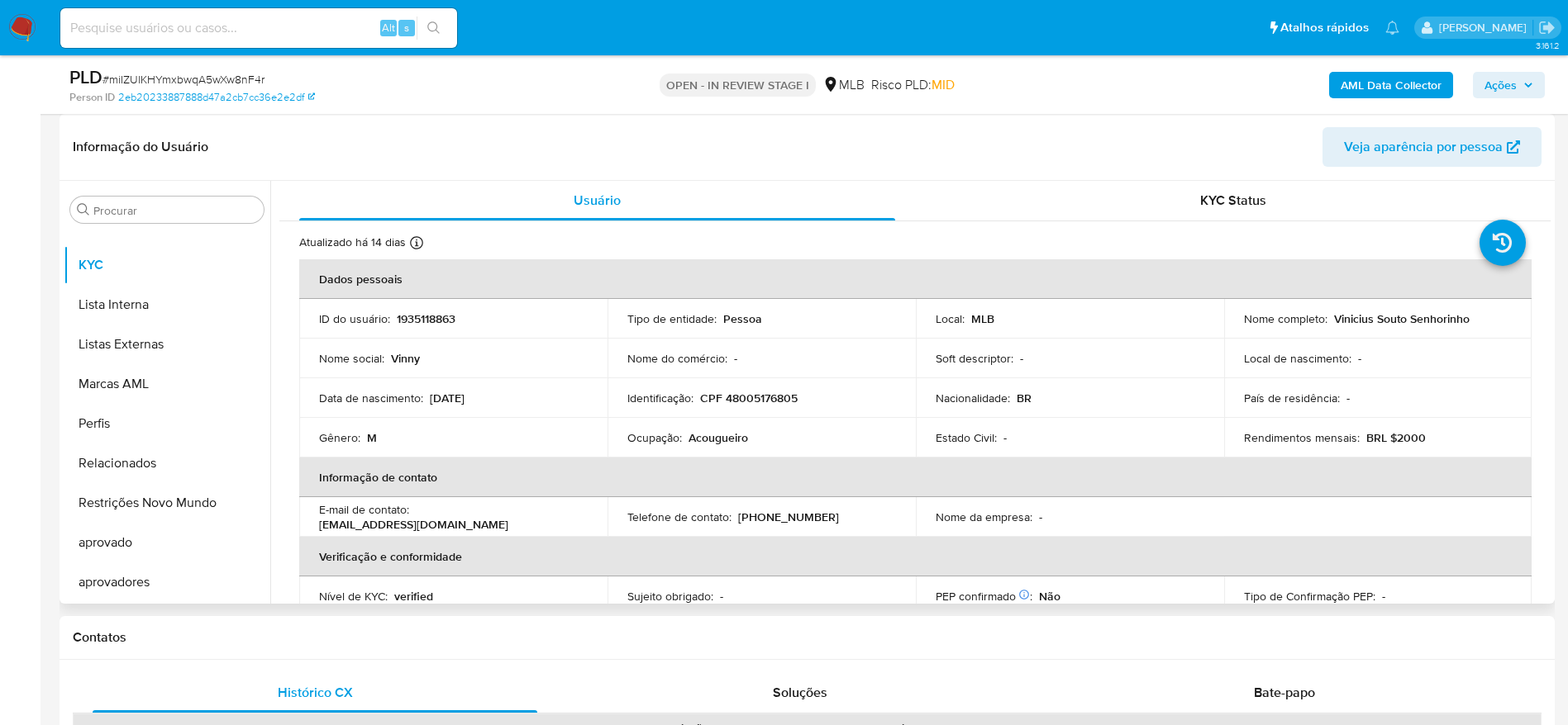
click at [747, 399] on p "CPF 48005176805" at bounding box center [748, 398] width 97 height 14
copy p "48005176805"
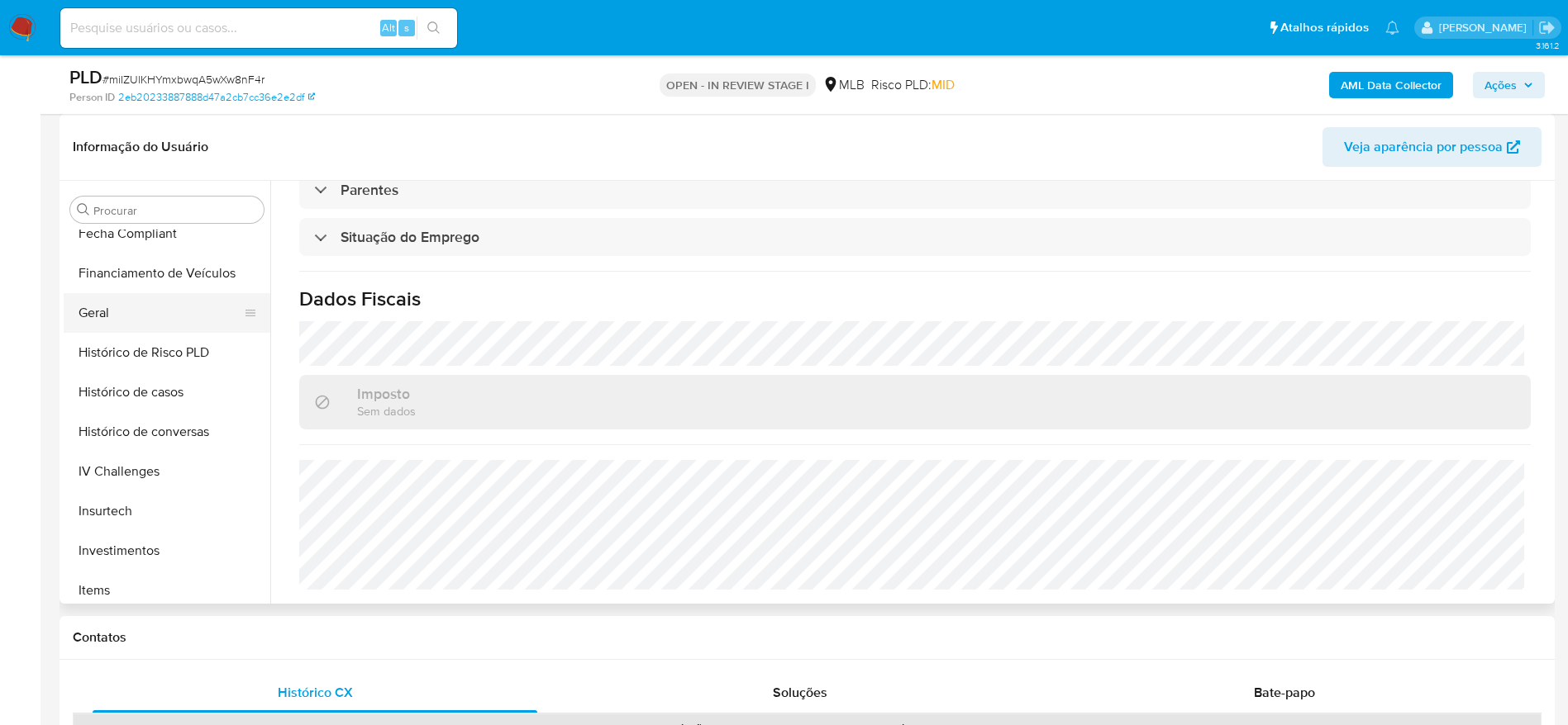
scroll to position [485, 0]
click at [133, 310] on button "Geral" at bounding box center [159, 319] width 193 height 39
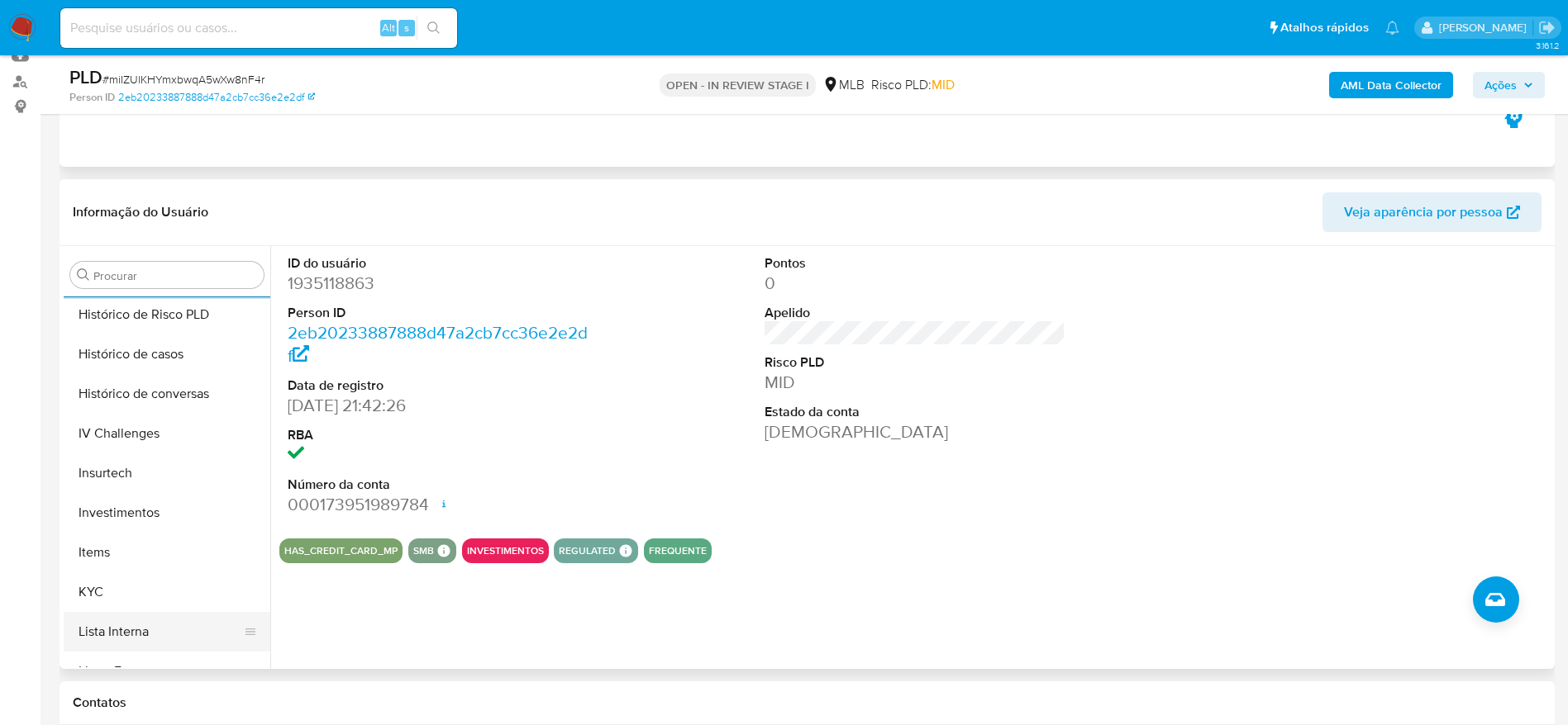
scroll to position [733, 0]
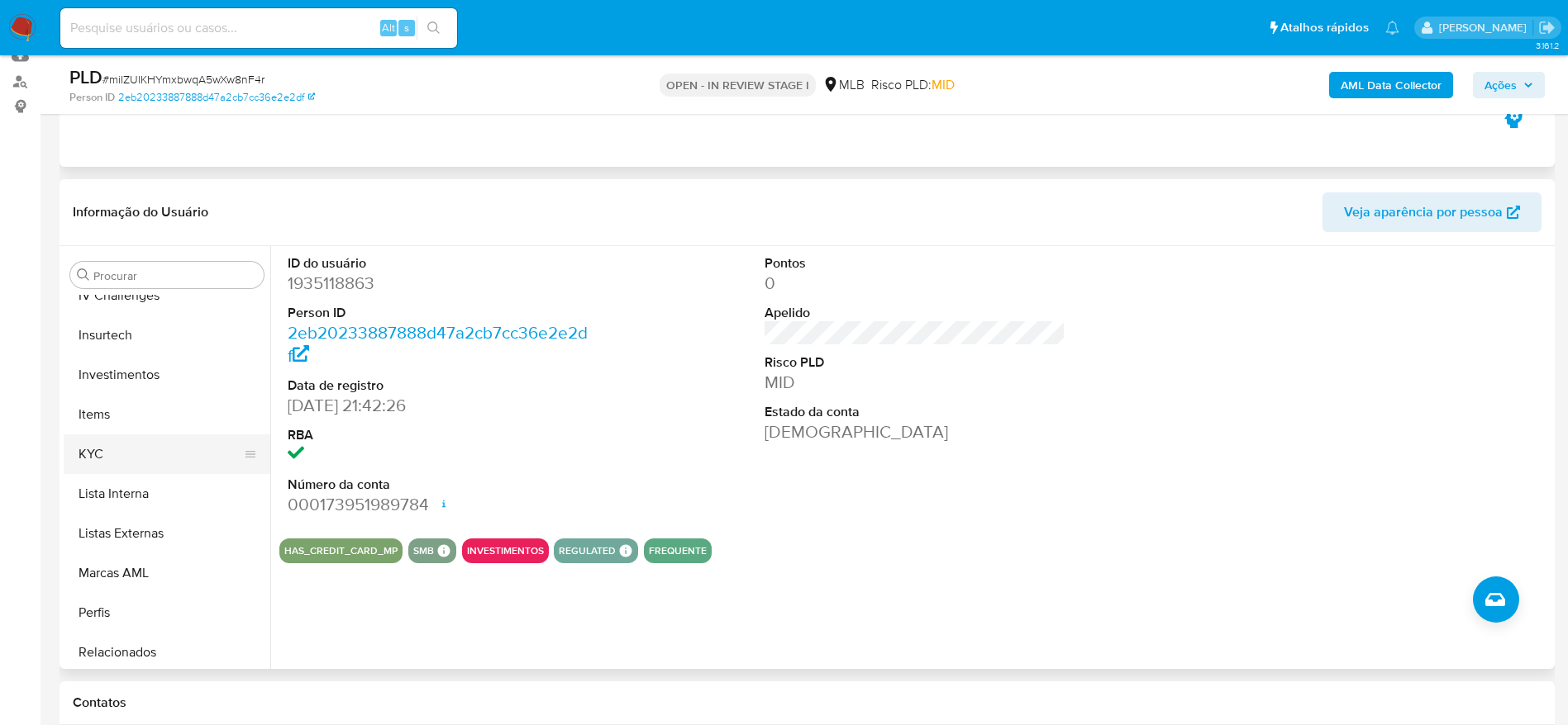
click at [112, 461] on button "KYC" at bounding box center [159, 453] width 193 height 39
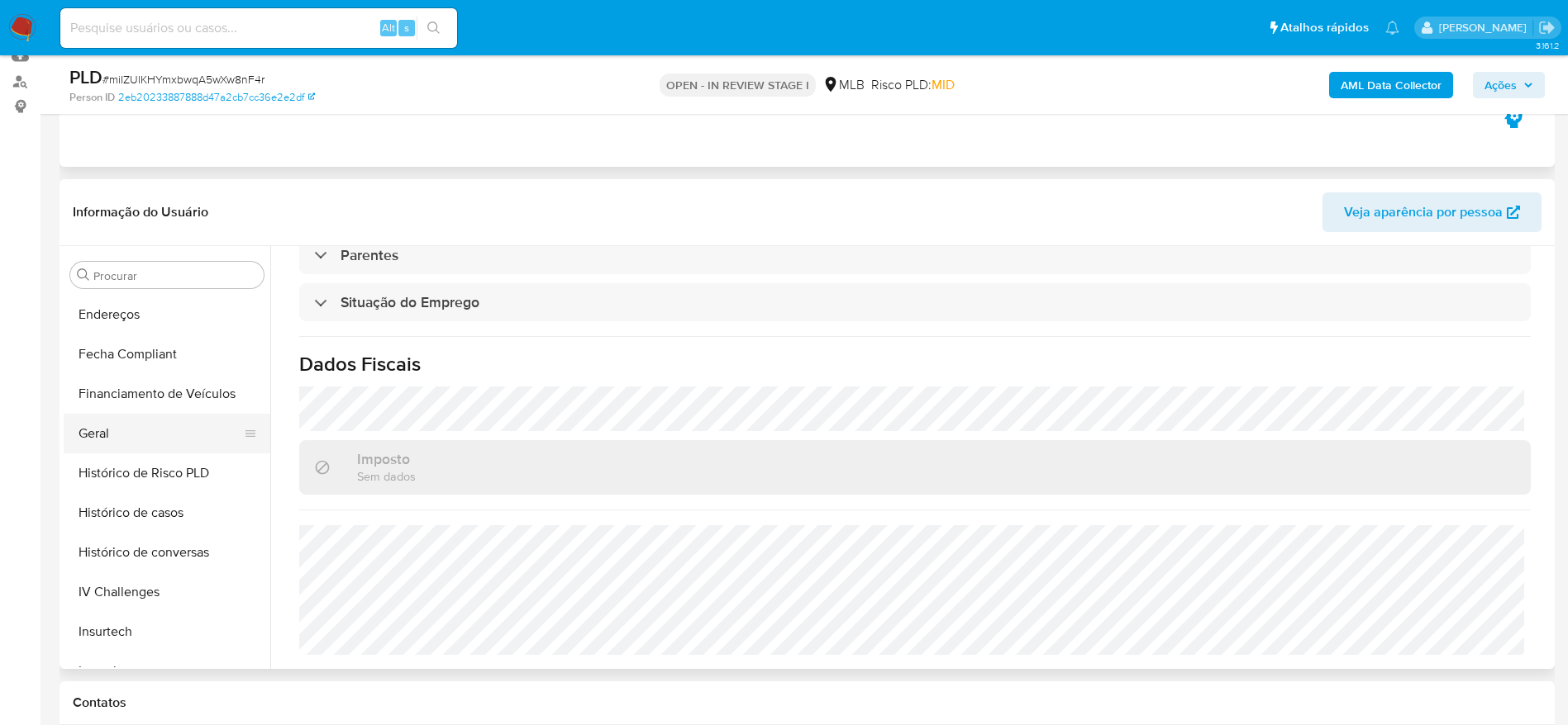
scroll to position [361, 0]
click at [123, 400] on button "Endereços" at bounding box center [159, 389] width 193 height 39
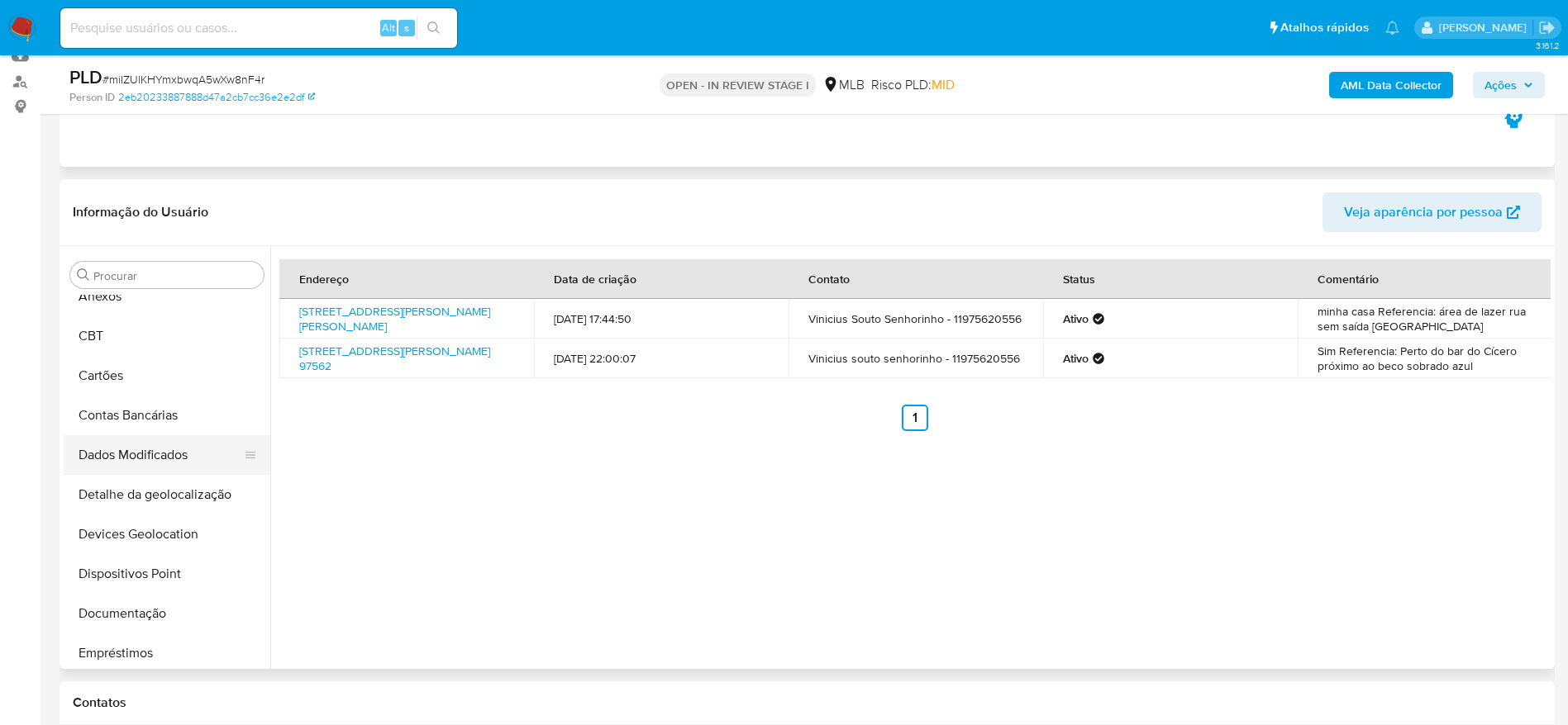
scroll to position [0, 0]
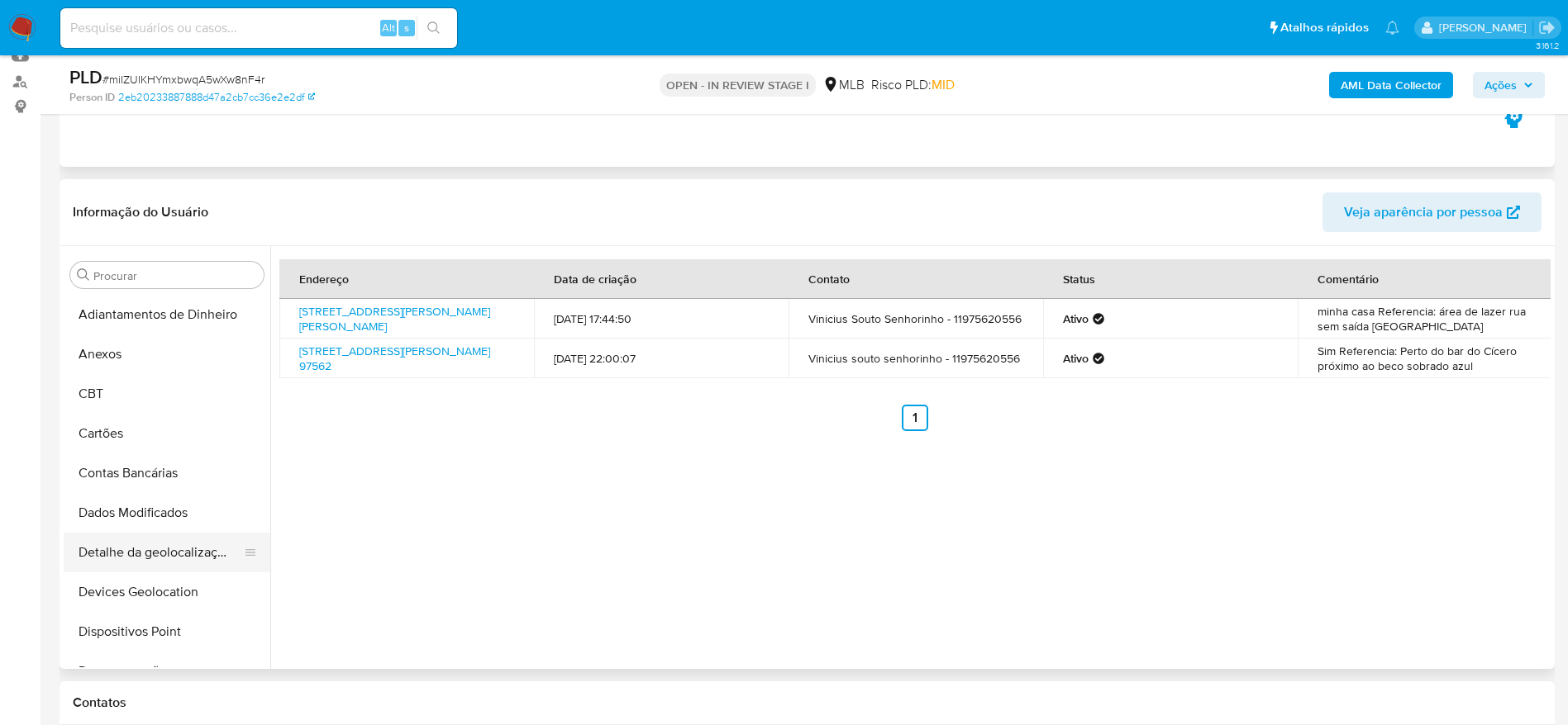
click at [149, 544] on button "Detalhe da geolocalização" at bounding box center [159, 552] width 193 height 39
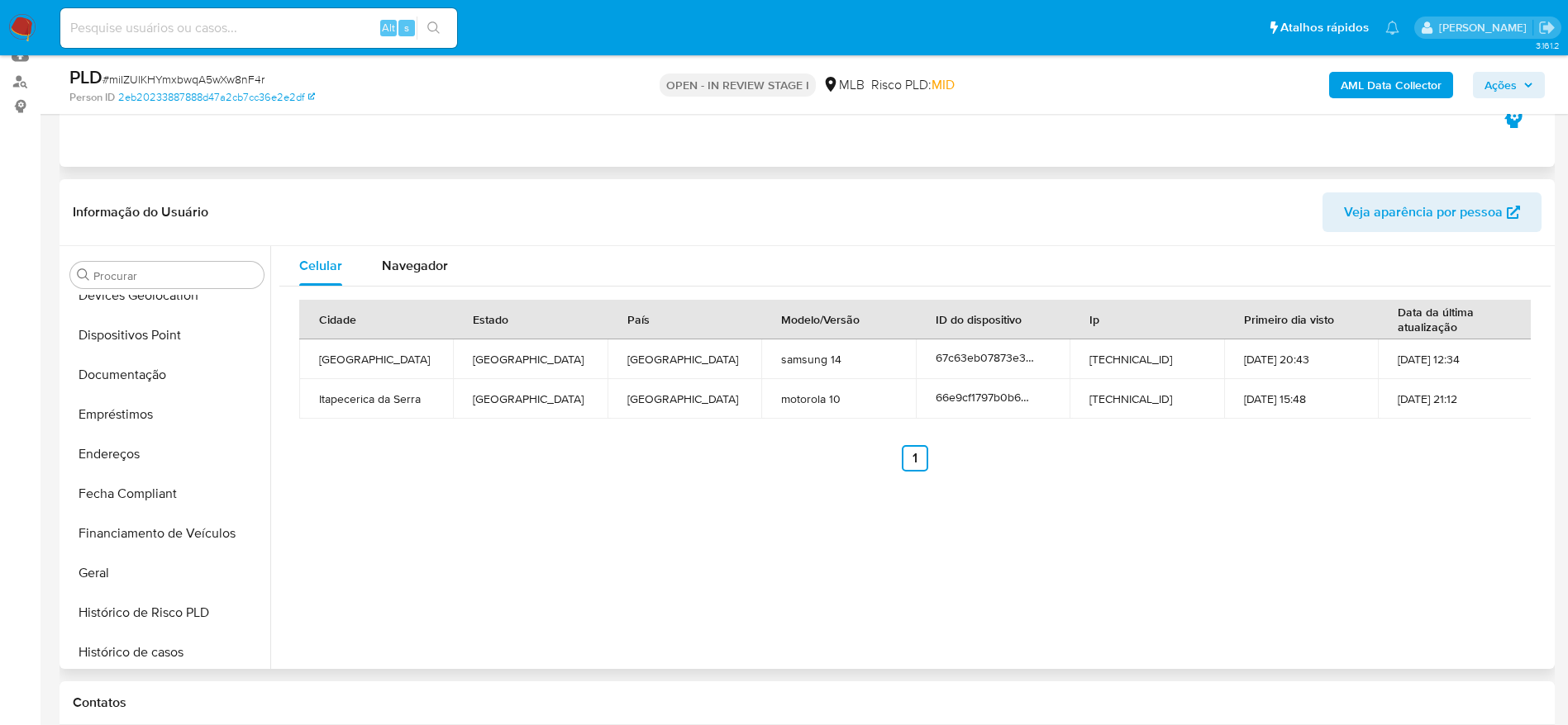
scroll to position [857, 0]
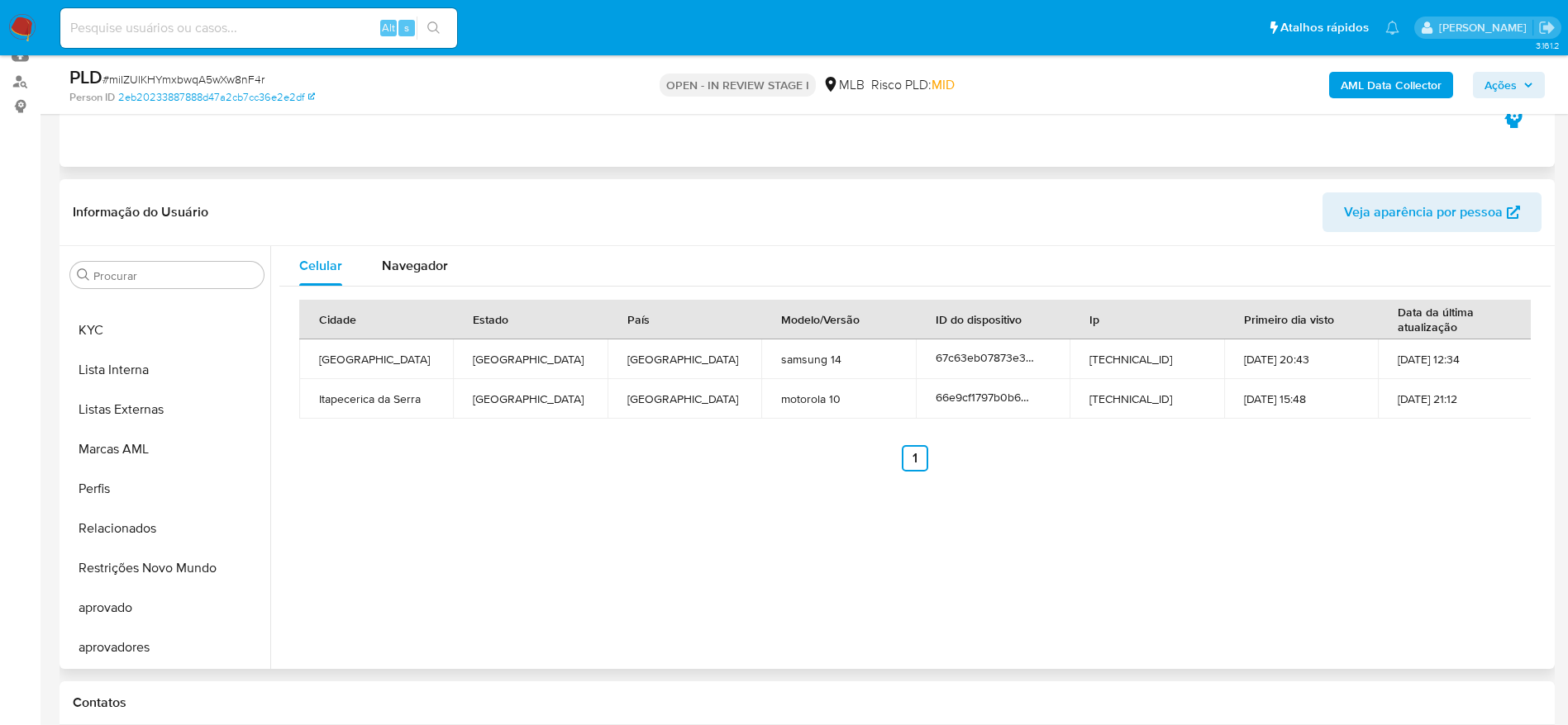
drag, startPoint x: 139, startPoint y: 559, endPoint x: 676, endPoint y: 542, distance: 537.3
click at [139, 558] on button "Restrições Novo Mundo" at bounding box center [166, 568] width 207 height 39
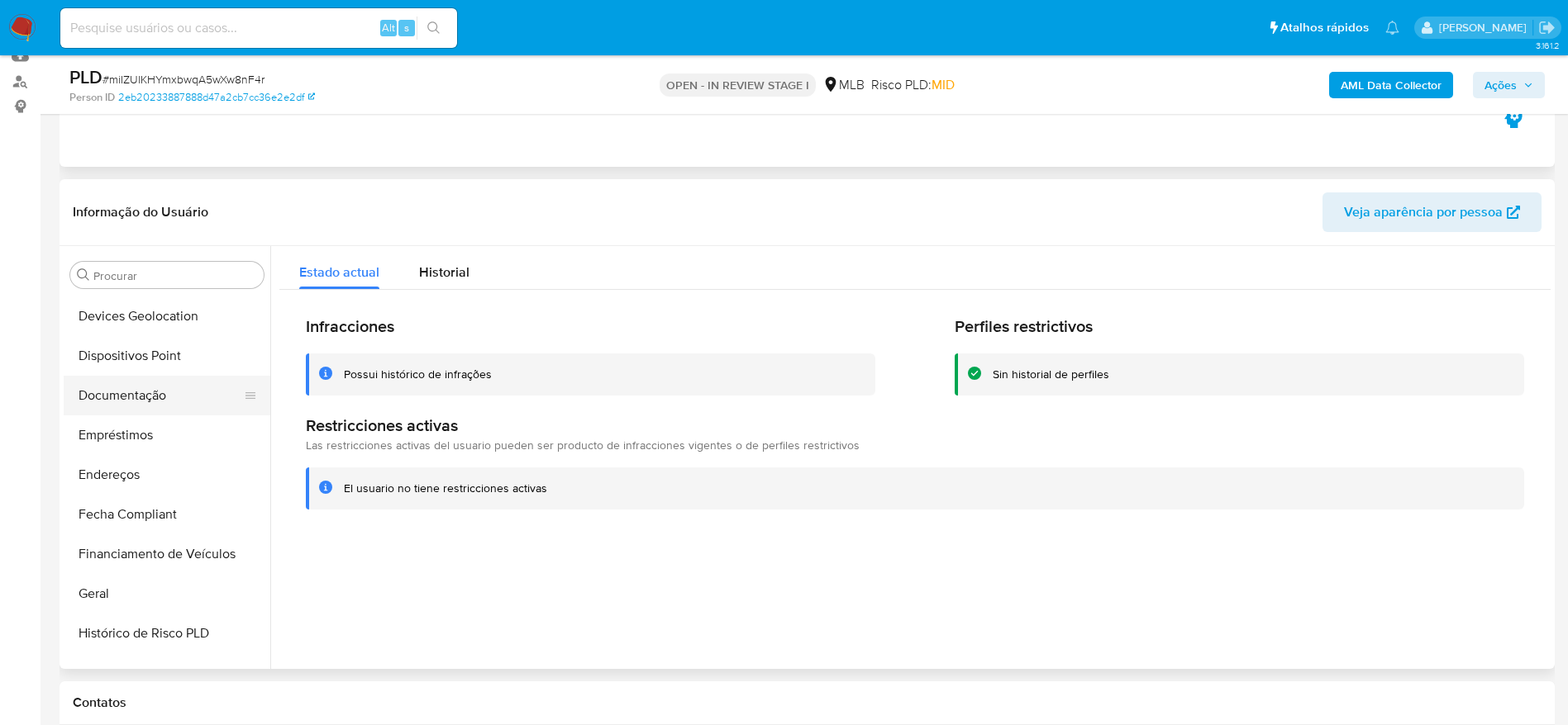
scroll to position [237, 0]
click at [142, 393] on button "Dispositivos Point" at bounding box center [159, 395] width 193 height 39
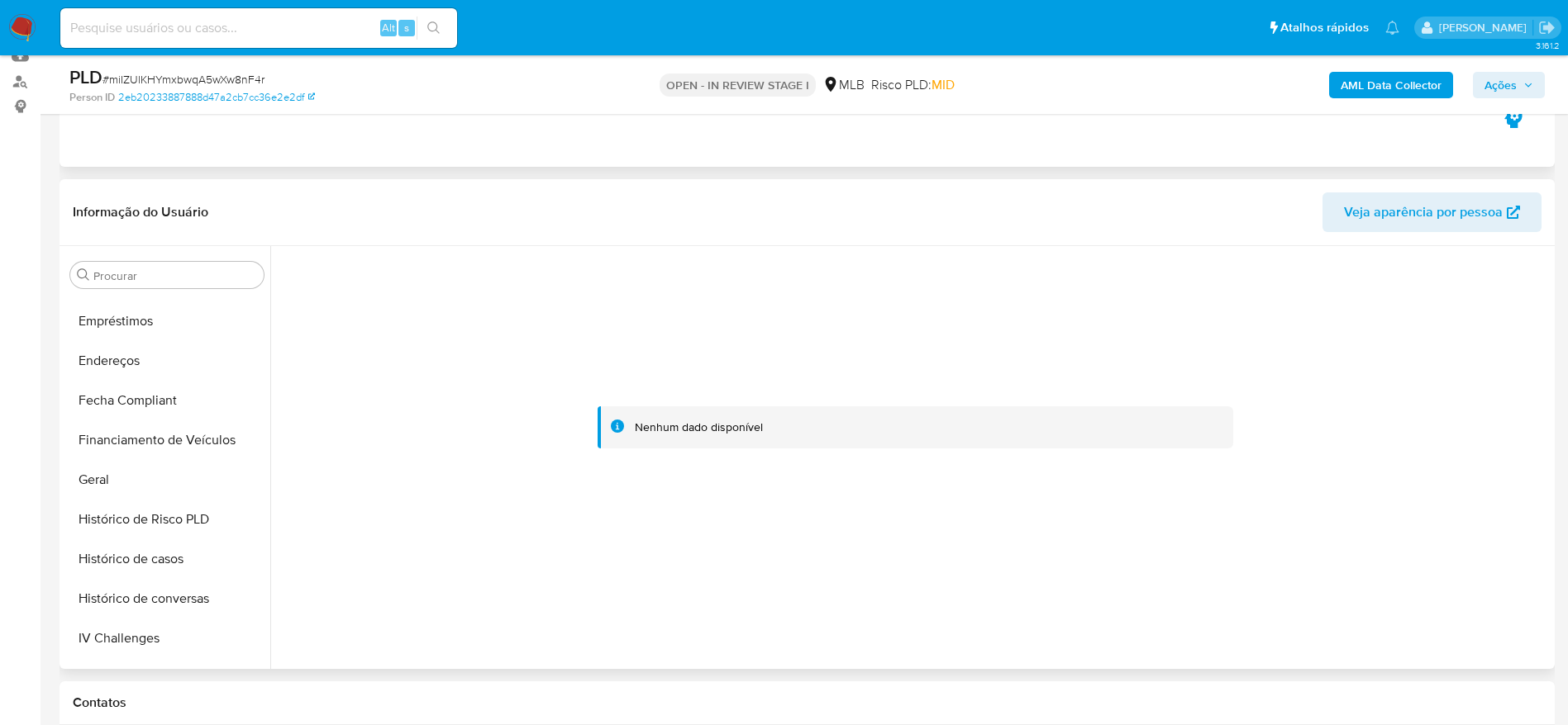
scroll to position [609, 0]
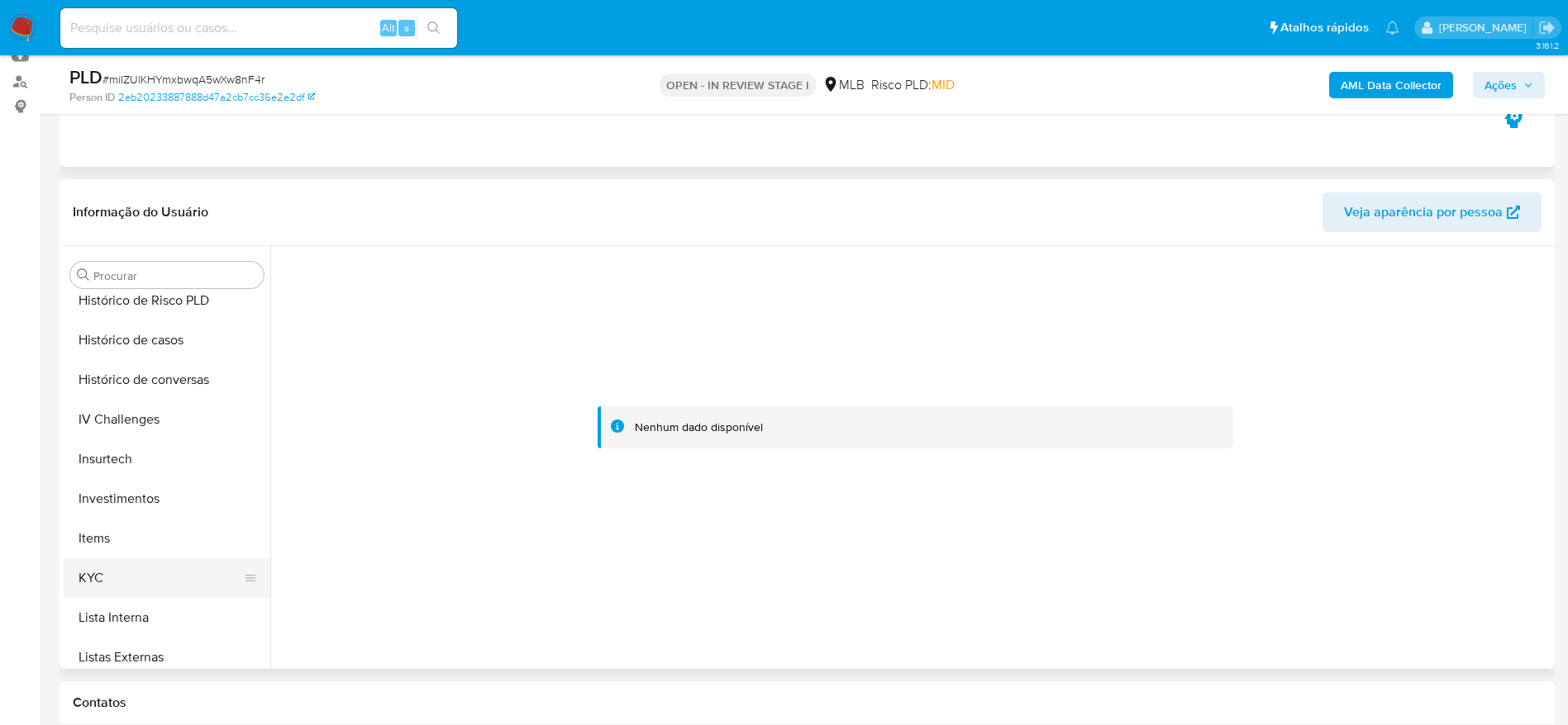
click at [110, 573] on button "KYC" at bounding box center [159, 577] width 193 height 39
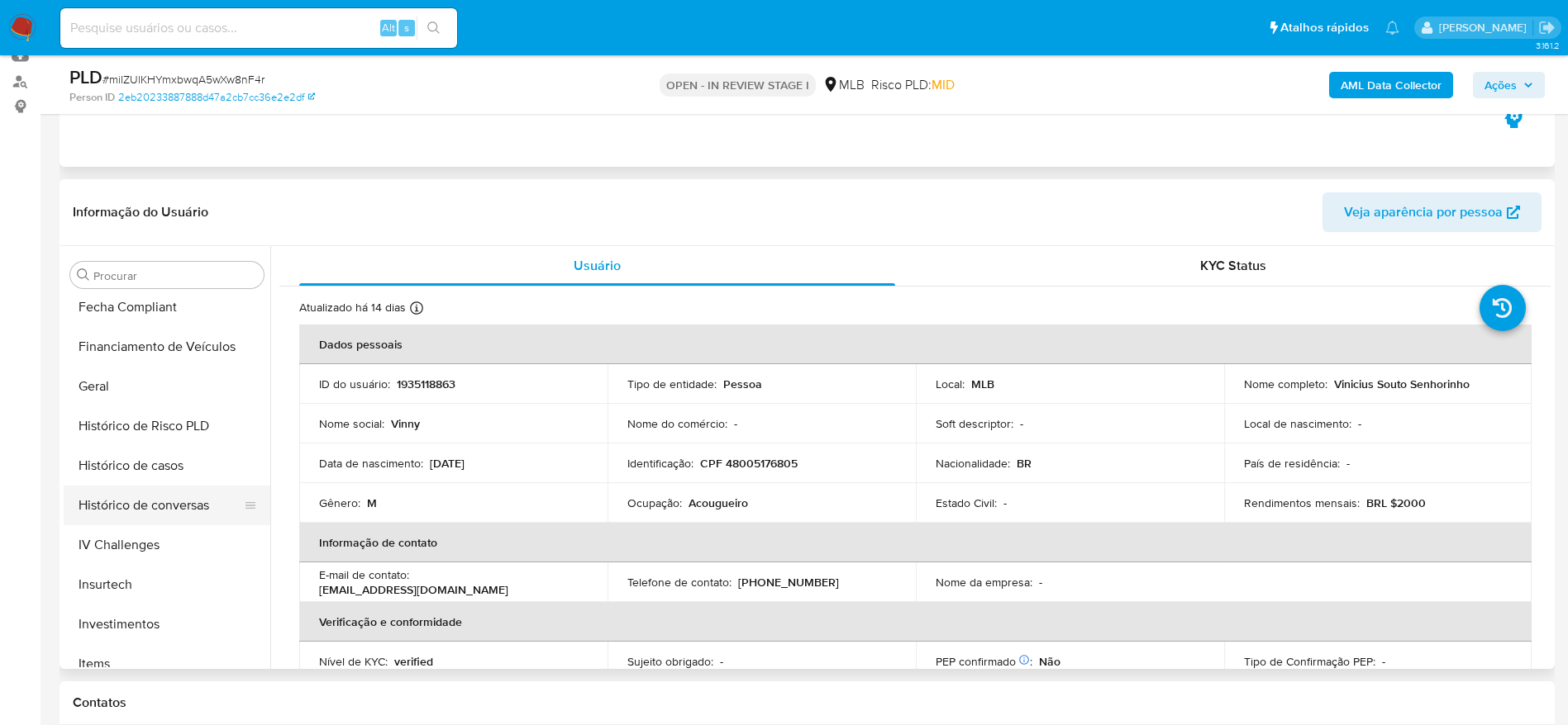
scroll to position [361, 0]
click at [96, 507] on button "Geral" at bounding box center [159, 508] width 193 height 39
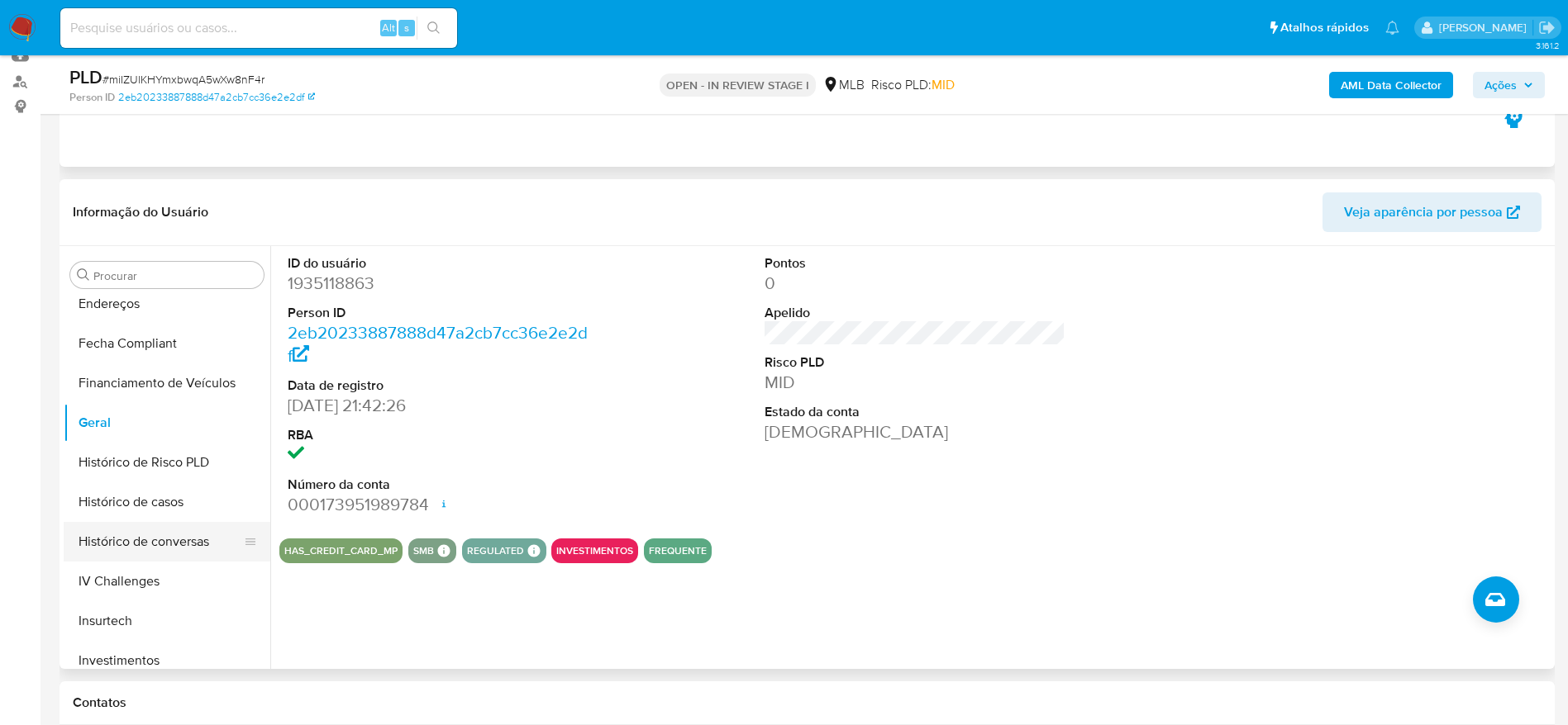
scroll to position [609, 0]
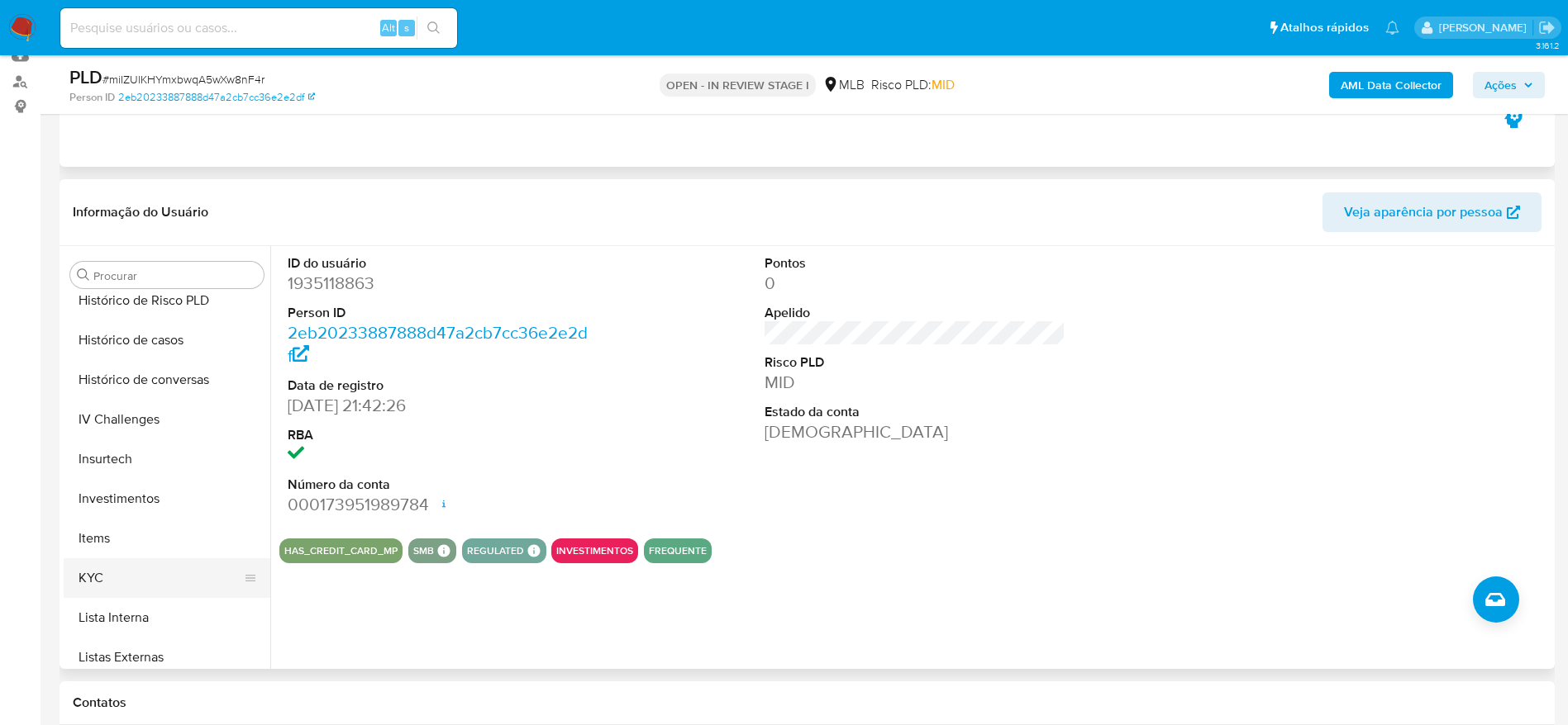
click at [121, 566] on button "KYC" at bounding box center [159, 577] width 193 height 39
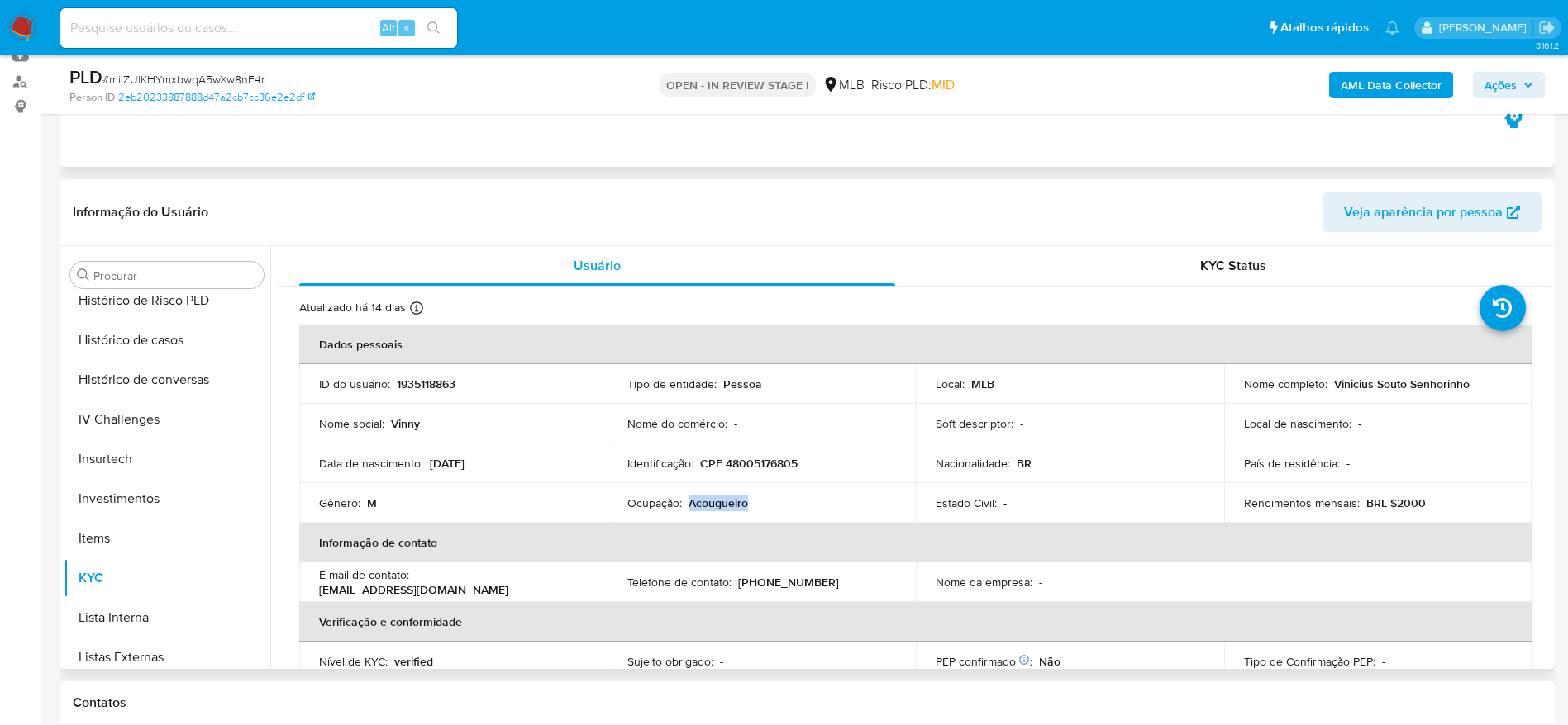
drag, startPoint x: 748, startPoint y: 506, endPoint x: 686, endPoint y: 501, distance: 62.2
click at [686, 501] on div "Ocupação : Acougueiro" at bounding box center [762, 502] width 269 height 14
copy p "Acougueiro"
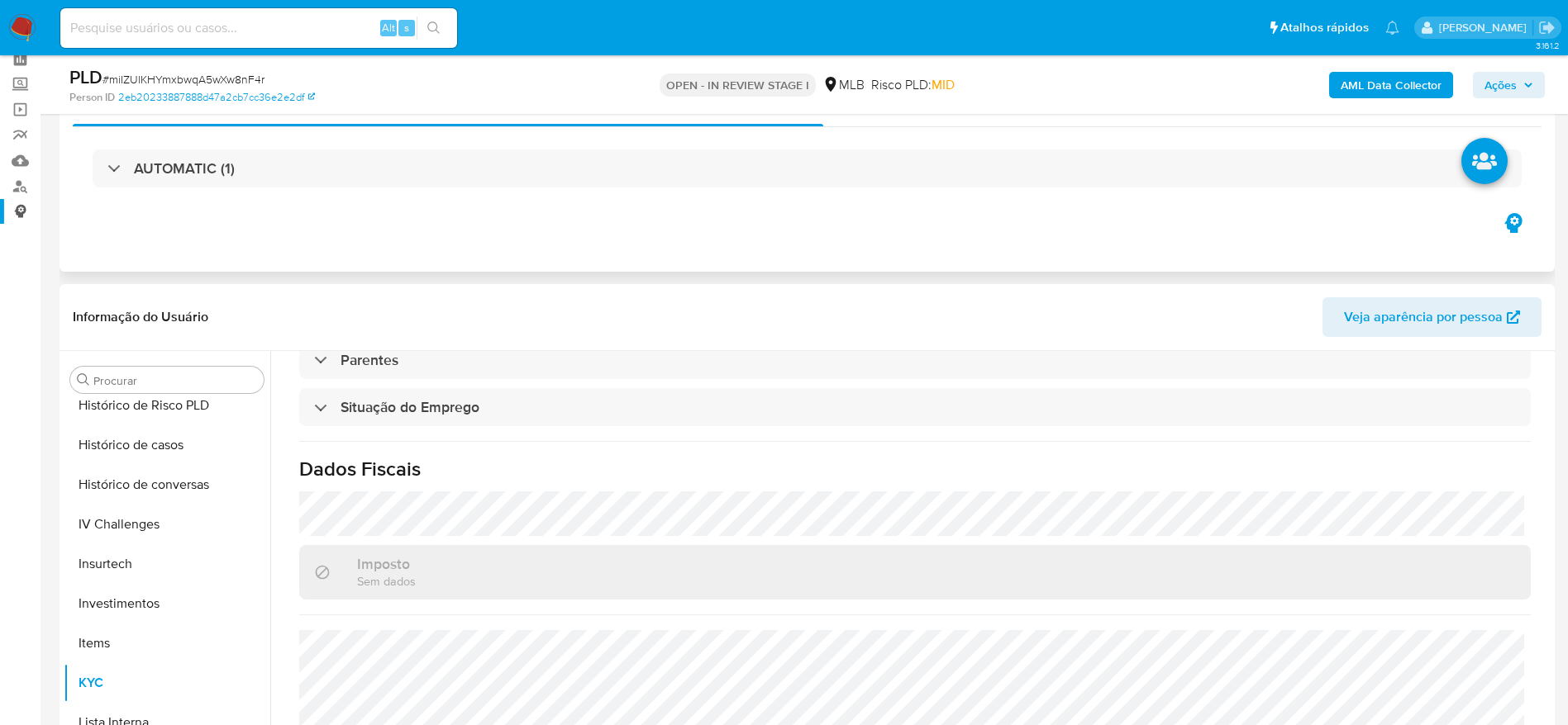
scroll to position [0, 0]
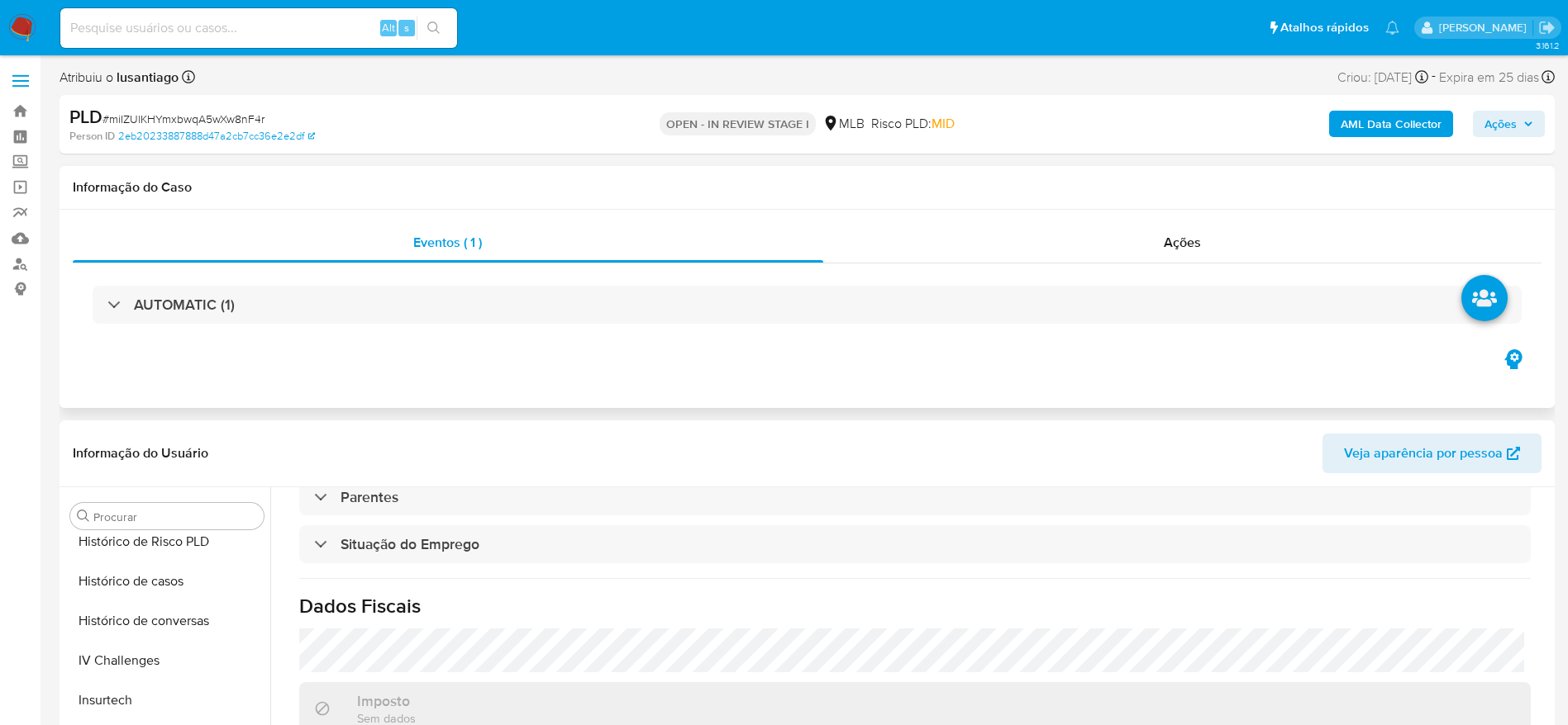
click at [1515, 115] on span "Ações" at bounding box center [1501, 124] width 33 height 27
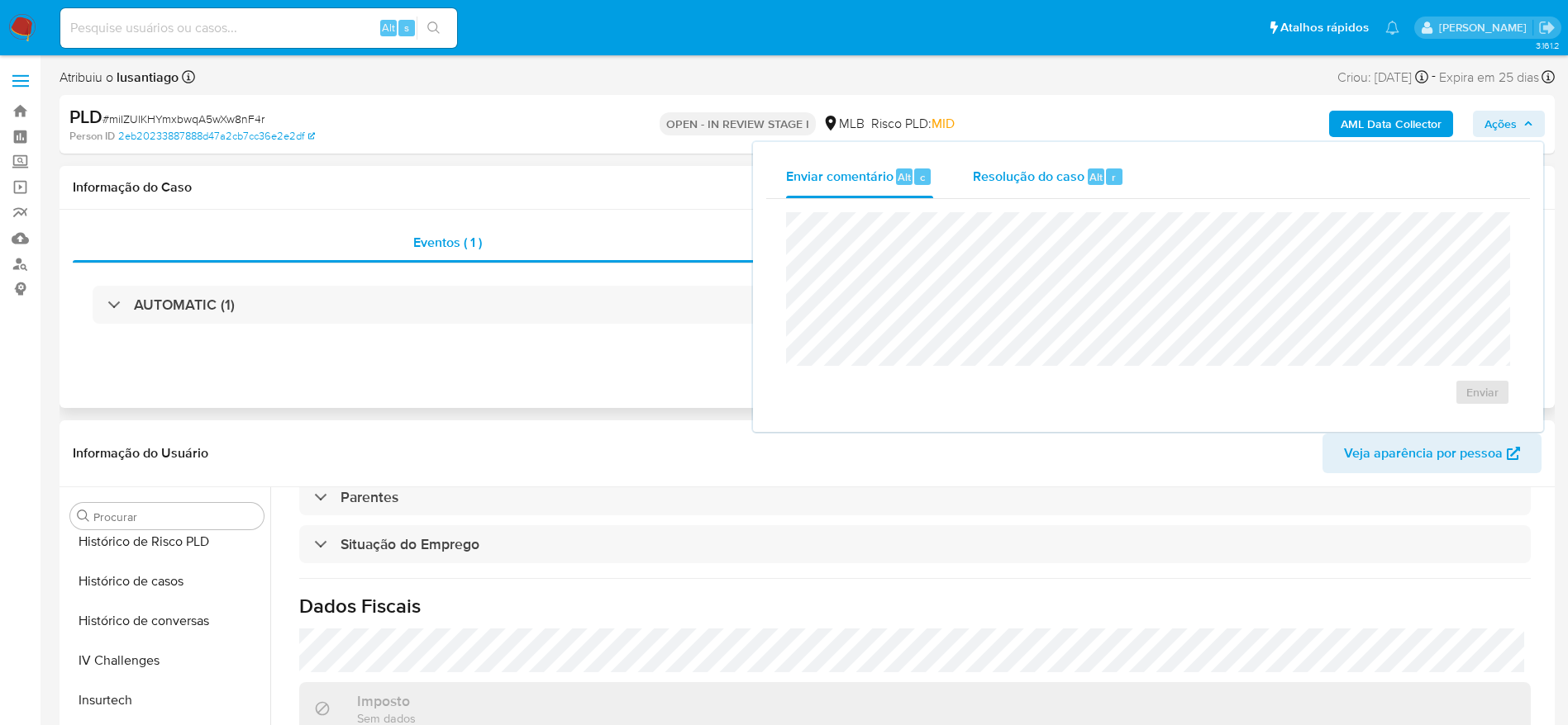
click at [1005, 189] on div "Resolução do caso Alt r" at bounding box center [1047, 177] width 151 height 43
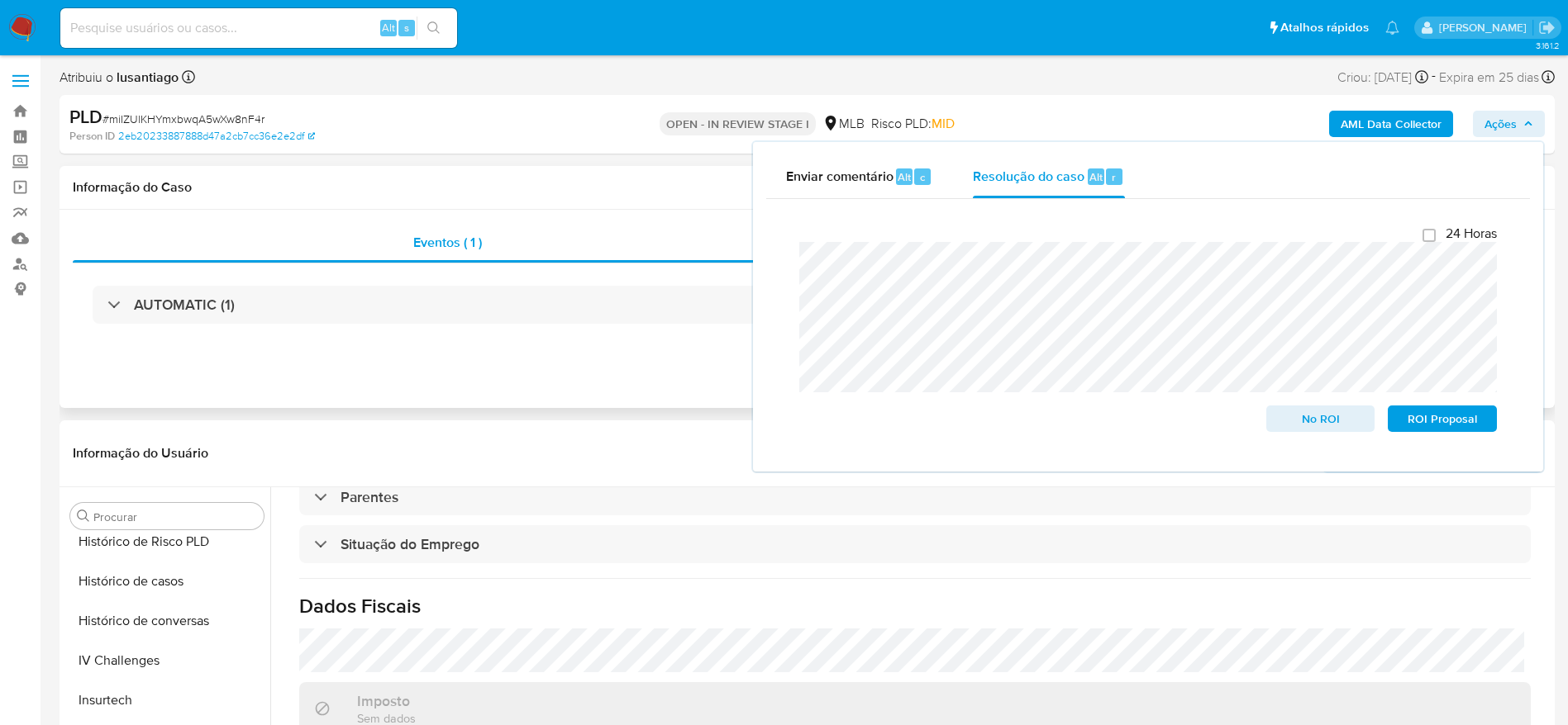
click at [1348, 124] on b "AML Data Collector" at bounding box center [1390, 124] width 101 height 27
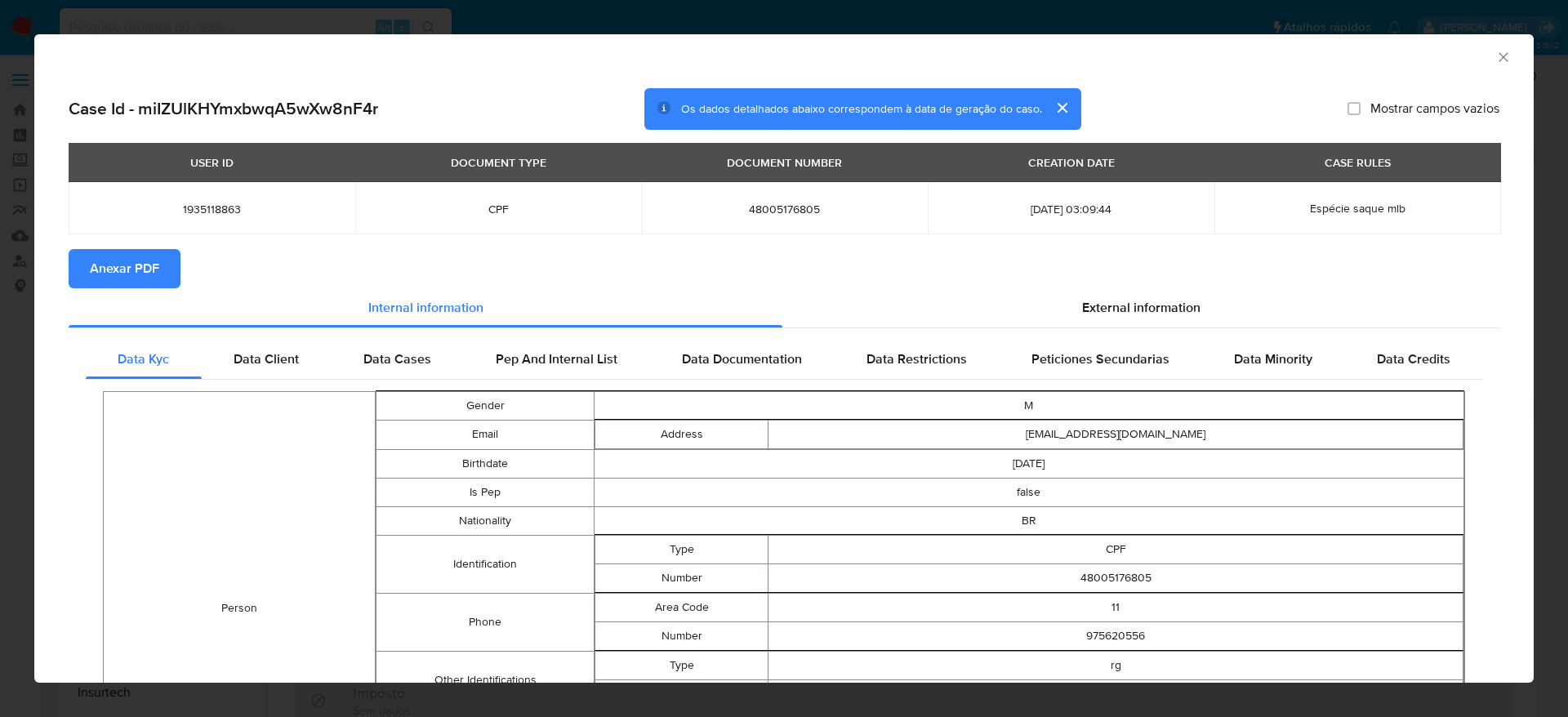
click at [136, 263] on span "Anexar PDF" at bounding box center [124, 269] width 69 height 36
click at [1496, 49] on icon "Fechar a janela" at bounding box center [1503, 57] width 16 height 16
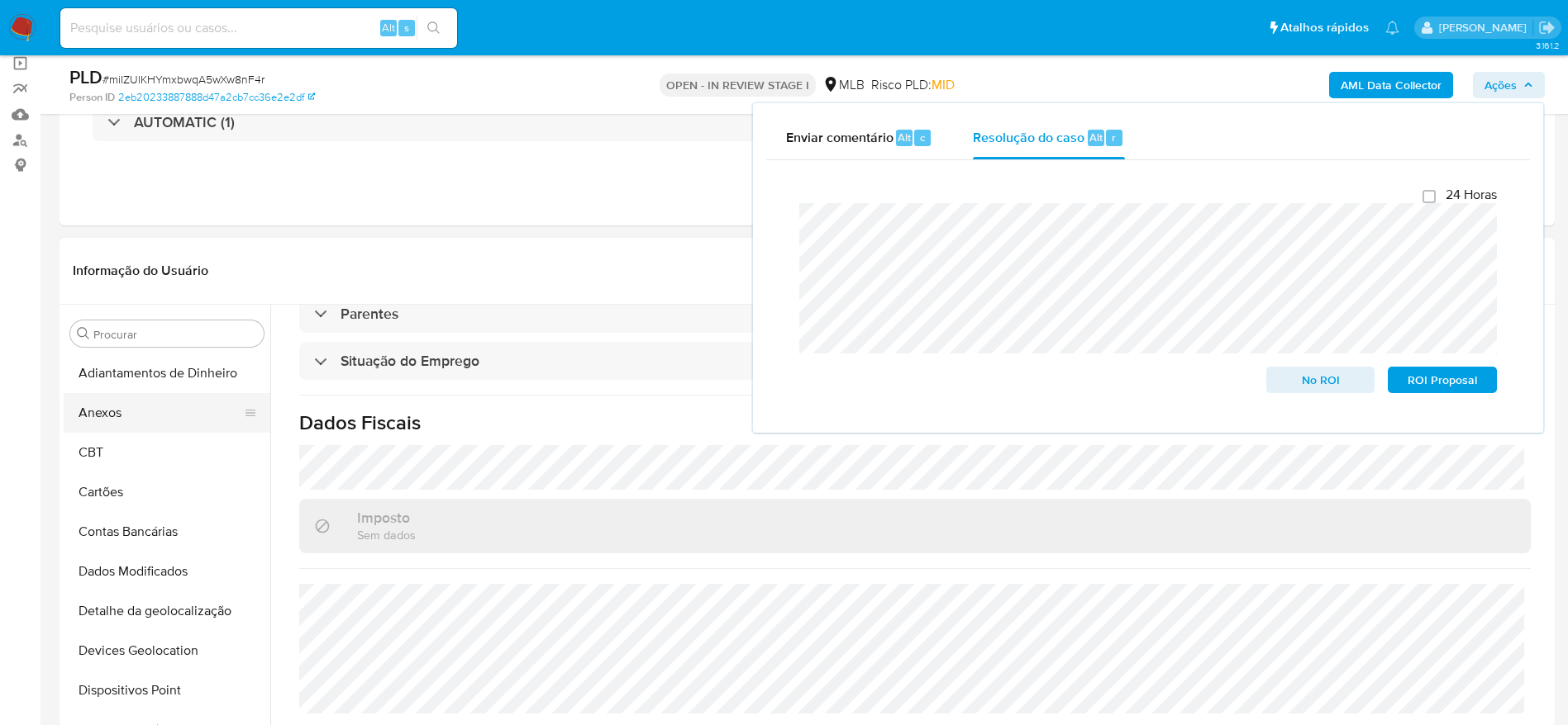
click at [137, 411] on button "Anexos" at bounding box center [159, 412] width 193 height 39
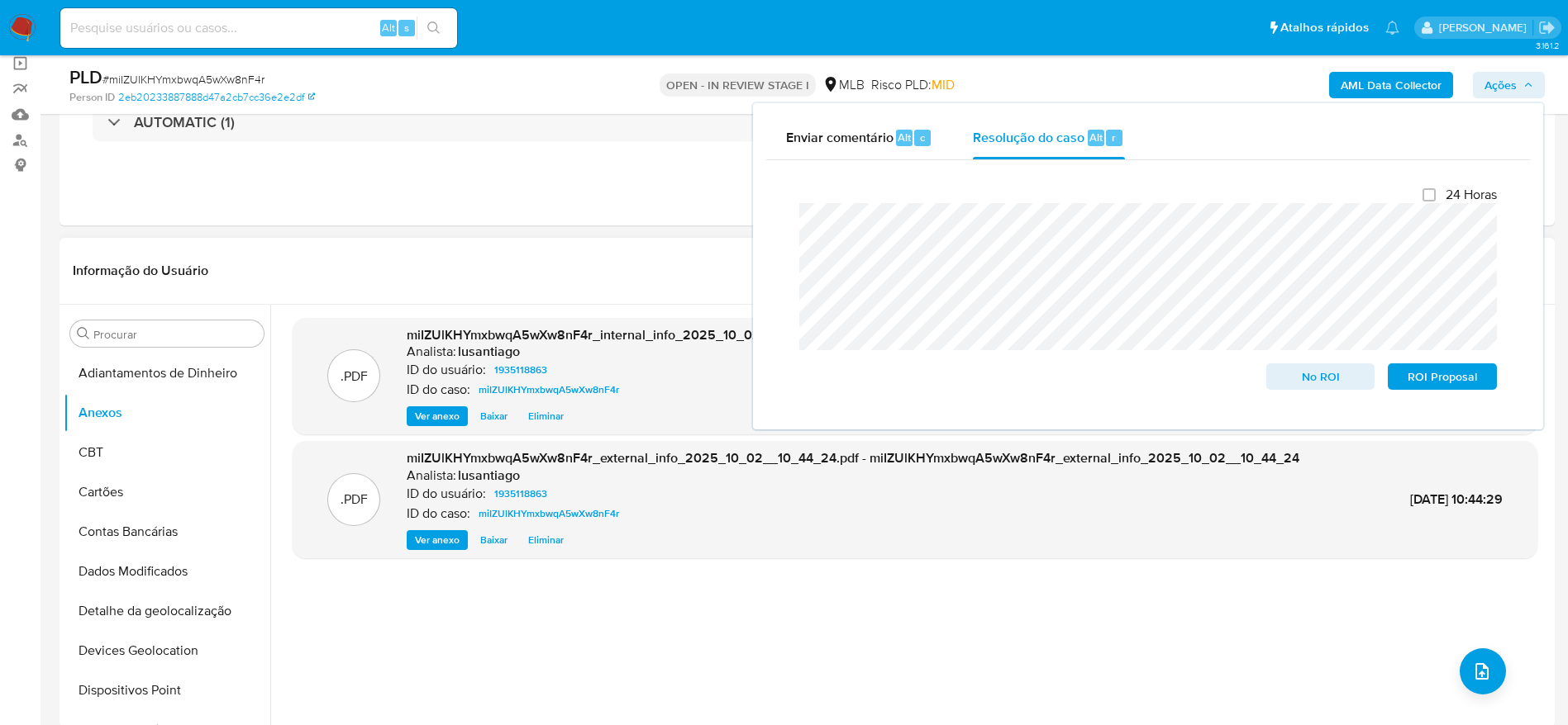
click at [632, 248] on div "Informação do Usuário Veja aparência por pessoa" at bounding box center [807, 272] width 1495 height 67
click at [1471, 659] on button "upload-file" at bounding box center [1482, 671] width 46 height 46
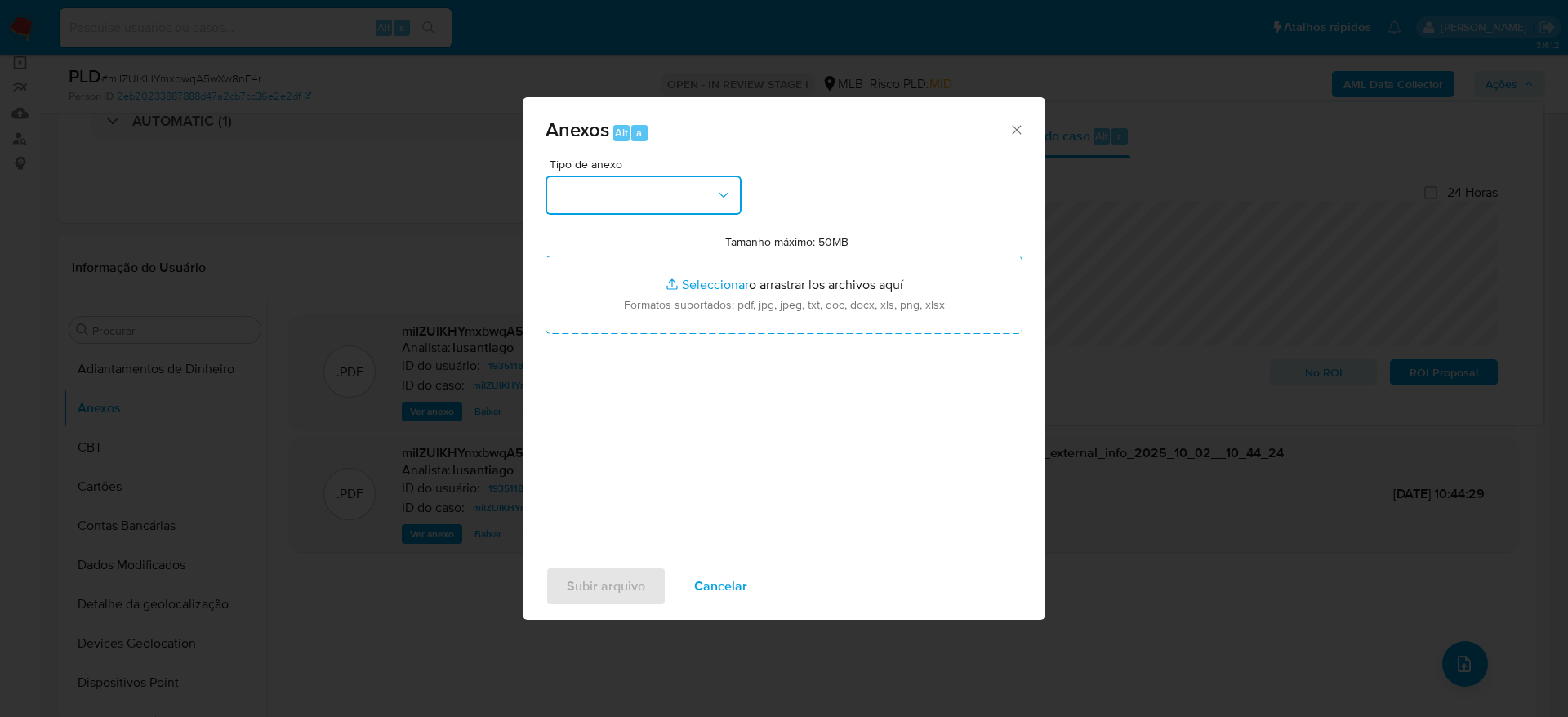
click at [639, 193] on button "button" at bounding box center [644, 195] width 196 height 39
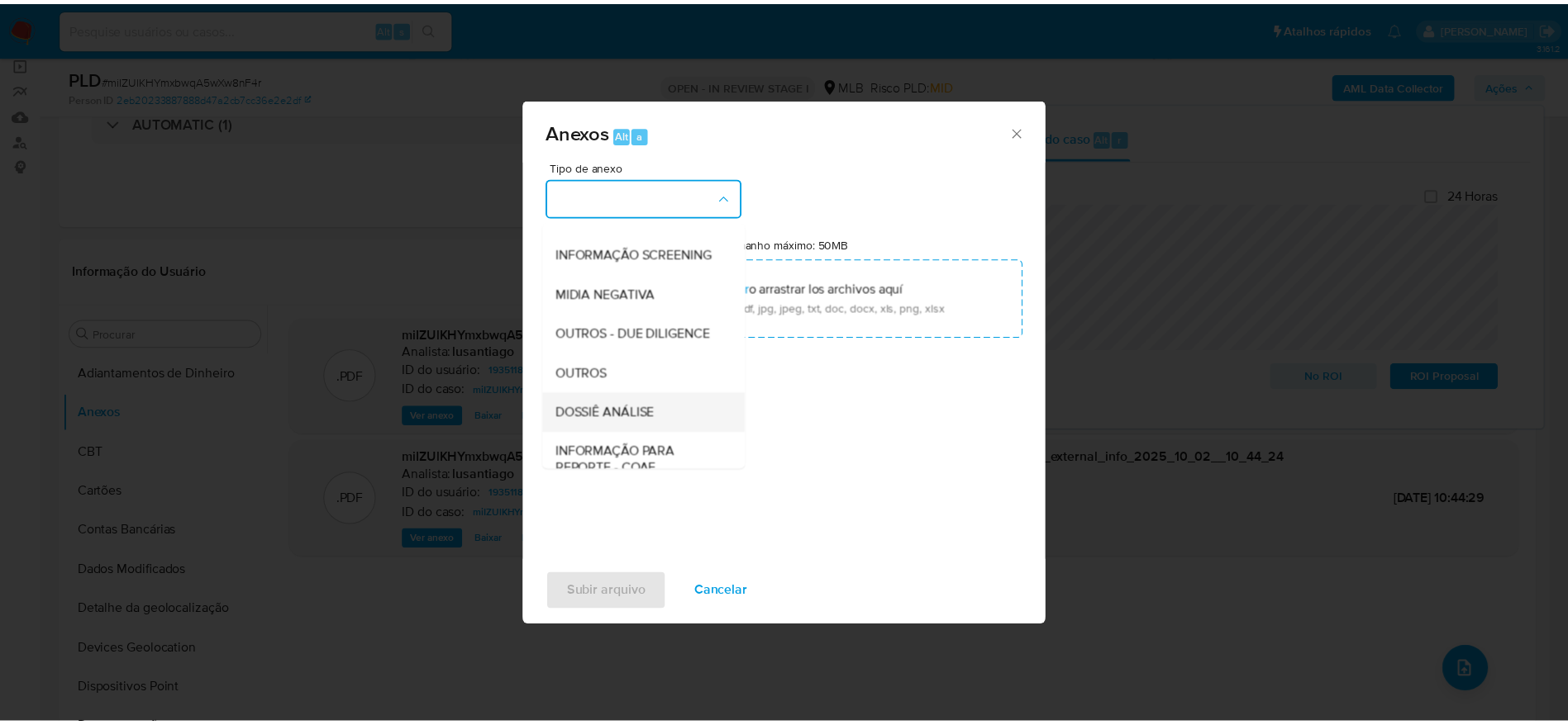
scroll to position [254, 0]
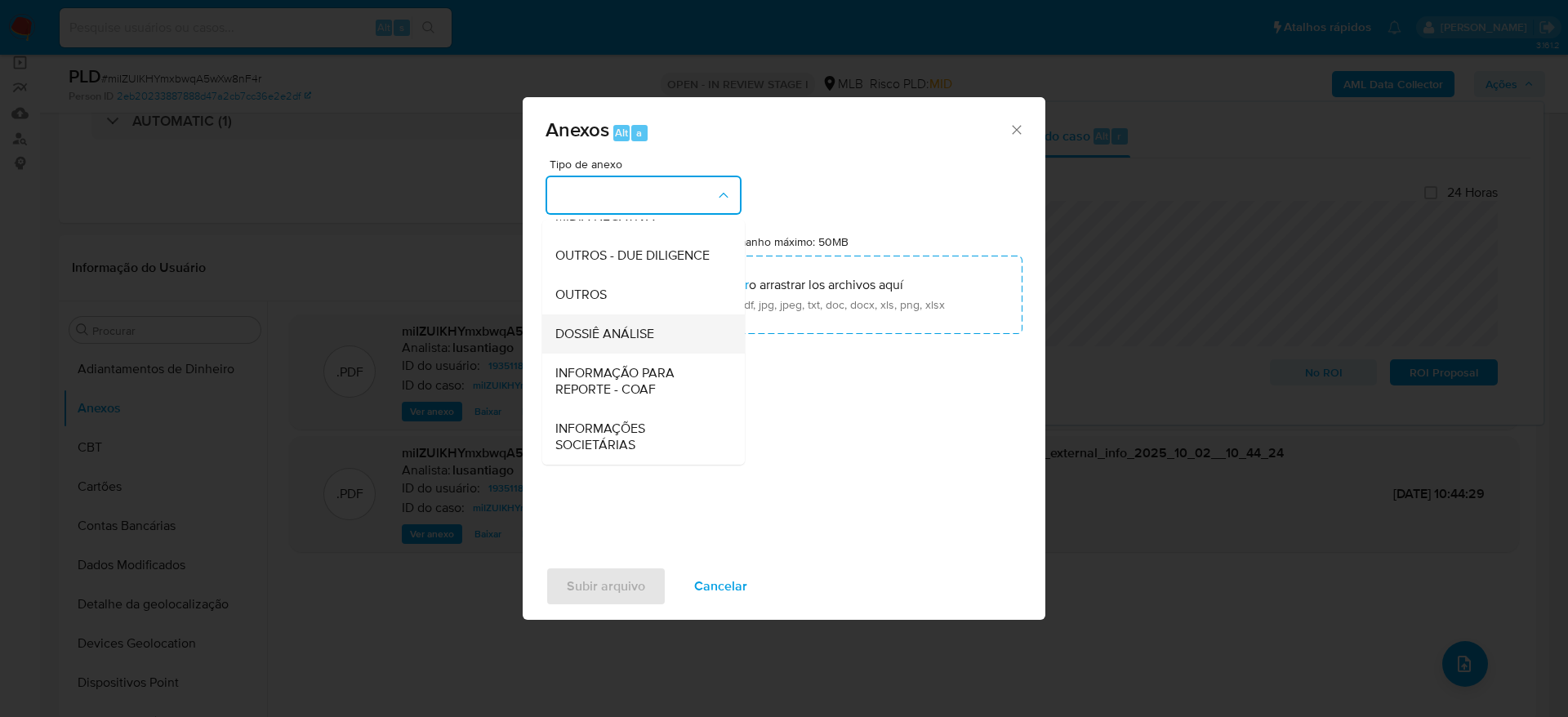
click at [594, 326] on span "DOSSIÊ ANÁLISE" at bounding box center [605, 333] width 99 height 16
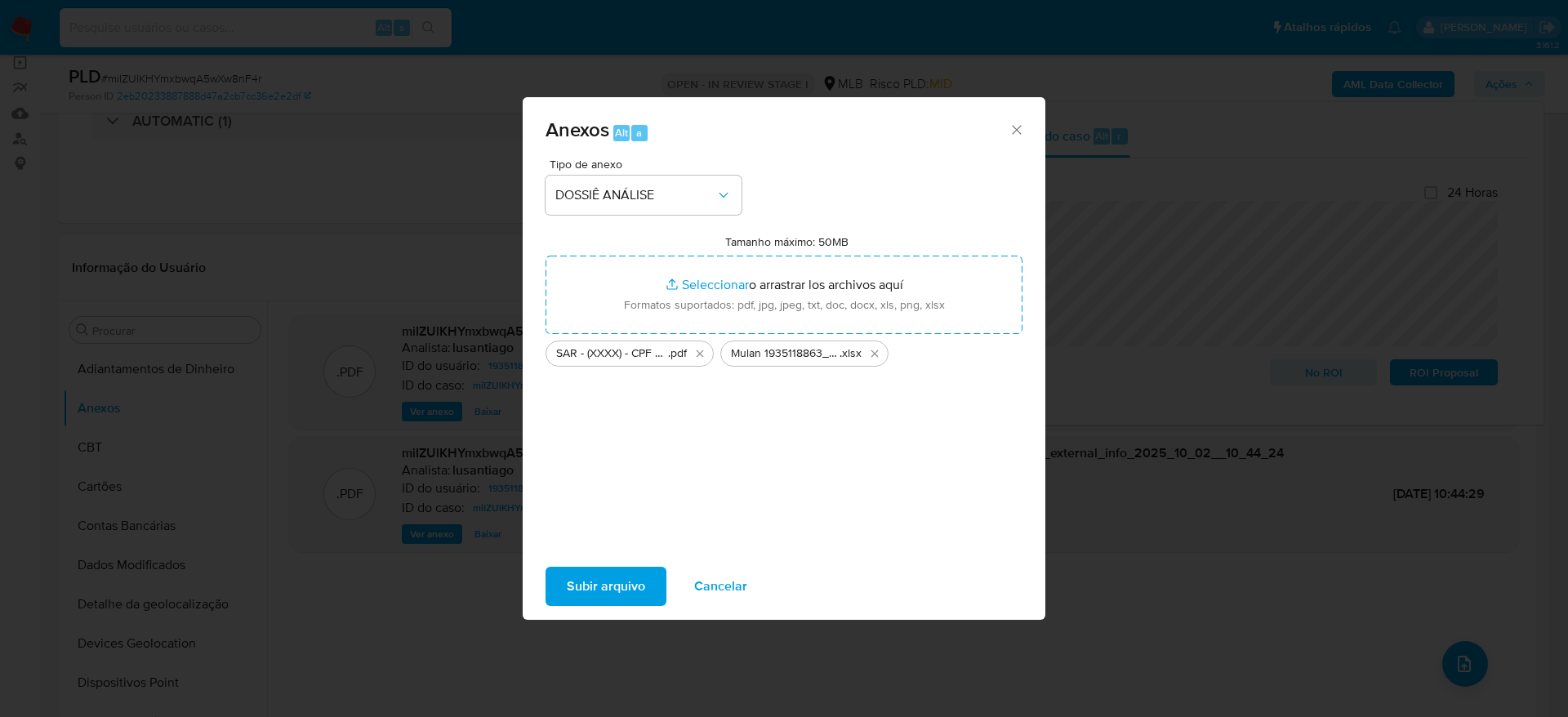
click at [599, 593] on span "Subir arquivo" at bounding box center [606, 587] width 79 height 36
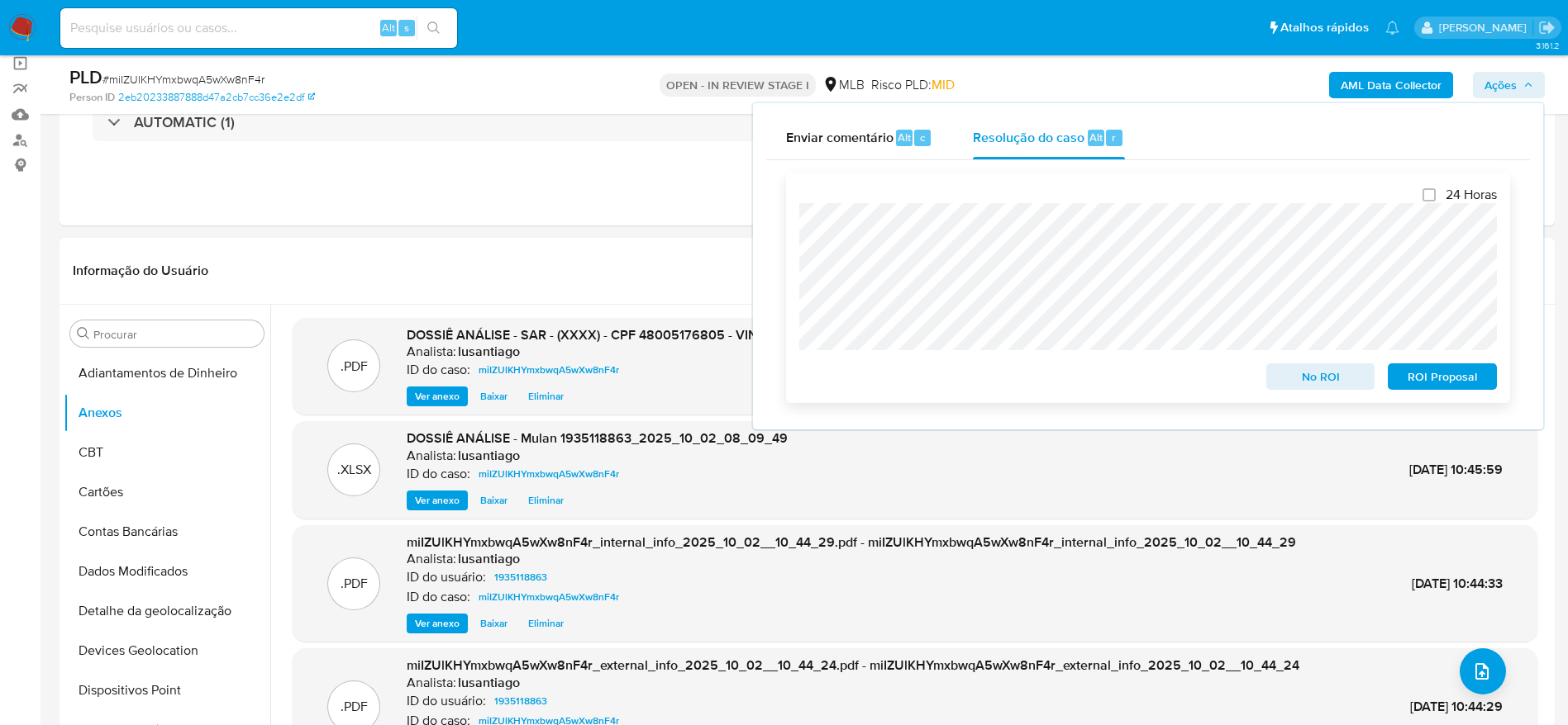
click at [1417, 381] on span "ROI Proposal" at bounding box center [1441, 376] width 86 height 23
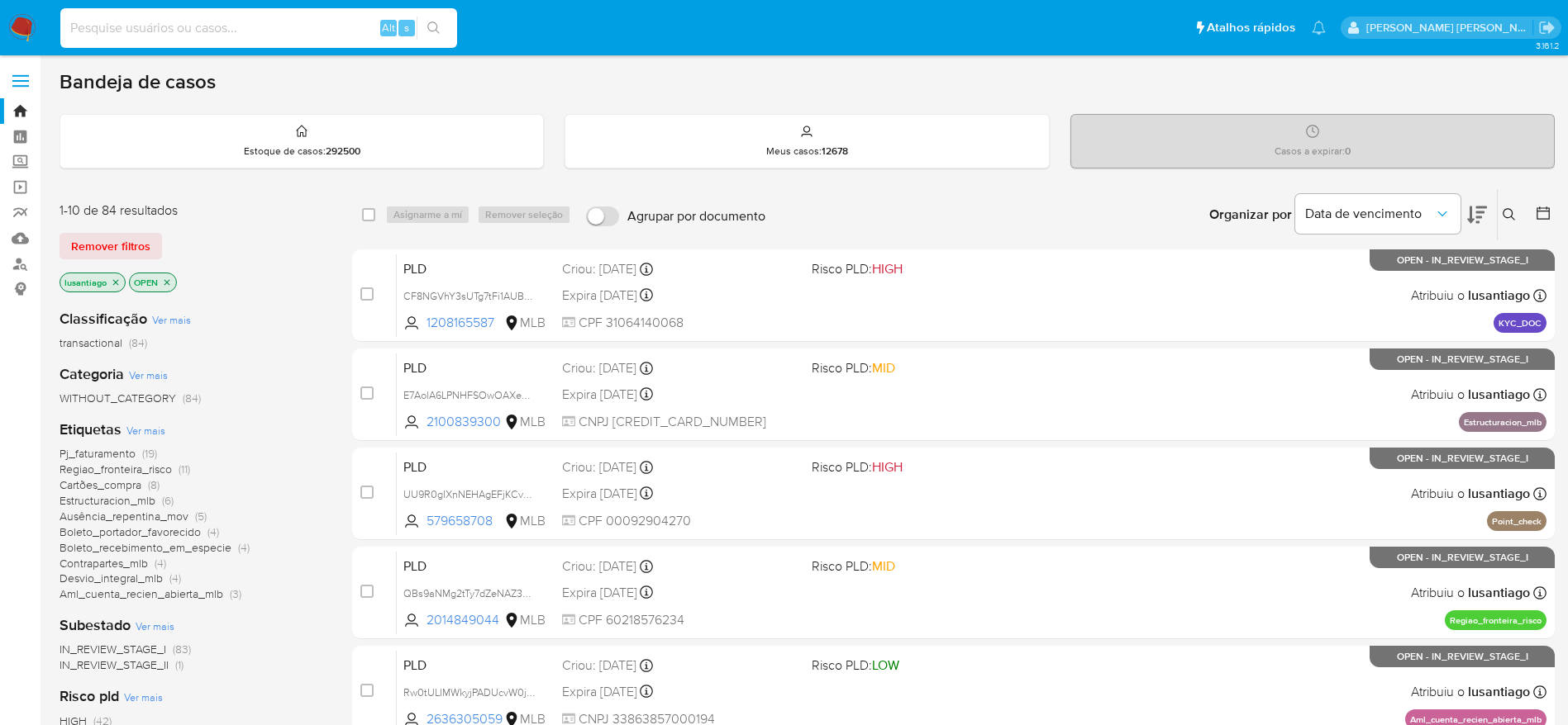
click at [168, 26] on input at bounding box center [258, 28] width 397 height 21
paste input "2397214745"
type input "2397214745"
click at [431, 20] on button "search-icon" at bounding box center [433, 28] width 34 height 23
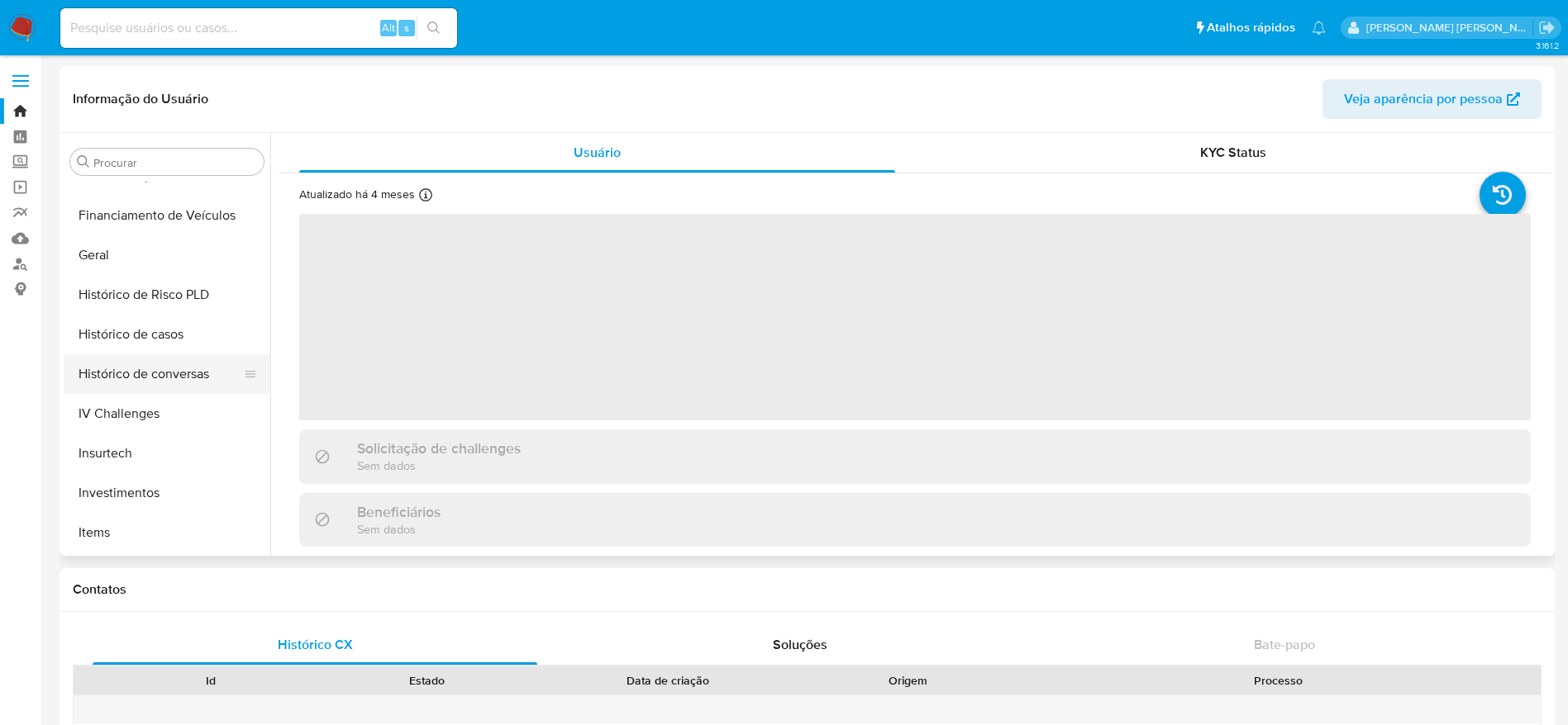
scroll to position [485, 0]
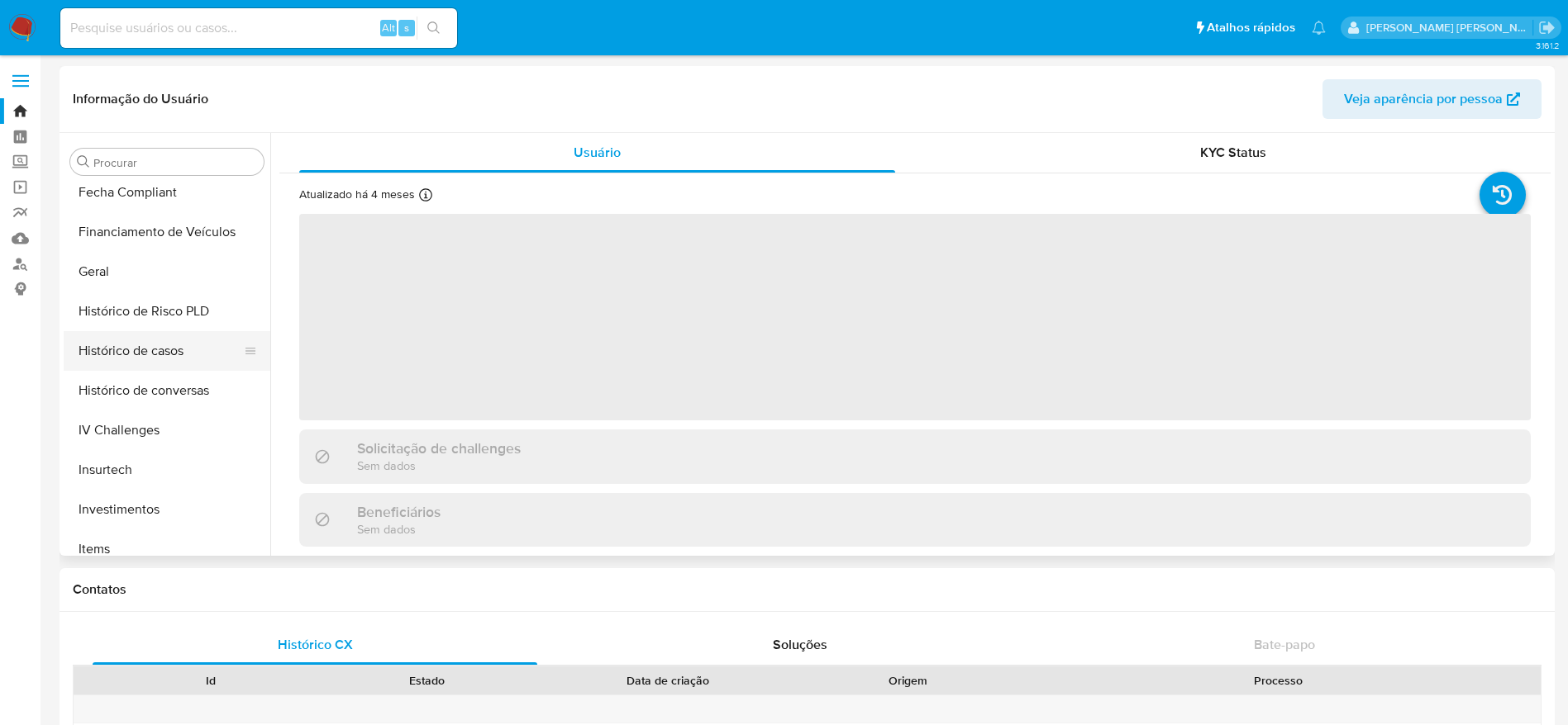
click at [123, 347] on button "Histórico de casos" at bounding box center [159, 350] width 193 height 39
select select "10"
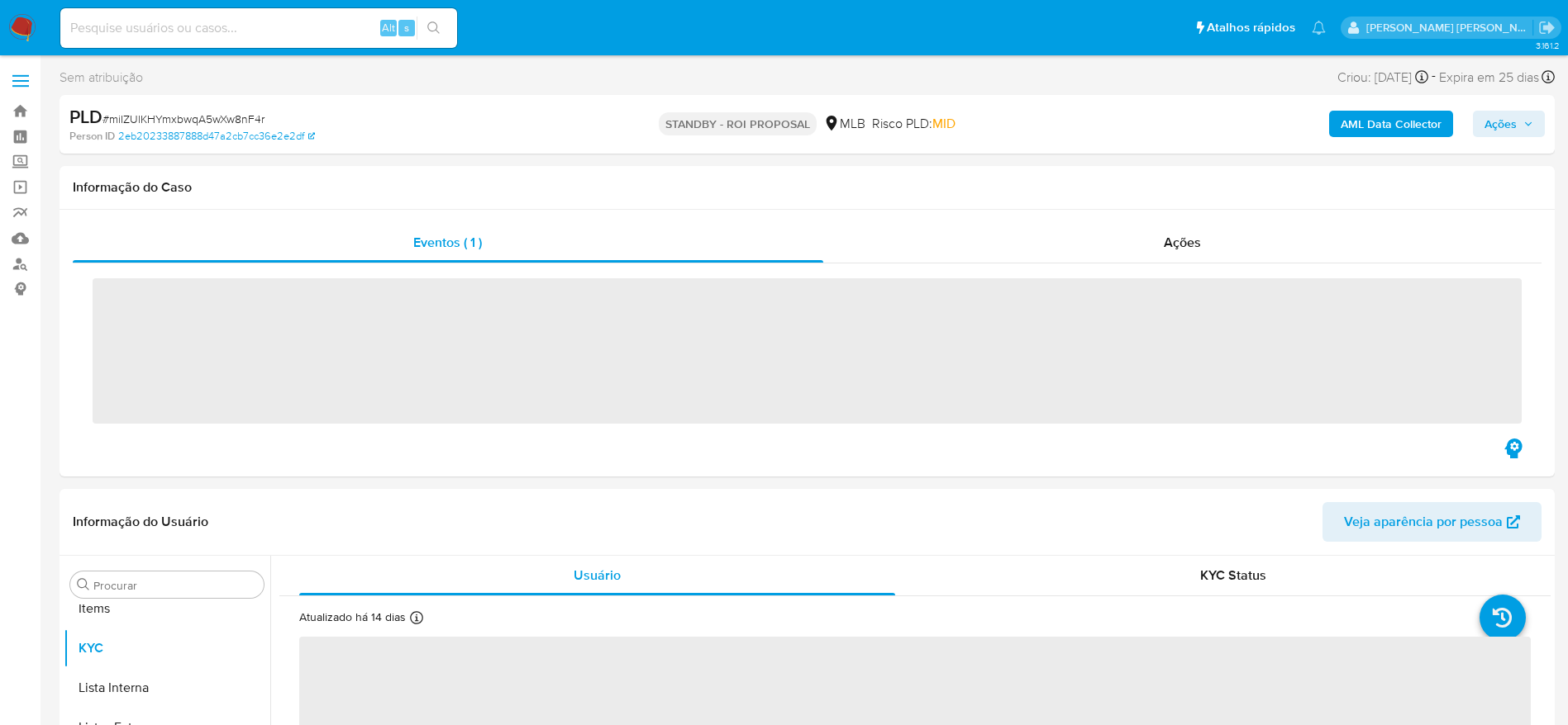
scroll to position [857, 0]
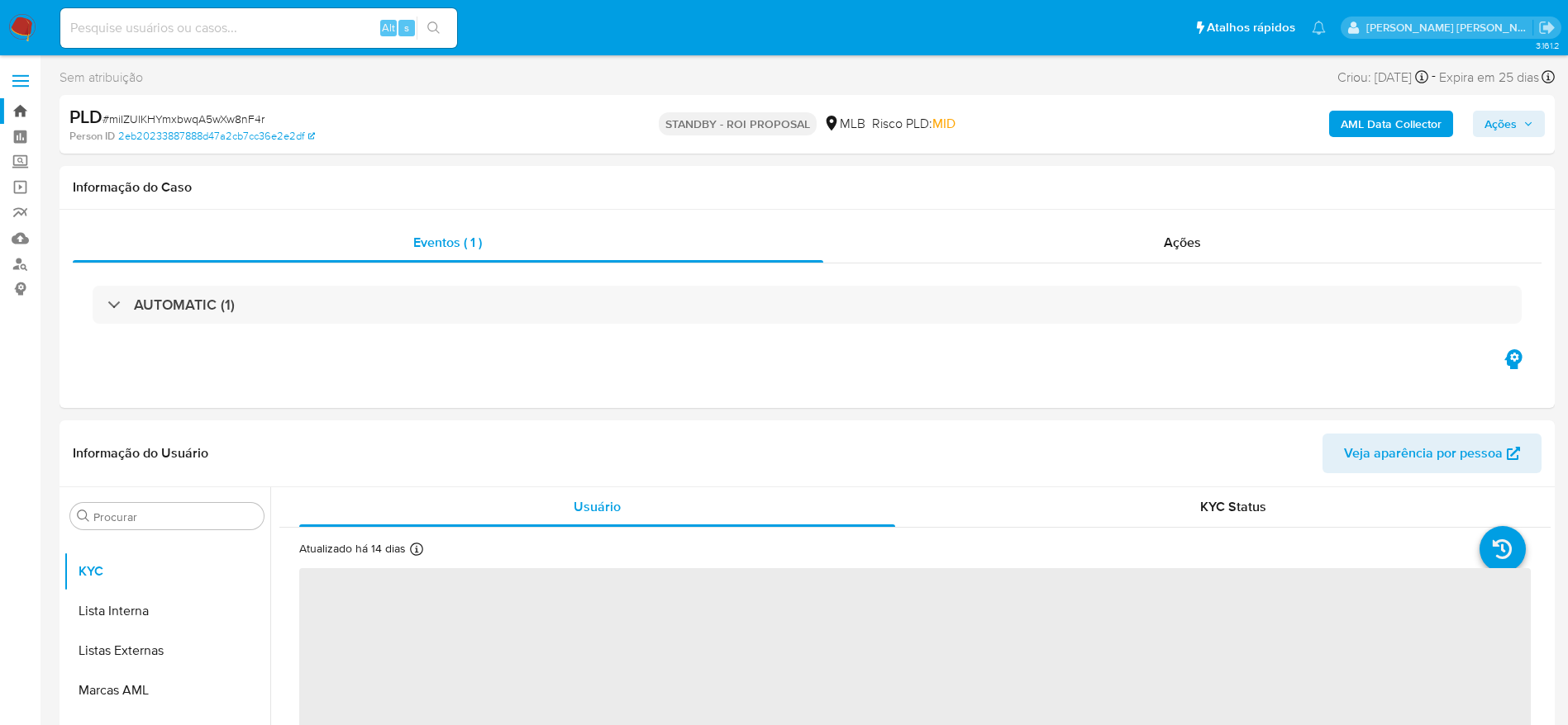
select select "10"
click at [19, 114] on link "Bandeja" at bounding box center [98, 110] width 197 height 26
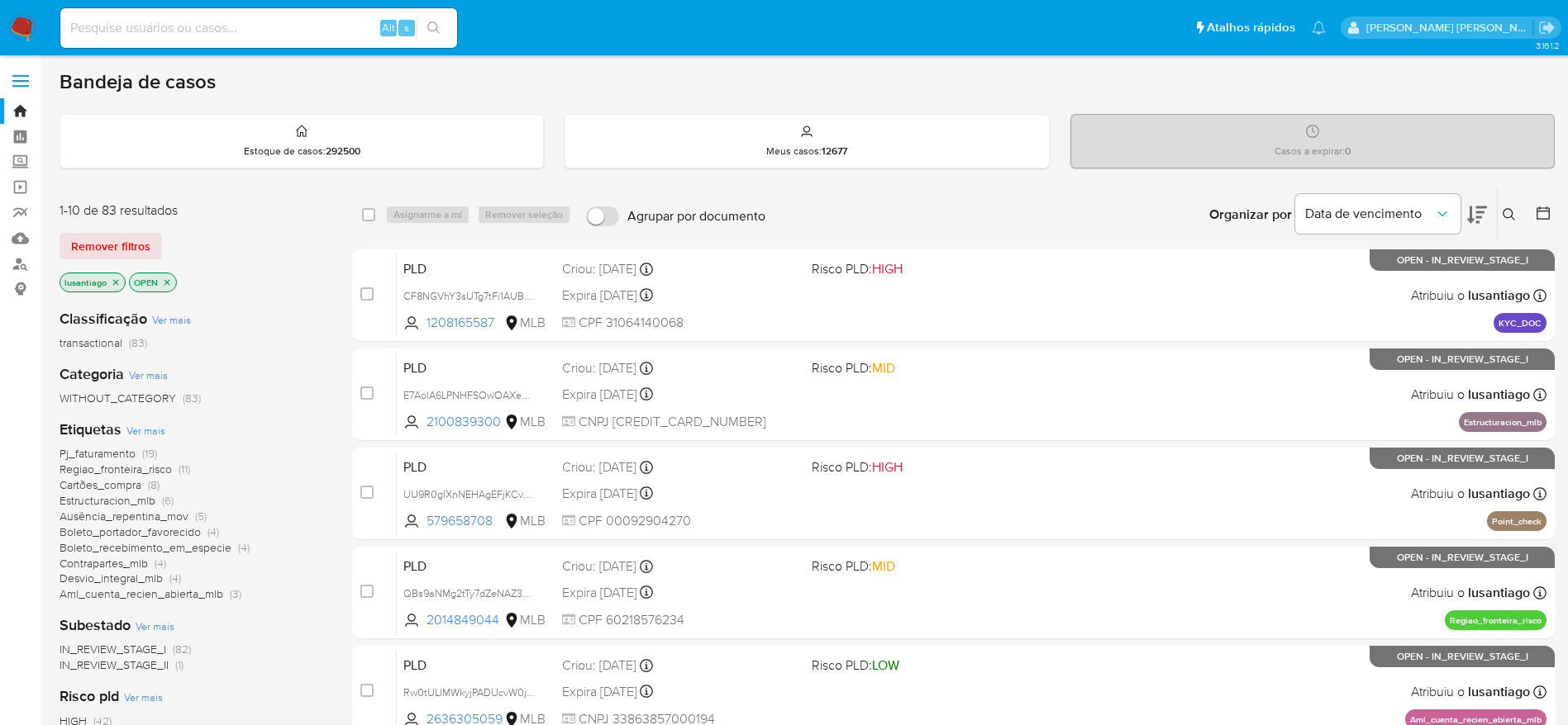
click at [249, 33] on input at bounding box center [258, 28] width 397 height 21
paste input "2145698827"
type input "2145698827"
click at [434, 30] on icon "search-icon" at bounding box center [433, 27] width 12 height 12
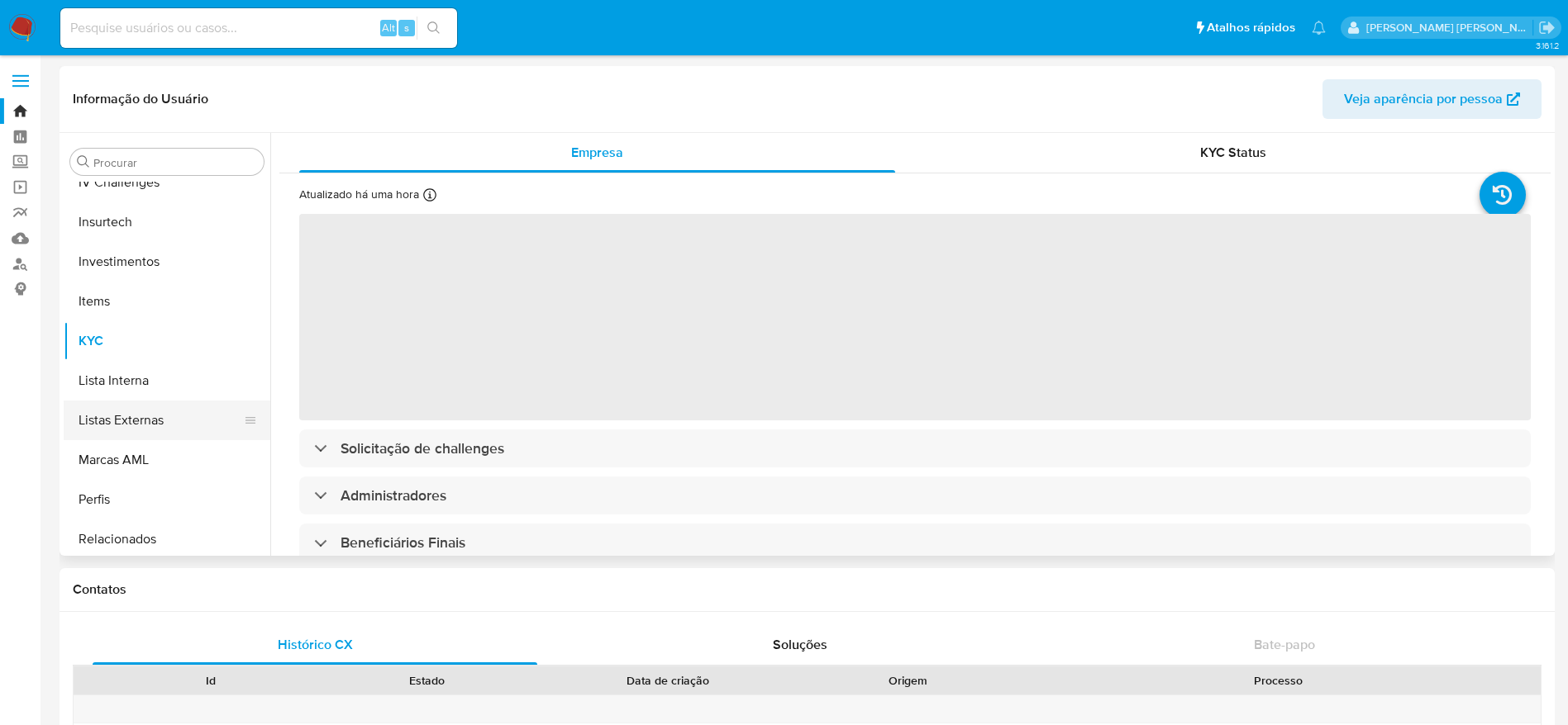
scroll to position [609, 0]
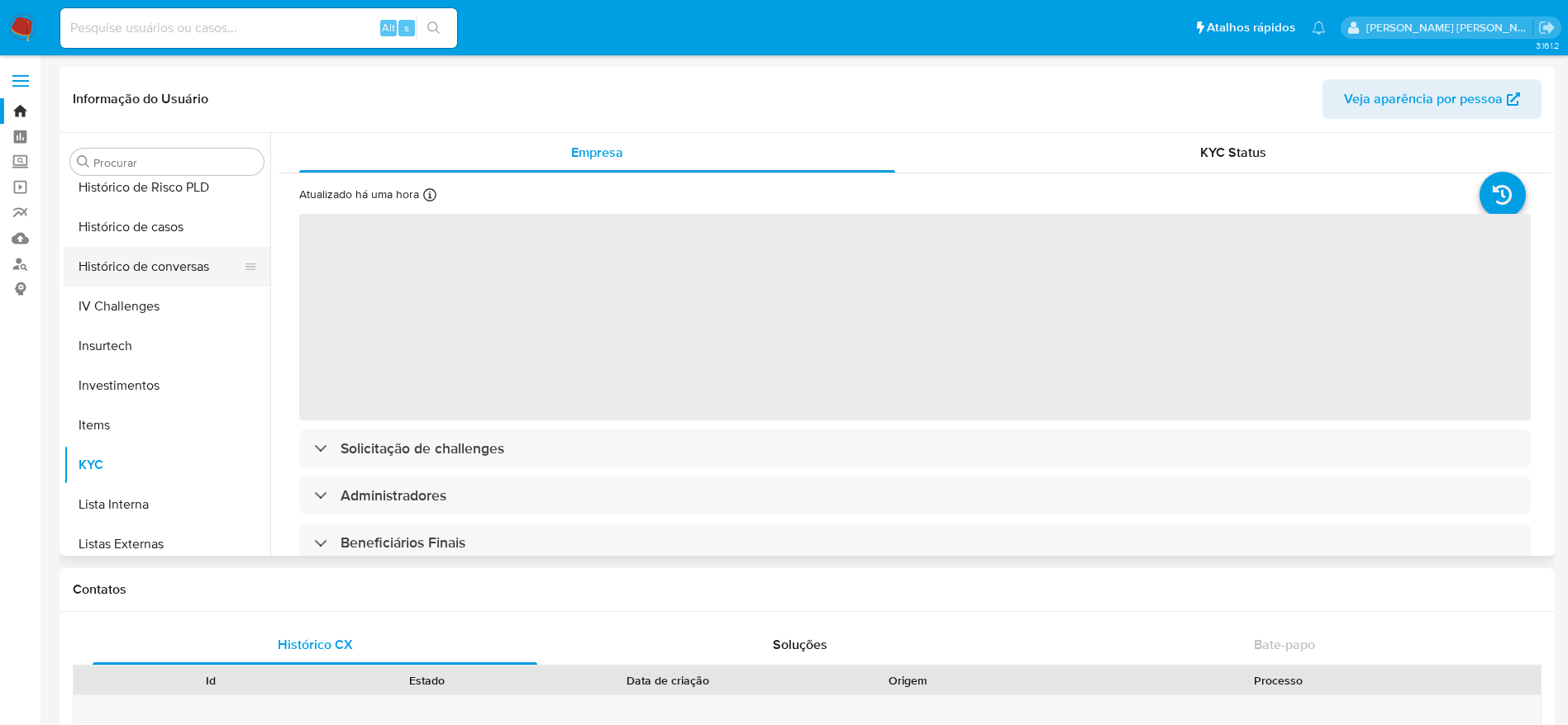
select select "10"
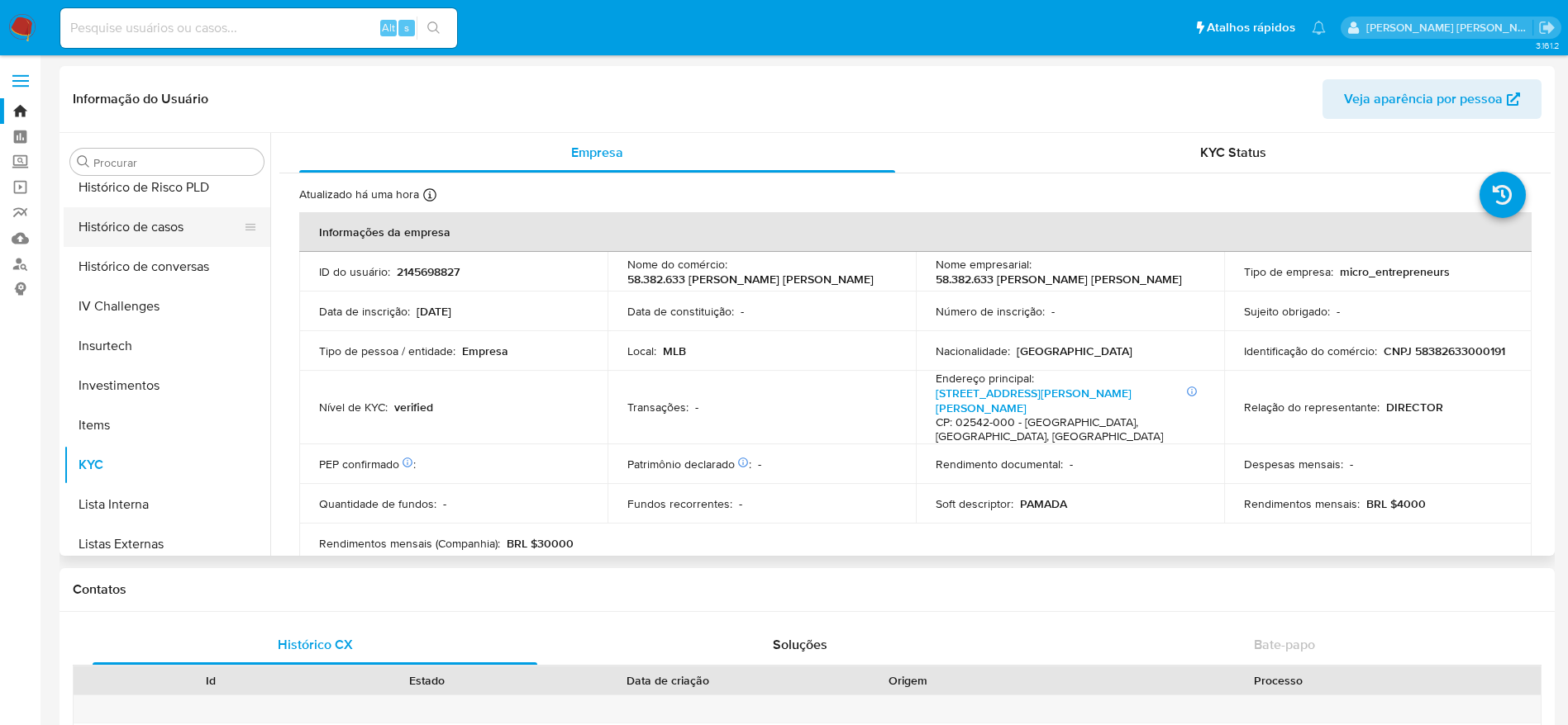
click at [143, 233] on button "Histórico de casos" at bounding box center [159, 227] width 193 height 39
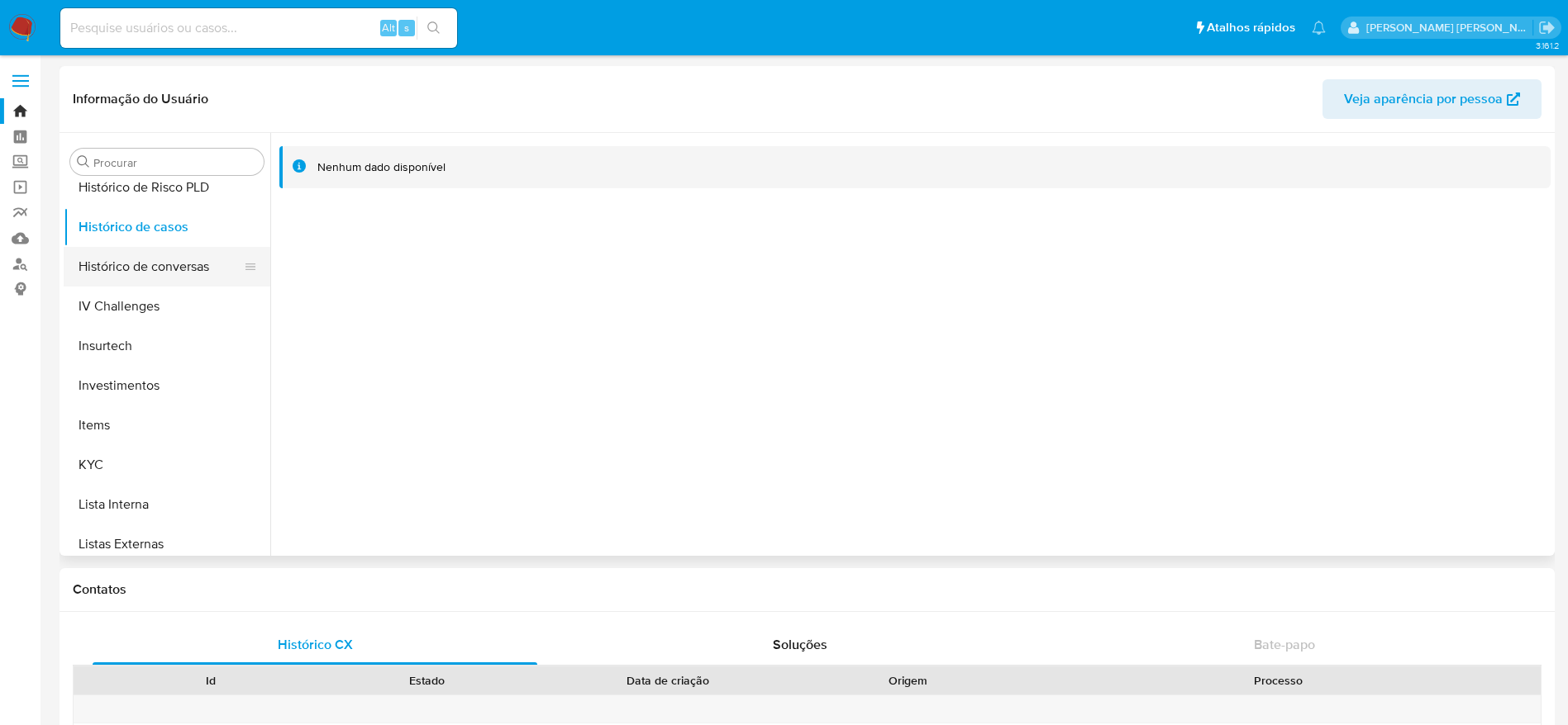
click at [148, 261] on button "Histórico de conversas" at bounding box center [159, 266] width 193 height 39
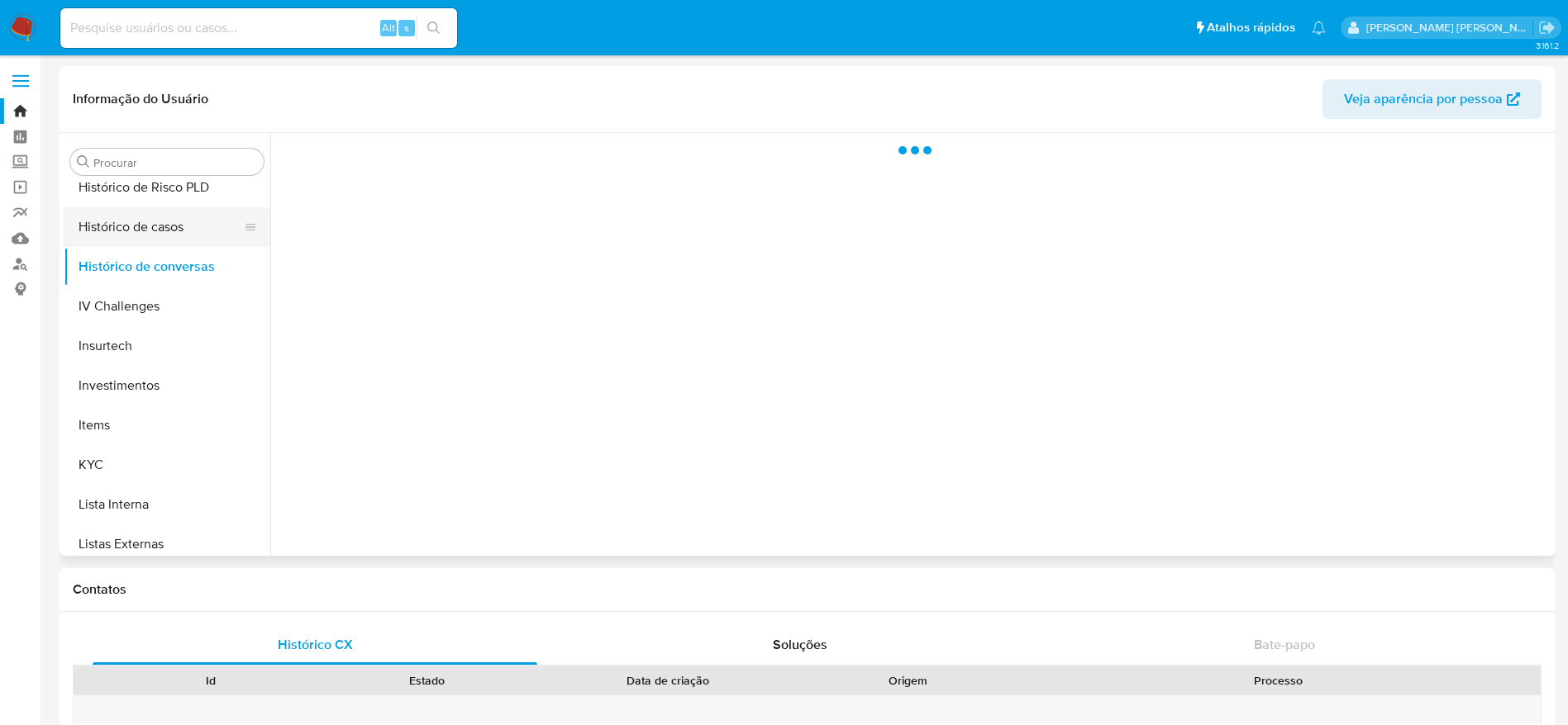
click at [144, 232] on button "Histórico de casos" at bounding box center [159, 227] width 193 height 39
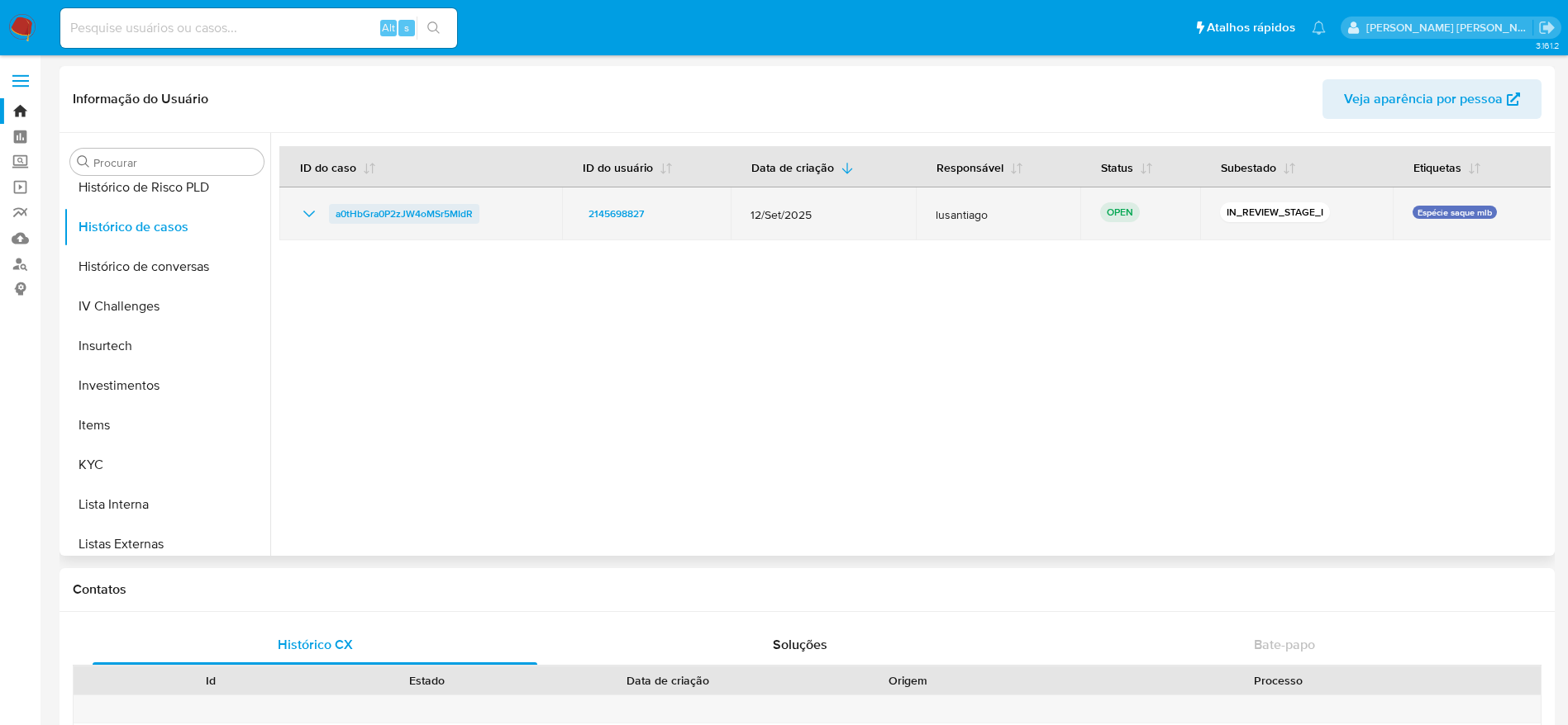
click at [368, 209] on span "a0tHbGra0P2zJW4oMSr5MIdR" at bounding box center [404, 213] width 137 height 20
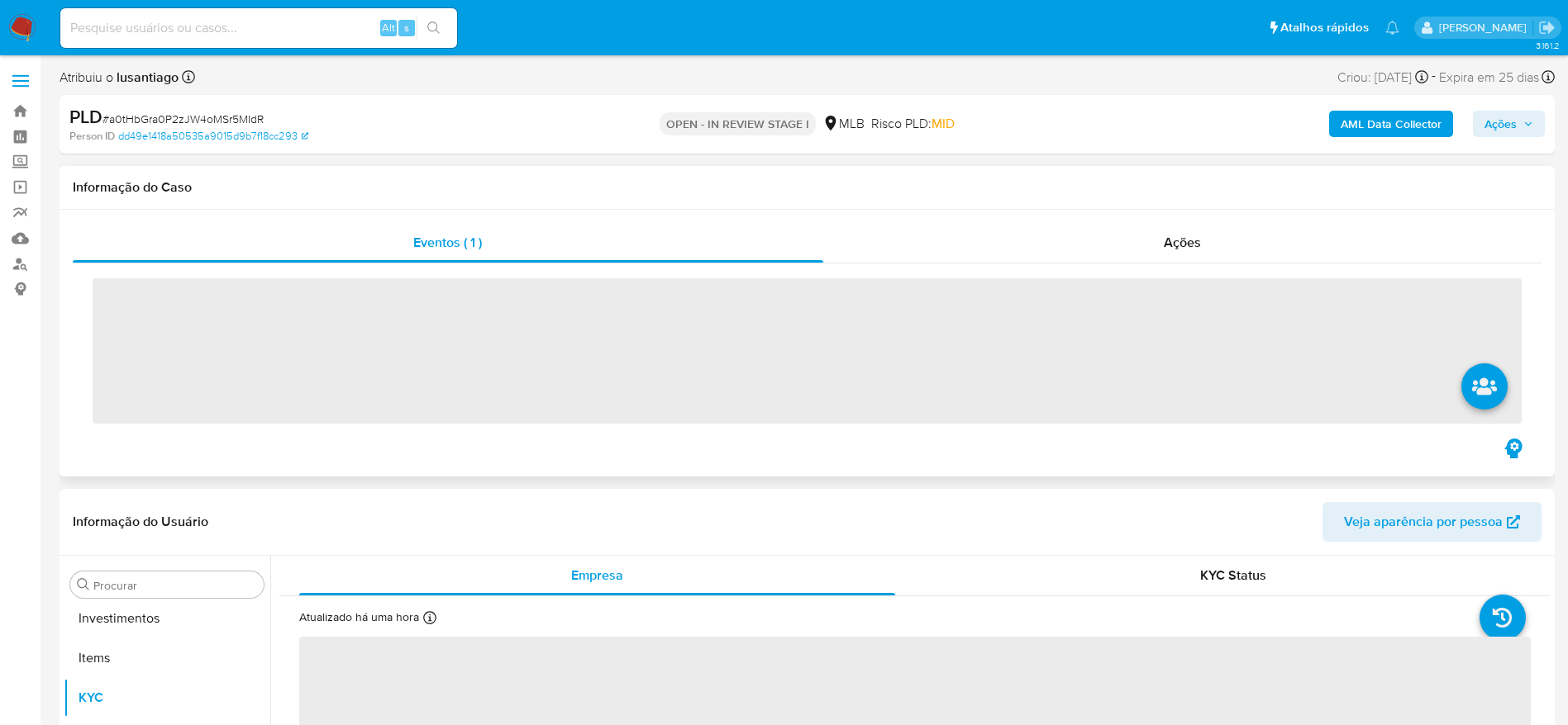
scroll to position [857, 0]
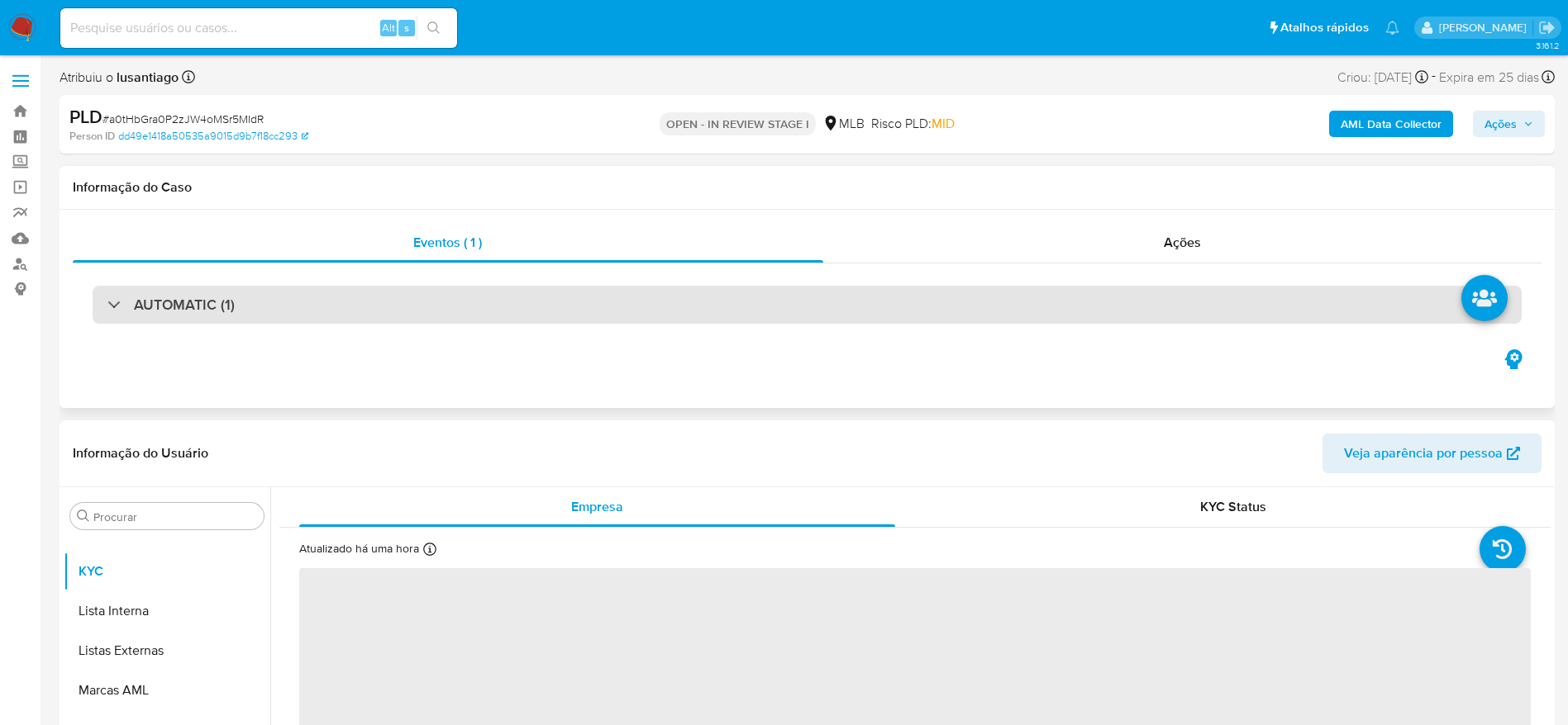
select select "10"
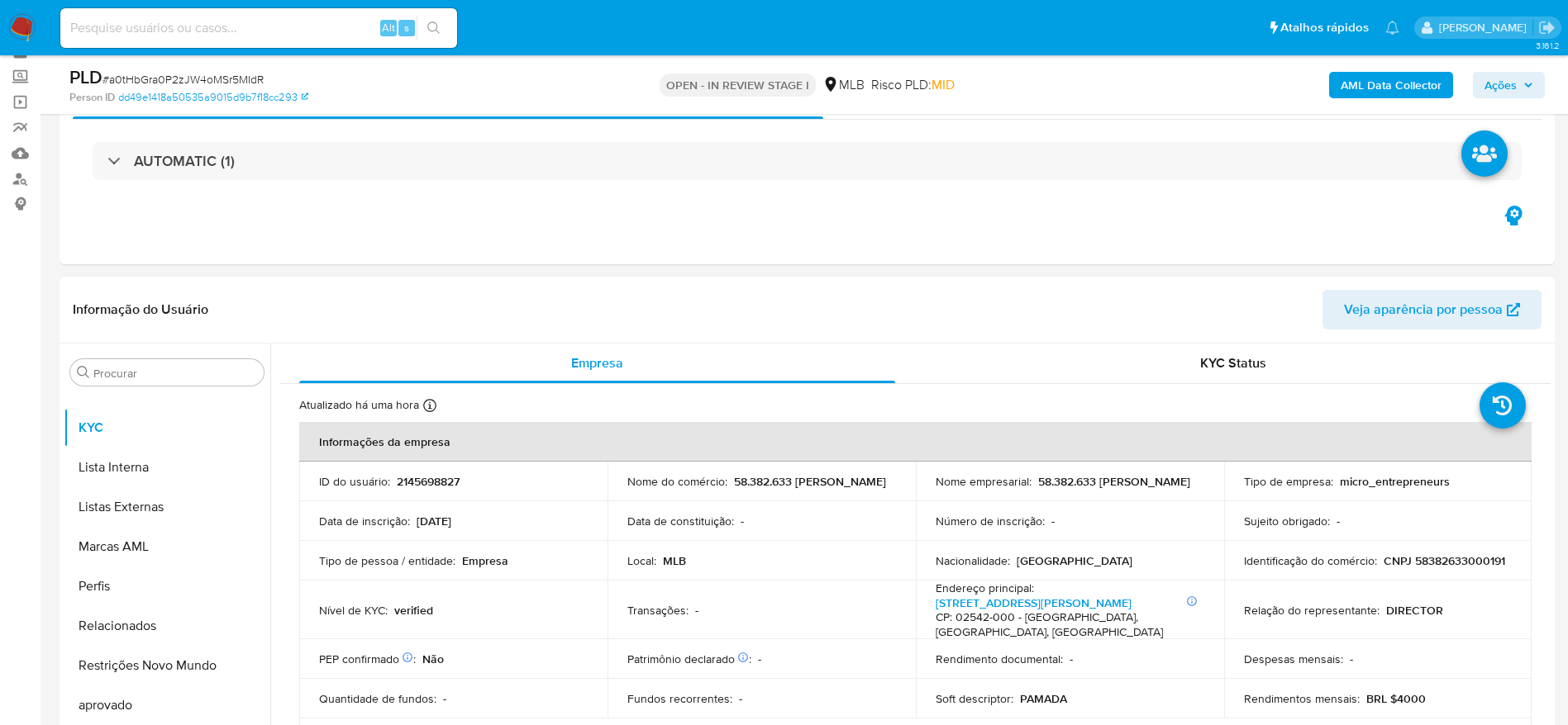
scroll to position [124, 0]
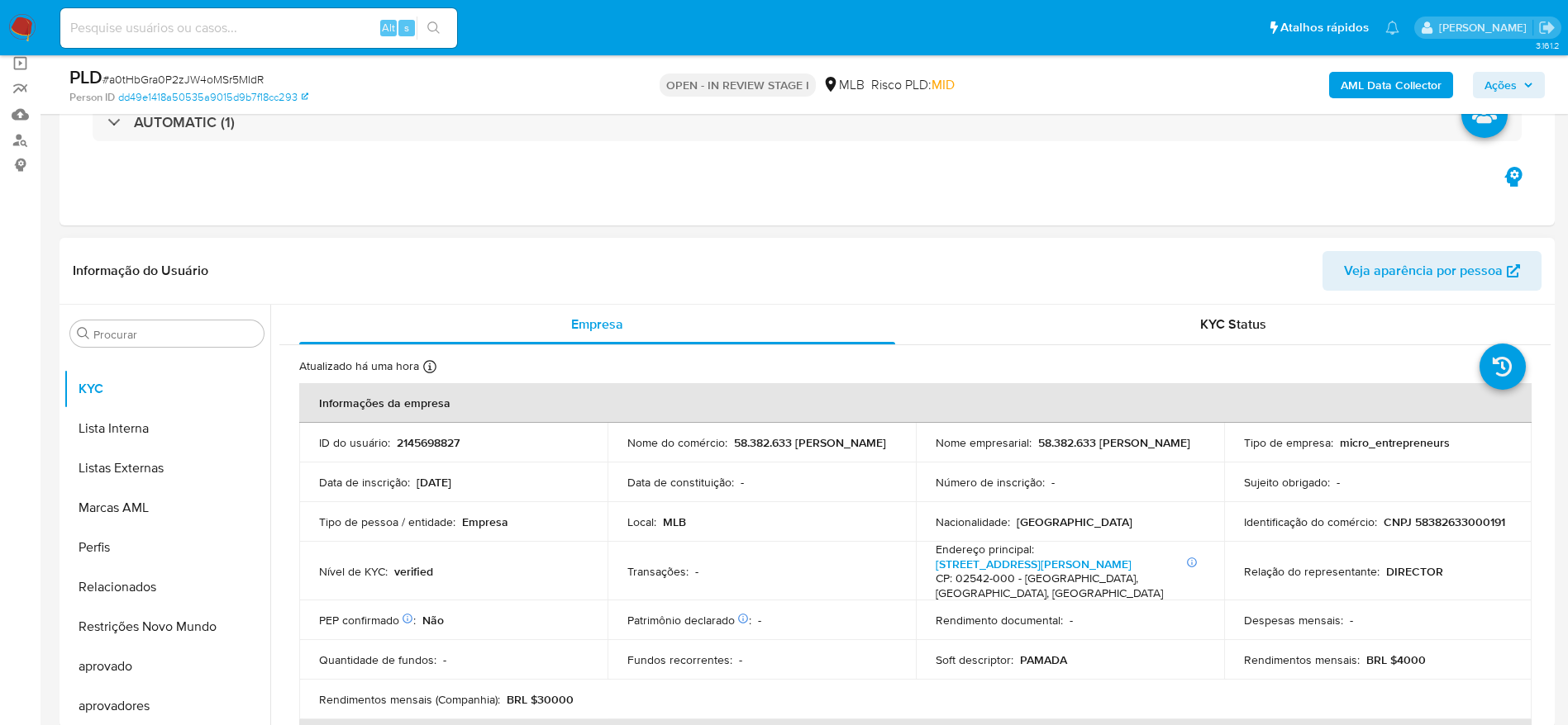
click at [1384, 529] on p "CNPJ 58382633000191" at bounding box center [1444, 521] width 121 height 14
copy p "58382633000191"
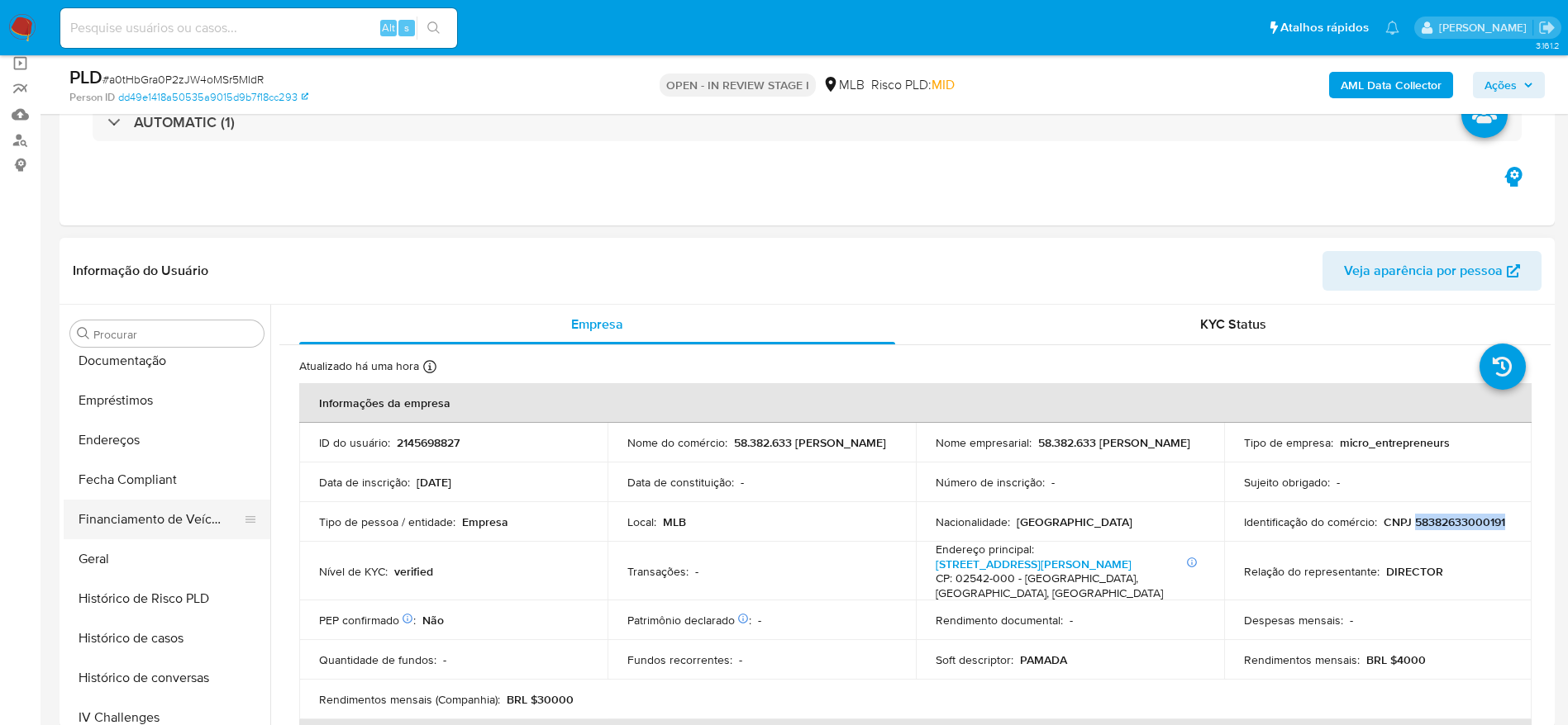
scroll to position [361, 0]
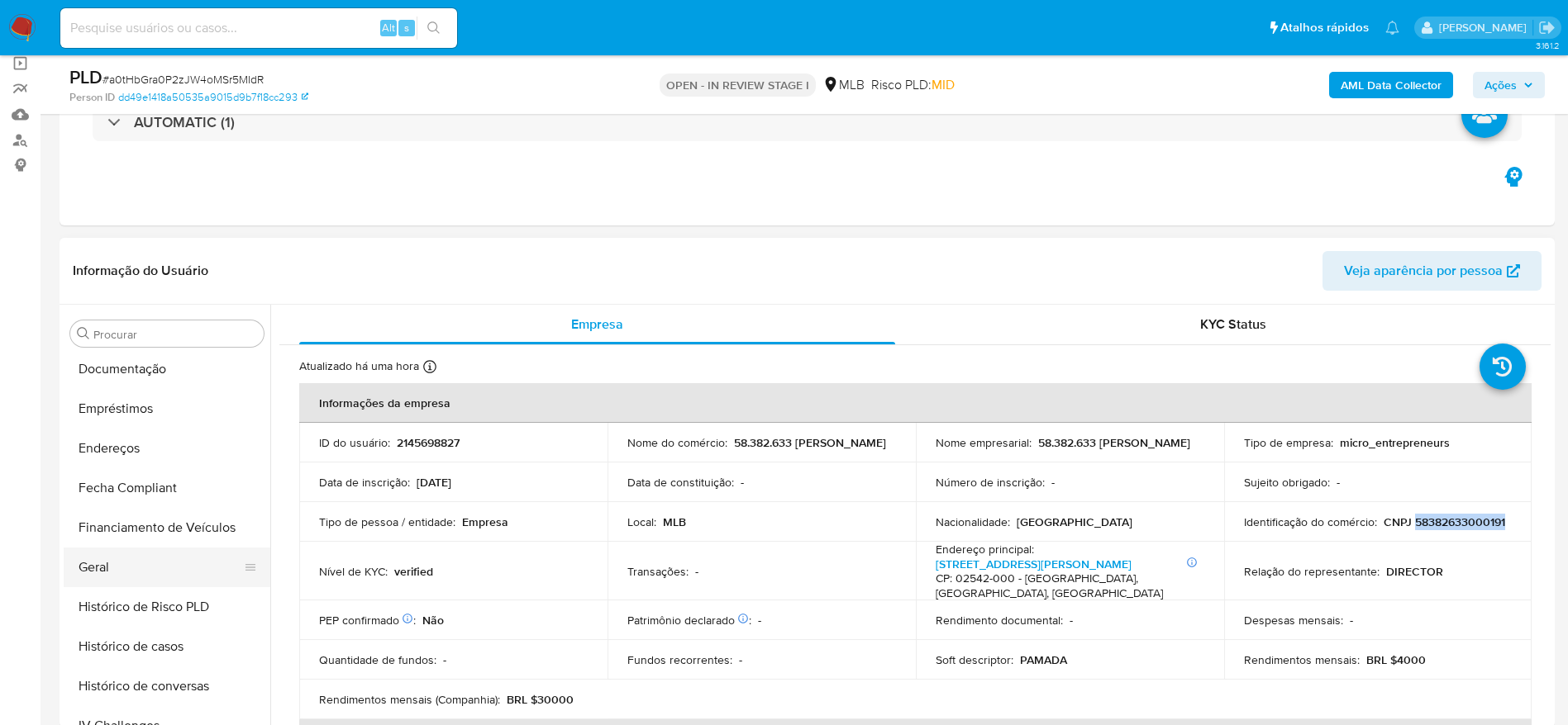
click at [119, 561] on button "Geral" at bounding box center [159, 567] width 193 height 39
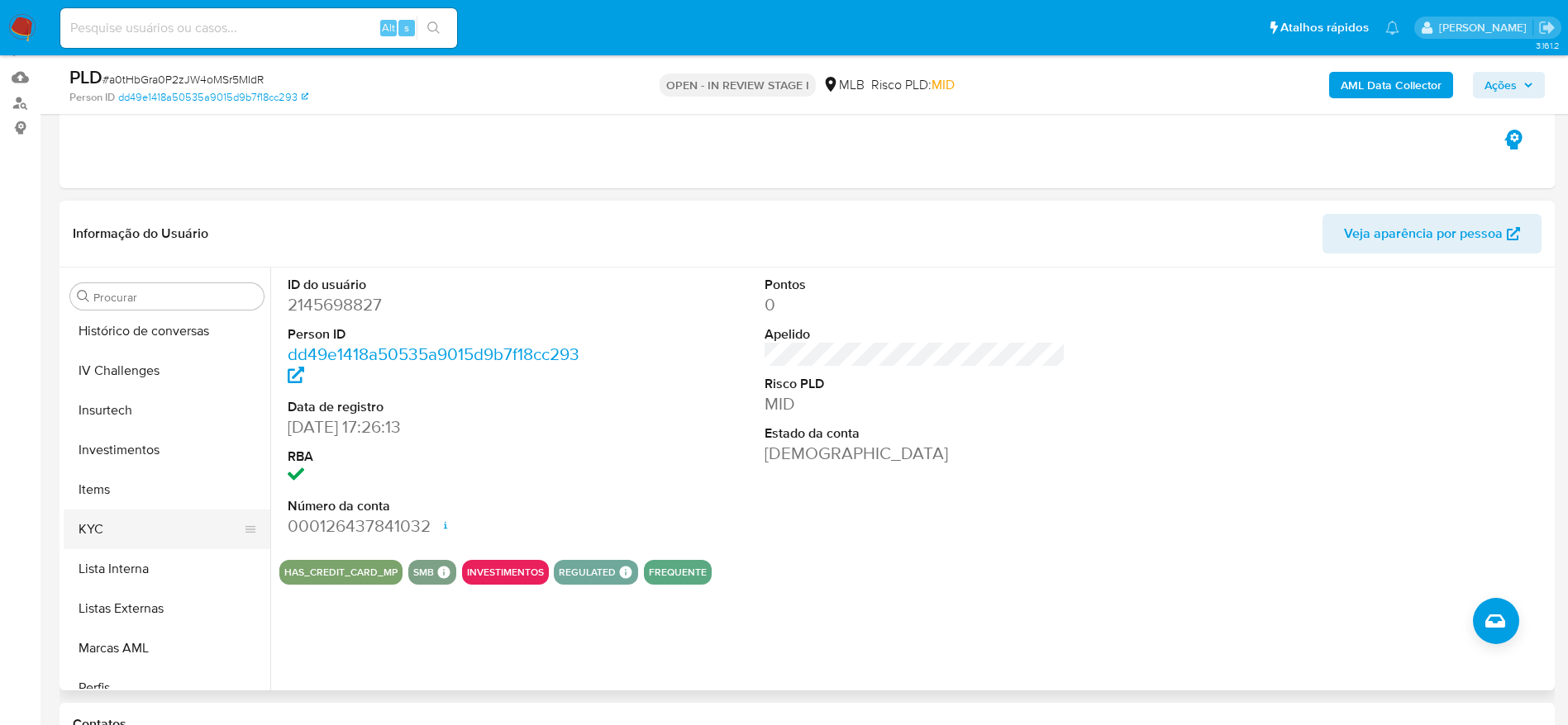
scroll to position [733, 0]
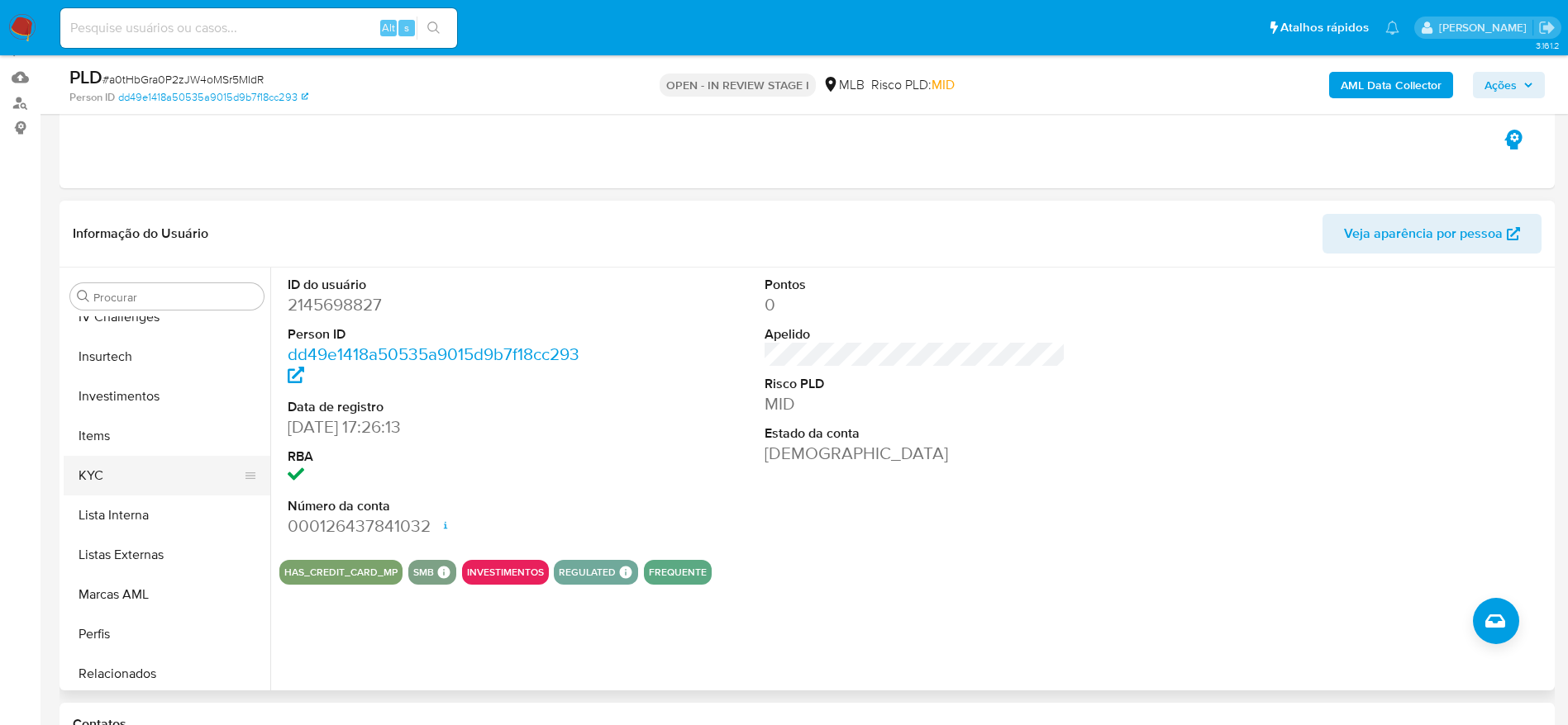
click at [147, 482] on button "KYC" at bounding box center [159, 475] width 193 height 39
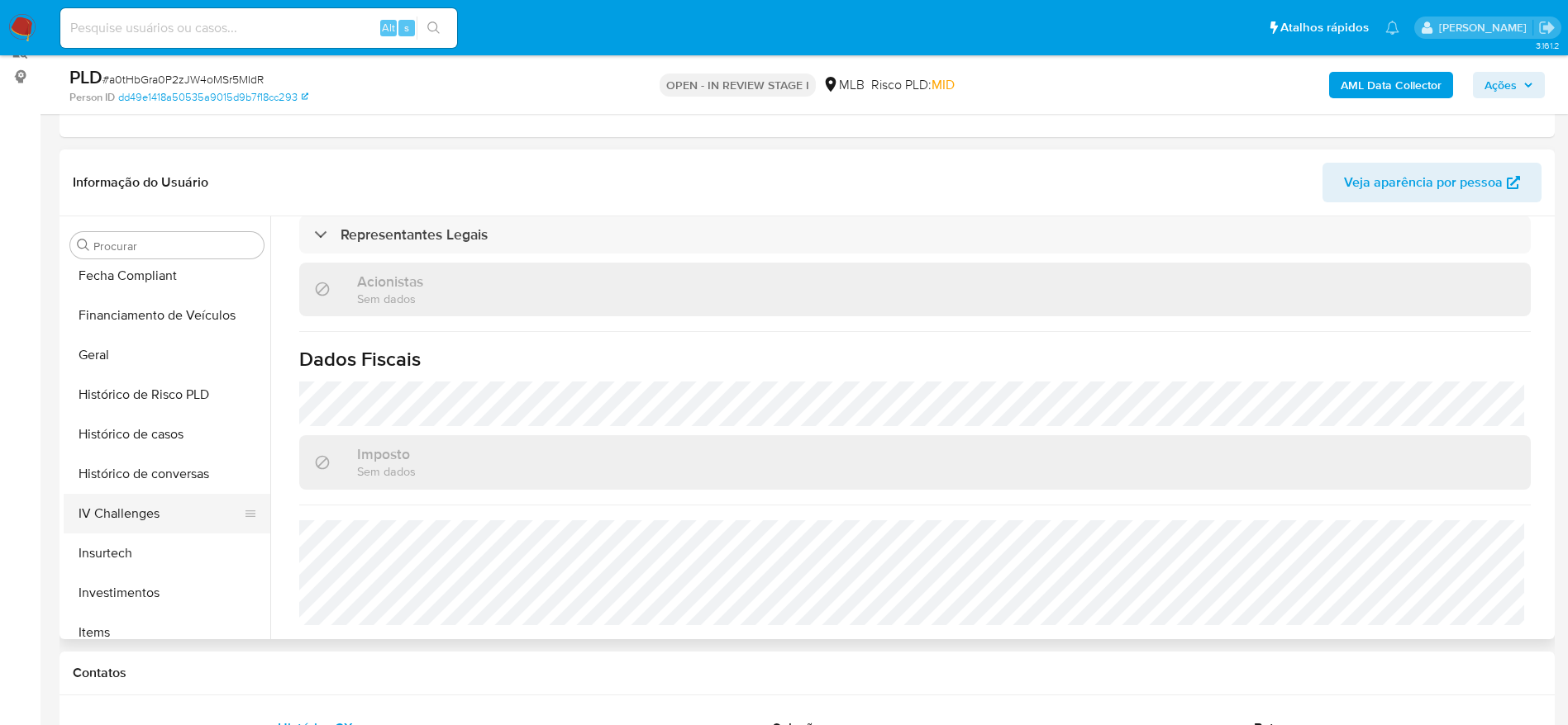
scroll to position [361, 0]
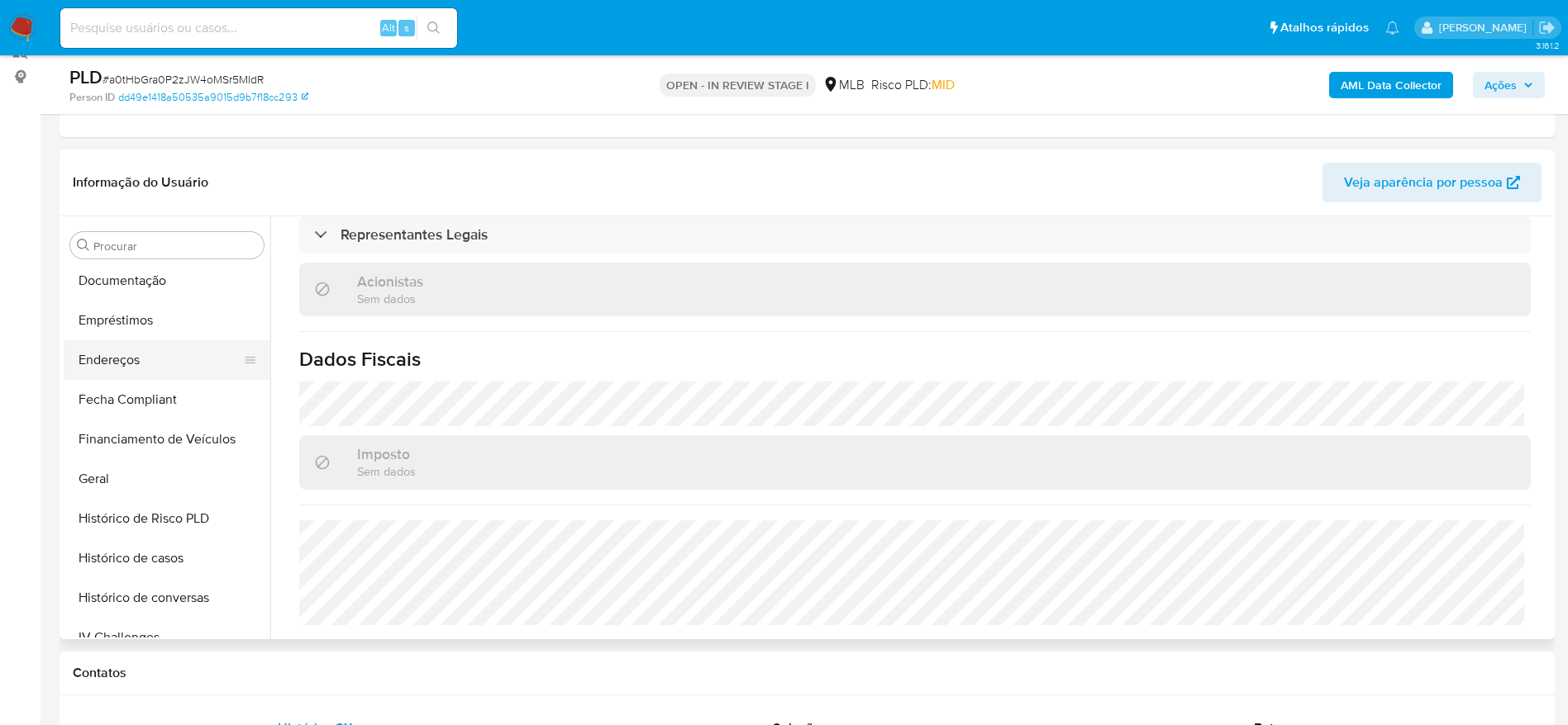
click at [120, 367] on button "Endereços" at bounding box center [159, 359] width 193 height 39
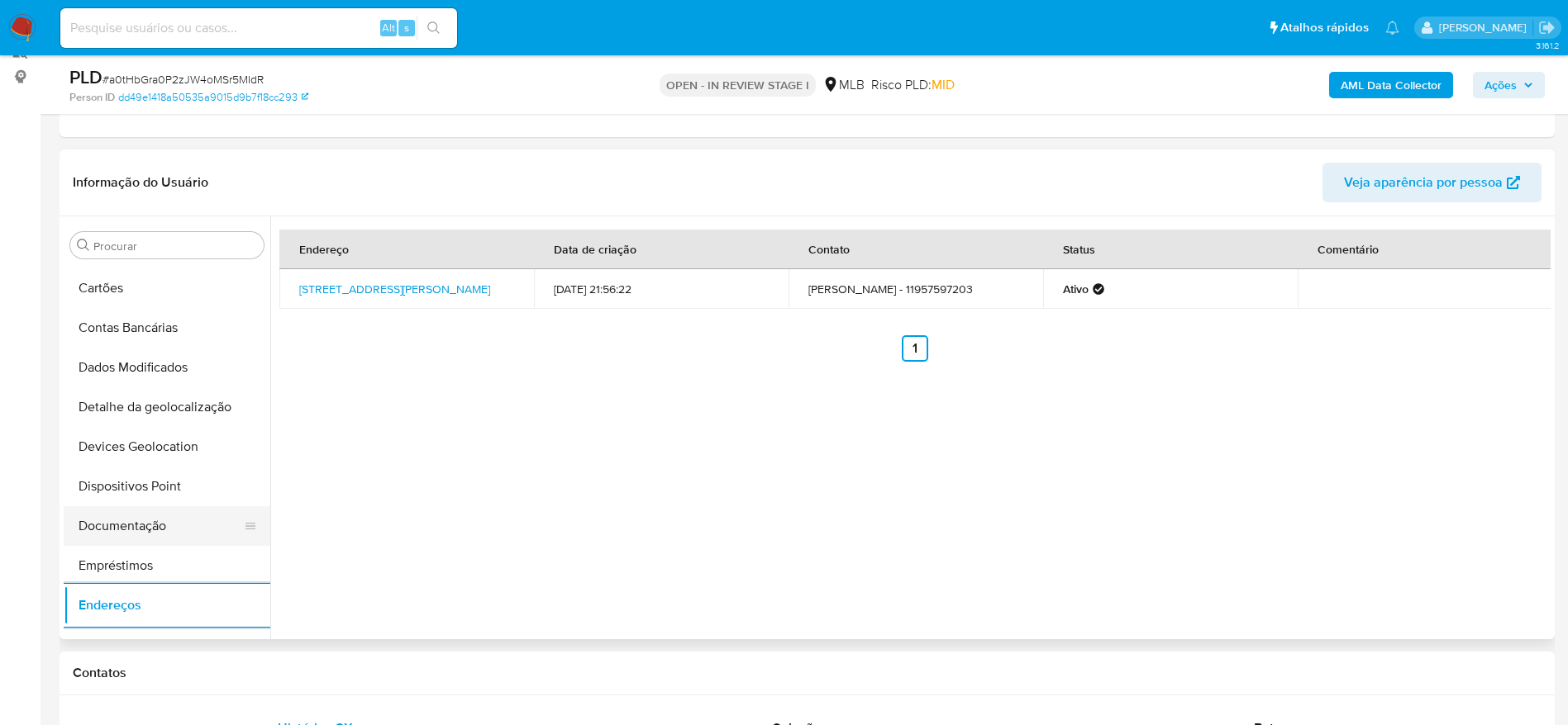
scroll to position [113, 0]
click at [155, 404] on button "Detalhe da geolocalização" at bounding box center [159, 409] width 193 height 39
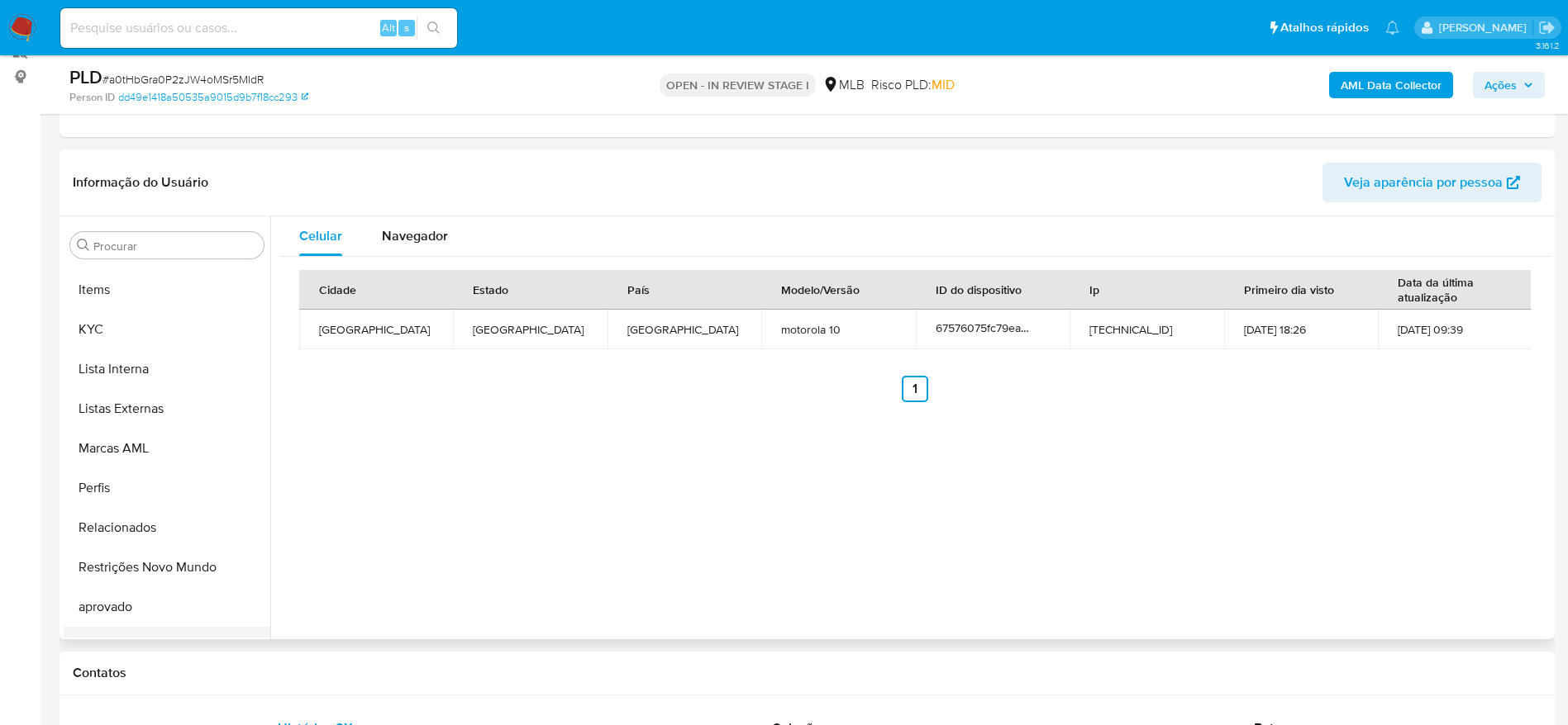
scroll to position [857, 0]
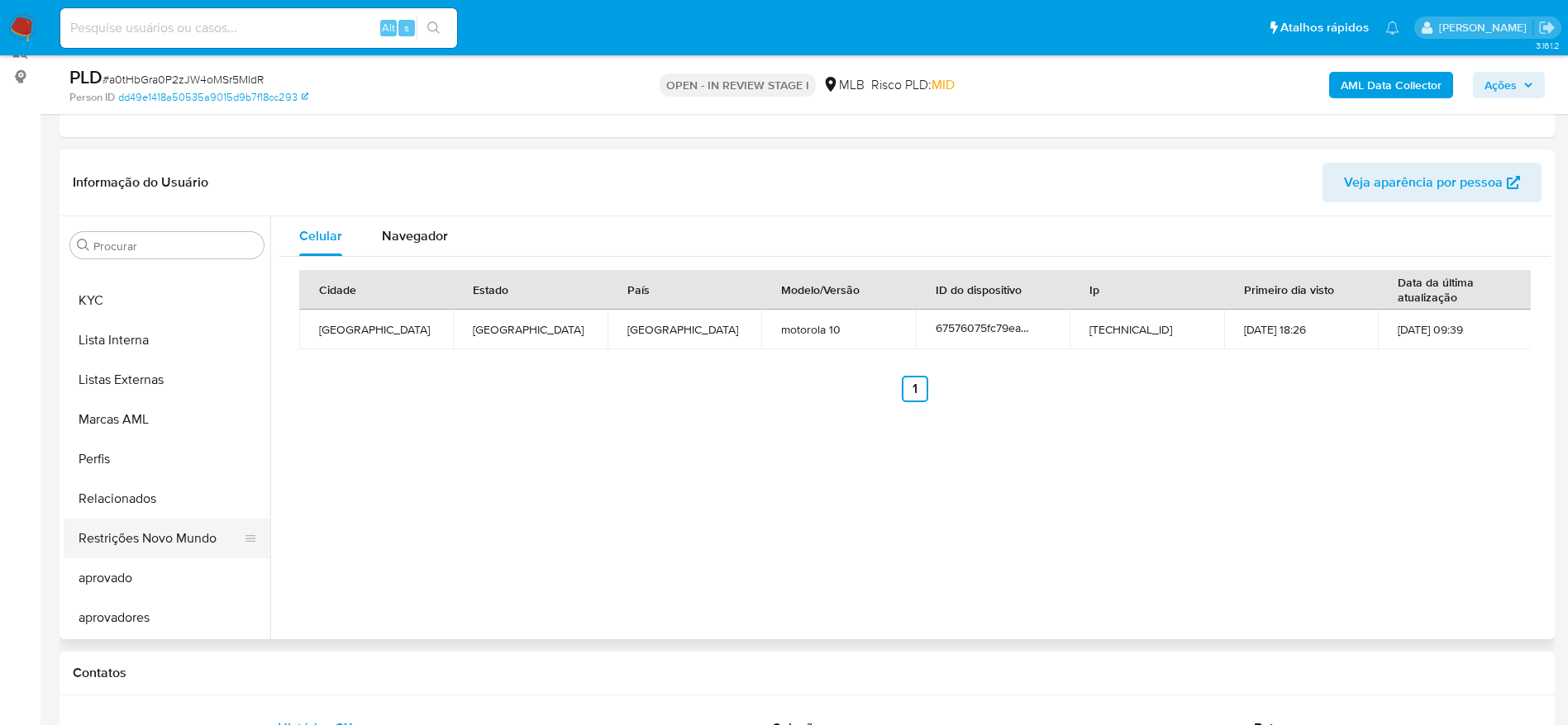
click at [142, 520] on button "Restrições Novo Mundo" at bounding box center [159, 538] width 193 height 39
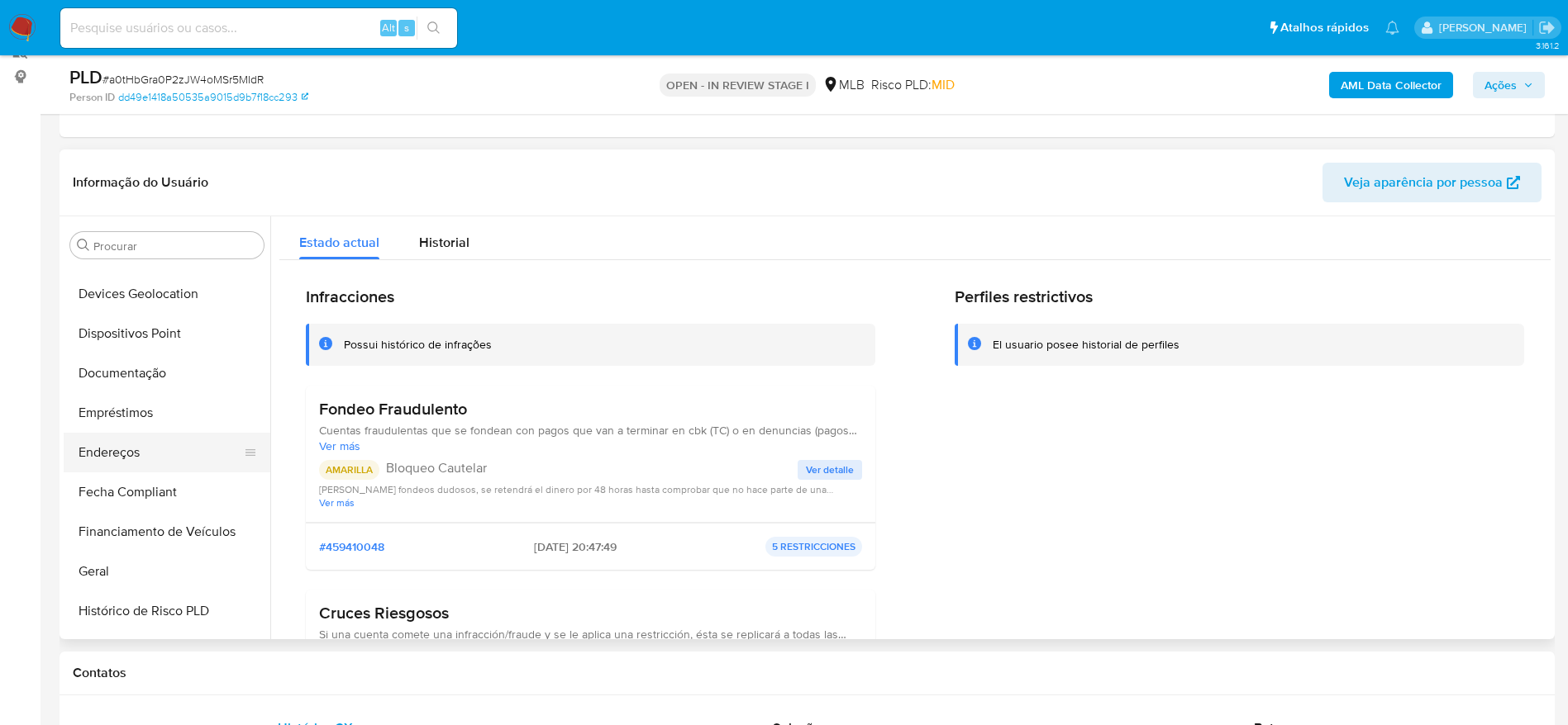
scroll to position [237, 0]
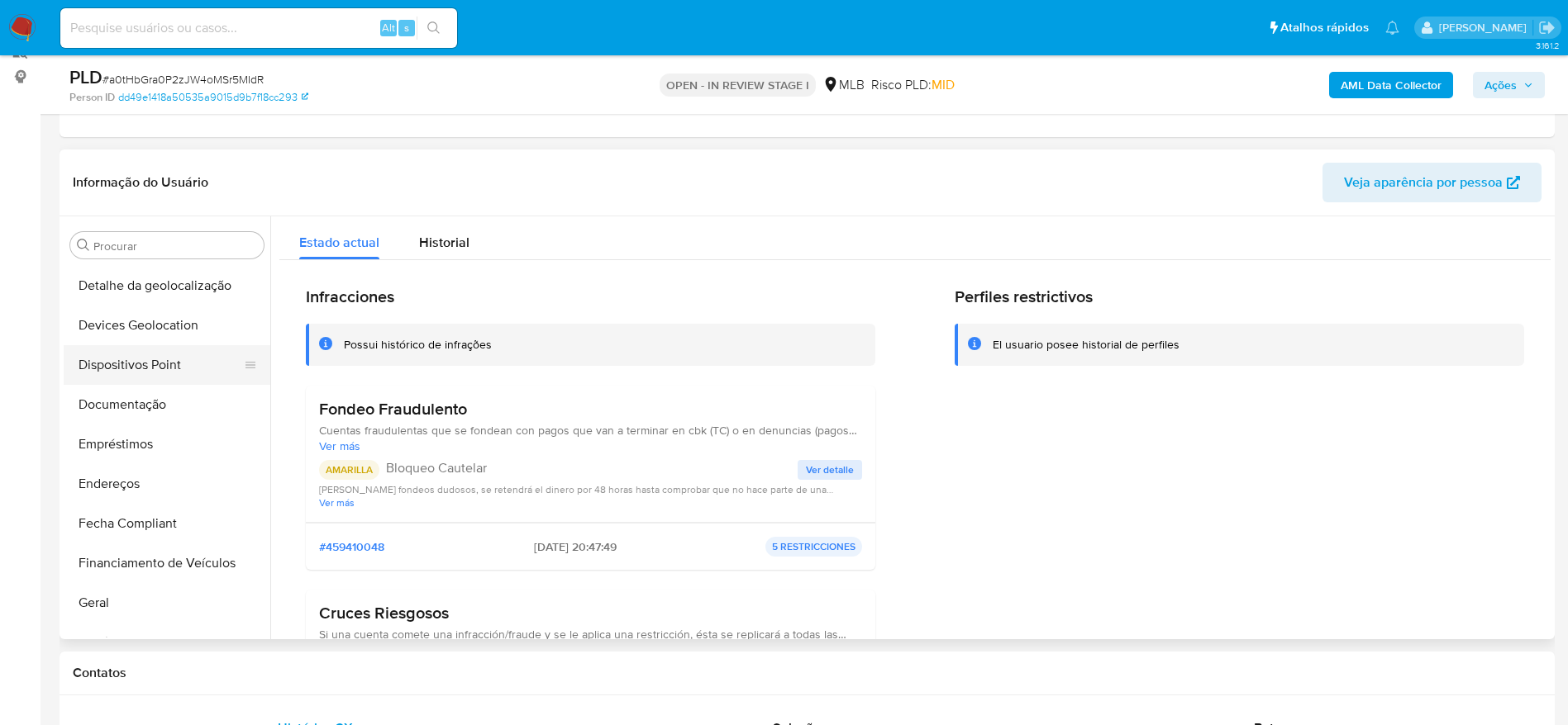
click at [140, 358] on button "Dispositivos Point" at bounding box center [159, 365] width 193 height 39
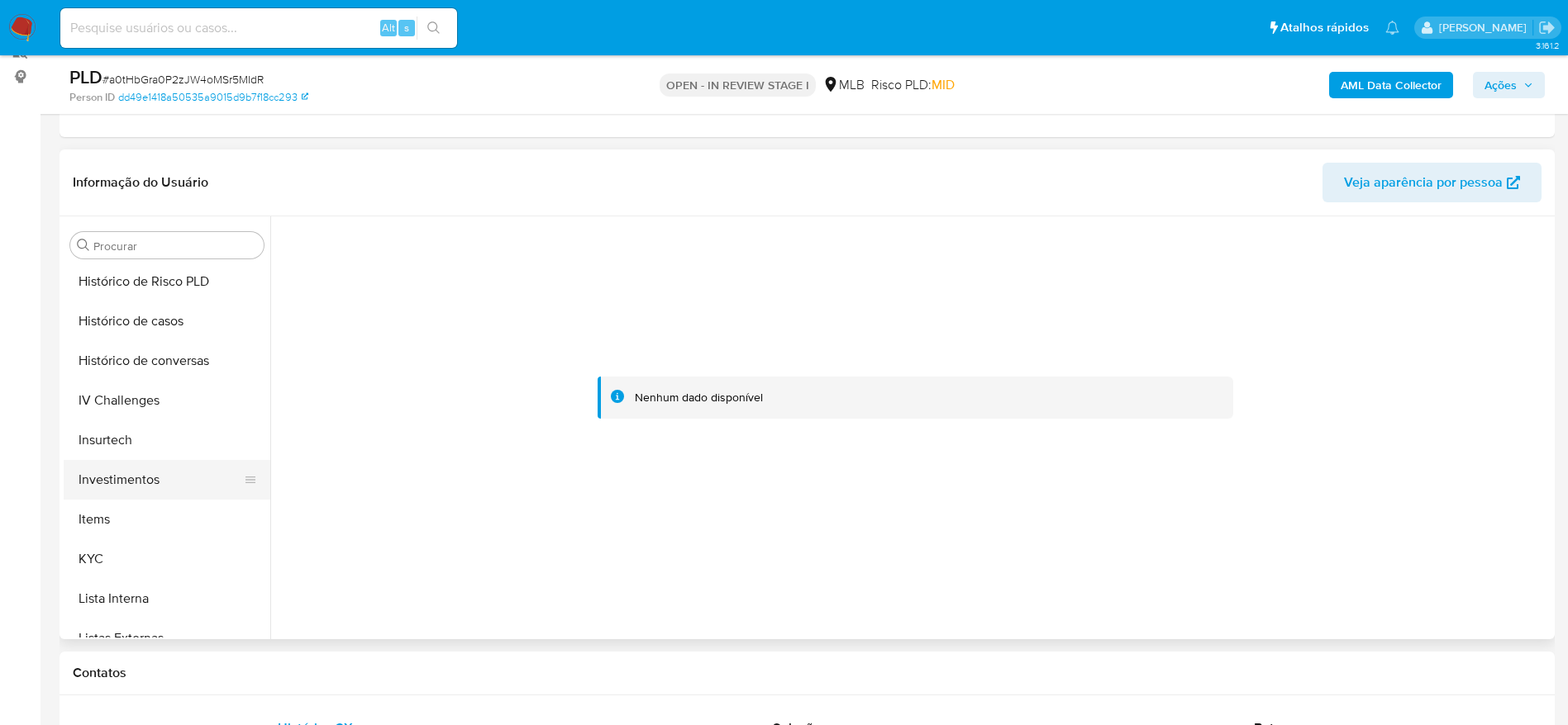
scroll to position [609, 0]
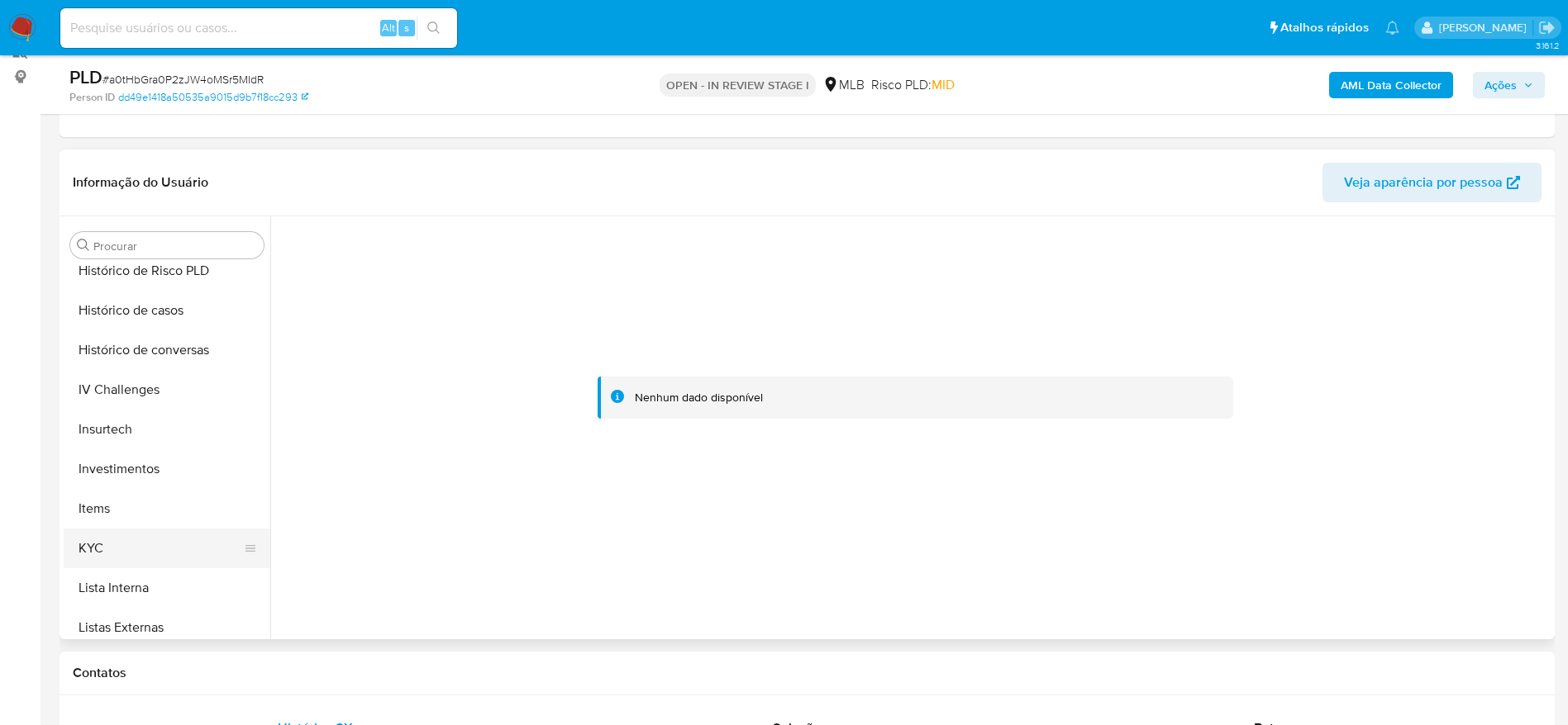
click at [92, 551] on button "KYC" at bounding box center [159, 547] width 193 height 39
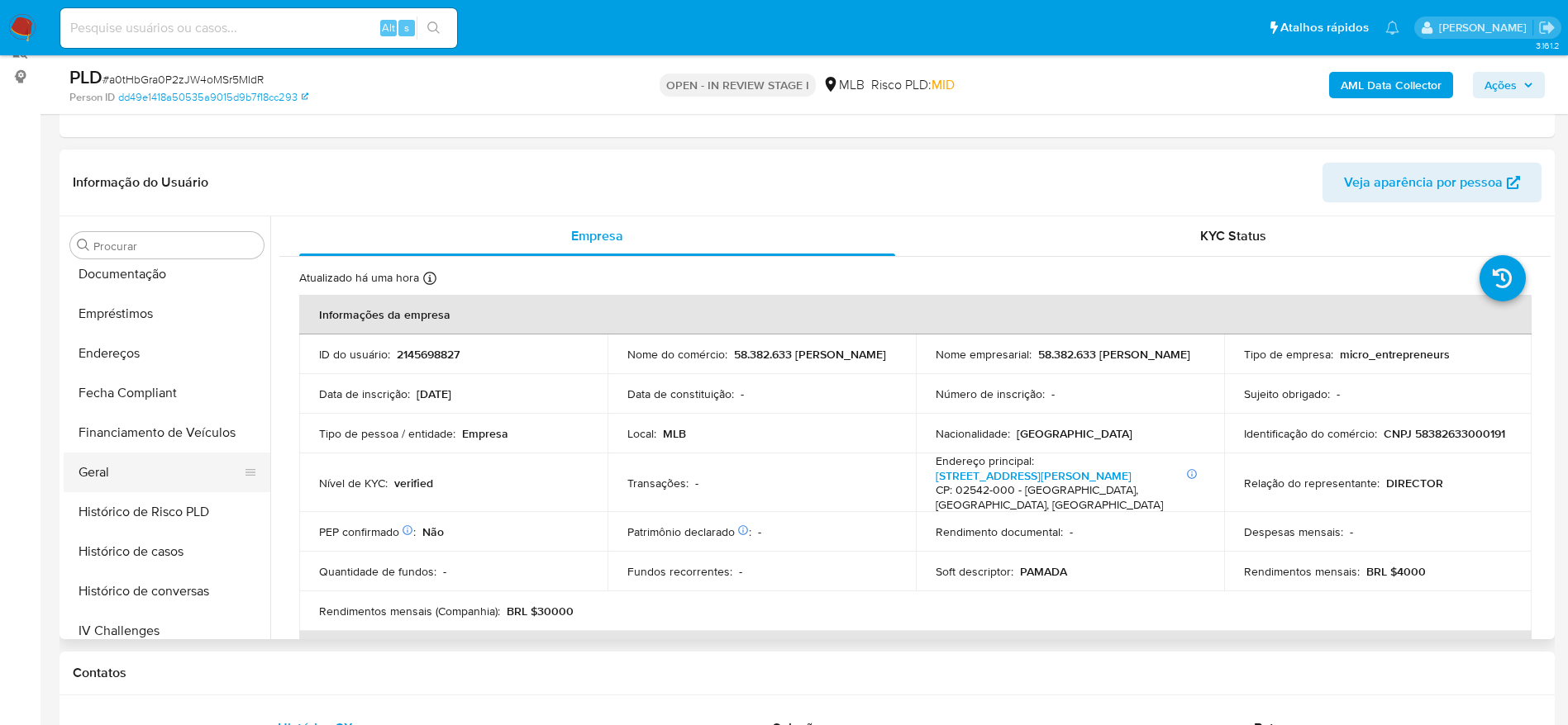
scroll to position [361, 0]
click at [119, 471] on button "Geral" at bounding box center [159, 478] width 193 height 39
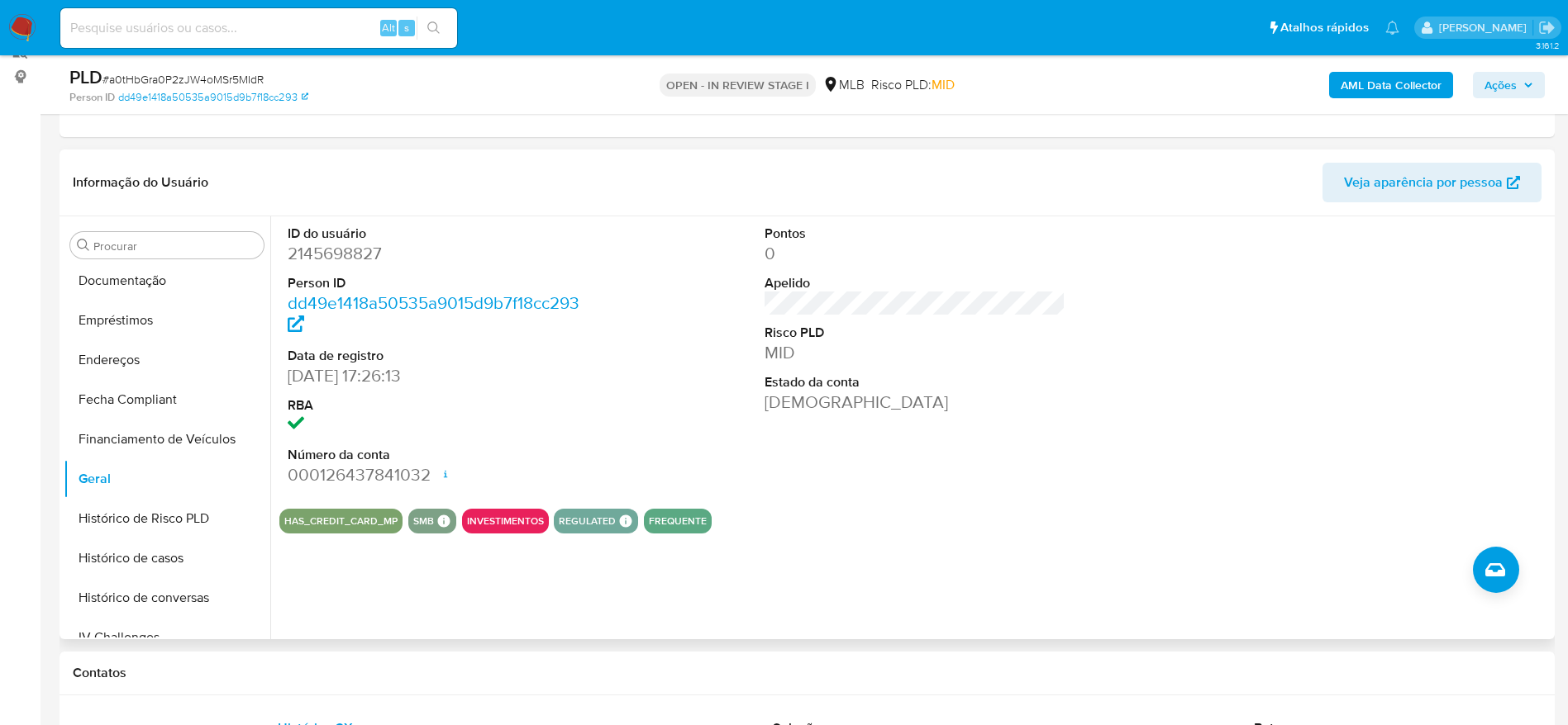
click at [351, 586] on div "ID do usuário 2145698827 Person ID dd49e1418a50535a9015d9b7f18cc293 Data de reg…" at bounding box center [910, 427] width 1280 height 423
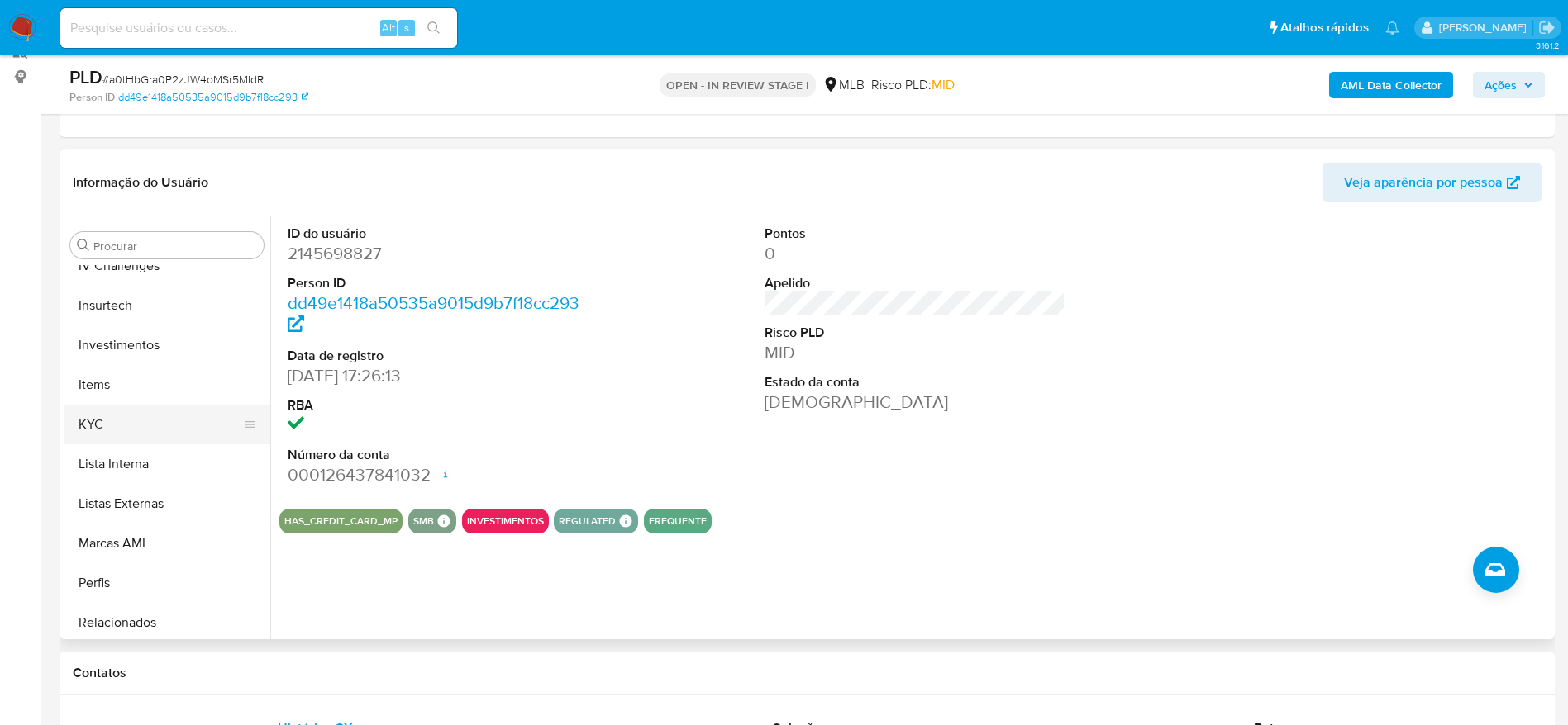
click at [119, 431] on button "KYC" at bounding box center [159, 423] width 193 height 39
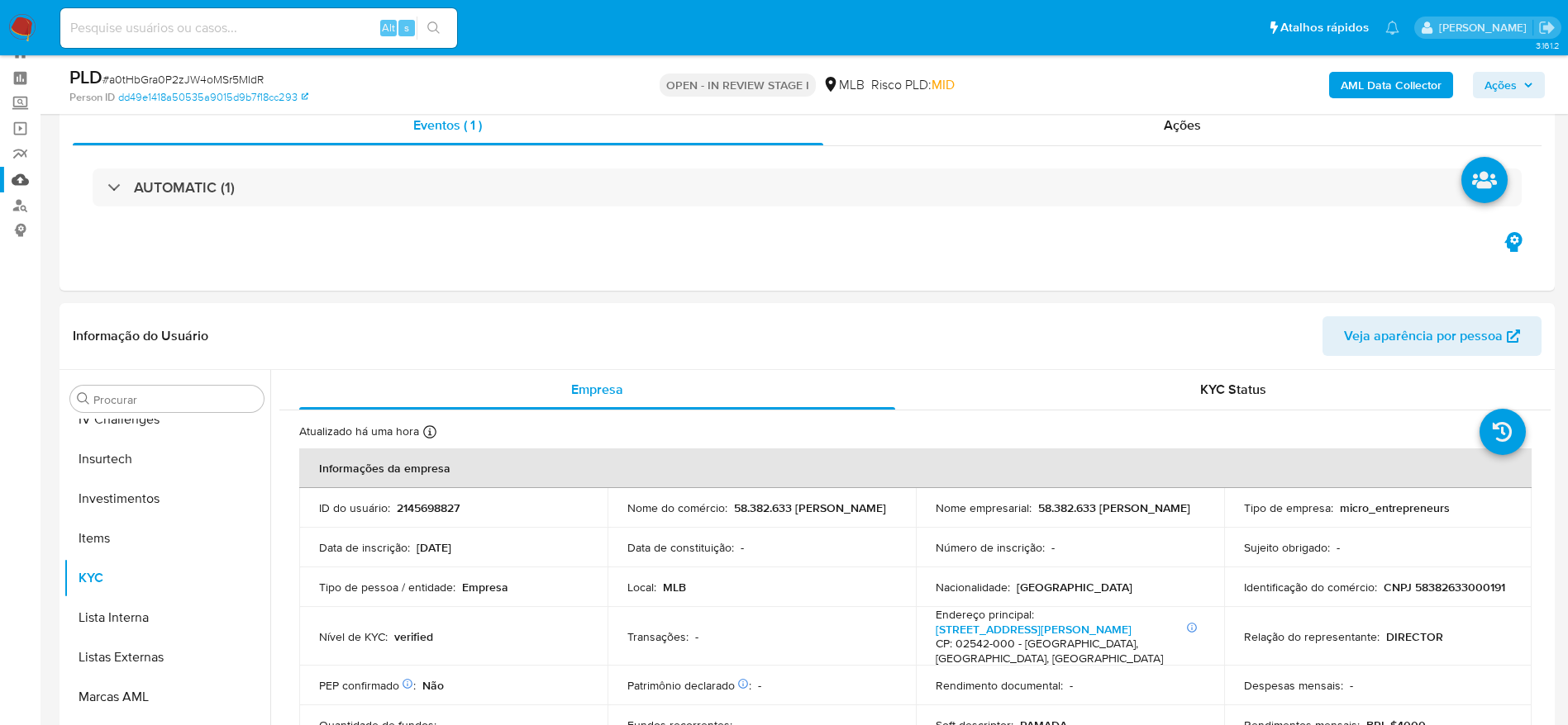
scroll to position [0, 0]
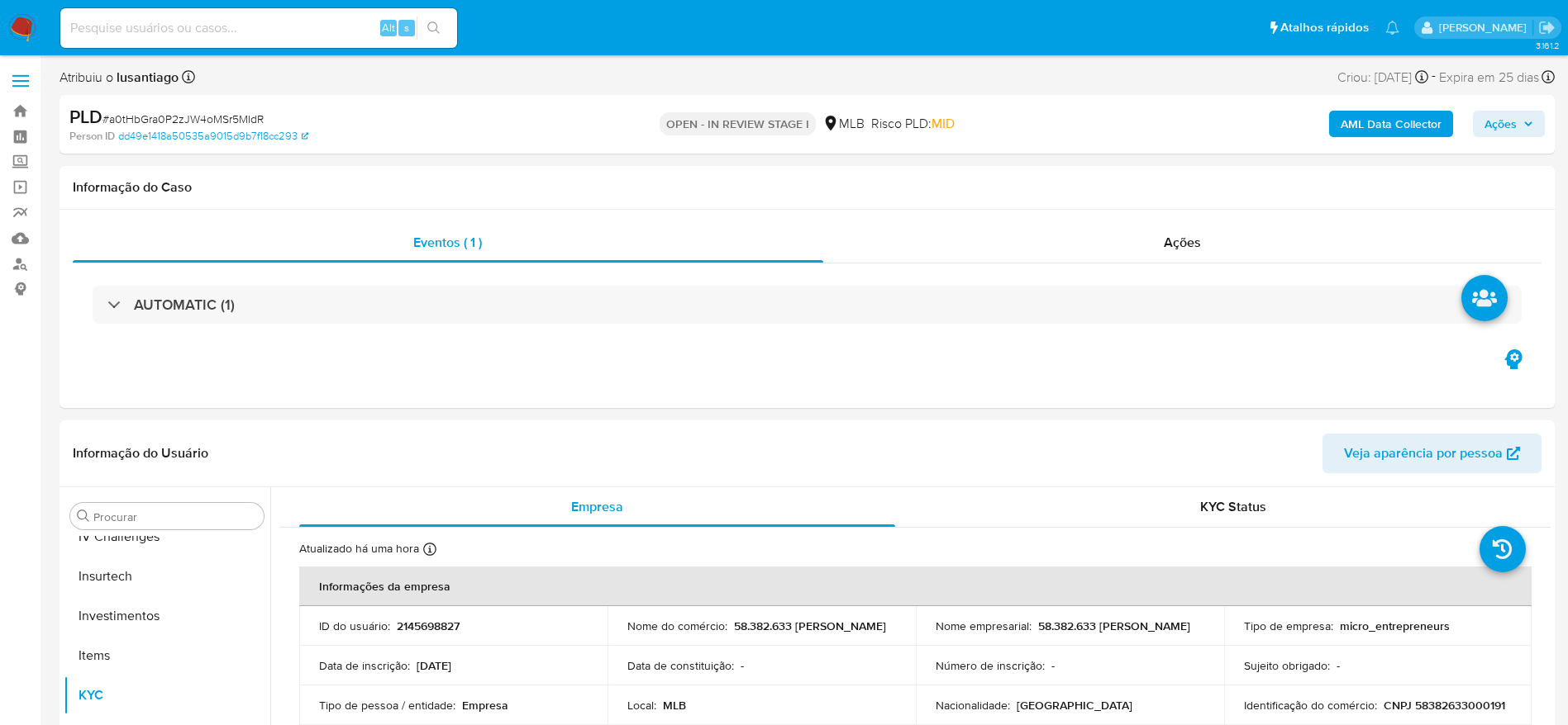
click at [1493, 132] on span "Ações" at bounding box center [1501, 124] width 33 height 27
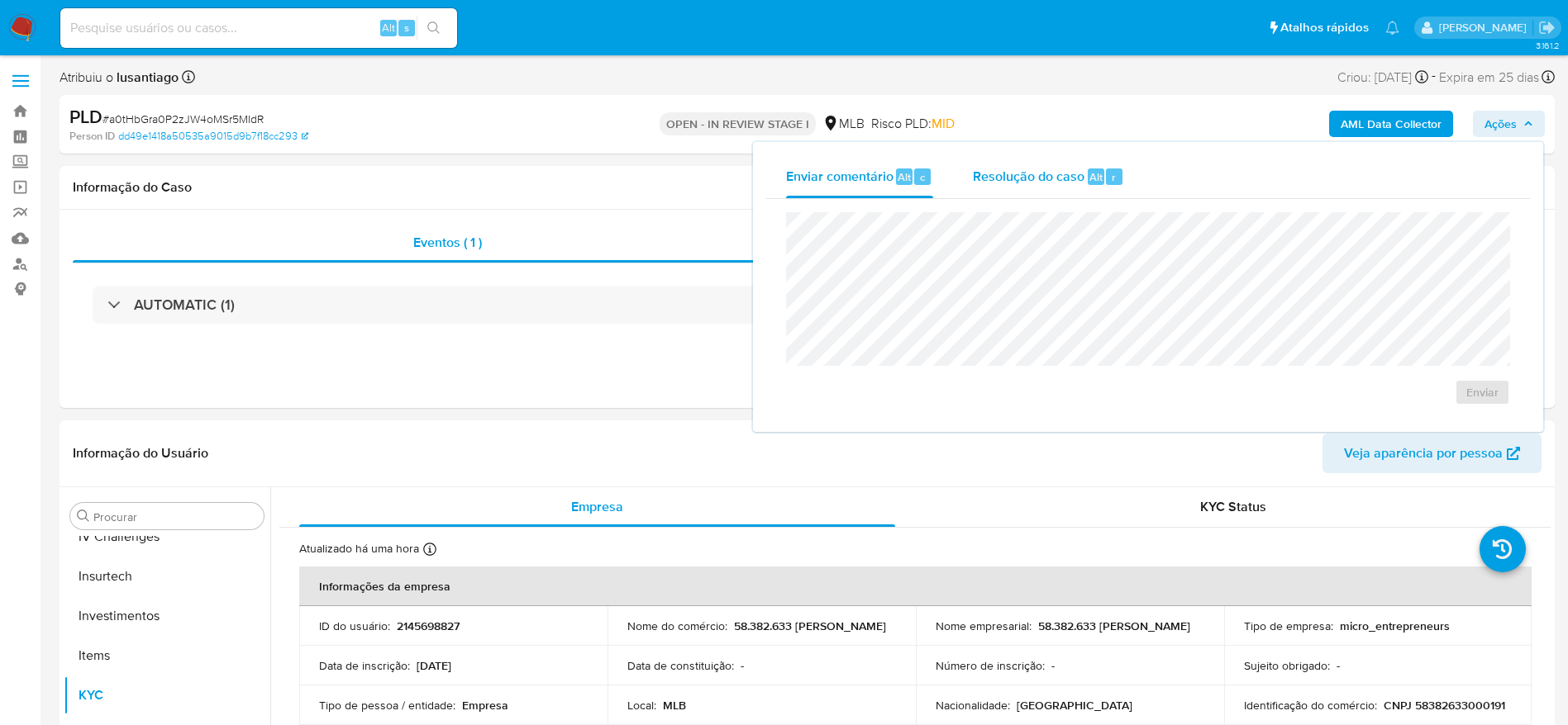
click at [1080, 173] on span "Resolução do caso" at bounding box center [1028, 177] width 111 height 19
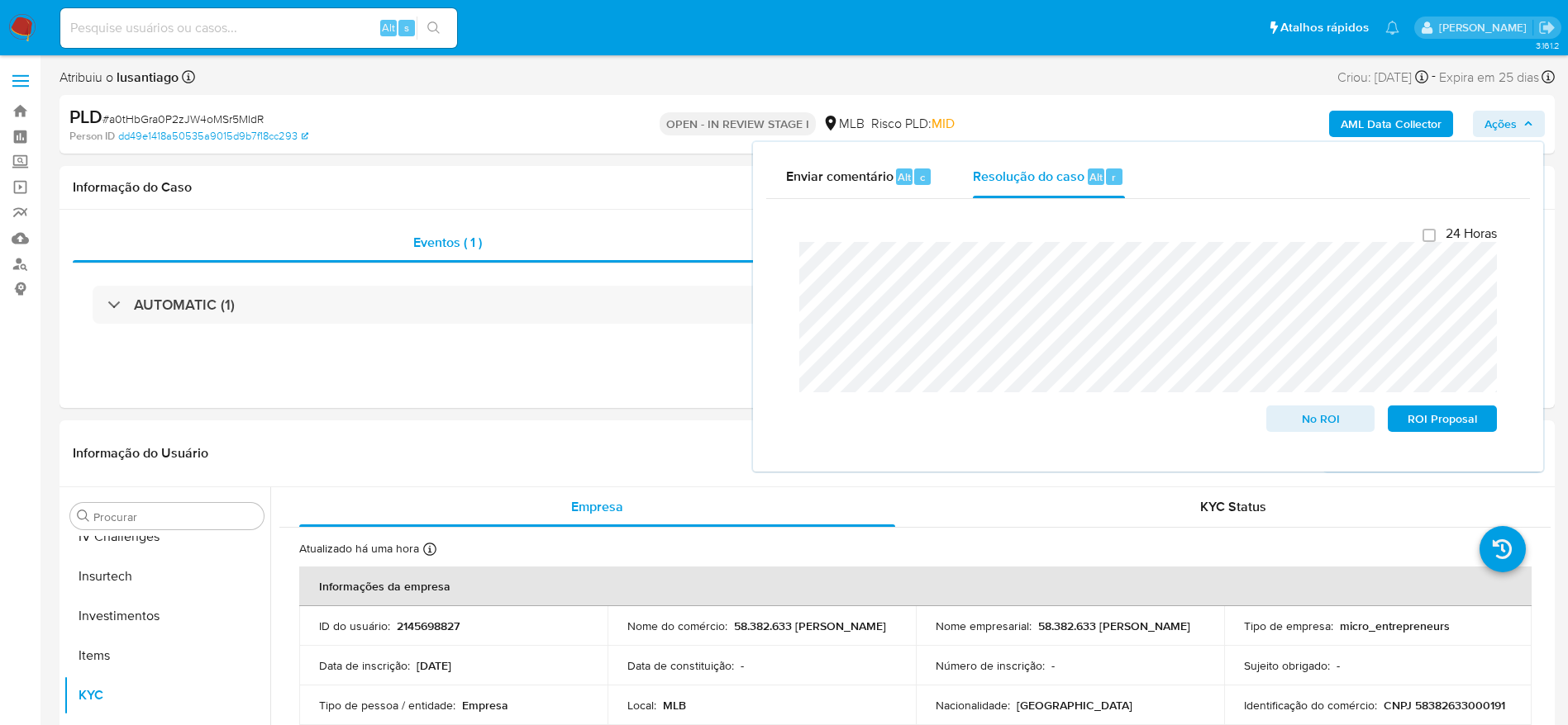
click at [1507, 125] on span "Ações" at bounding box center [1501, 124] width 33 height 27
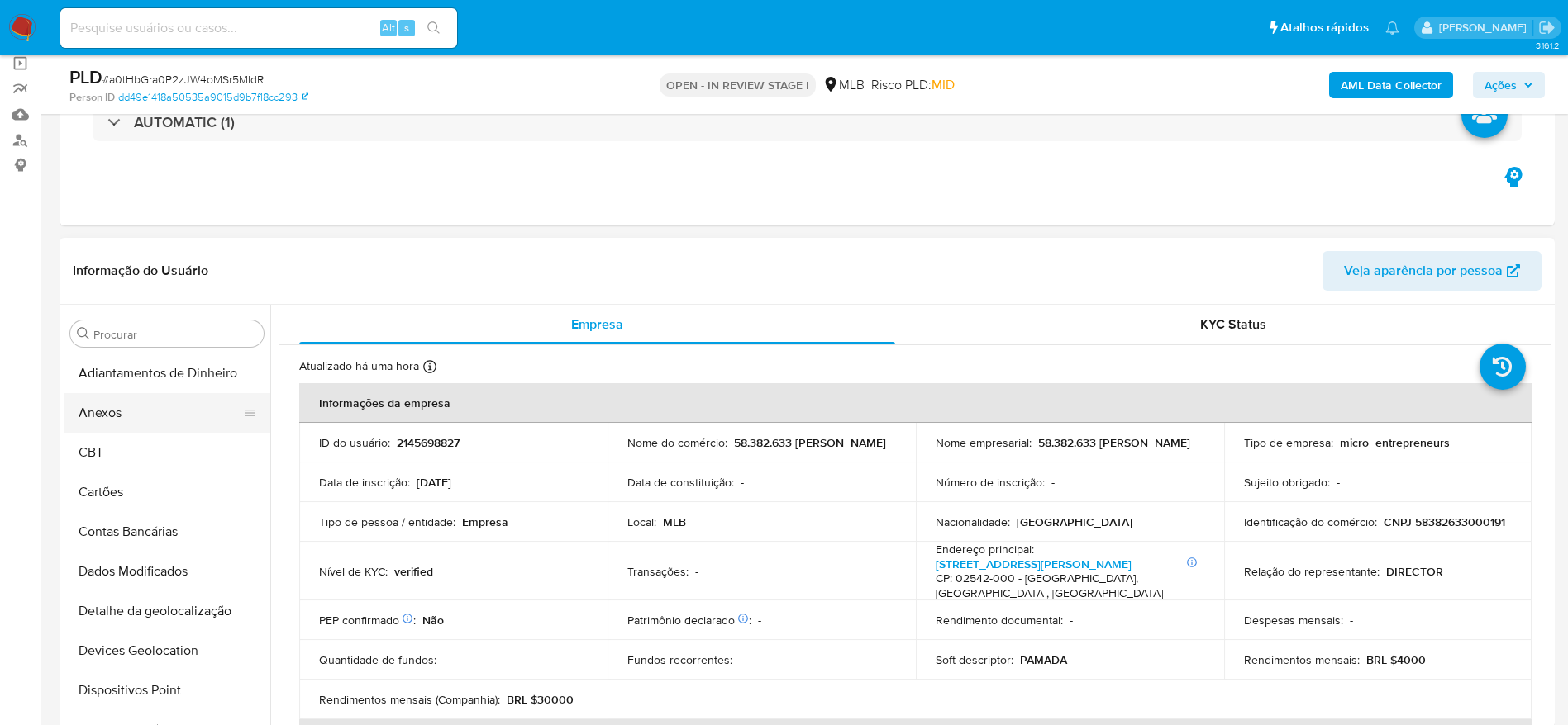
click at [121, 423] on button "Anexos" at bounding box center [159, 412] width 193 height 39
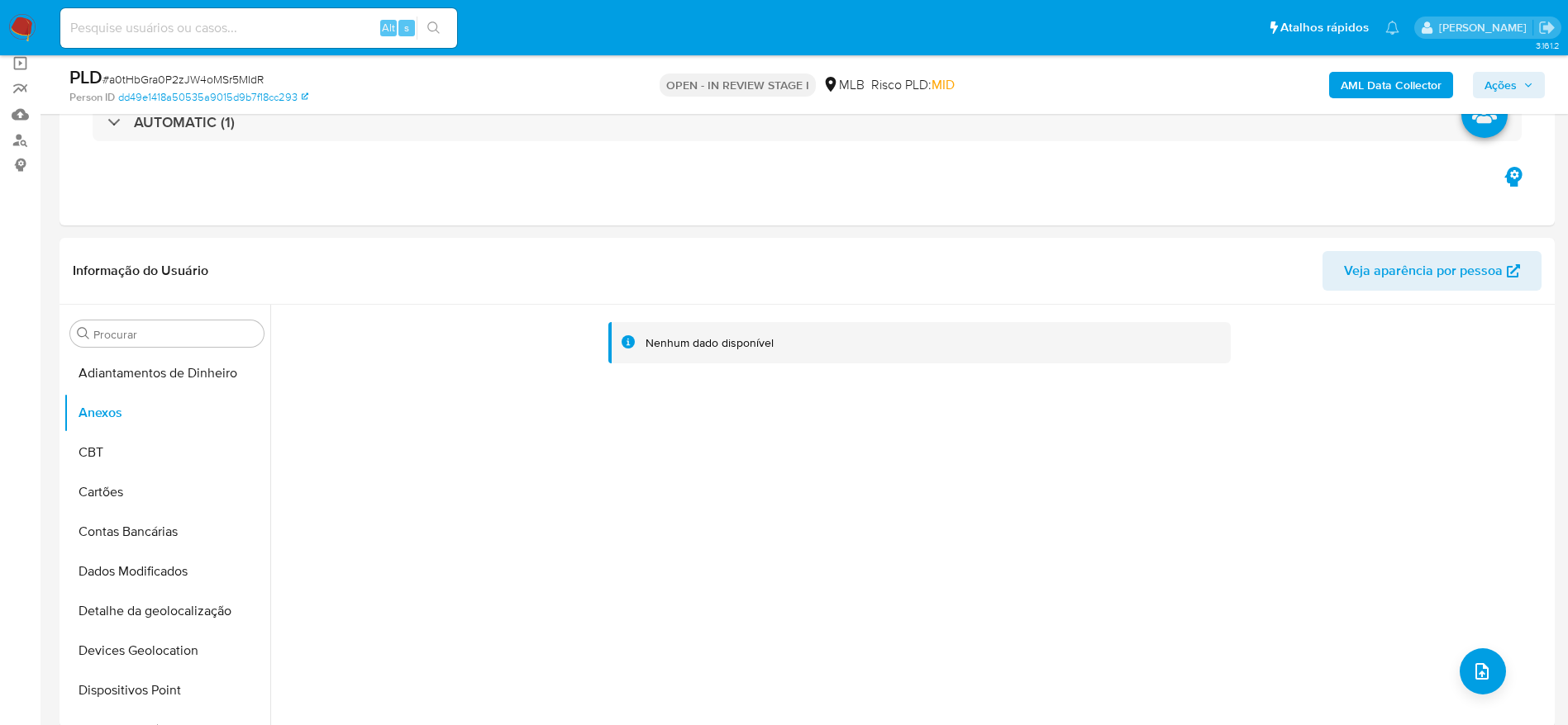
click at [1384, 80] on b "AML Data Collector" at bounding box center [1390, 85] width 101 height 27
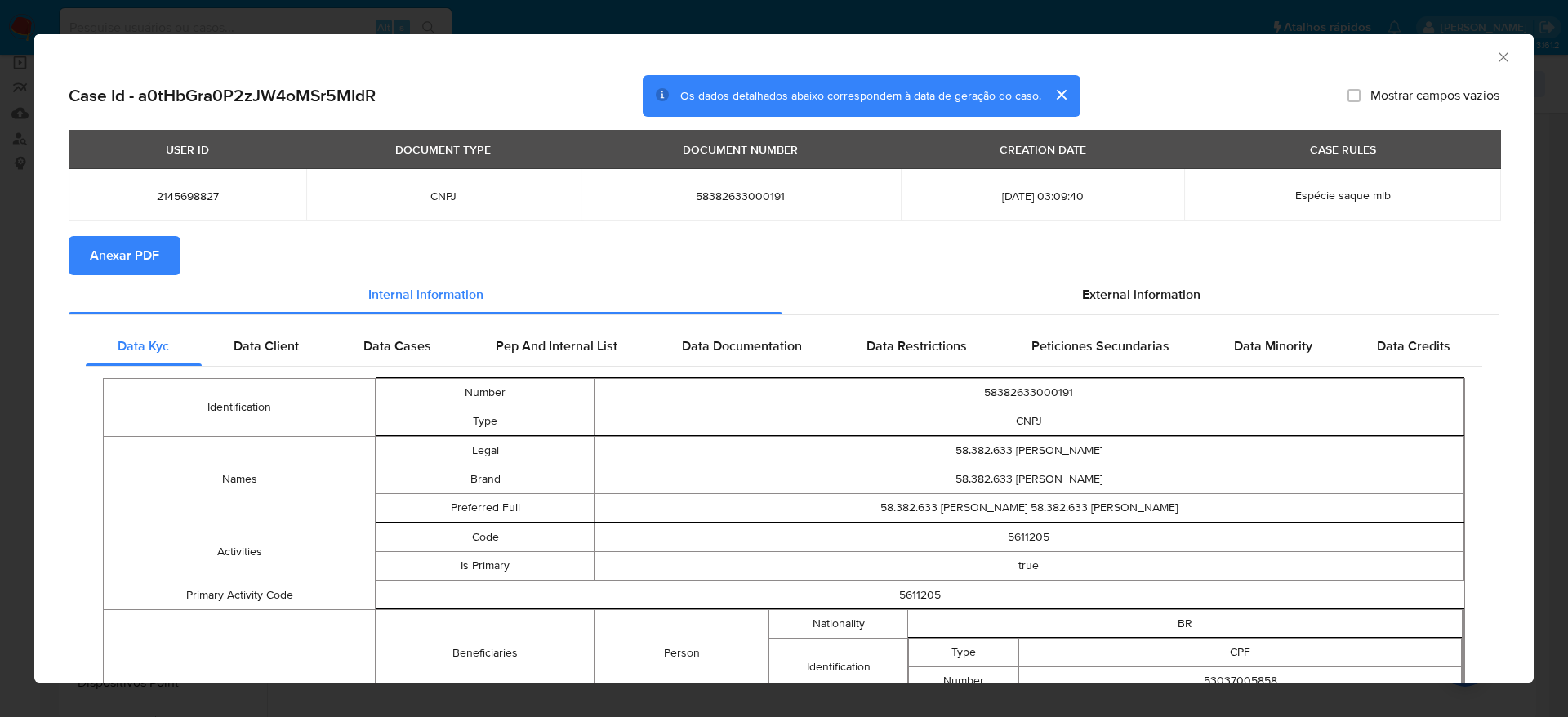
click at [138, 243] on span "Anexar PDF" at bounding box center [124, 255] width 69 height 36
click at [1496, 53] on icon "Fechar a janela" at bounding box center [1503, 57] width 16 height 16
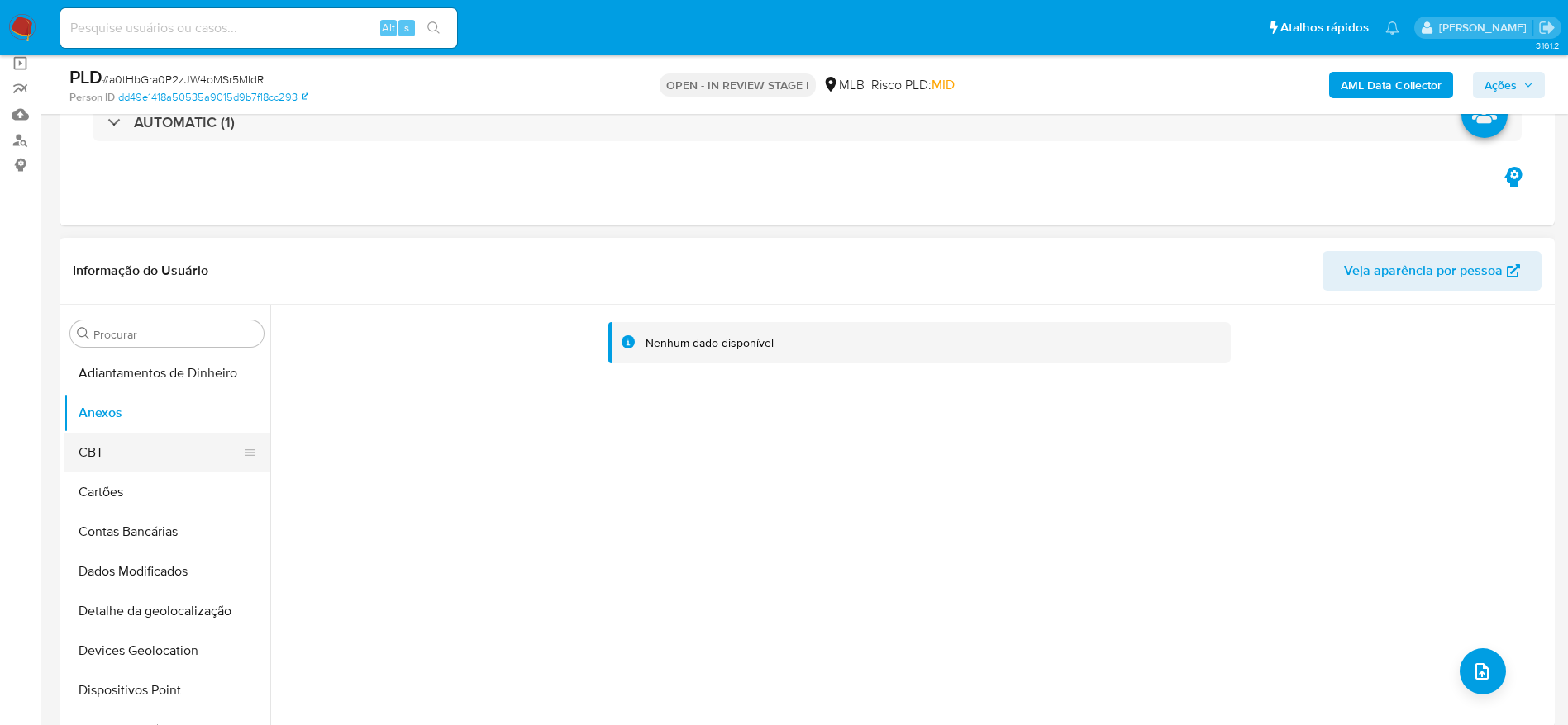
click at [84, 440] on button "CBT" at bounding box center [159, 452] width 193 height 39
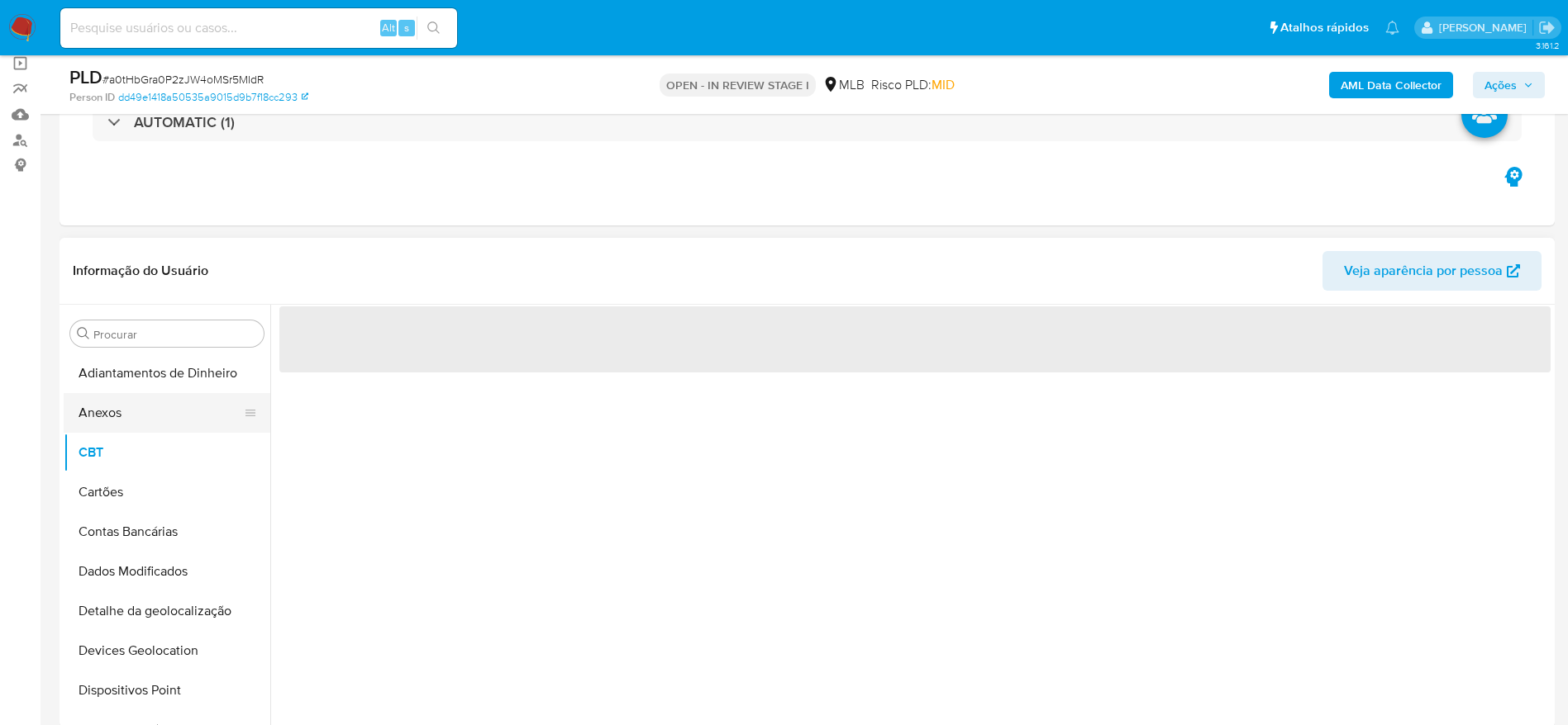
click at [99, 416] on button "Anexos" at bounding box center [159, 412] width 193 height 39
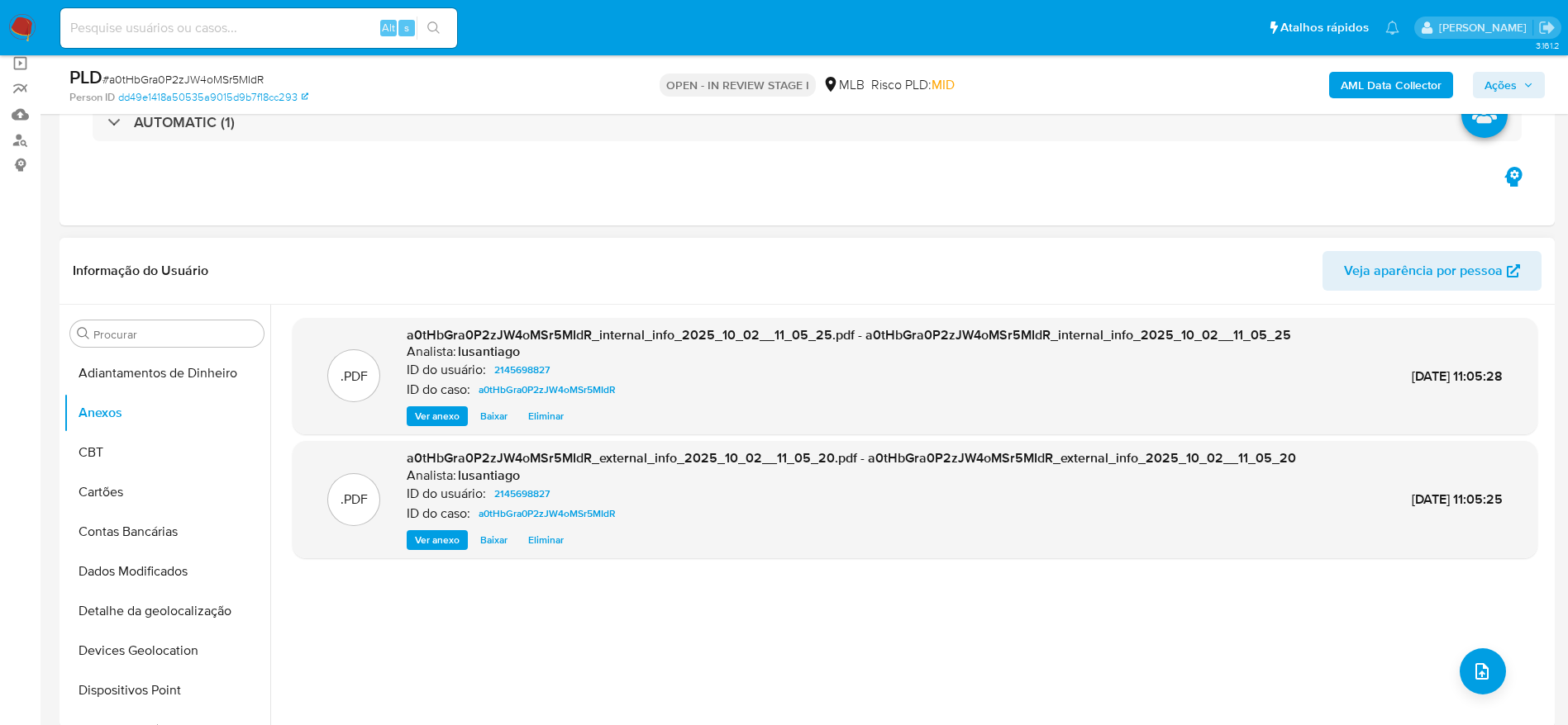
drag, startPoint x: 577, startPoint y: 620, endPoint x: 600, endPoint y: 624, distance: 23.3
click at [579, 620] on div ".PDF a0tHbGra0P2zJW4oMSr5MIdR_internal_info_2025_10_02__11_05_25.pdf - a0tHbGra…" at bounding box center [914, 516] width 1244 height 397
click at [1496, 670] on button "upload-file" at bounding box center [1482, 671] width 46 height 46
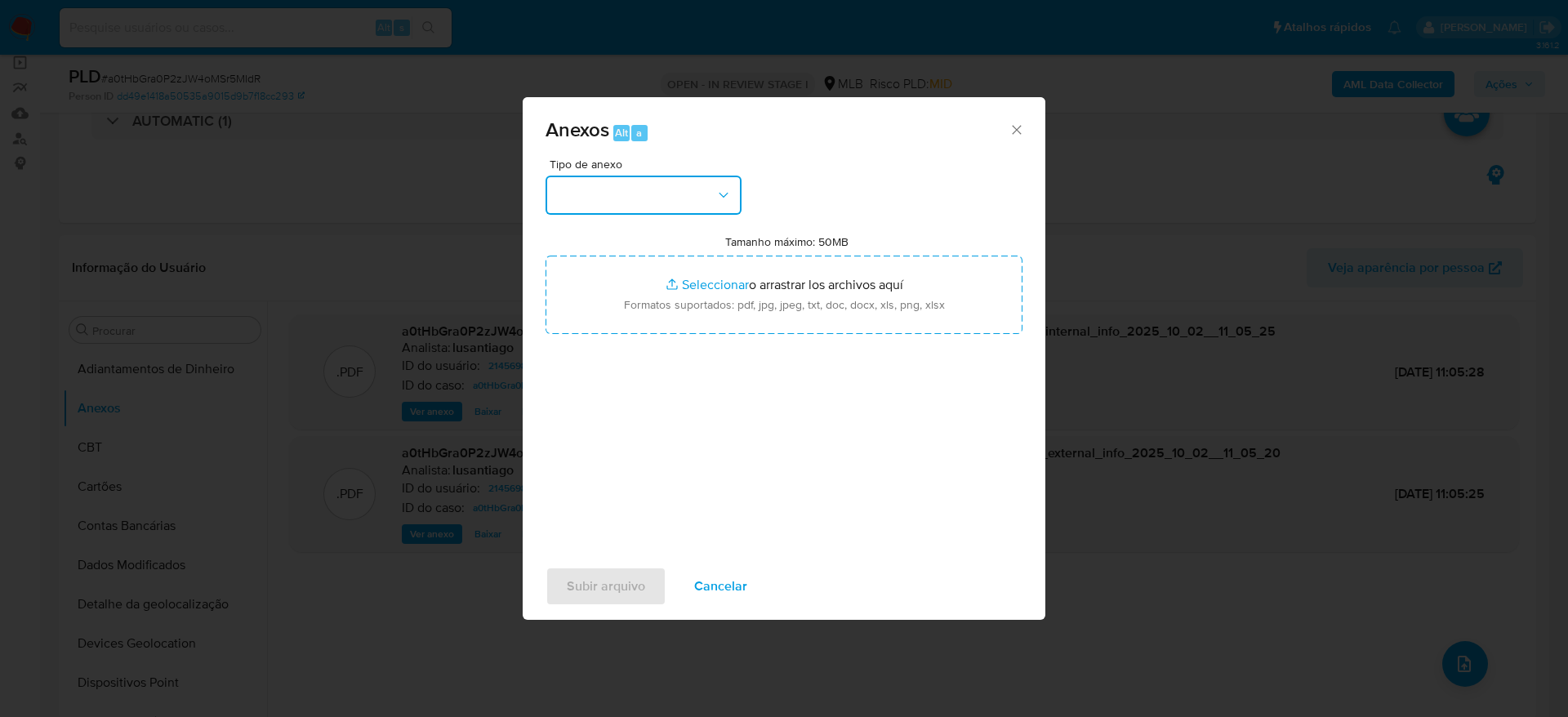
click at [652, 192] on button "button" at bounding box center [644, 195] width 196 height 39
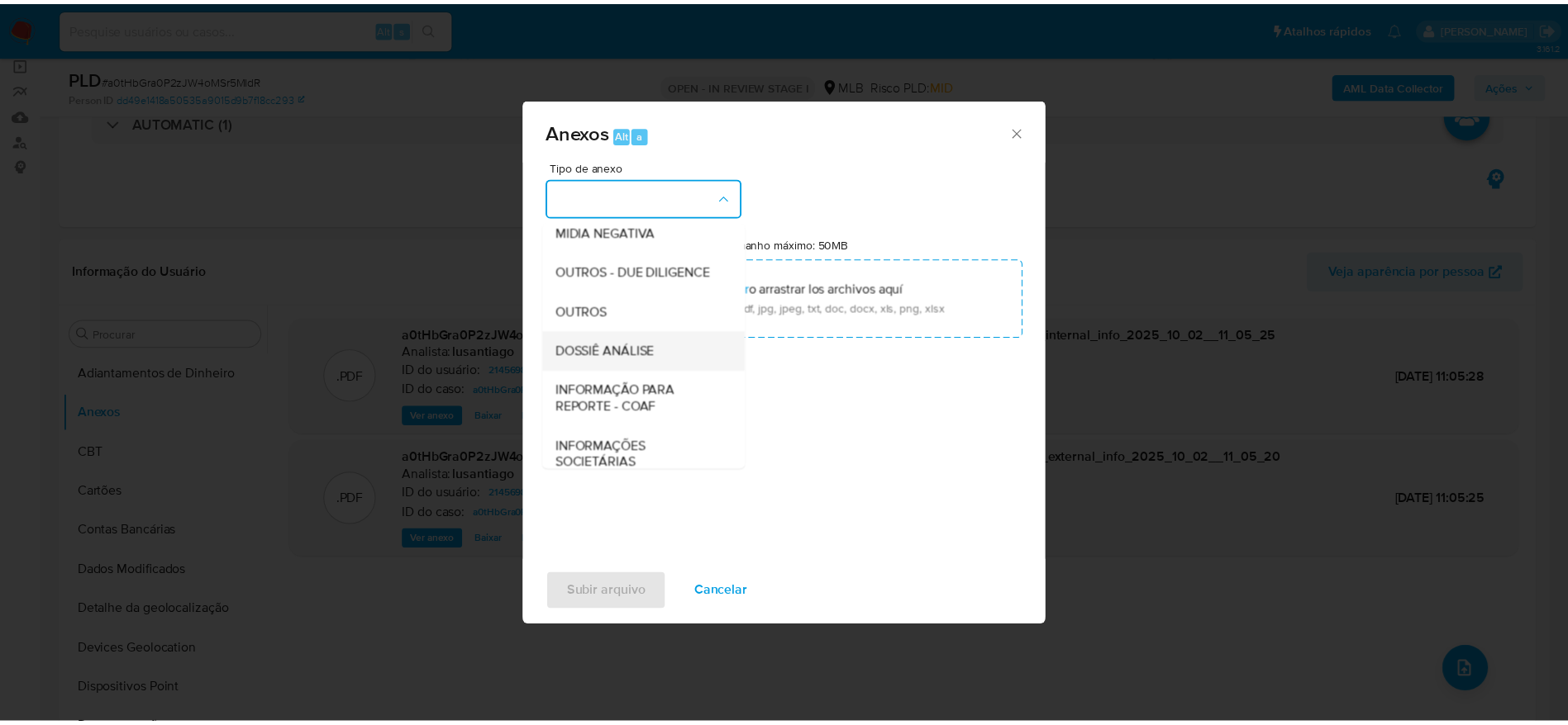
scroll to position [254, 0]
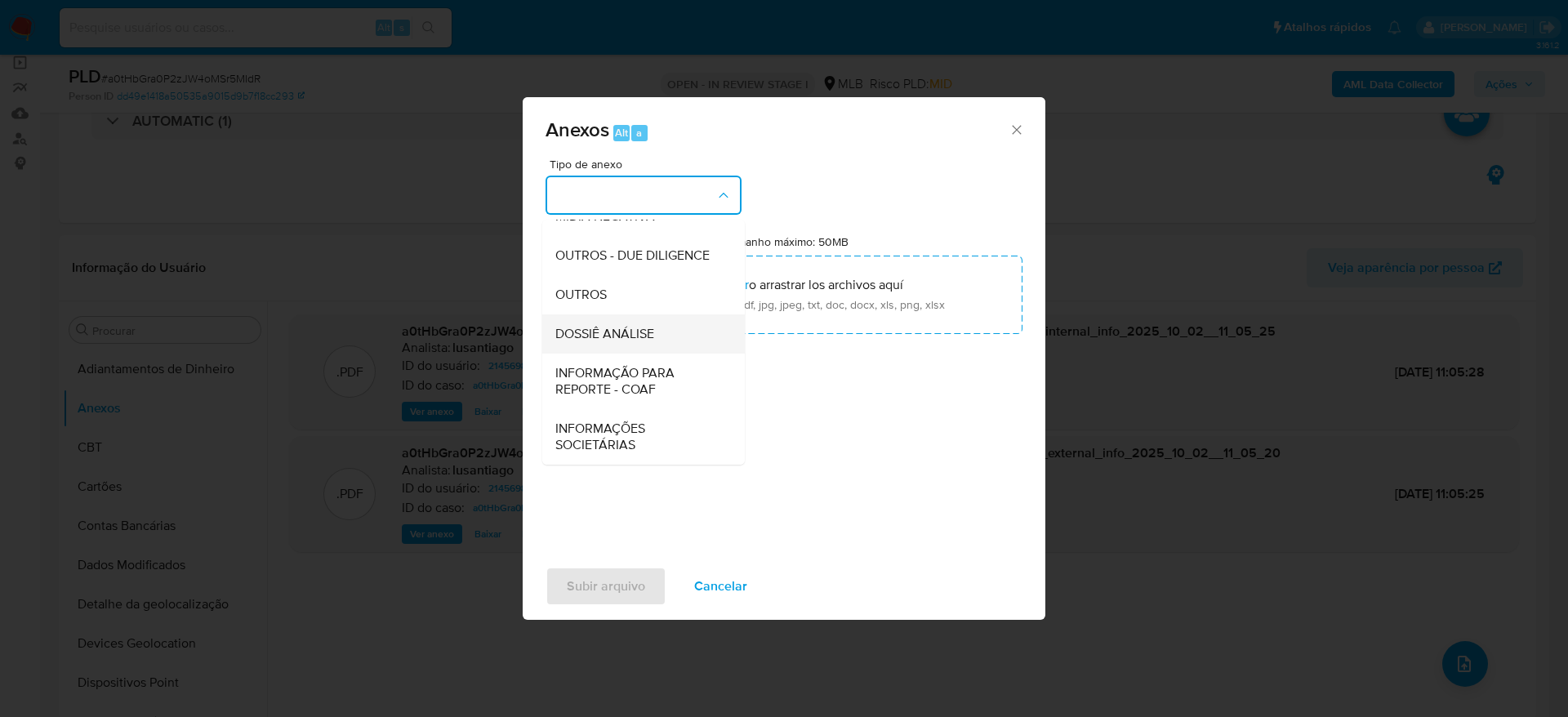
click at [608, 336] on span "DOSSIÊ ANÁLISE" at bounding box center [605, 333] width 99 height 16
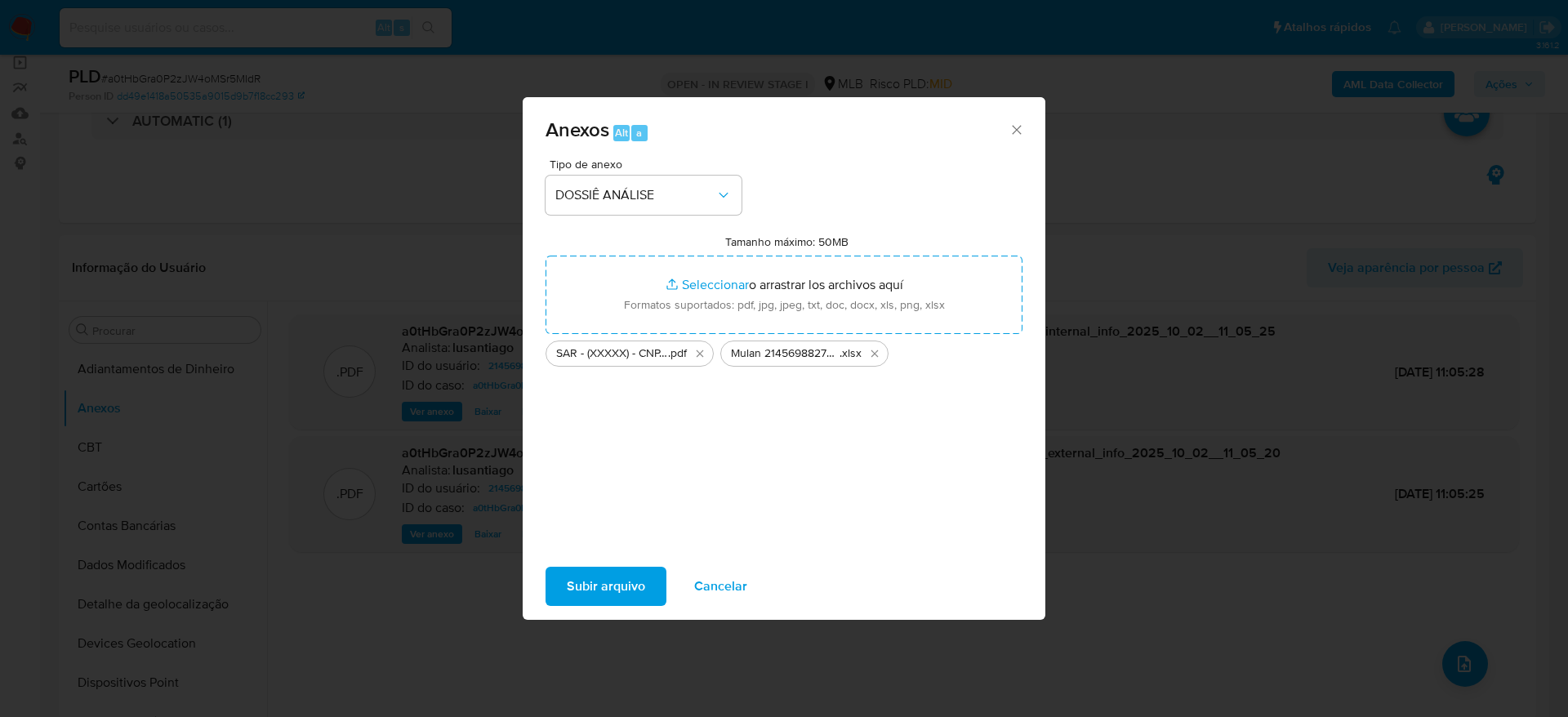
click at [589, 582] on span "Subir arquivo" at bounding box center [606, 587] width 79 height 36
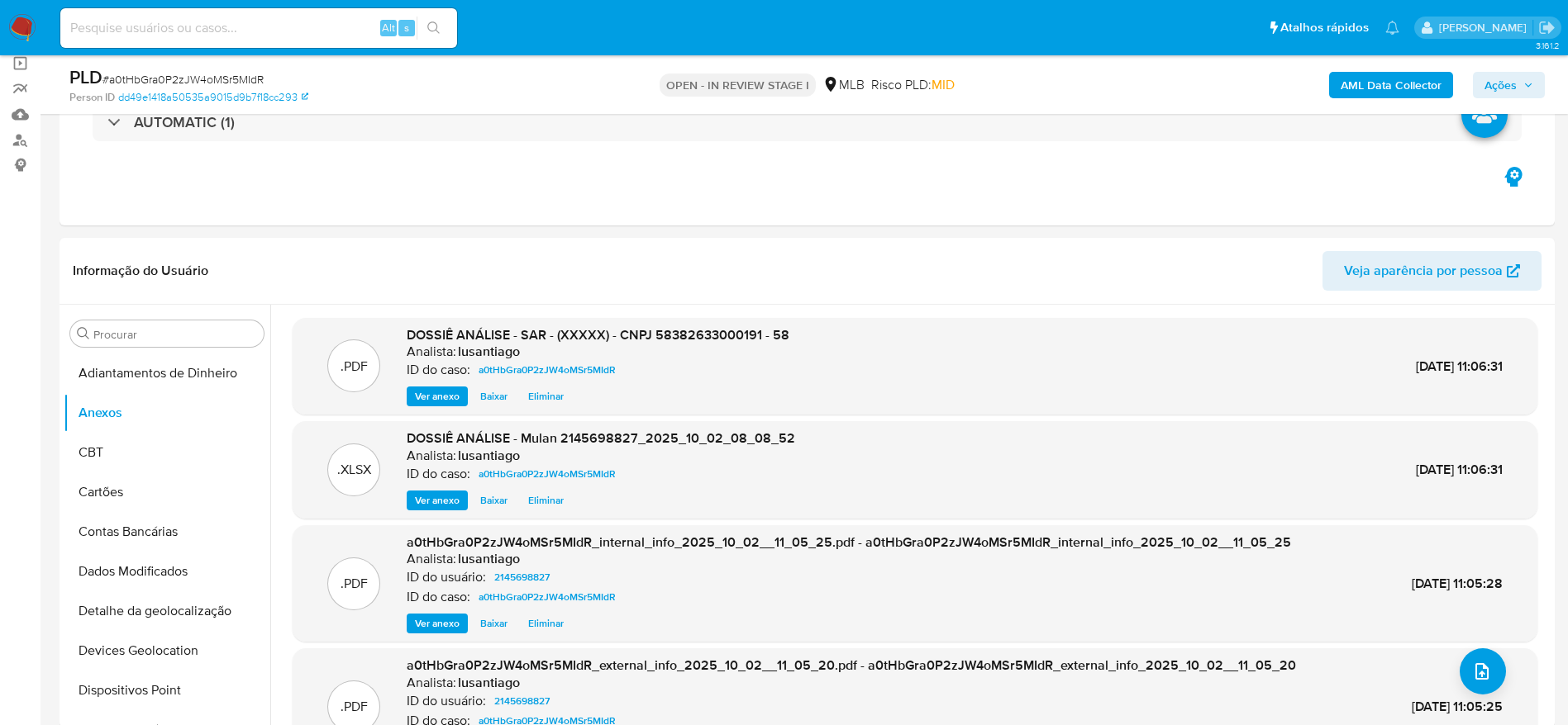
click at [1508, 66] on div "AML Data Collector Ações" at bounding box center [1300, 85] width 487 height 38
click at [1505, 79] on span "Ações" at bounding box center [1501, 85] width 33 height 27
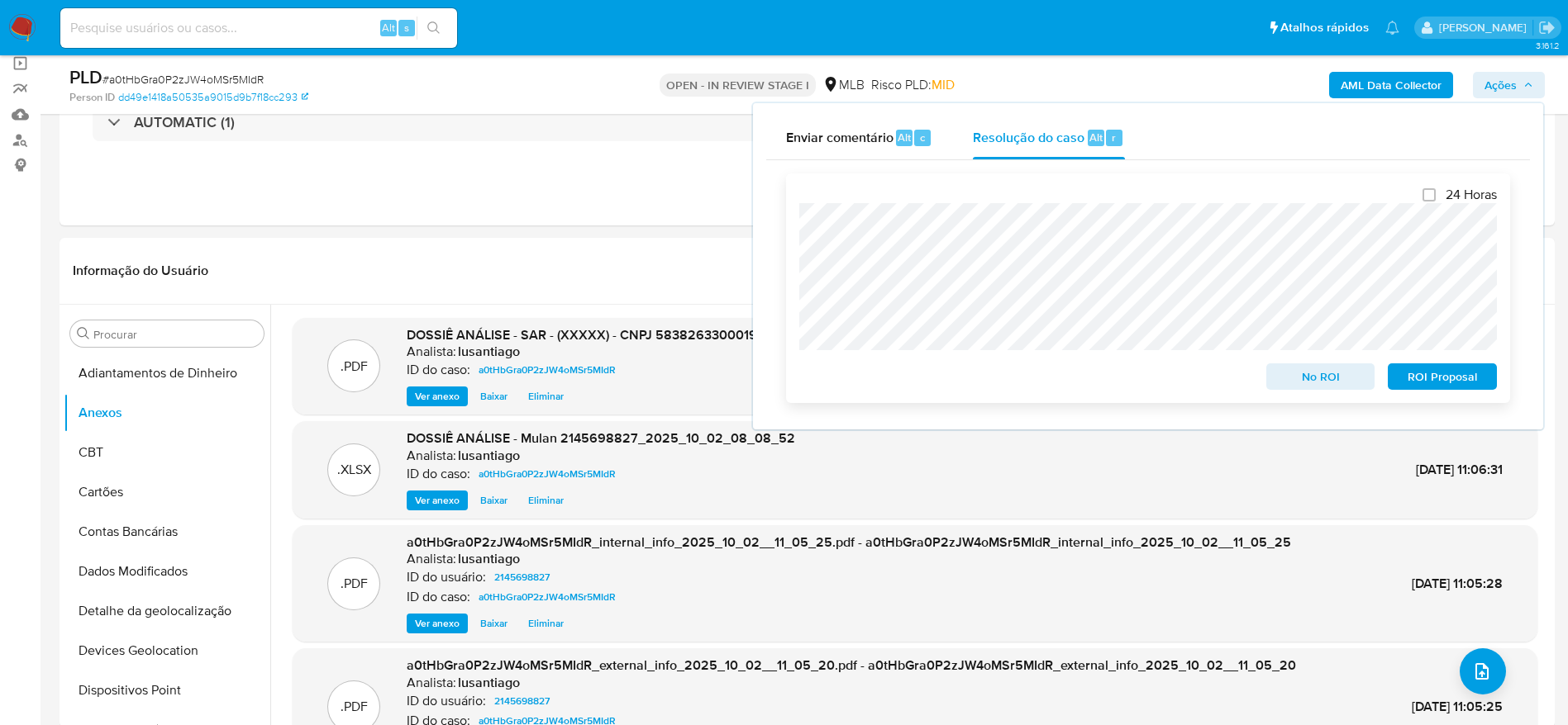
click at [1433, 375] on span "ROI Proposal" at bounding box center [1441, 376] width 86 height 23
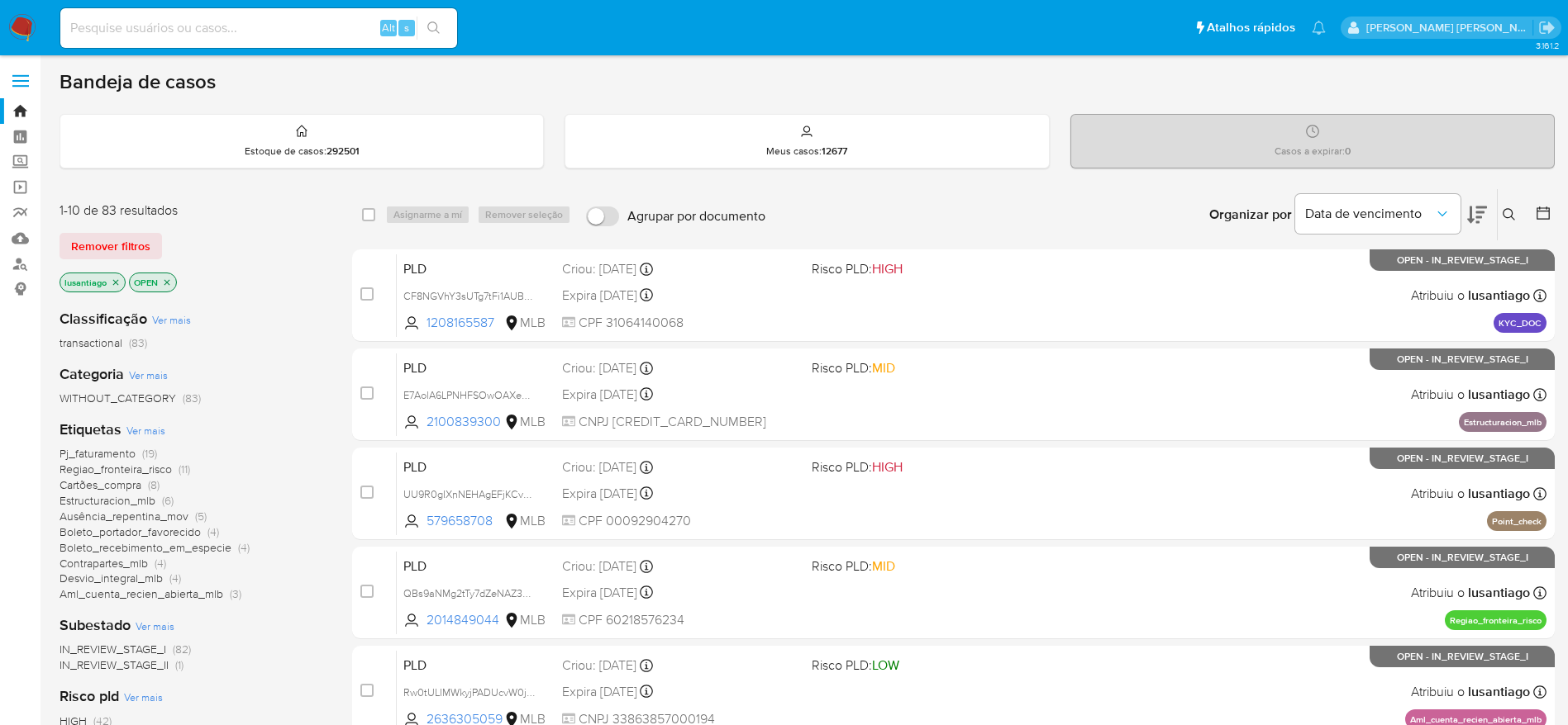
click at [180, 35] on input at bounding box center [258, 28] width 397 height 21
paste input "2119721513"
type input "2119721513"
click at [437, 24] on icon "search-icon" at bounding box center [434, 28] width 13 height 13
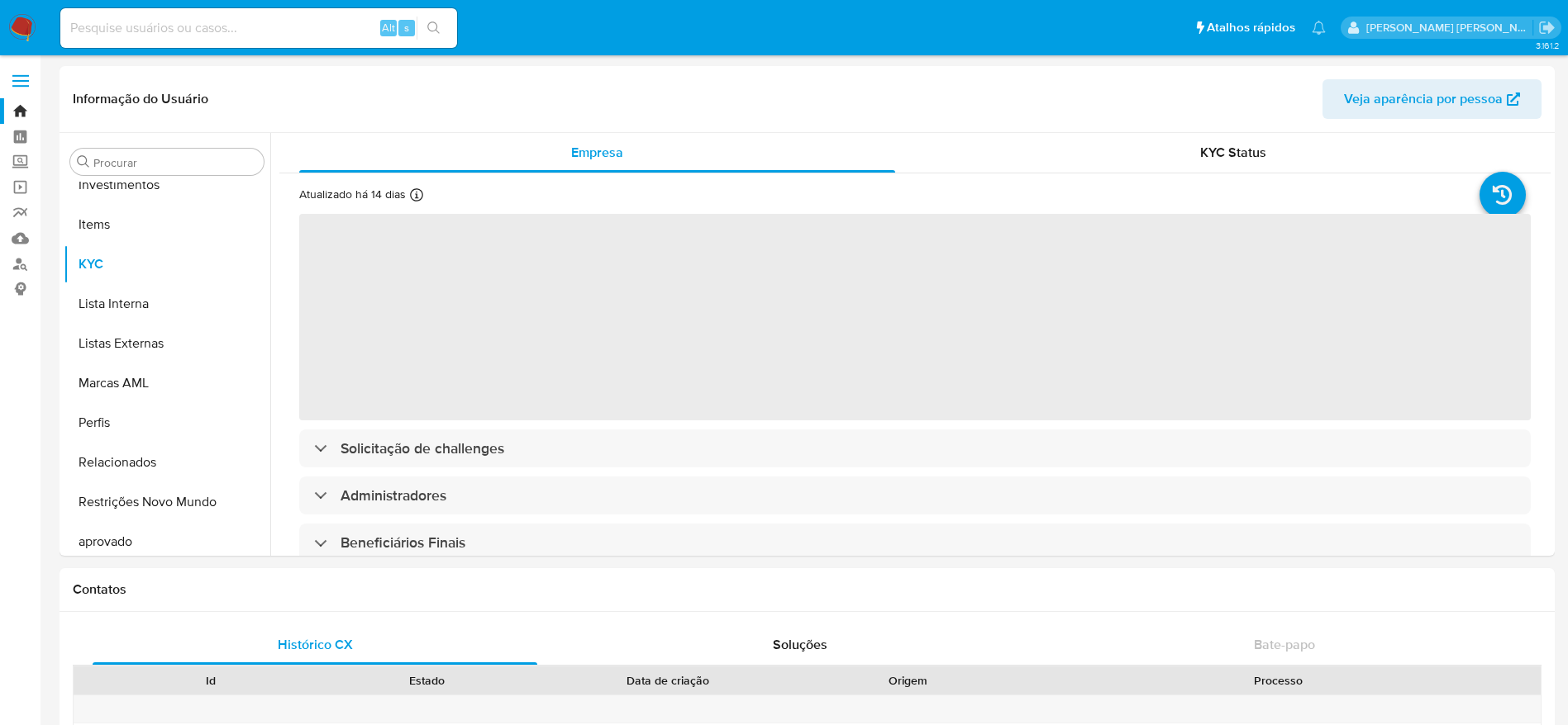
scroll to position [857, 0]
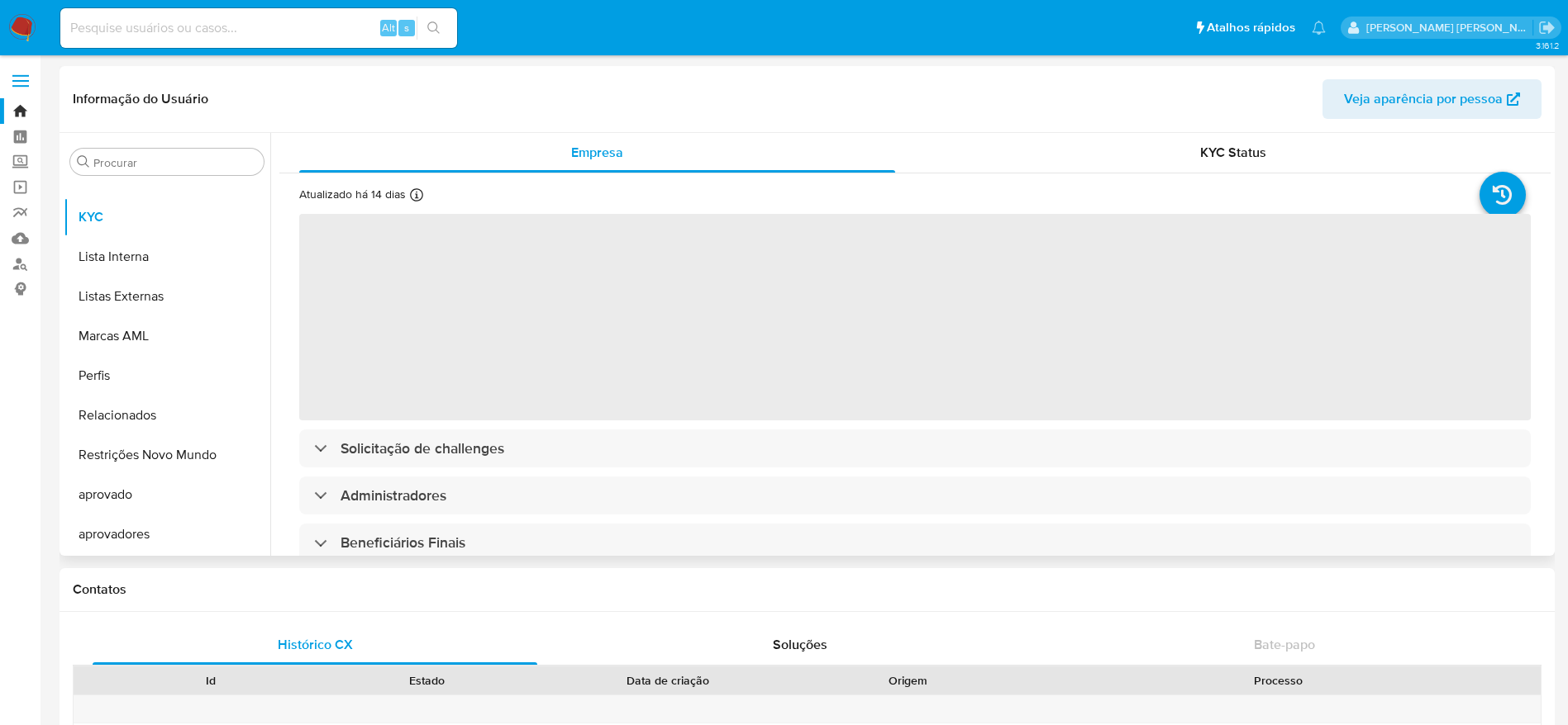
select select "10"
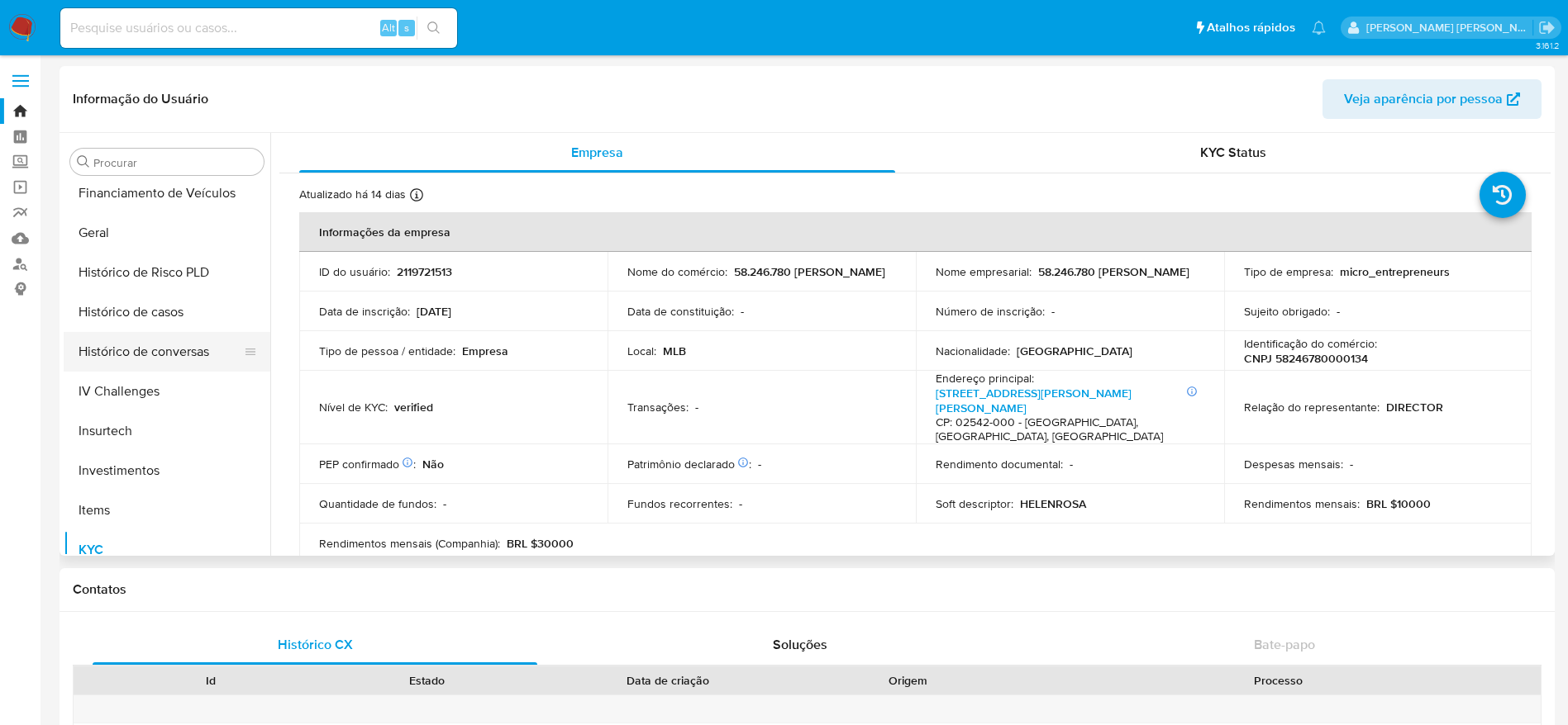
scroll to position [485, 0]
click at [179, 346] on button "Histórico de casos" at bounding box center [159, 350] width 193 height 39
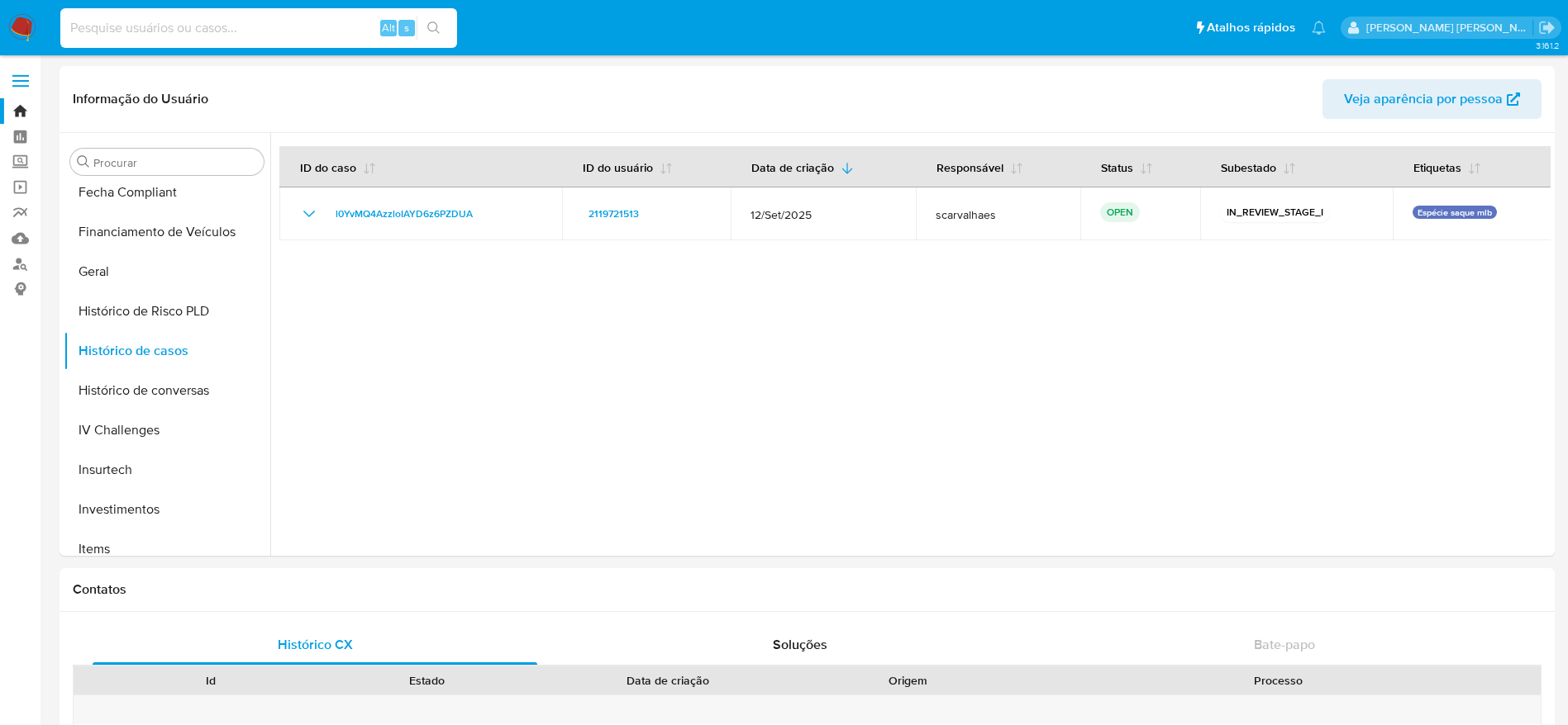
click at [269, 18] on input at bounding box center [258, 28] width 397 height 21
paste input "2187723214"
type input "2187723214"
click at [424, 29] on button "search-icon" at bounding box center [433, 28] width 34 height 23
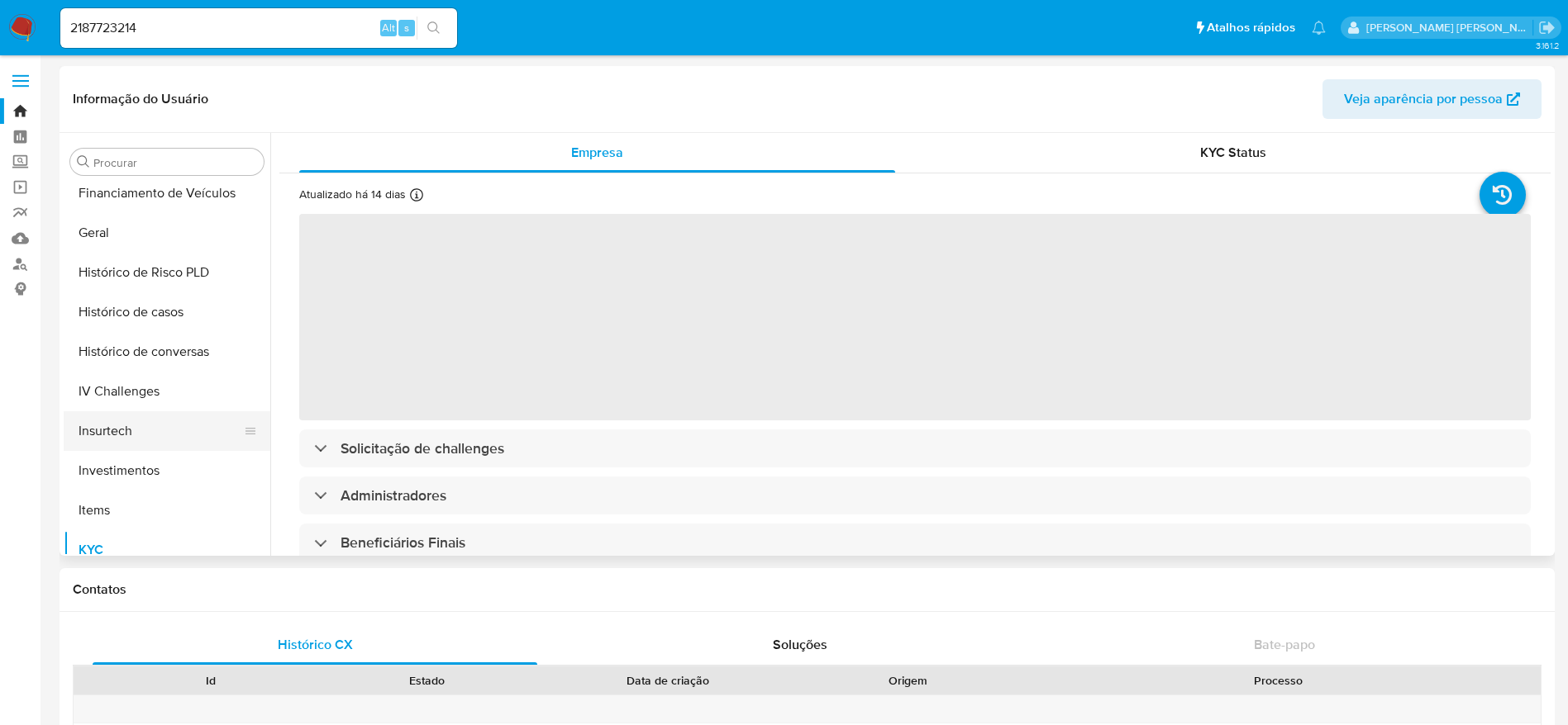
scroll to position [485, 0]
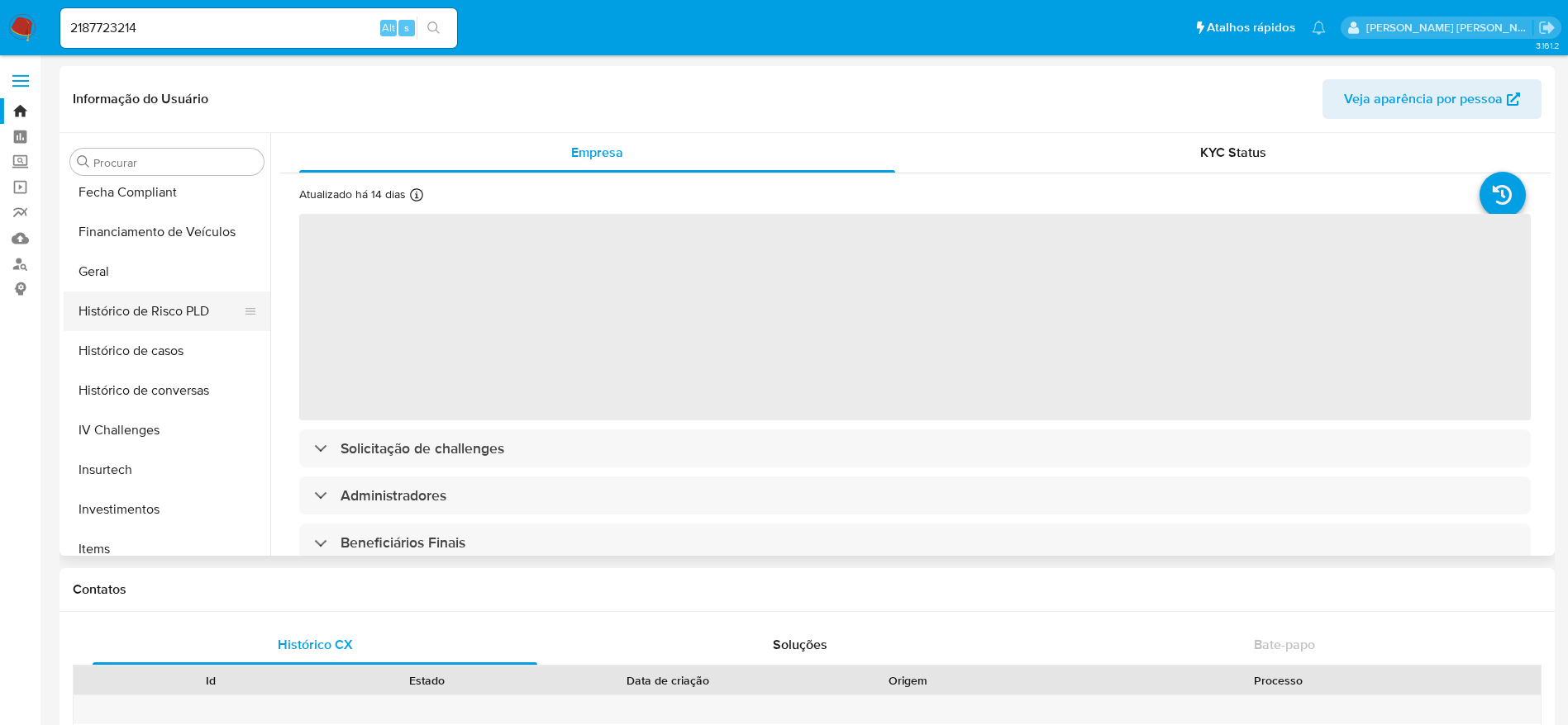
select select "10"
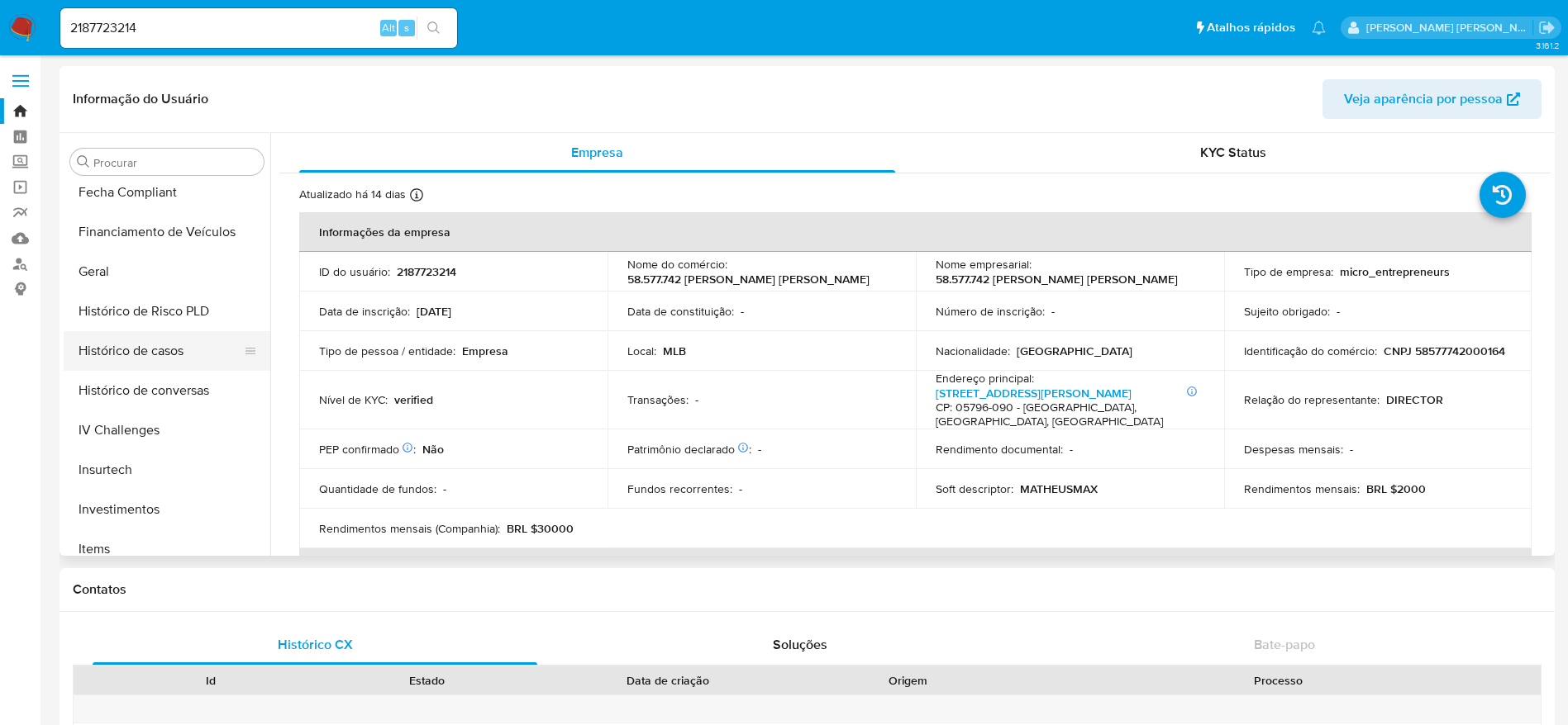
click at [130, 346] on button "Histórico de casos" at bounding box center [159, 350] width 193 height 39
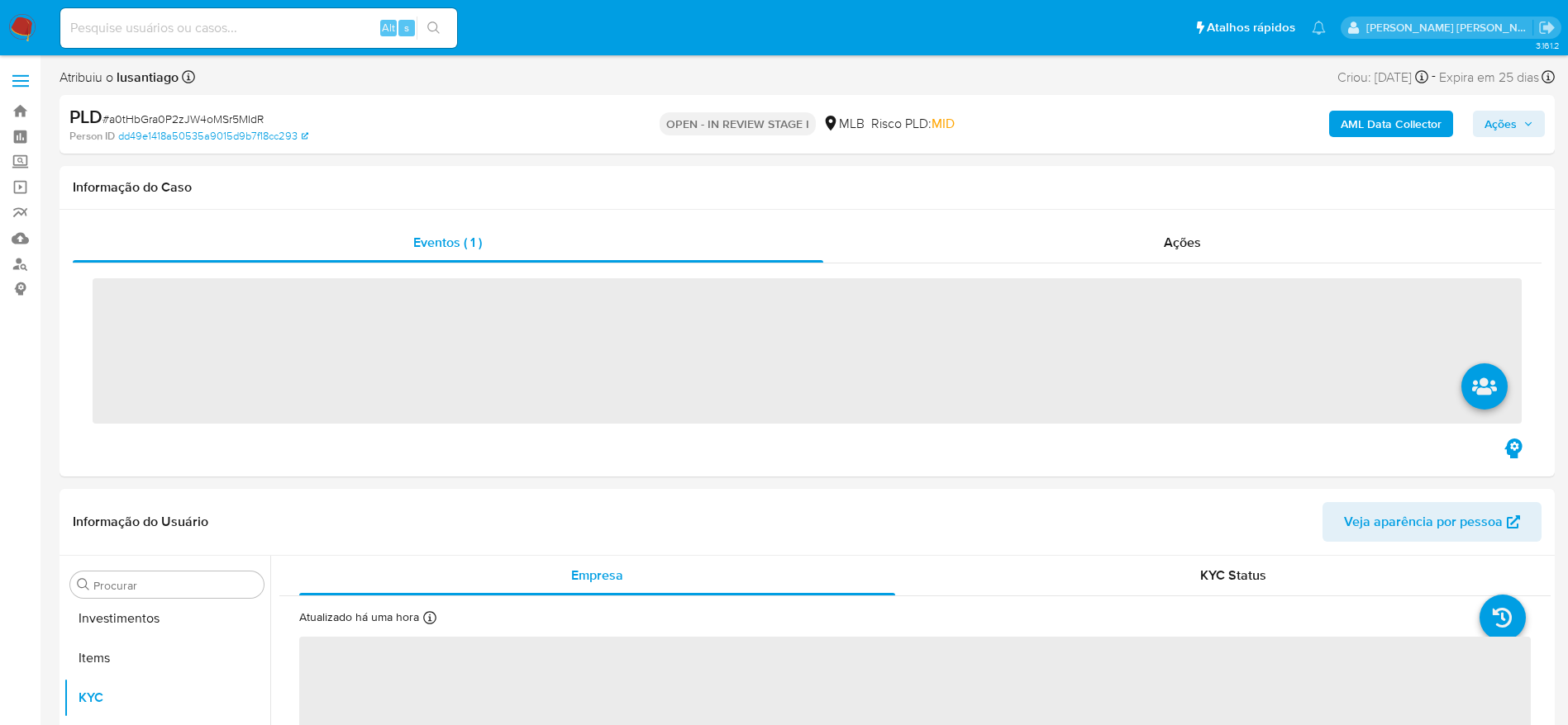
scroll to position [857, 0]
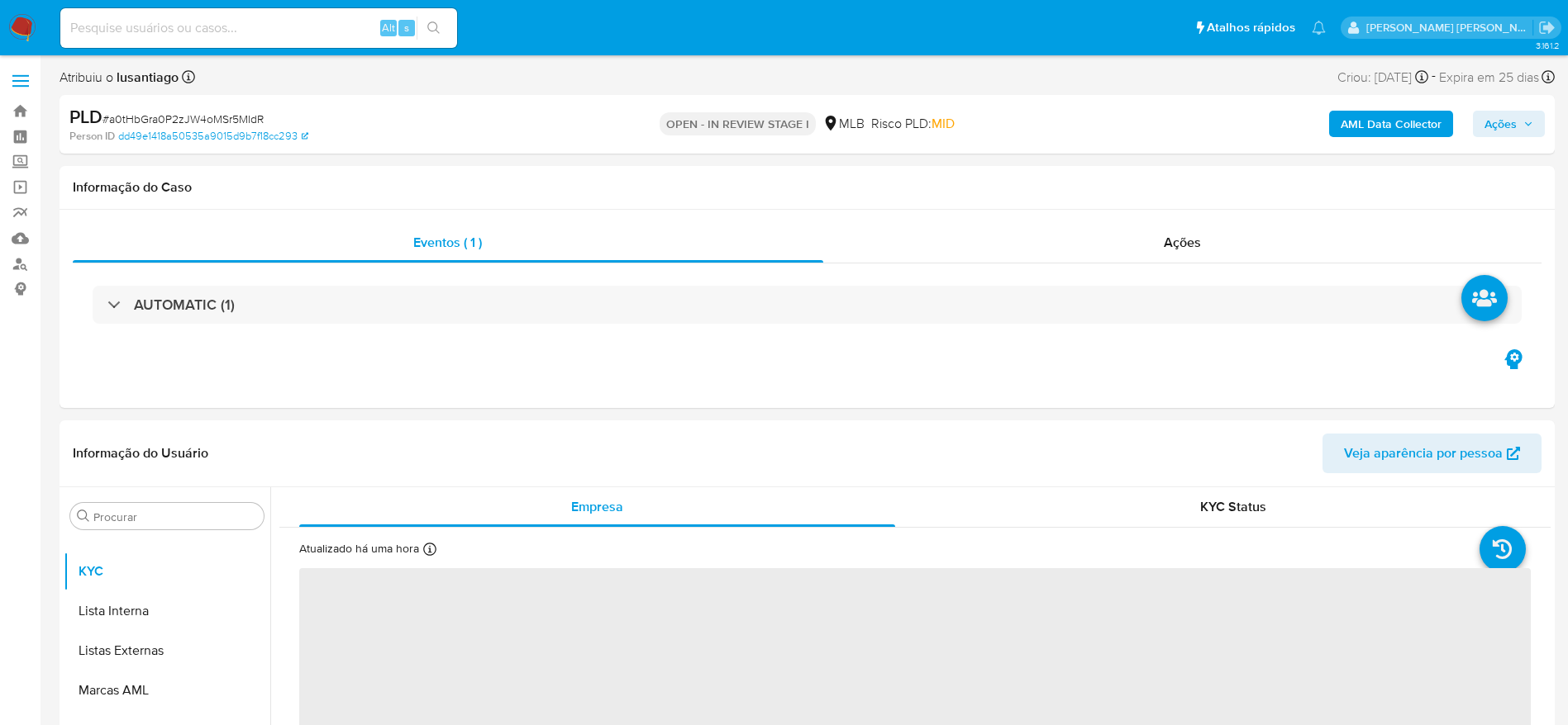
select select "10"
